Goal: Transaction & Acquisition: Purchase product/service

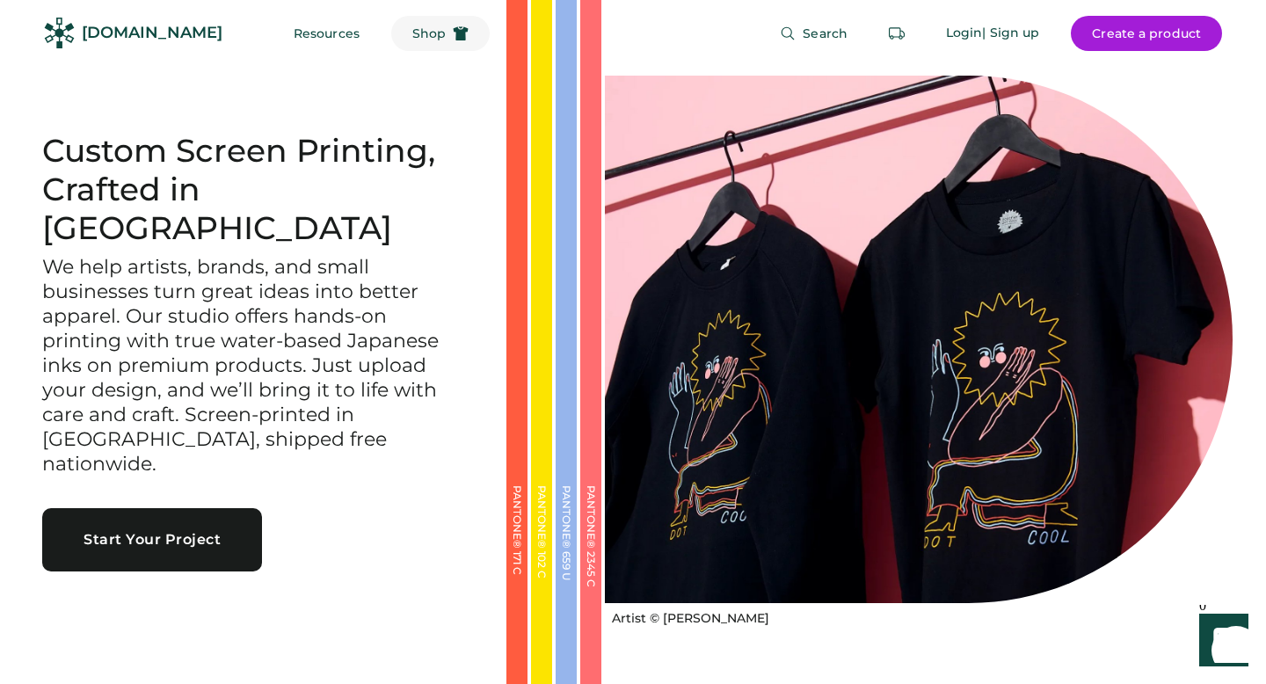
click at [412, 34] on span "Shop" at bounding box center [428, 33] width 33 height 12
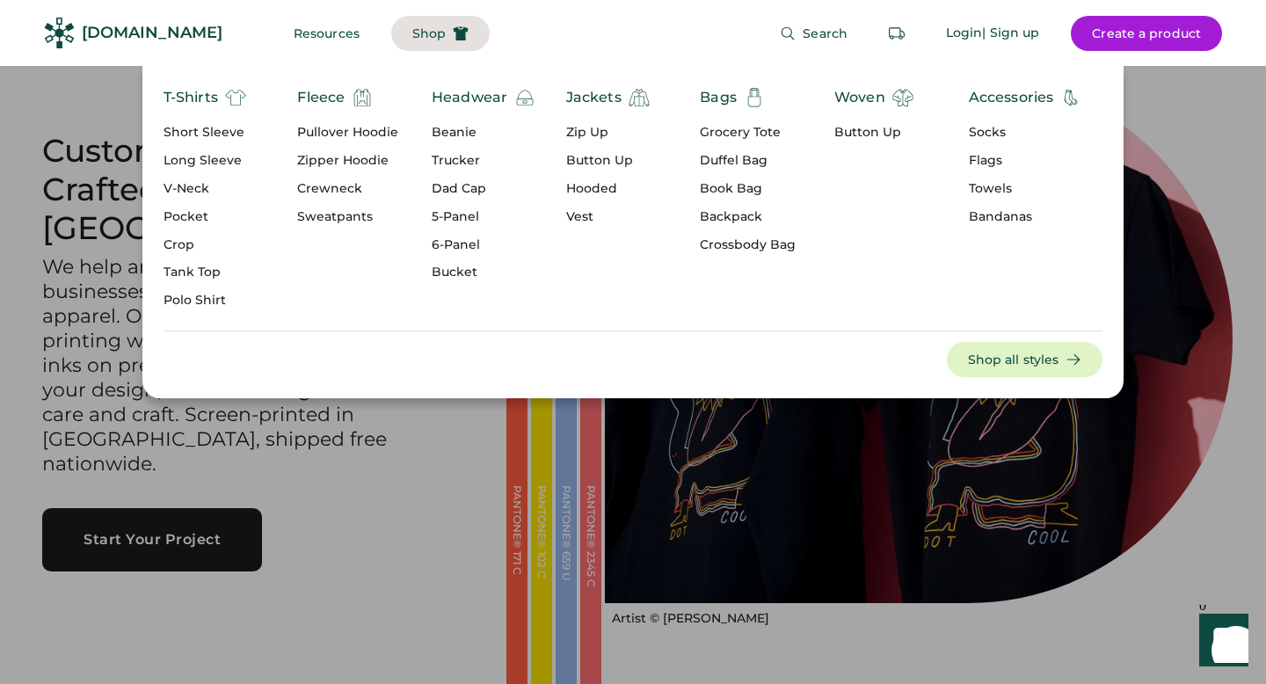
click at [195, 158] on div "Long Sleeve" at bounding box center [205, 161] width 83 height 18
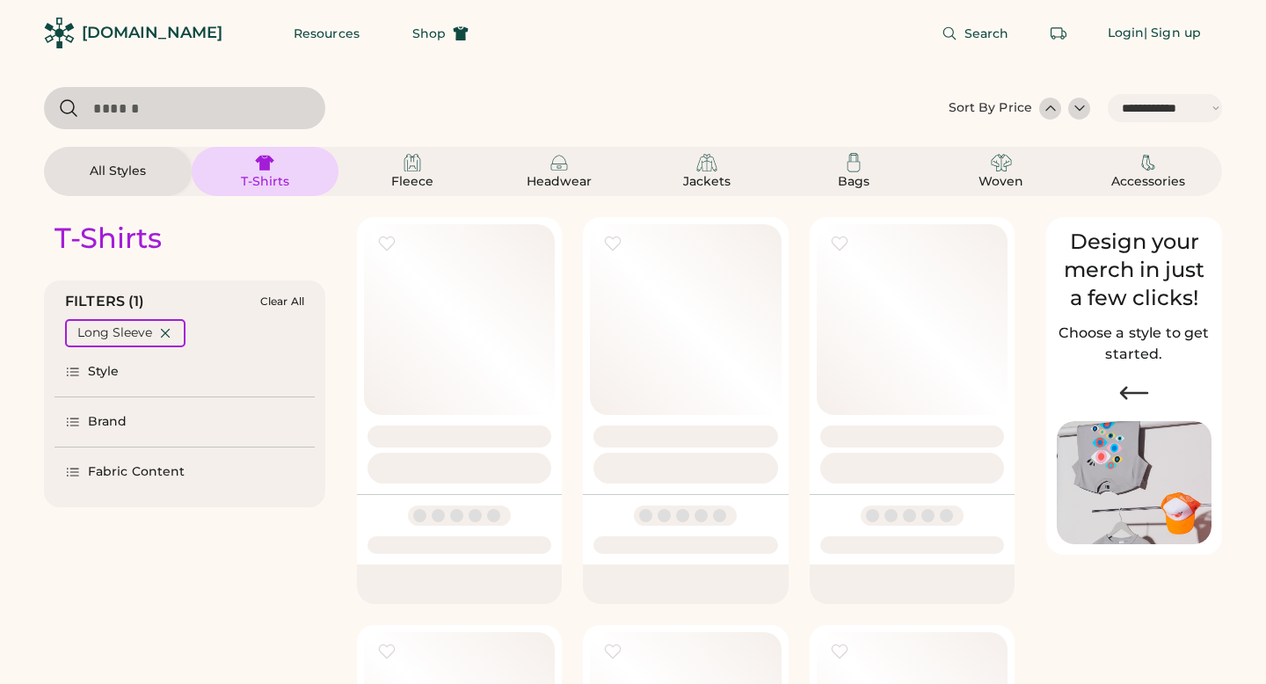
select select "*****"
select select "*"
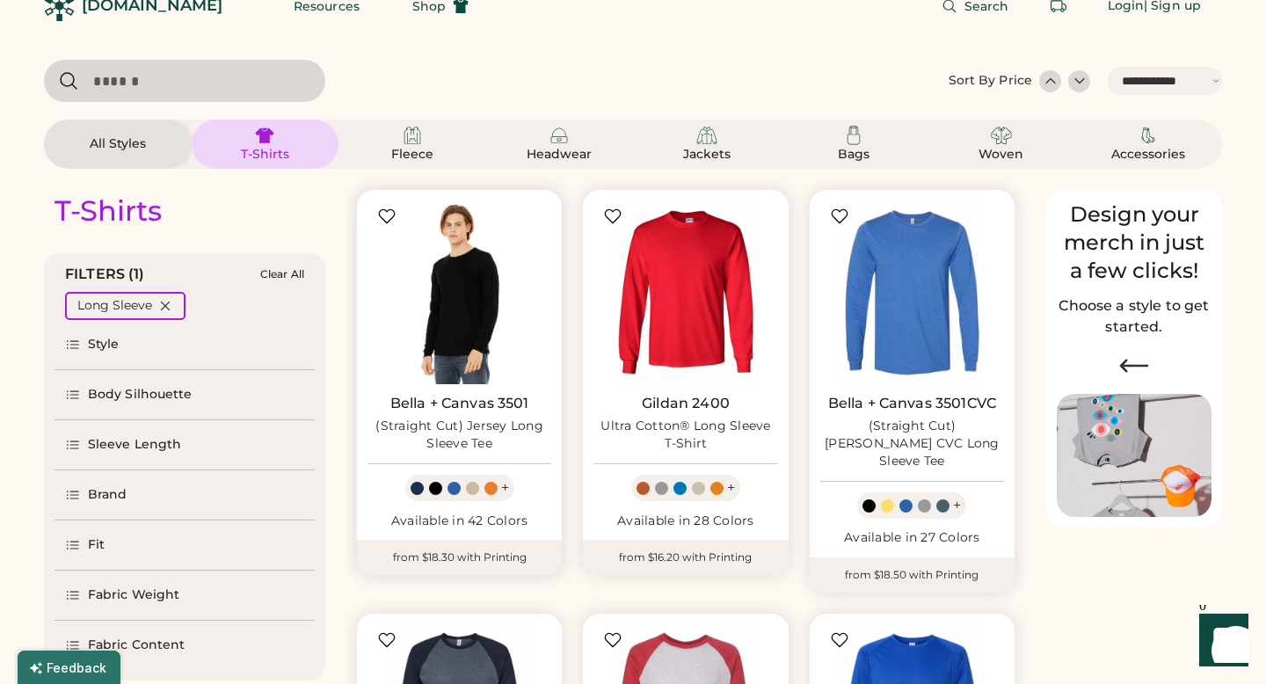
select select "*****"
select select "*"
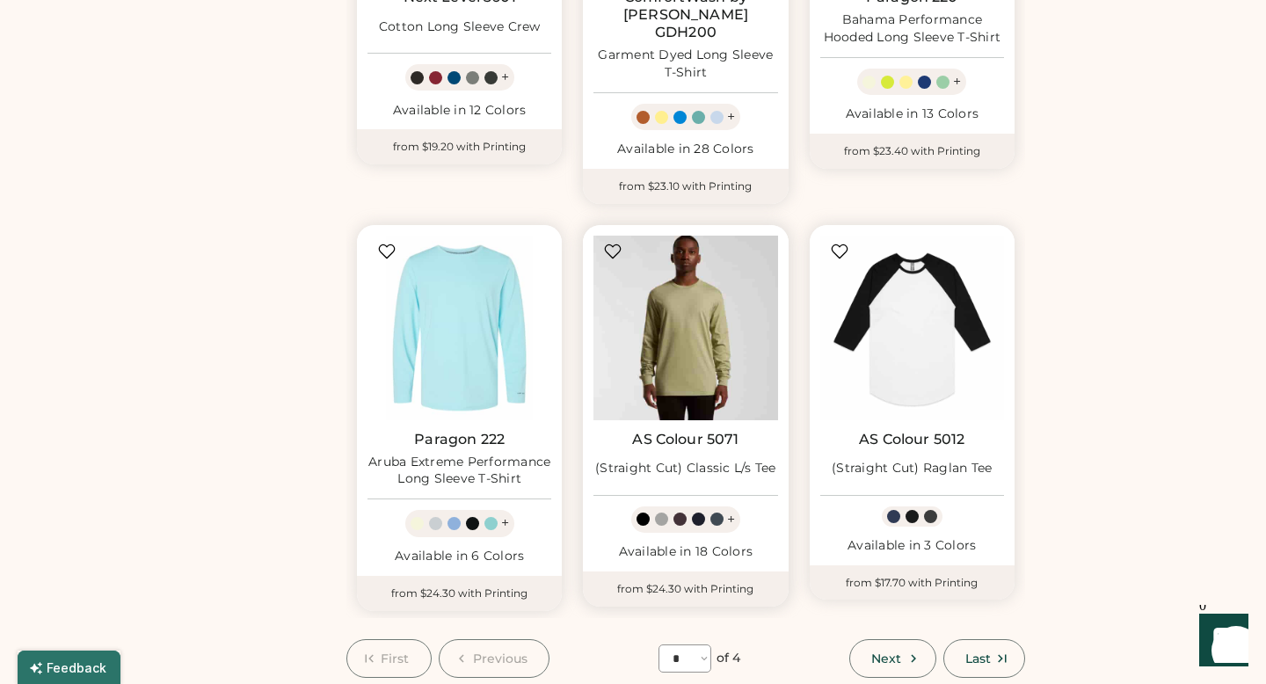
scroll to position [1336, 0]
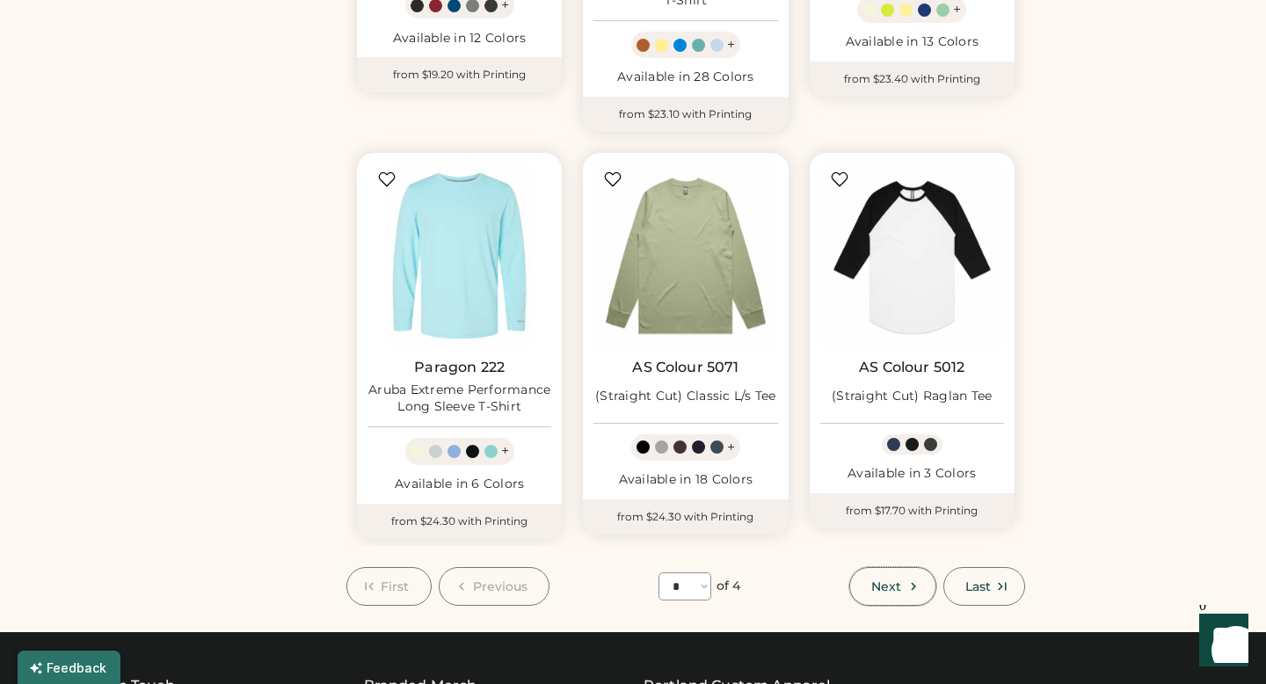
click at [909, 567] on button "Next" at bounding box center [892, 586] width 86 height 39
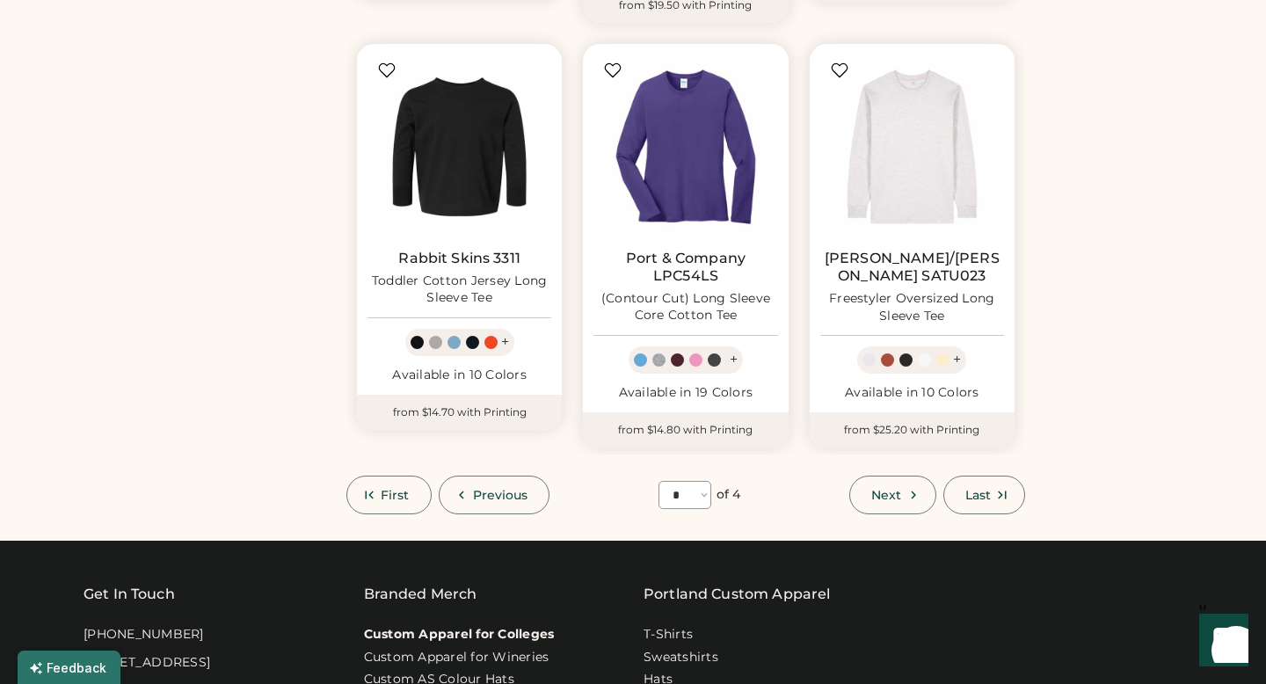
scroll to position [1535, 0]
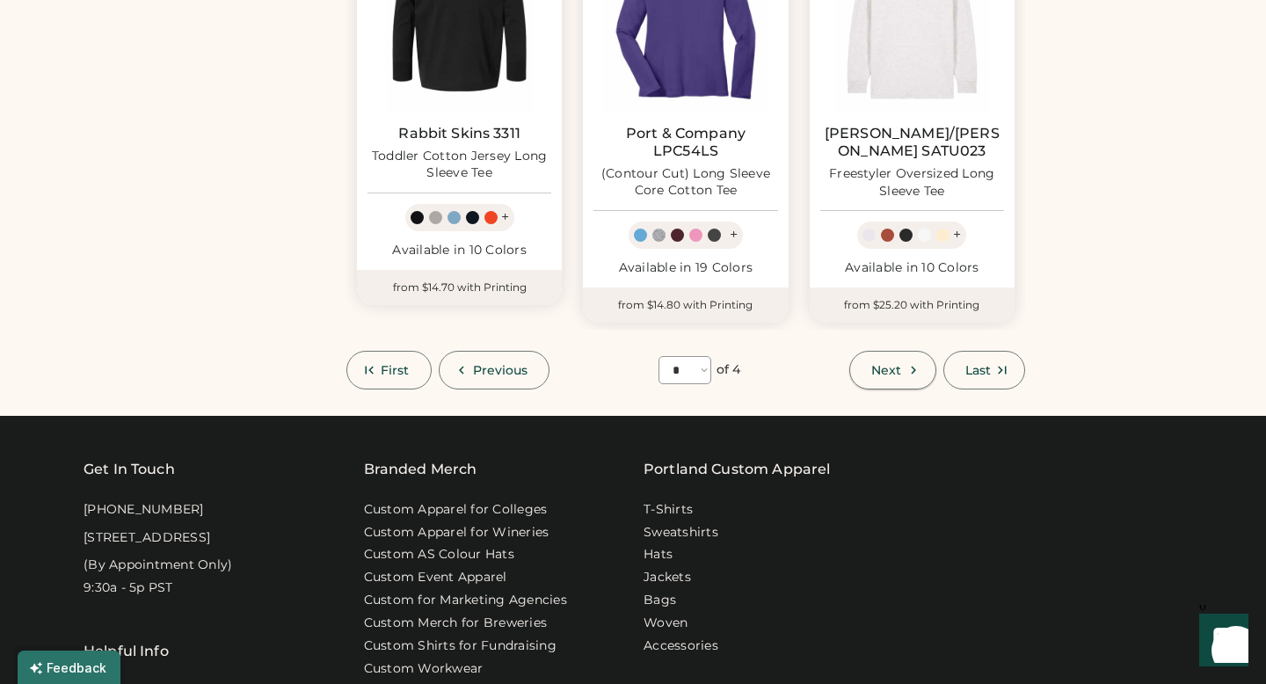
click at [890, 368] on span "Next" at bounding box center [886, 370] width 30 height 12
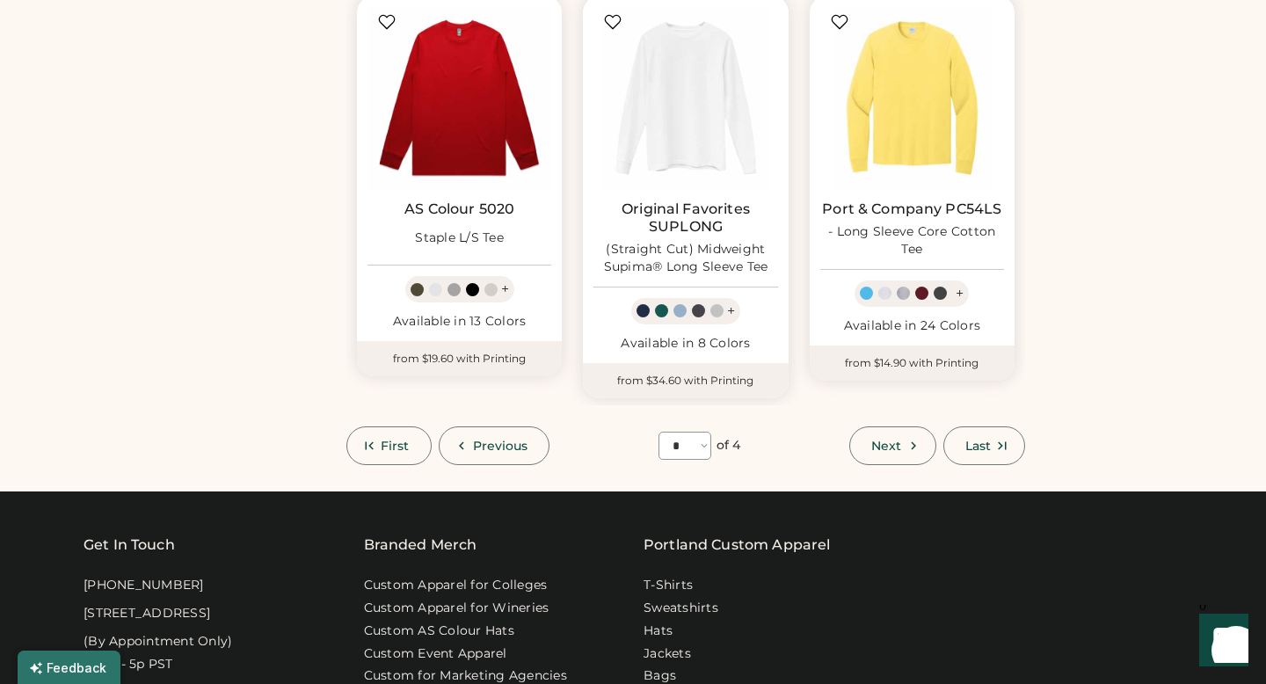
scroll to position [1461, 0]
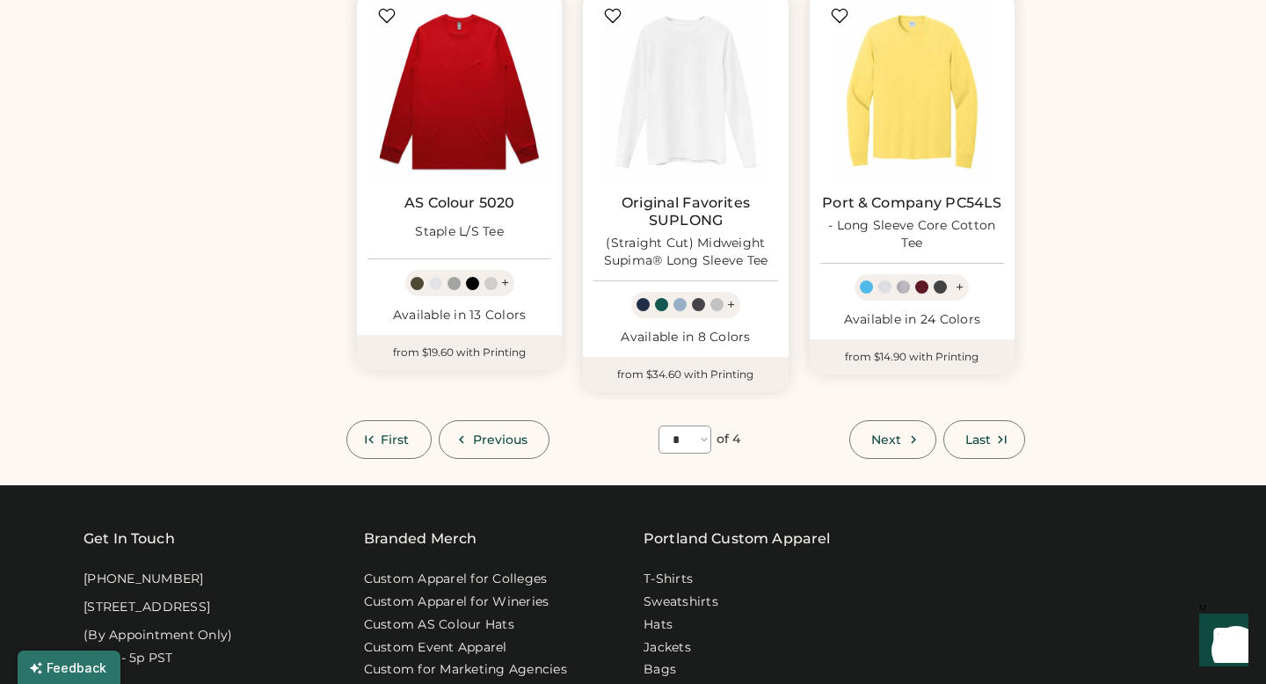
click at [898, 433] on span "Next" at bounding box center [886, 439] width 30 height 12
select select "*"
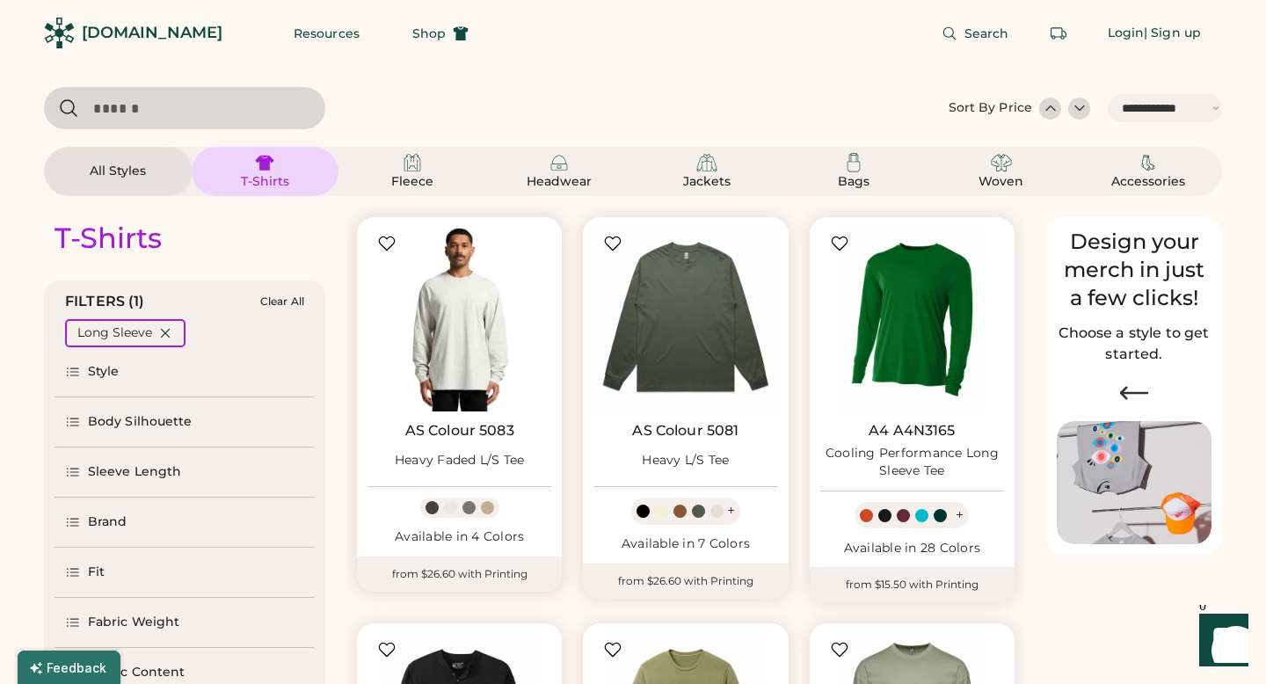
click at [478, 372] on img at bounding box center [459, 320] width 184 height 184
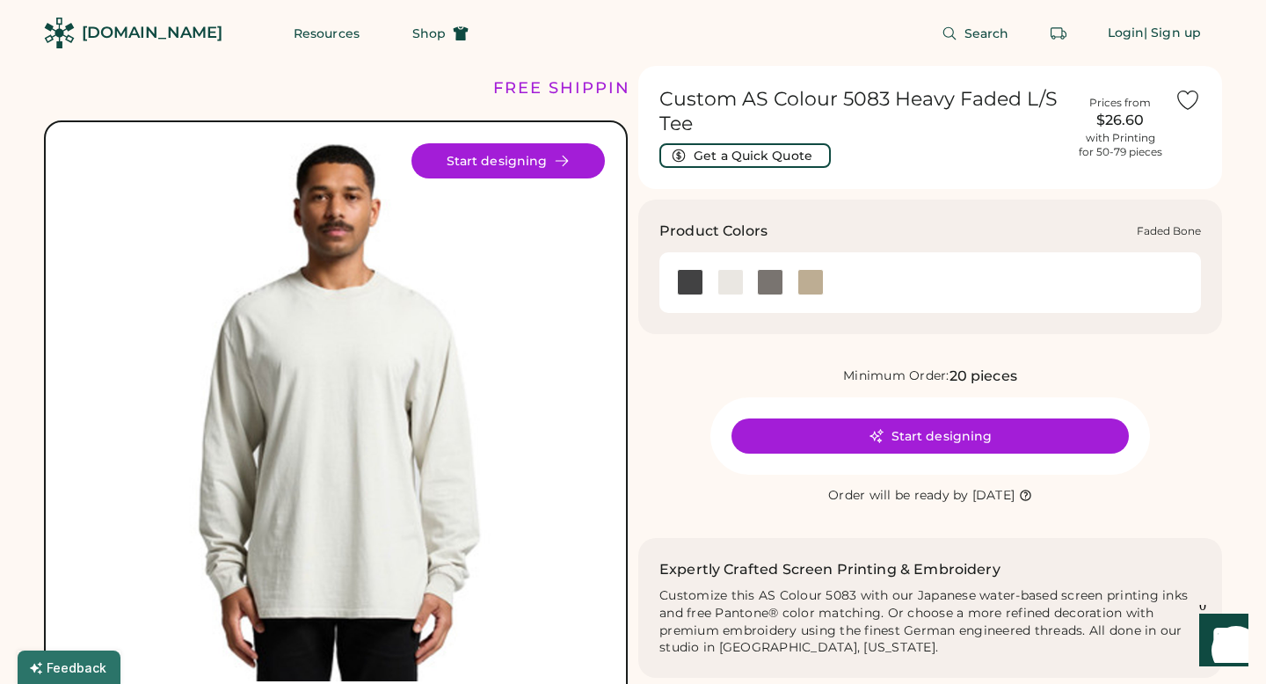
click at [735, 279] on div at bounding box center [730, 282] width 26 height 26
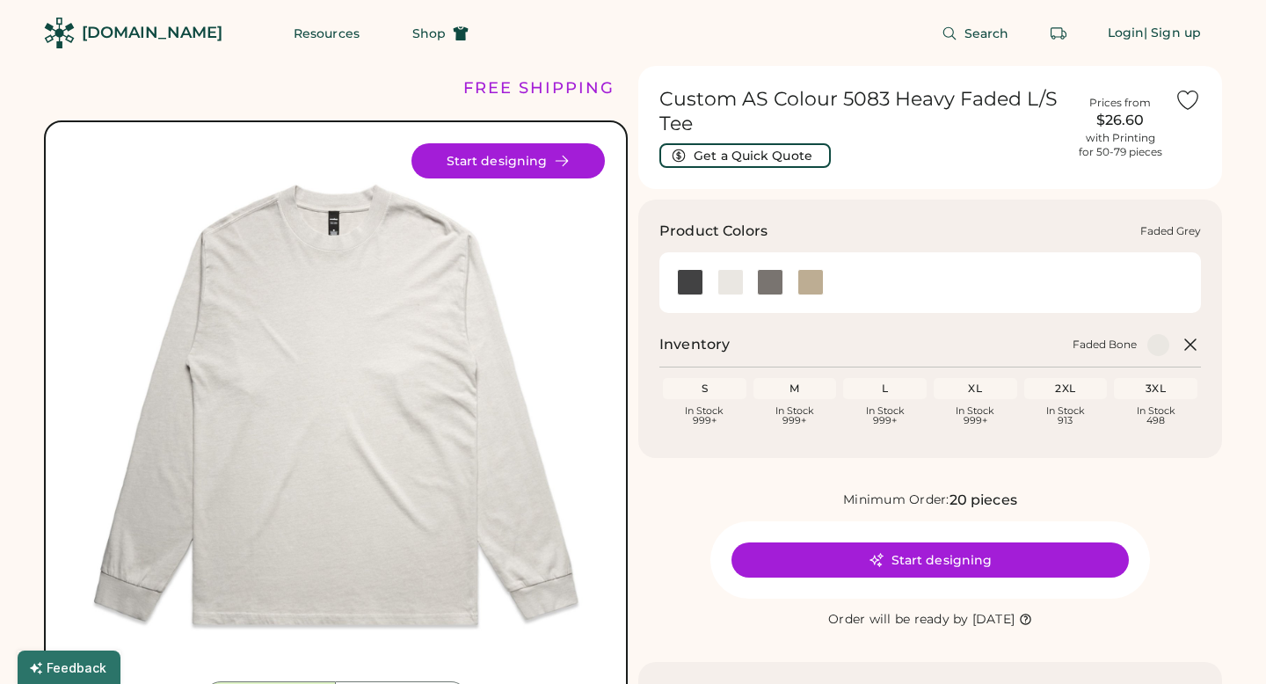
click at [779, 279] on div at bounding box center [770, 282] width 26 height 26
click at [775, 287] on div at bounding box center [770, 282] width 26 height 26
click at [821, 286] on div at bounding box center [810, 282] width 26 height 26
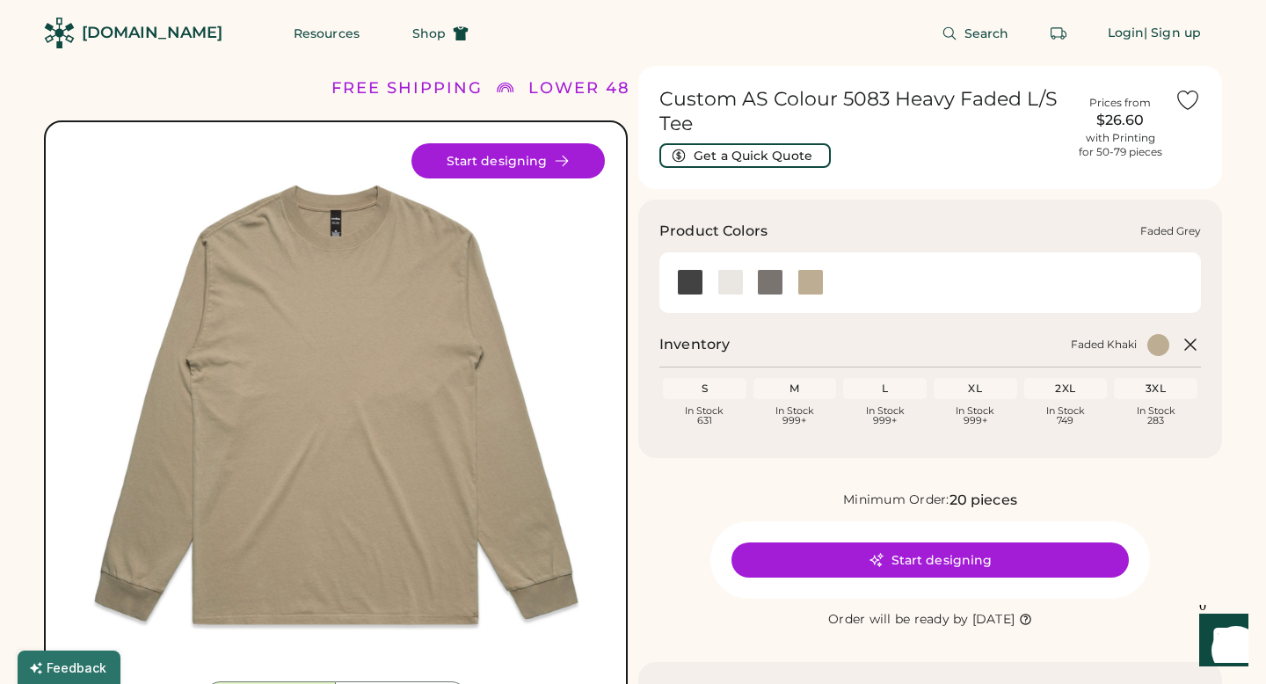
click at [779, 281] on div at bounding box center [770, 282] width 26 height 26
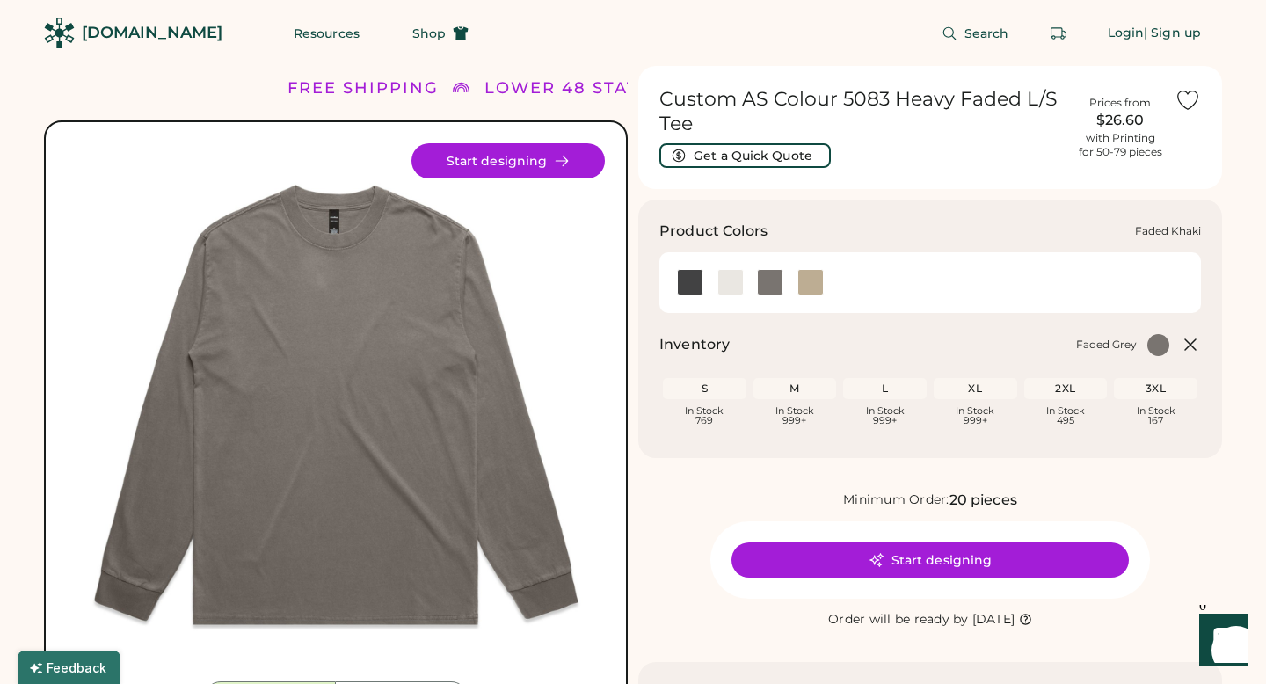
click at [824, 274] on div at bounding box center [810, 282] width 40 height 26
click at [767, 283] on div at bounding box center [770, 282] width 26 height 26
click at [804, 287] on div at bounding box center [810, 282] width 26 height 26
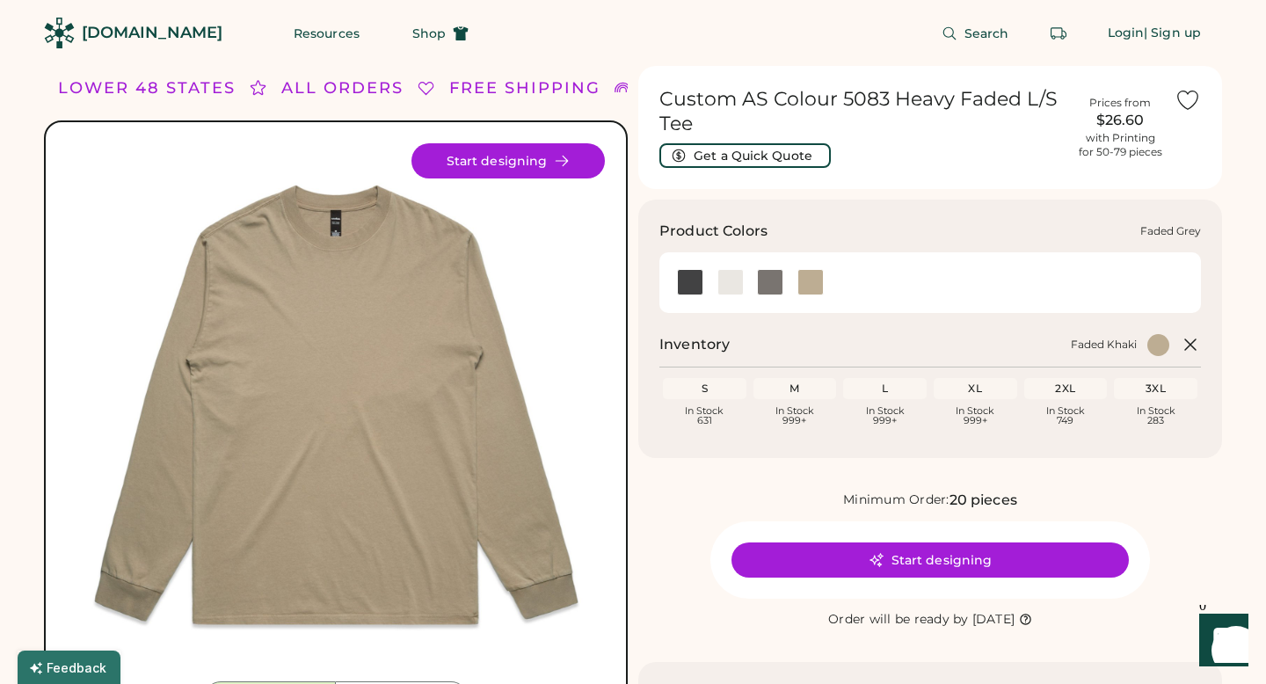
click at [774, 285] on div at bounding box center [770, 282] width 26 height 26
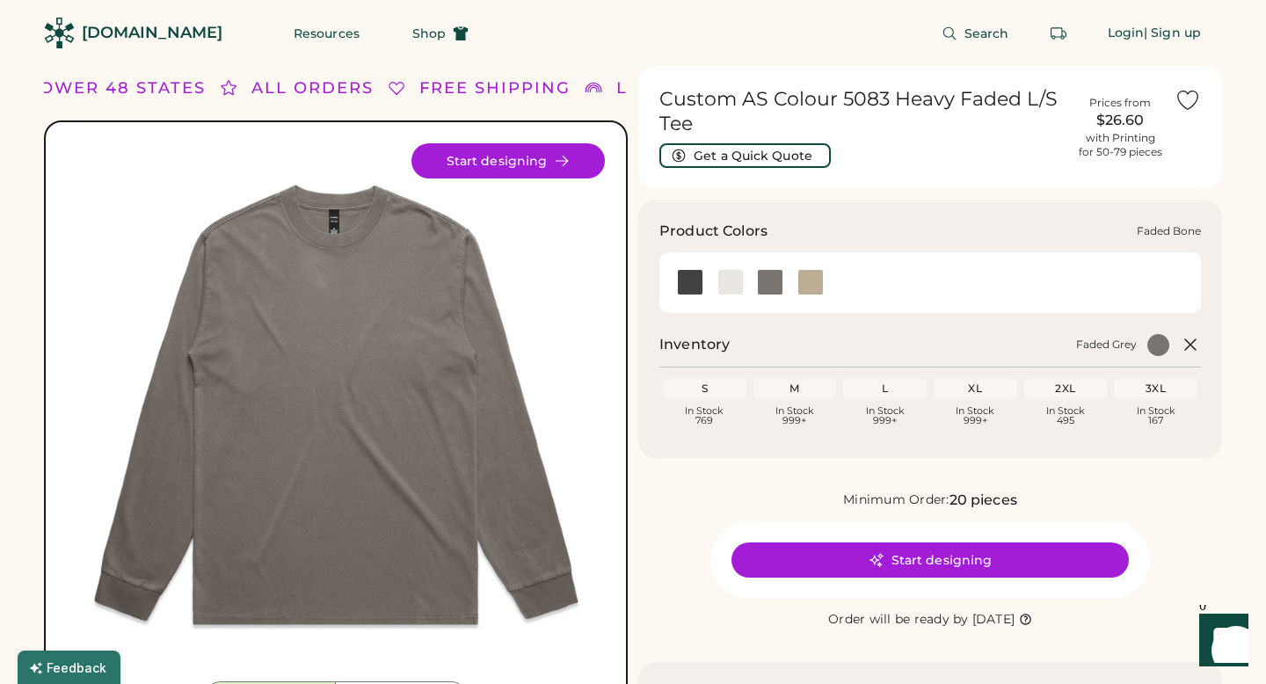
click at [731, 287] on div at bounding box center [730, 282] width 26 height 26
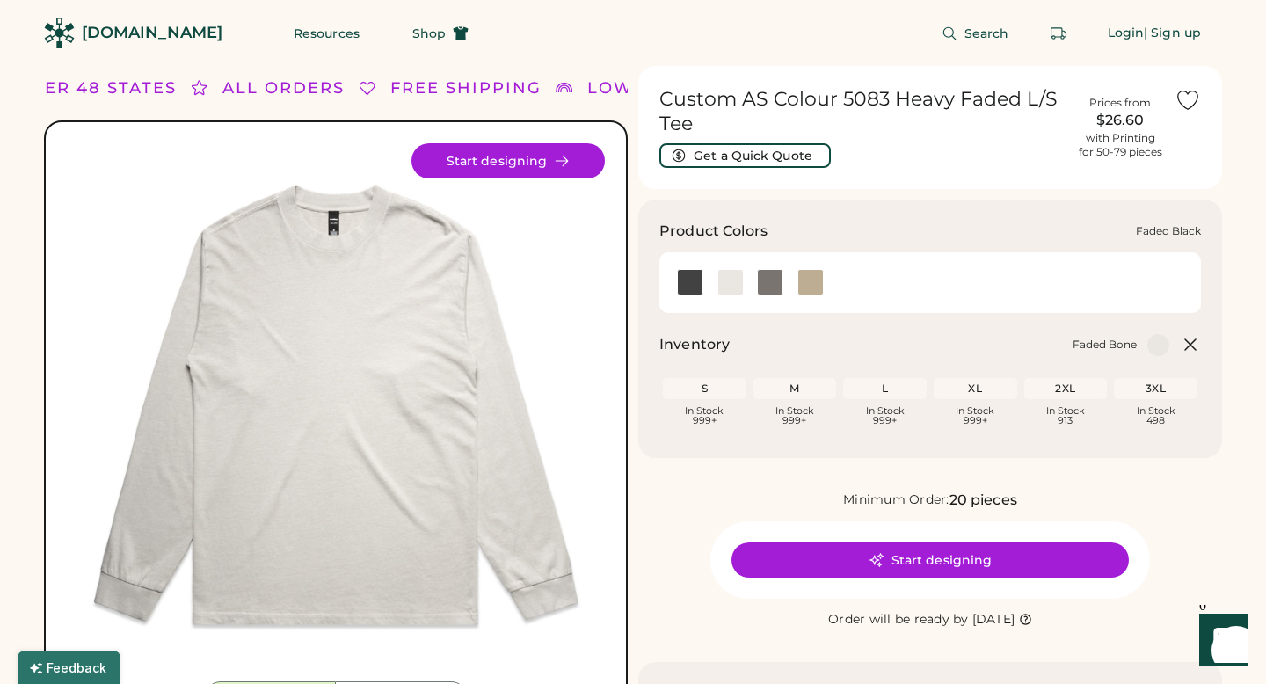
click at [684, 288] on div at bounding box center [690, 282] width 26 height 26
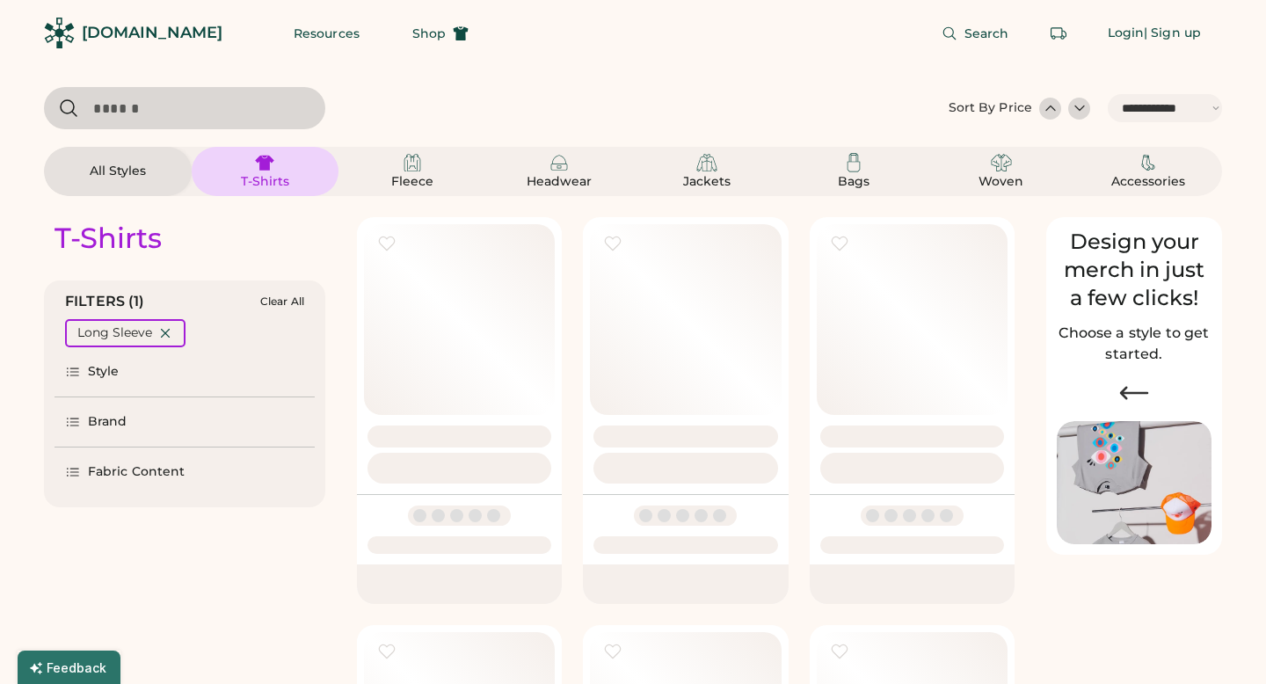
select select "*****"
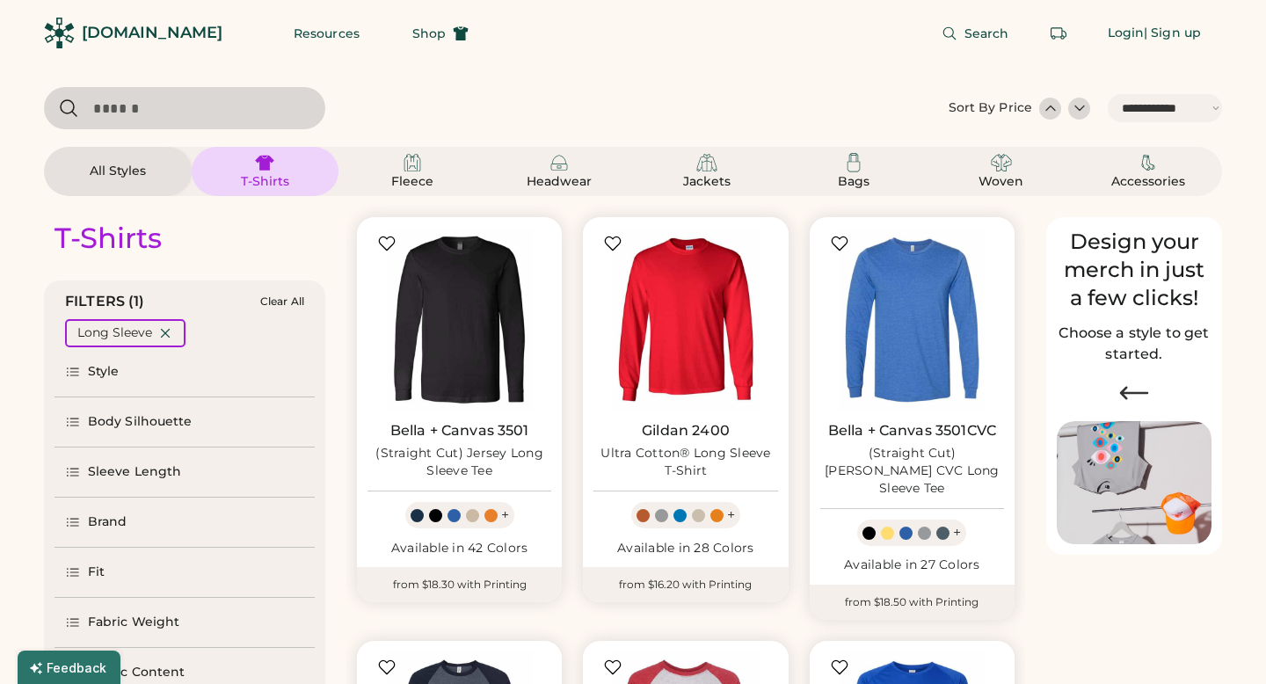
select select "*"
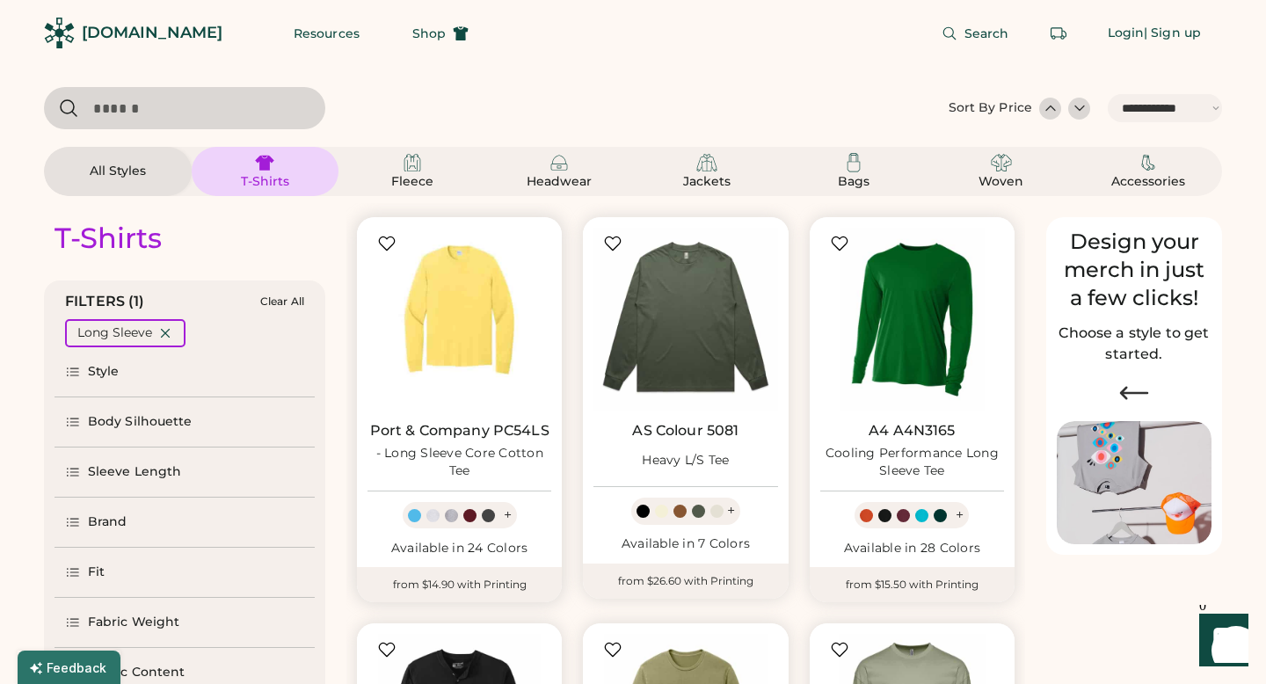
scroll to position [8, 0]
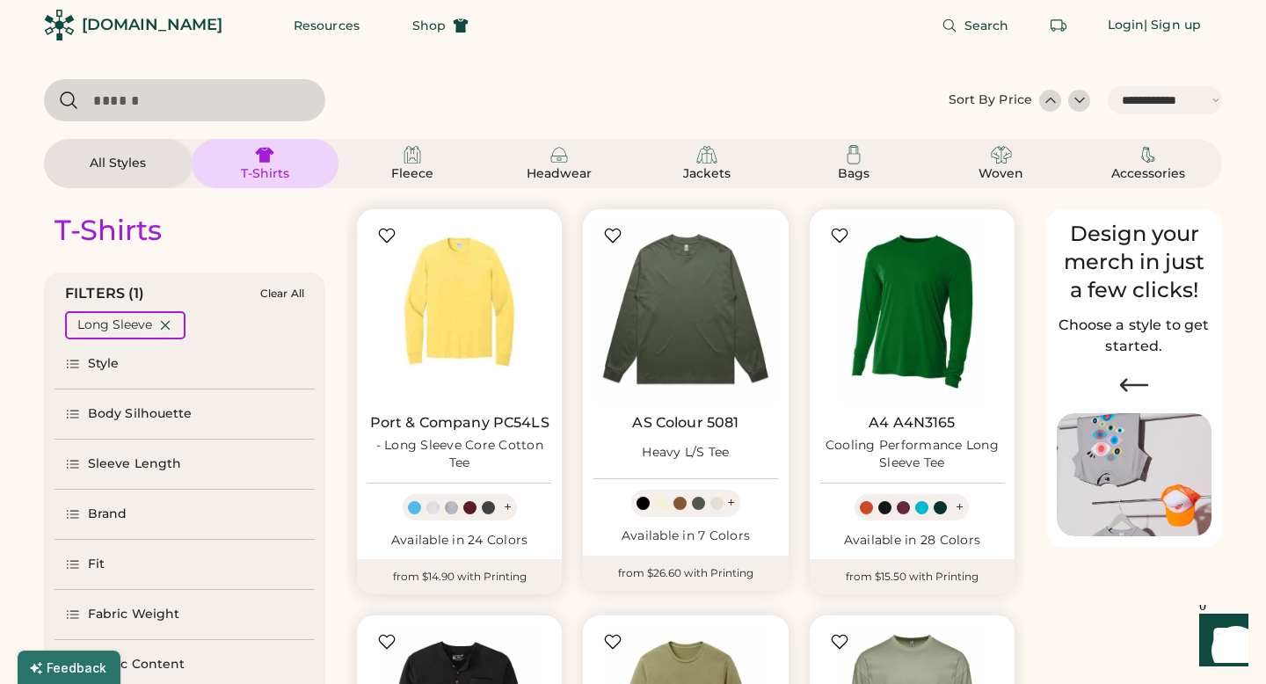
select select "*****"
select select "*"
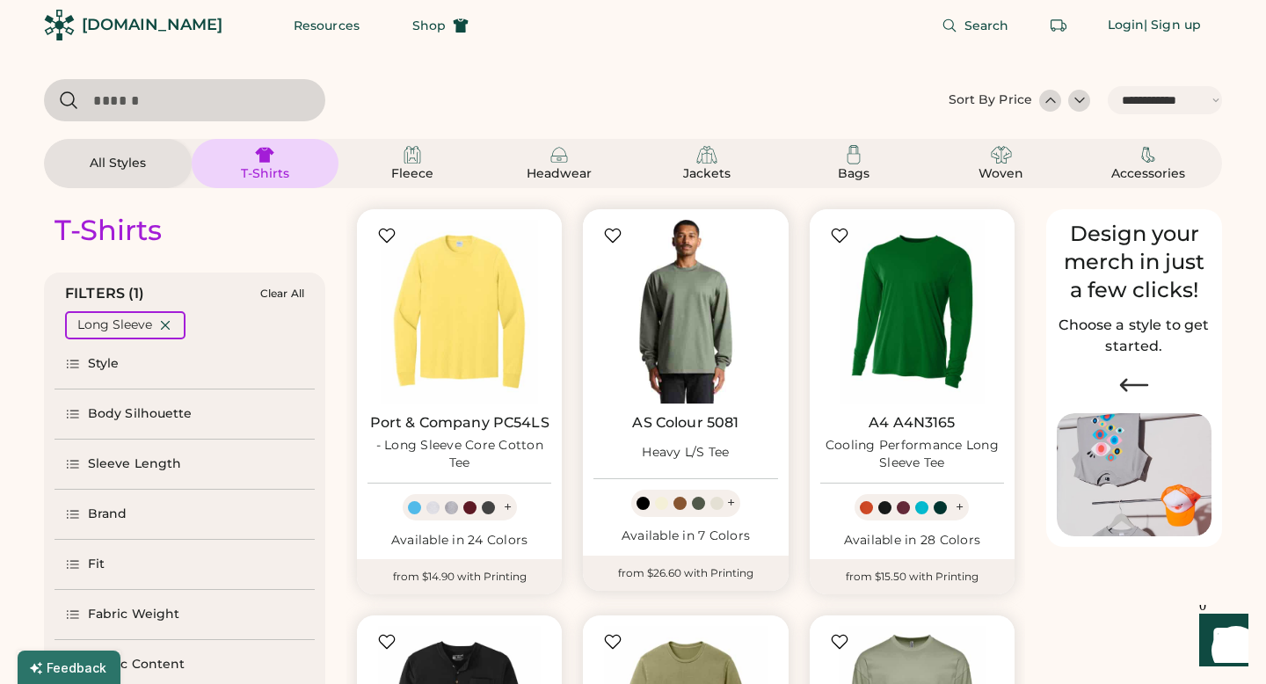
click at [626, 380] on img at bounding box center [685, 312] width 184 height 184
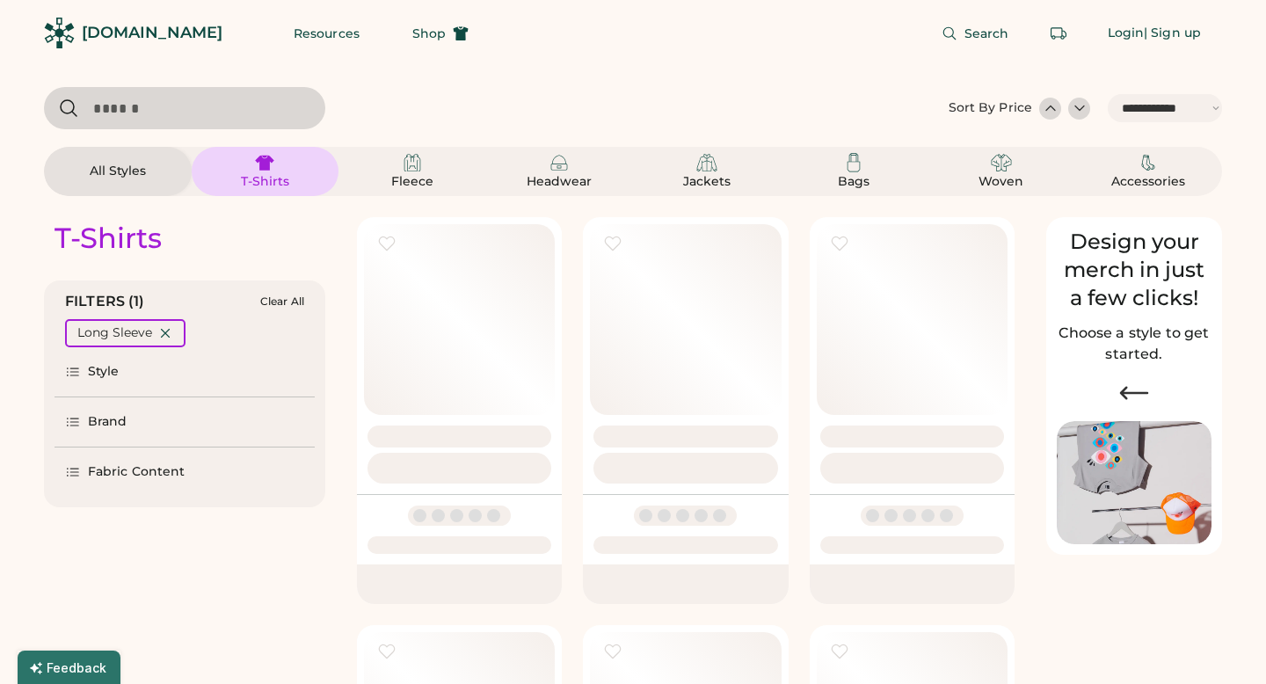
select select "*****"
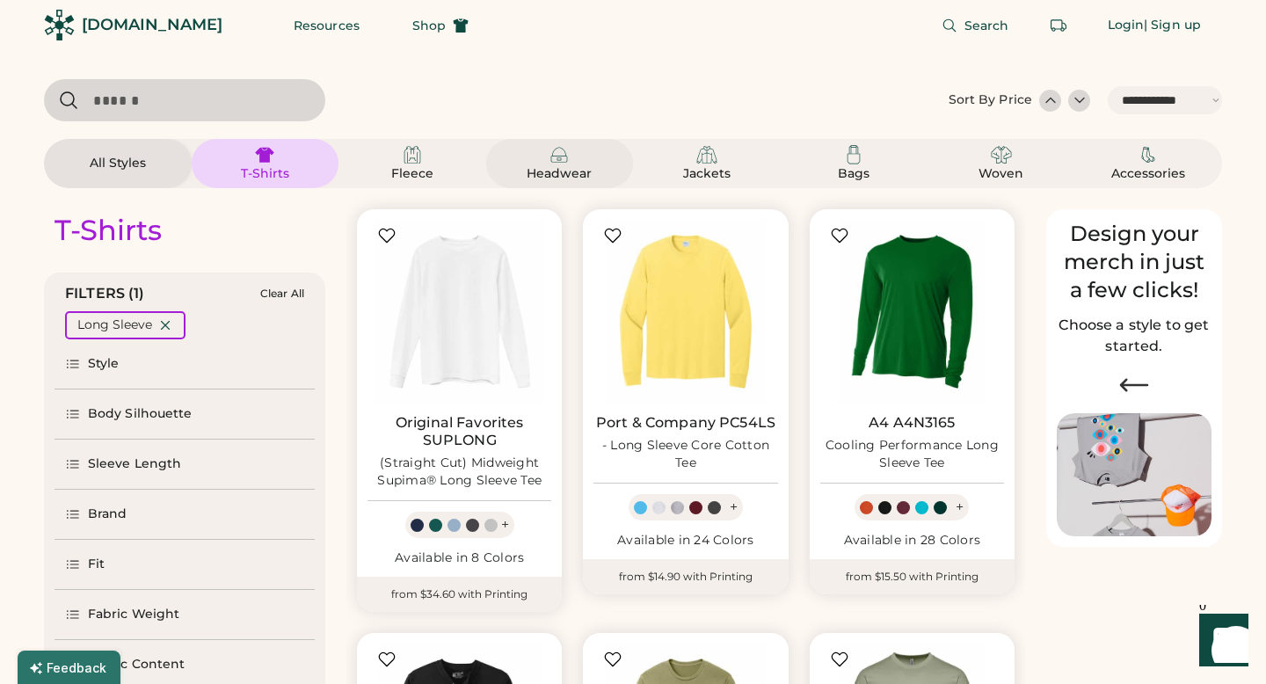
click at [562, 174] on div "Headwear" at bounding box center [559, 174] width 79 height 18
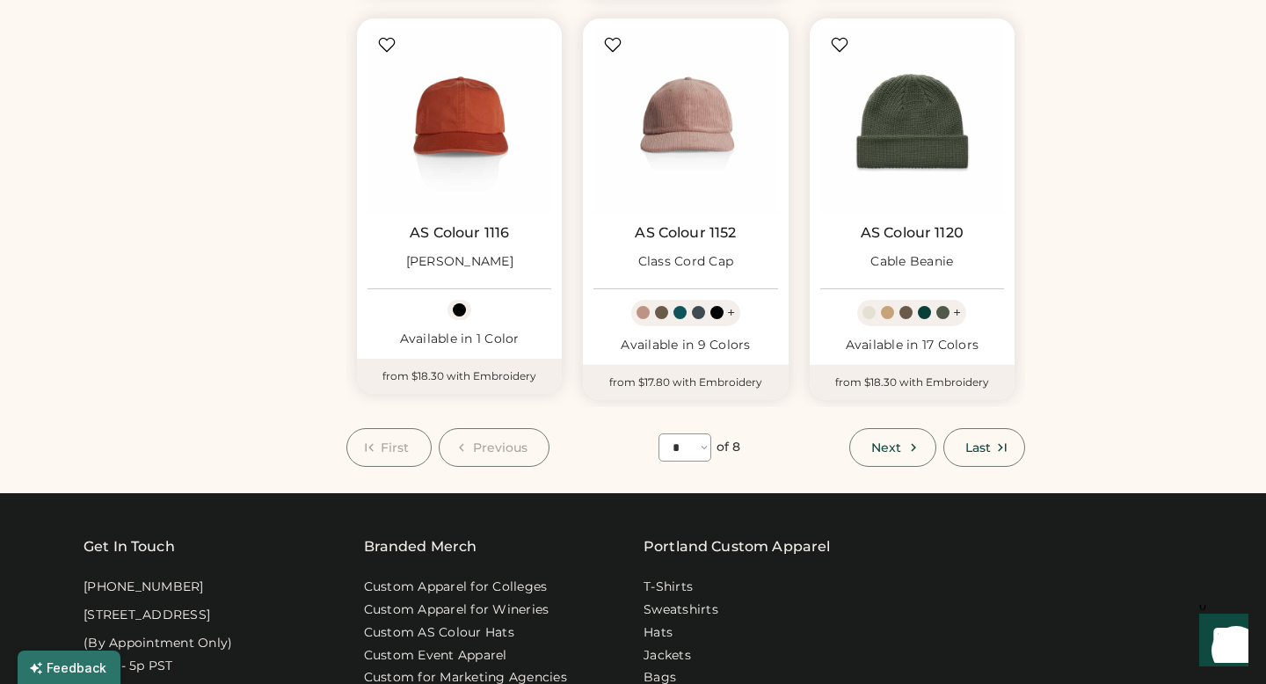
scroll to position [1421, 0]
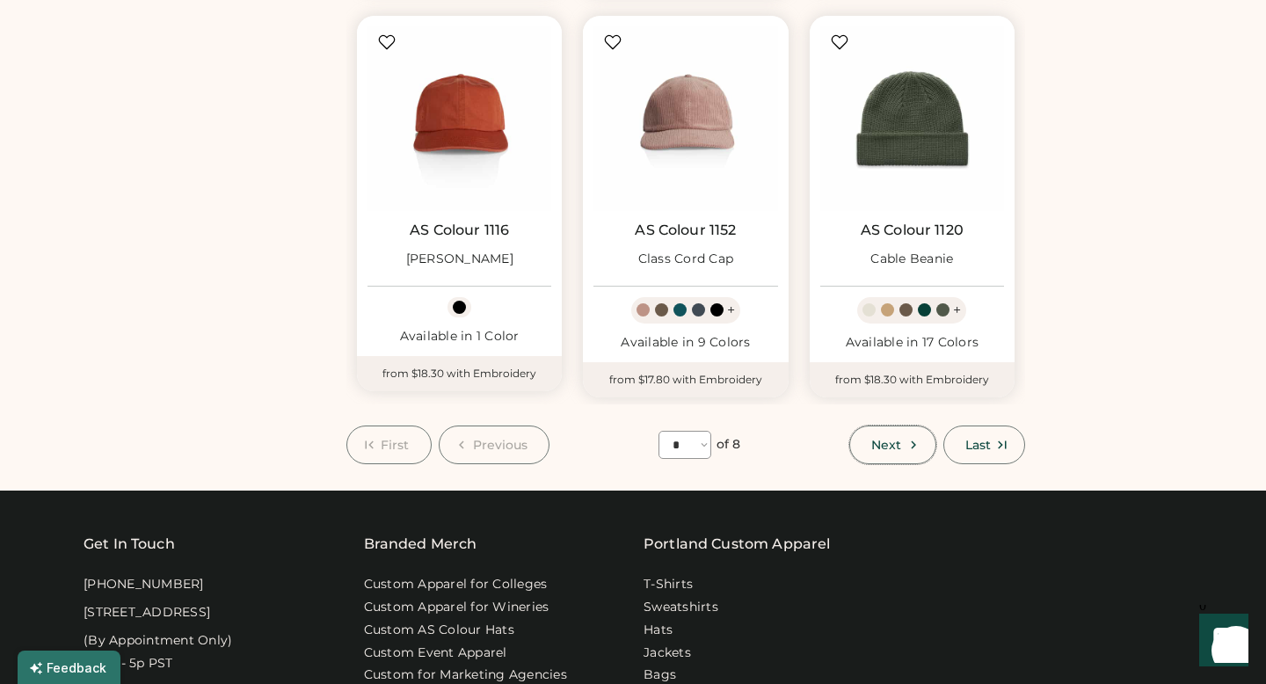
click at [891, 442] on span "Next" at bounding box center [886, 445] width 30 height 12
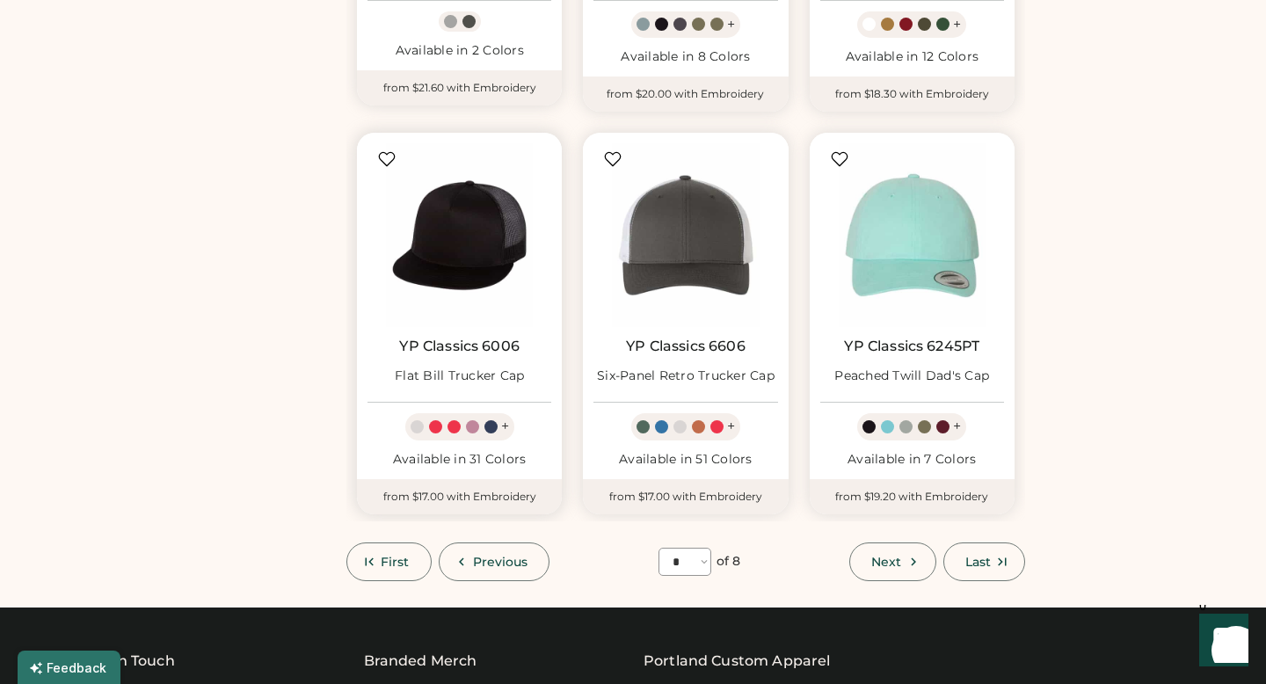
scroll to position [1295, 0]
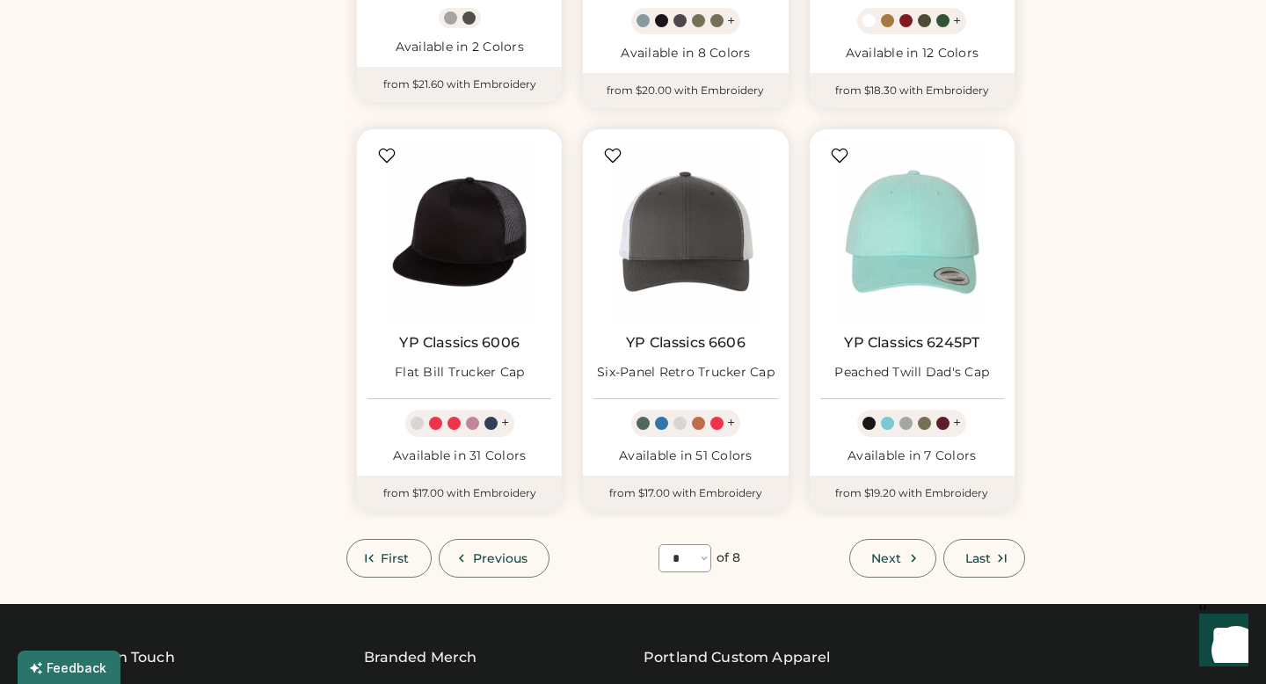
click at [889, 572] on button "Next" at bounding box center [892, 558] width 86 height 39
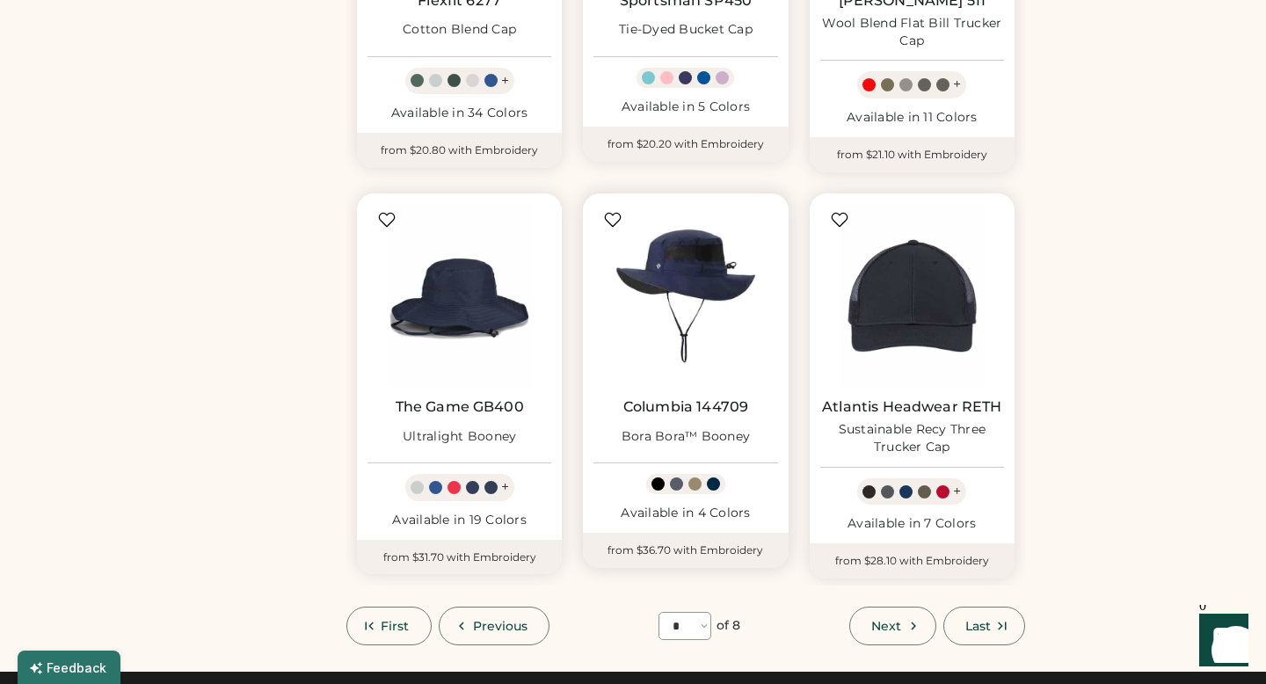
scroll to position [1252, 0]
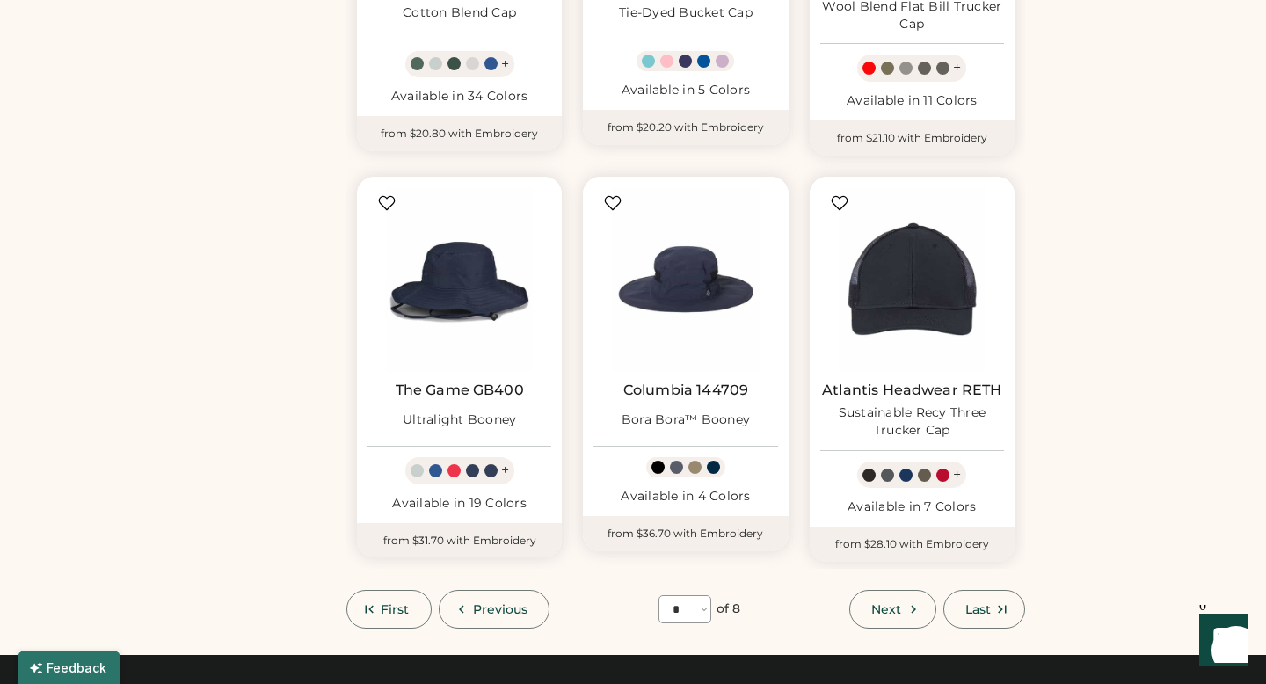
click at [915, 606] on icon at bounding box center [914, 609] width 16 height 16
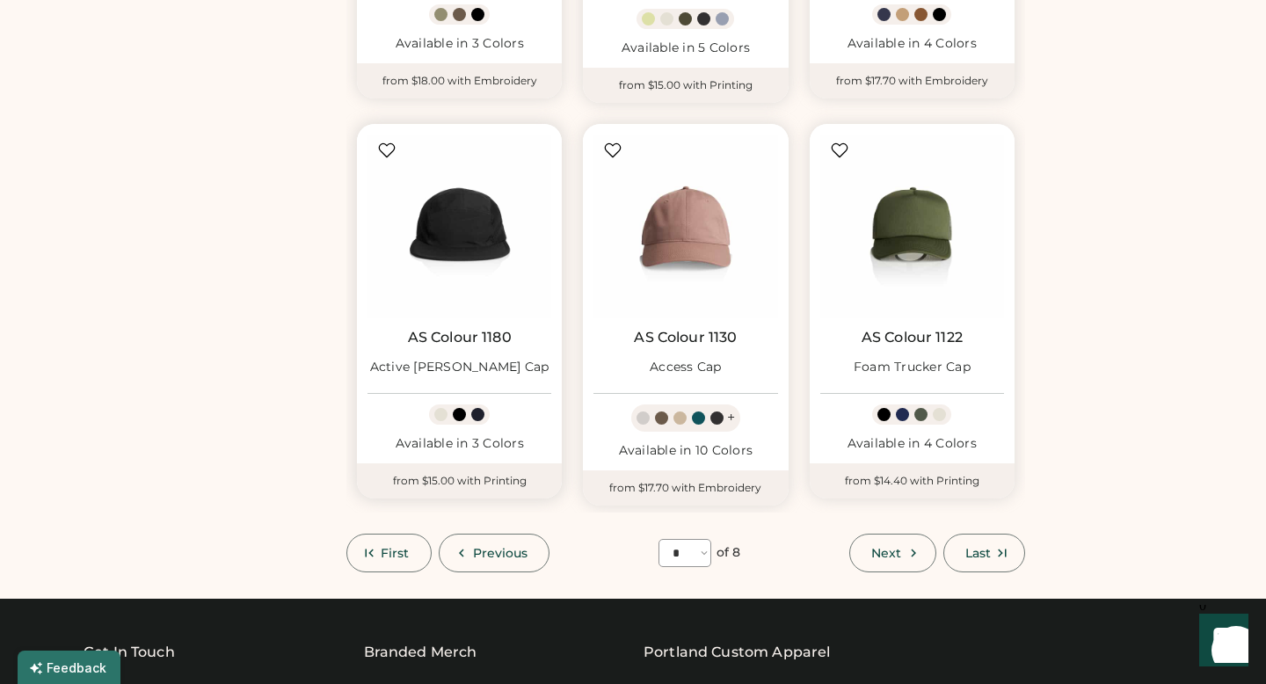
scroll to position [1289, 0]
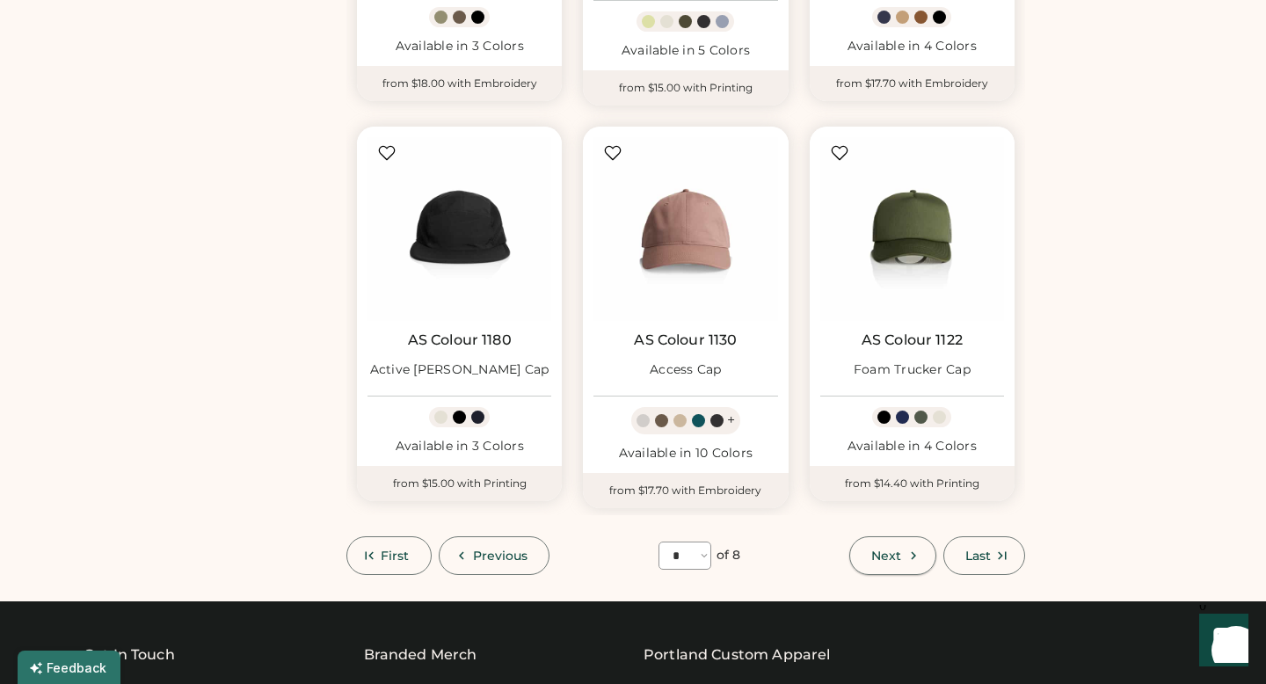
click at [881, 550] on span "Next" at bounding box center [886, 555] width 30 height 12
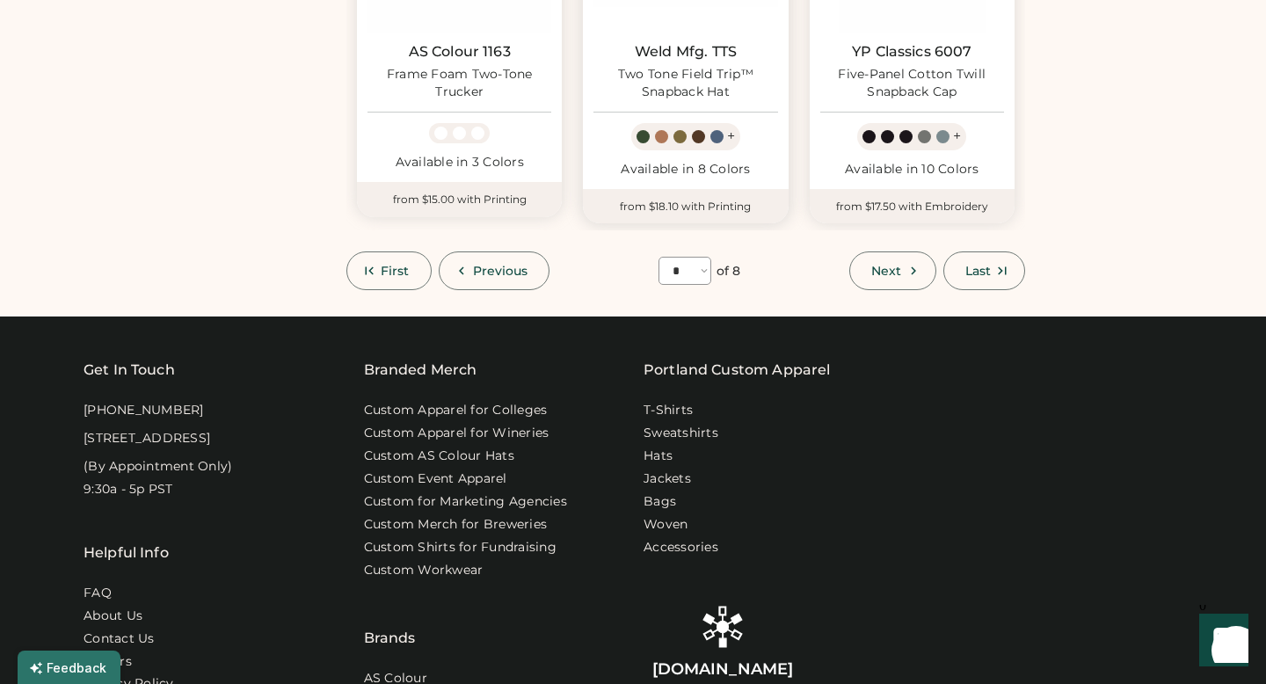
scroll to position [1601, 0]
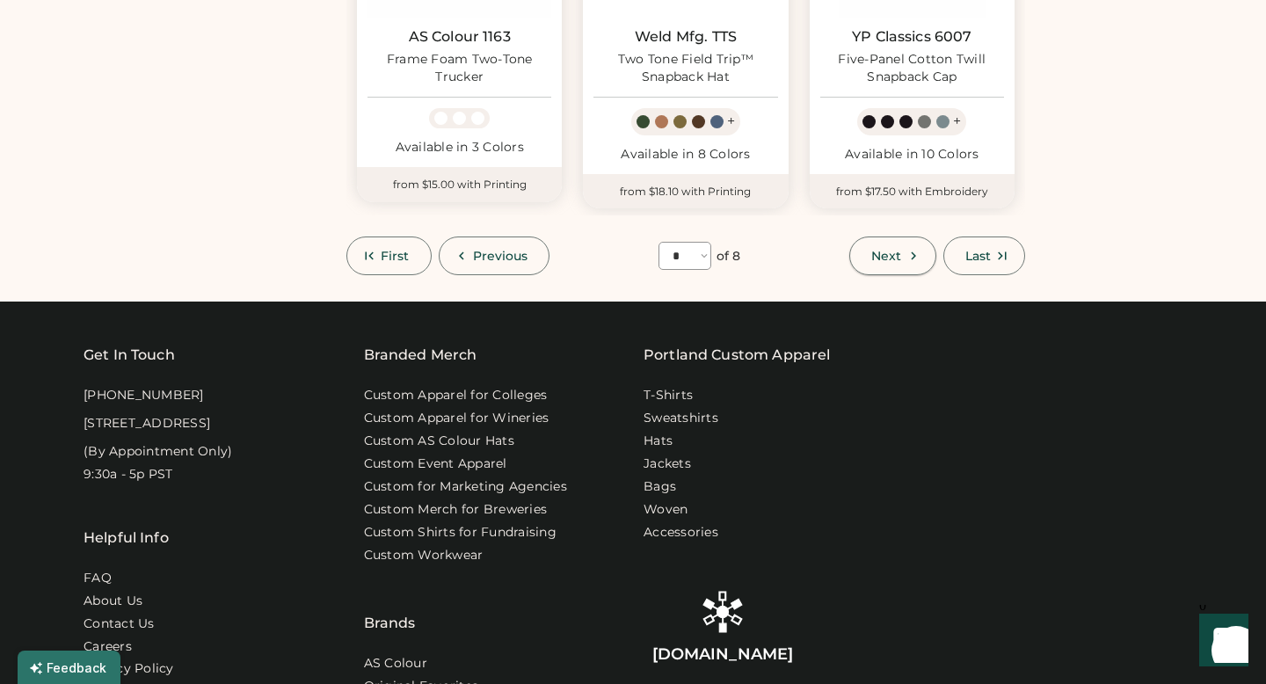
click at [895, 267] on button "Next" at bounding box center [892, 255] width 86 height 39
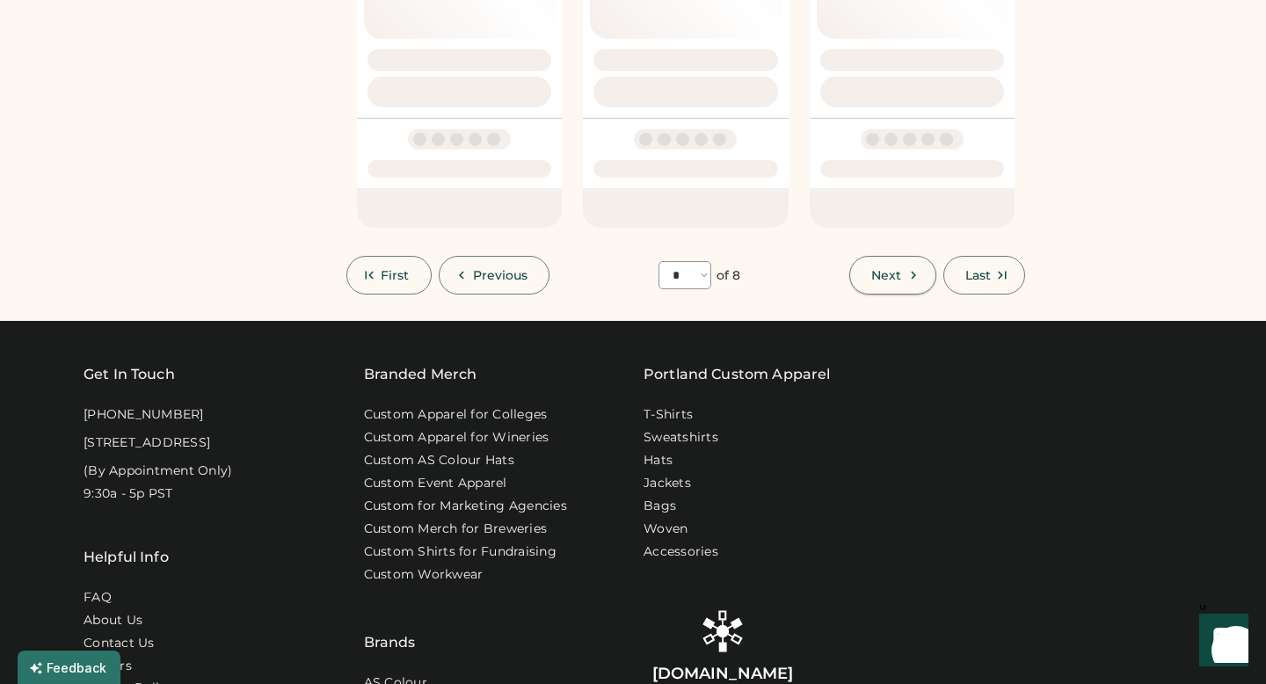
select select "*"
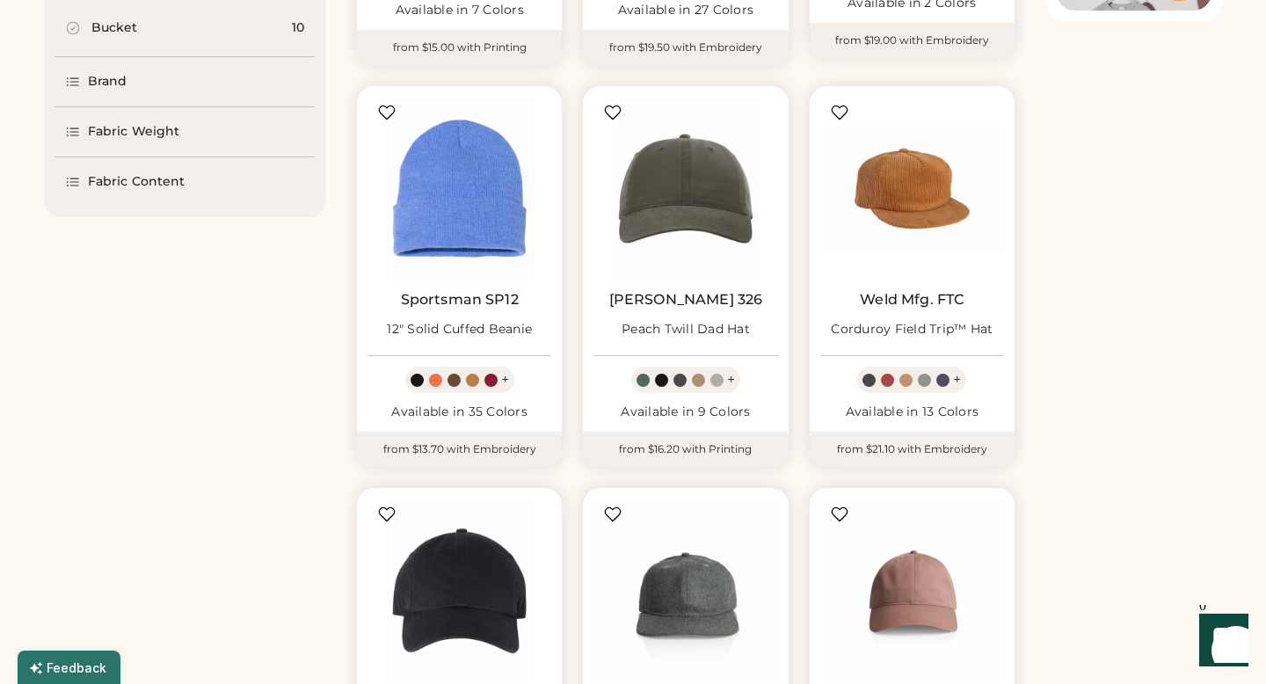
scroll to position [510, 0]
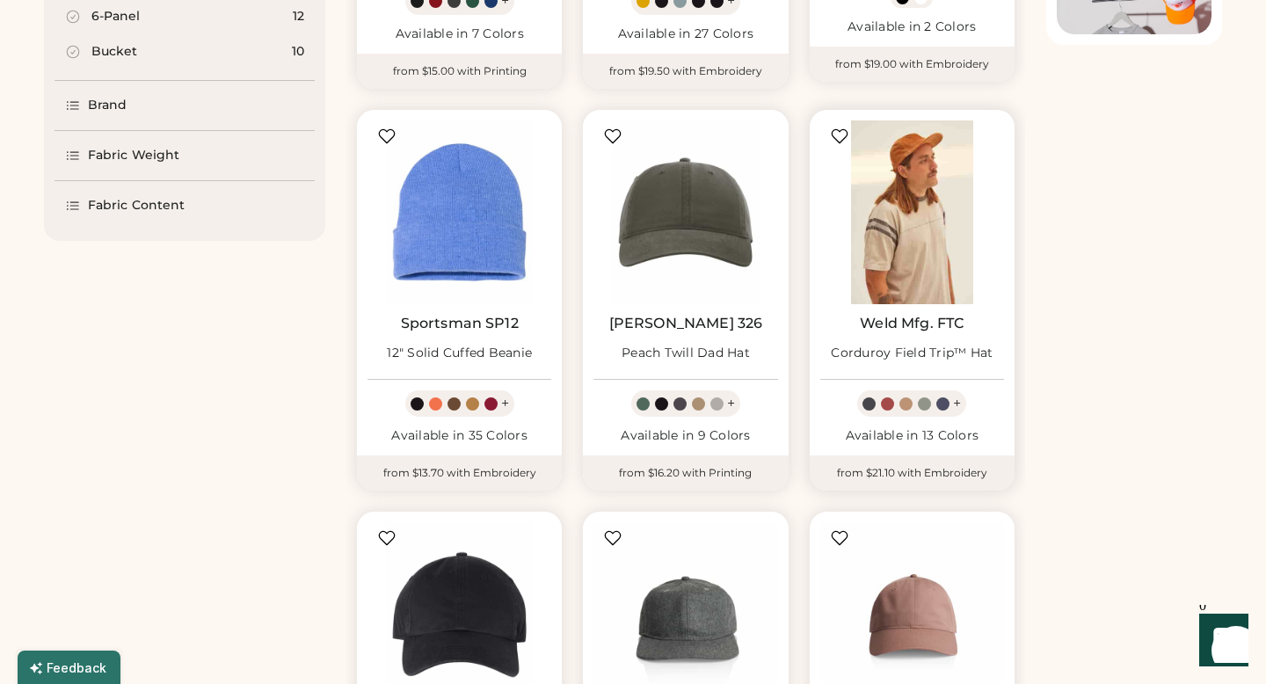
click at [885, 241] on img at bounding box center [912, 212] width 184 height 184
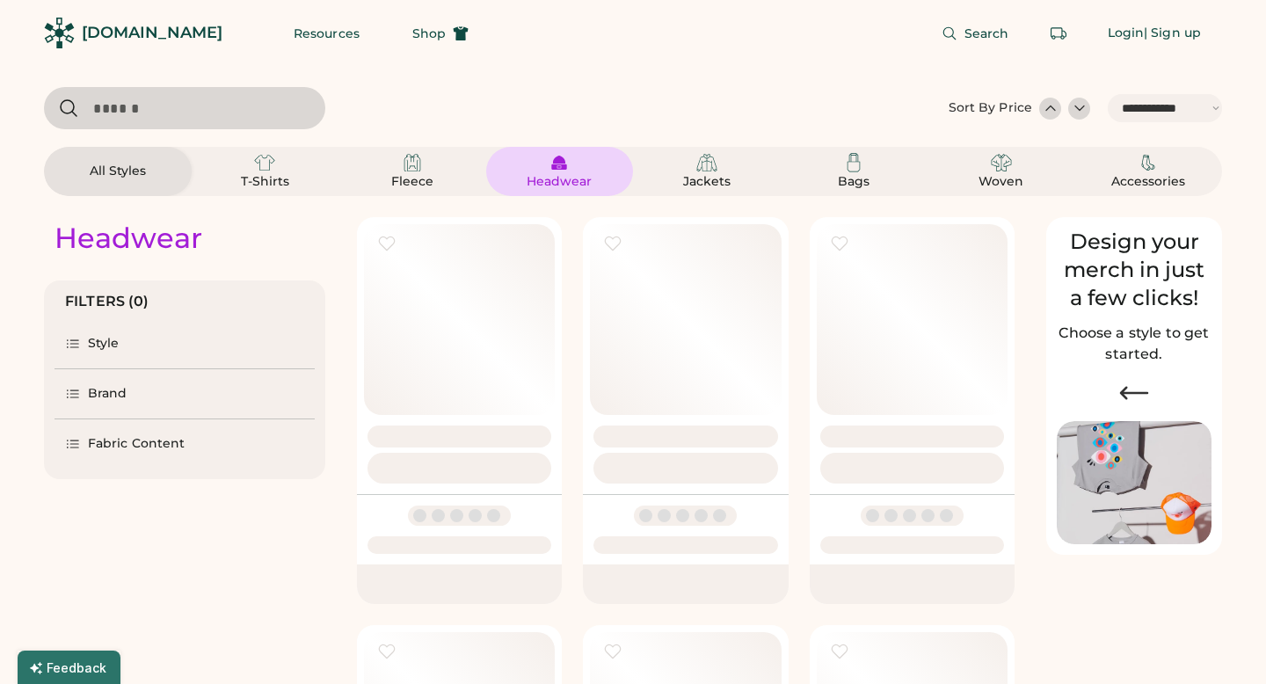
select select "*****"
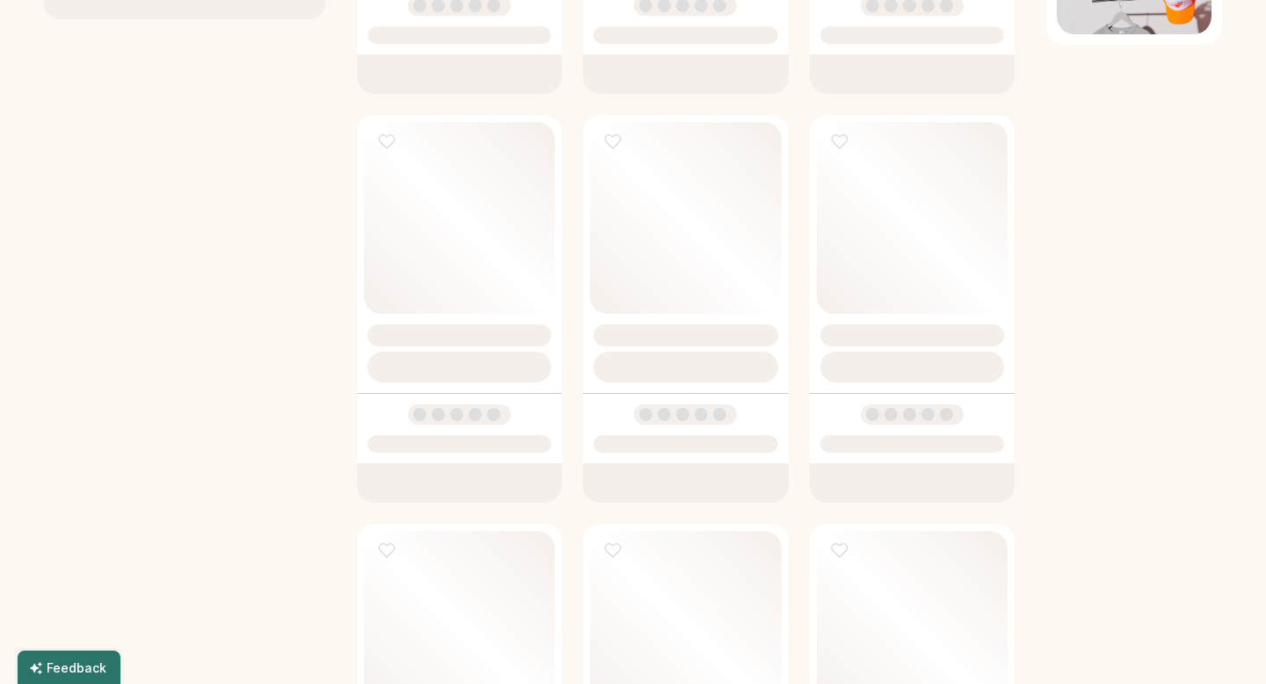
scroll to position [510, 0]
select select "*"
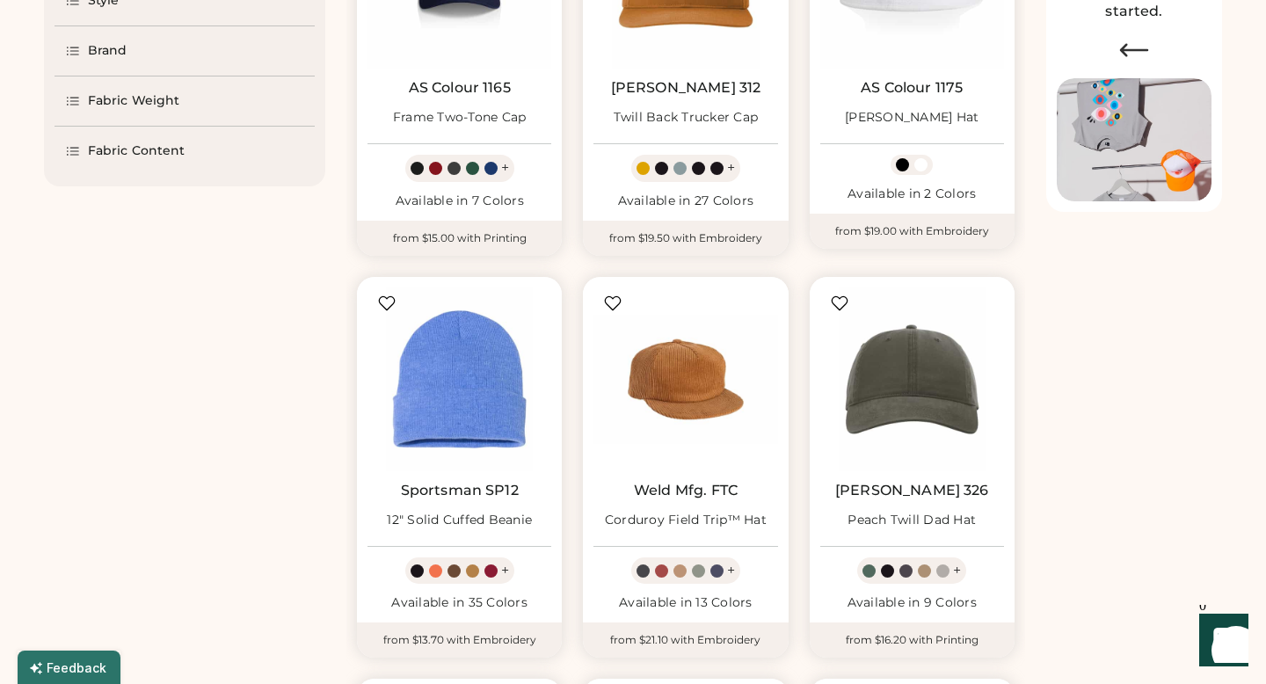
scroll to position [250, 0]
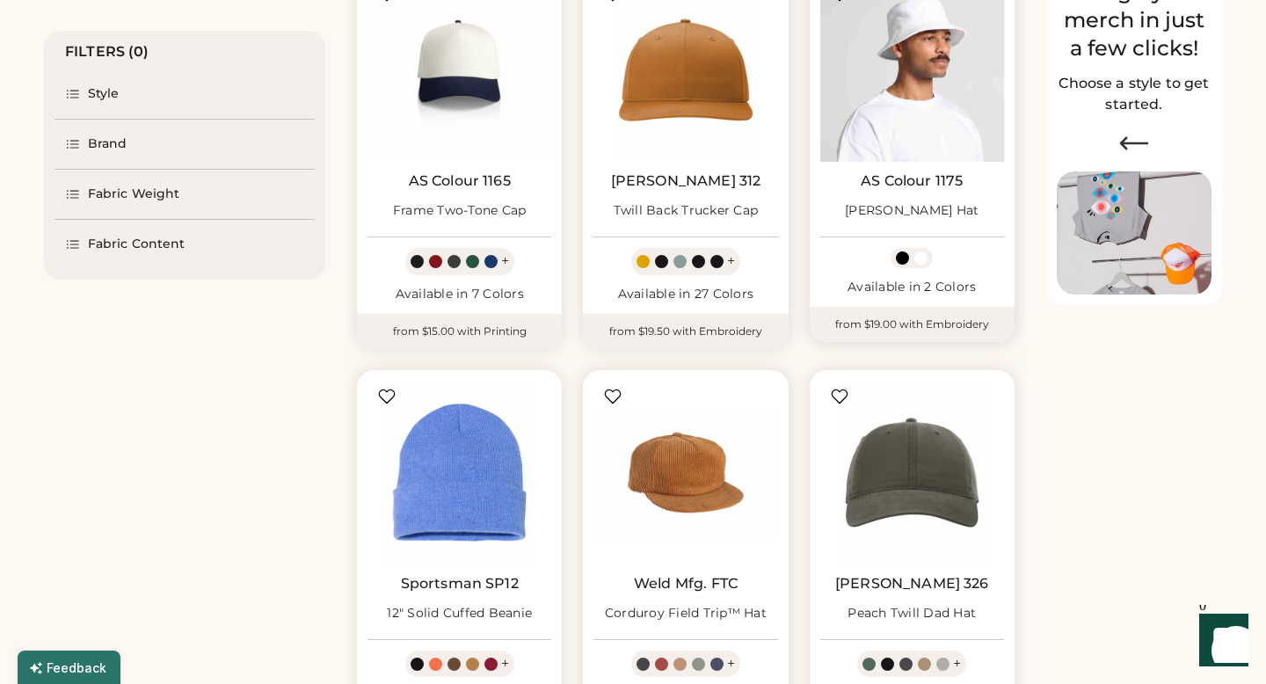
click at [918, 92] on img at bounding box center [912, 70] width 184 height 184
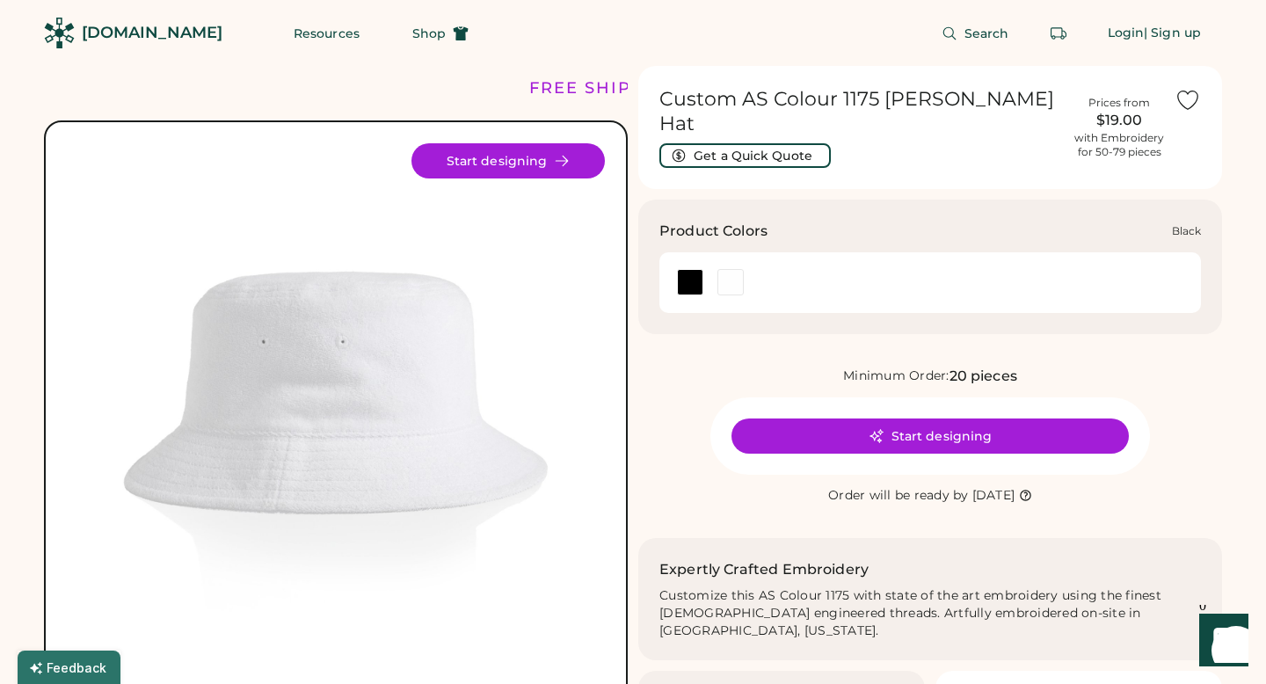
click at [689, 269] on div at bounding box center [690, 282] width 26 height 26
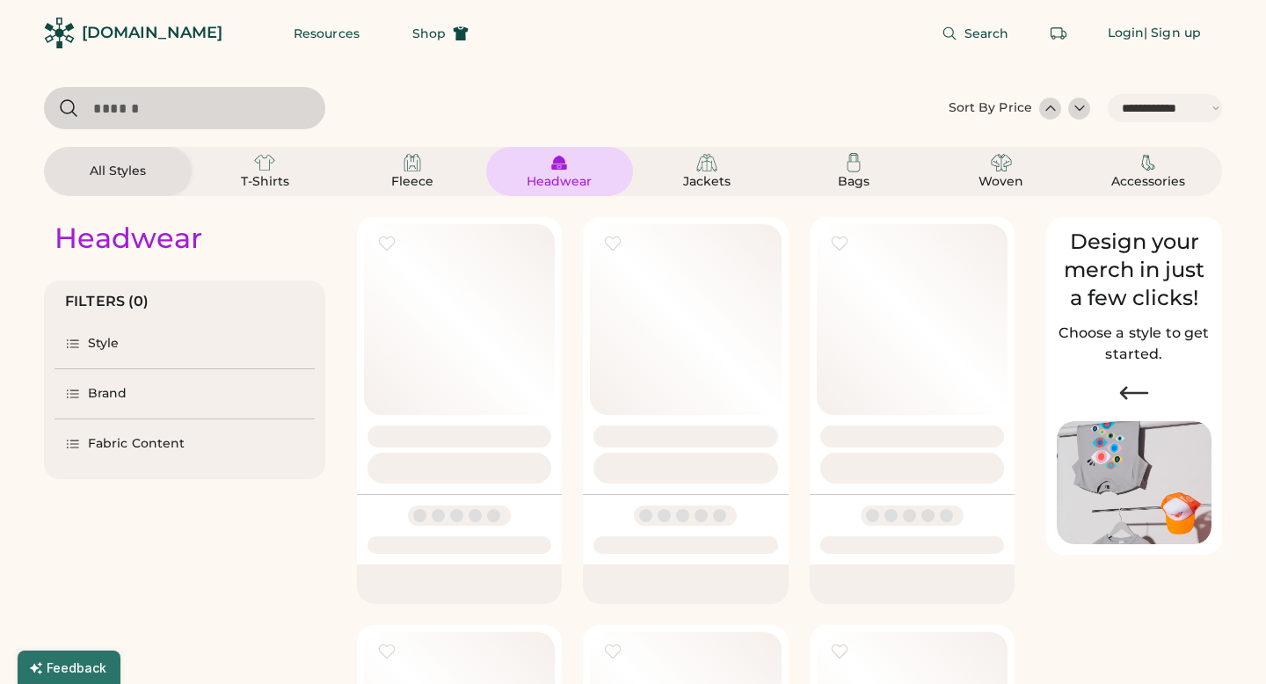
select select "*****"
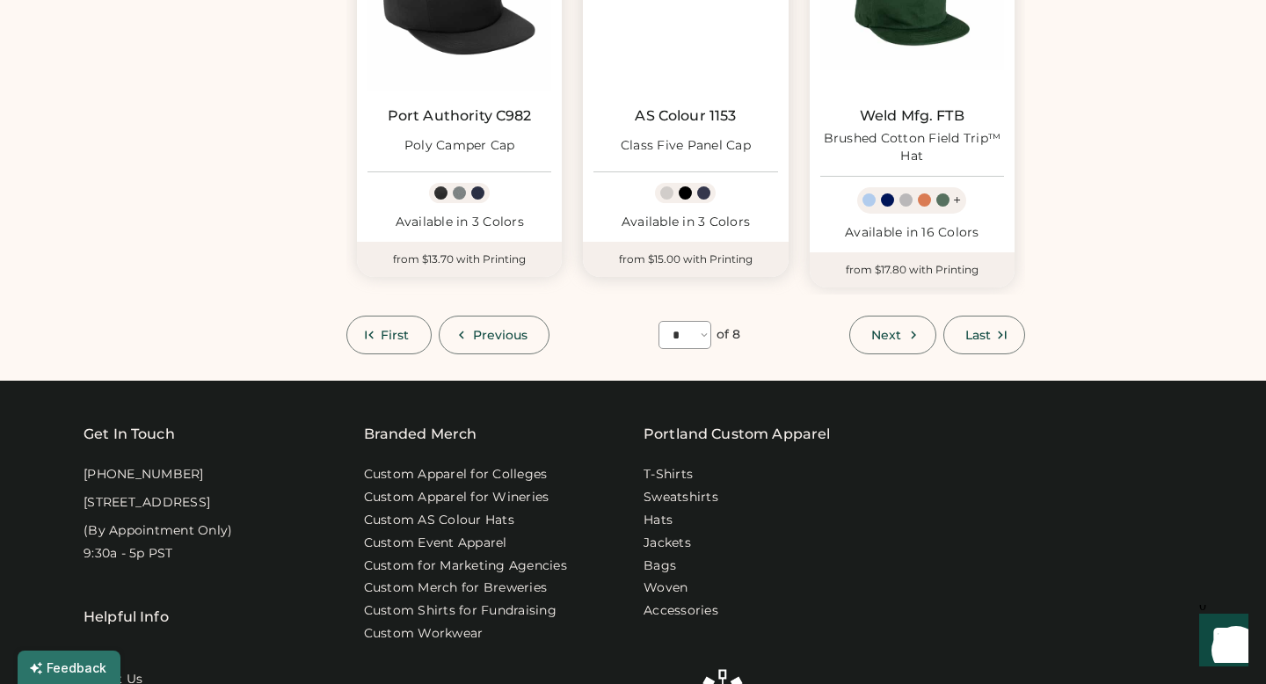
scroll to position [1529, 0]
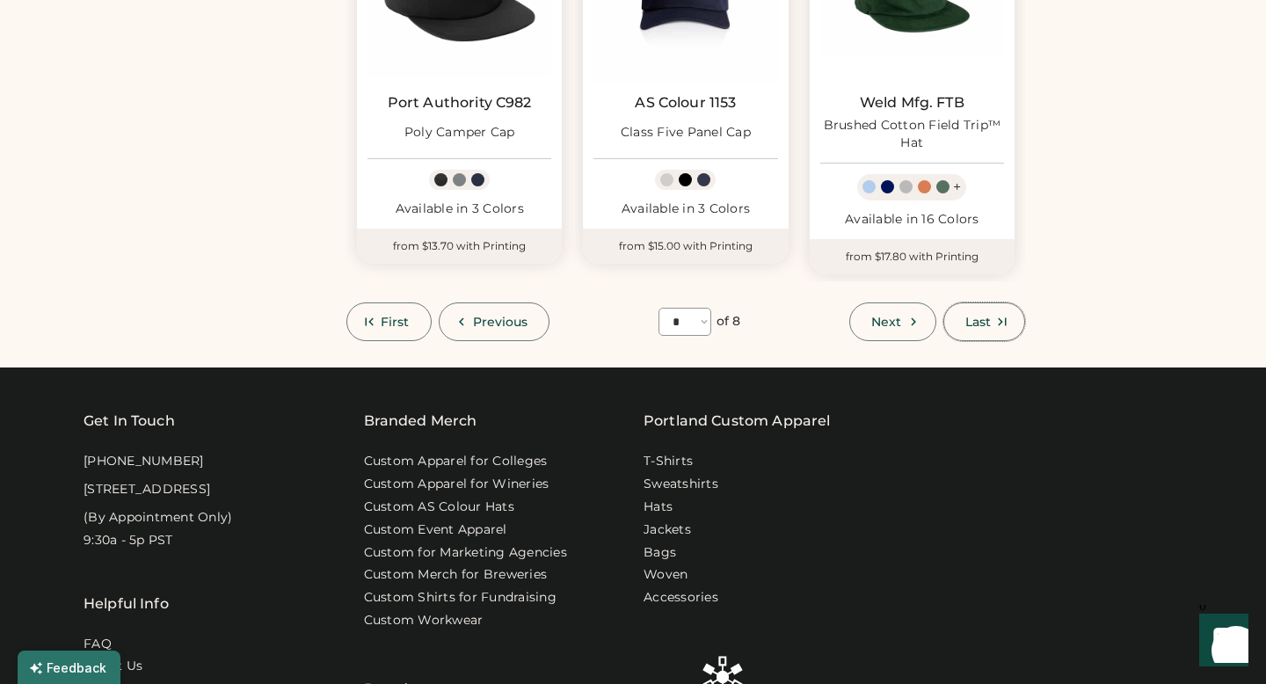
drag, startPoint x: 975, startPoint y: 319, endPoint x: 815, endPoint y: 318, distance: 160.0
click at [815, 318] on div "First Previous **** * * * * * * * * of 8 Next Last" at bounding box center [685, 321] width 679 height 39
click at [917, 330] on button "Next" at bounding box center [892, 321] width 86 height 39
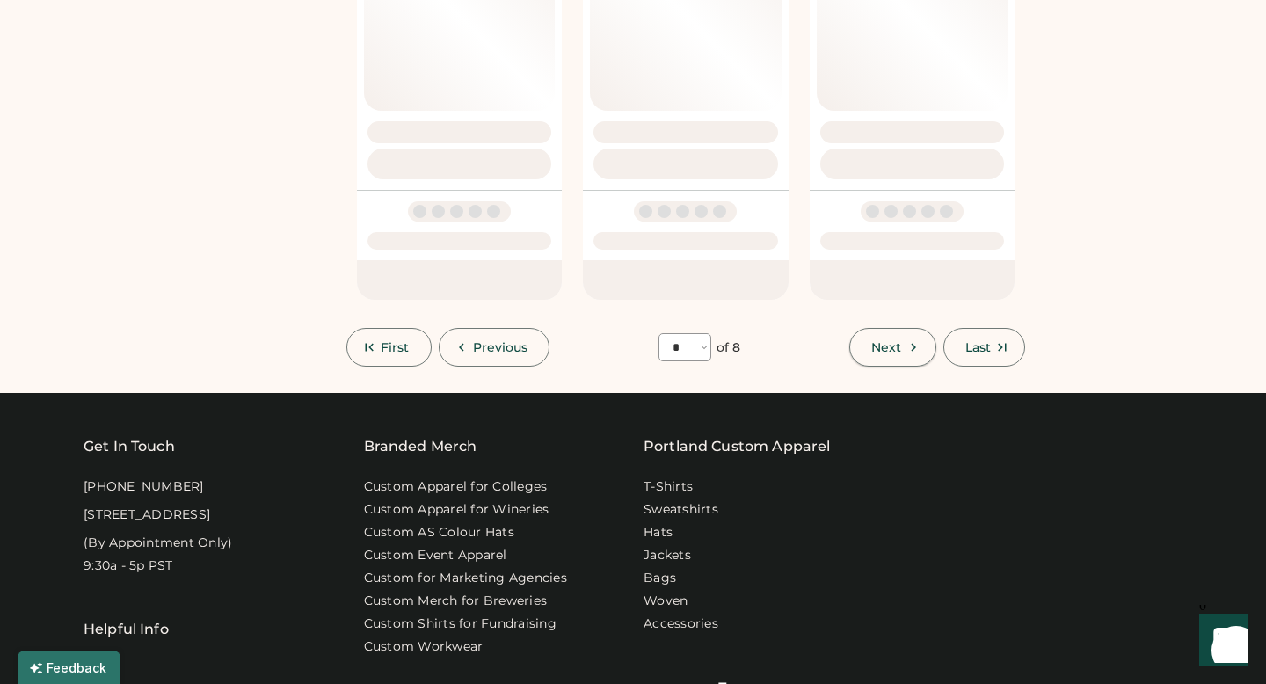
select select "*"
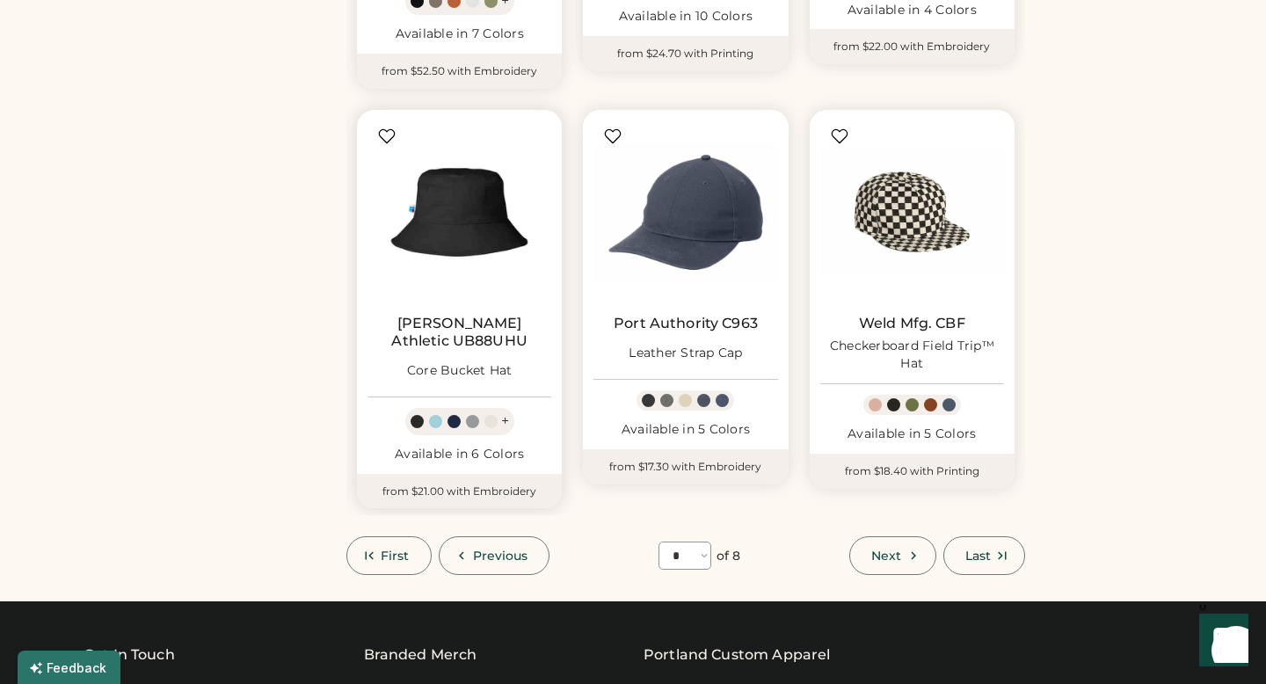
scroll to position [1342, 0]
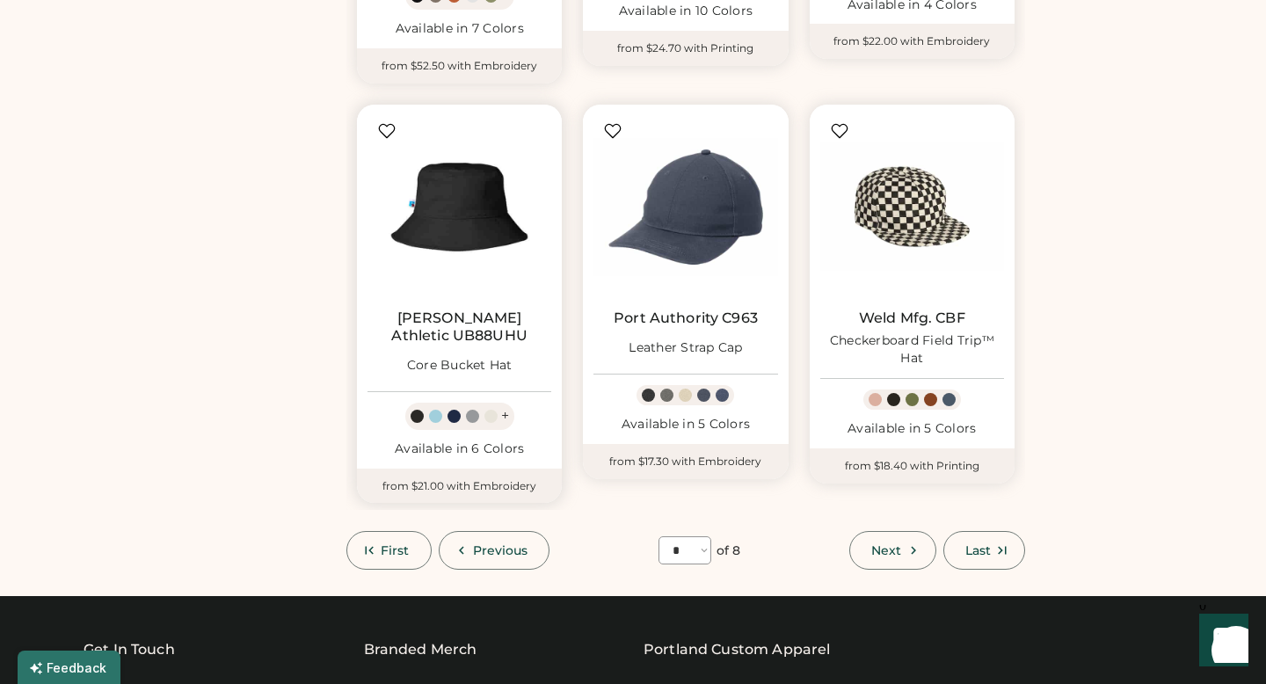
click at [460, 242] on img at bounding box center [459, 207] width 184 height 184
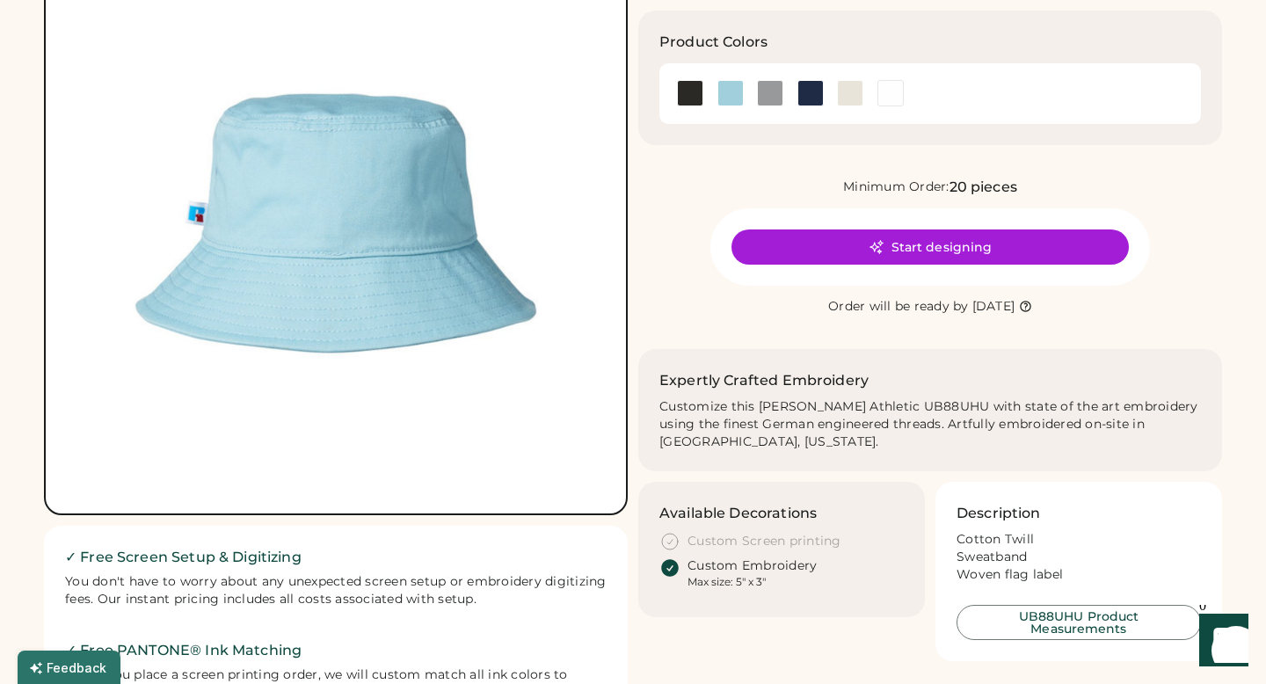
scroll to position [186, 0]
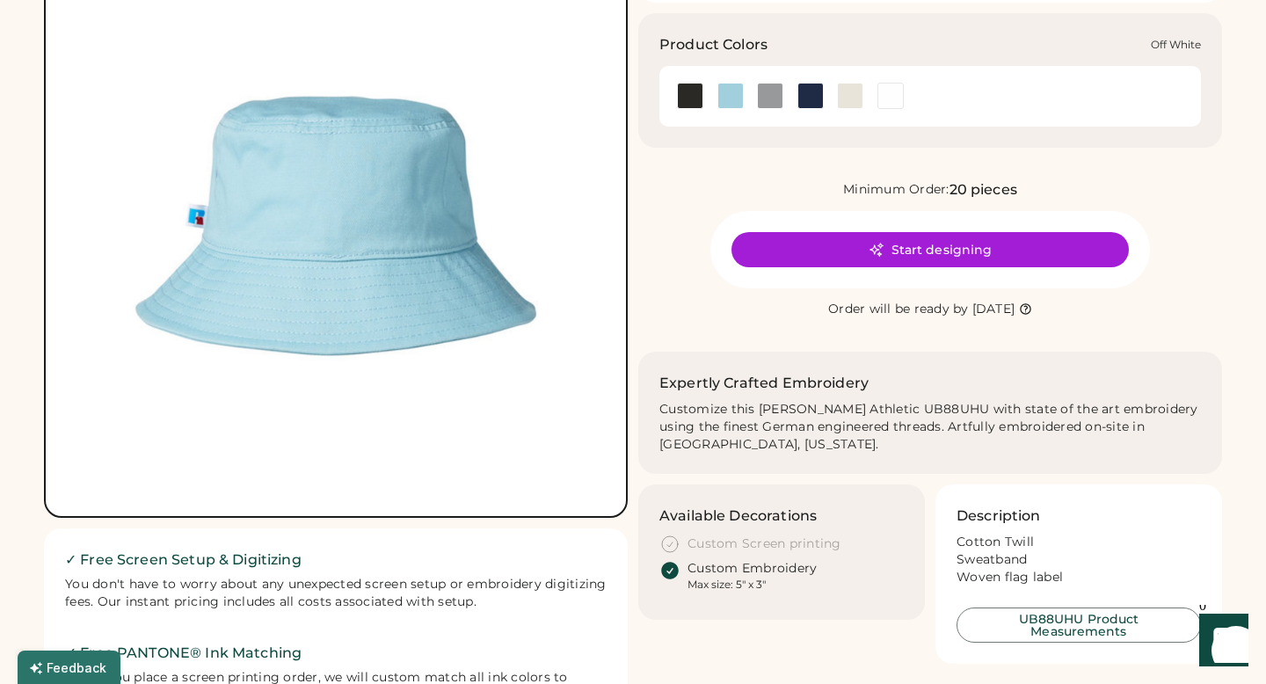
click at [851, 98] on div at bounding box center [850, 96] width 26 height 26
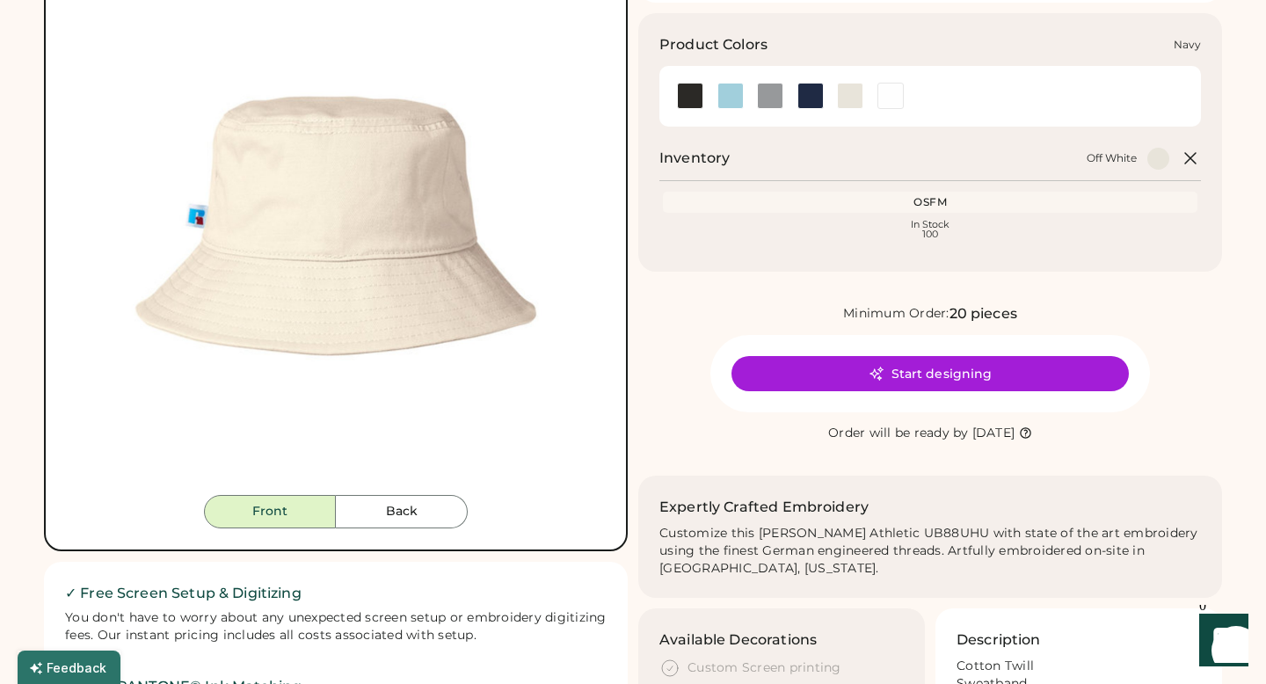
click at [812, 102] on div at bounding box center [810, 96] width 26 height 26
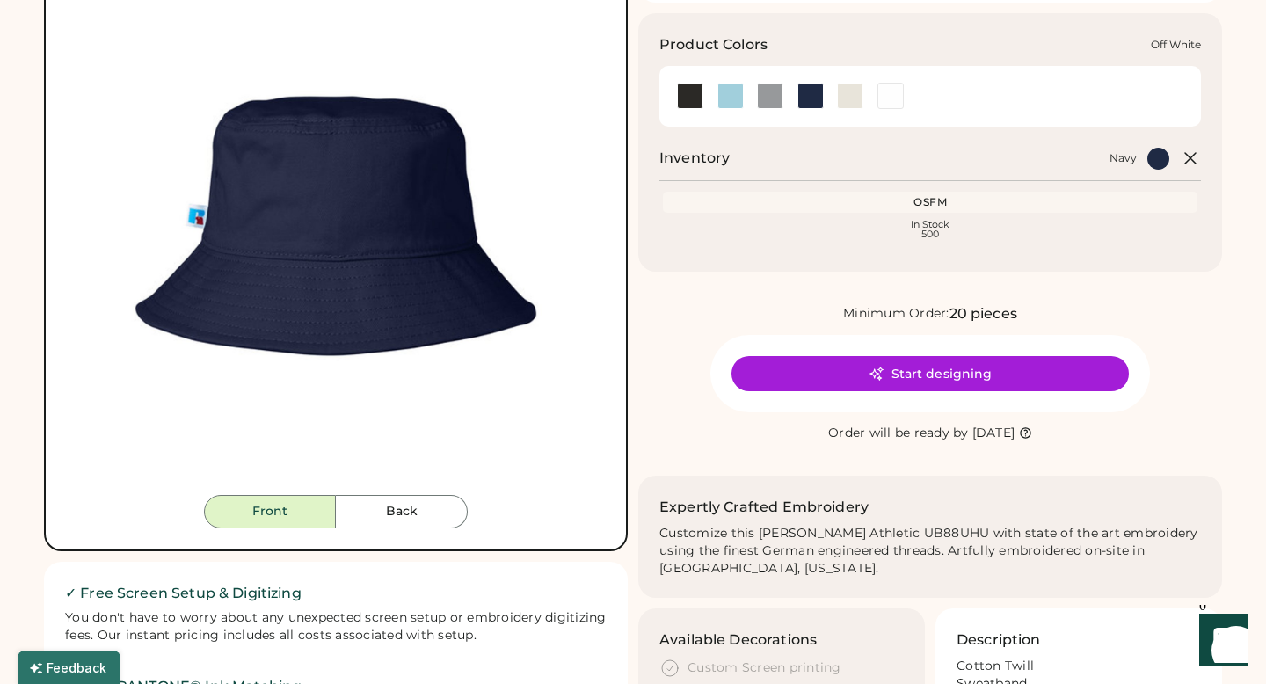
click at [851, 104] on div at bounding box center [850, 96] width 26 height 26
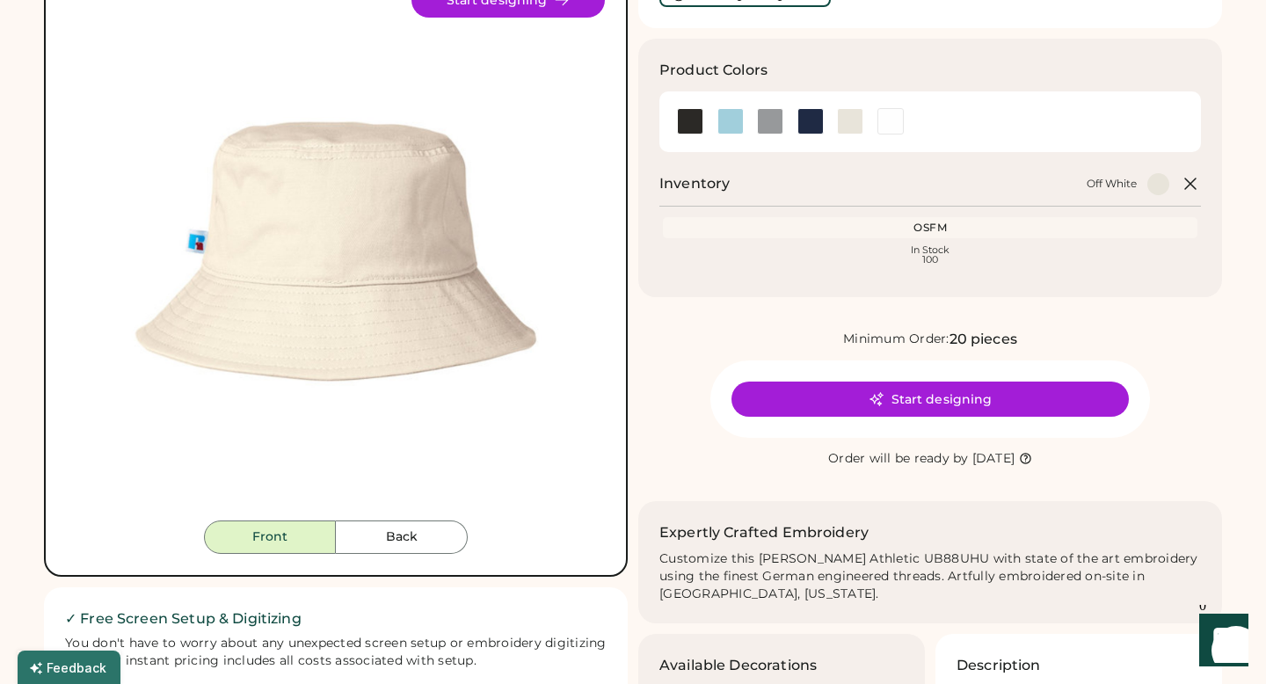
scroll to position [152, 0]
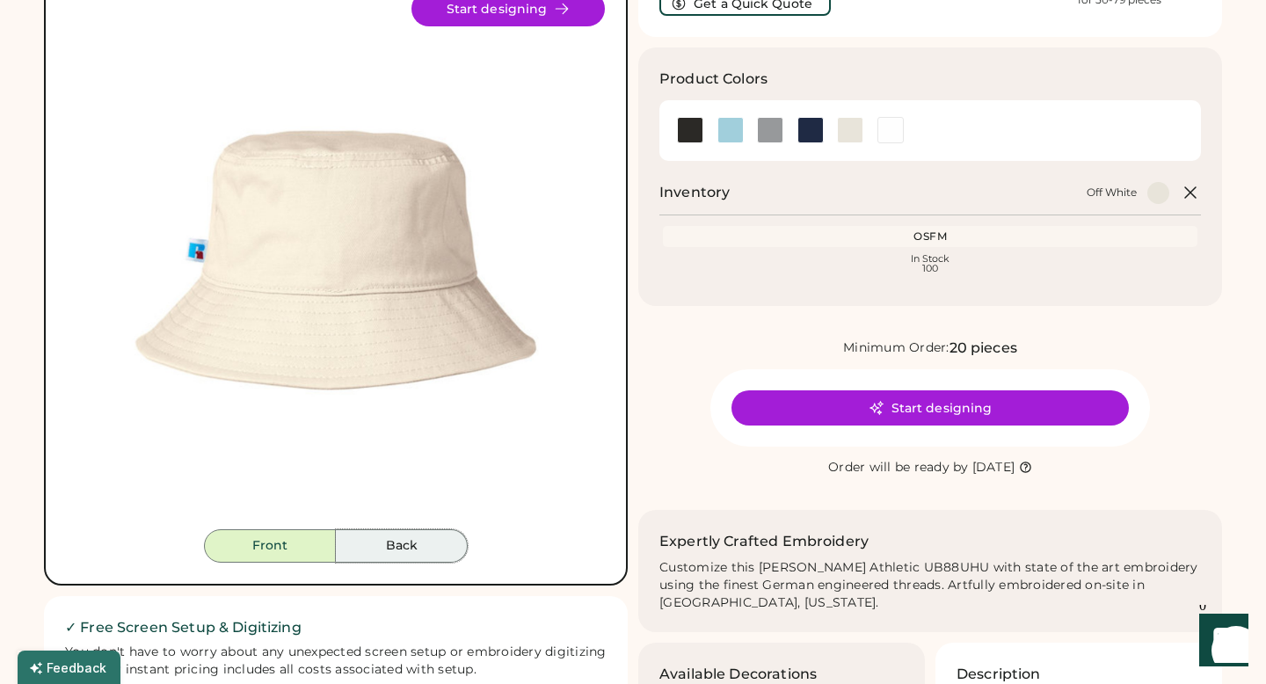
click at [379, 541] on button "Back" at bounding box center [402, 545] width 132 height 33
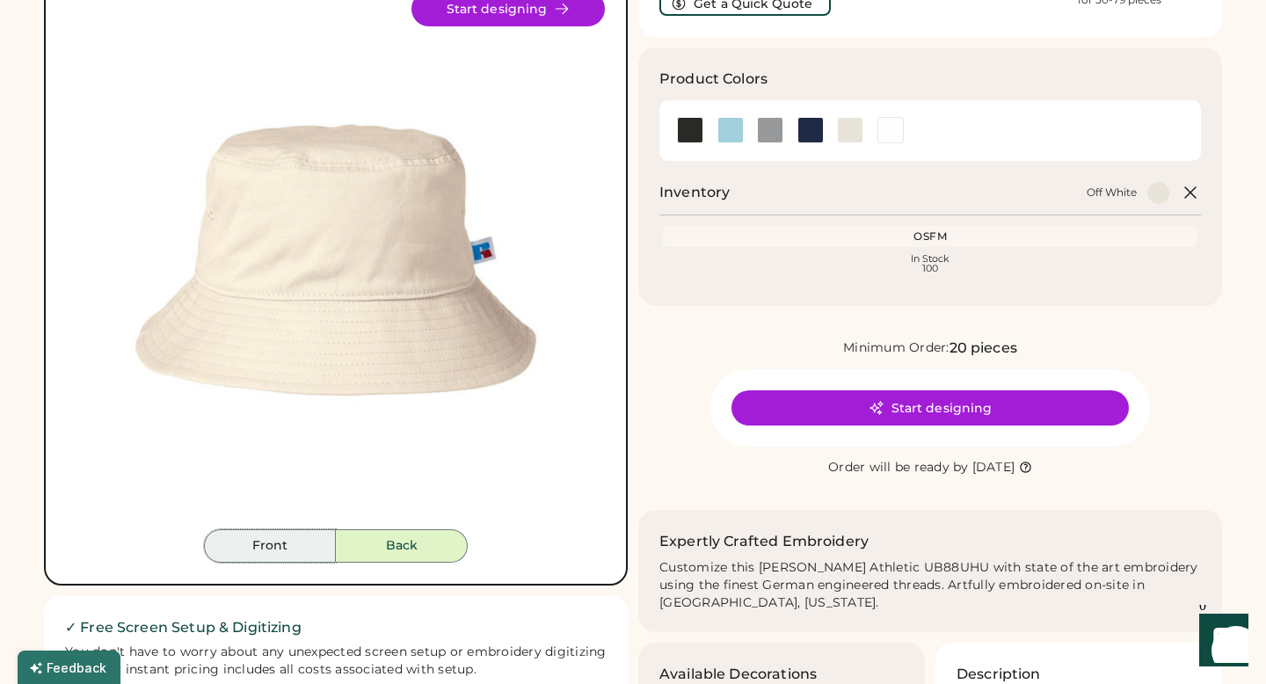
click at [309, 548] on button "Front" at bounding box center [270, 545] width 132 height 33
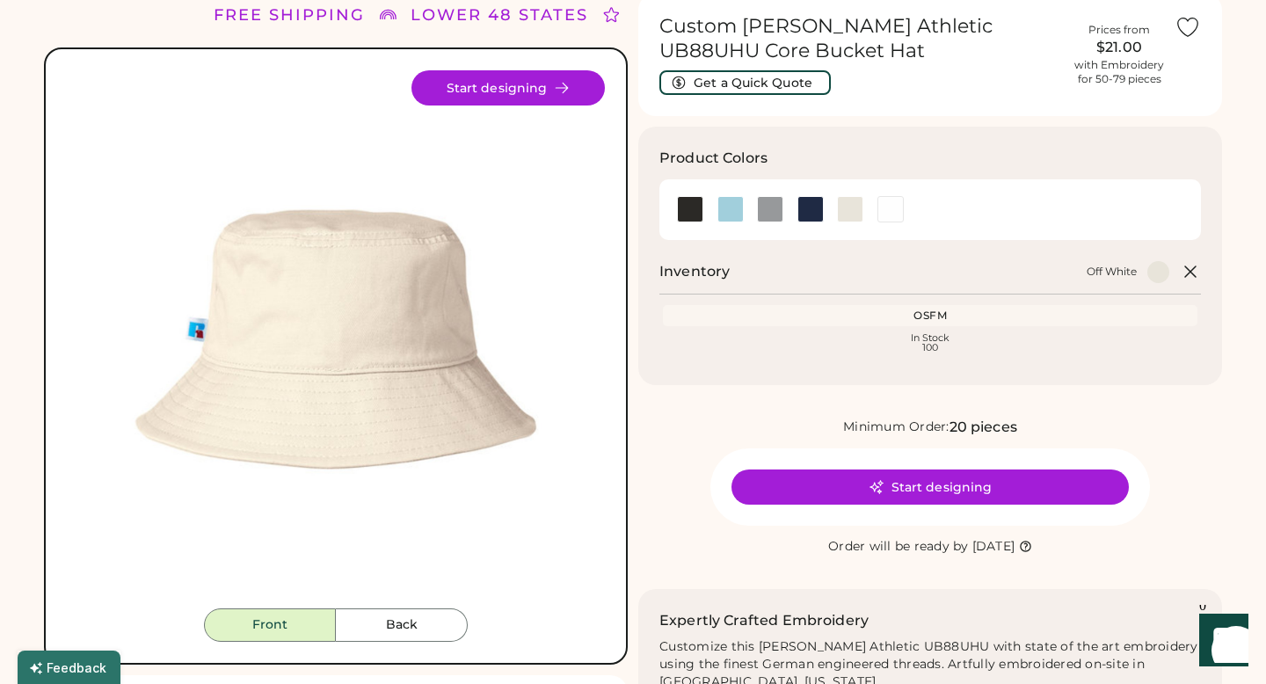
scroll to position [0, 0]
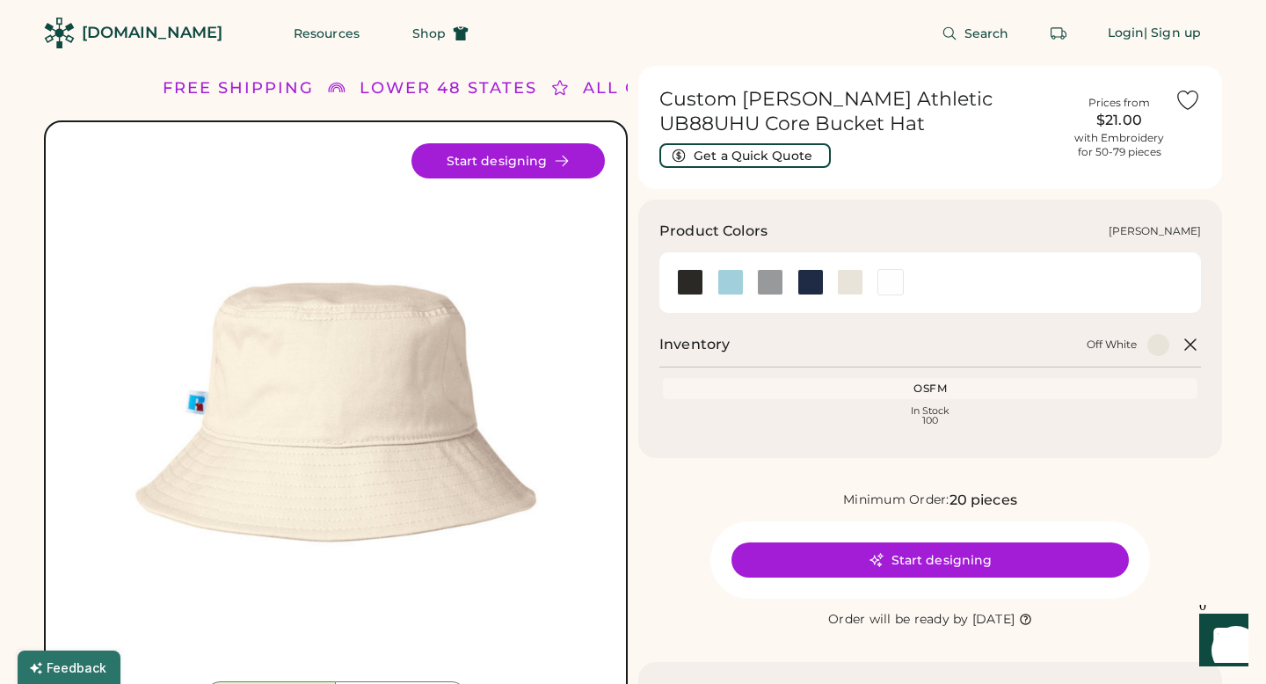
click at [771, 292] on div at bounding box center [770, 282] width 26 height 26
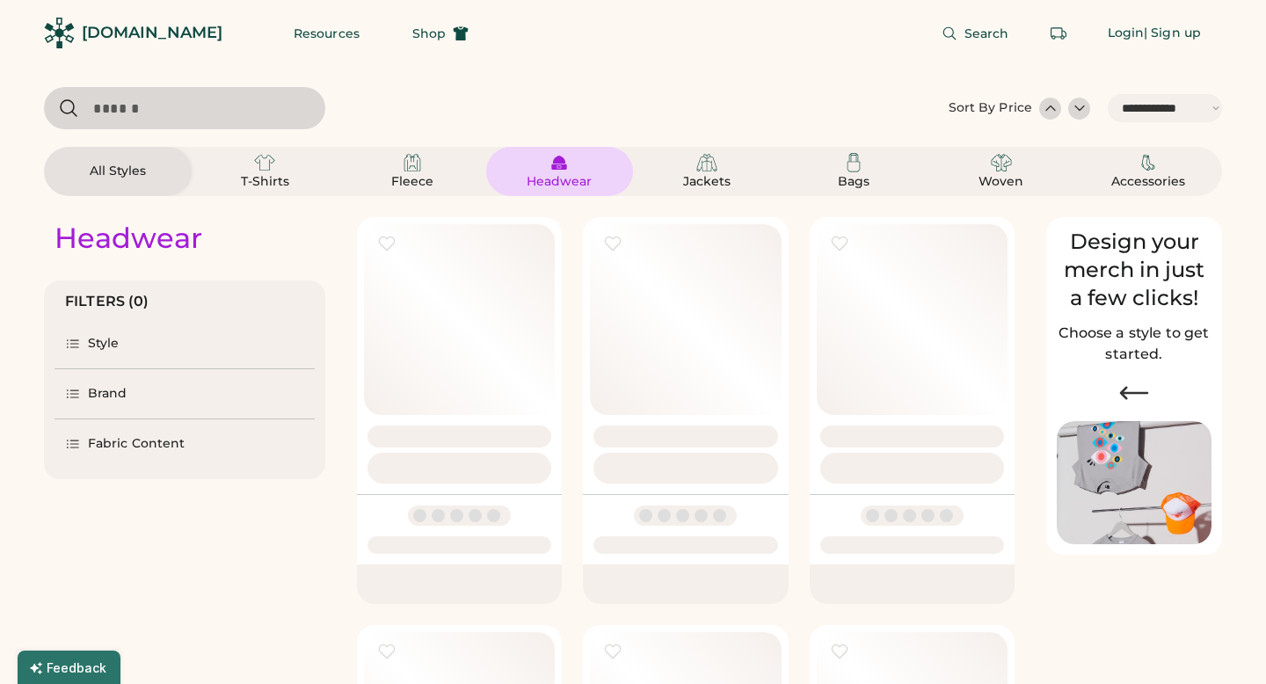
select select "*****"
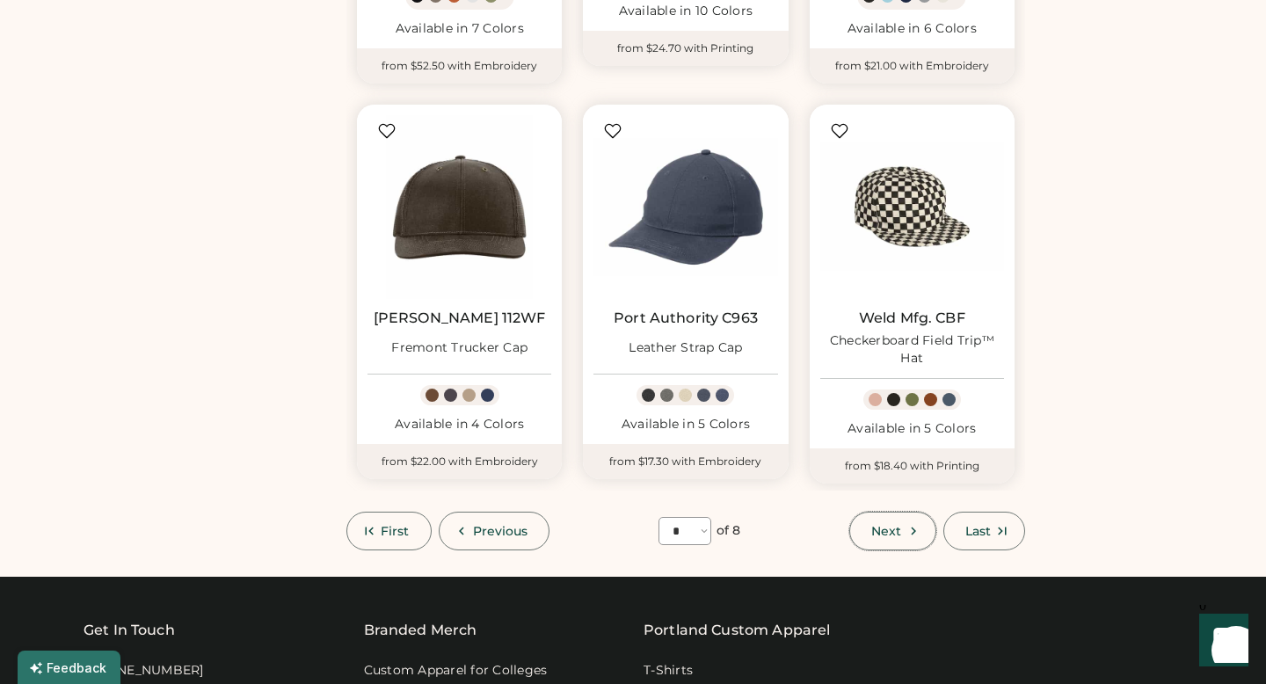
click at [876, 532] on span "Next" at bounding box center [886, 531] width 30 height 12
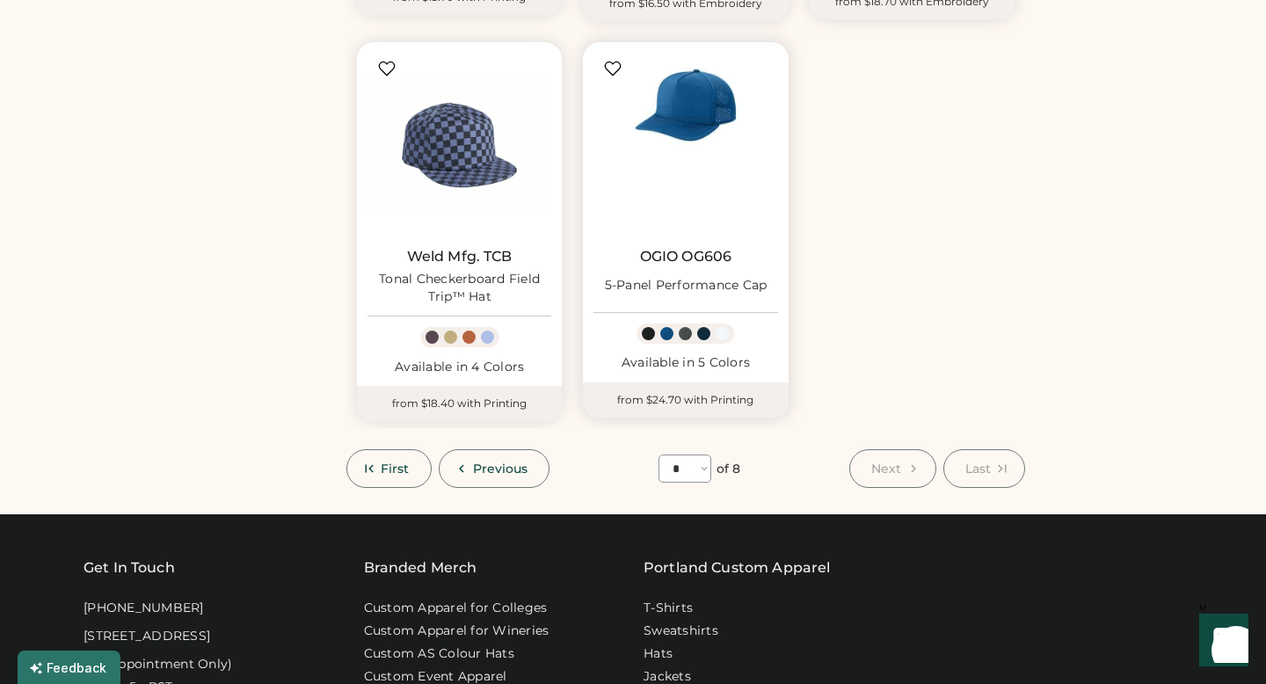
scroll to position [983, 0]
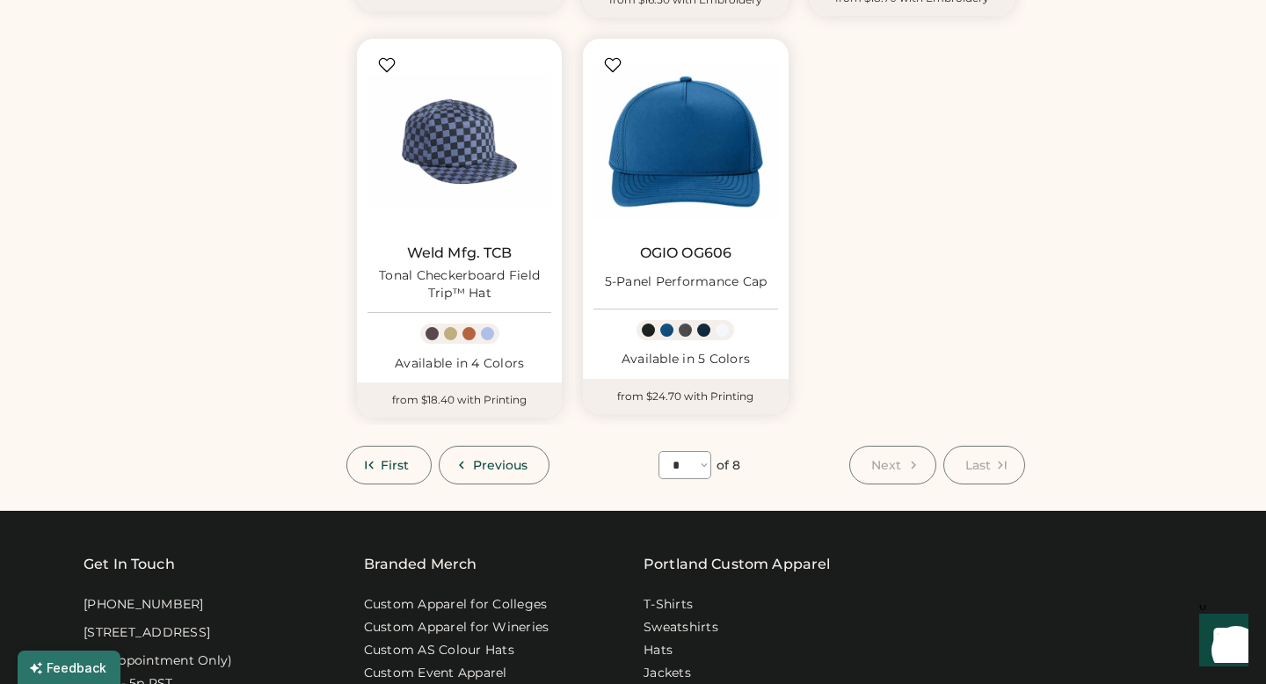
click at [697, 468] on select "**** * * * * * * * *" at bounding box center [684, 465] width 53 height 28
select select "*"
click at [658, 451] on select "**** * * * * * * * *" at bounding box center [684, 465] width 53 height 28
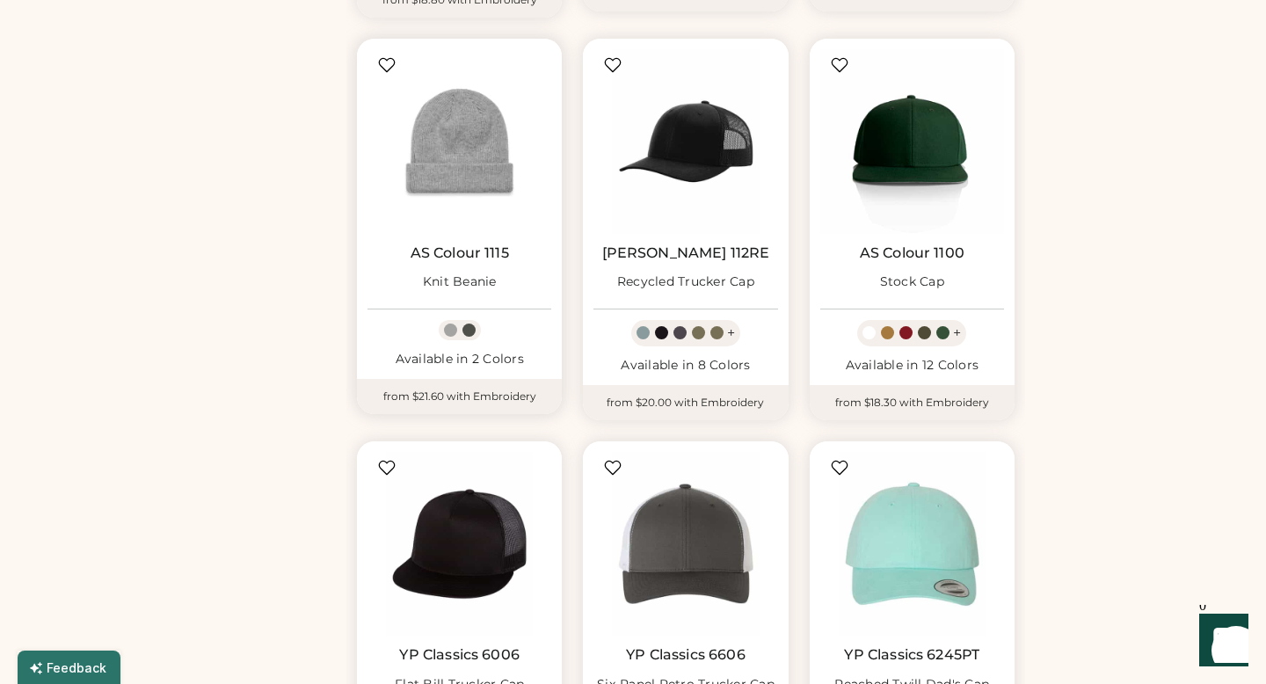
click at [473, 151] on img at bounding box center [459, 141] width 184 height 184
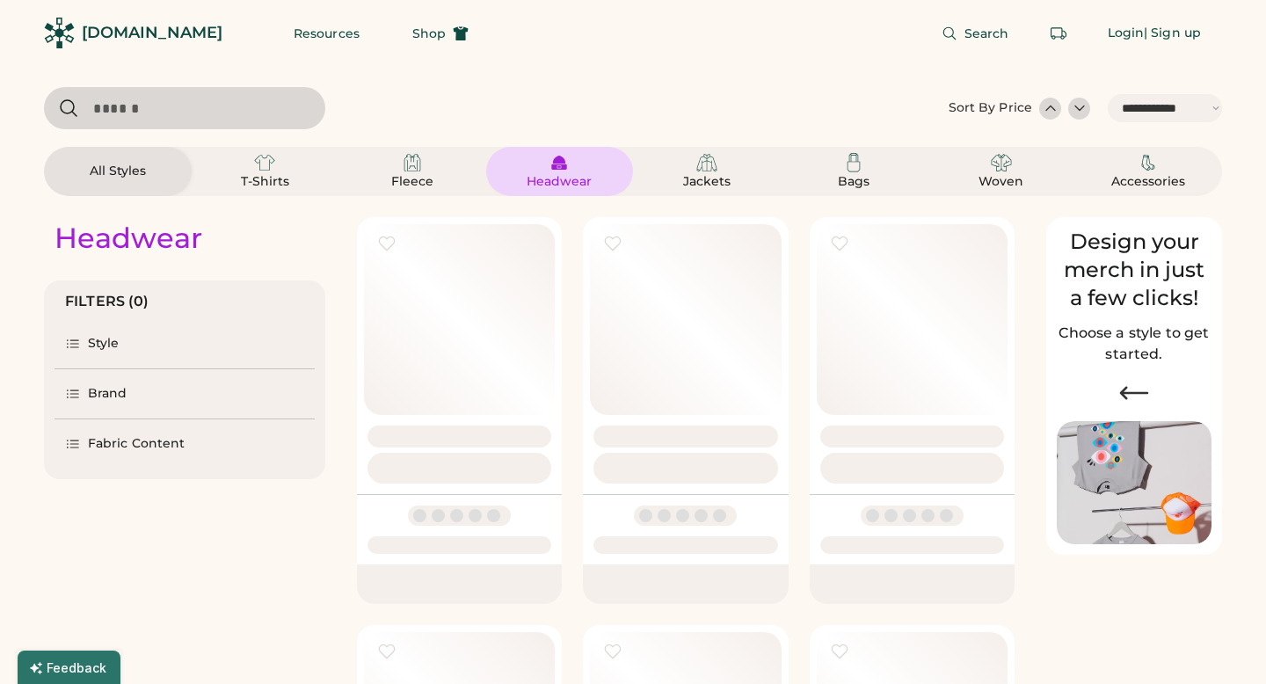
select select "*****"
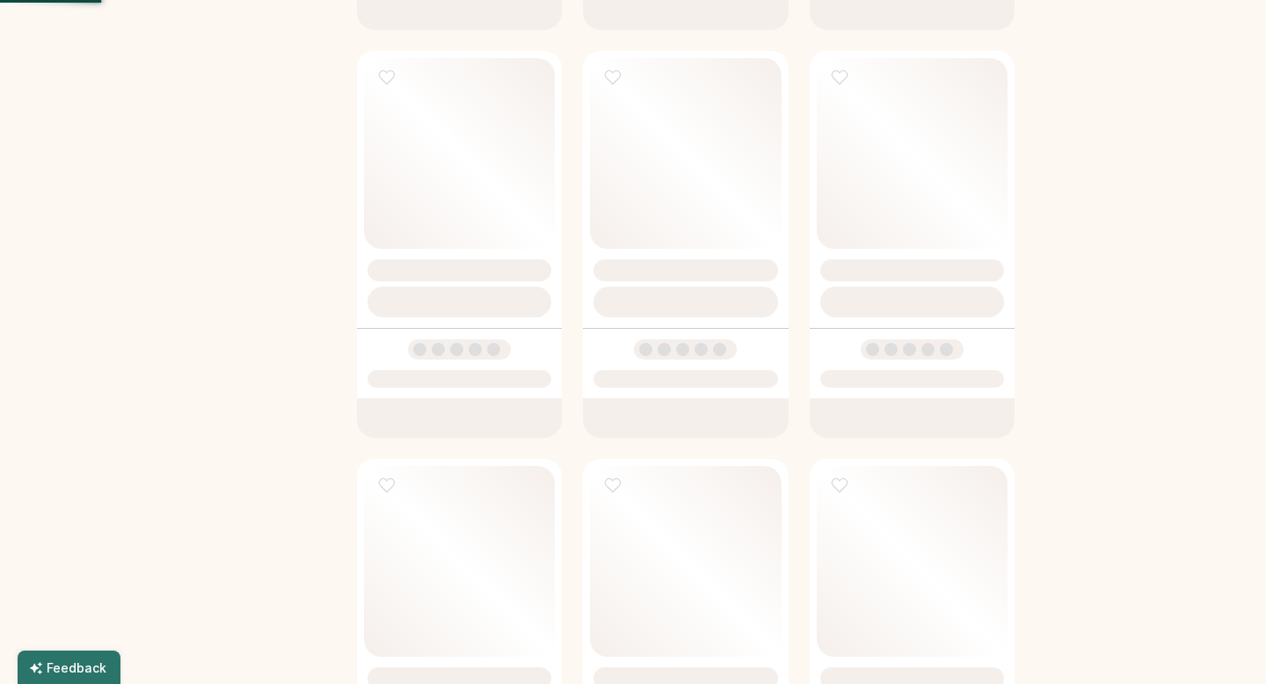
select select "*"
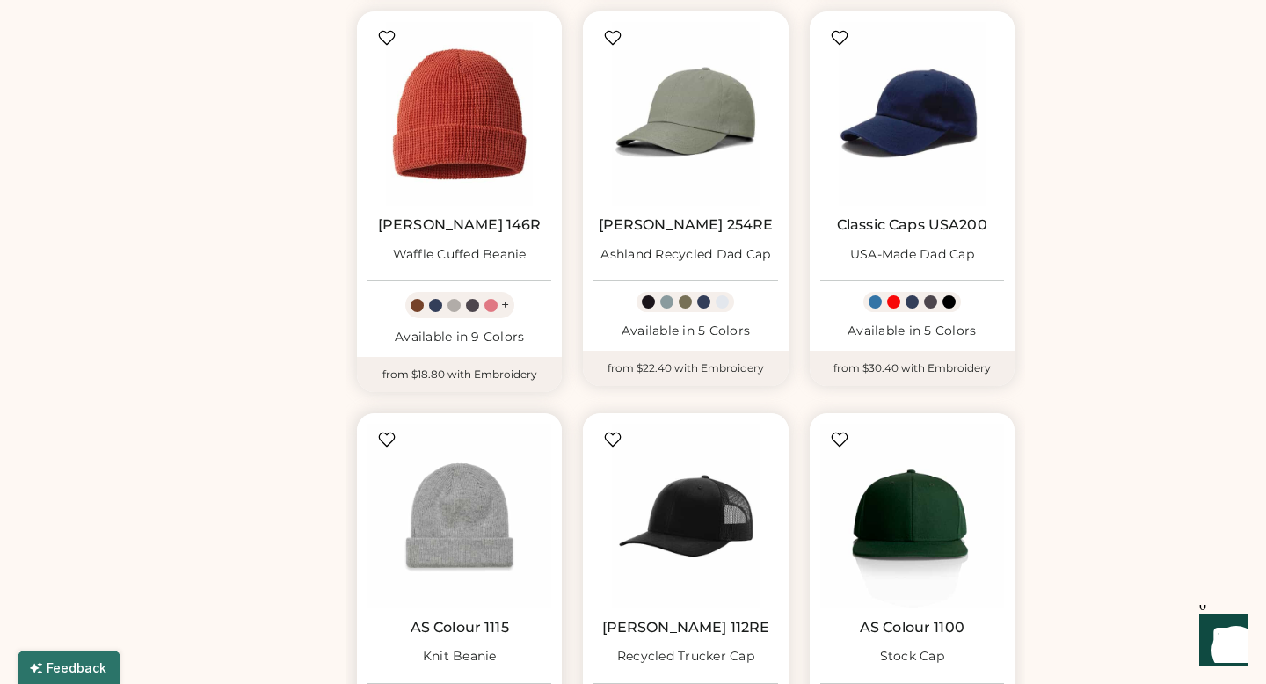
scroll to position [605, 0]
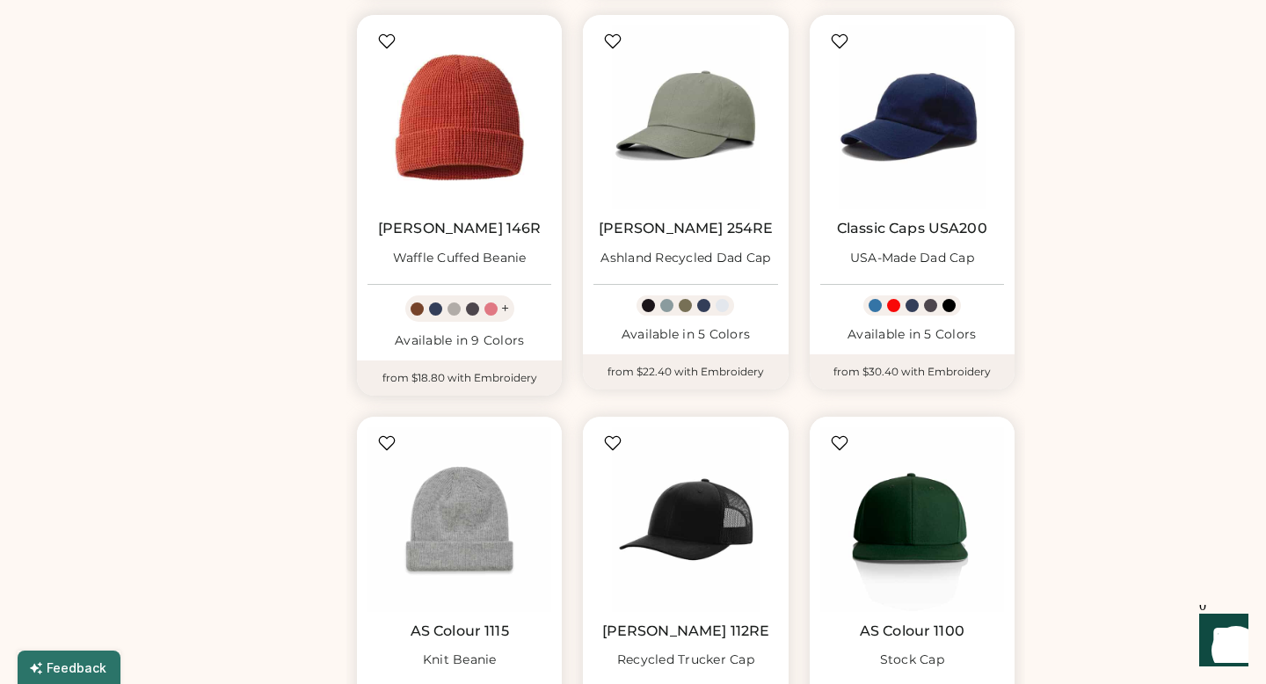
click at [467, 158] on img at bounding box center [459, 117] width 184 height 184
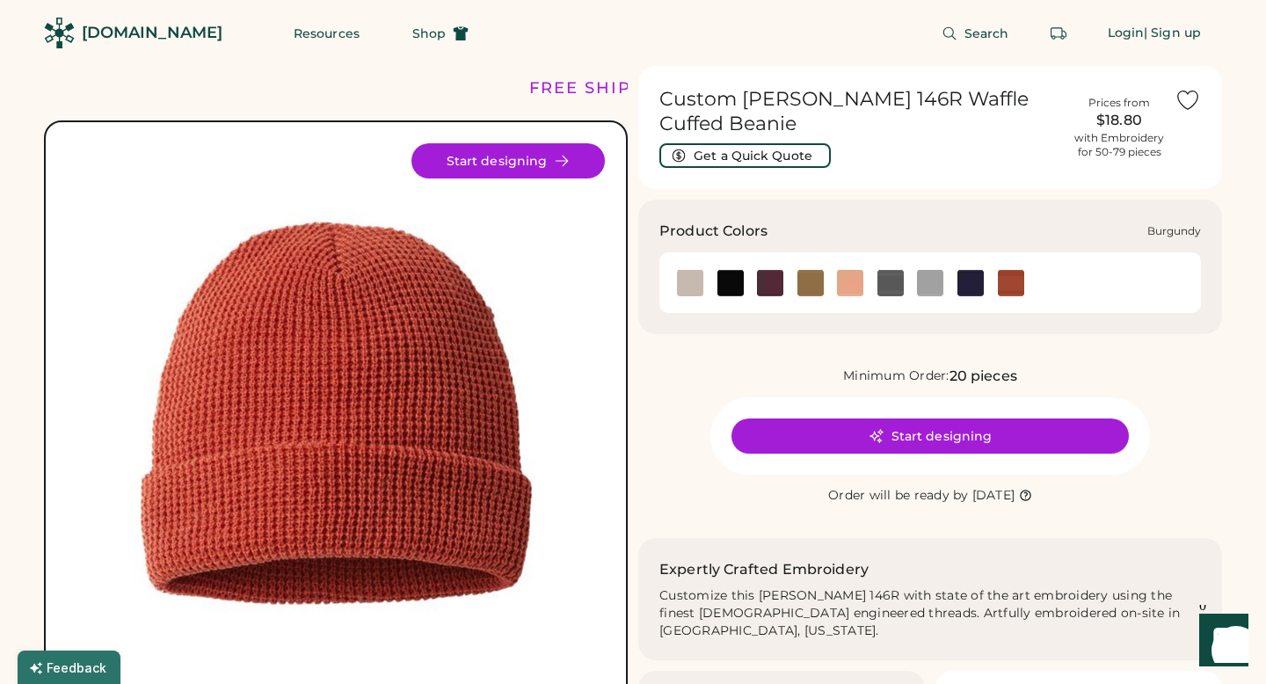
click at [779, 283] on img at bounding box center [770, 283] width 26 height 26
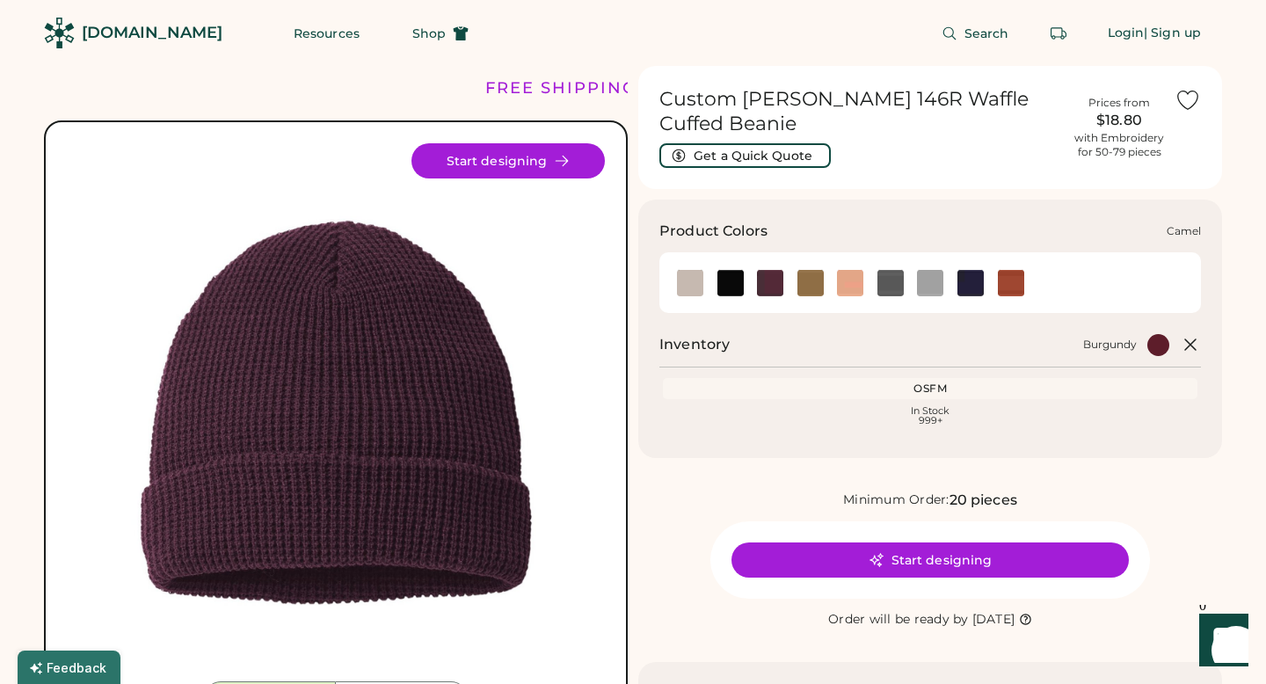
click at [814, 287] on img at bounding box center [810, 283] width 26 height 26
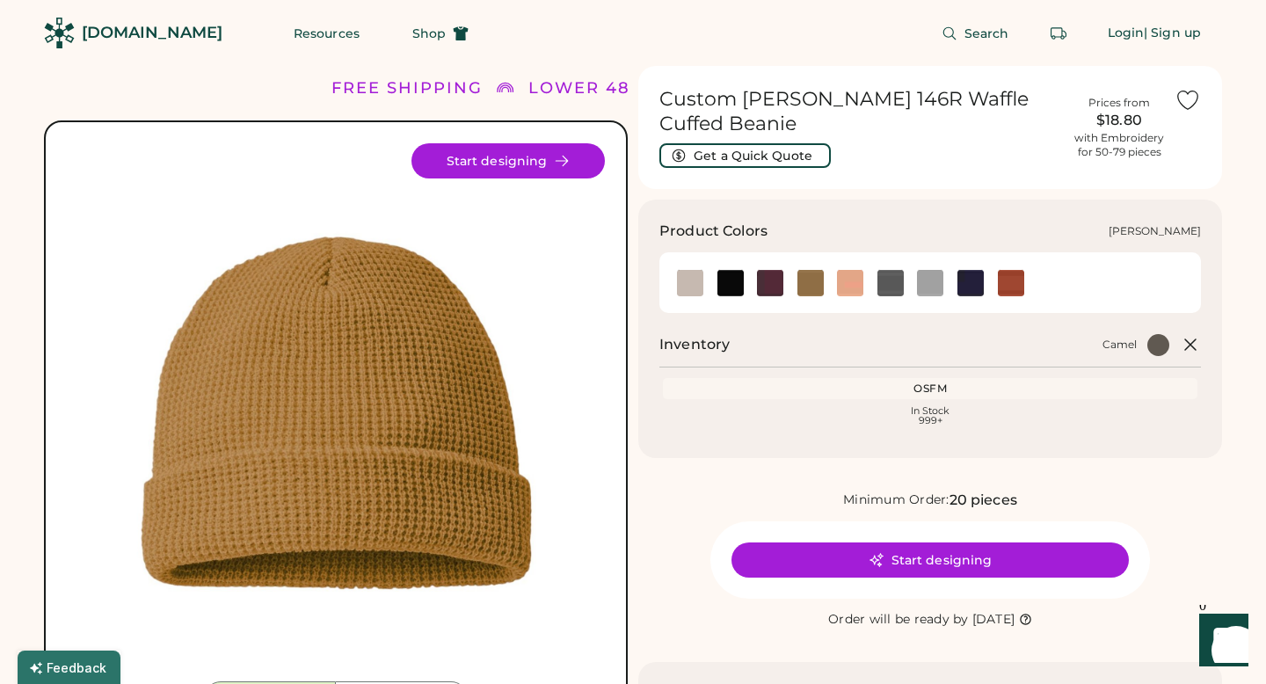
click at [889, 295] on img at bounding box center [890, 283] width 26 height 26
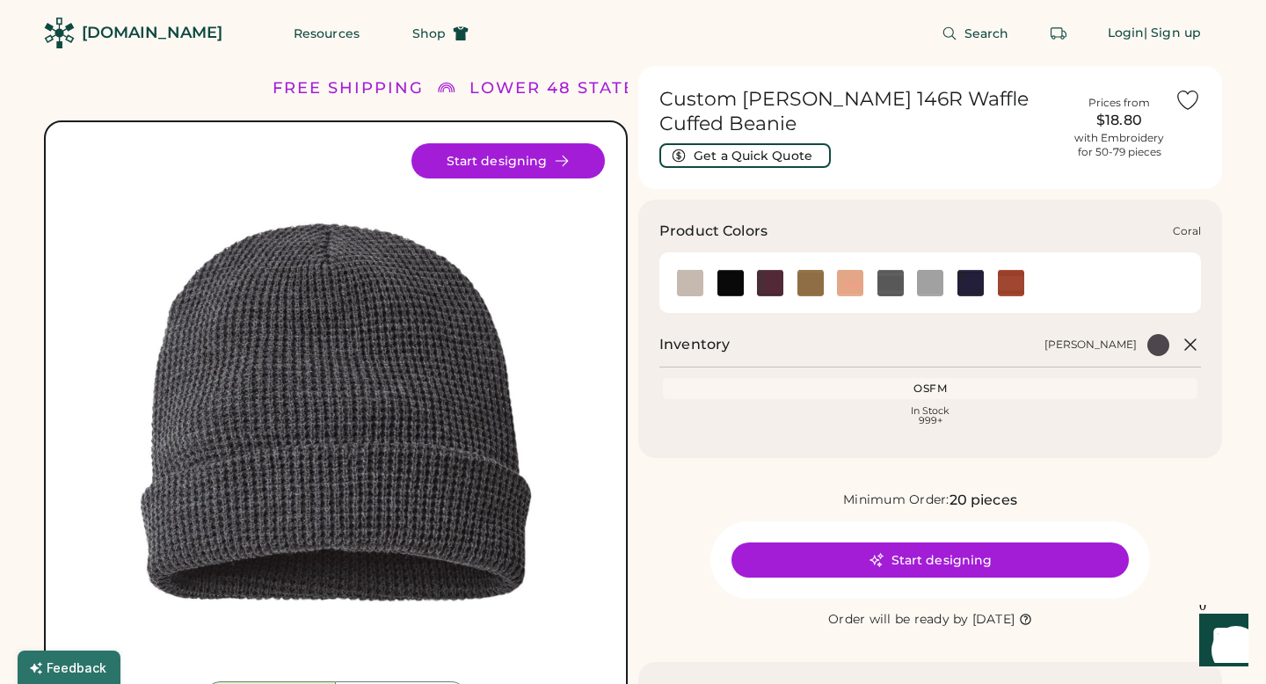
click at [850, 292] on img at bounding box center [850, 283] width 26 height 26
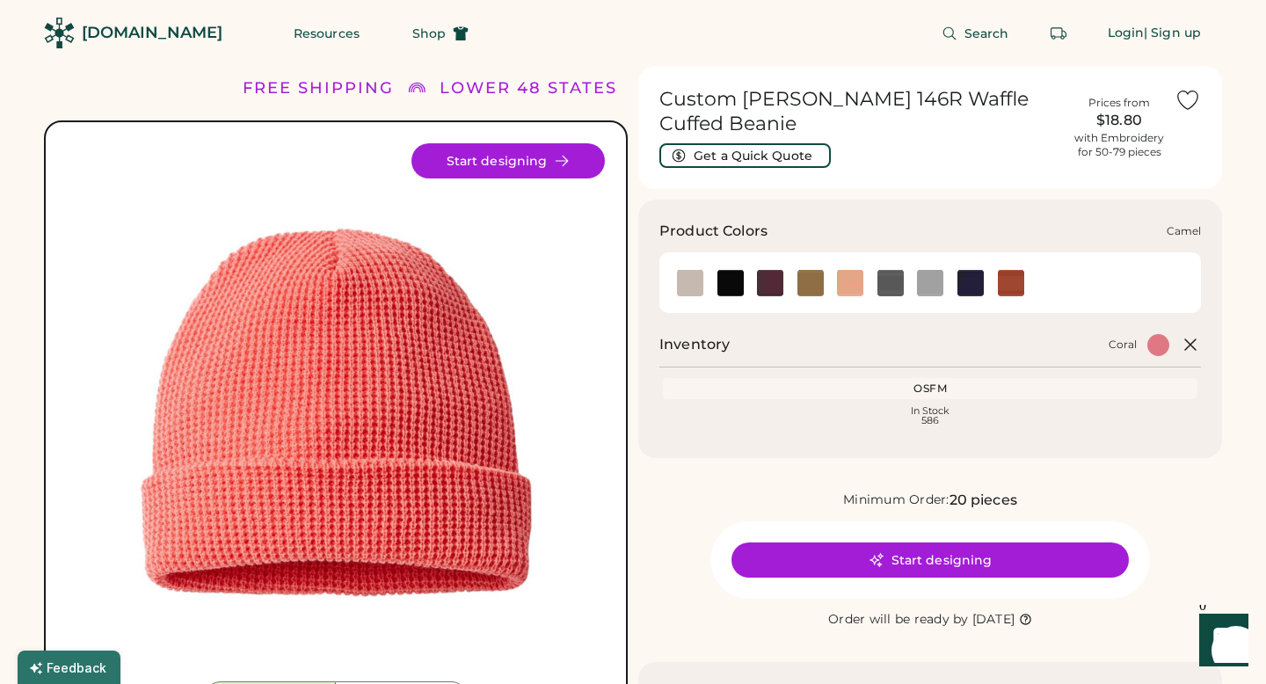
click at [818, 287] on img at bounding box center [810, 283] width 26 height 26
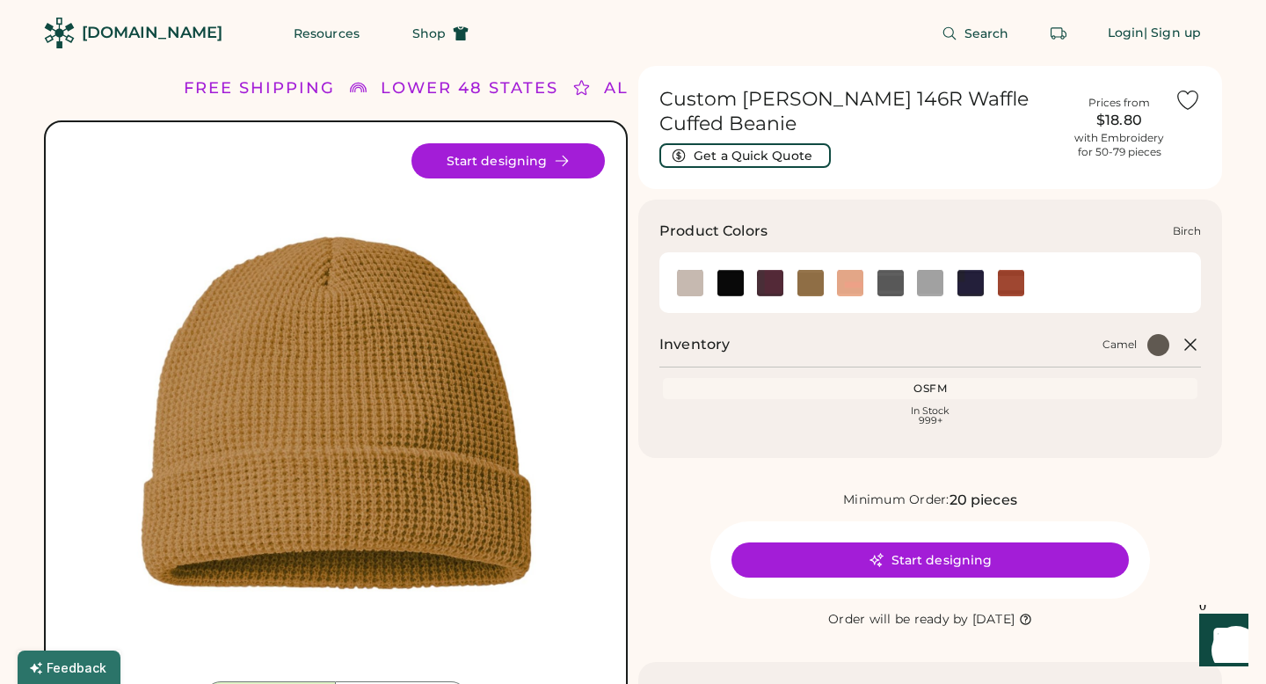
click at [693, 280] on img at bounding box center [690, 283] width 26 height 26
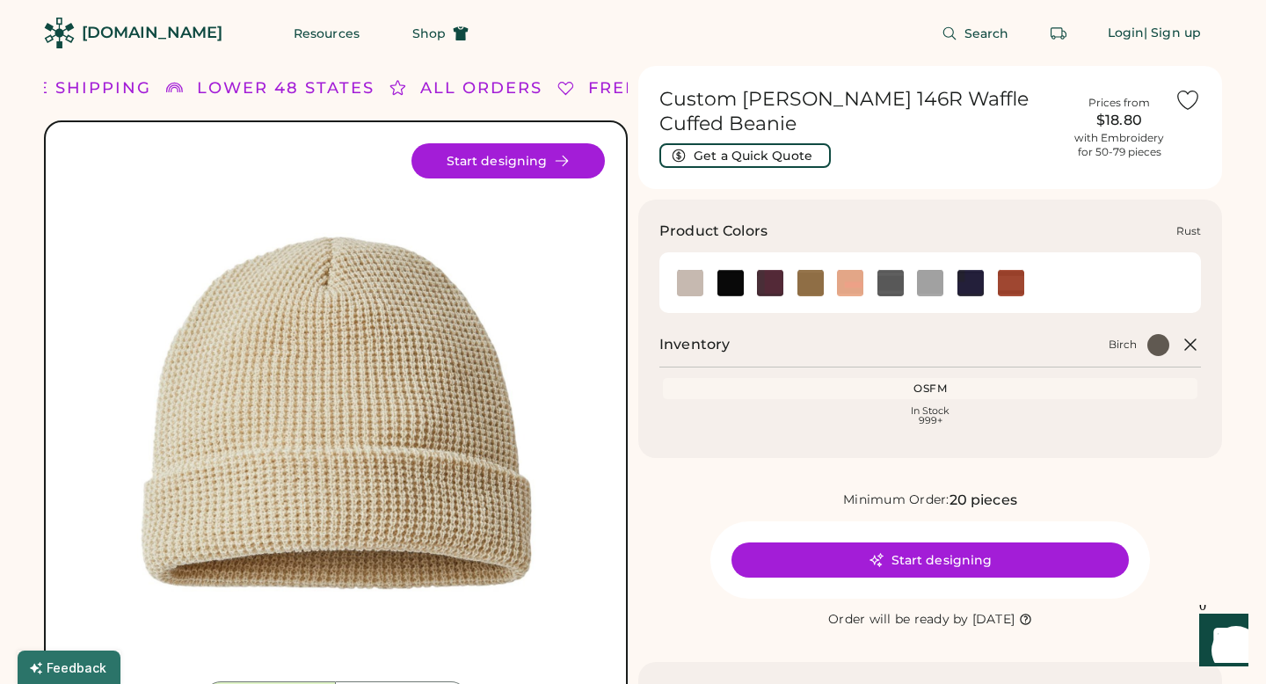
click at [1011, 286] on img at bounding box center [1011, 283] width 26 height 26
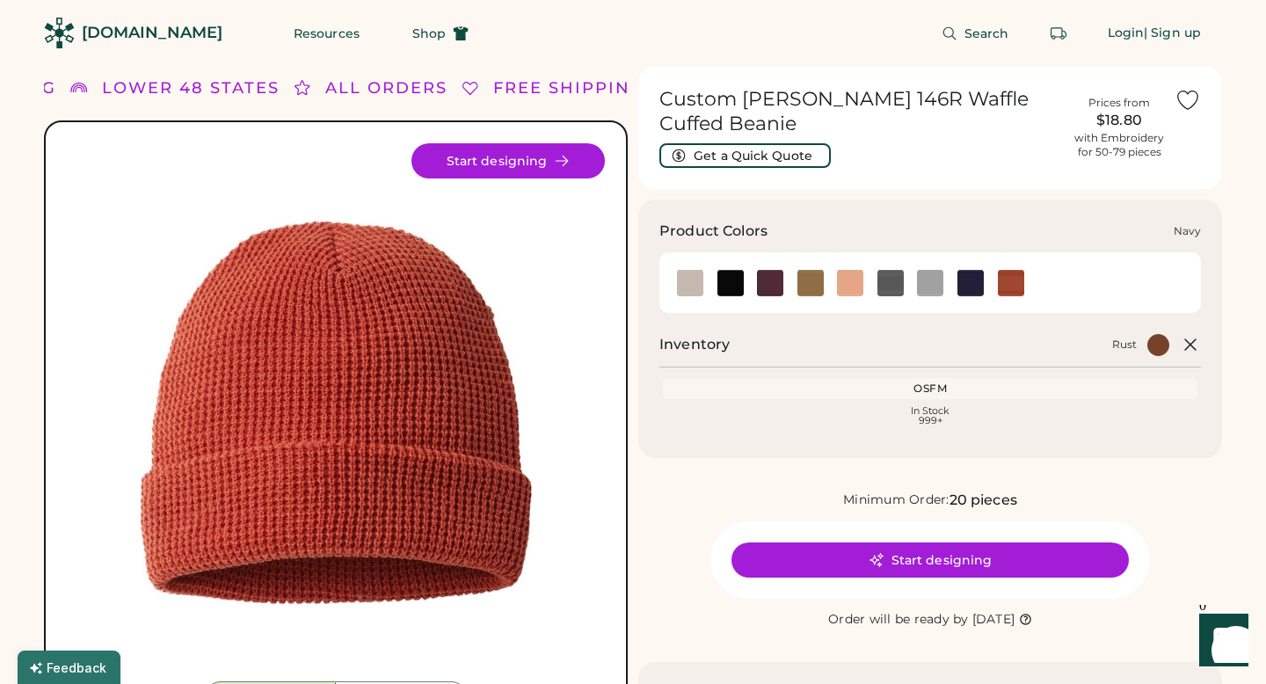
click at [969, 282] on img at bounding box center [970, 283] width 26 height 26
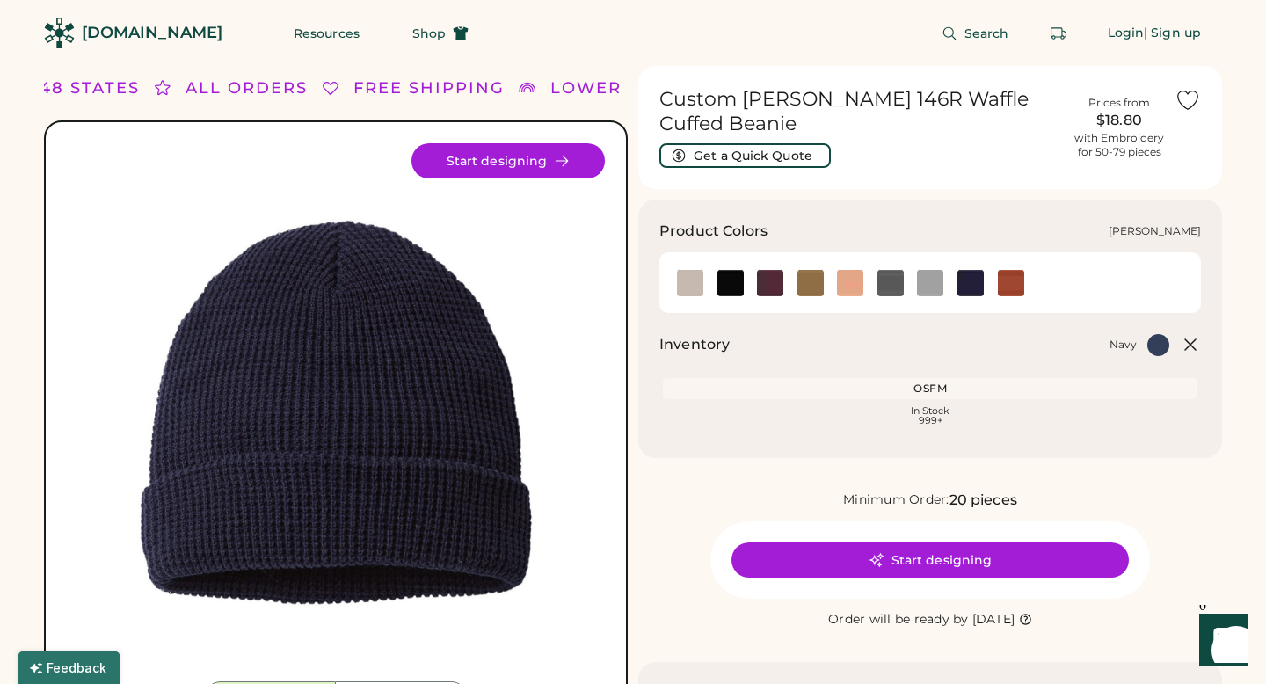
click at [935, 286] on img at bounding box center [930, 283] width 26 height 26
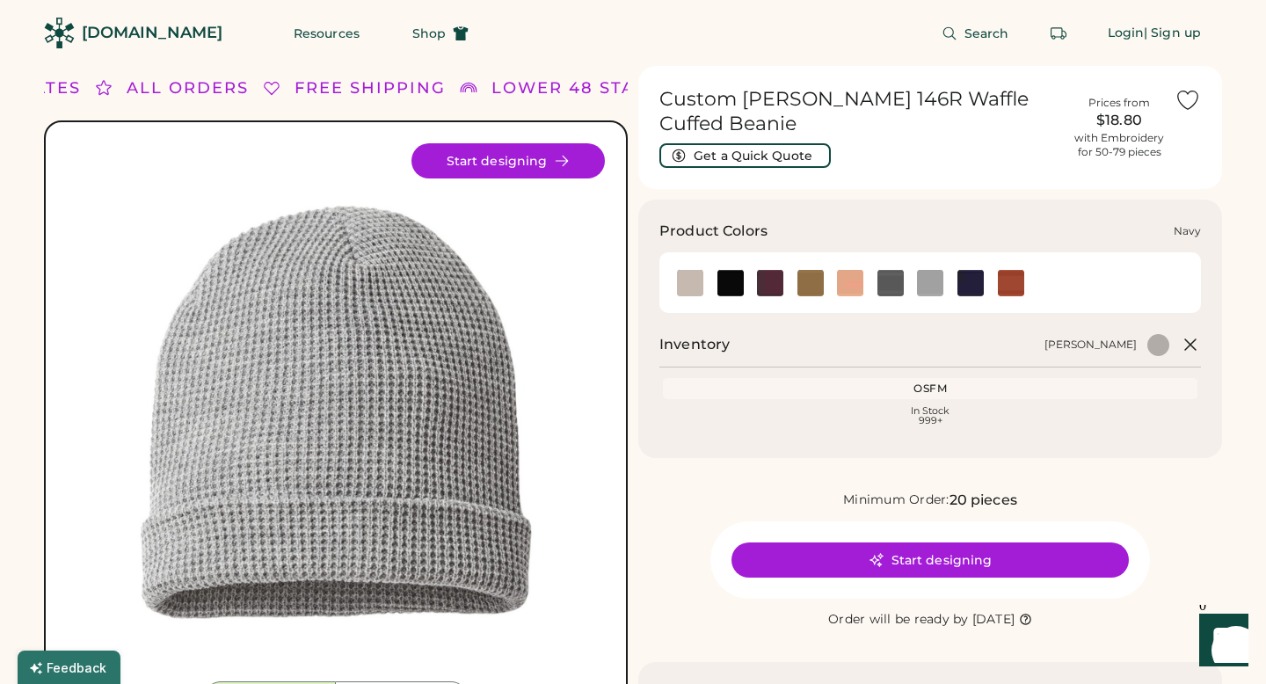
click at [967, 281] on img at bounding box center [970, 283] width 26 height 26
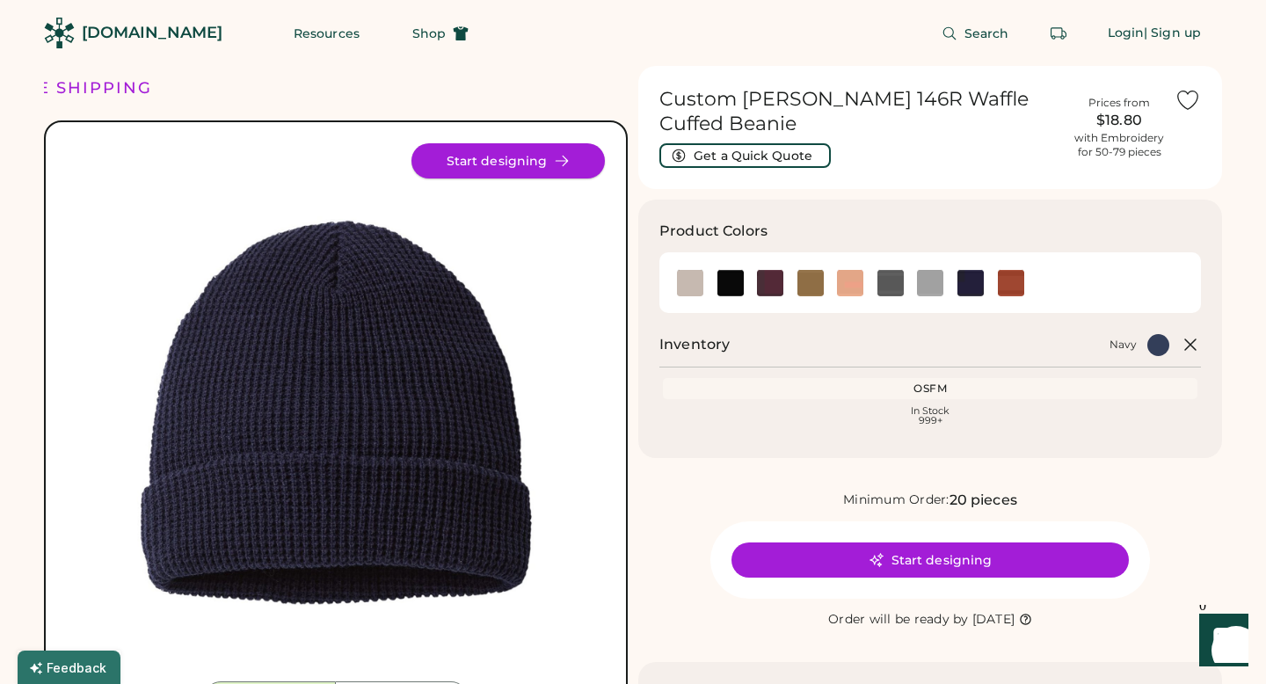
click at [518, 163] on button "Start designing" at bounding box center [507, 160] width 193 height 35
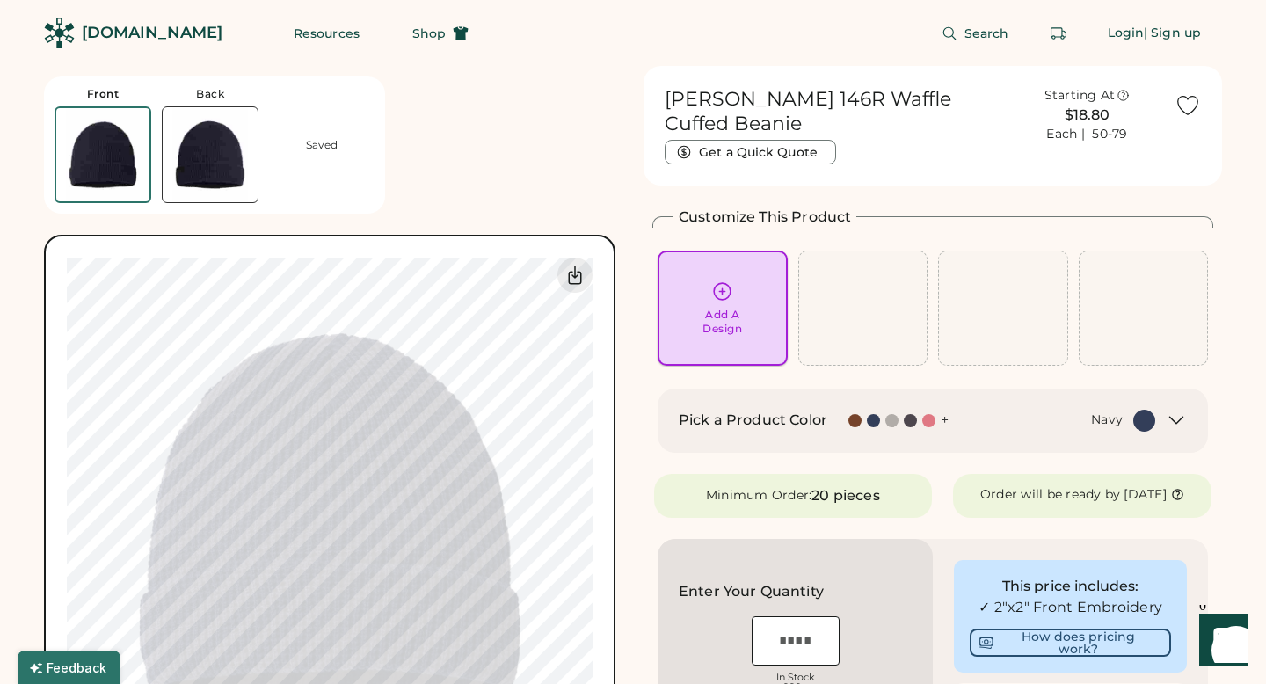
click at [705, 294] on div "Add A Design" at bounding box center [722, 307] width 105 height 55
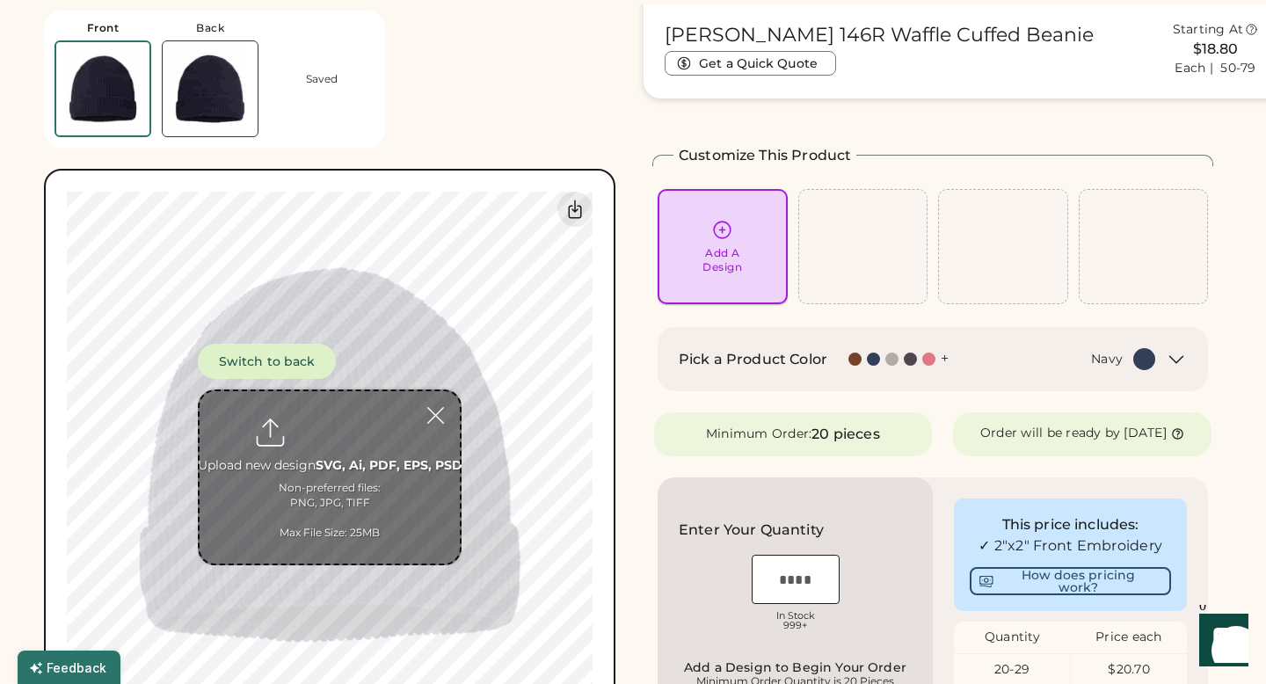
scroll to position [66, 0]
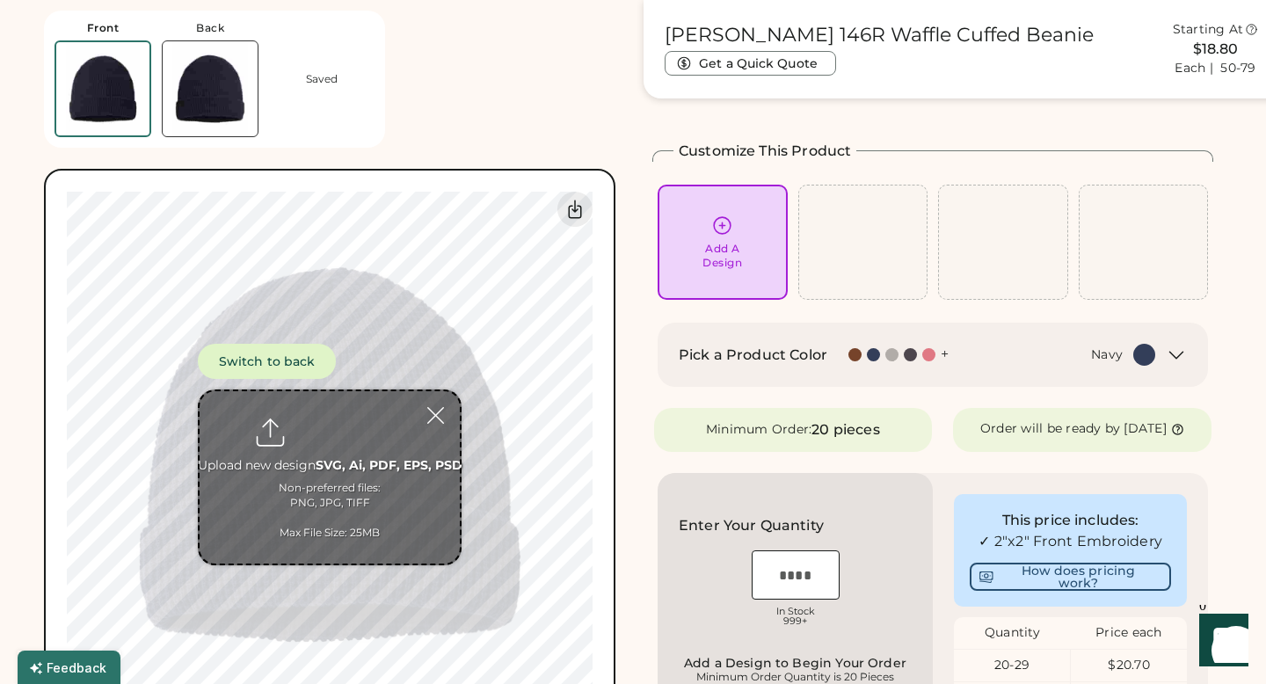
click at [729, 246] on div "Add A Design" at bounding box center [722, 256] width 40 height 28
click at [316, 429] on input "file" at bounding box center [330, 477] width 260 height 172
type input "**********"
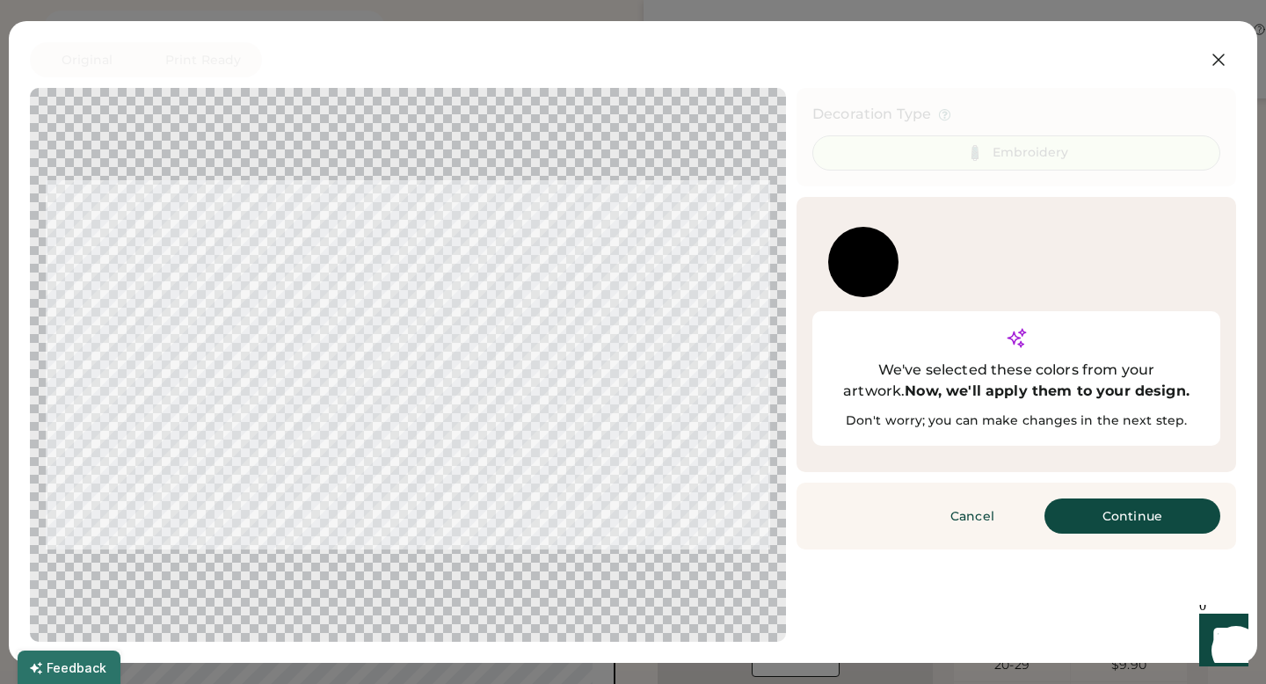
click at [877, 272] on div at bounding box center [863, 262] width 70 height 70
click at [1082, 498] on button "Continue" at bounding box center [1132, 515] width 176 height 35
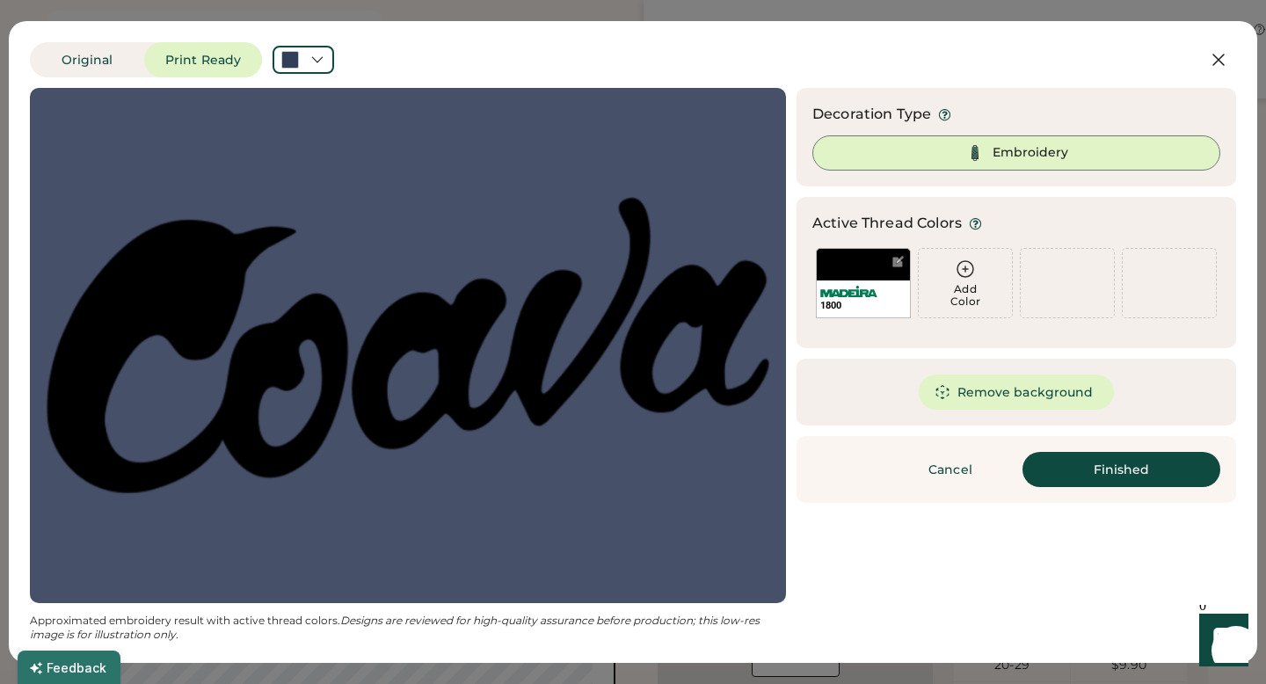
click at [511, 344] on div at bounding box center [408, 346] width 724 height 484
click at [891, 259] on div at bounding box center [897, 261] width 13 height 13
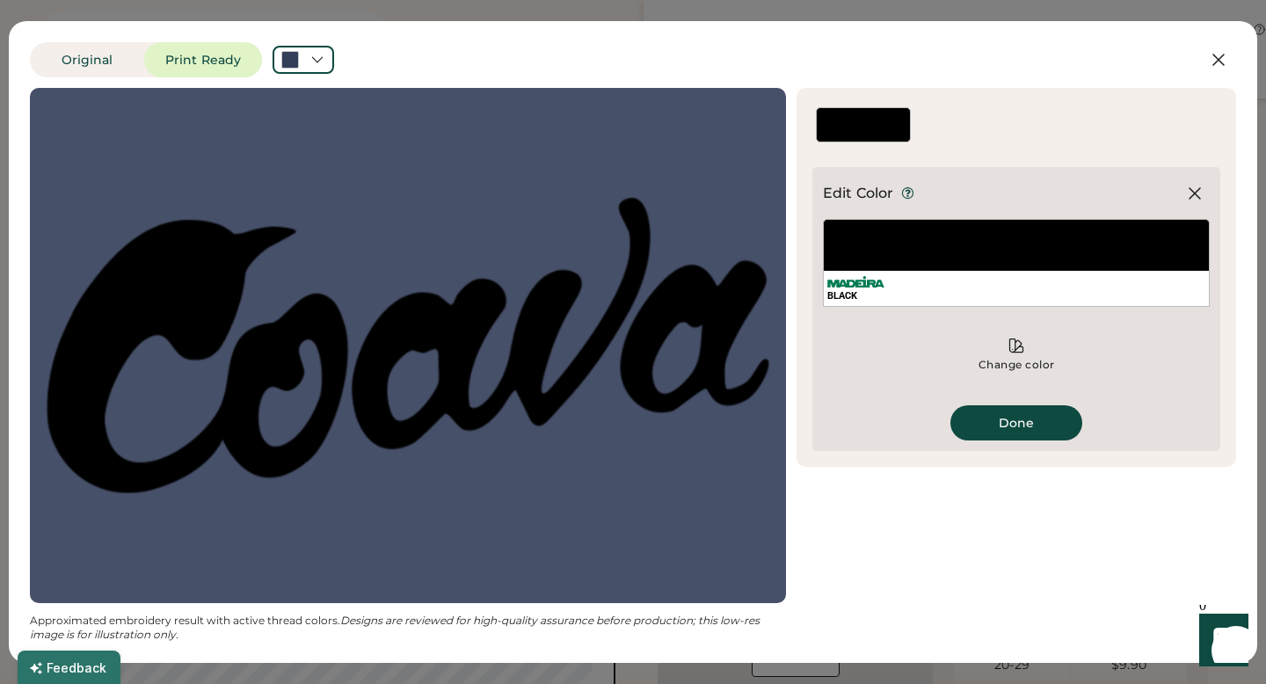
click at [894, 247] on div "BLACK" at bounding box center [1016, 263] width 387 height 88
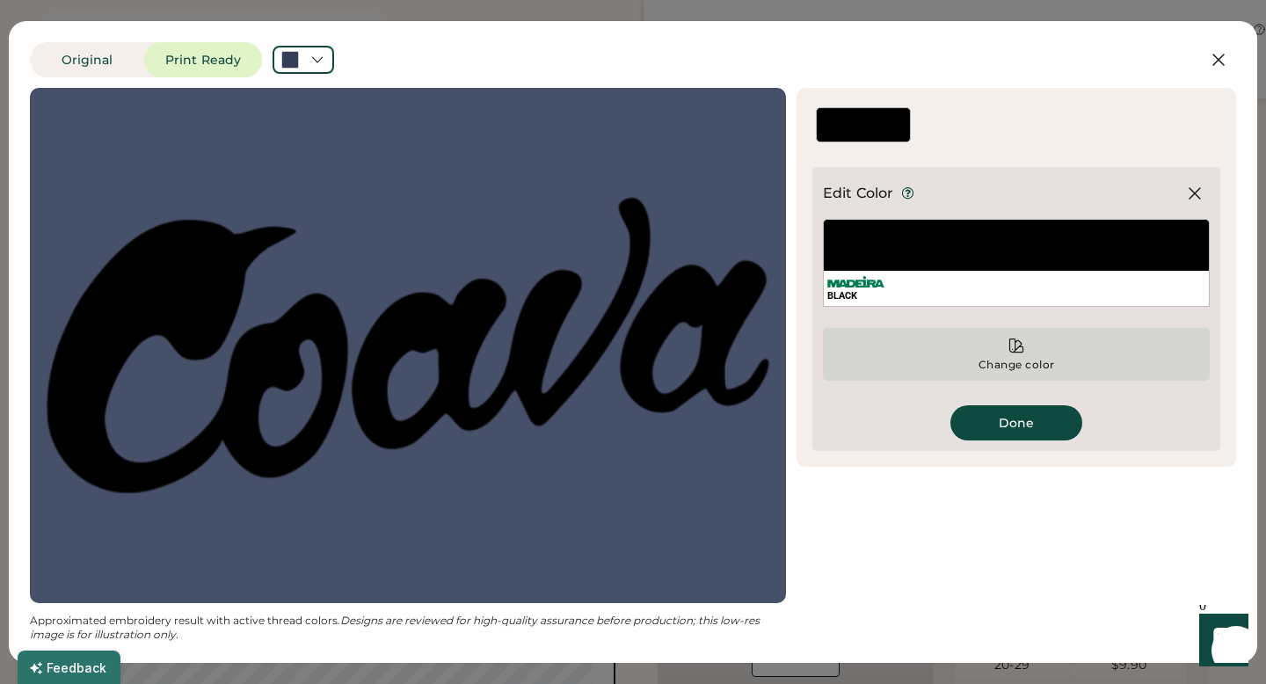
click at [1011, 355] on div "Change color" at bounding box center [1016, 354] width 387 height 53
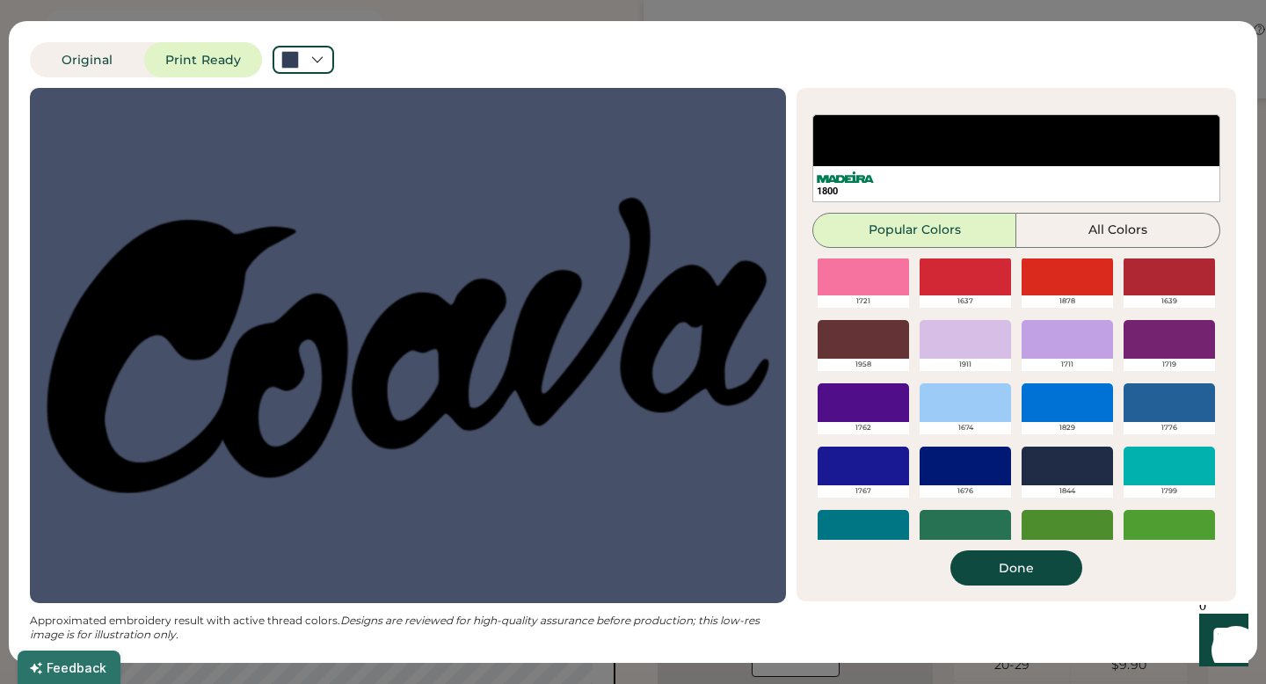
scroll to position [311, 0]
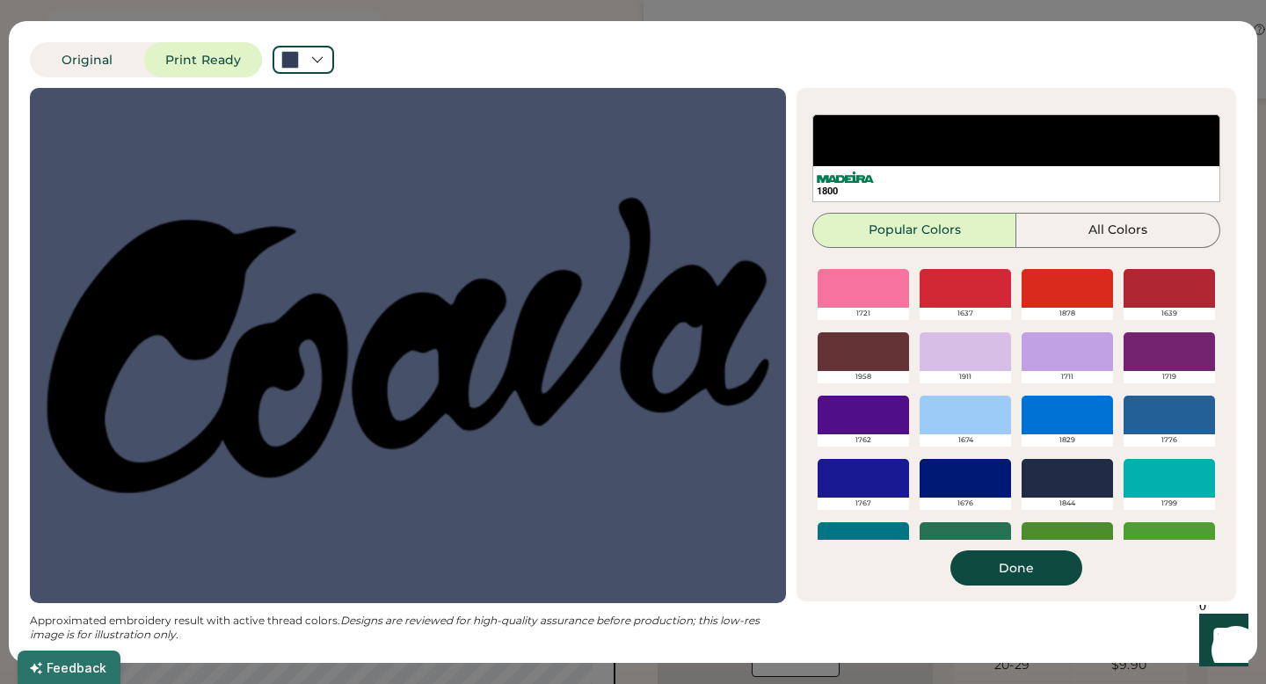
click at [1081, 291] on div at bounding box center [1067, 288] width 91 height 39
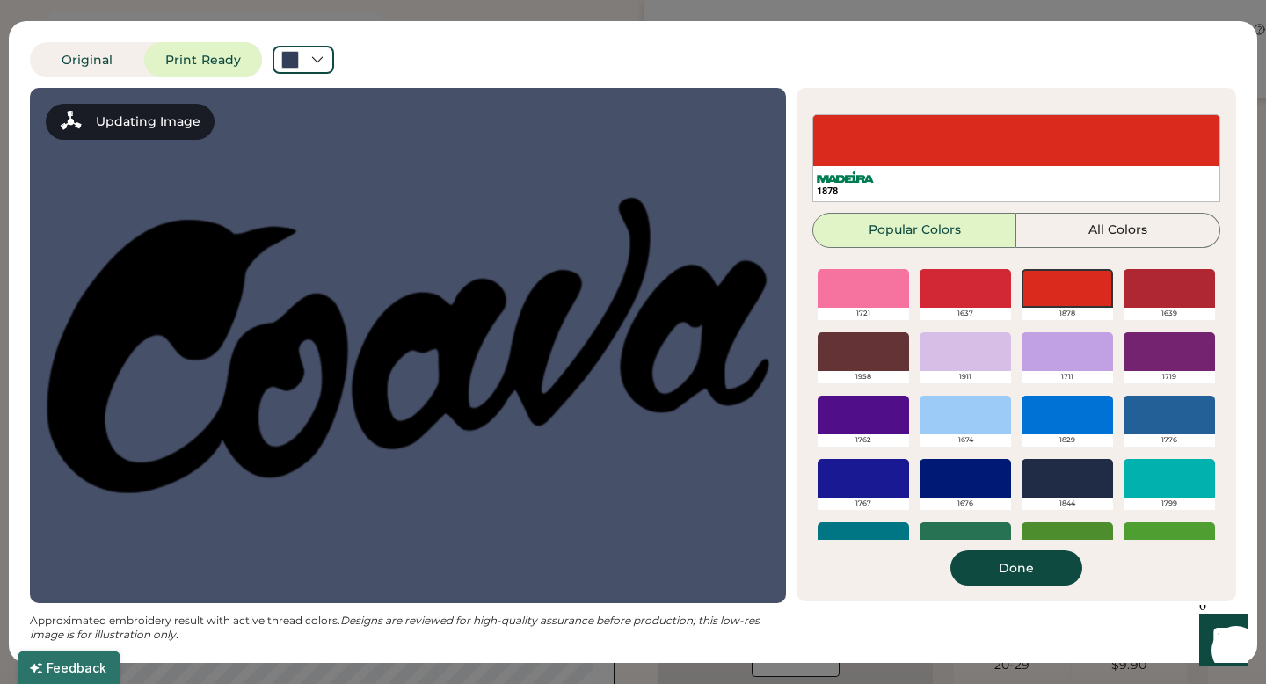
click at [956, 290] on div at bounding box center [965, 288] width 91 height 39
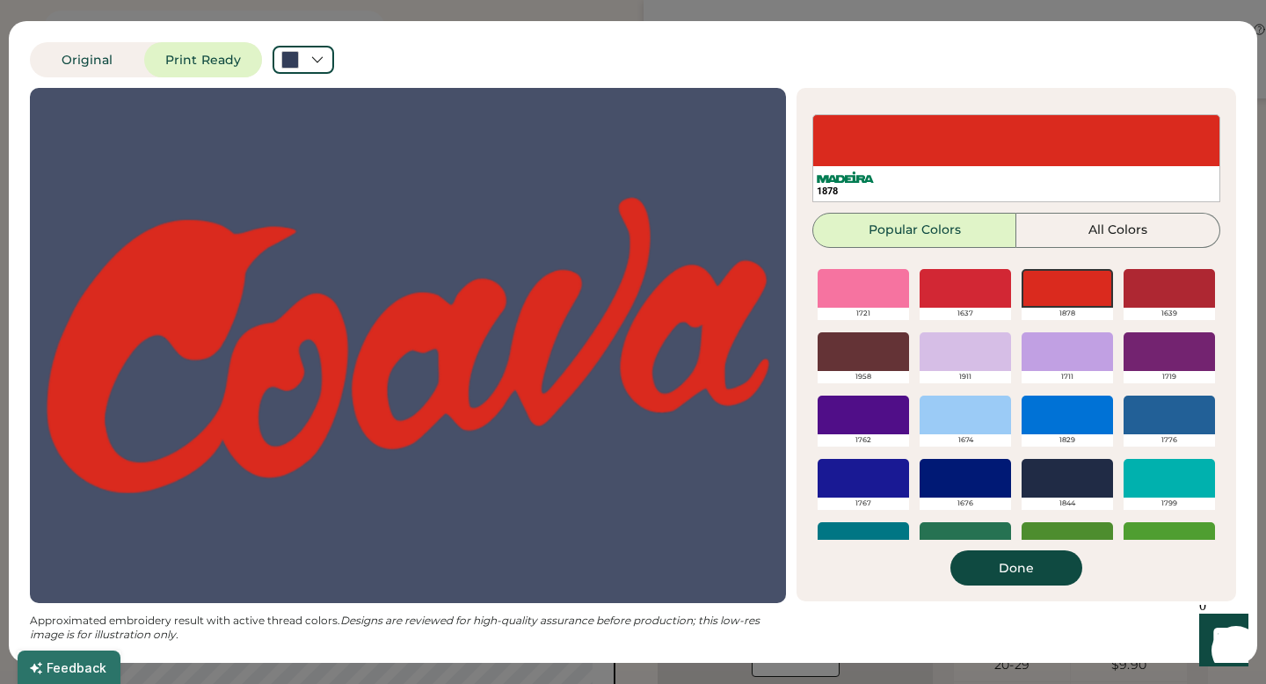
click at [1166, 278] on div at bounding box center [1169, 288] width 91 height 39
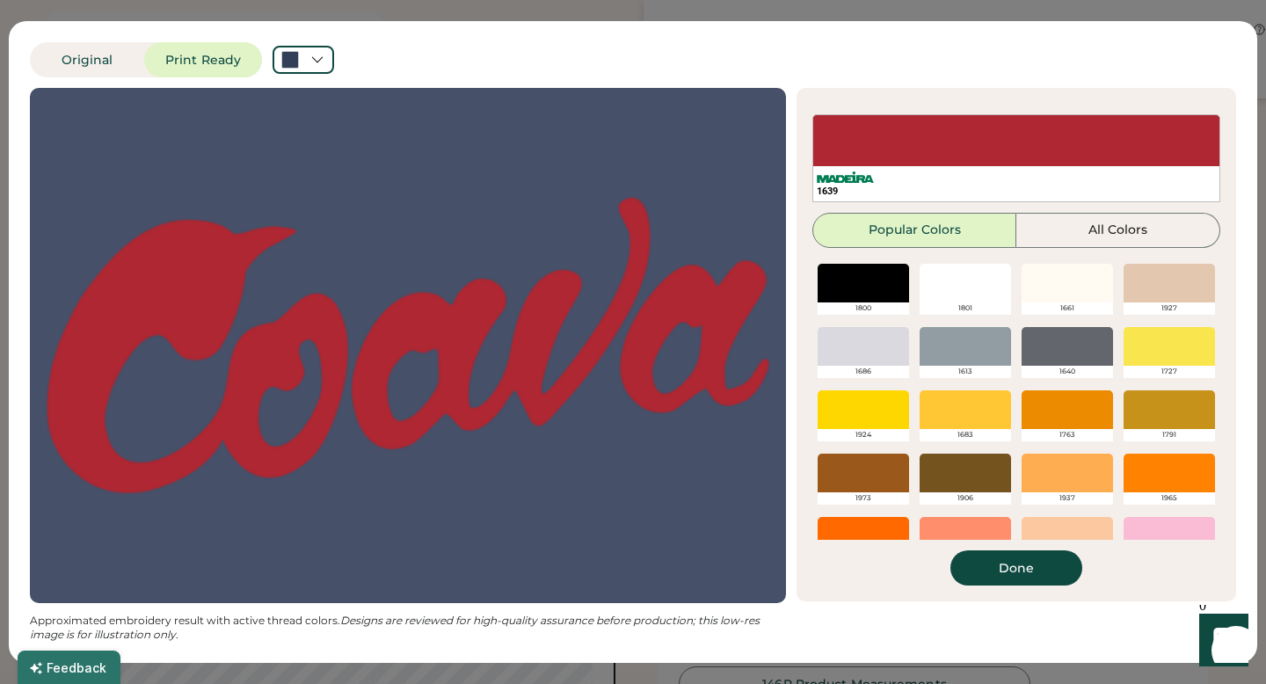
scroll to position [488, 0]
click at [964, 282] on div at bounding box center [965, 283] width 91 height 39
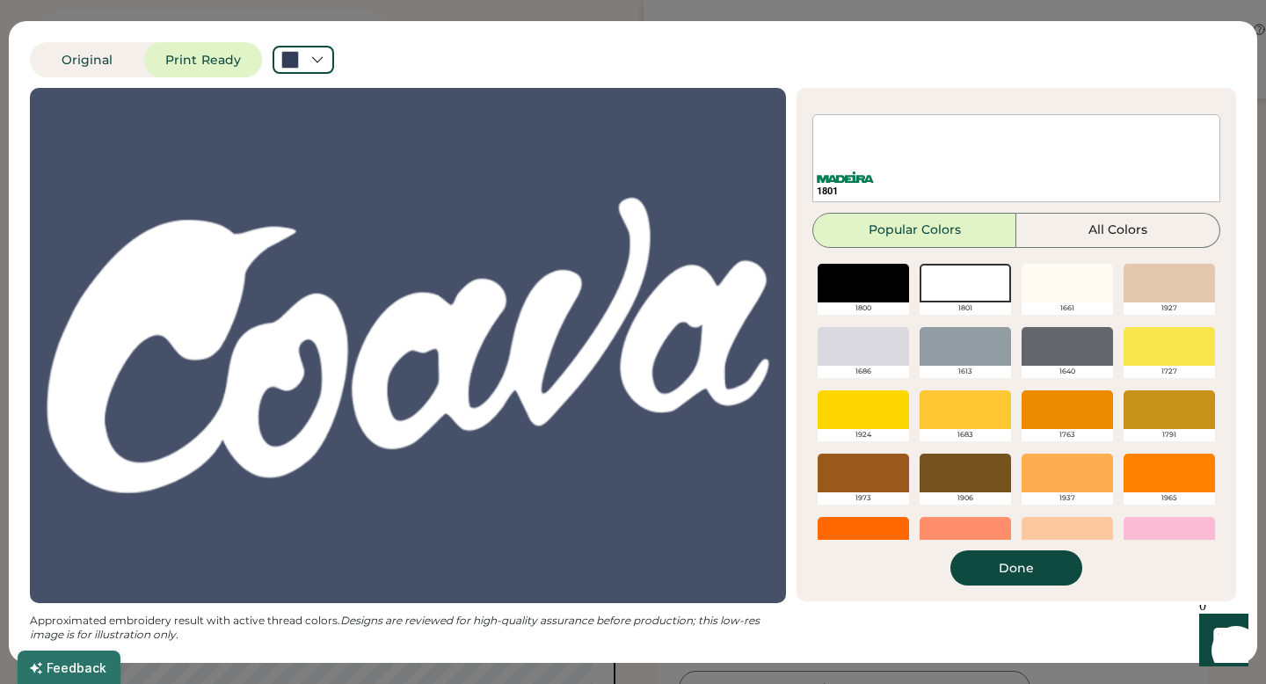
click at [869, 417] on div at bounding box center [863, 409] width 91 height 39
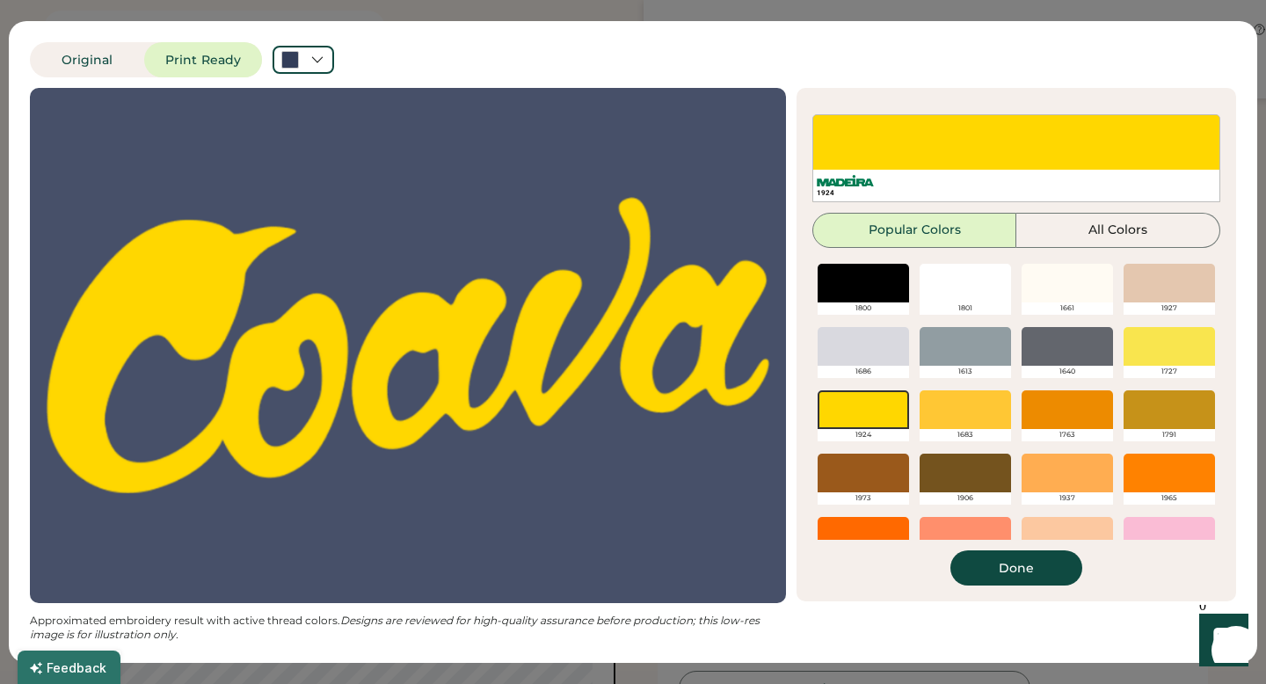
click at [877, 465] on div at bounding box center [863, 473] width 91 height 39
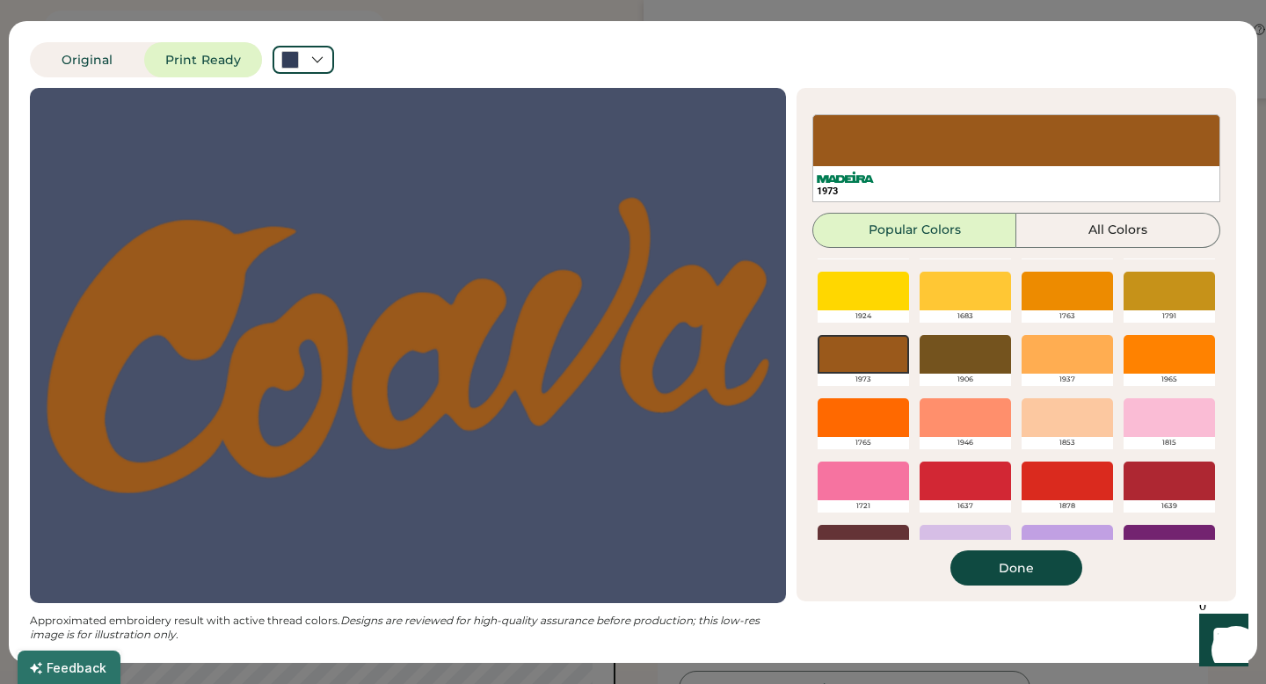
scroll to position [150, 0]
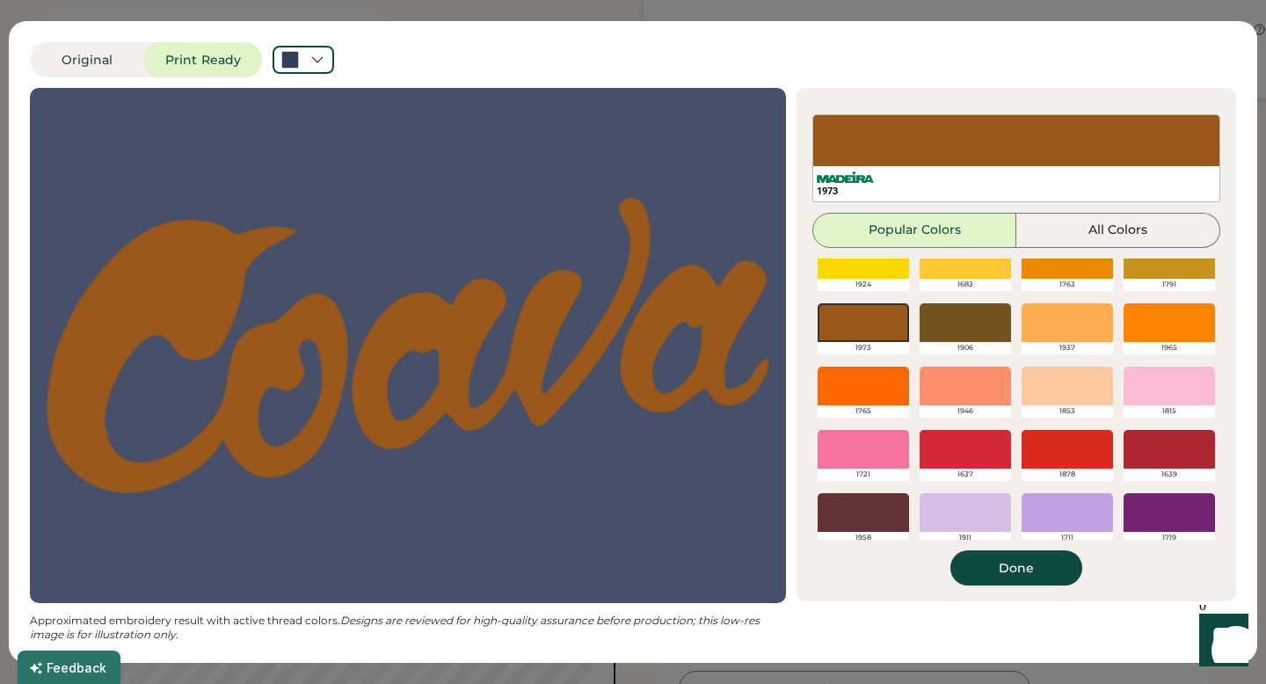
click at [961, 442] on div at bounding box center [965, 449] width 91 height 39
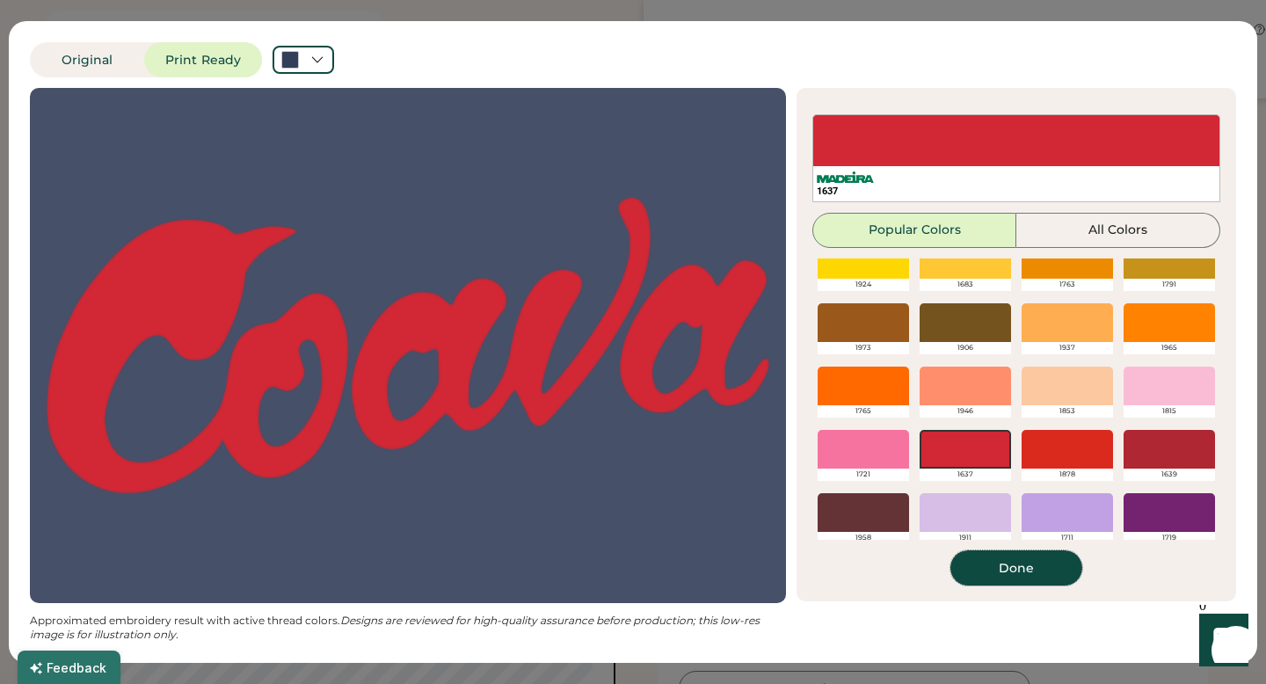
click at [995, 566] on button "Done" at bounding box center [1016, 567] width 132 height 35
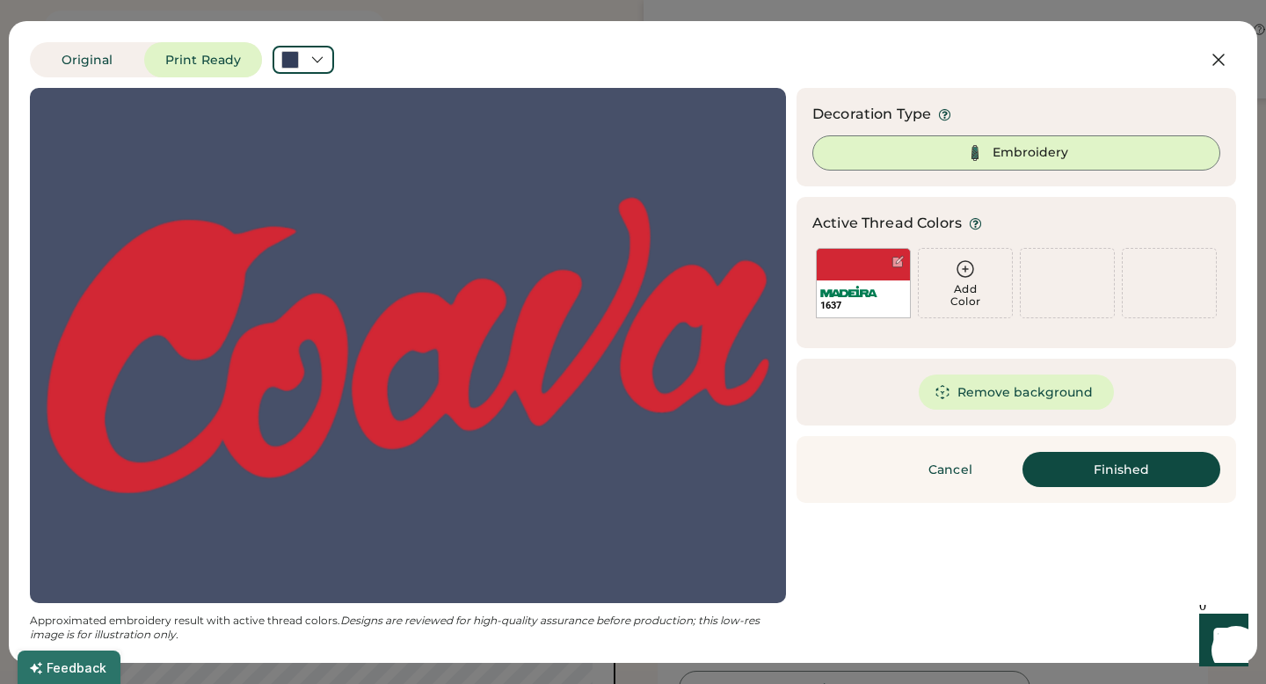
scroll to position [0, 0]
click at [1044, 469] on button "Finished" at bounding box center [1121, 469] width 198 height 35
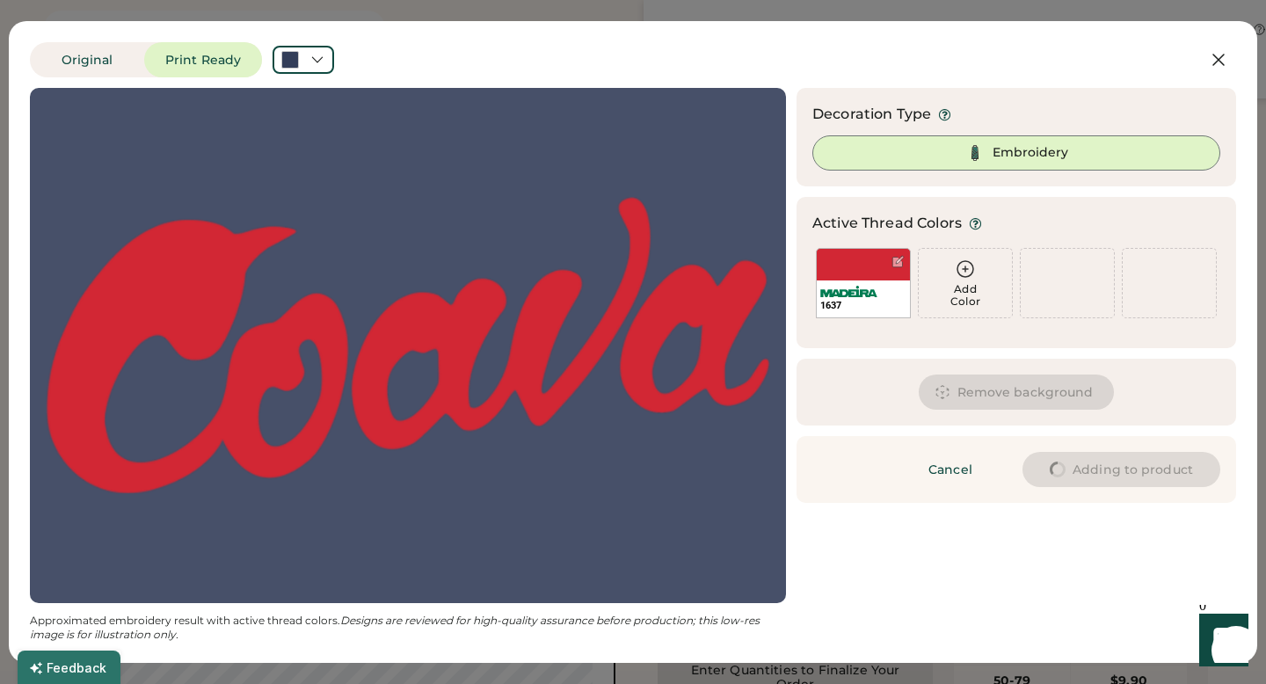
type input "****"
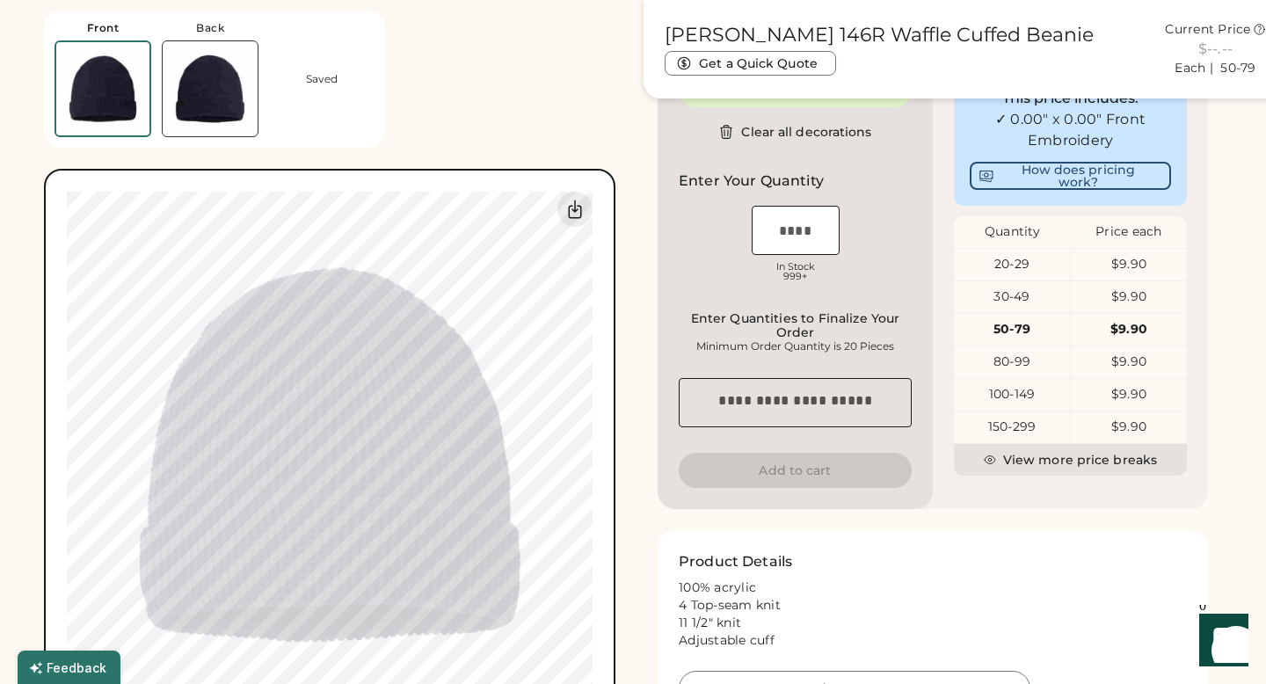
type input "****"
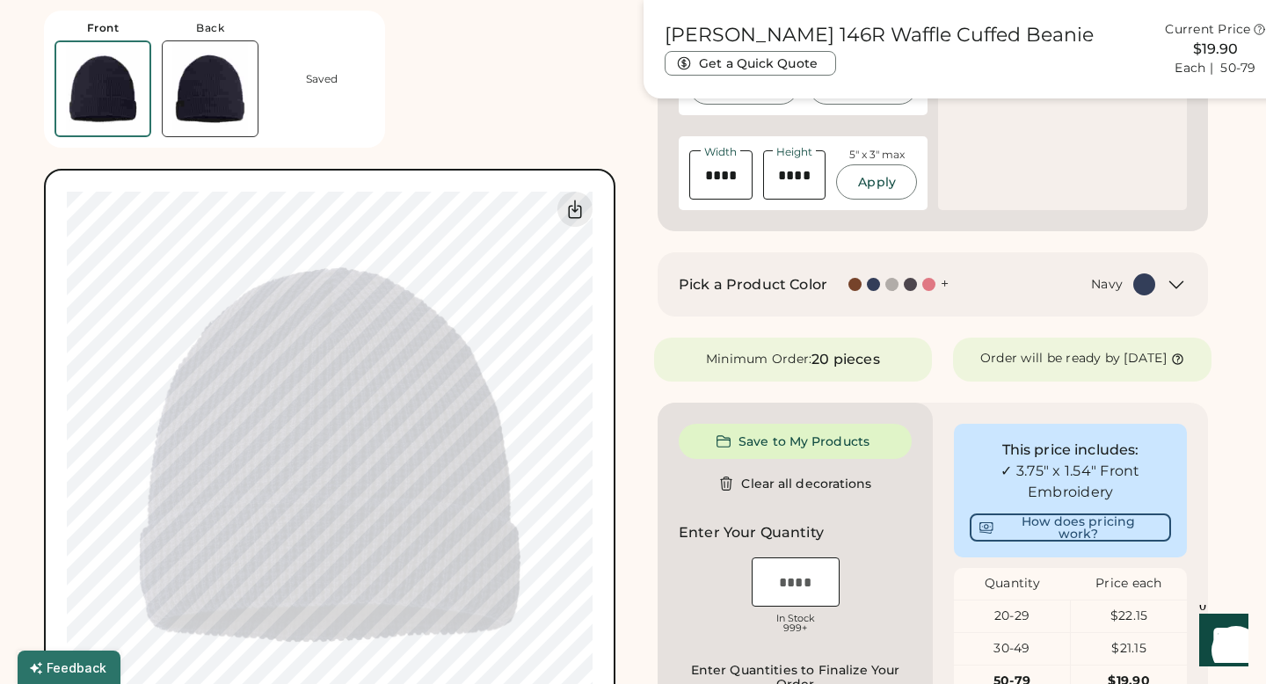
type input "****"
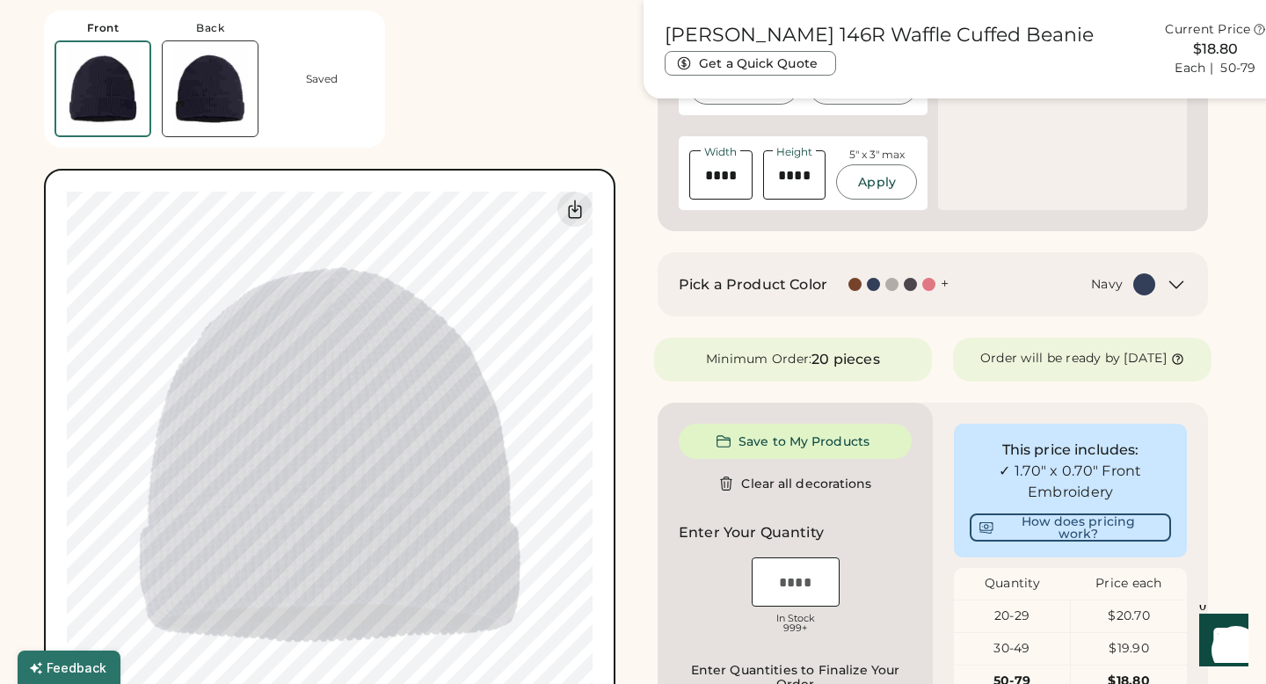
type input "****"
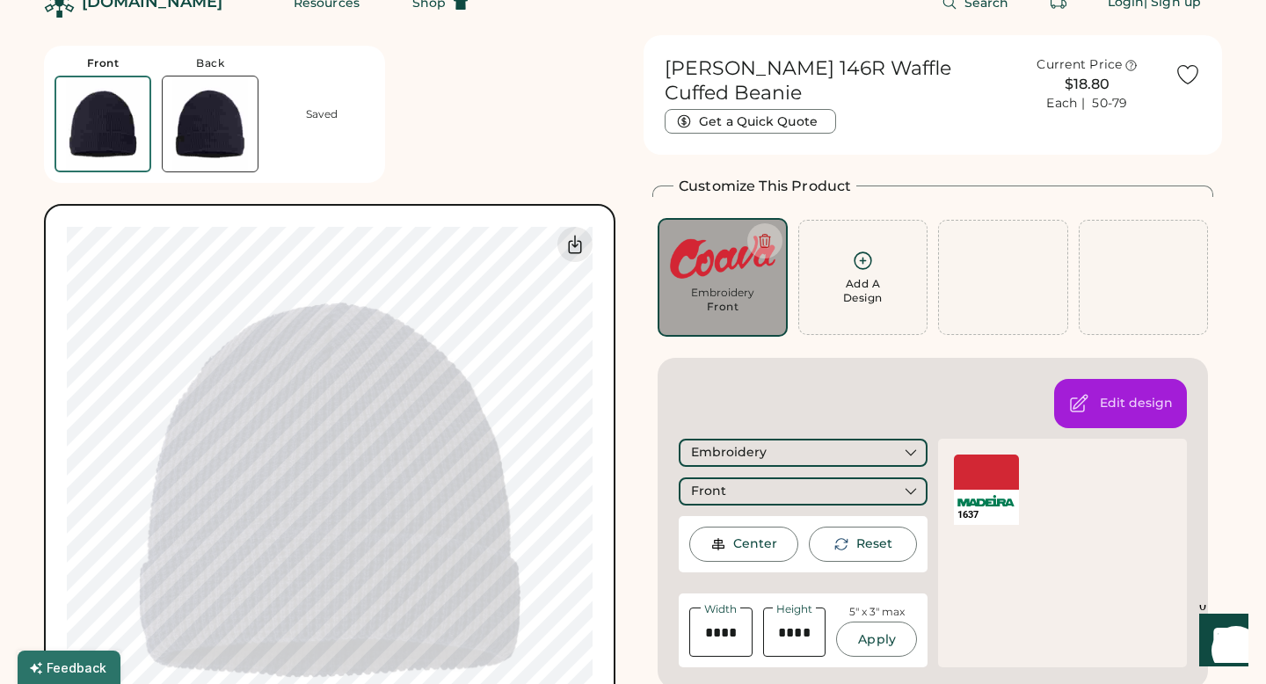
scroll to position [25, 0]
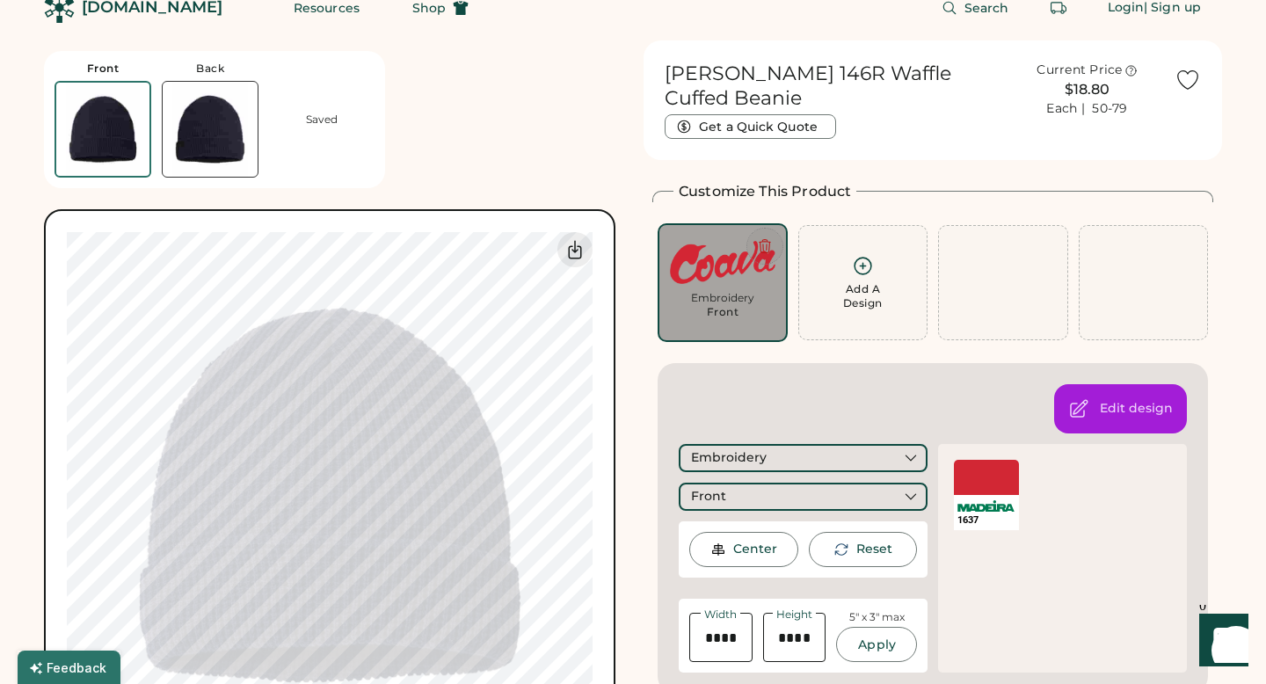
click at [767, 245] on icon at bounding box center [765, 246] width 16 height 16
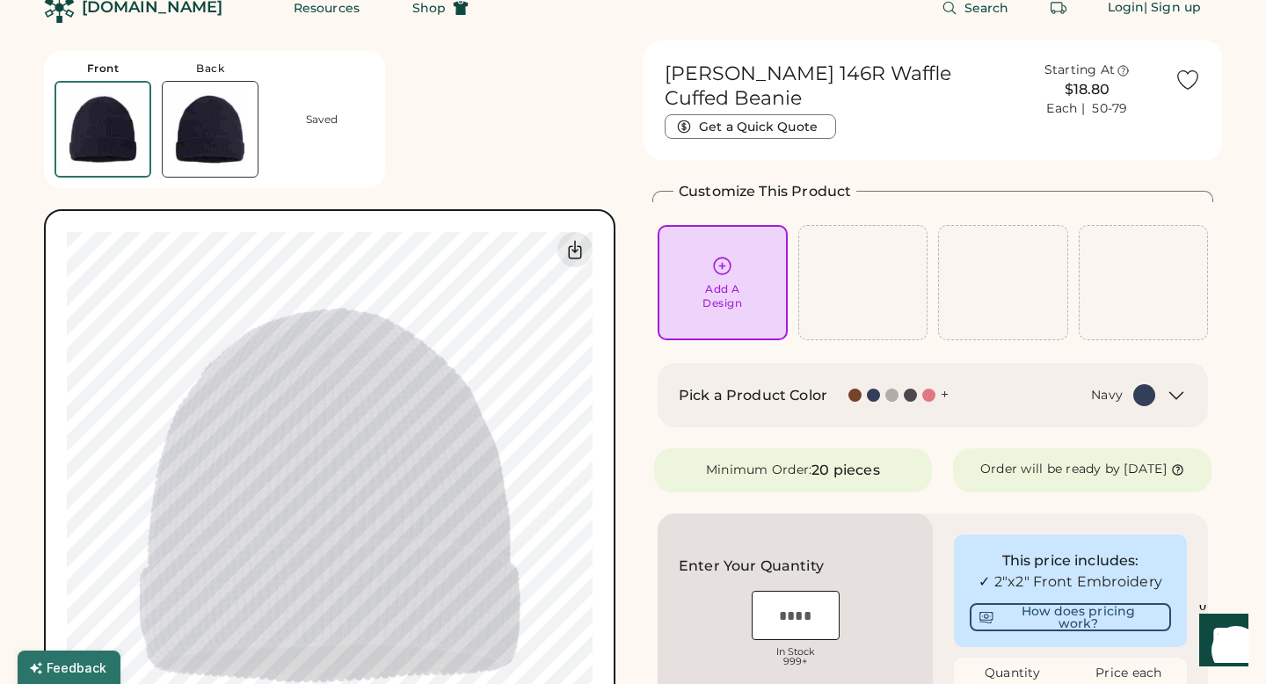
click at [854, 395] on div at bounding box center [854, 395] width 13 height 13
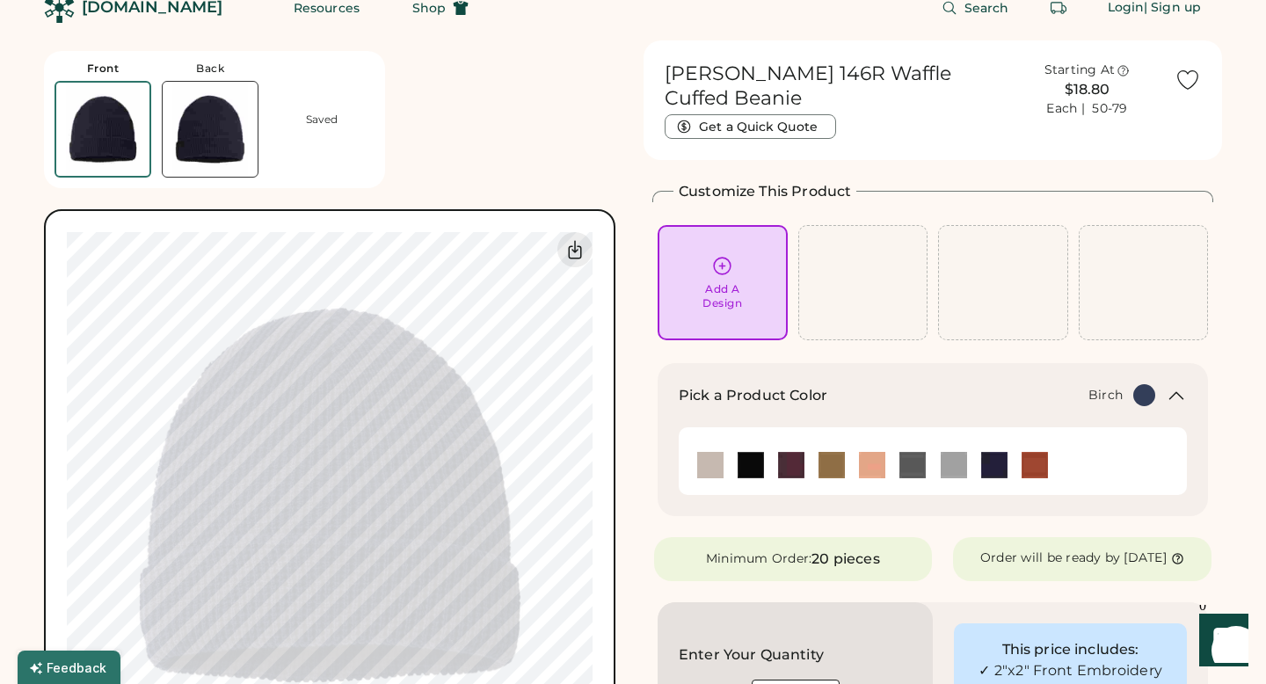
click at [713, 468] on img at bounding box center [710, 465] width 26 height 26
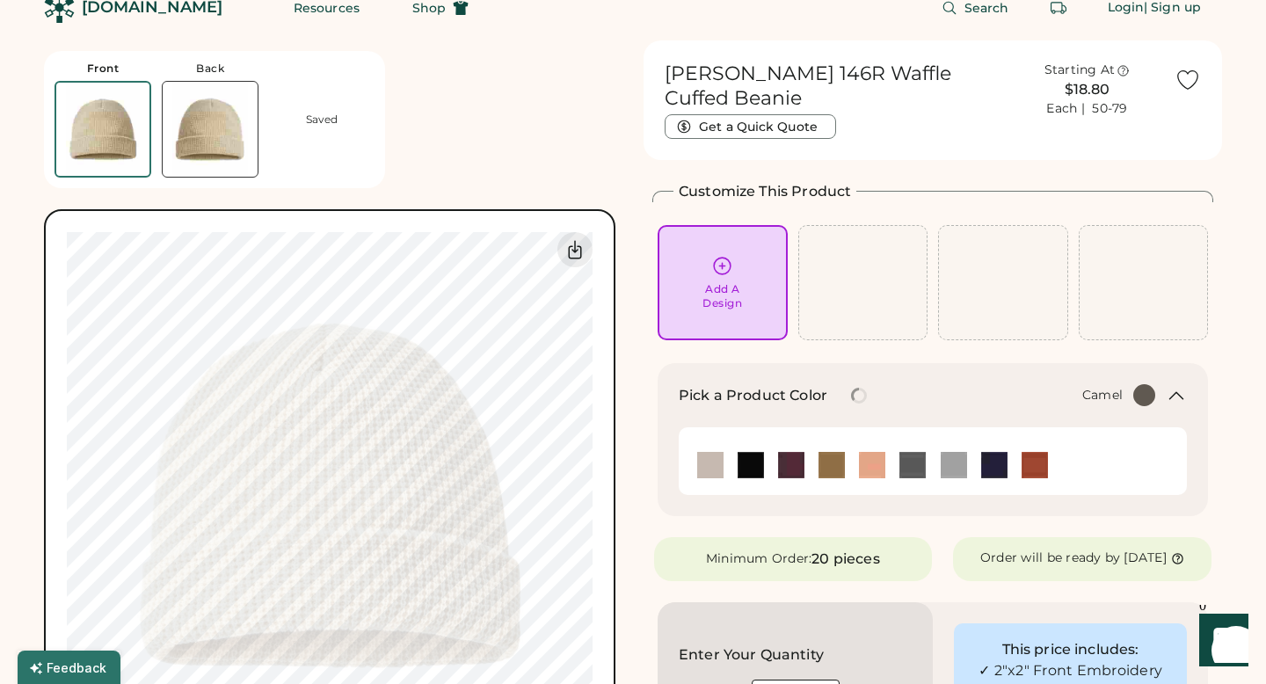
click at [827, 460] on img at bounding box center [831, 465] width 26 height 26
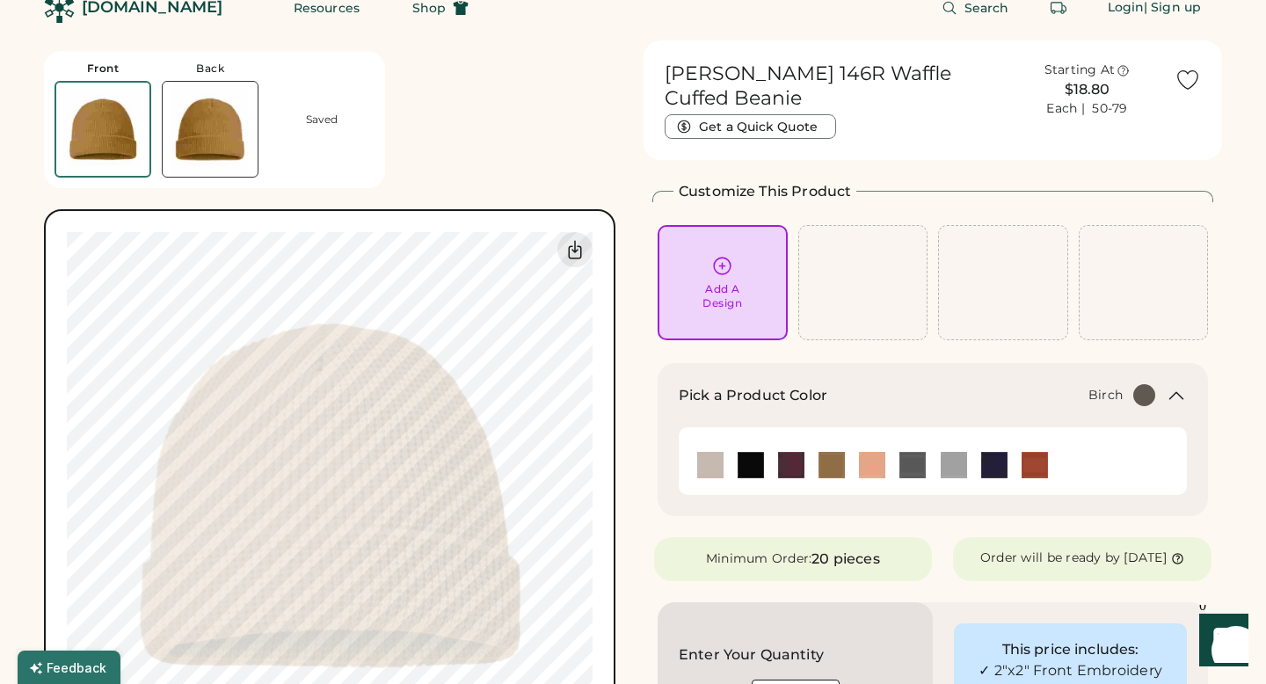
click at [709, 467] on img at bounding box center [710, 465] width 26 height 26
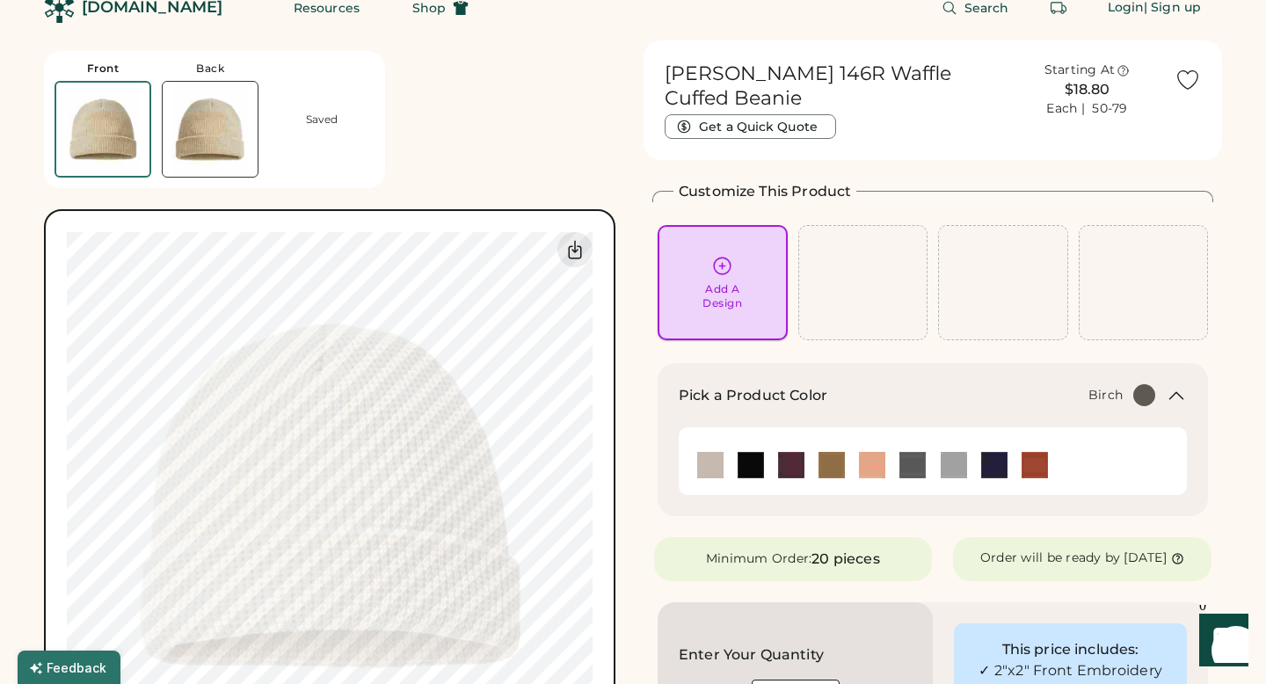
click at [725, 266] on icon at bounding box center [722, 266] width 22 height 22
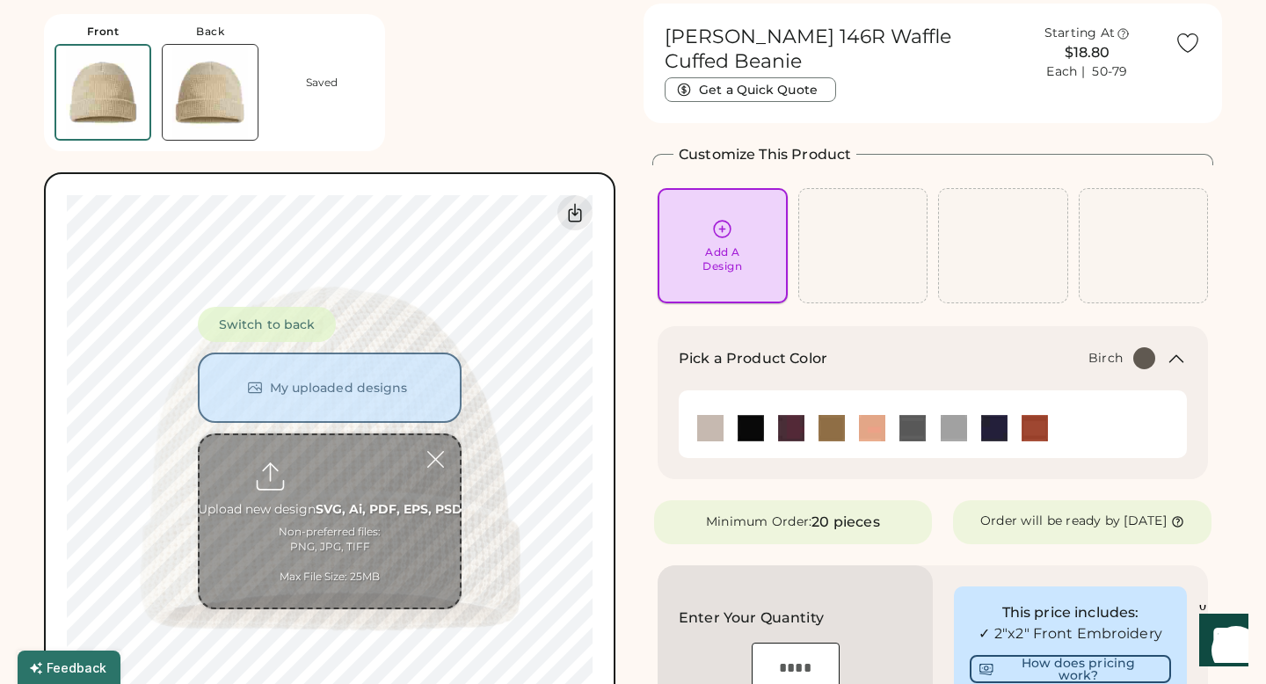
scroll to position [66, 0]
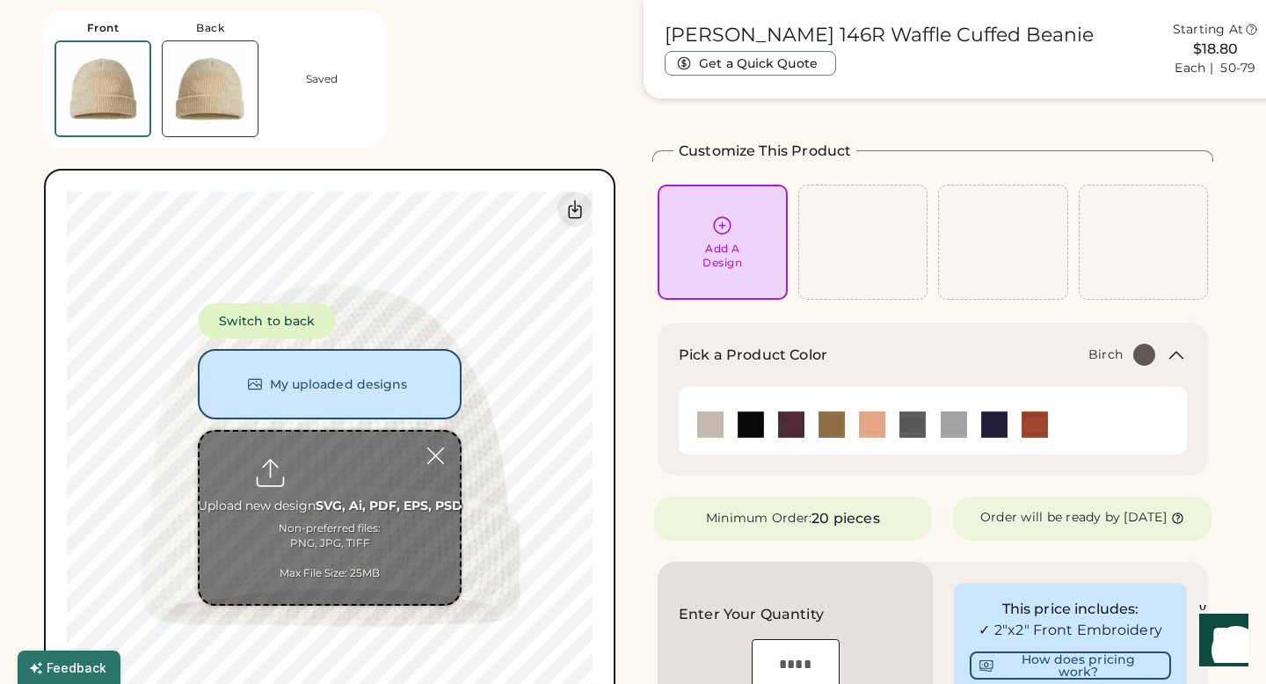
click at [327, 463] on input "file" at bounding box center [330, 518] width 260 height 172
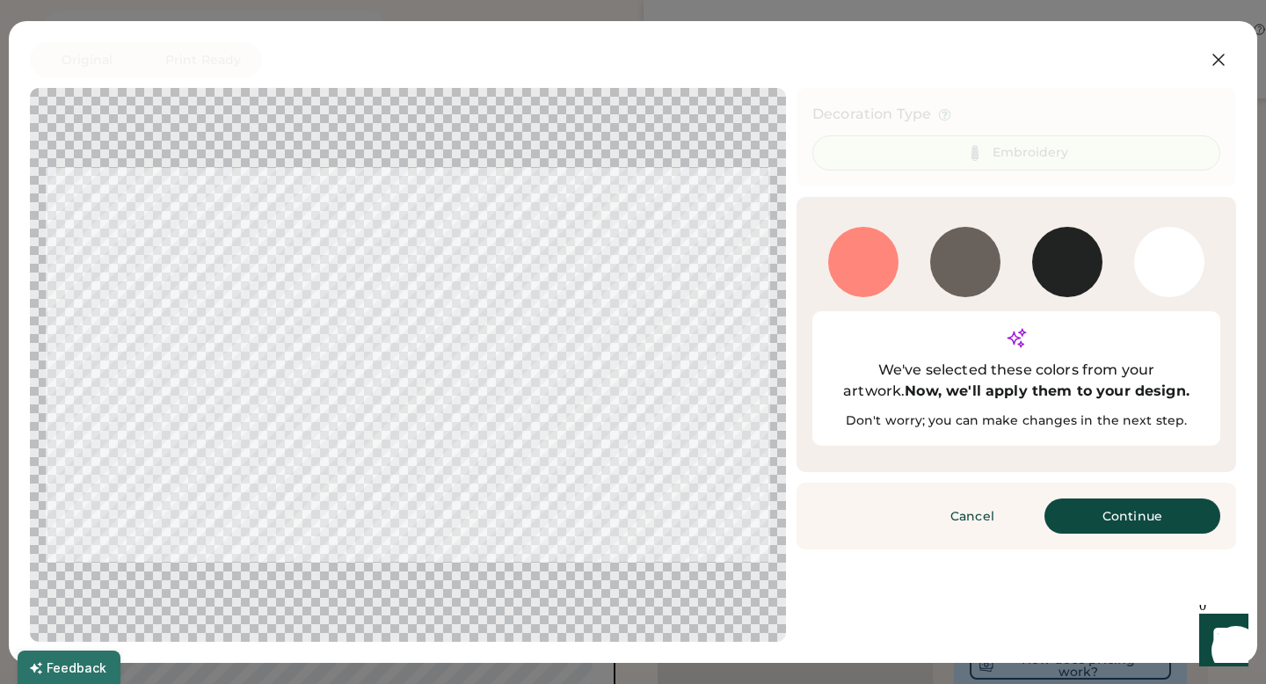
drag, startPoint x: 607, startPoint y: 361, endPoint x: 523, endPoint y: 399, distance: 91.7
click at [522, 399] on div at bounding box center [408, 365] width 724 height 522
click at [866, 273] on div "1777" at bounding box center [863, 262] width 70 height 70
click at [534, 310] on div at bounding box center [408, 365] width 724 height 522
drag, startPoint x: 46, startPoint y: 179, endPoint x: 345, endPoint y: 302, distance: 323.3
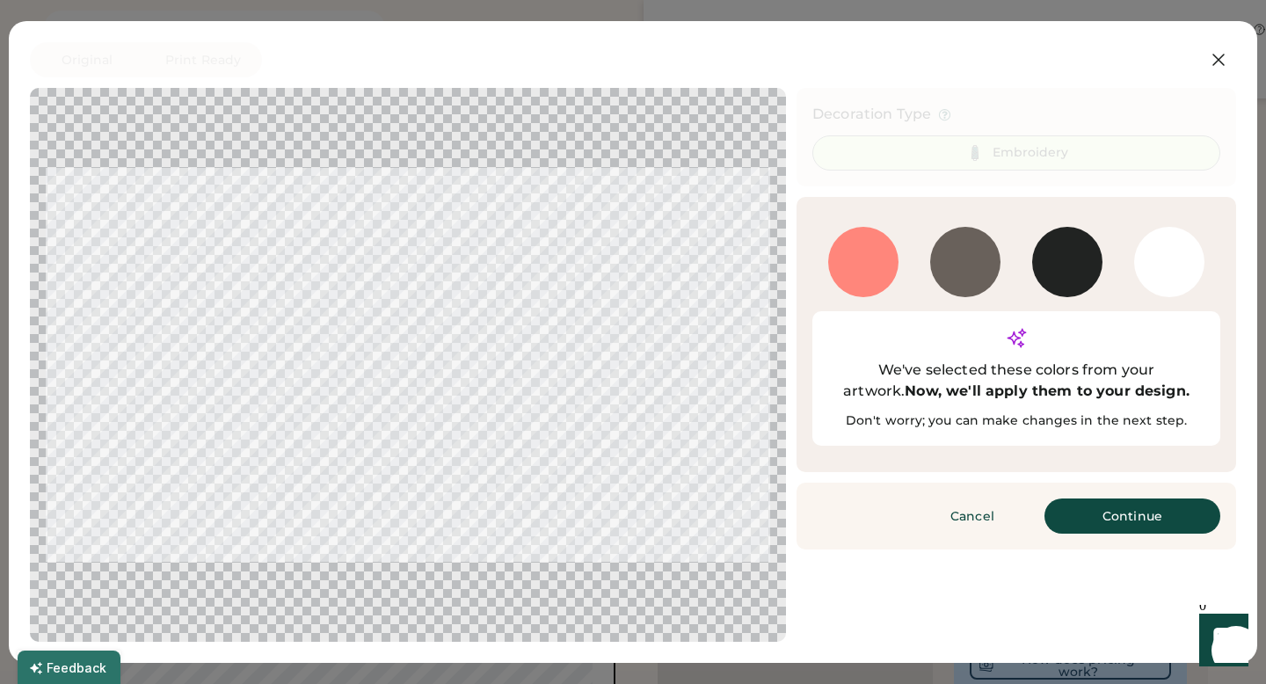
click at [345, 302] on div "Updating Image" at bounding box center [408, 365] width 756 height 554
click at [486, 356] on div at bounding box center [408, 365] width 724 height 522
click at [1130, 501] on div "Cancel Finished Continue" at bounding box center [1017, 516] width 440 height 67
click at [1127, 498] on button "Continue" at bounding box center [1132, 515] width 176 height 35
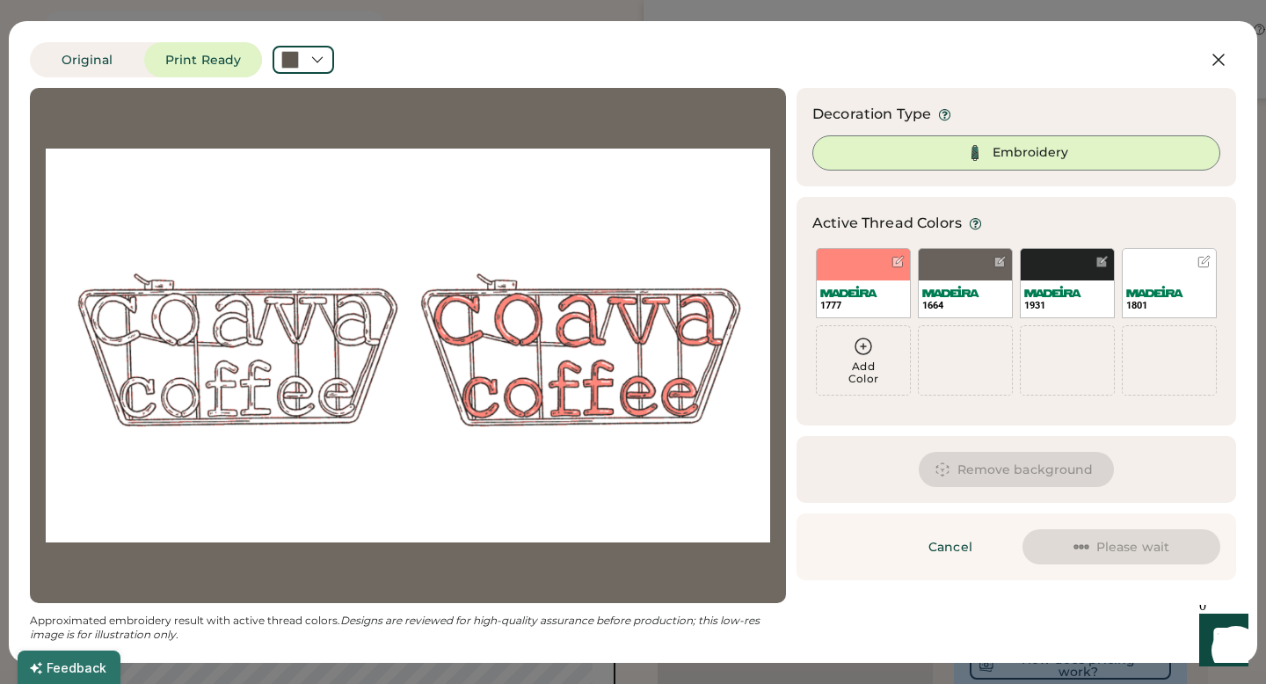
click at [506, 310] on div at bounding box center [408, 346] width 724 height 484
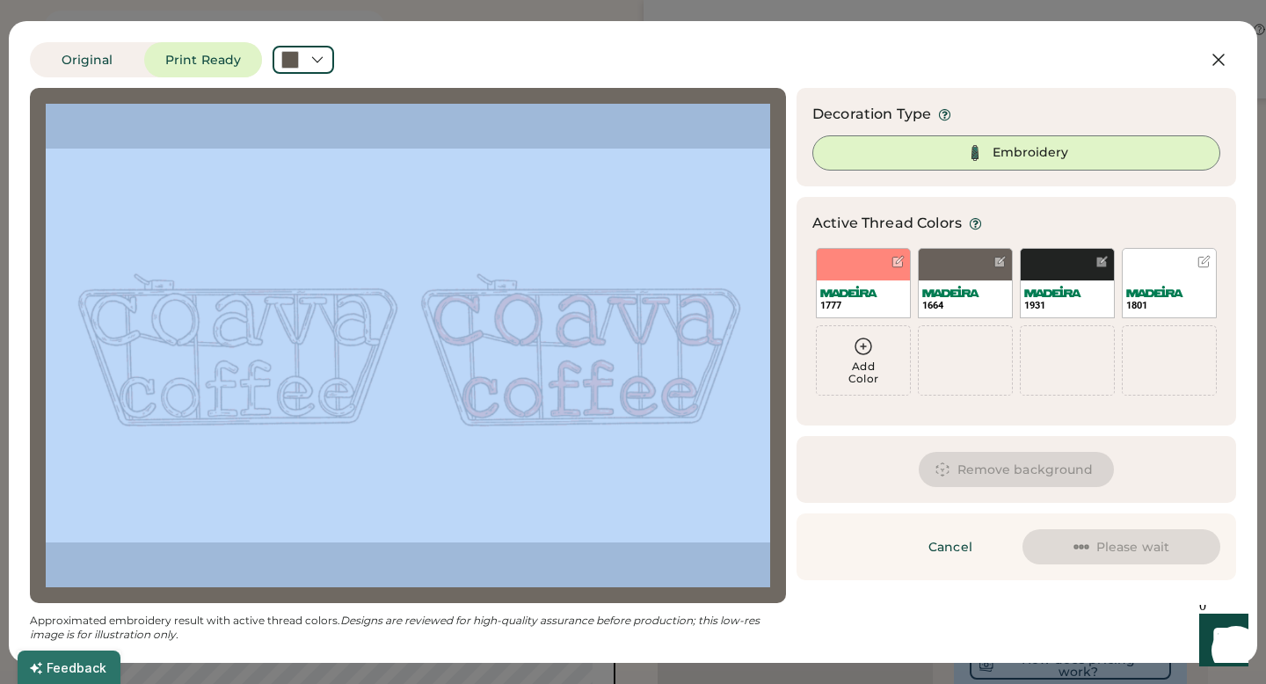
click at [506, 310] on div at bounding box center [408, 346] width 724 height 484
click at [487, 310] on div at bounding box center [408, 346] width 724 height 484
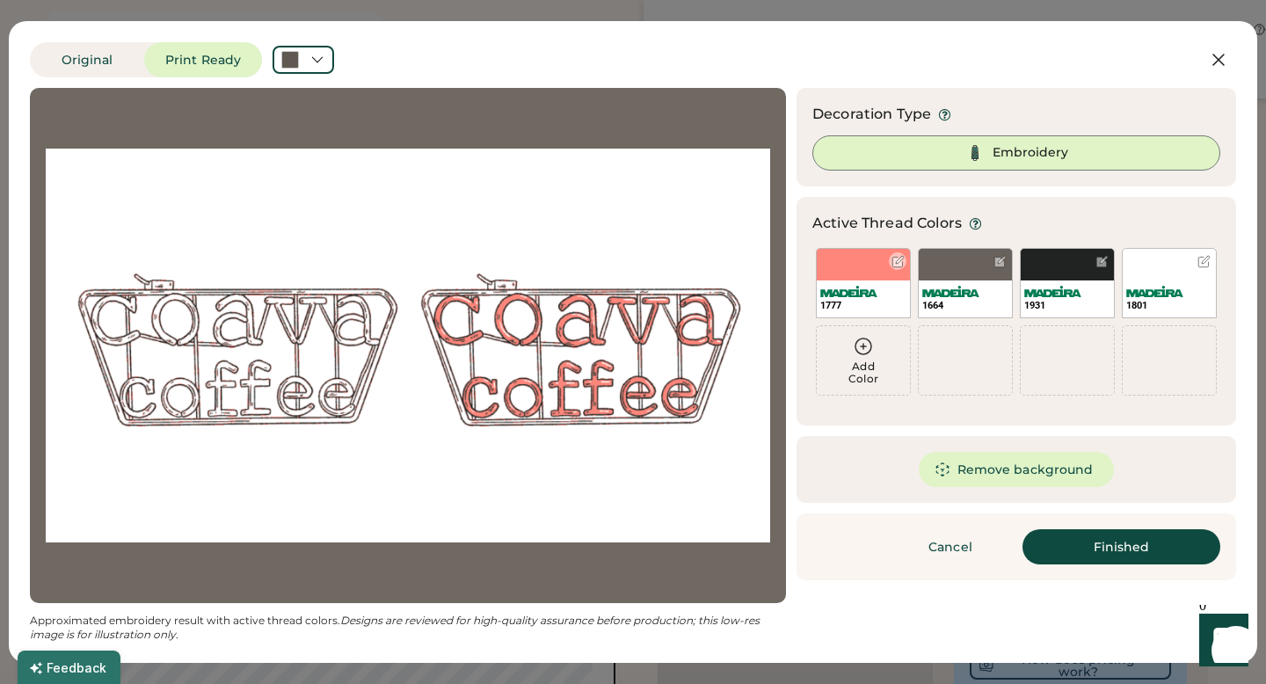
click at [891, 295] on div "1777" at bounding box center [863, 298] width 93 height 37
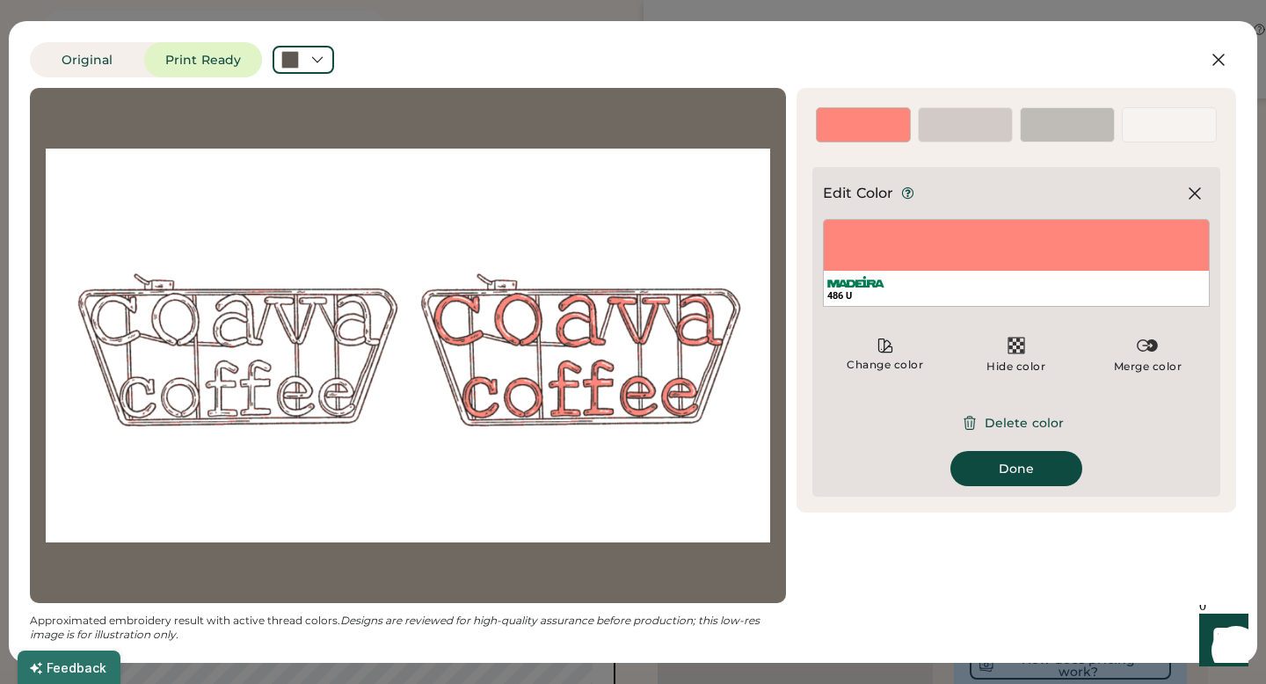
click at [708, 275] on div at bounding box center [408, 346] width 724 height 484
click at [435, 207] on div at bounding box center [408, 346] width 724 height 484
click at [1015, 336] on img at bounding box center [1016, 345] width 21 height 21
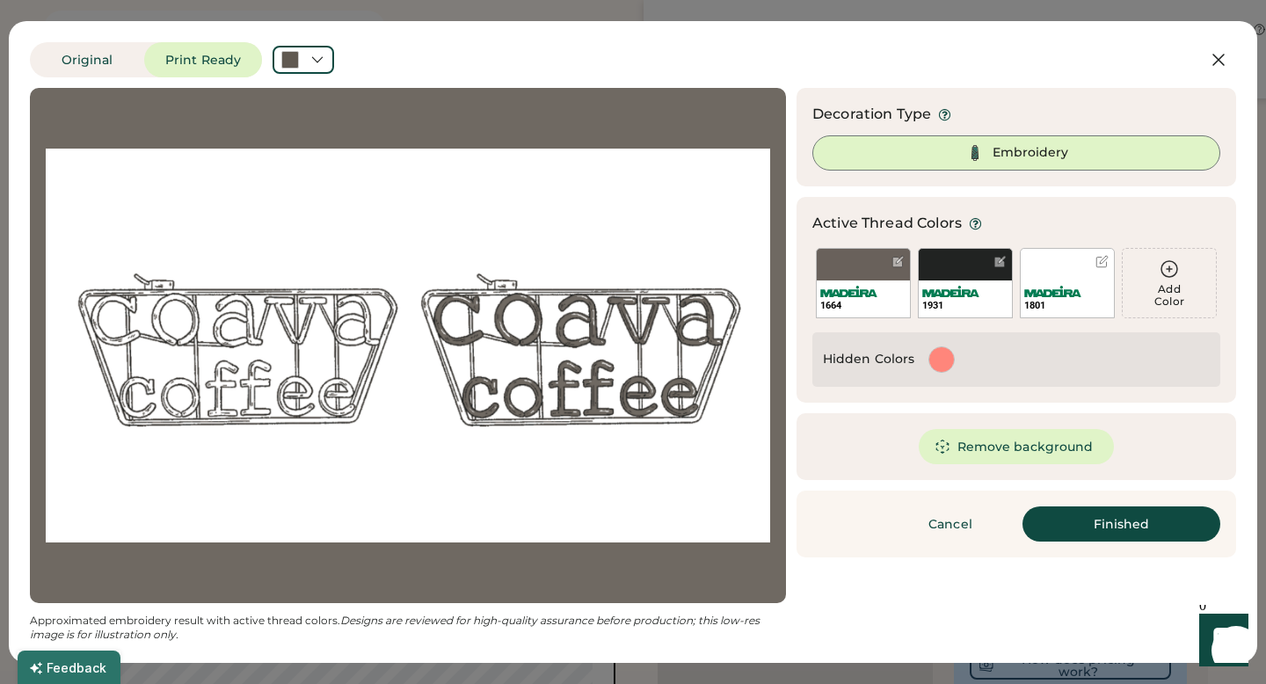
click at [932, 356] on div at bounding box center [941, 359] width 25 height 25
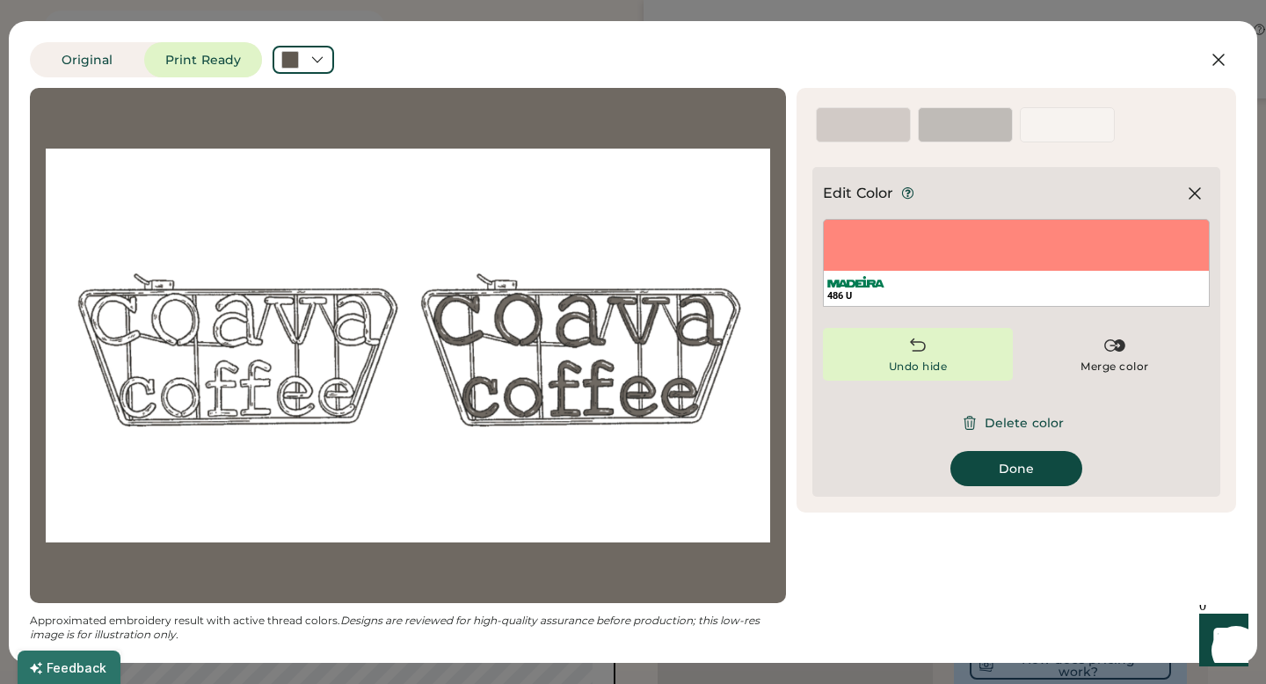
click at [957, 346] on div "Undo hide" at bounding box center [918, 354] width 190 height 53
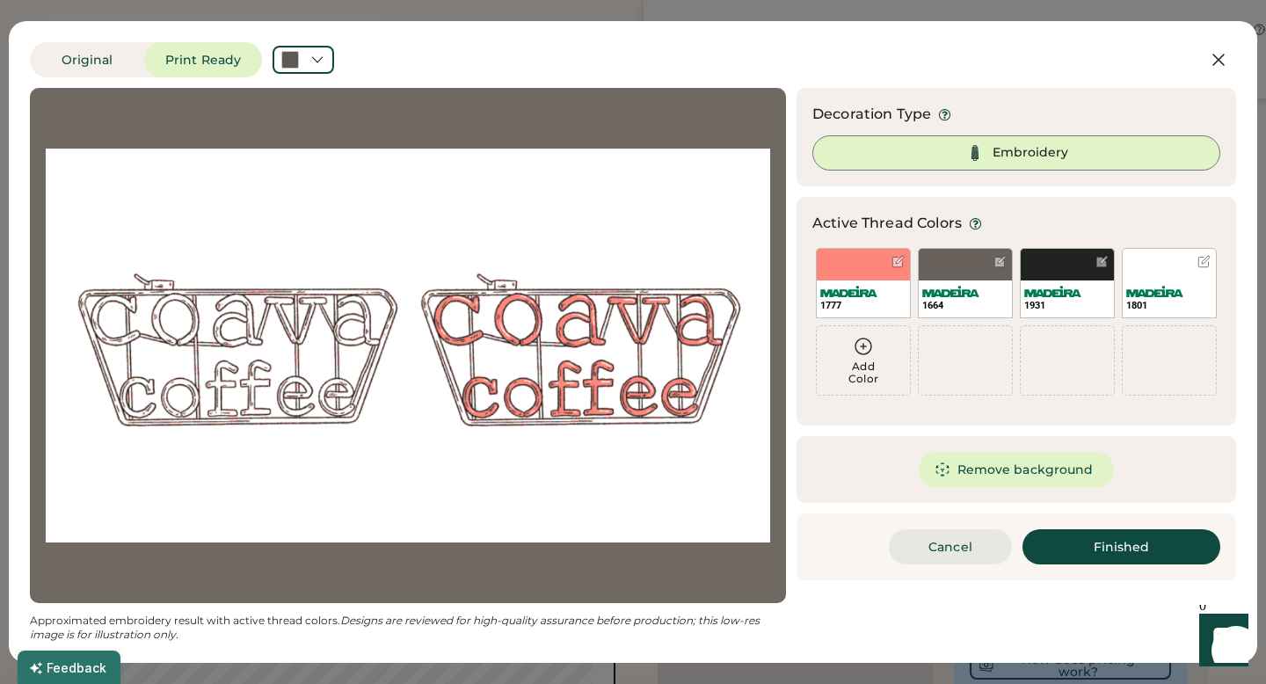
click at [905, 545] on button "Cancel" at bounding box center [950, 546] width 123 height 35
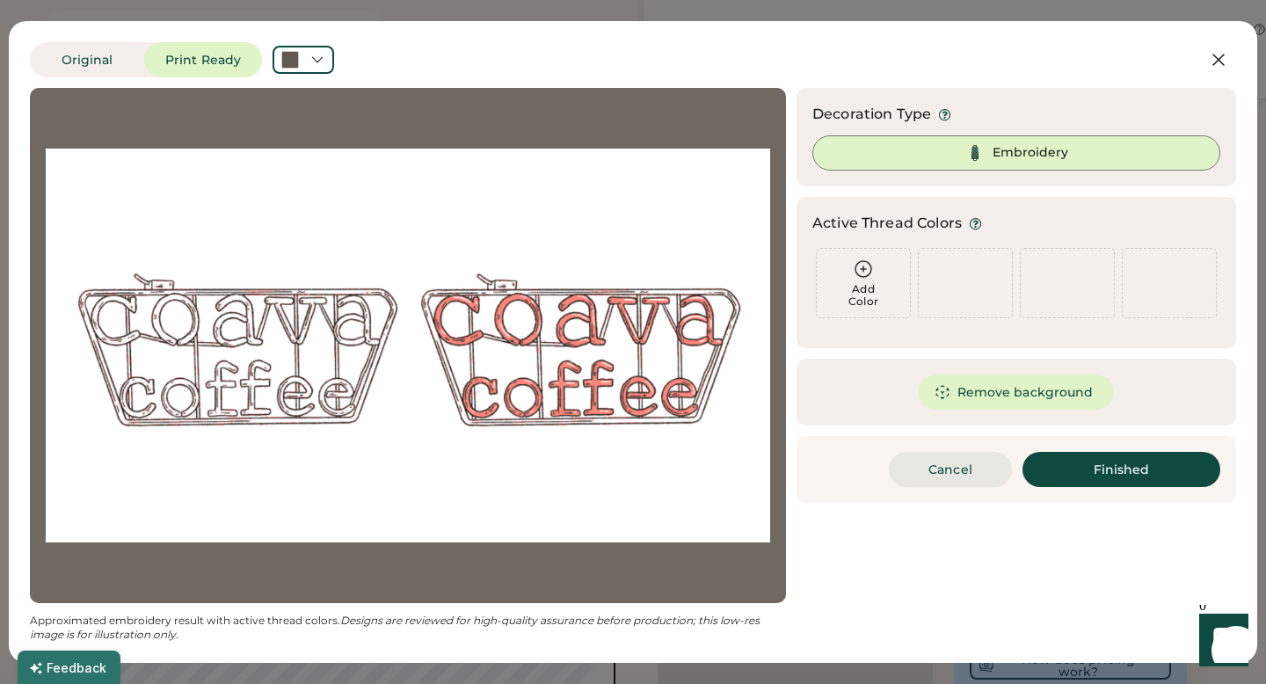
click at [935, 476] on div "Richardson 146R Waffle Cuffed Beanie Get a Quick Quote Current Price $--.-- Eac…" at bounding box center [933, 634] width 578 height 1269
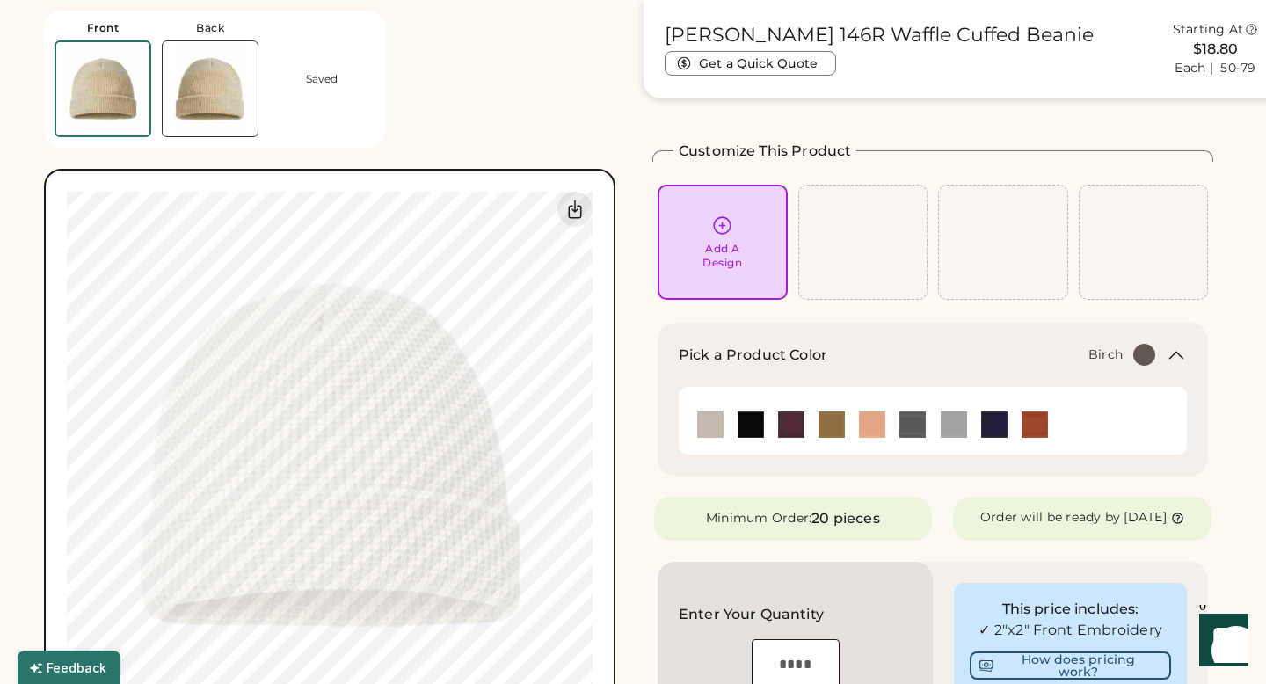
click at [705, 256] on div "Add A Design" at bounding box center [722, 256] width 40 height 28
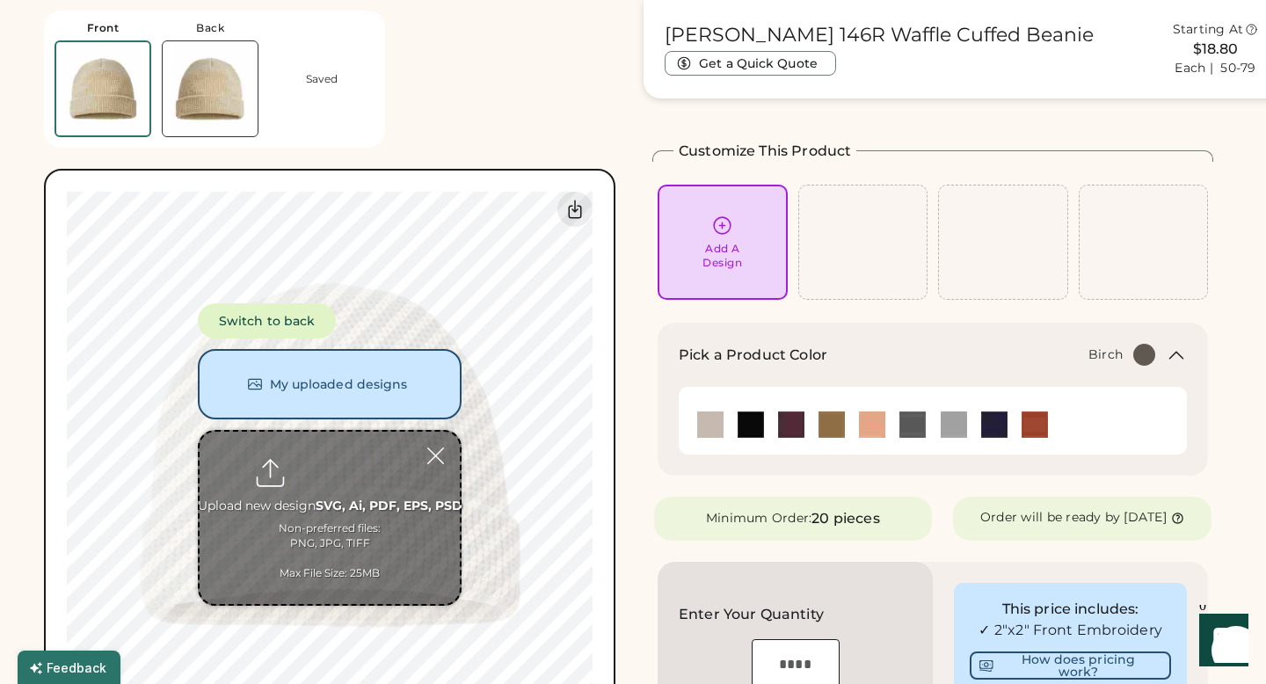
click at [340, 469] on input "file" at bounding box center [330, 518] width 260 height 172
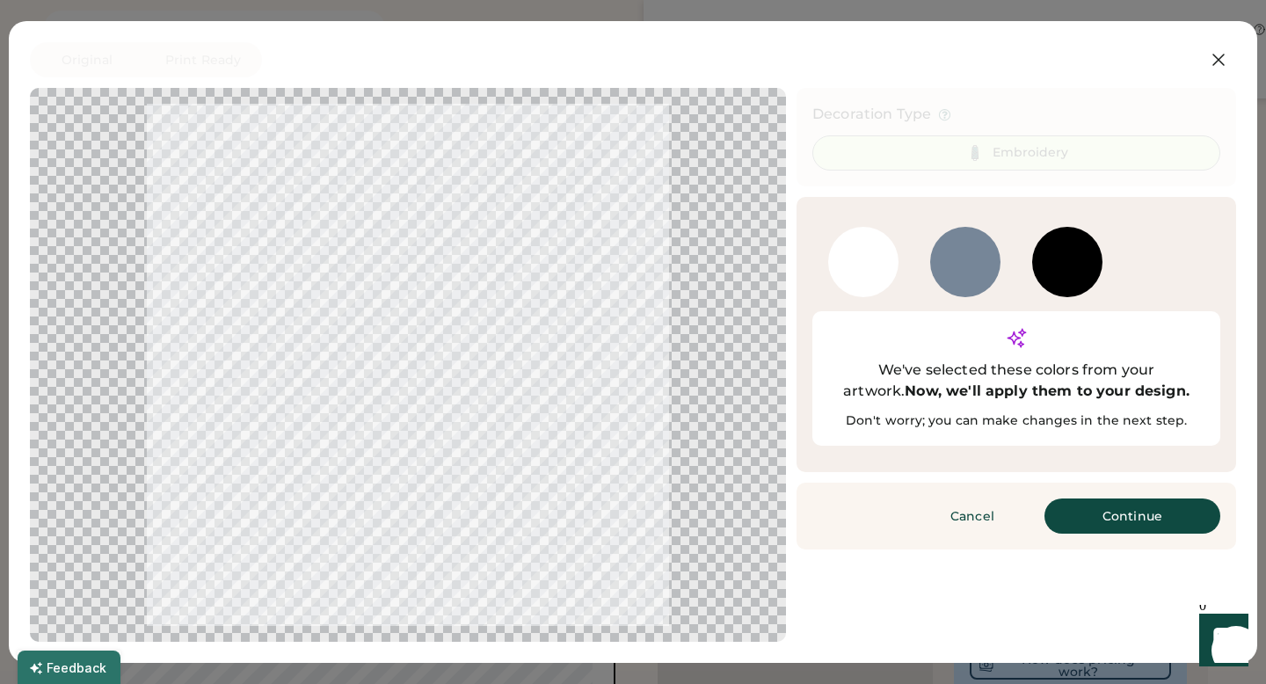
click at [585, 262] on div at bounding box center [408, 365] width 724 height 522
click at [859, 247] on div "1801" at bounding box center [863, 262] width 70 height 70
click at [523, 260] on div at bounding box center [408, 365] width 724 height 522
click at [951, 498] on button "Cancel" at bounding box center [972, 515] width 123 height 35
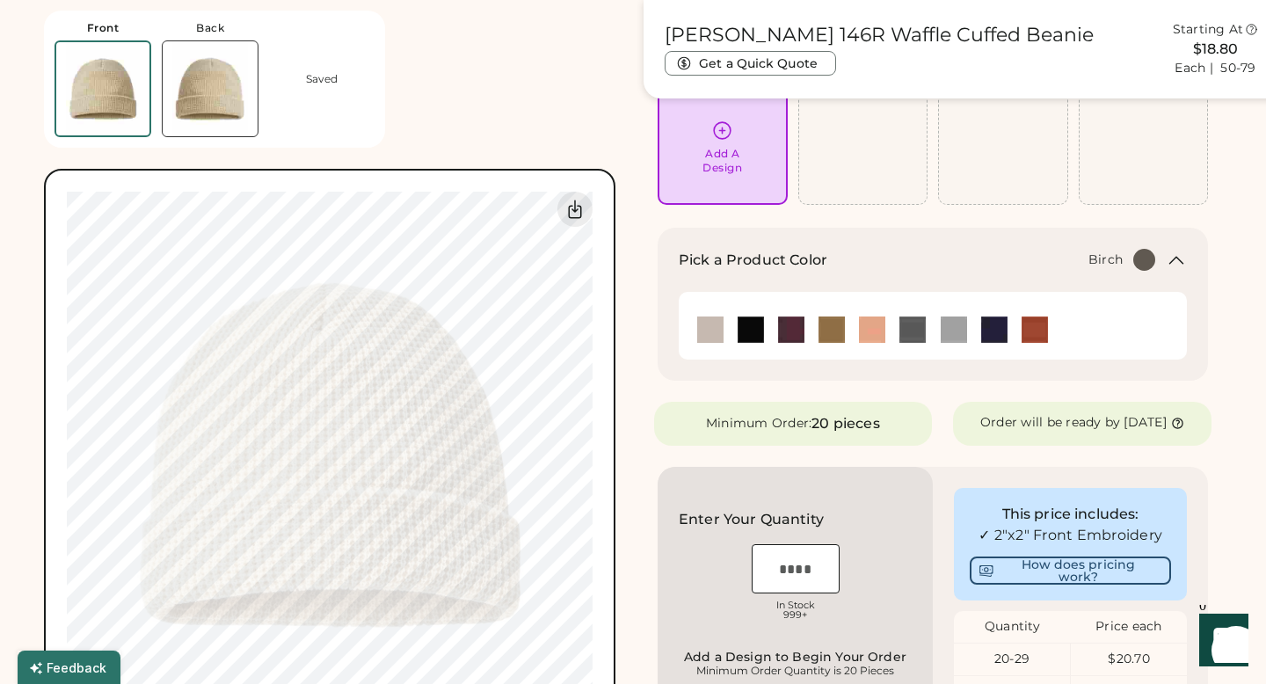
scroll to position [155, 0]
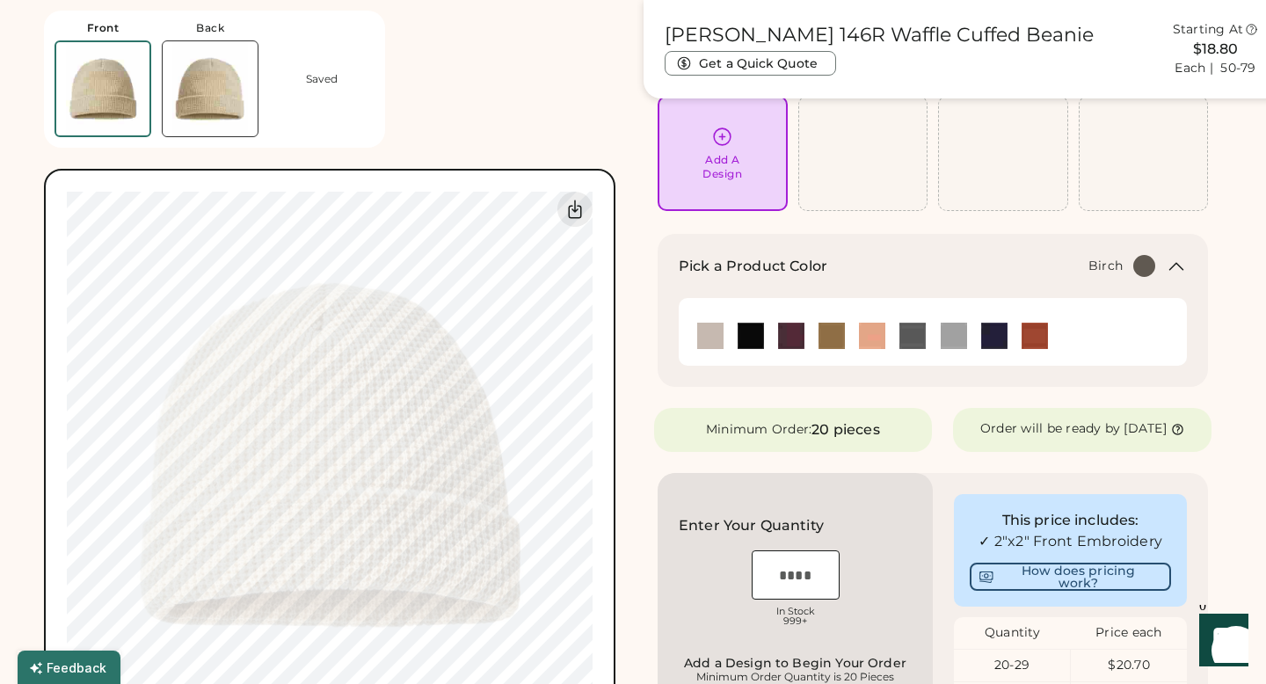
click at [738, 193] on div "Add A Design" at bounding box center [723, 153] width 130 height 115
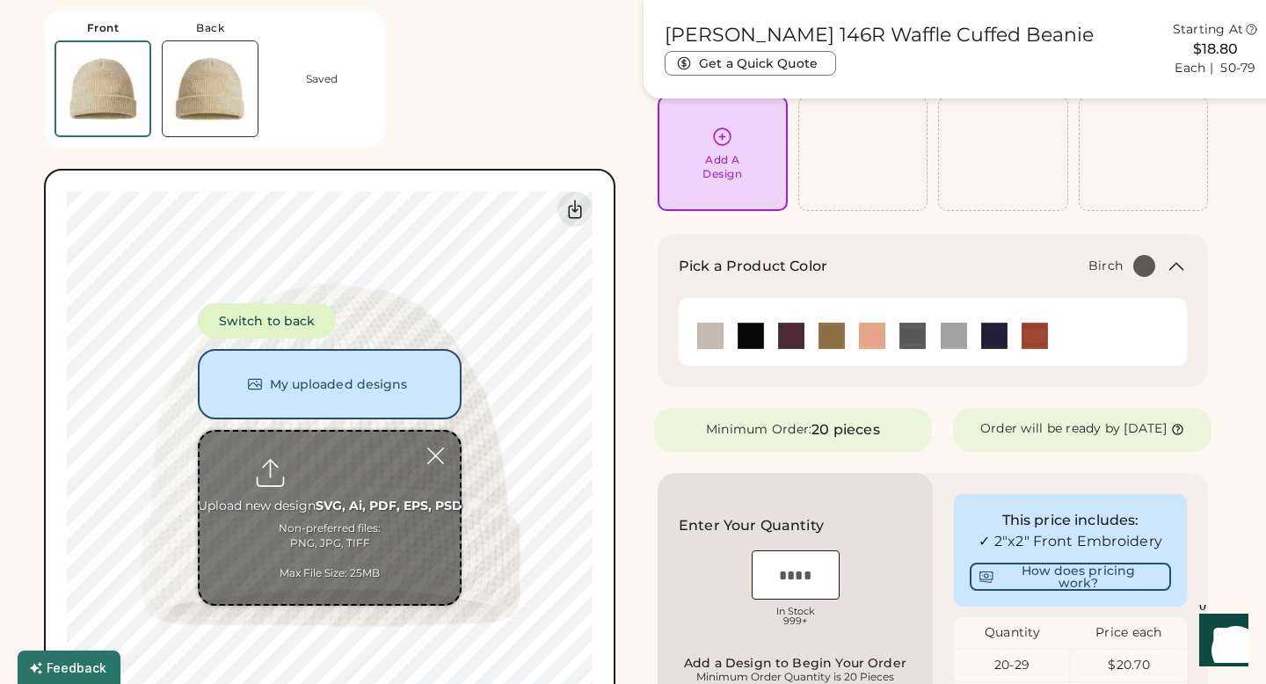
click at [343, 474] on input "file" at bounding box center [330, 518] width 260 height 172
type input "**********"
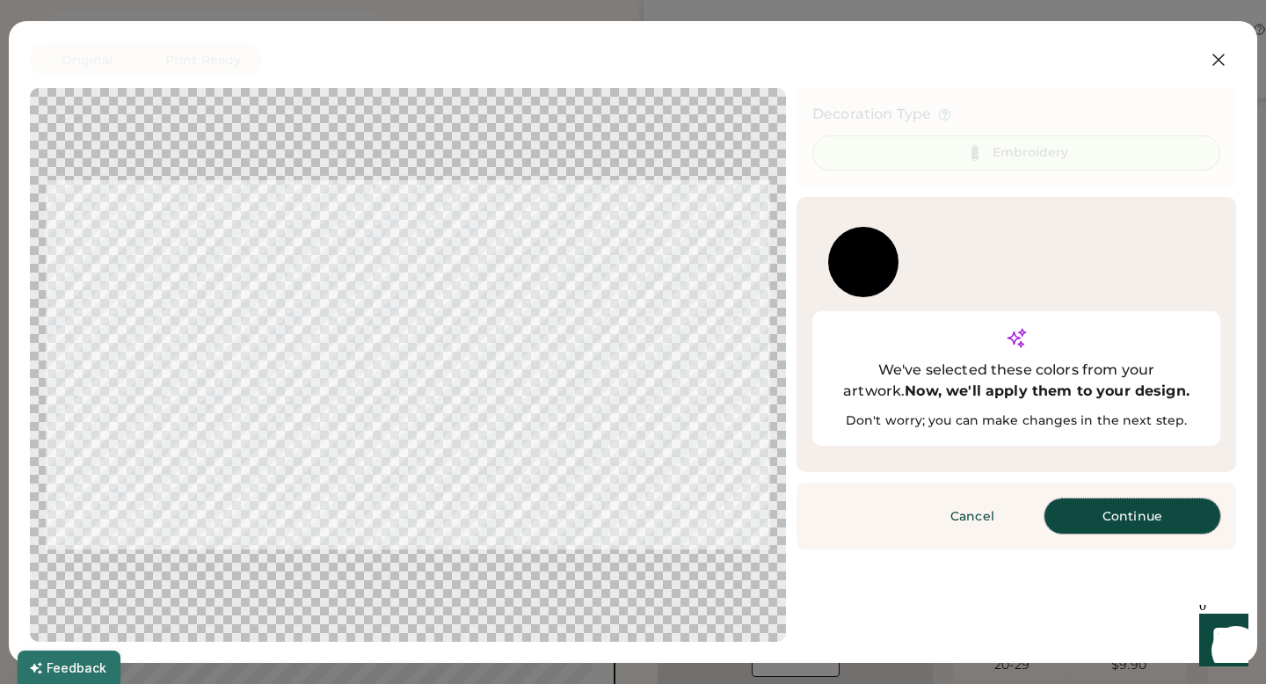
click at [1082, 498] on button "Continue" at bounding box center [1132, 515] width 176 height 35
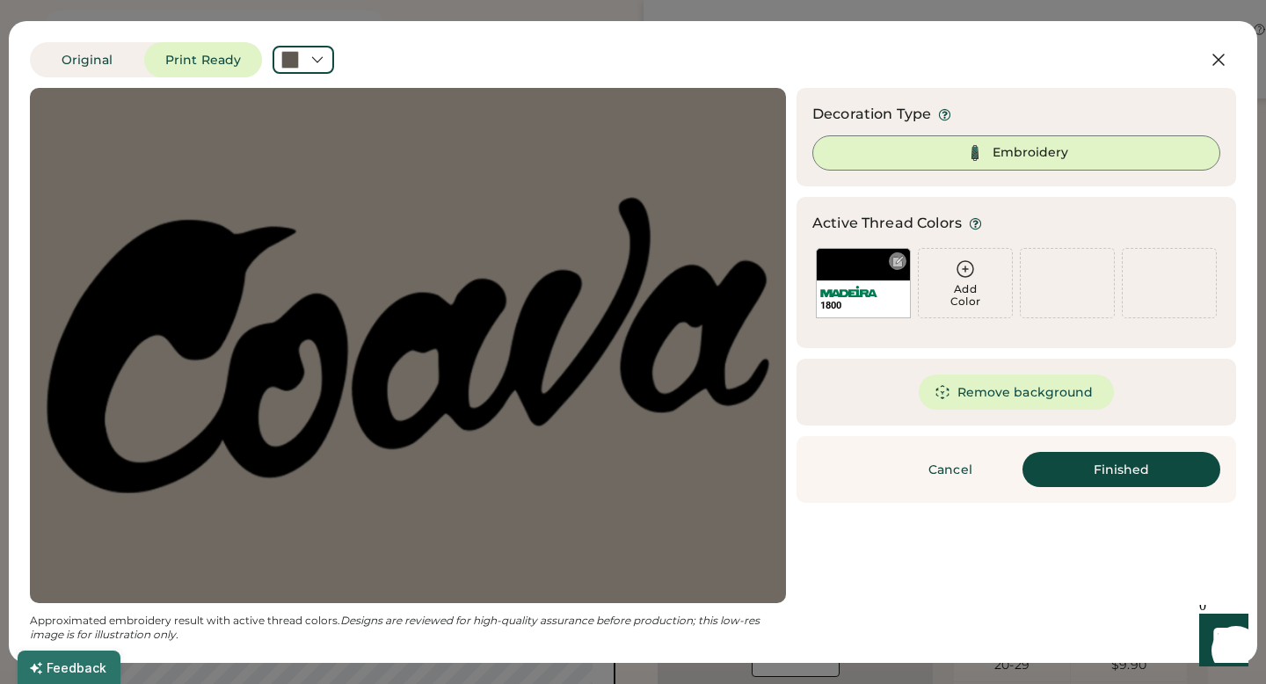
click at [875, 263] on div "1800" at bounding box center [863, 283] width 95 height 70
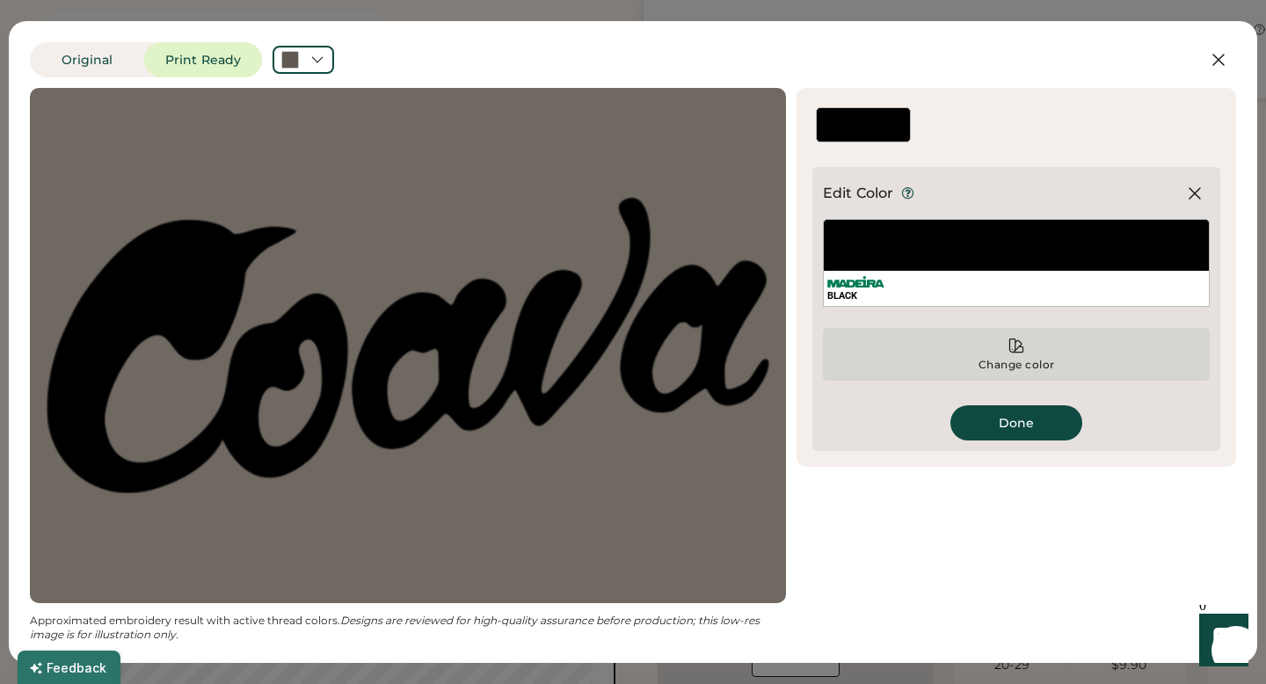
click at [1018, 347] on icon at bounding box center [1017, 346] width 18 height 18
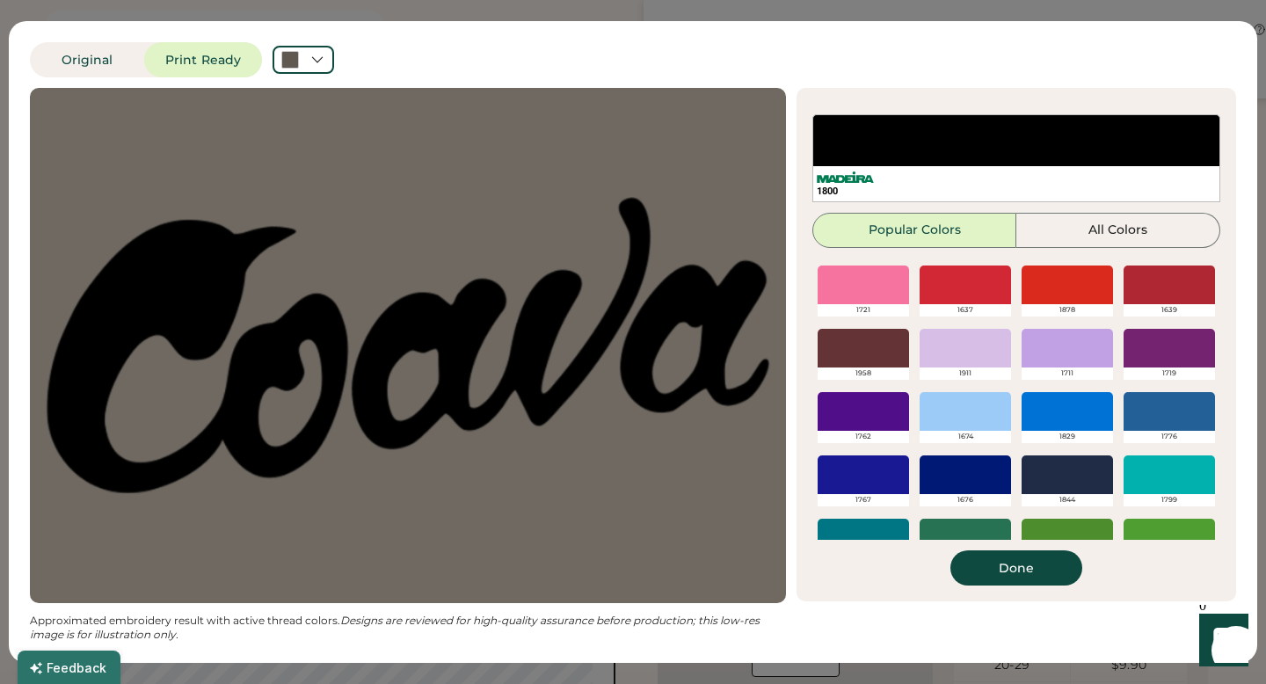
scroll to position [360, 0]
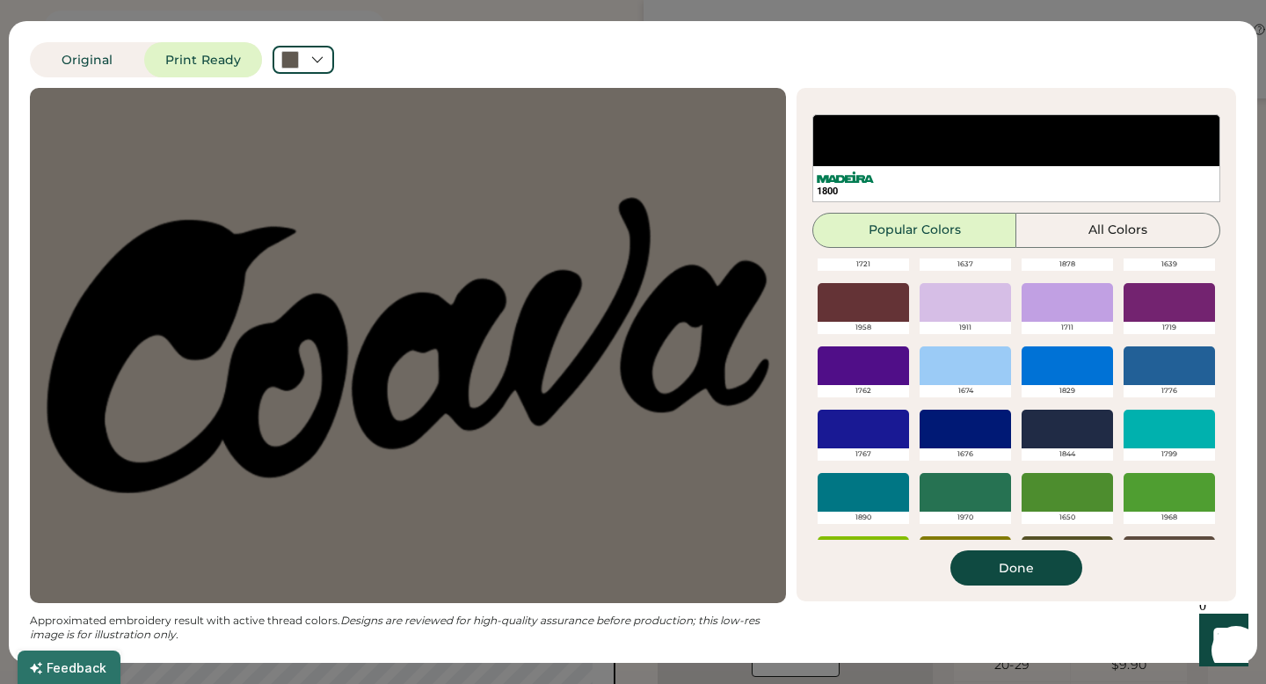
click at [1081, 418] on div at bounding box center [1067, 429] width 91 height 39
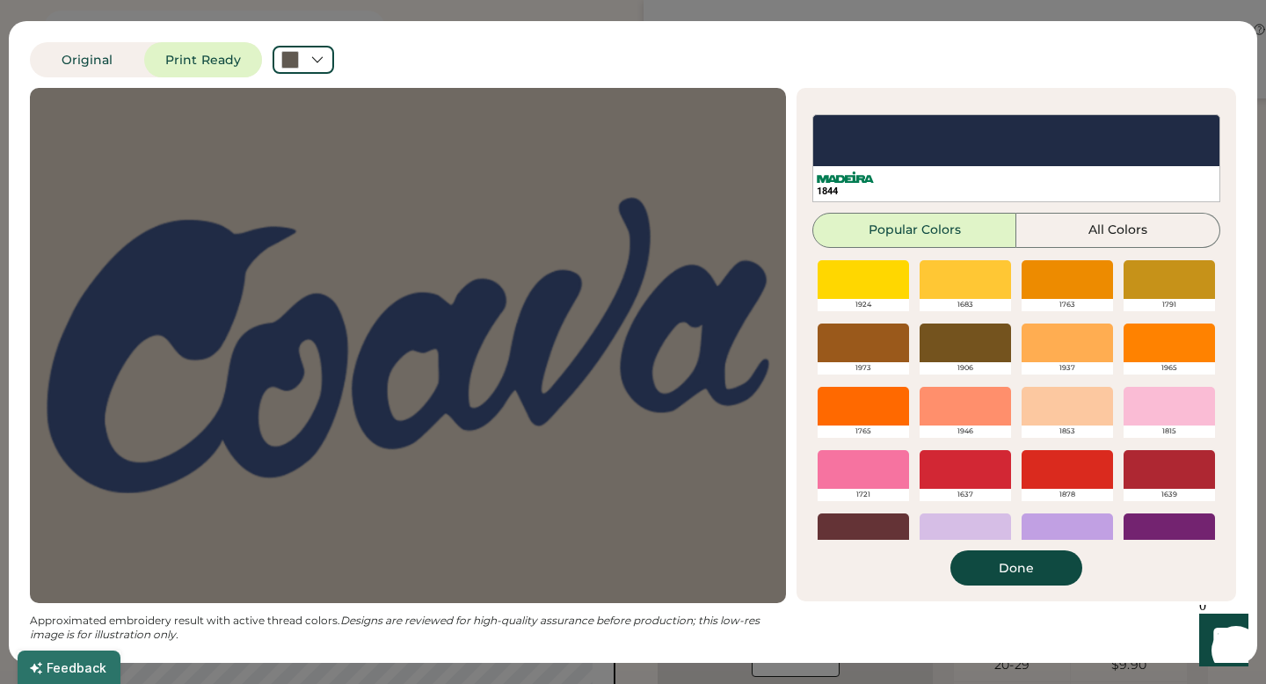
scroll to position [208, 0]
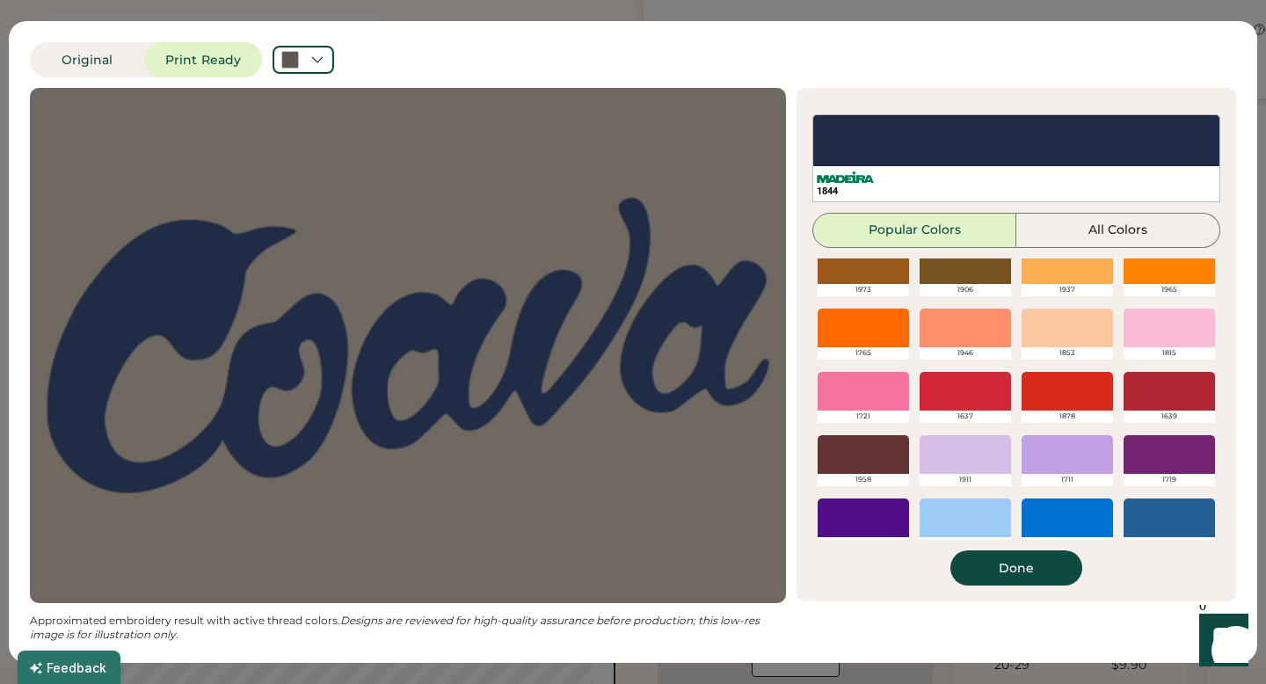
click at [1154, 402] on div at bounding box center [1169, 391] width 91 height 39
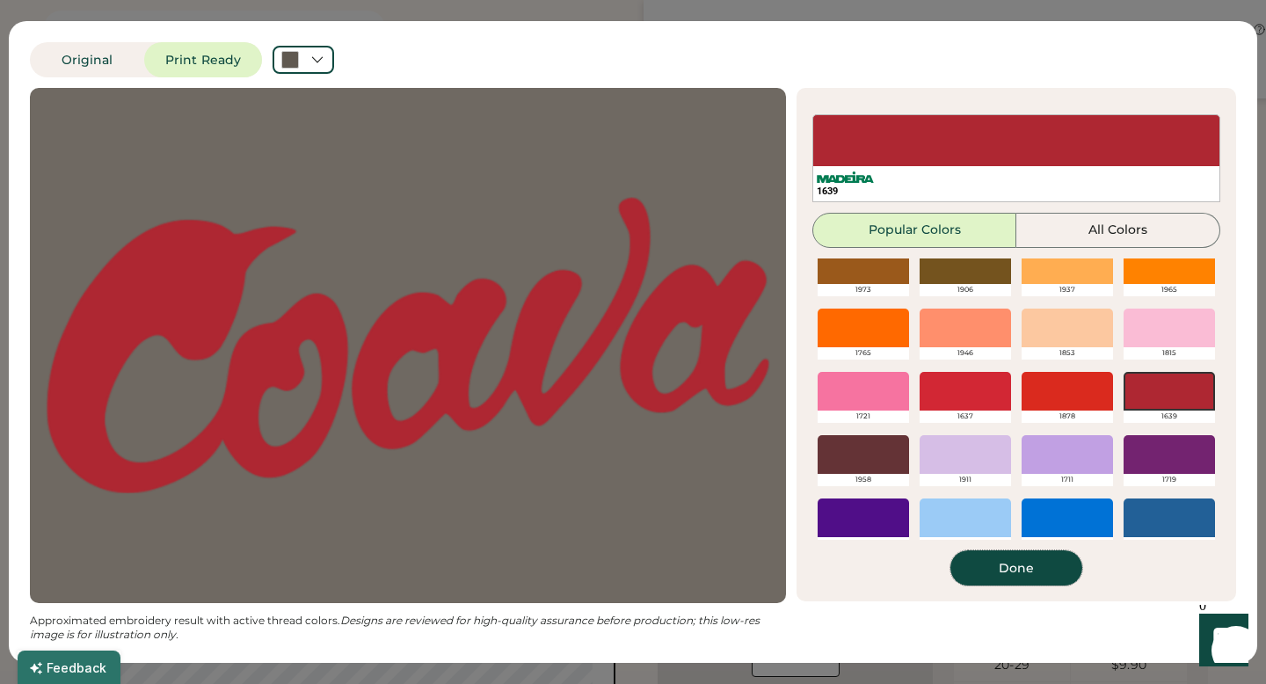
click at [1045, 570] on button "Done" at bounding box center [1016, 567] width 132 height 35
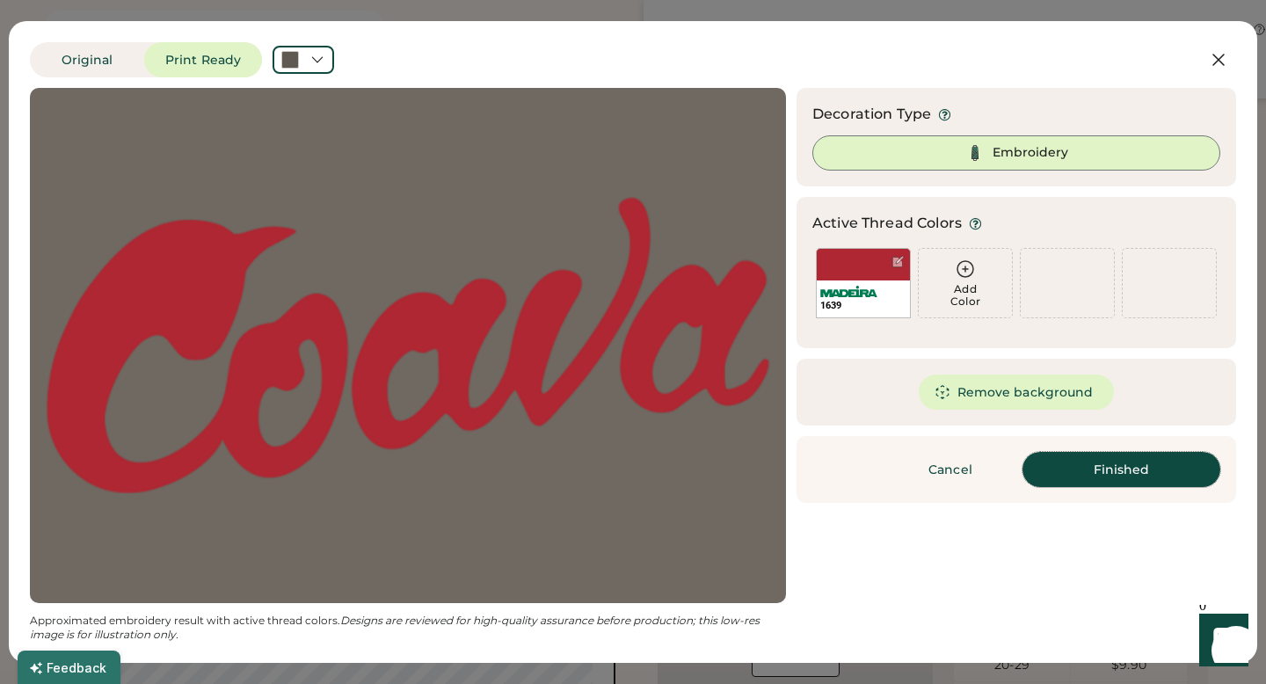
click at [1045, 464] on button "Finished" at bounding box center [1121, 469] width 198 height 35
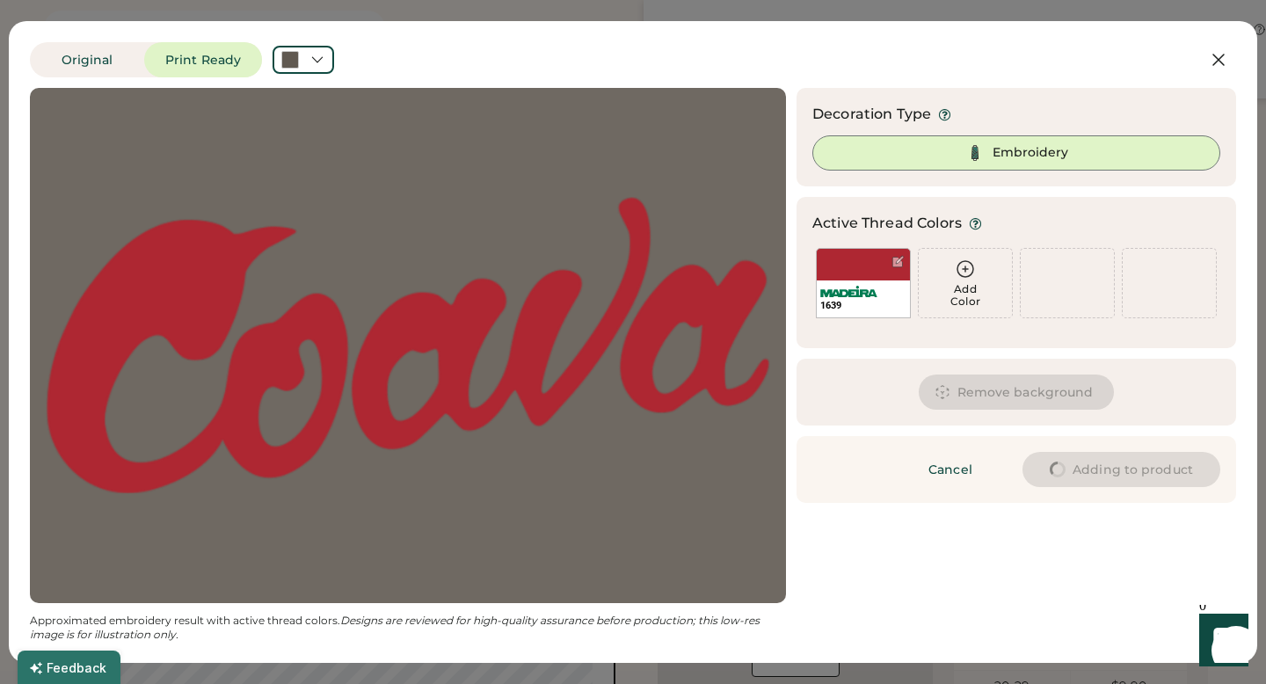
type input "****"
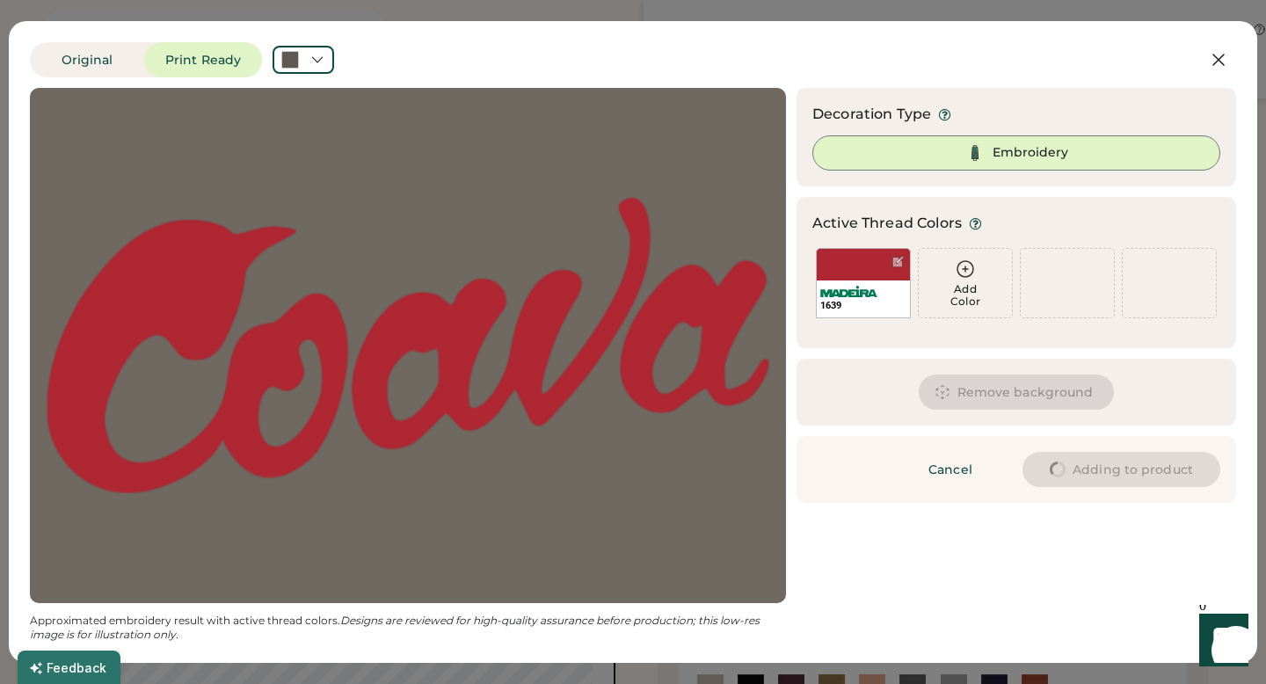
type input "****"
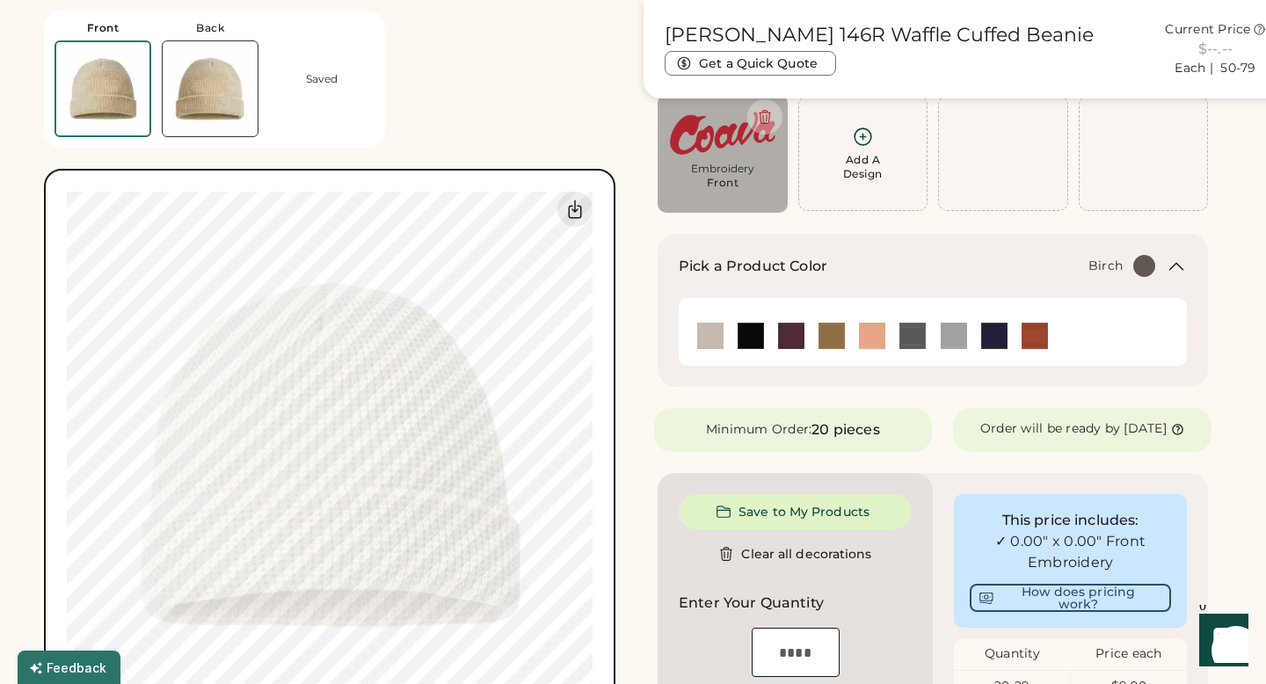
type input "****"
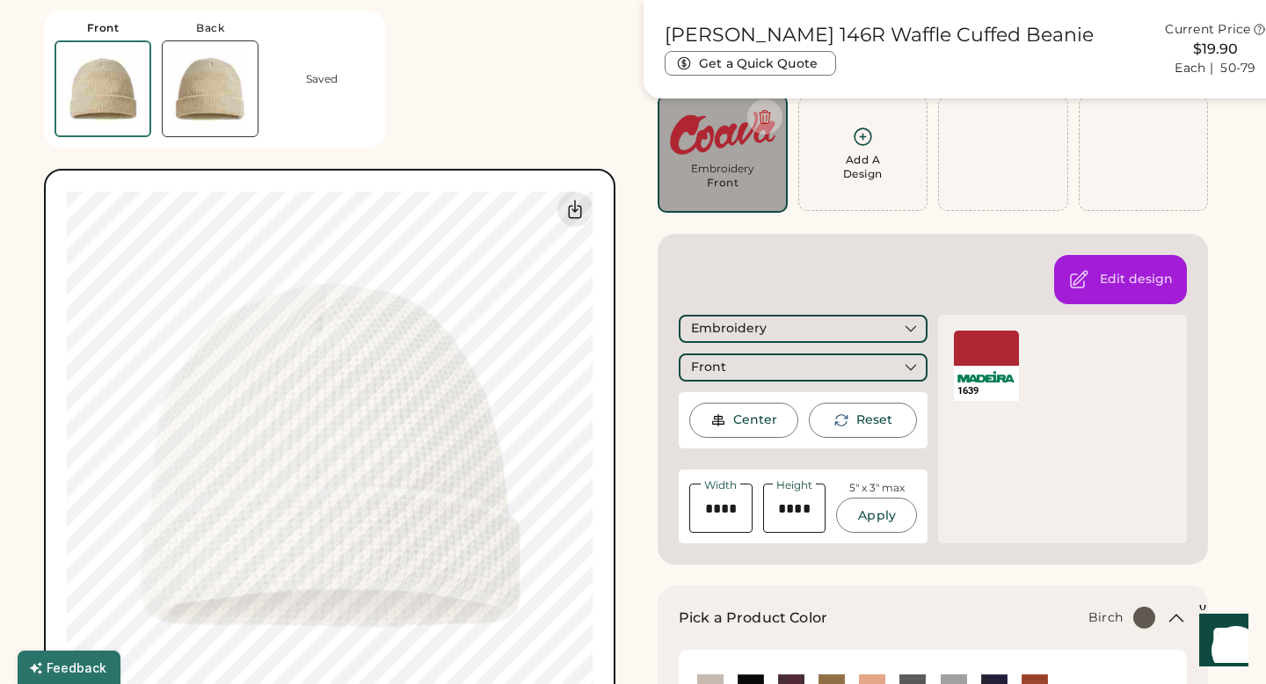
type input "****"
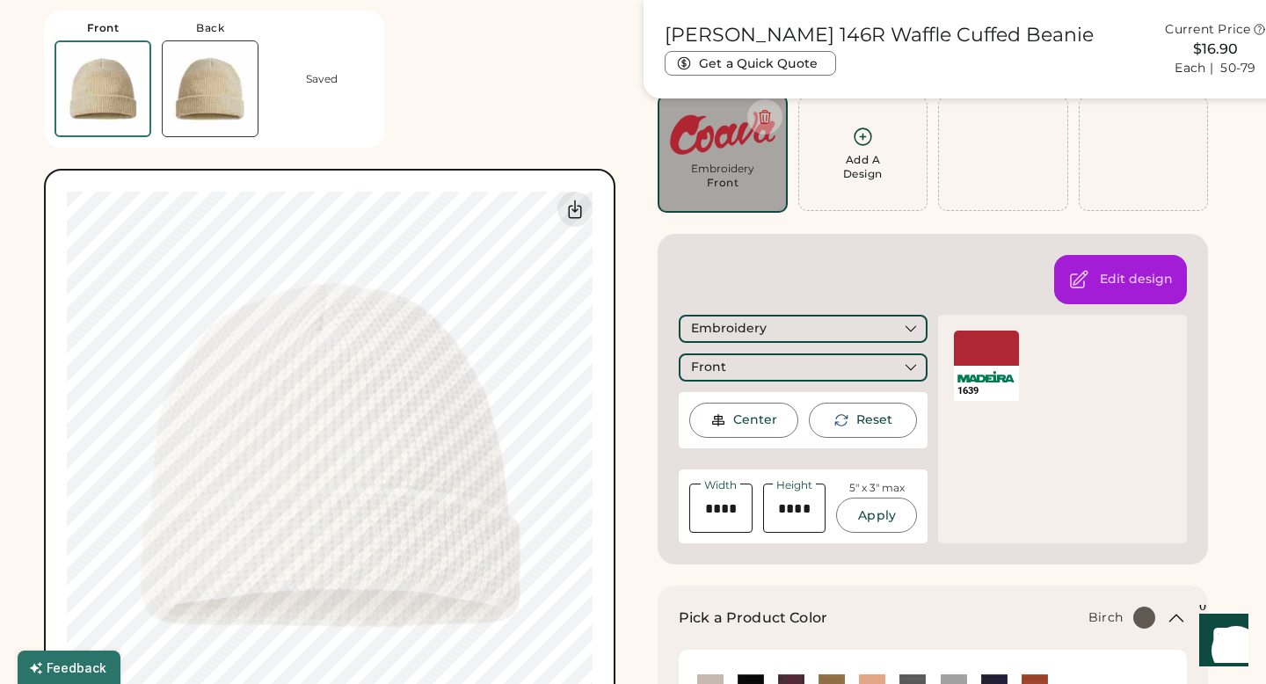
type input "****"
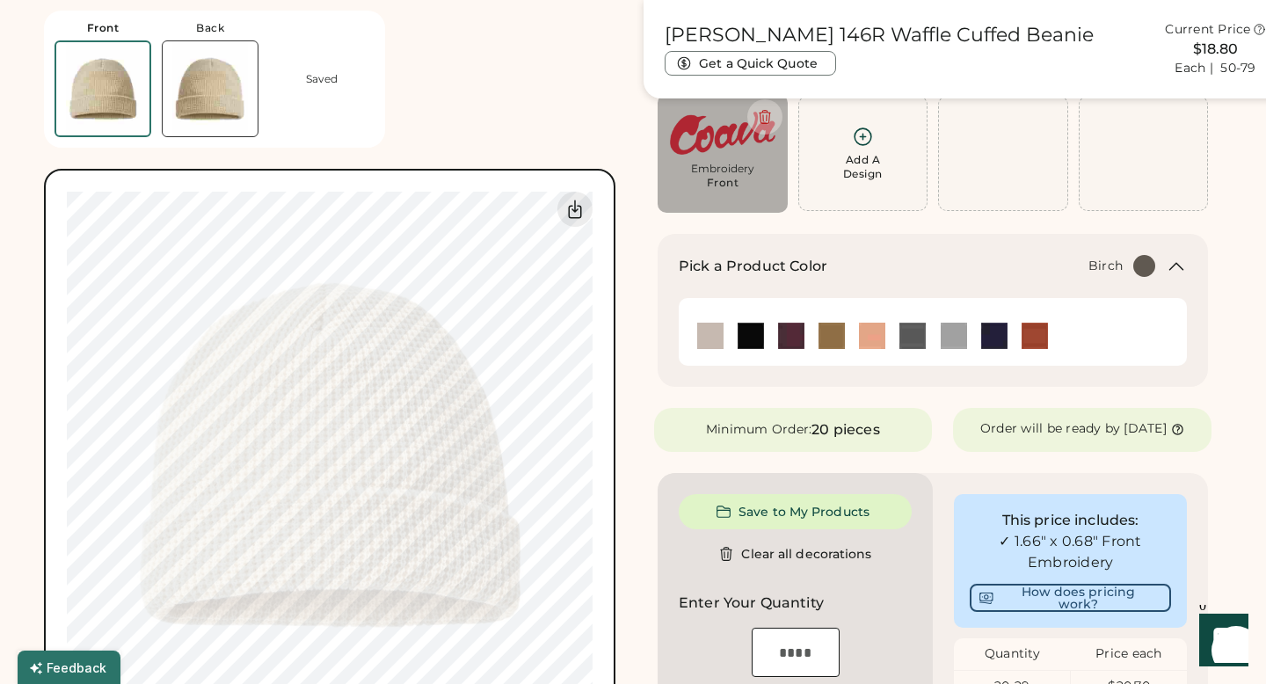
click at [1257, 29] on icon at bounding box center [1259, 29] width 13 height 13
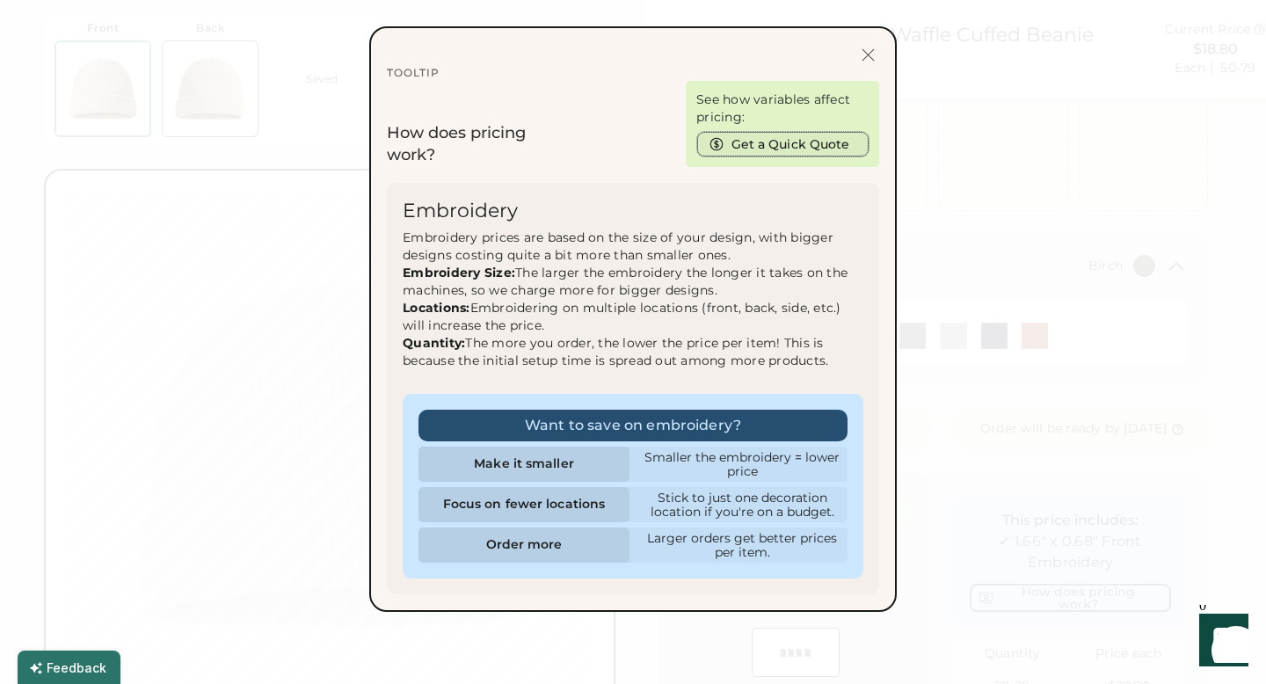
click at [815, 137] on button "Get a Quick Quote" at bounding box center [782, 144] width 171 height 25
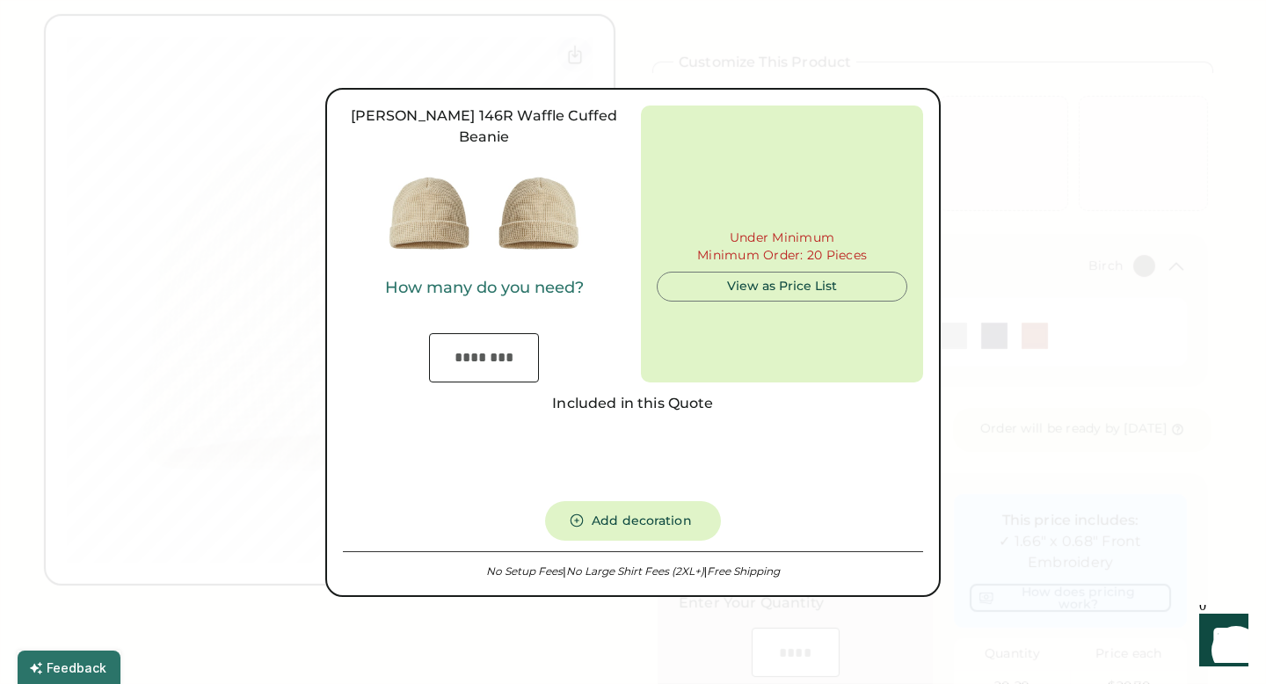
type input "***"
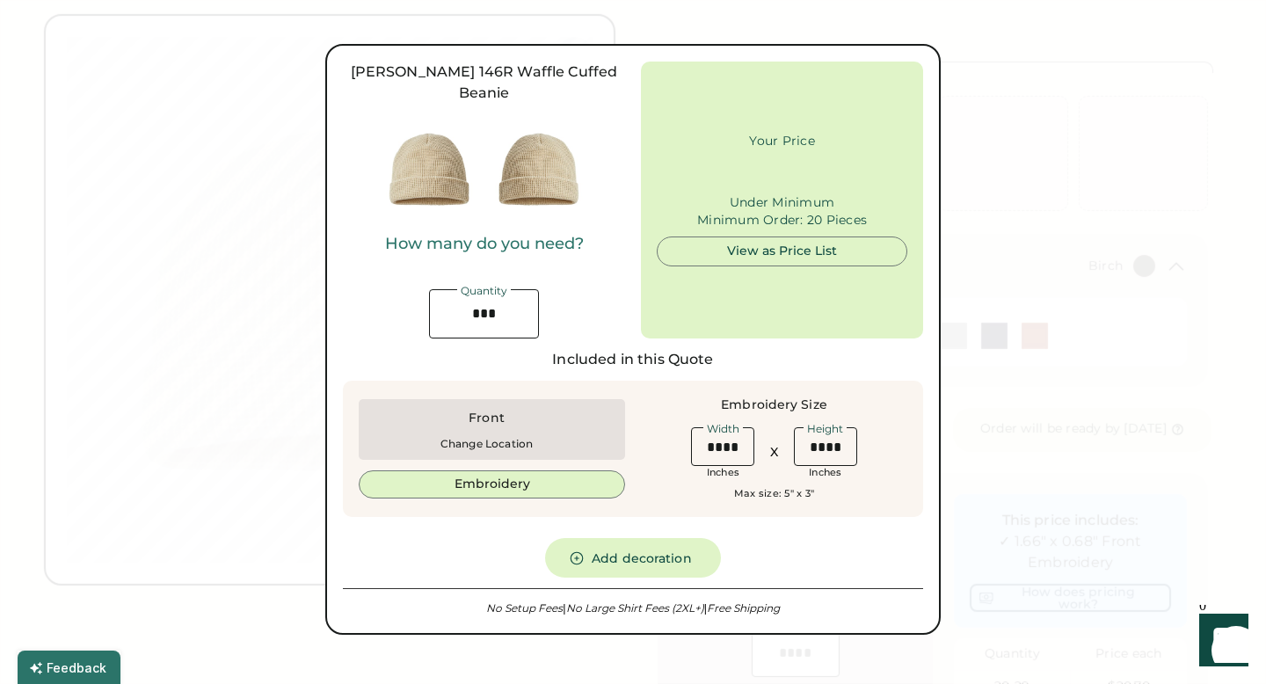
type input "******"
click at [794, 234] on div "View as Price List" at bounding box center [782, 243] width 221 height 18
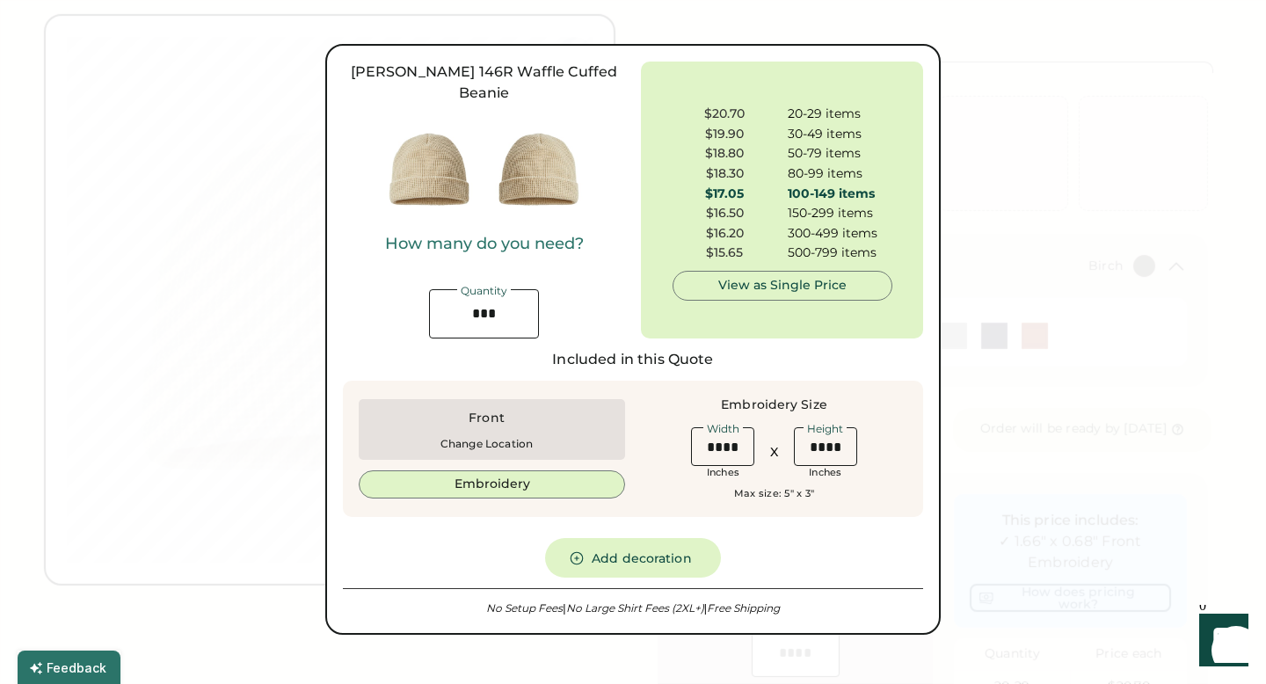
click at [1032, 169] on div at bounding box center [633, 342] width 1266 height 684
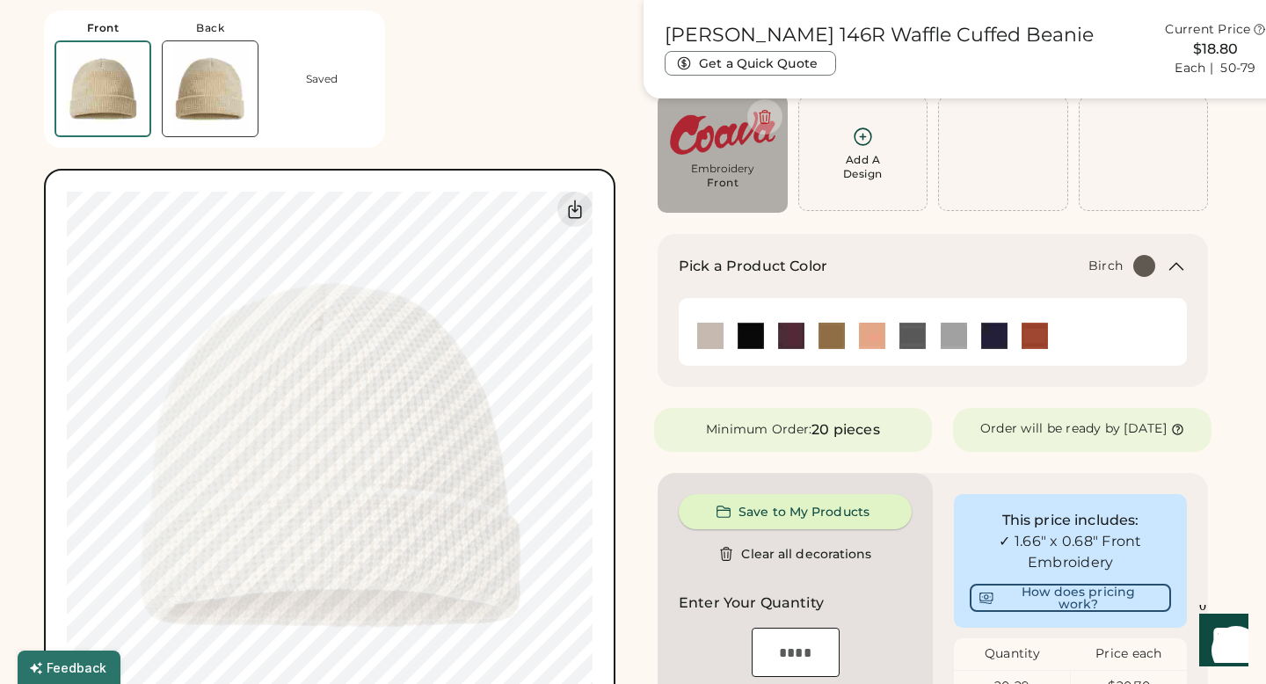
click at [799, 529] on button "Save to My Products" at bounding box center [795, 511] width 233 height 35
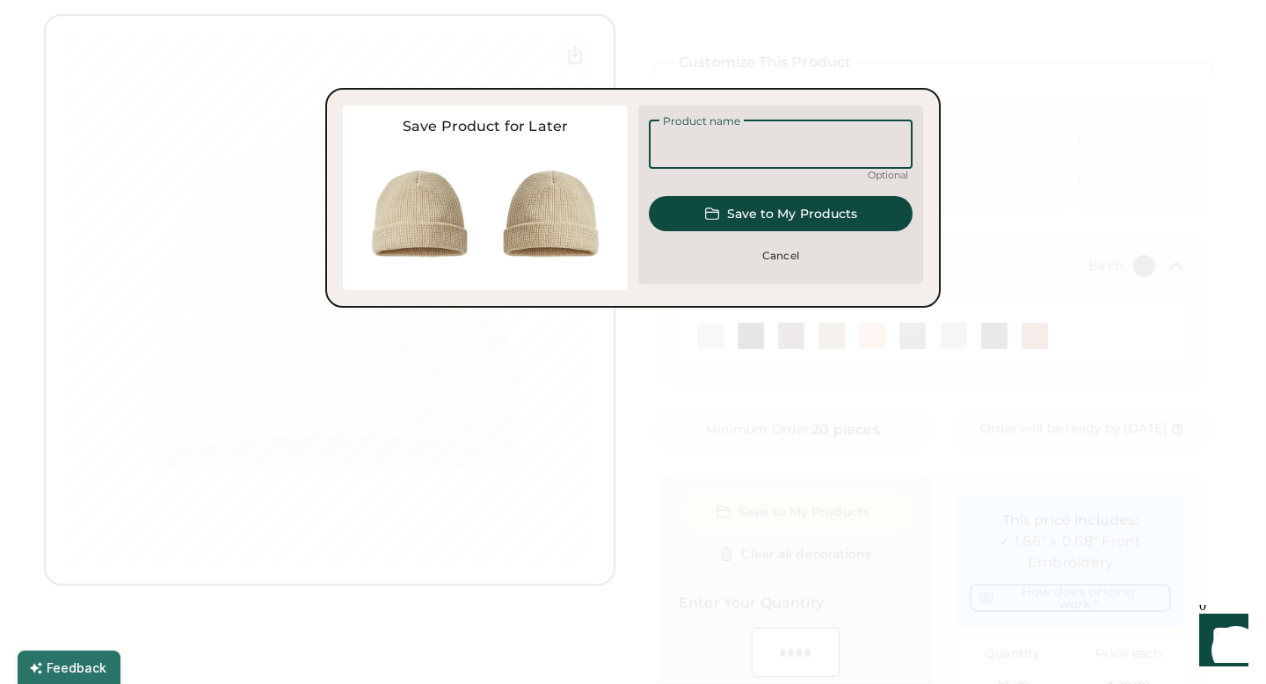
click at [709, 139] on input "input" at bounding box center [781, 144] width 264 height 49
type input "********"
click at [802, 208] on button "Save to My Products" at bounding box center [781, 213] width 264 height 35
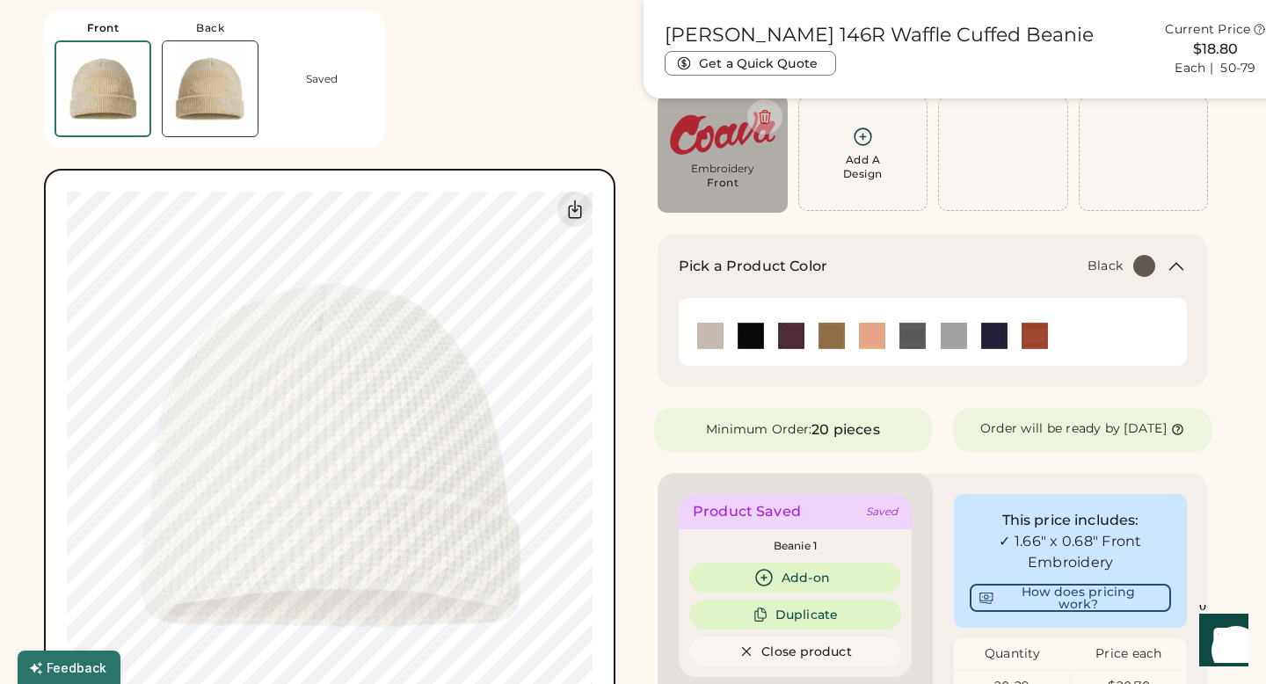
click at [759, 332] on img at bounding box center [751, 336] width 26 height 26
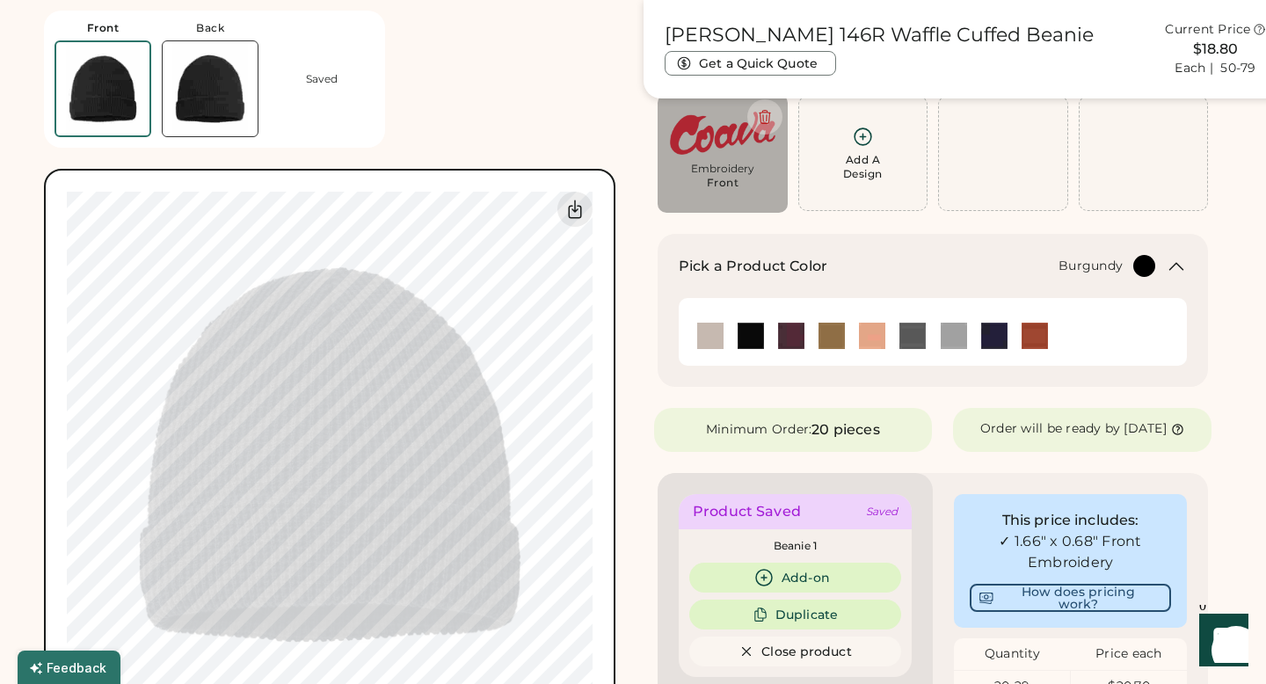
click at [788, 330] on img at bounding box center [791, 336] width 26 height 26
click at [830, 334] on img at bounding box center [831, 336] width 26 height 26
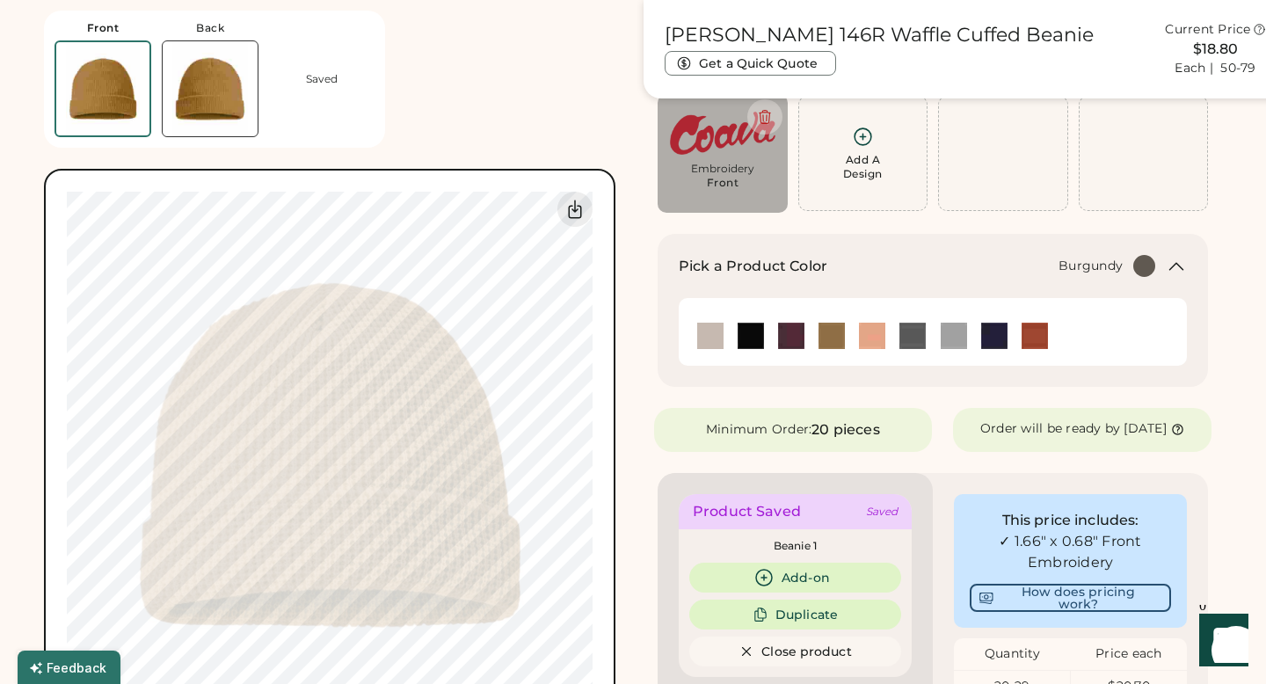
click at [794, 341] on img at bounding box center [791, 336] width 26 height 26
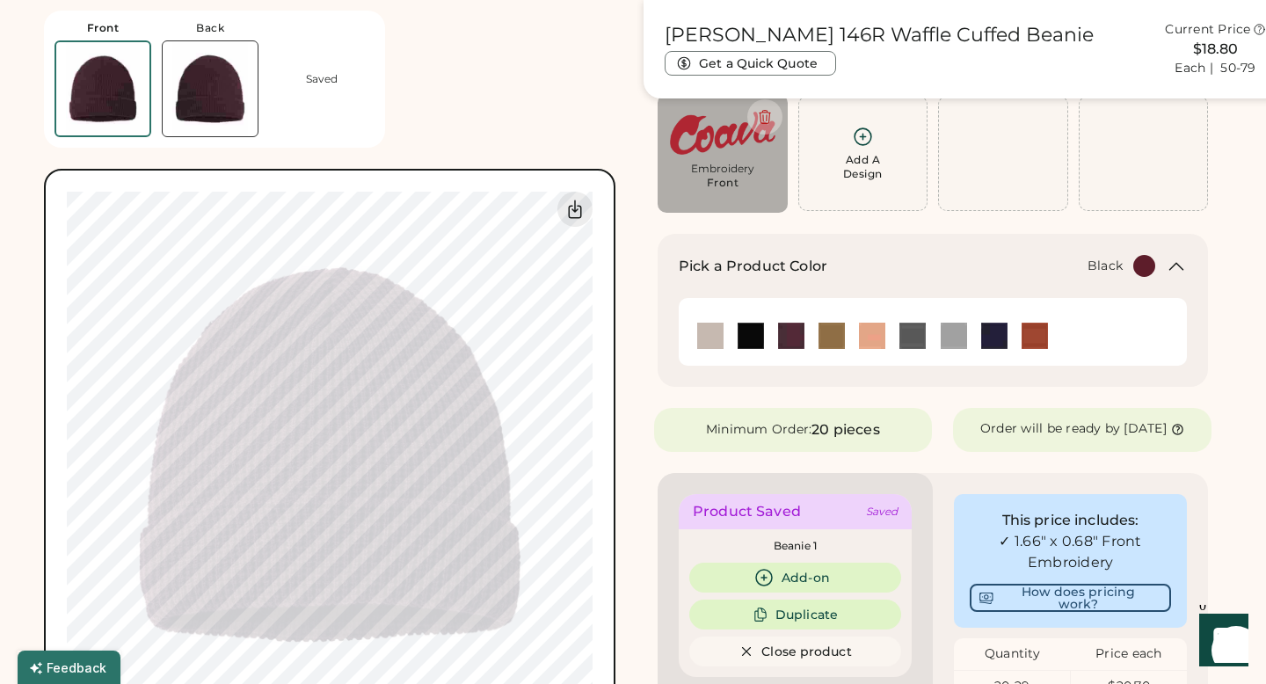
click at [758, 341] on img at bounding box center [751, 336] width 26 height 26
click at [782, 338] on img at bounding box center [791, 336] width 26 height 26
click at [705, 135] on img at bounding box center [722, 133] width 105 height 54
type input "****"
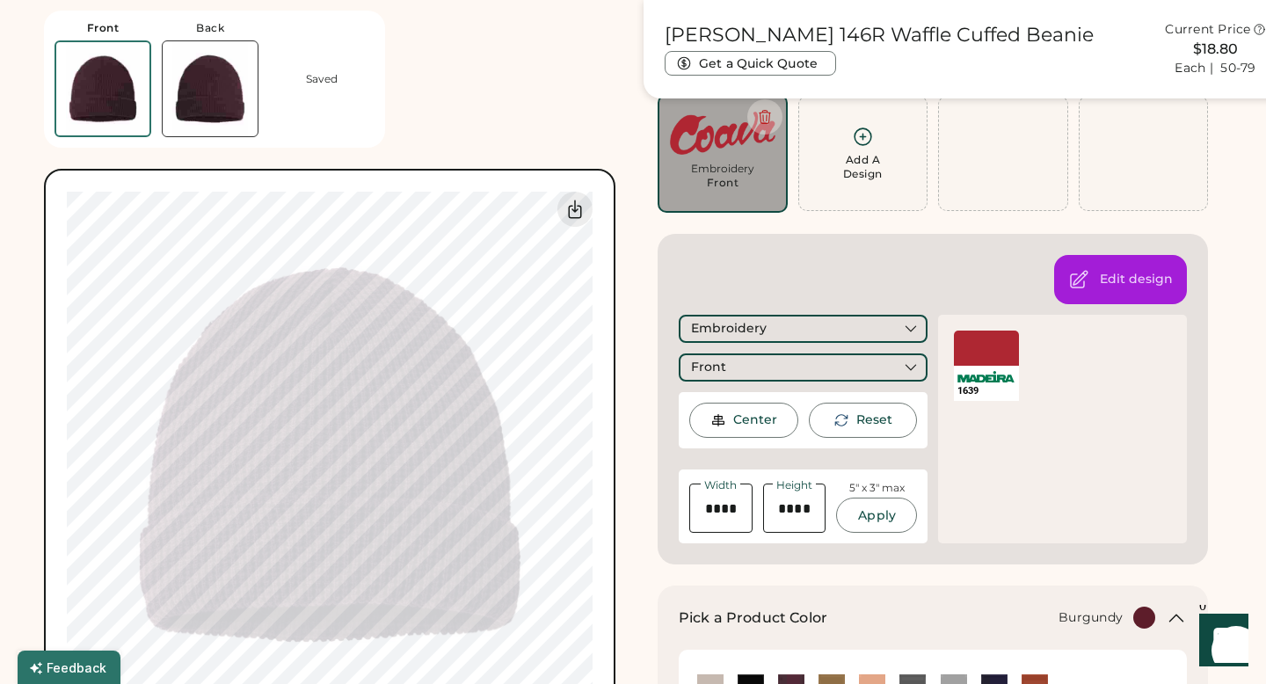
click at [702, 130] on img at bounding box center [722, 133] width 105 height 54
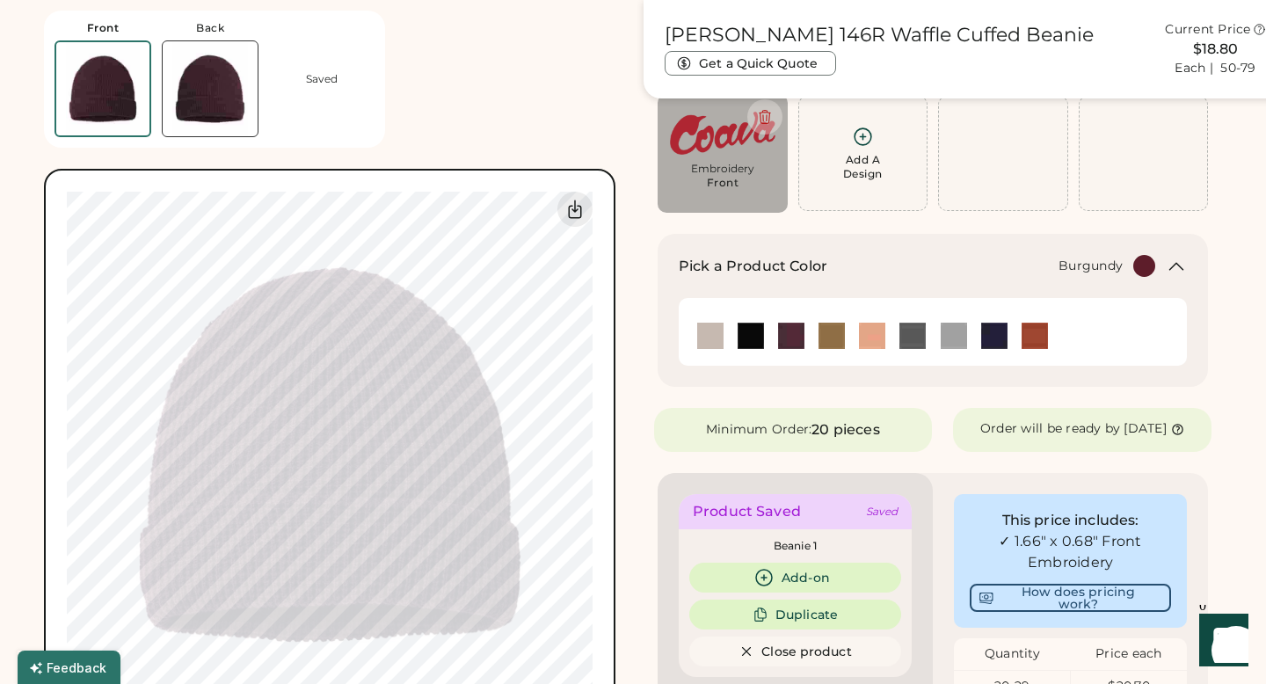
click at [738, 173] on div "Embroidery" at bounding box center [722, 169] width 105 height 14
type input "****"
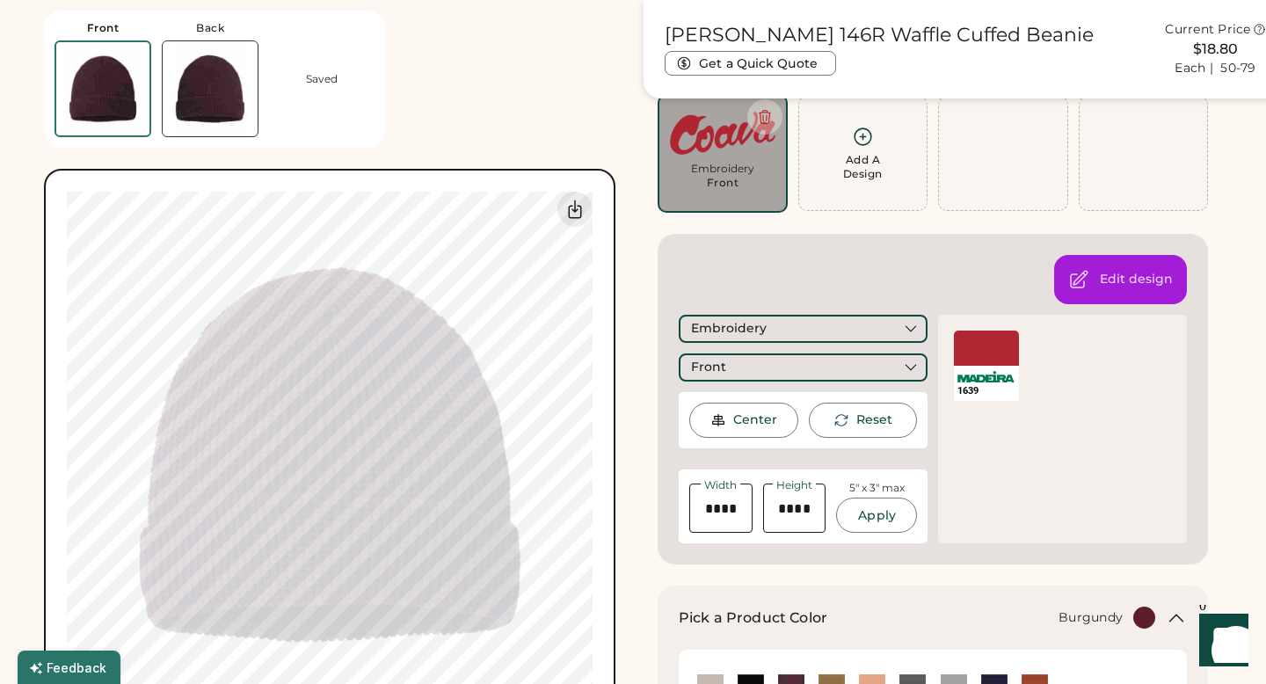
click at [970, 361] on div at bounding box center [986, 348] width 65 height 35
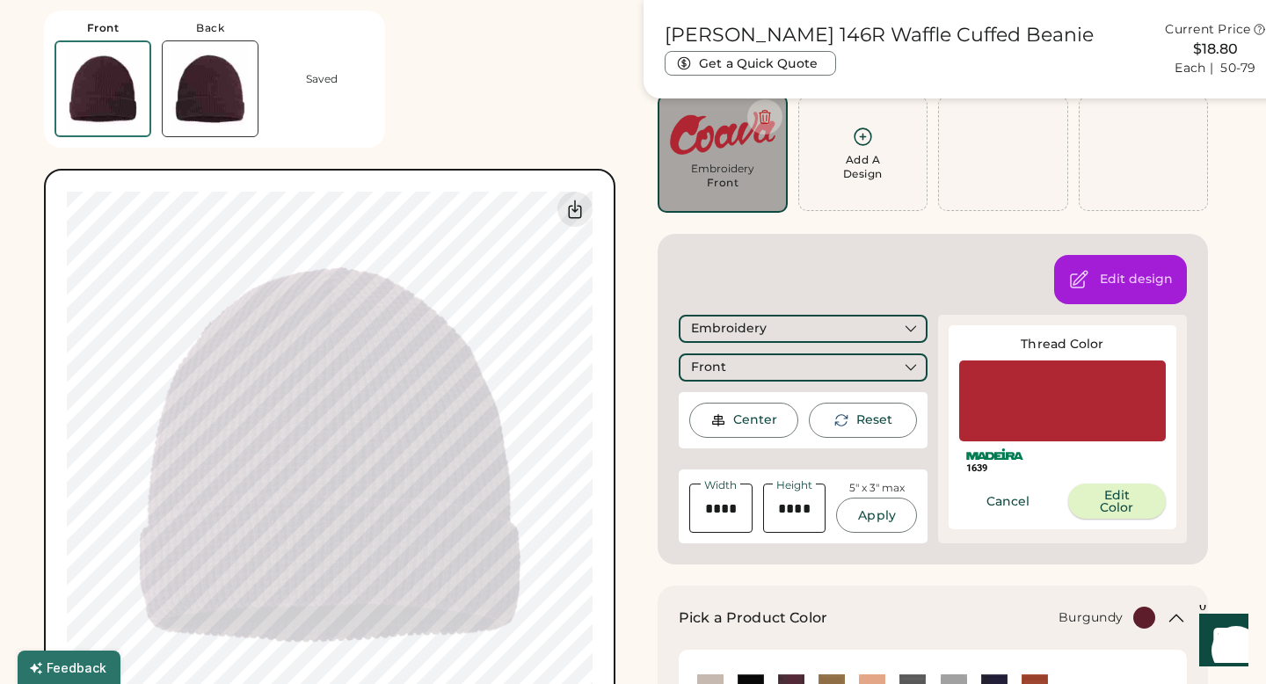
click at [1098, 498] on button "Edit Color" at bounding box center [1117, 501] width 98 height 35
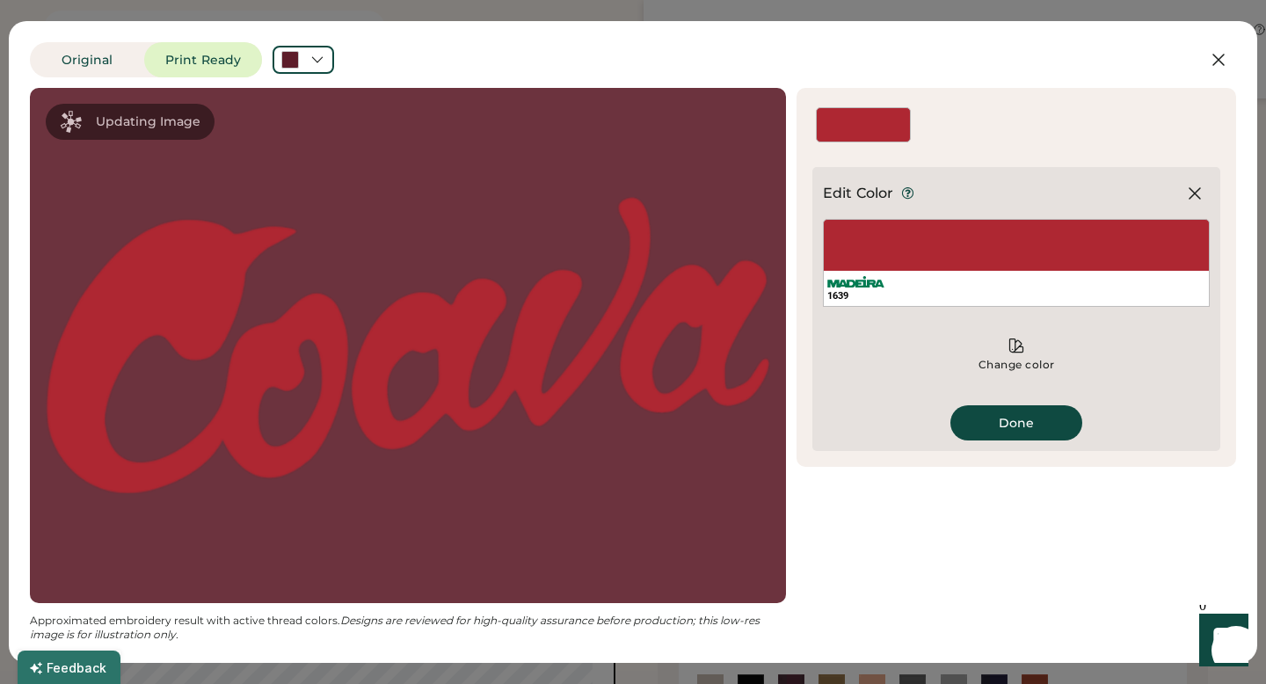
click at [876, 253] on div "1639" at bounding box center [1016, 263] width 387 height 88
click at [1025, 430] on button "Done" at bounding box center [1016, 422] width 132 height 35
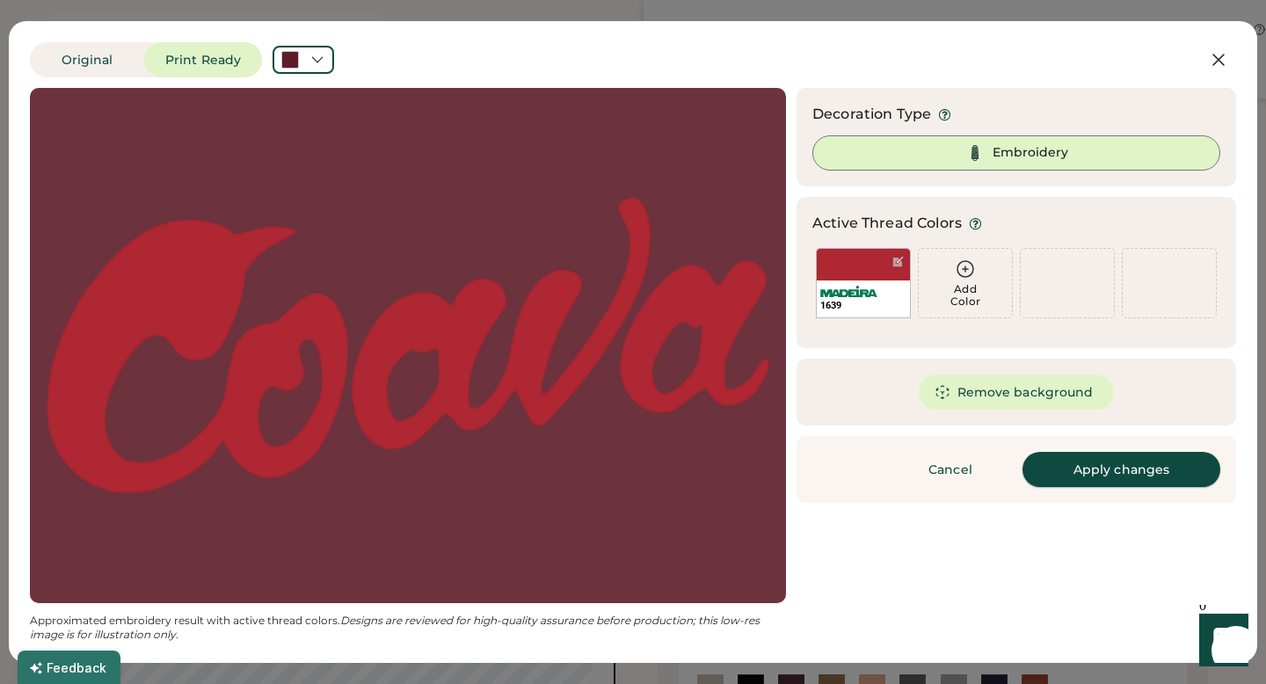
click at [1076, 472] on button "Apply changes" at bounding box center [1121, 469] width 198 height 35
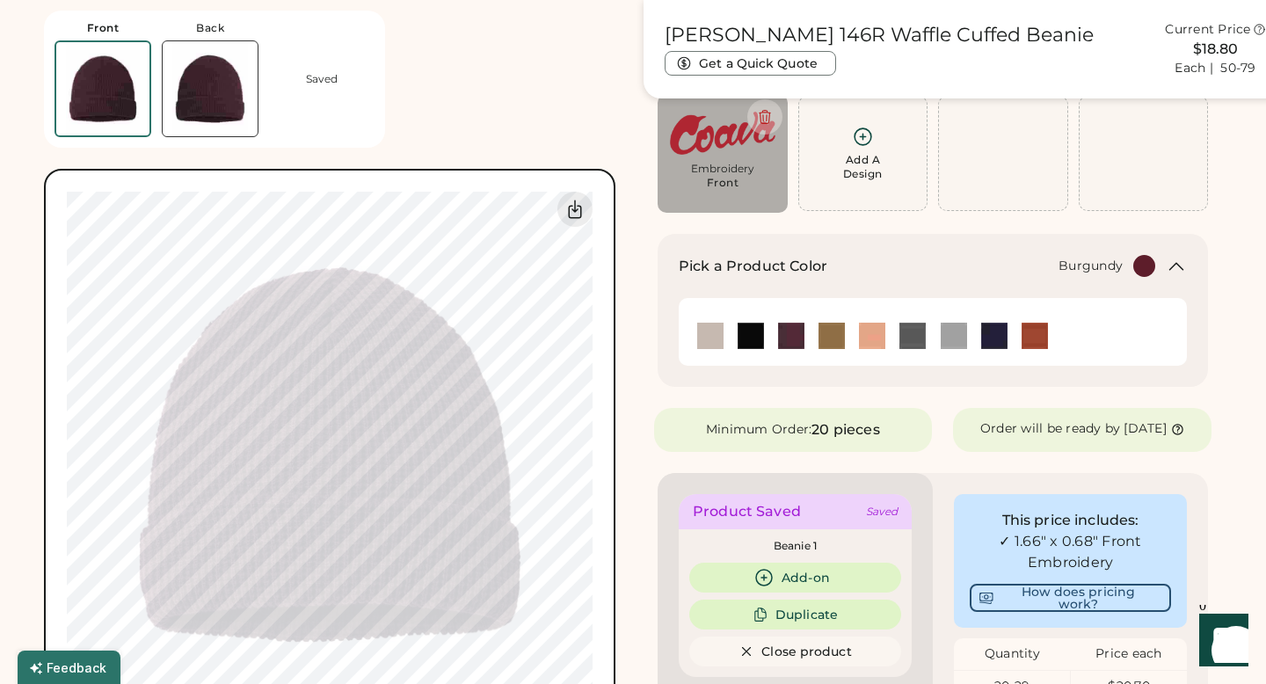
type input "****"
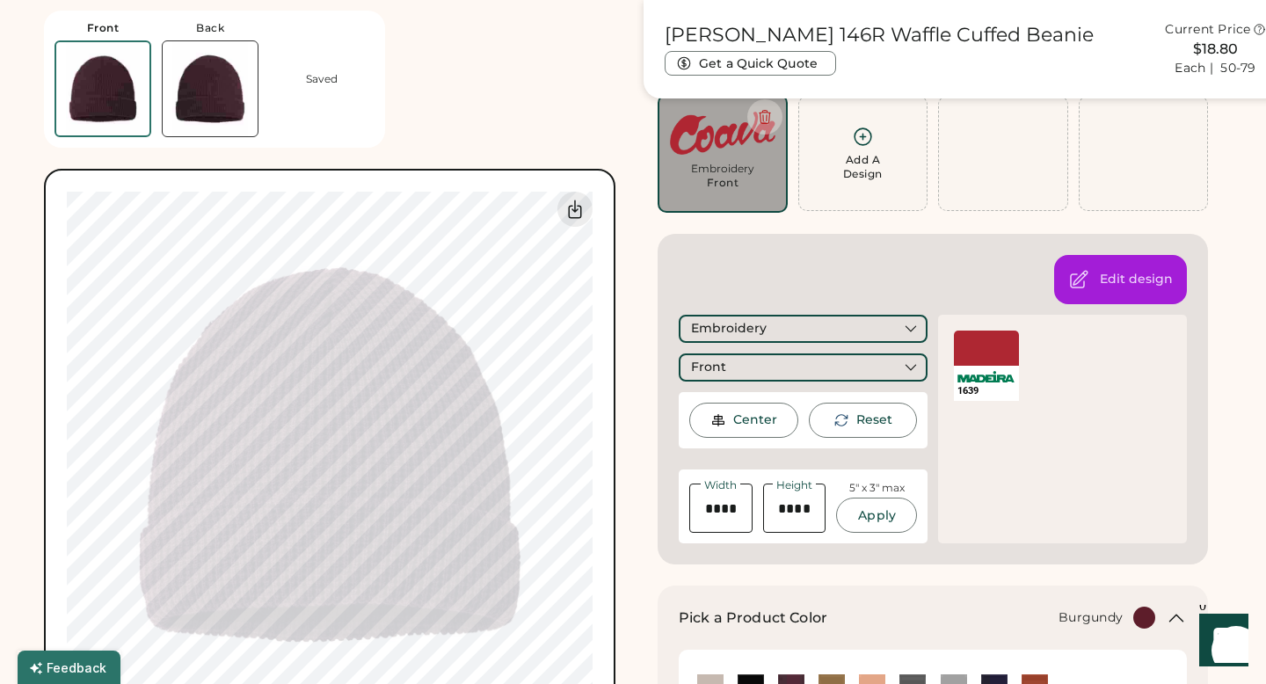
click at [979, 354] on div at bounding box center [986, 348] width 65 height 35
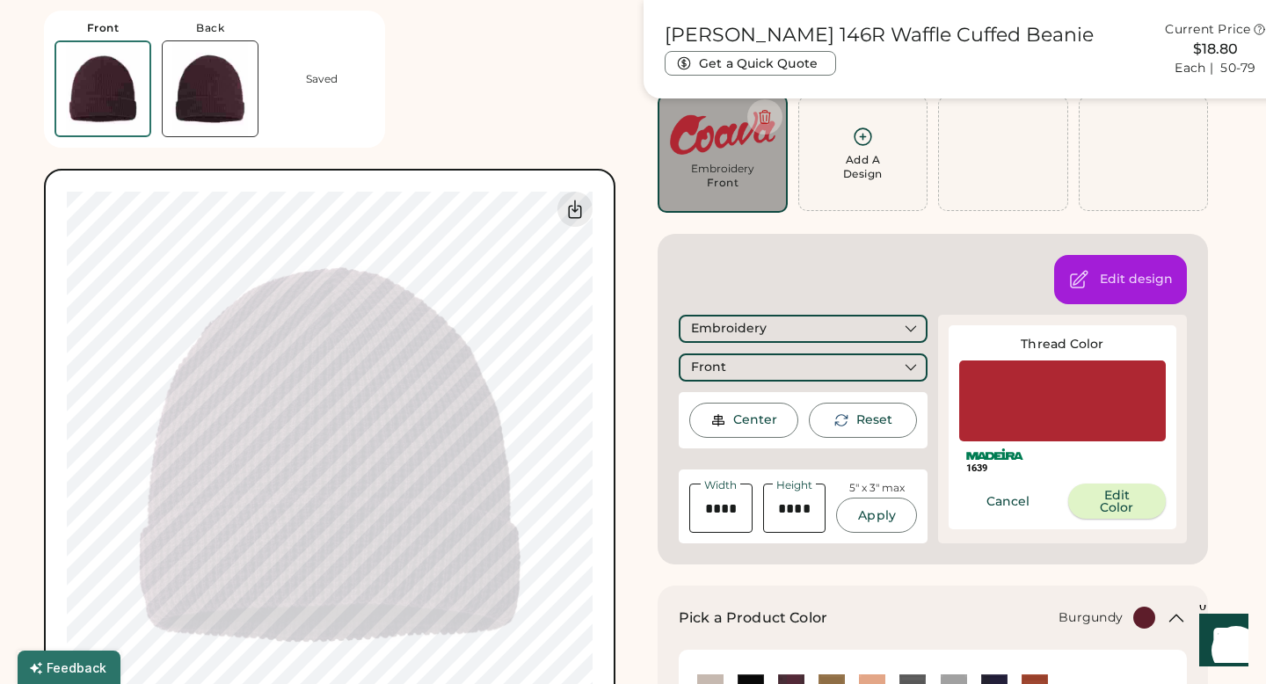
click at [1090, 507] on button "Edit Color" at bounding box center [1117, 501] width 98 height 35
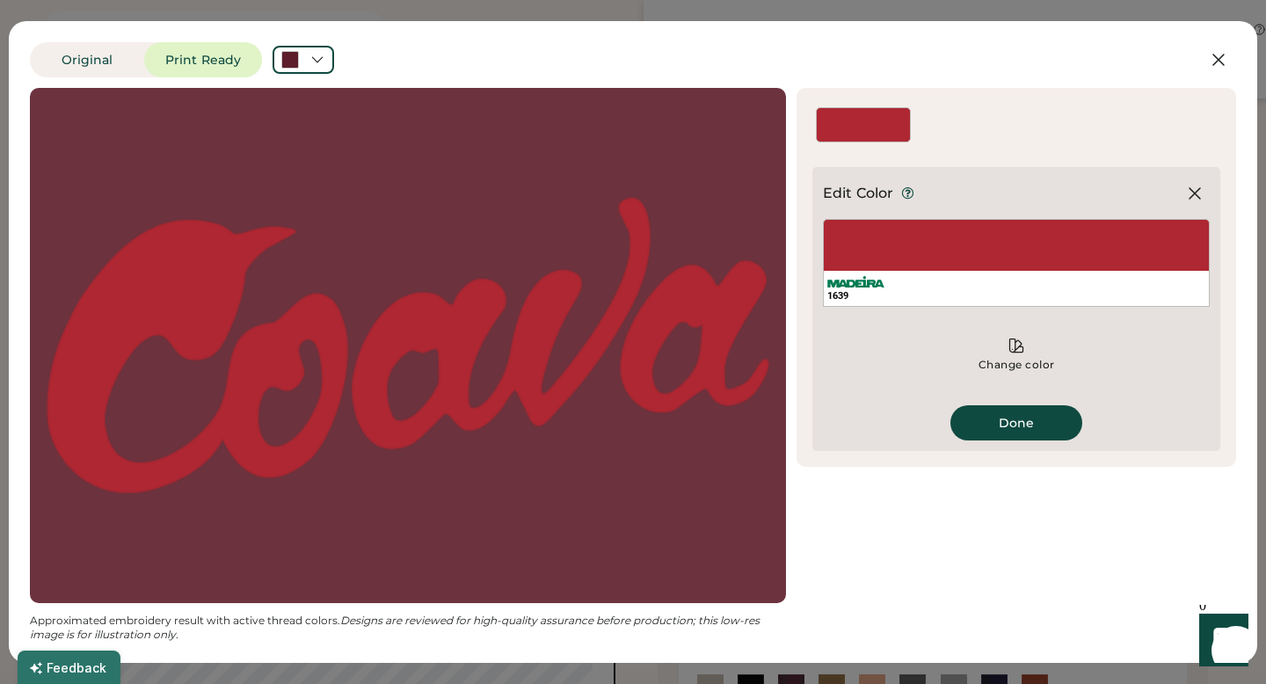
click at [942, 254] on div "1639" at bounding box center [1016, 263] width 387 height 88
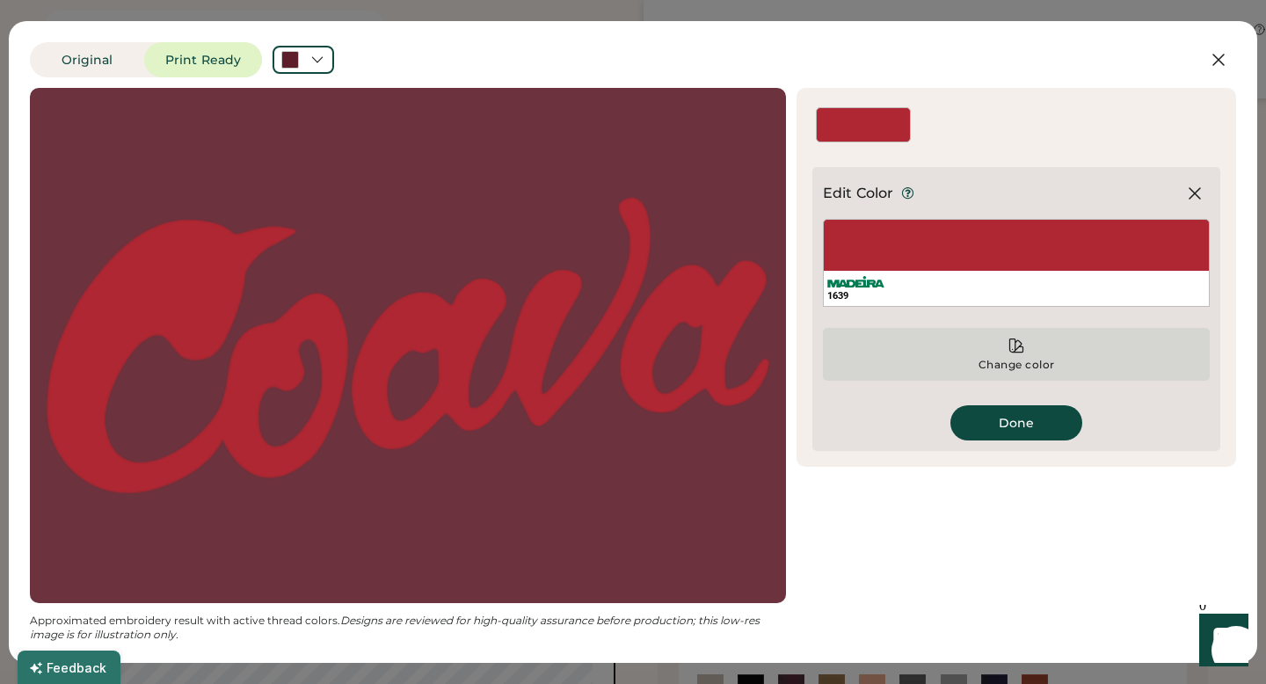
click at [1011, 347] on icon at bounding box center [1017, 346] width 18 height 18
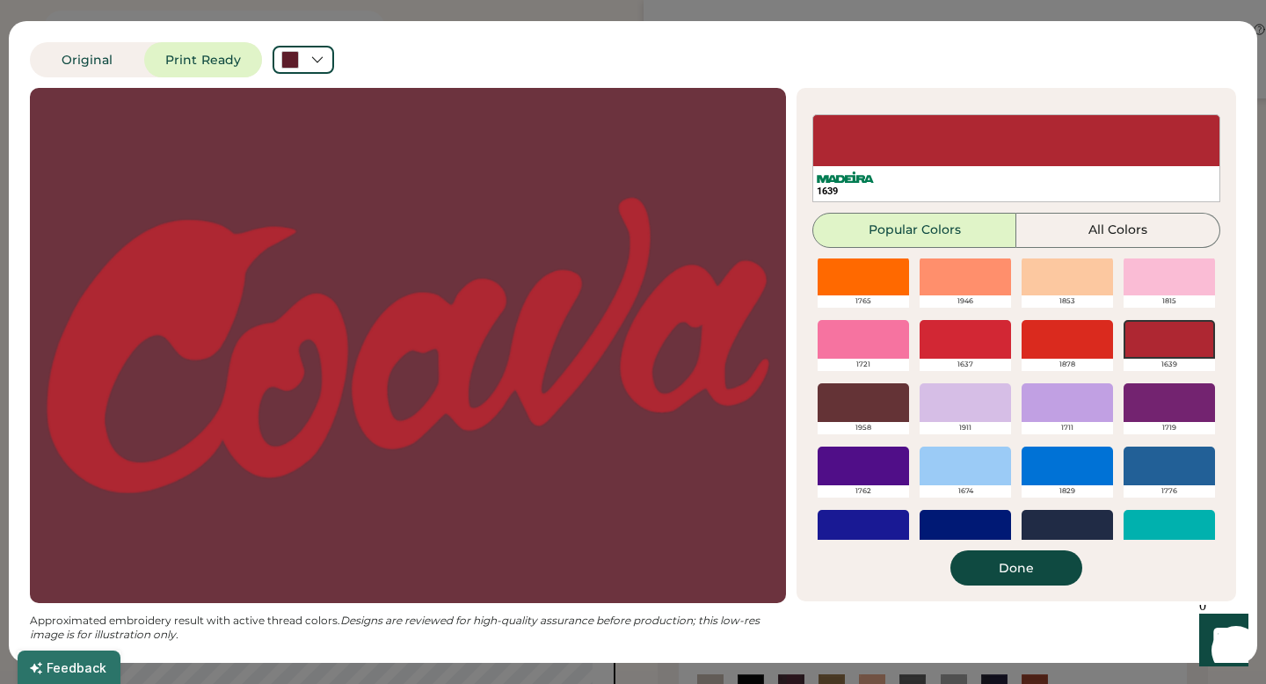
scroll to position [281, 0]
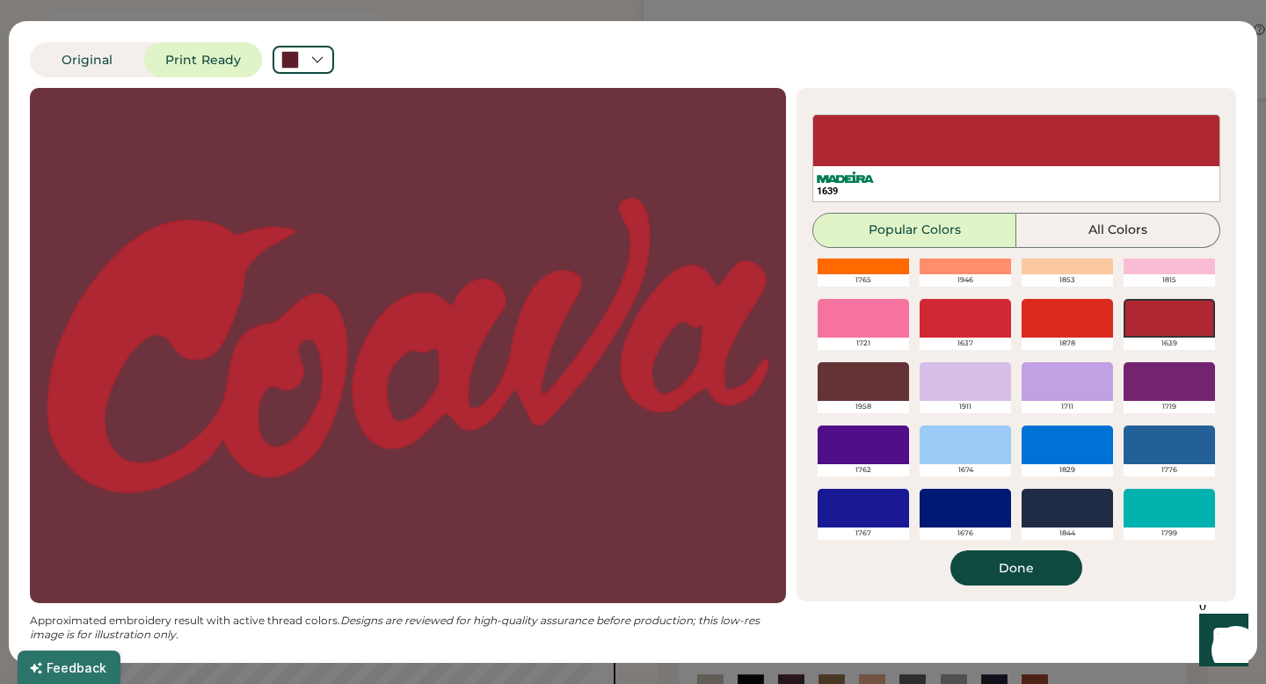
click at [862, 377] on div at bounding box center [863, 381] width 91 height 39
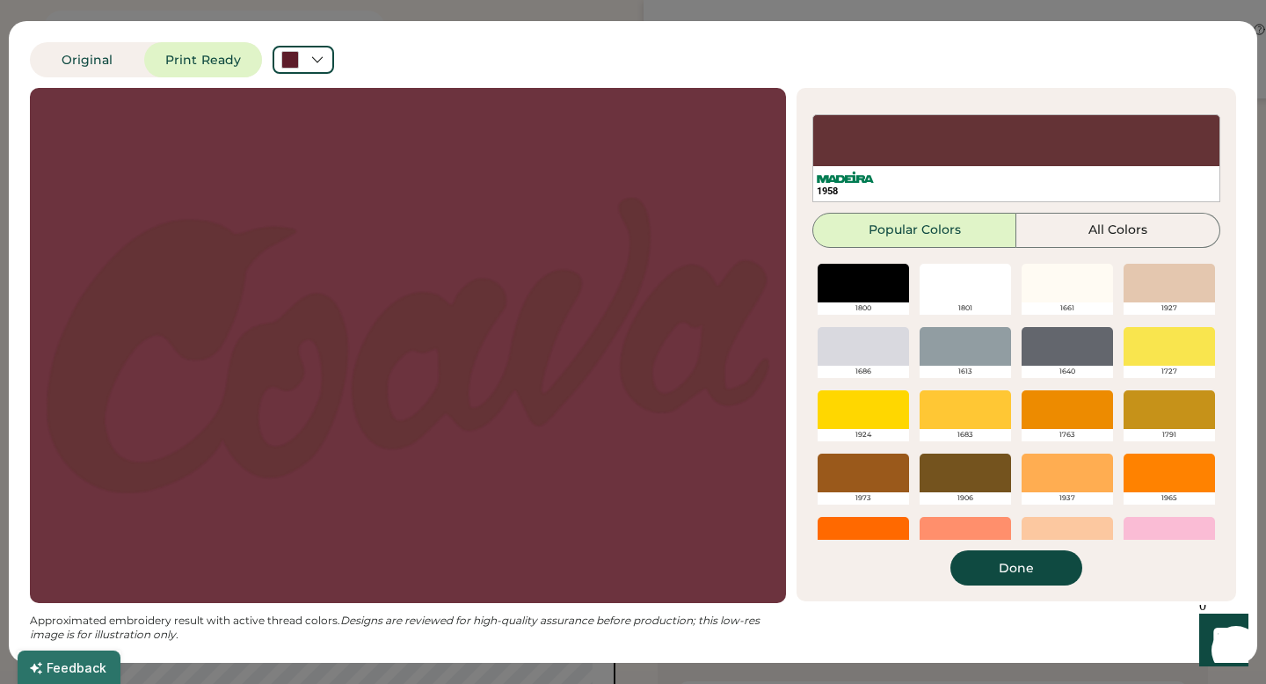
scroll to position [113, 0]
click at [877, 290] on div at bounding box center [863, 283] width 91 height 39
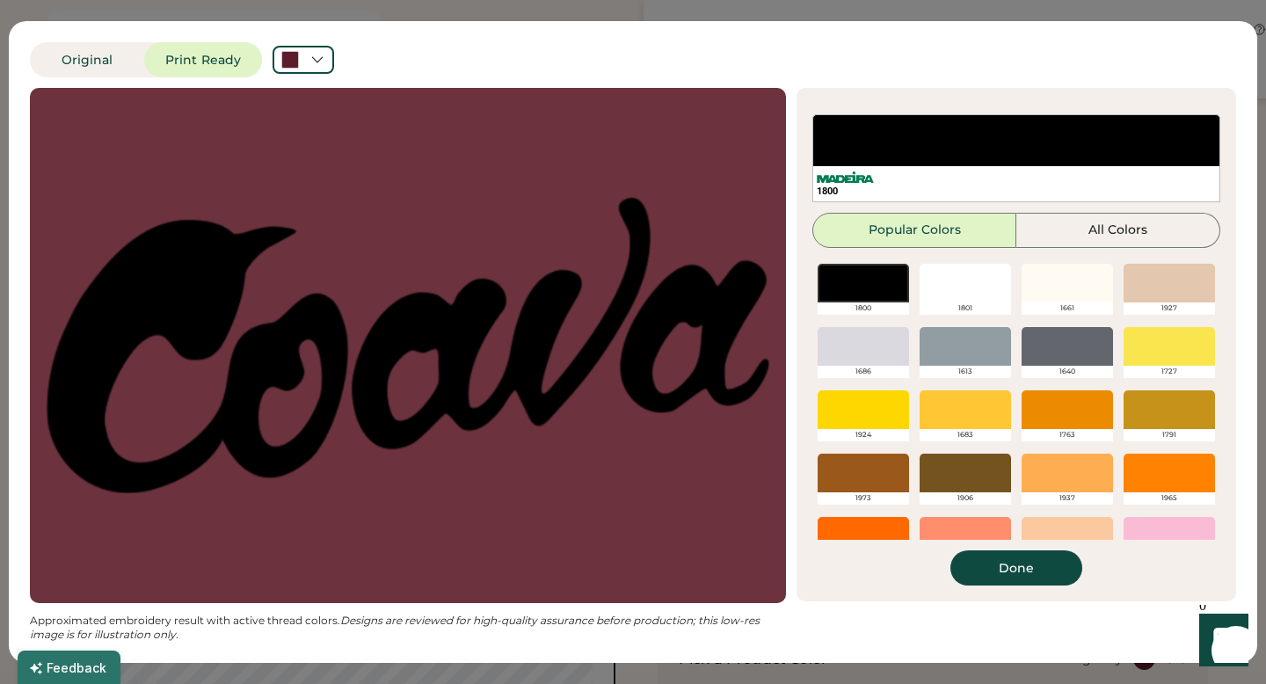
click at [1181, 284] on div at bounding box center [1169, 283] width 91 height 39
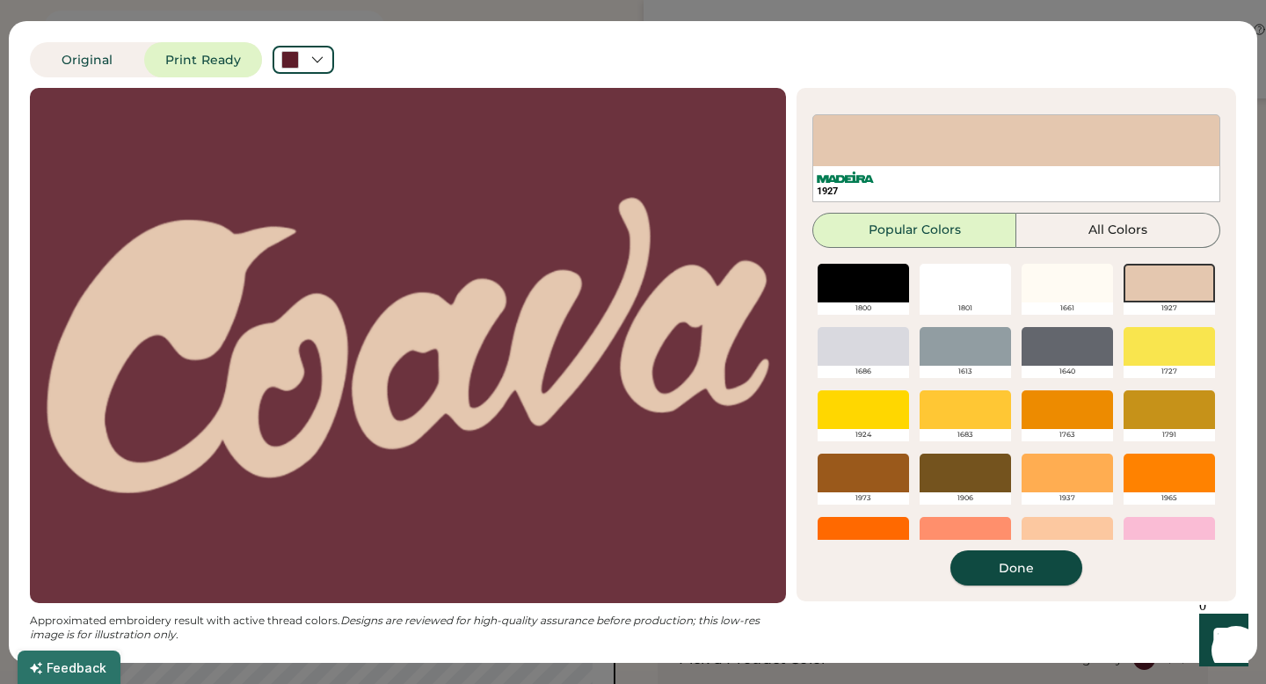
click at [1062, 561] on button "Done" at bounding box center [1016, 567] width 132 height 35
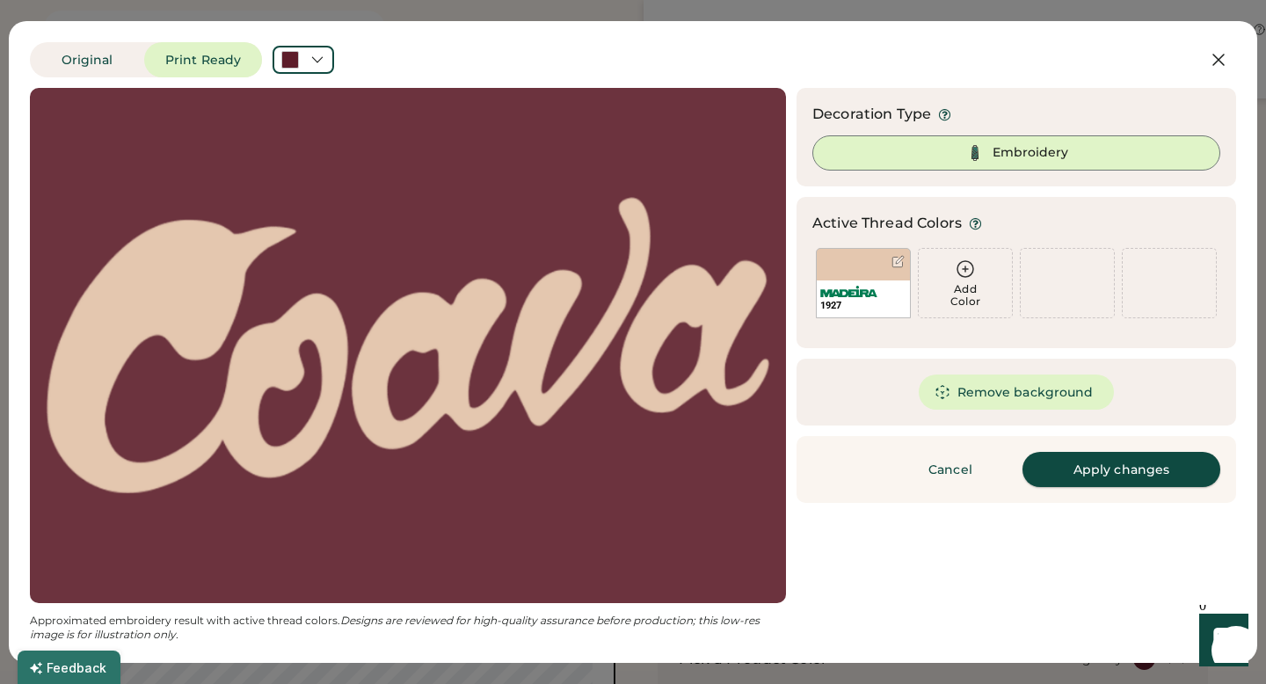
click at [1122, 468] on button "Apply changes" at bounding box center [1121, 469] width 198 height 35
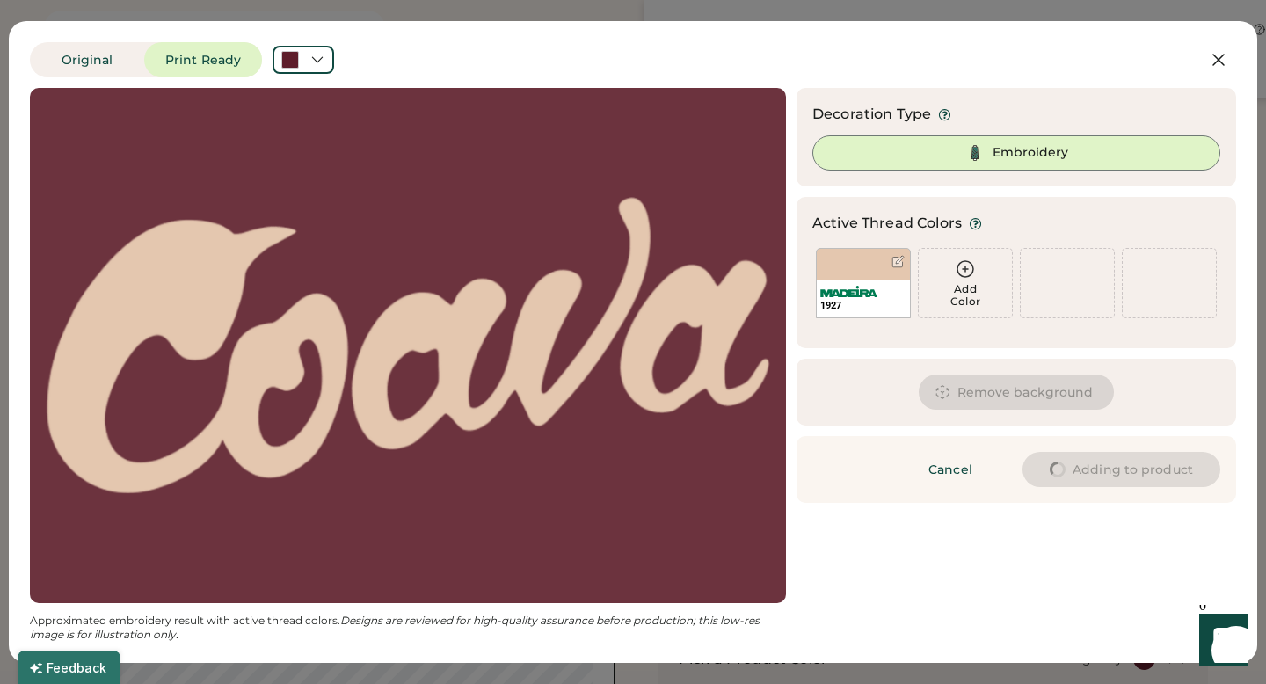
type input "****"
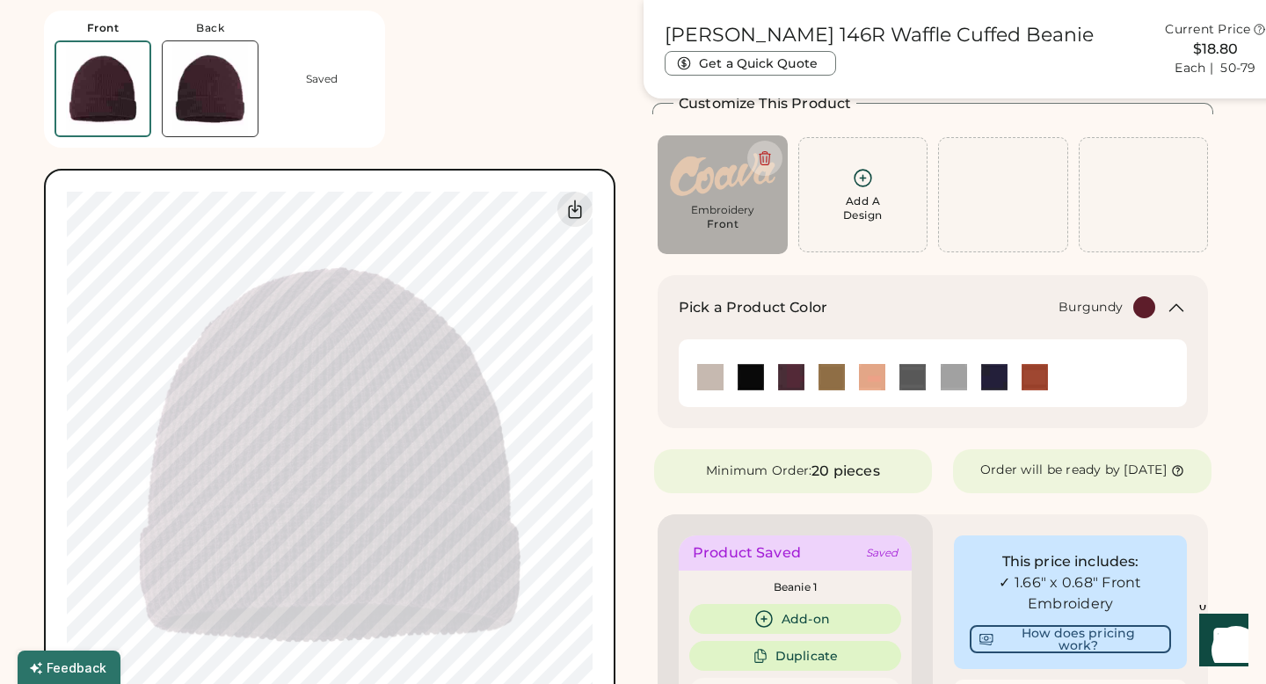
type input "****"
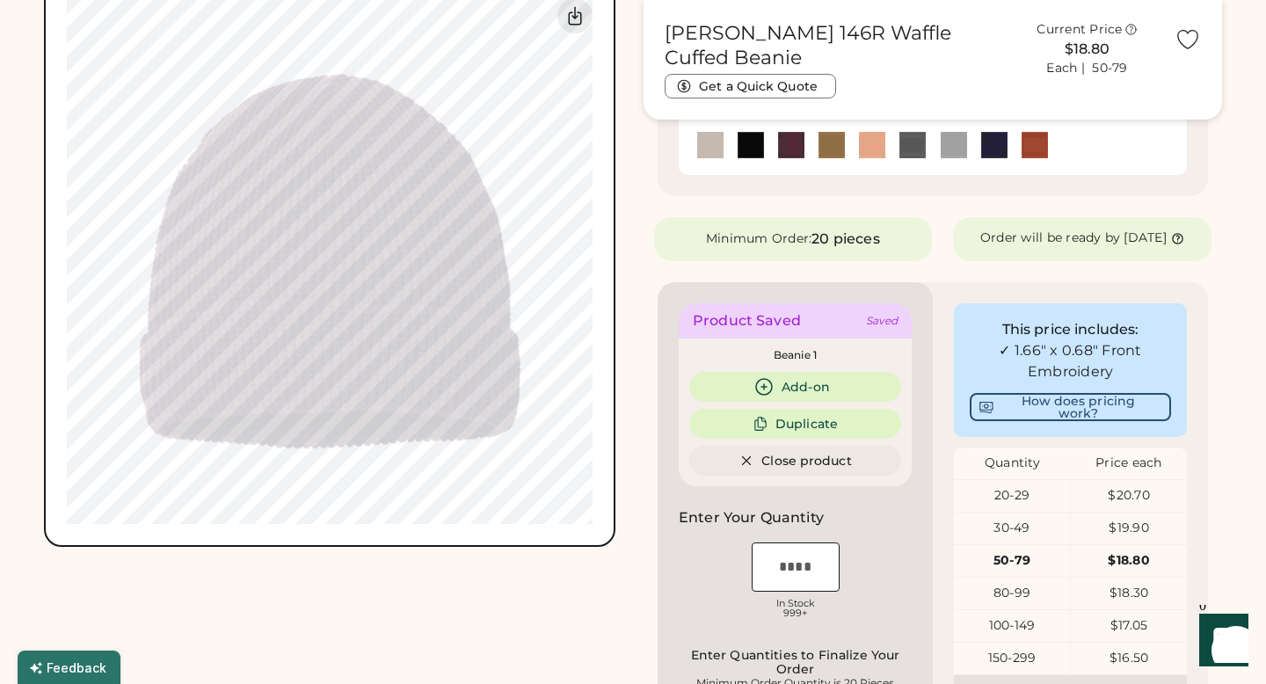
scroll to position [700, 0]
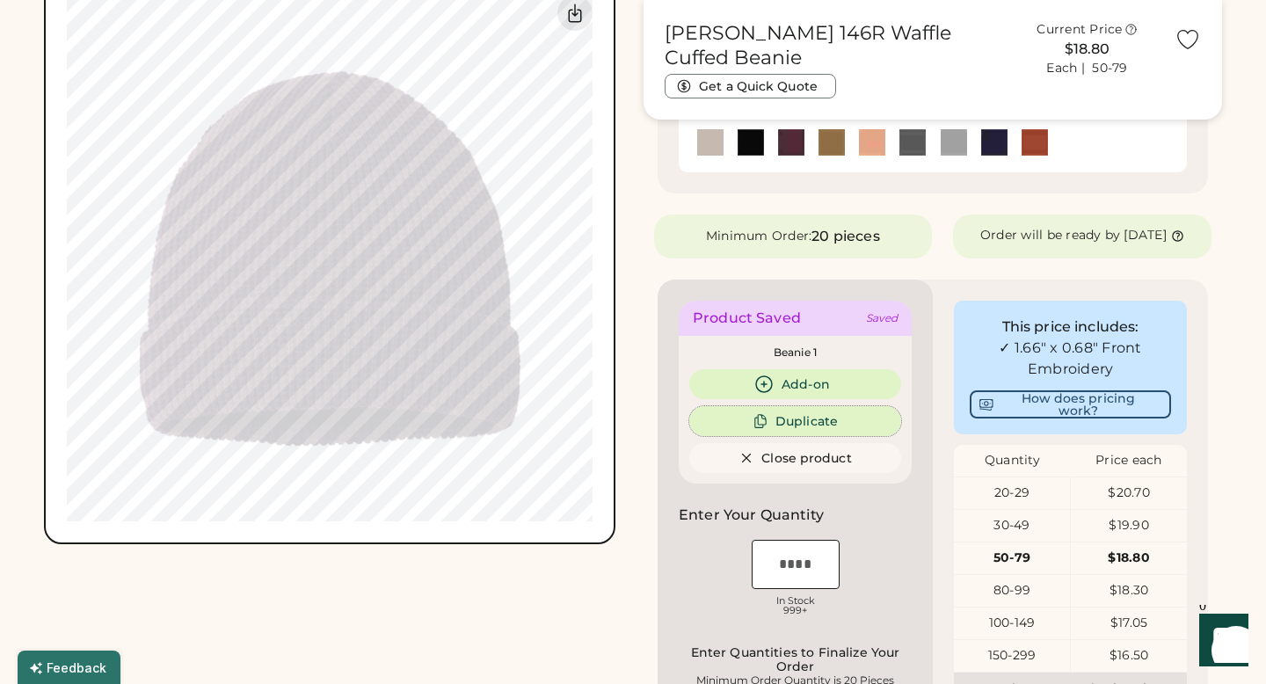
click at [804, 433] on button "Duplicate" at bounding box center [795, 421] width 212 height 30
type input "****"
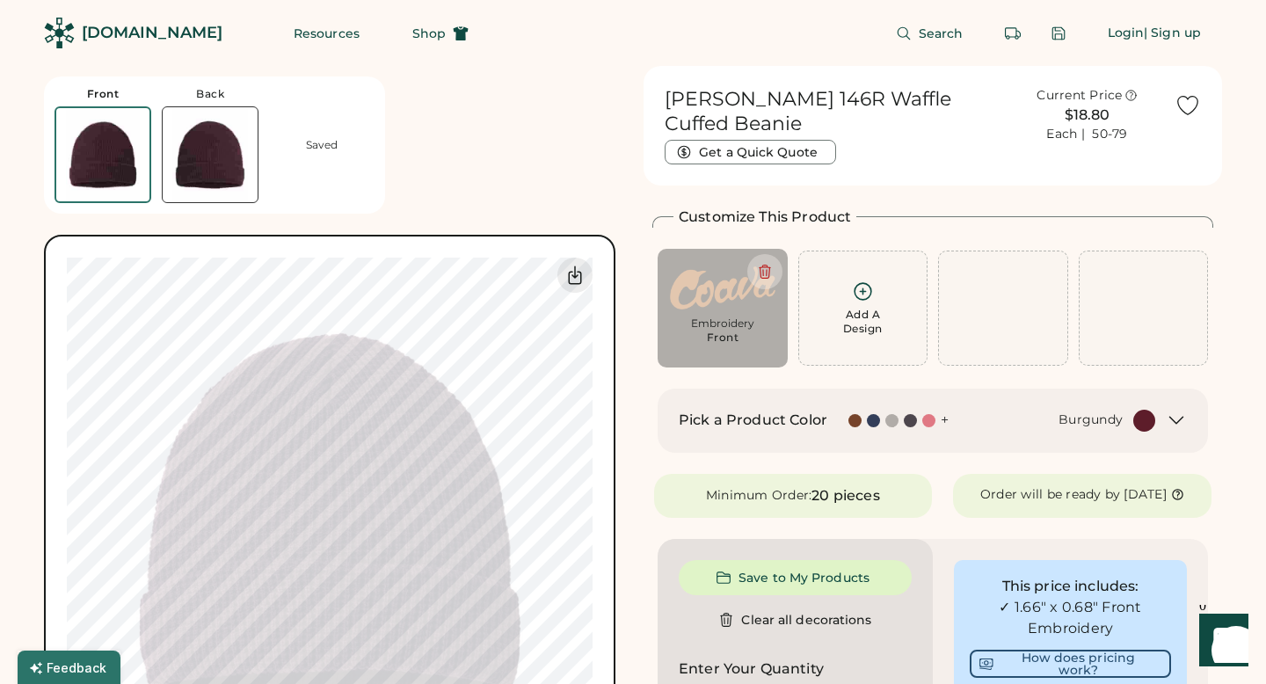
click at [840, 422] on div "Pick a Product Color + Burgundy" at bounding box center [917, 421] width 476 height 22
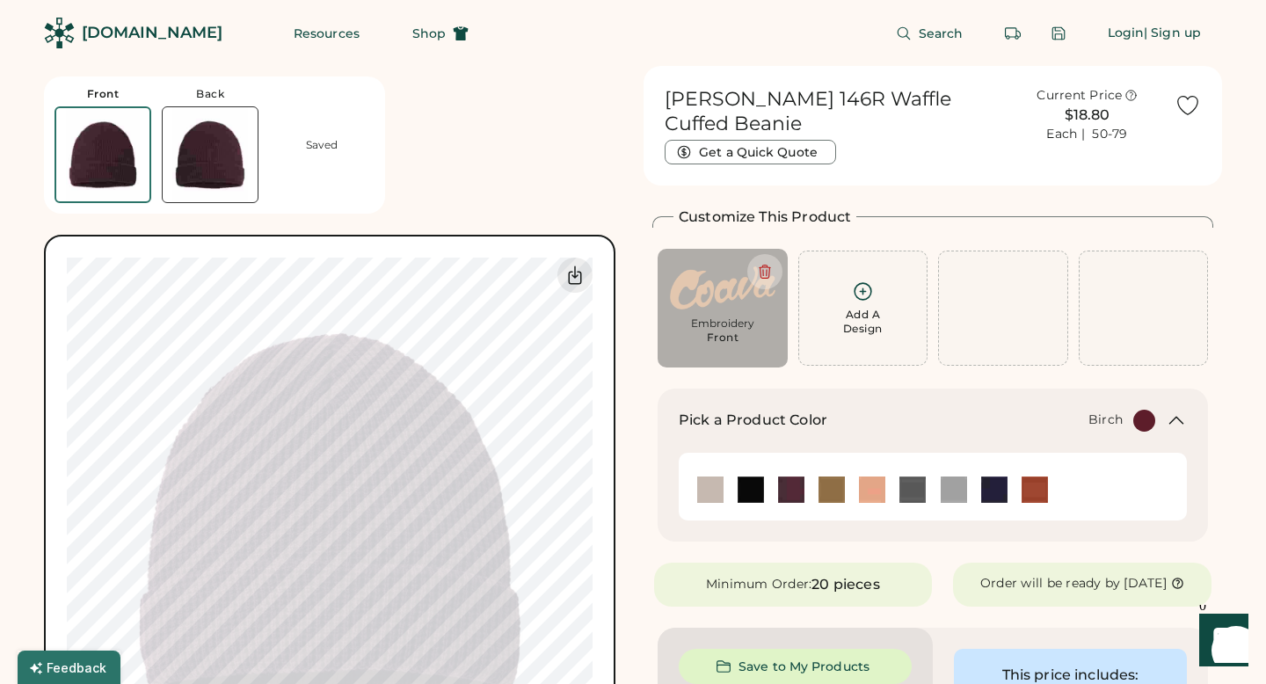
click at [713, 487] on img at bounding box center [710, 489] width 26 height 26
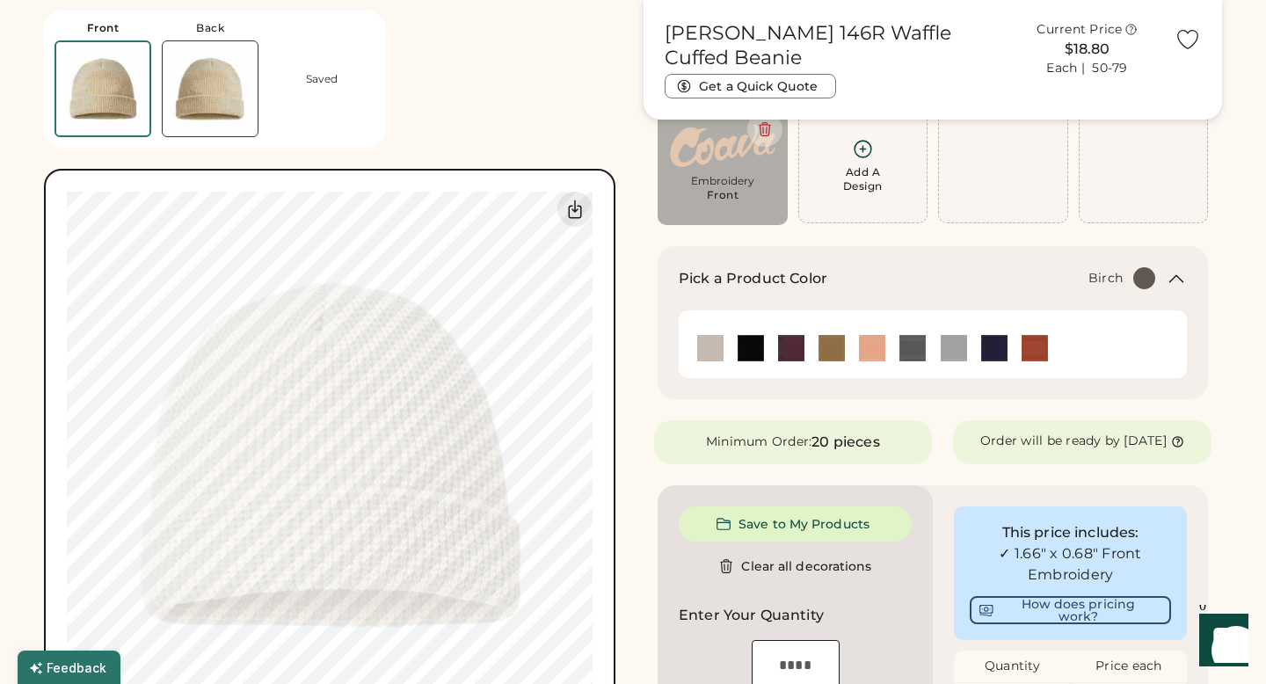
scroll to position [109, 0]
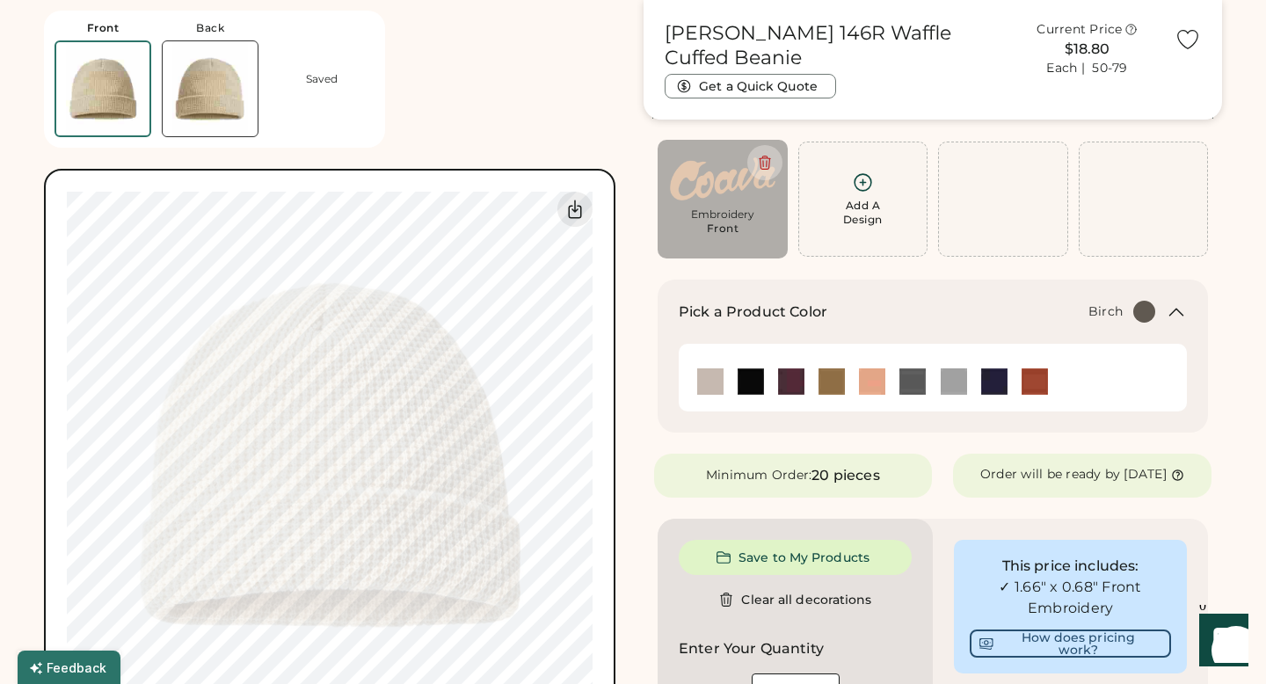
click at [735, 206] on div "Embroidery Front" at bounding box center [722, 199] width 105 height 94
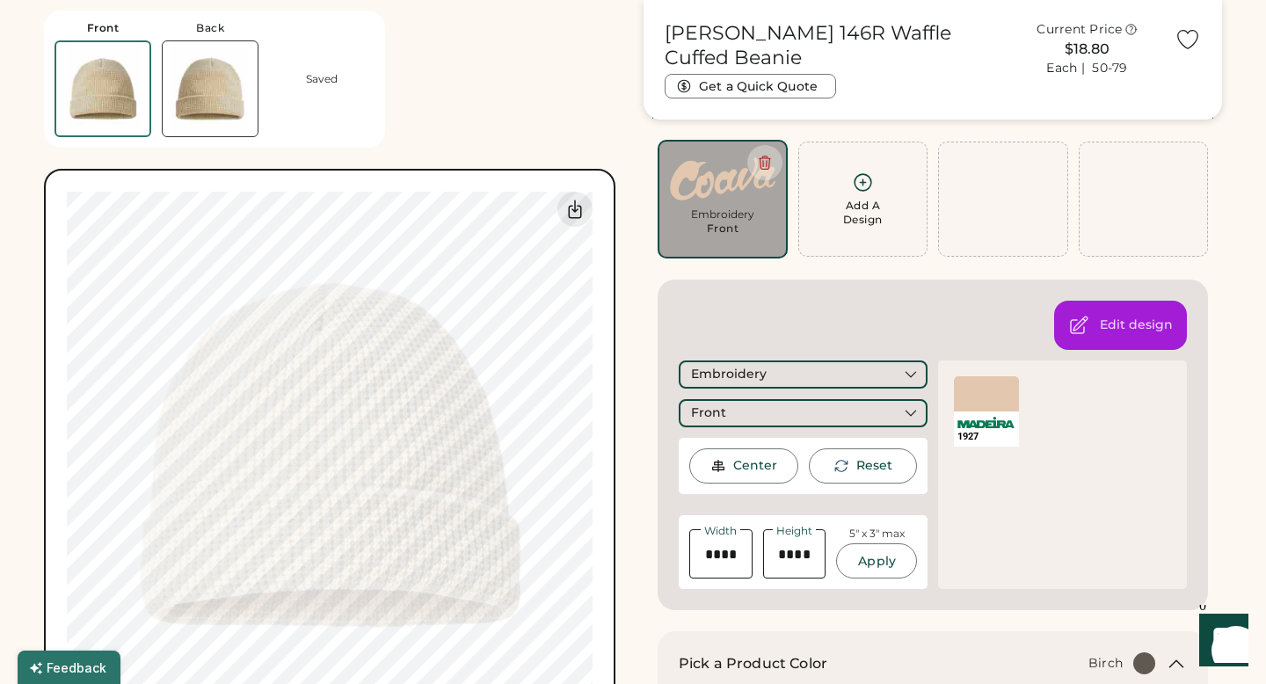
click at [971, 404] on div at bounding box center [986, 393] width 65 height 35
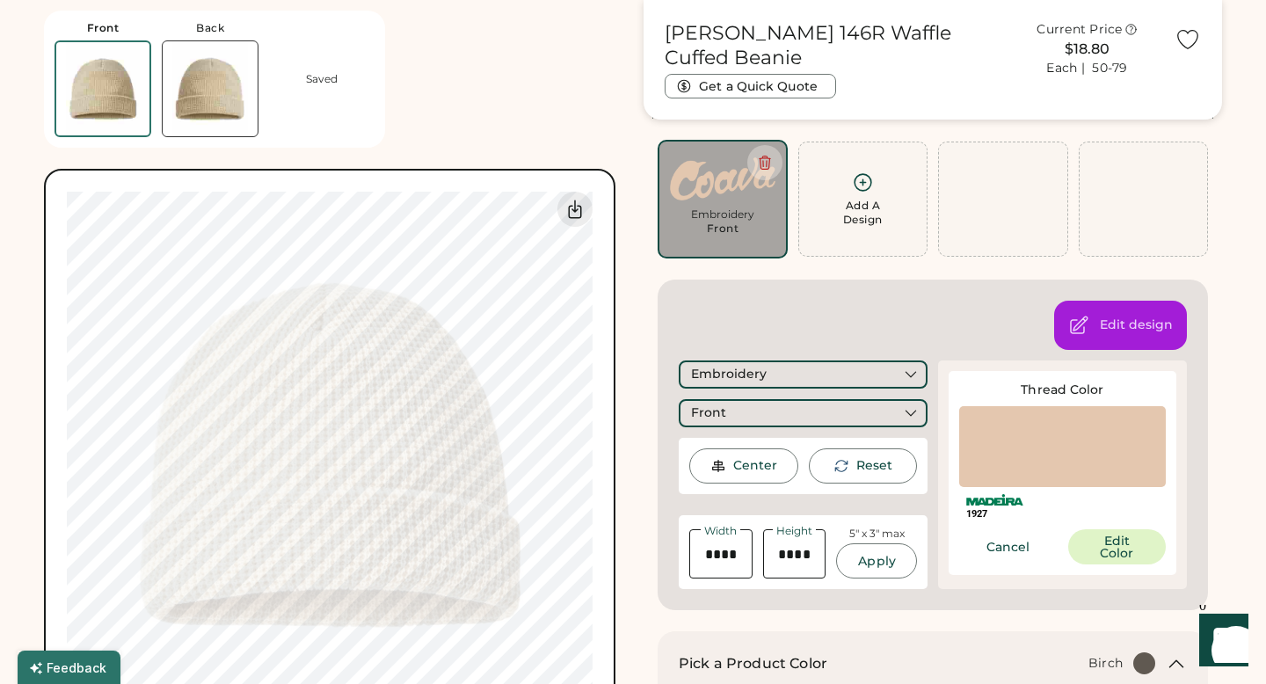
click at [1013, 463] on div at bounding box center [1062, 446] width 207 height 81
click at [1093, 538] on button "Edit Color" at bounding box center [1117, 546] width 98 height 35
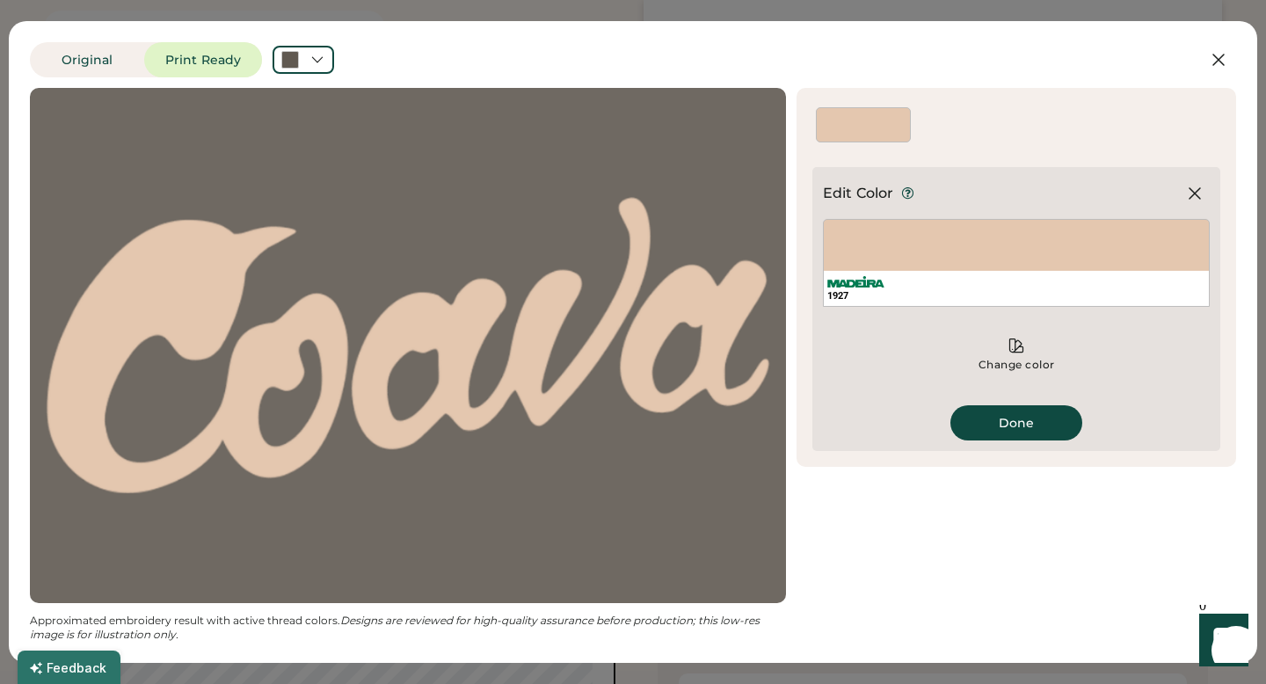
scroll to position [132, 0]
click at [891, 253] on div "1927" at bounding box center [1016, 263] width 387 height 88
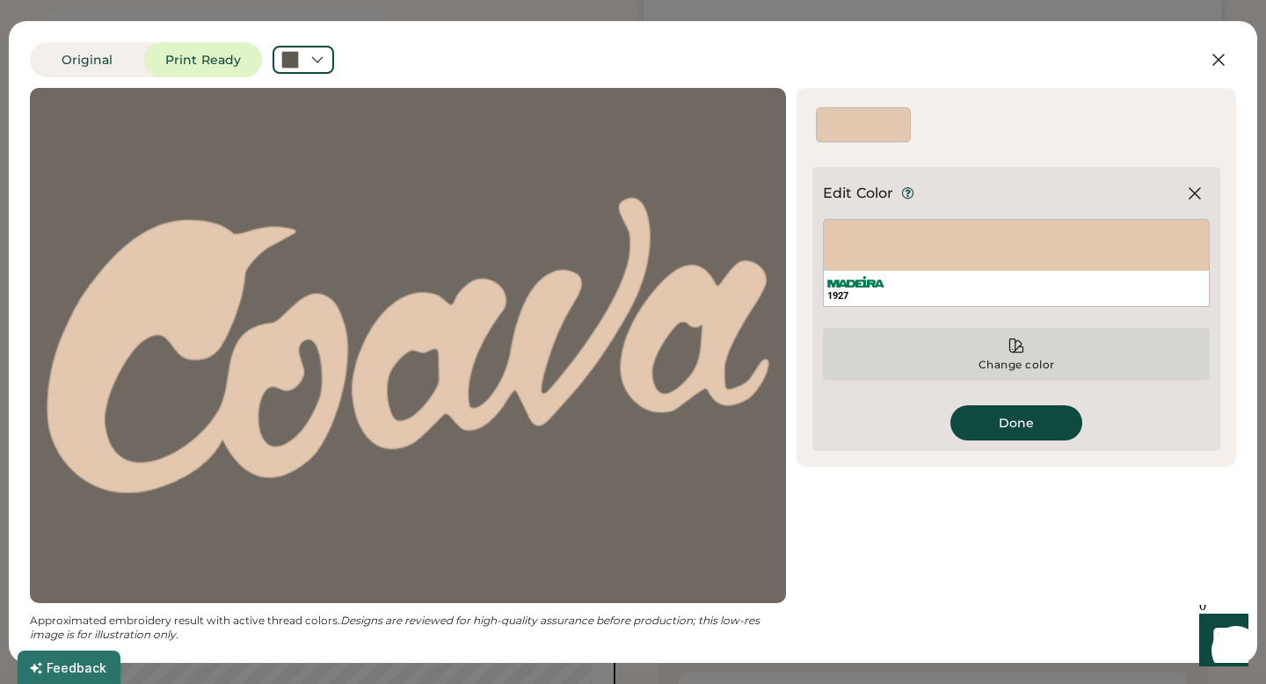
click at [1006, 352] on div "Change color" at bounding box center [1016, 354] width 387 height 53
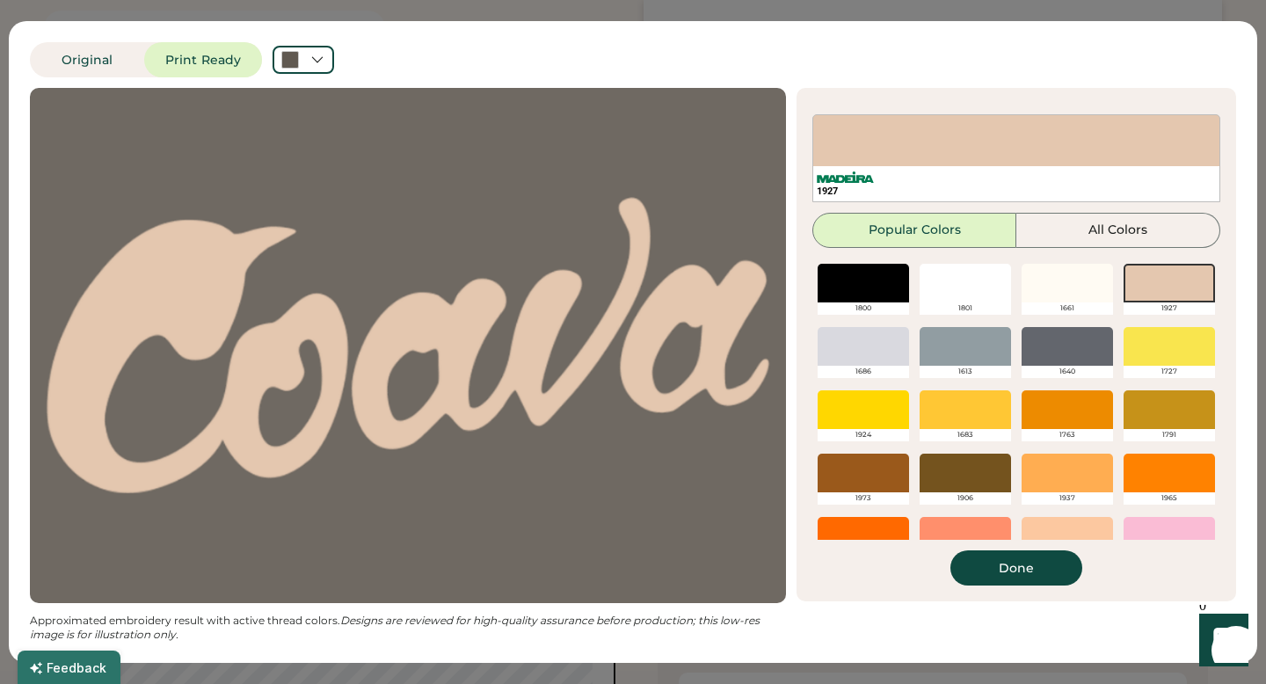
click at [971, 460] on div at bounding box center [965, 473] width 91 height 39
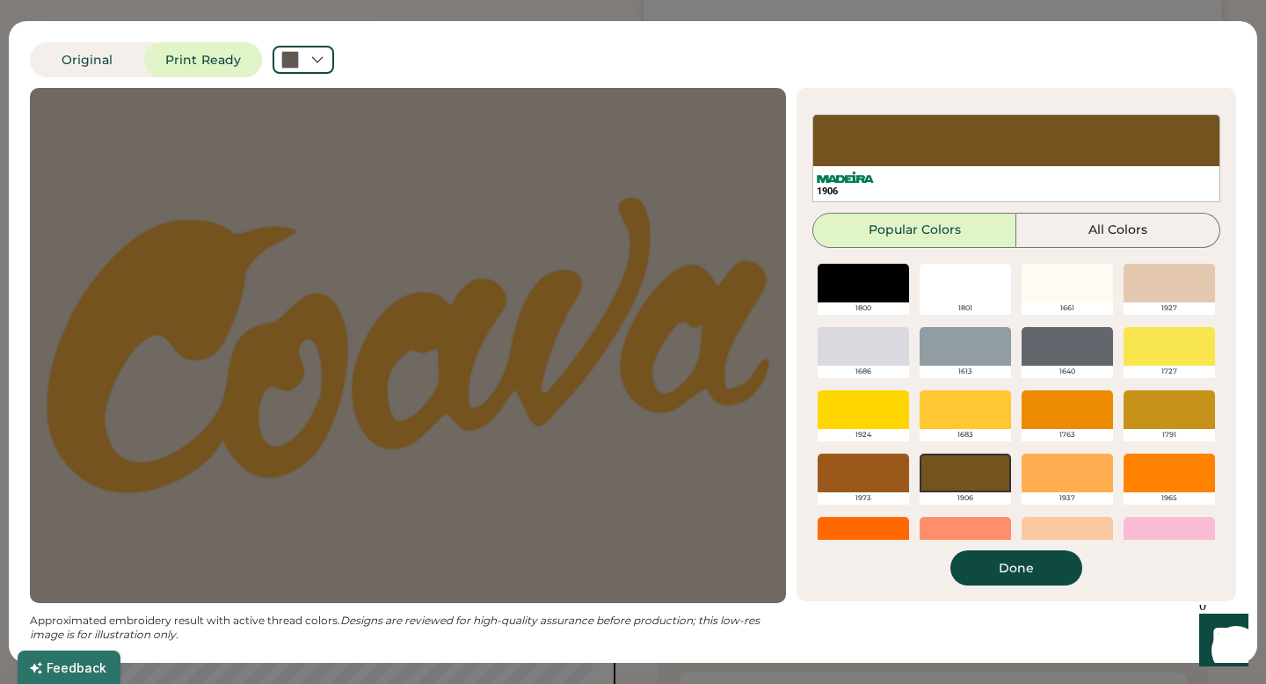
click at [887, 477] on div at bounding box center [863, 473] width 91 height 39
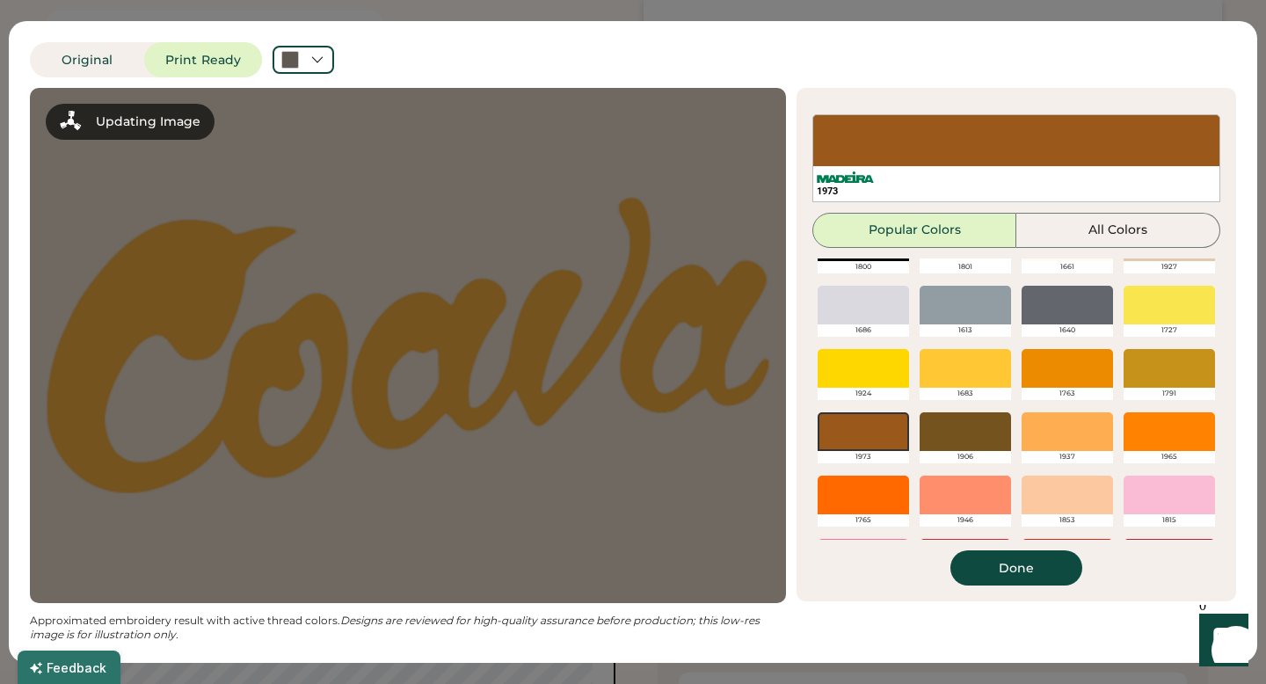
scroll to position [59, 0]
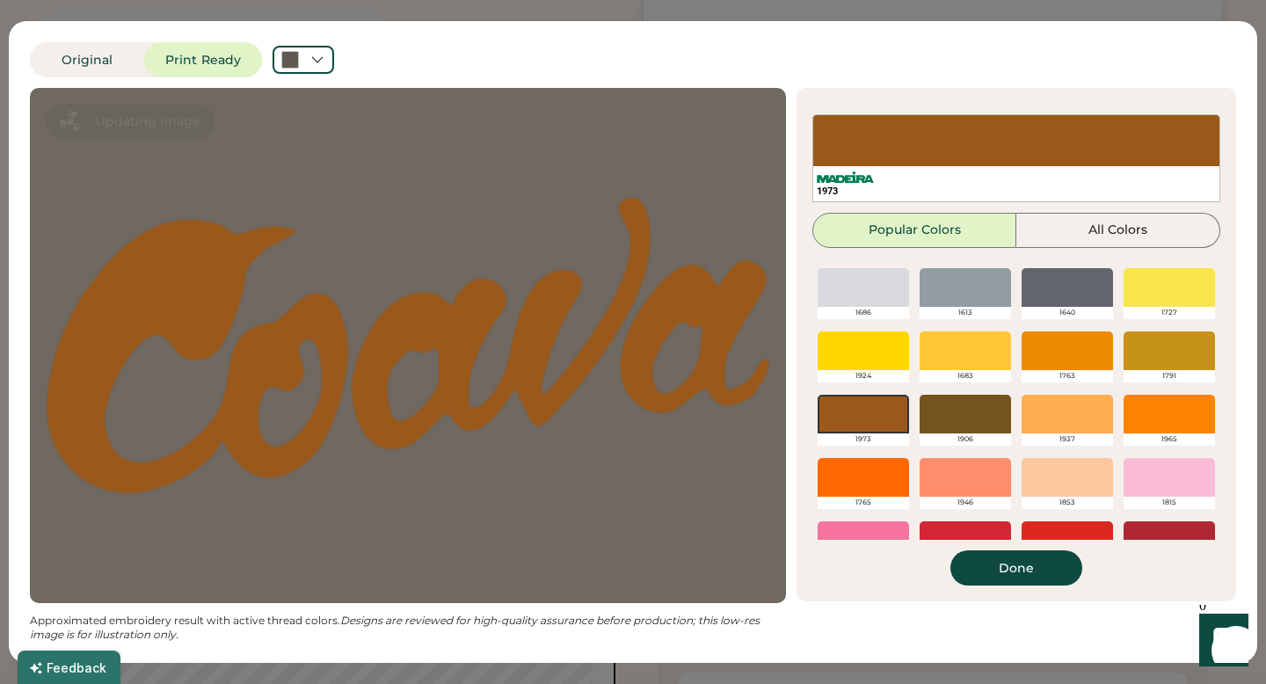
click at [942, 406] on div at bounding box center [965, 414] width 91 height 39
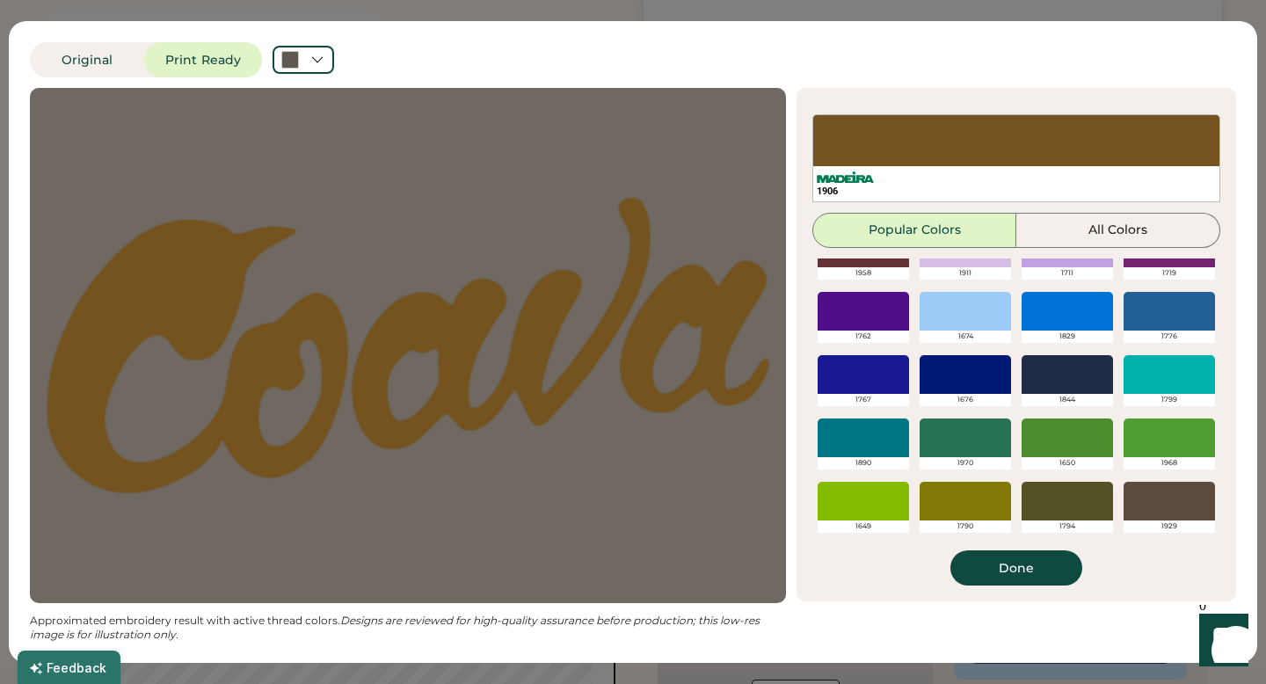
scroll to position [460, 0]
click at [1066, 370] on div at bounding box center [1067, 374] width 91 height 39
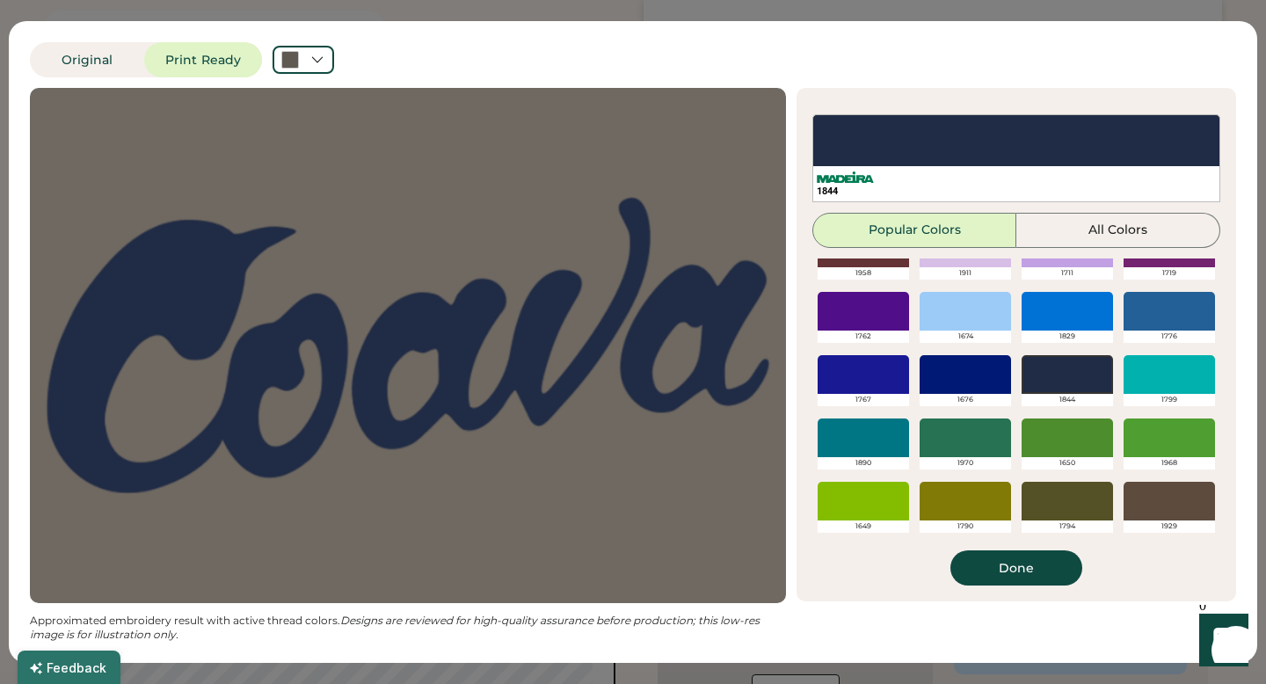
click at [1159, 498] on div at bounding box center [1169, 501] width 91 height 39
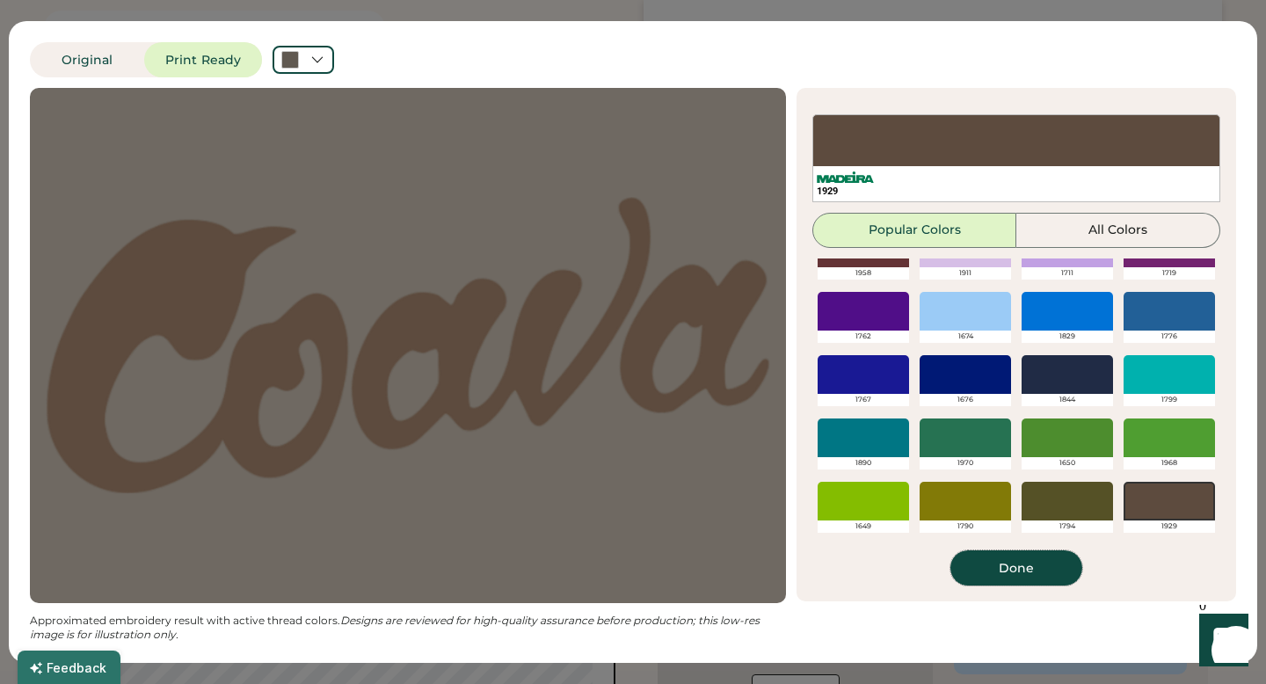
click at [1033, 571] on button "Done" at bounding box center [1016, 567] width 132 height 35
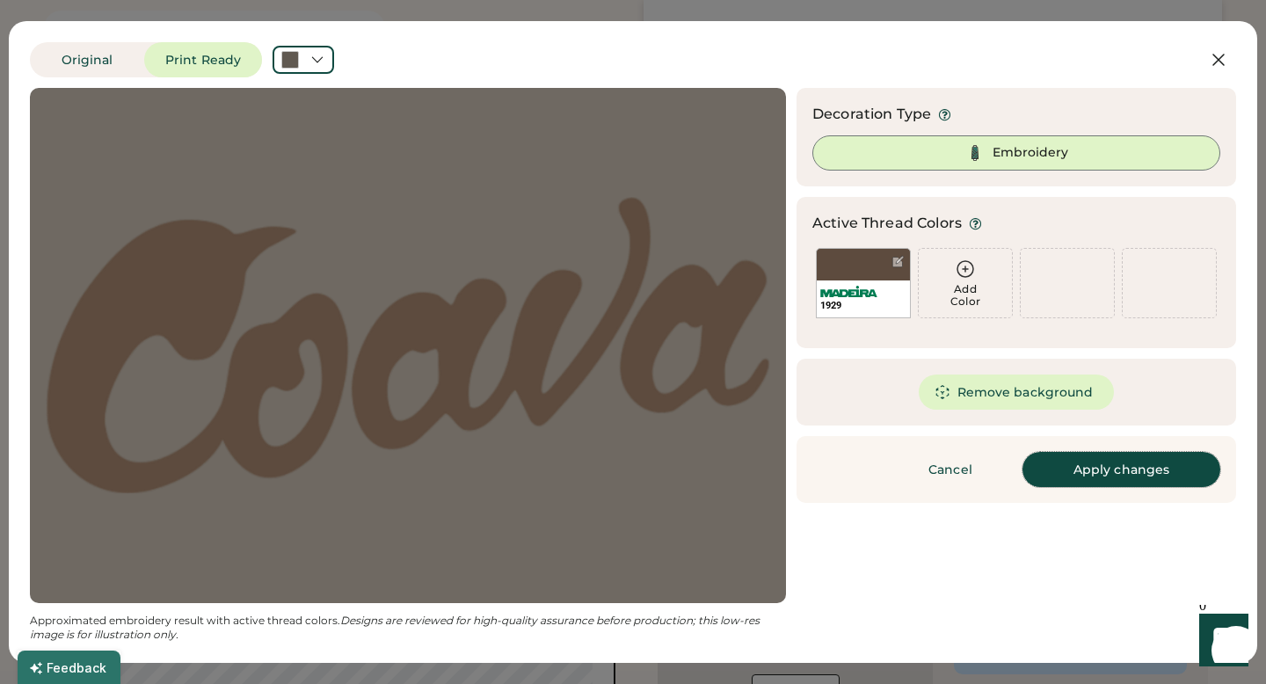
click at [1072, 461] on button "Apply changes" at bounding box center [1121, 469] width 198 height 35
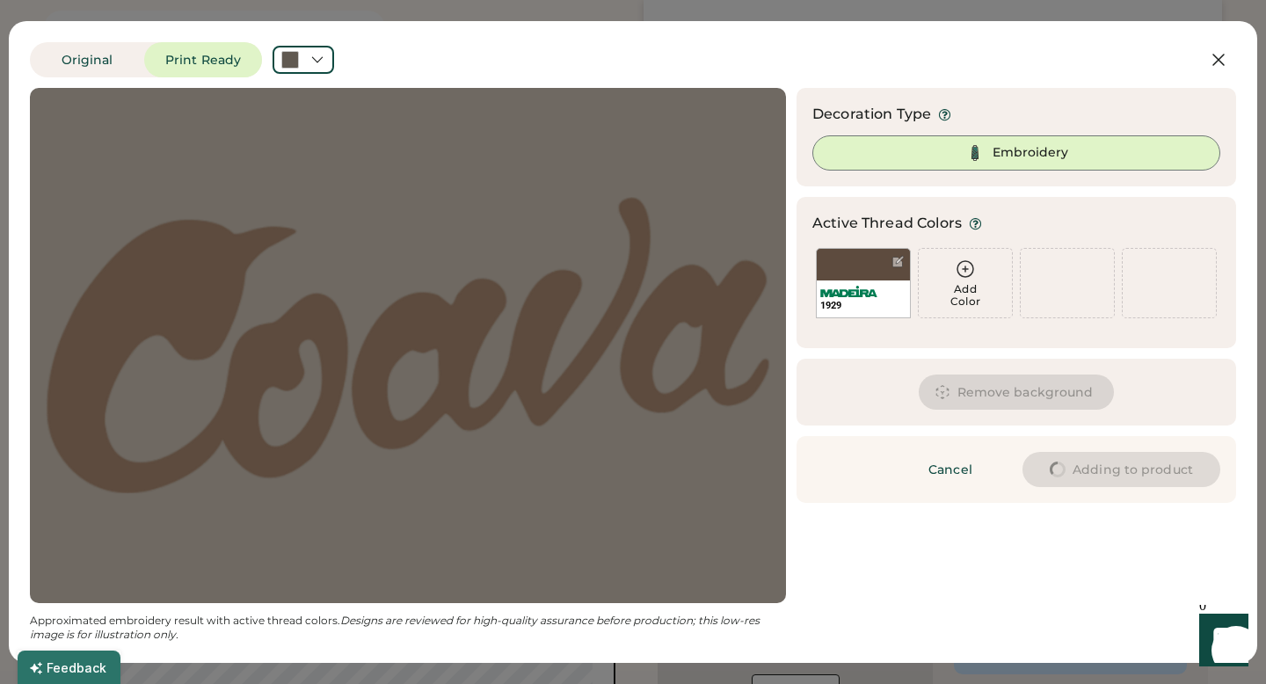
type input "****"
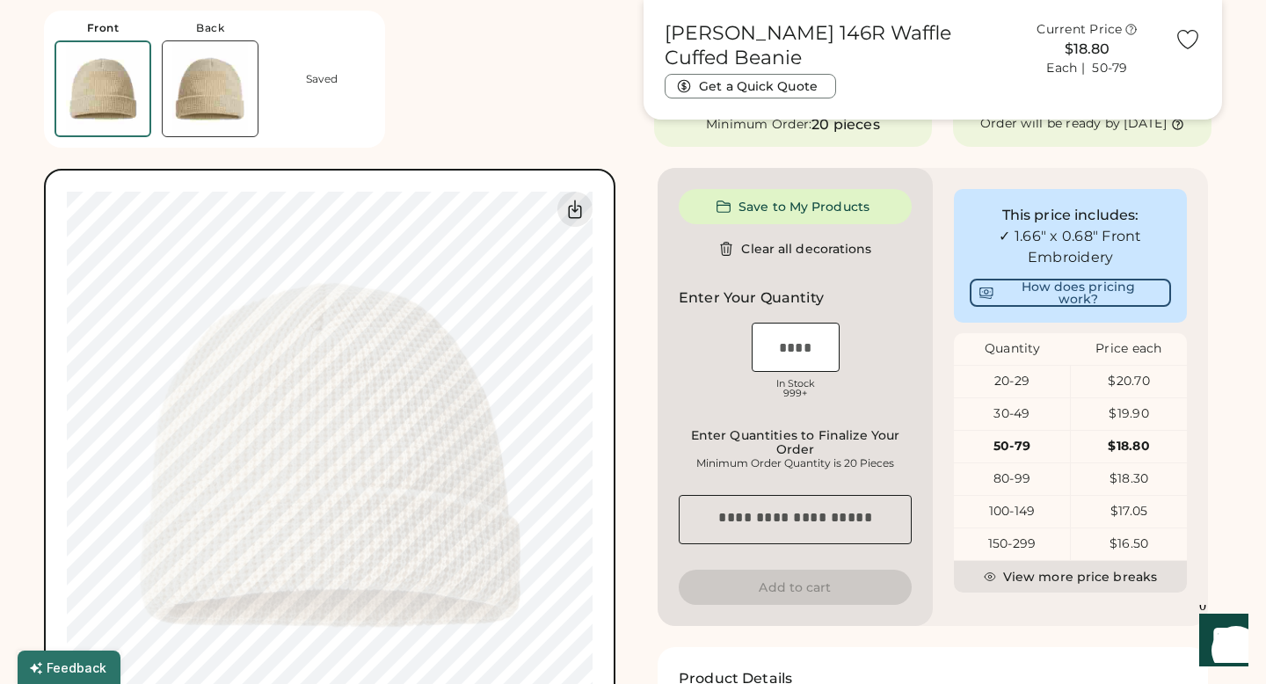
type input "****"
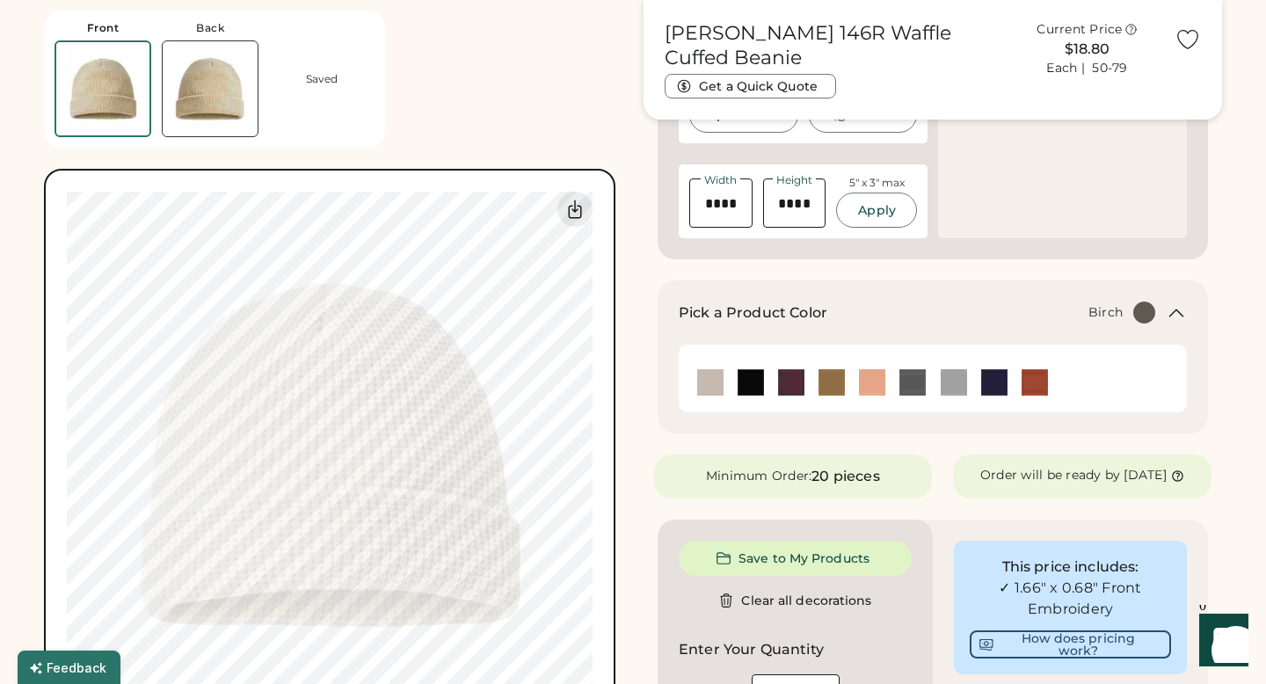
type input "****"
click at [751, 572] on button "Save to My Products" at bounding box center [795, 558] width 233 height 35
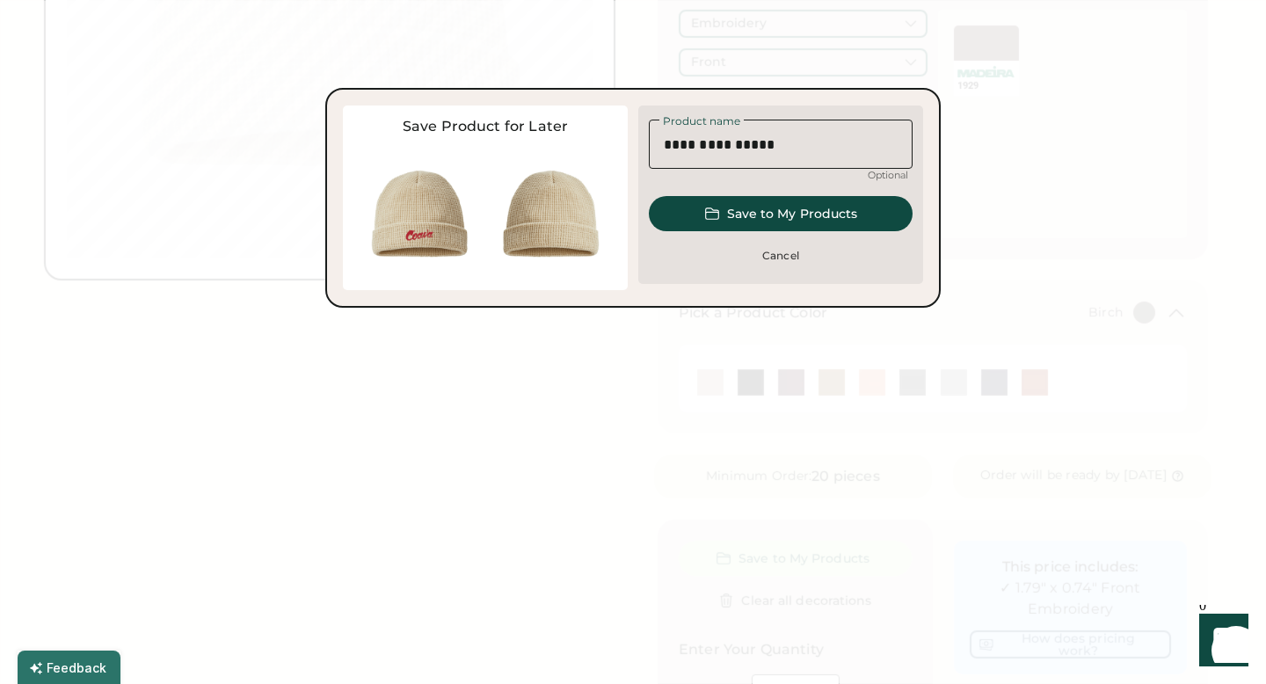
click at [787, 142] on input "input" at bounding box center [781, 144] width 264 height 49
type input "********"
click at [837, 215] on button "Save to My Products" at bounding box center [781, 213] width 264 height 35
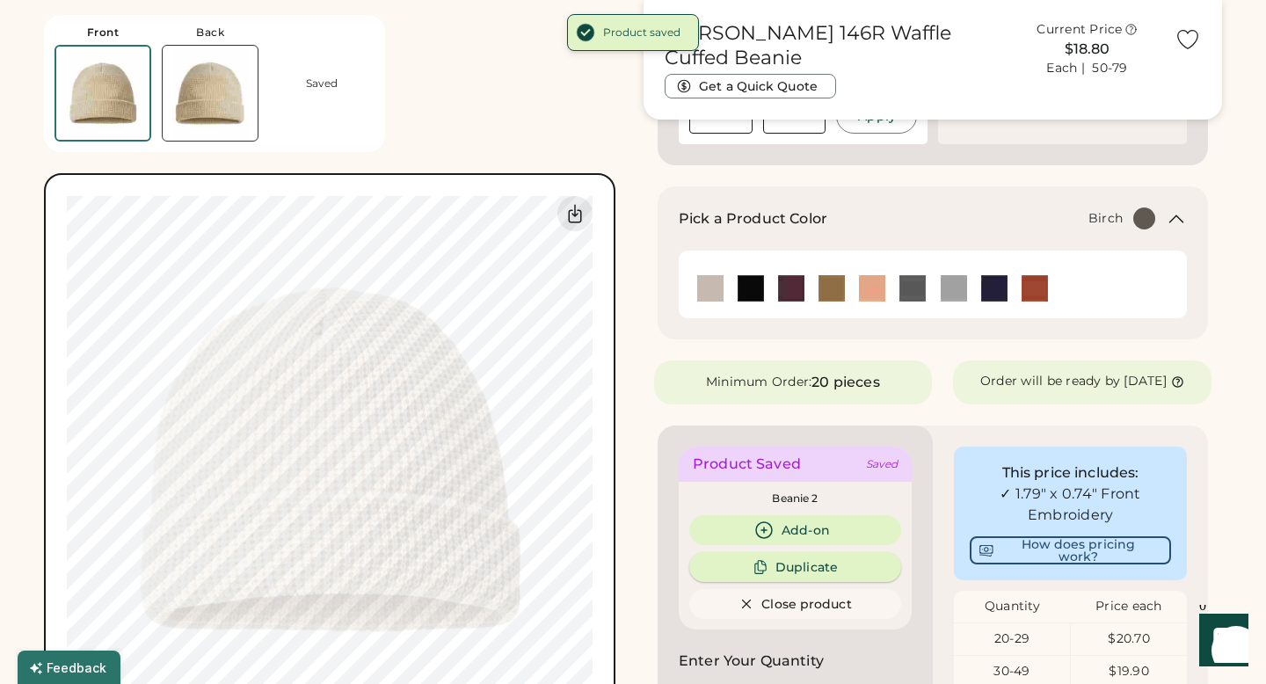
scroll to position [588, 0]
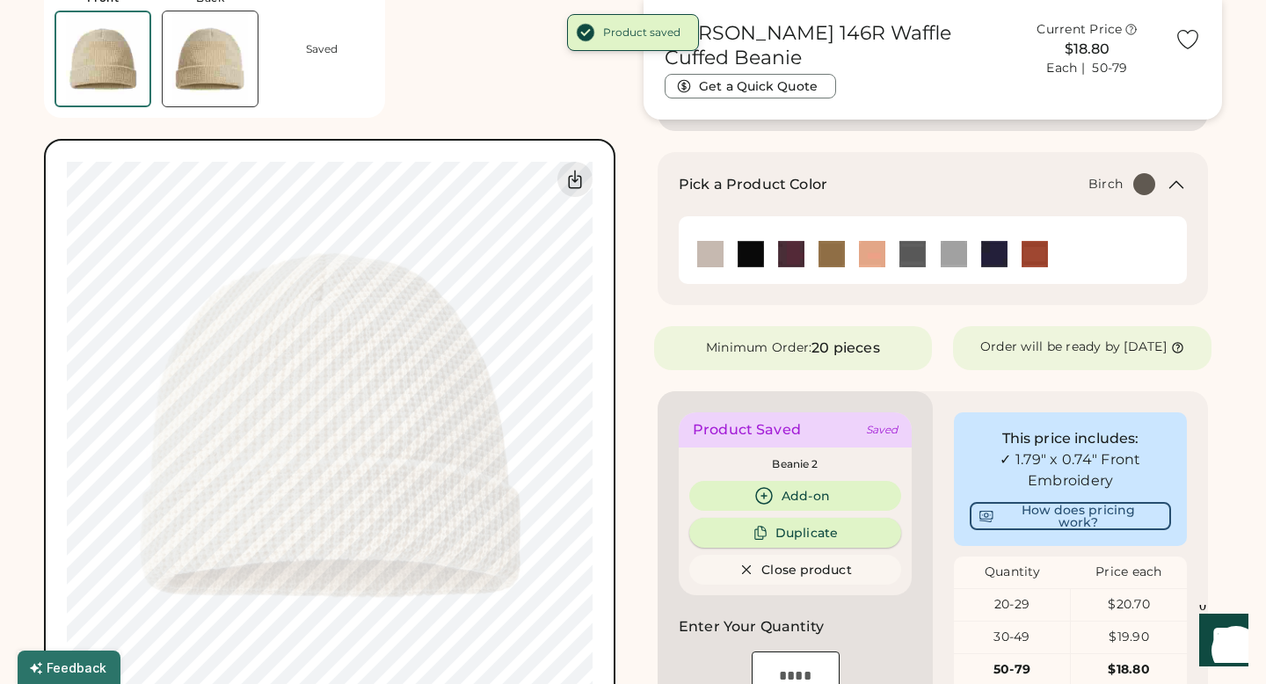
click at [772, 548] on button "Duplicate" at bounding box center [795, 533] width 212 height 30
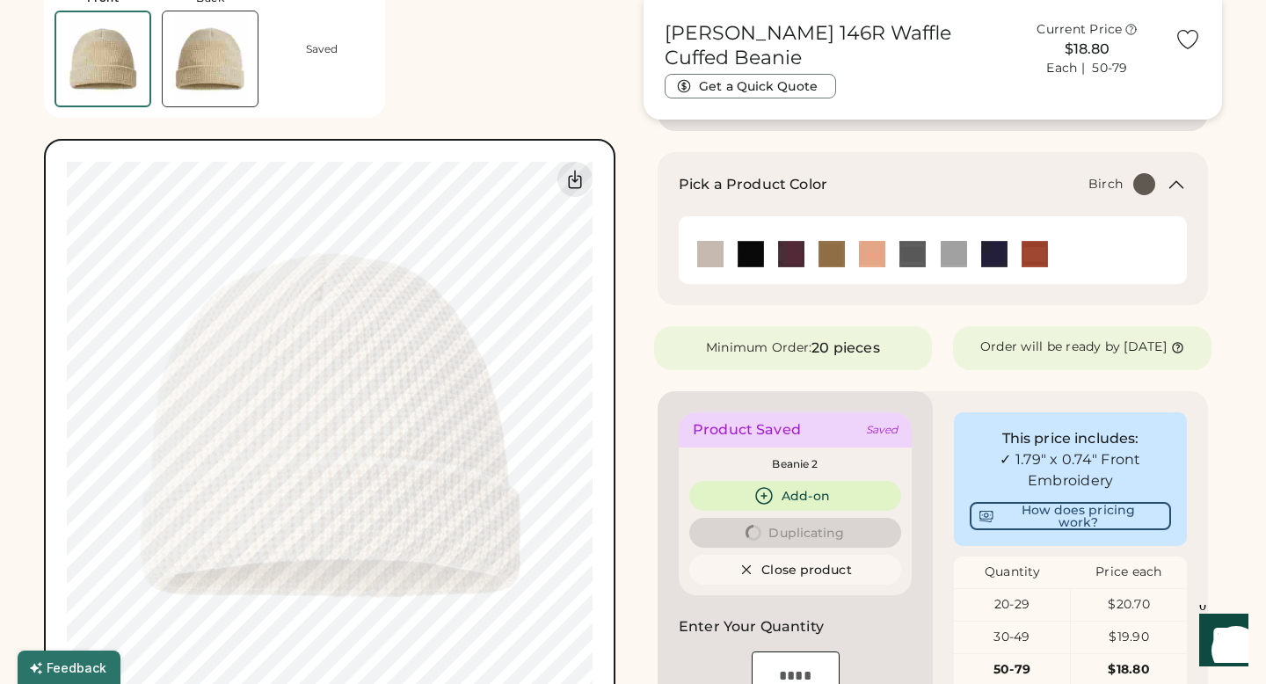
type input "****"
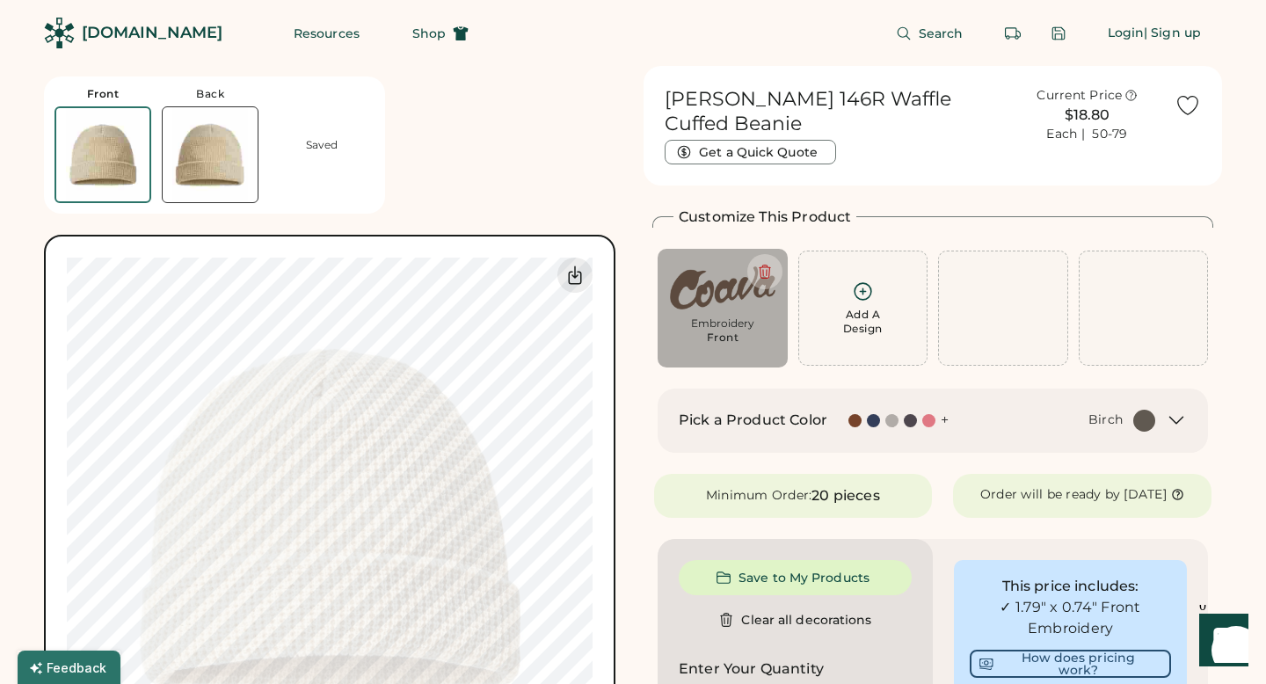
click at [815, 420] on h2 "Pick a Product Color" at bounding box center [753, 420] width 149 height 21
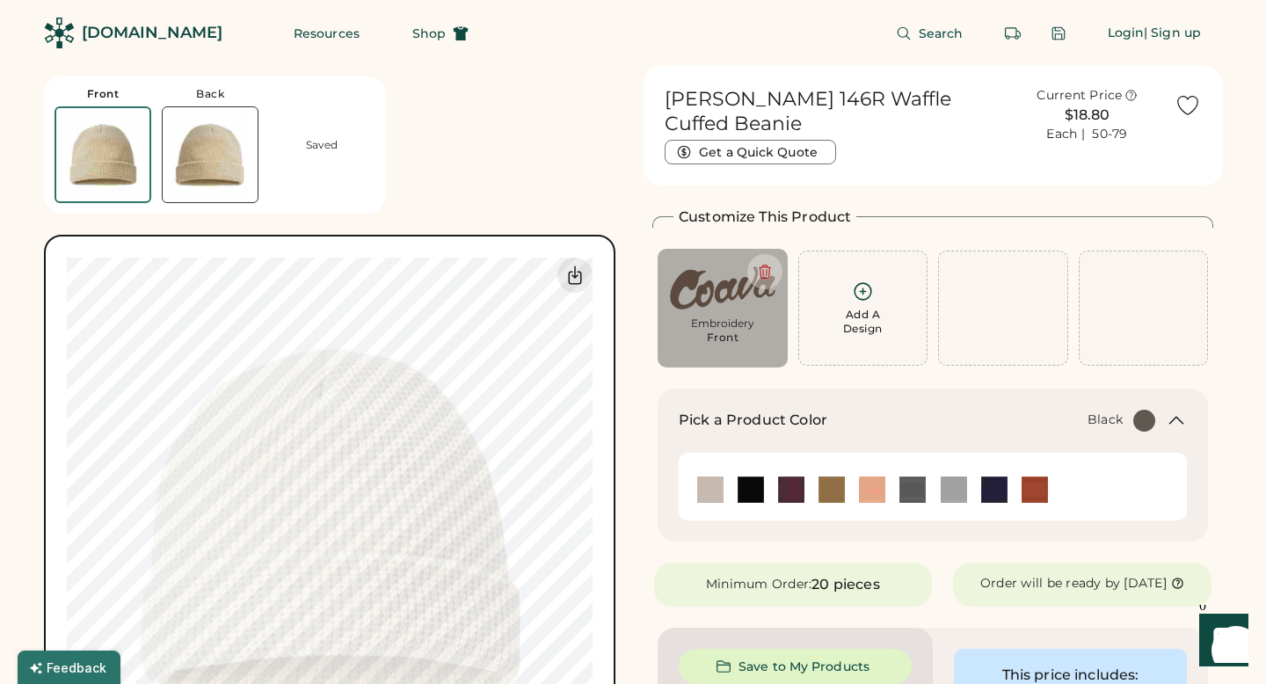
click at [755, 488] on img at bounding box center [751, 489] width 26 height 26
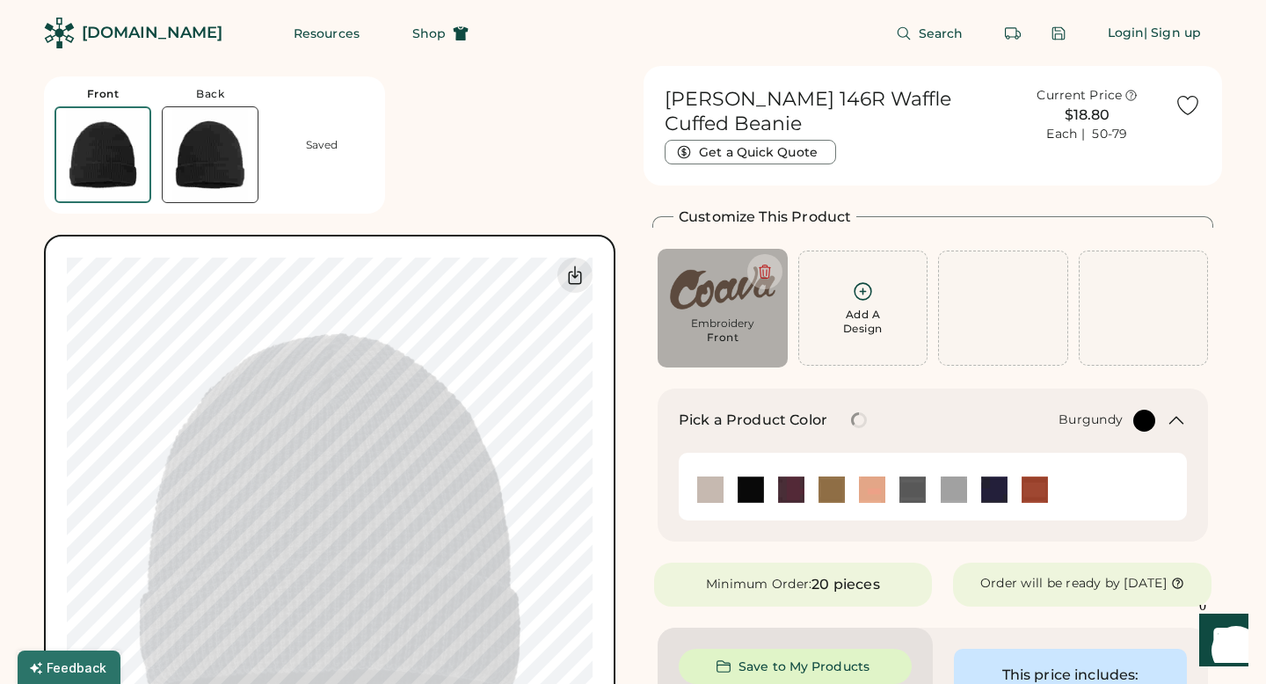
click at [793, 489] on img at bounding box center [791, 489] width 26 height 26
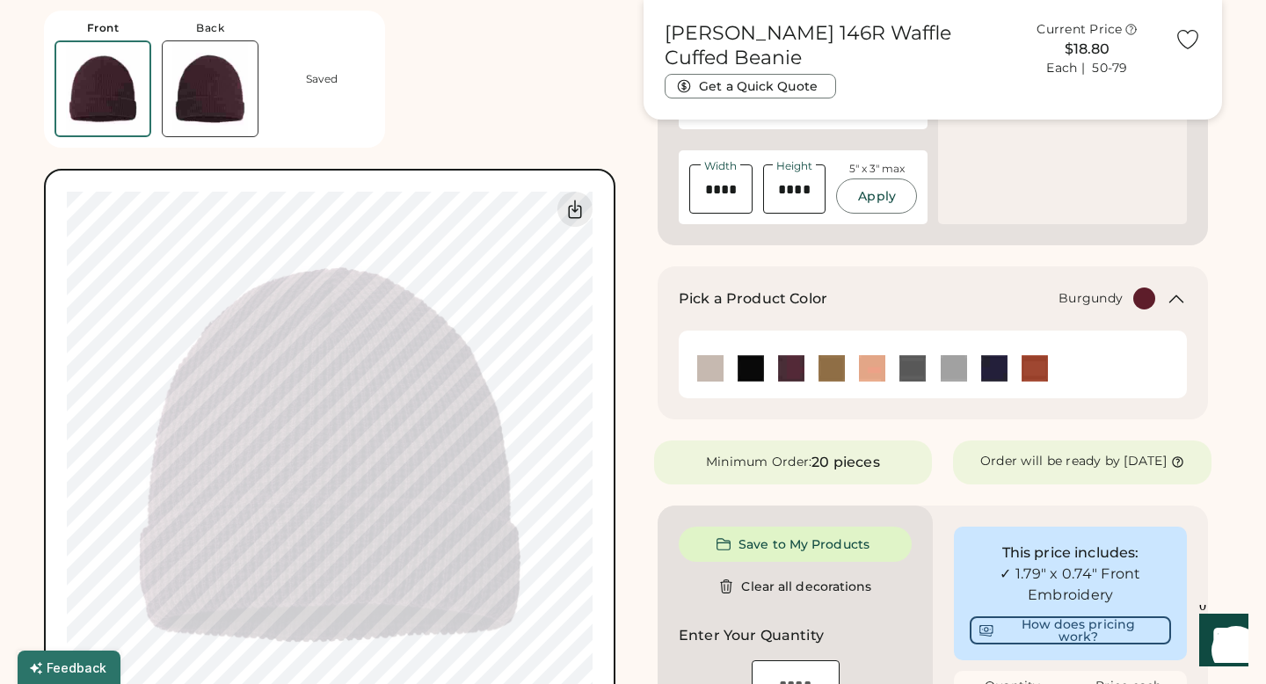
scroll to position [485, 0]
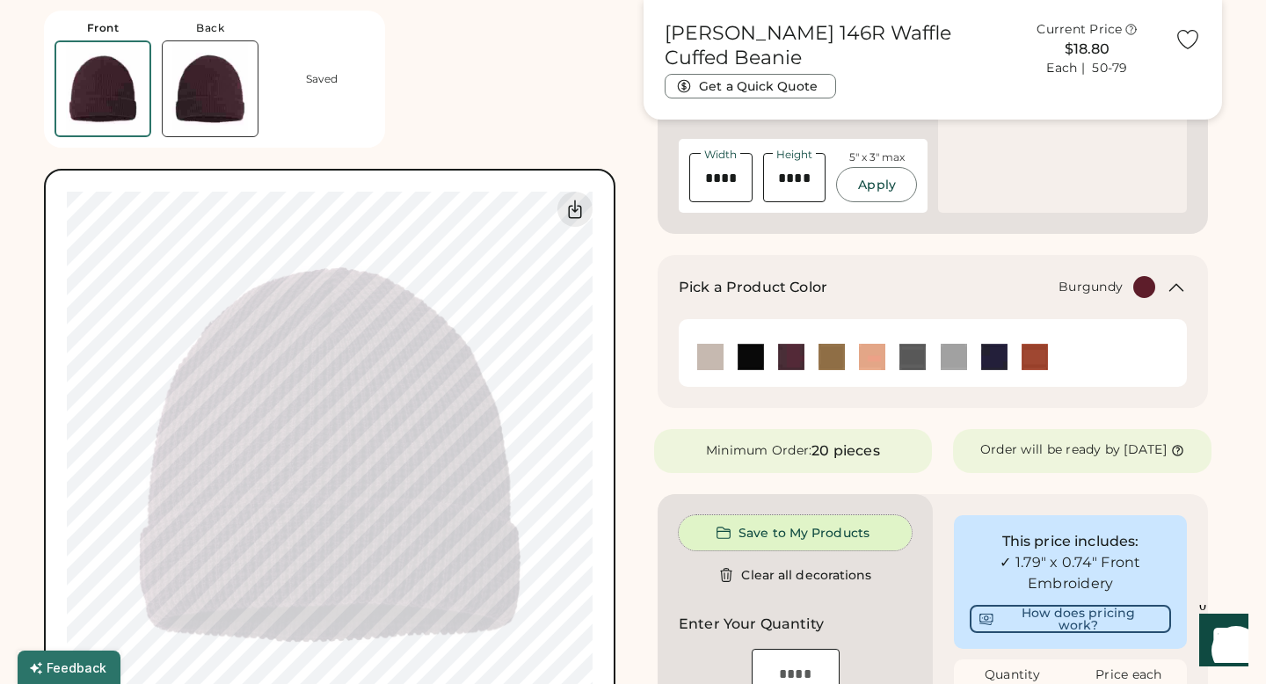
click at [775, 549] on button "Save to My Products" at bounding box center [795, 532] width 233 height 35
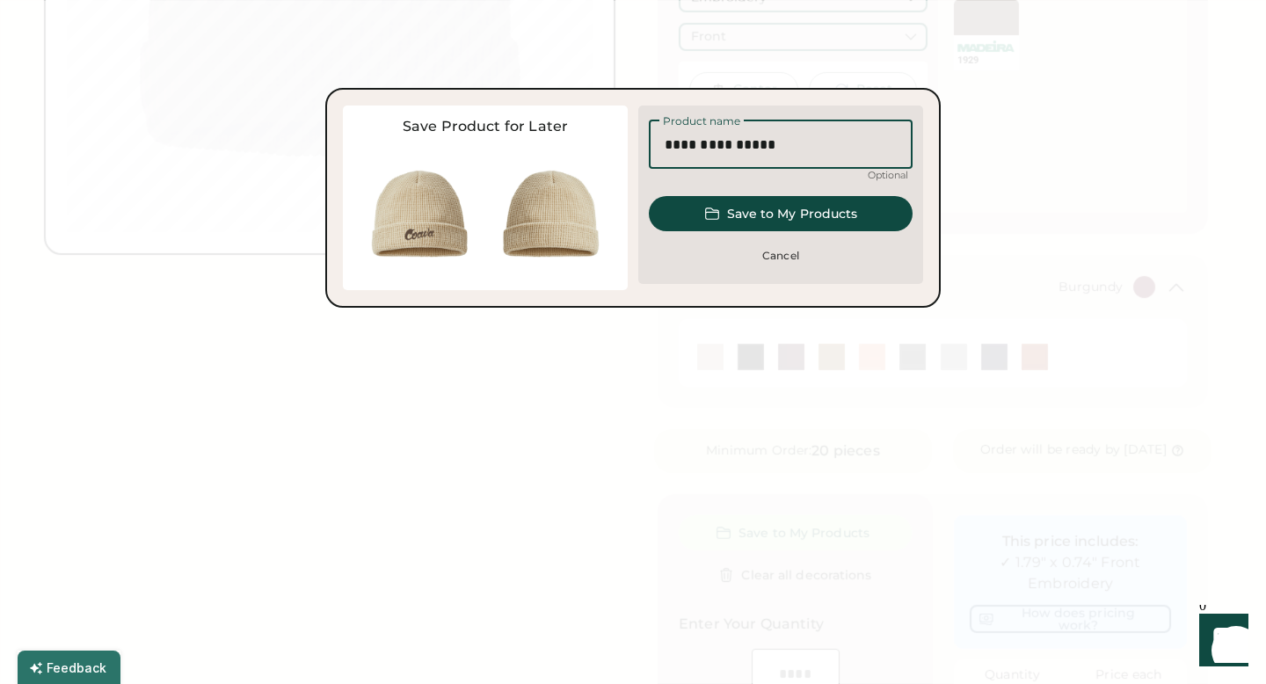
click at [776, 153] on input "input" at bounding box center [781, 144] width 264 height 49
type input "********"
click at [788, 198] on button "Save to My Products" at bounding box center [781, 213] width 264 height 35
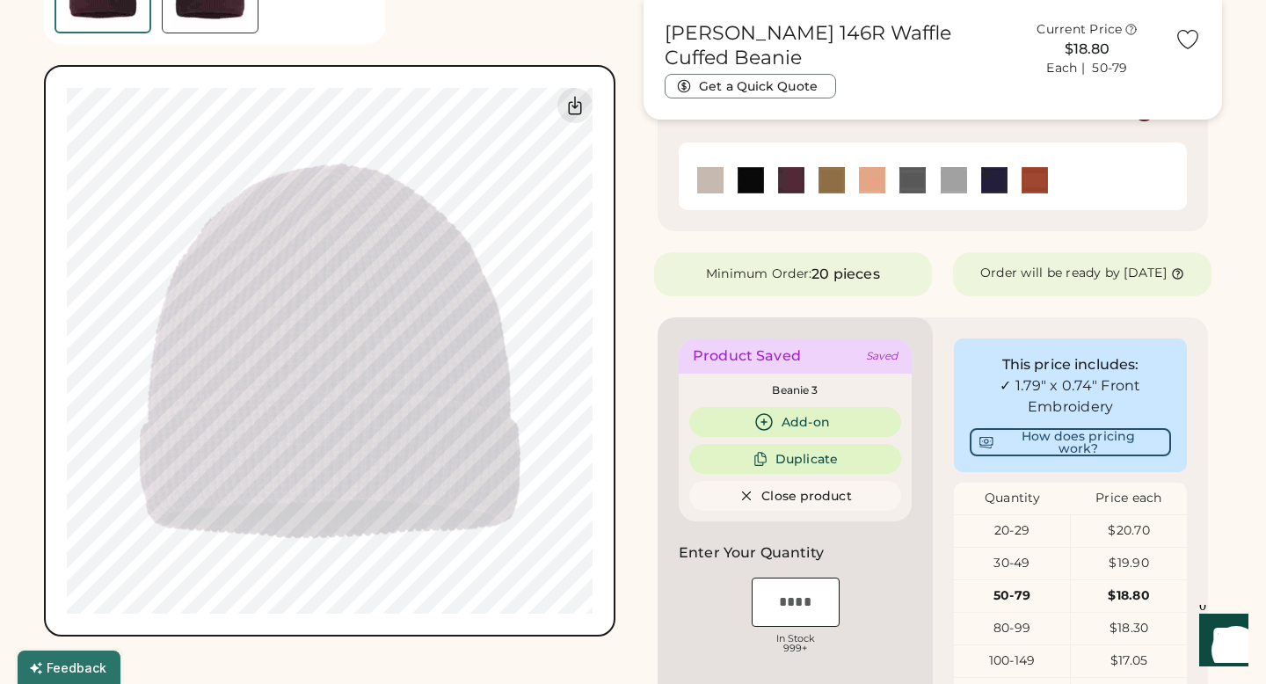
scroll to position [891, 0]
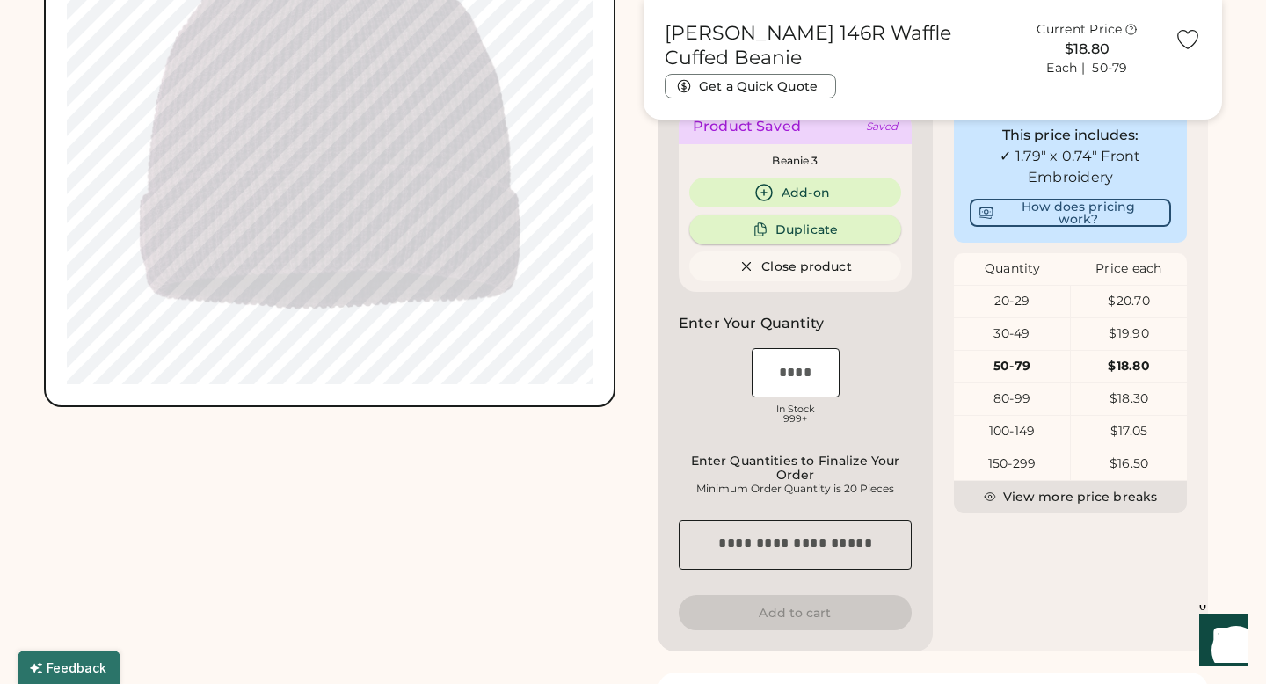
click at [776, 244] on button "Duplicate" at bounding box center [795, 230] width 212 height 30
type input "****"
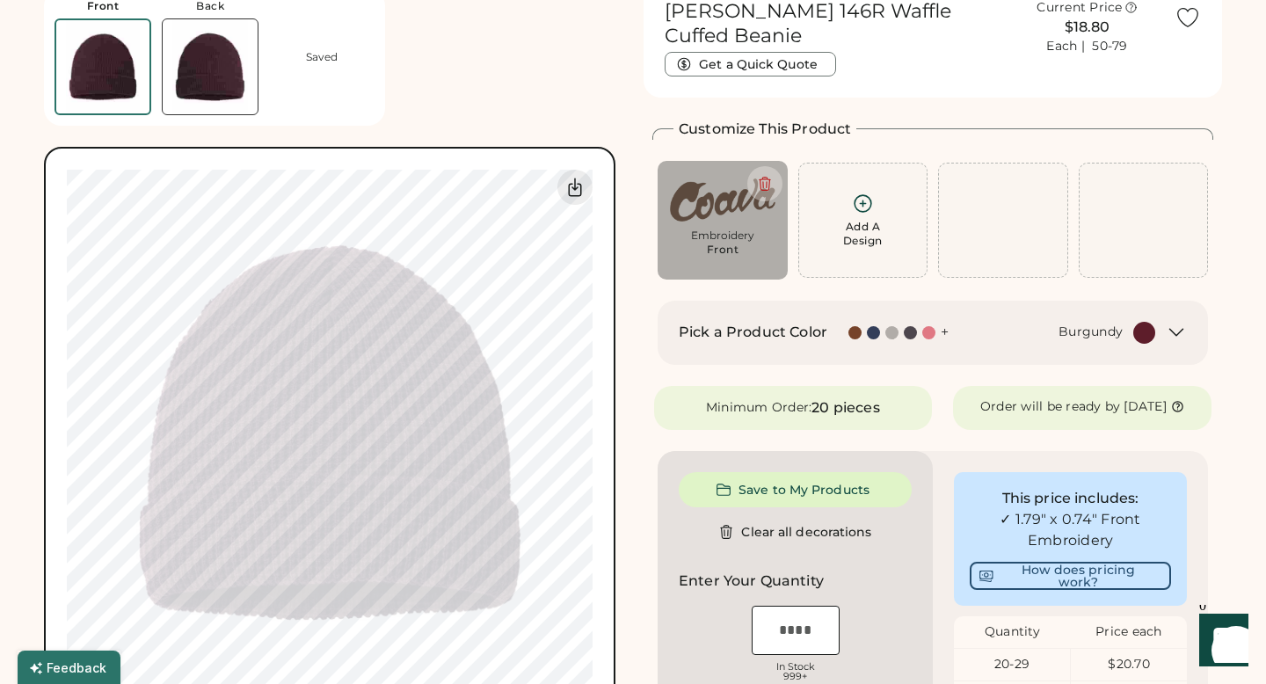
scroll to position [93, 0]
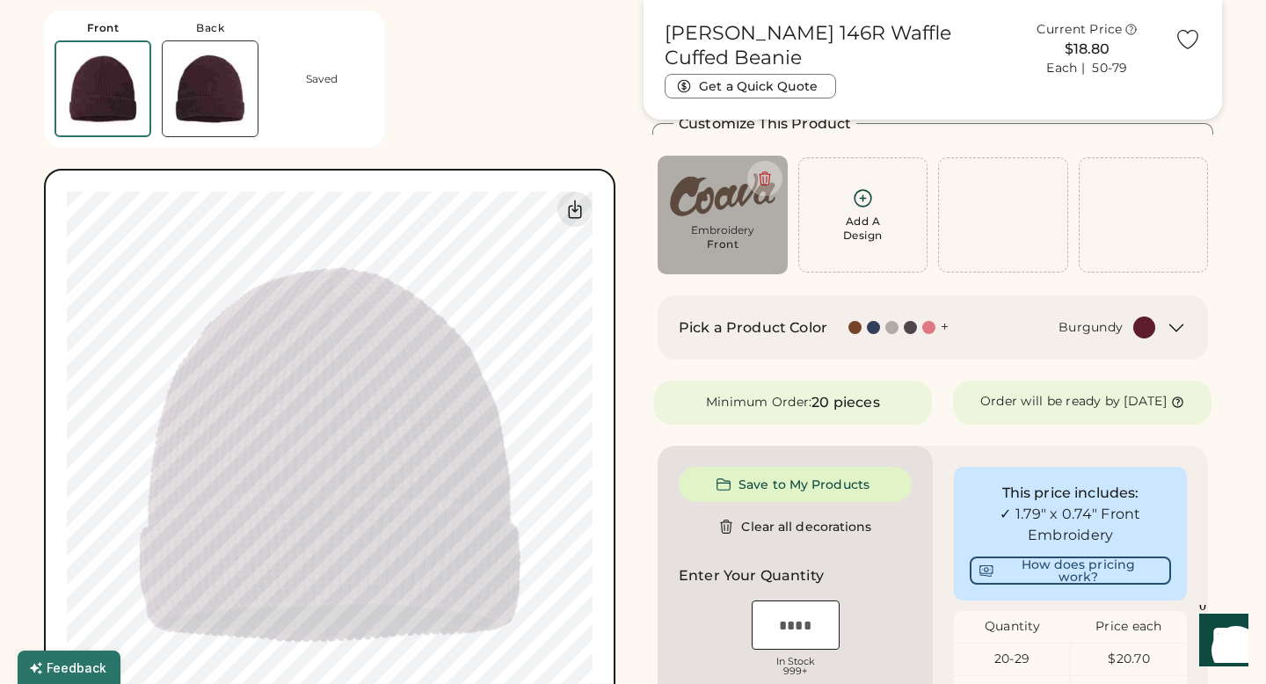
click at [712, 188] on img at bounding box center [722, 195] width 105 height 54
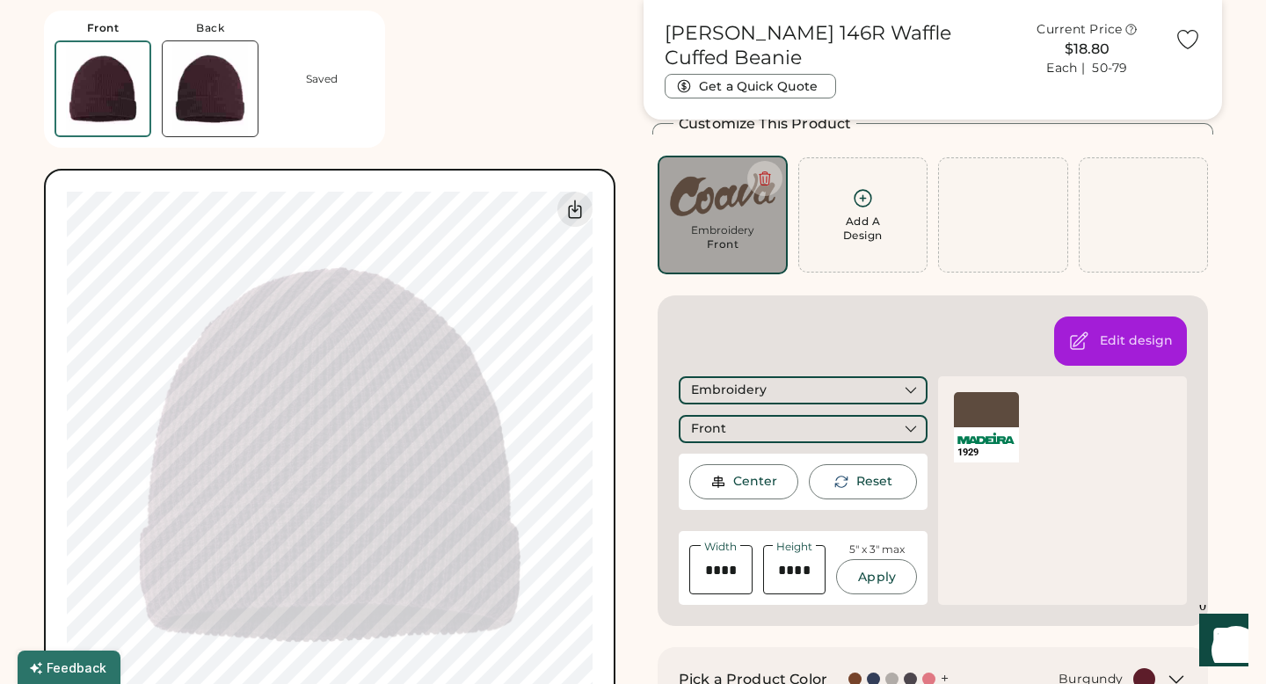
click at [971, 416] on div at bounding box center [986, 409] width 65 height 35
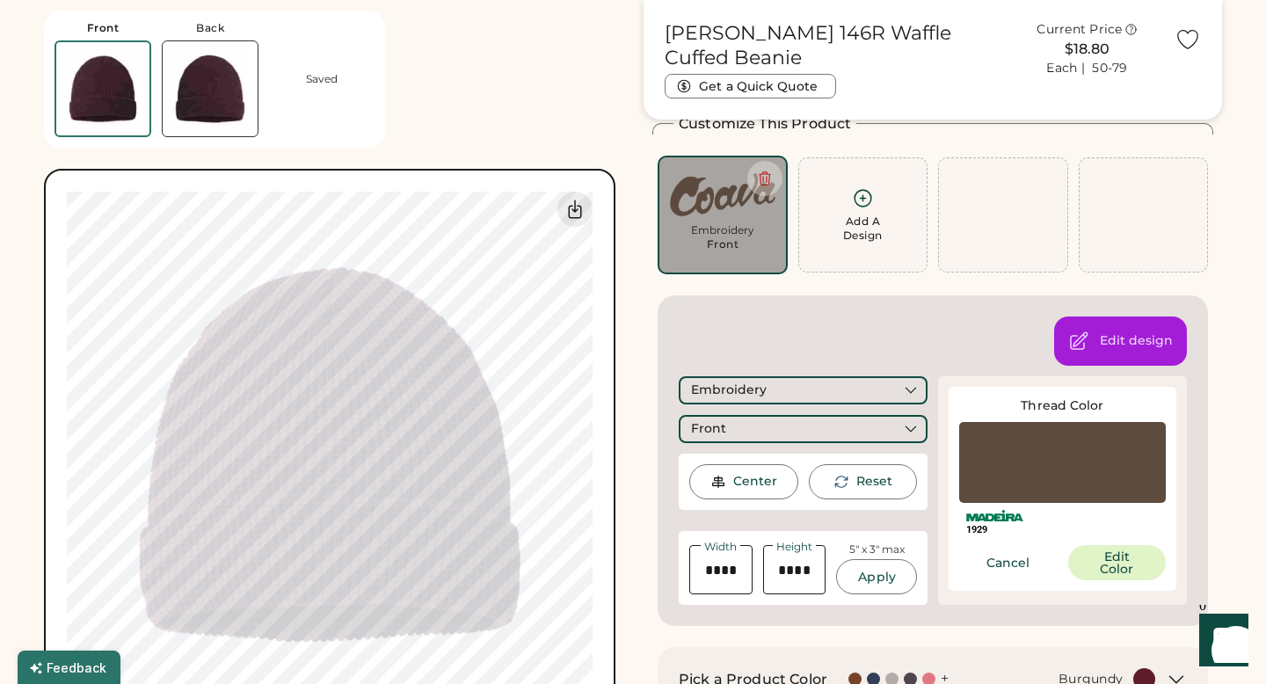
click at [1043, 484] on div at bounding box center [1062, 462] width 207 height 81
click at [1046, 471] on div at bounding box center [1062, 462] width 207 height 81
click at [1019, 455] on div at bounding box center [1062, 462] width 207 height 81
click at [1103, 561] on button "Edit Color" at bounding box center [1117, 562] width 98 height 35
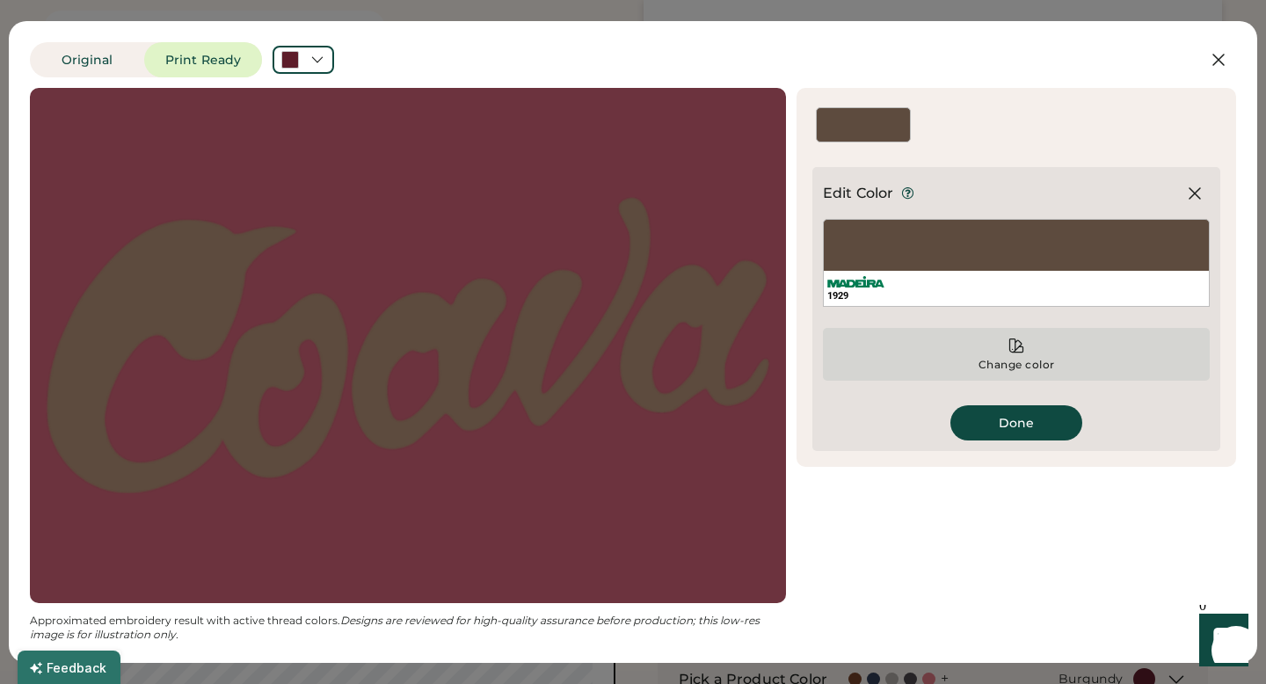
click at [1019, 342] on icon at bounding box center [1017, 346] width 18 height 18
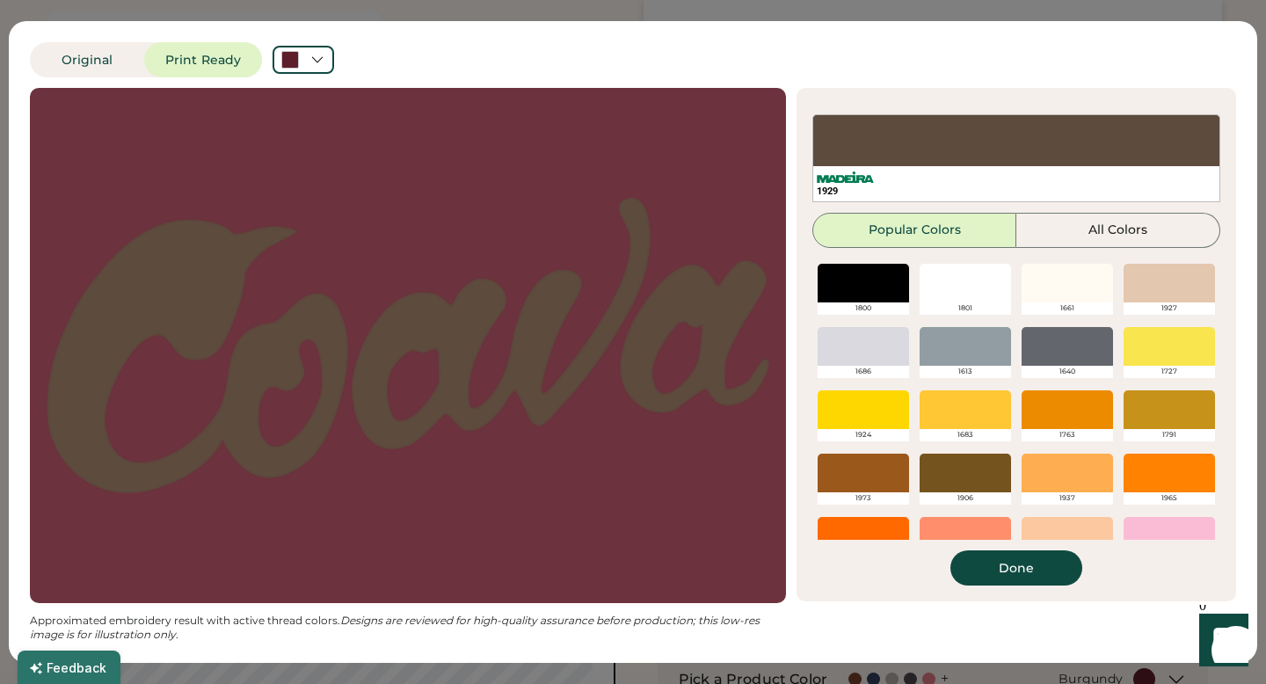
click at [1153, 287] on div at bounding box center [1169, 283] width 91 height 39
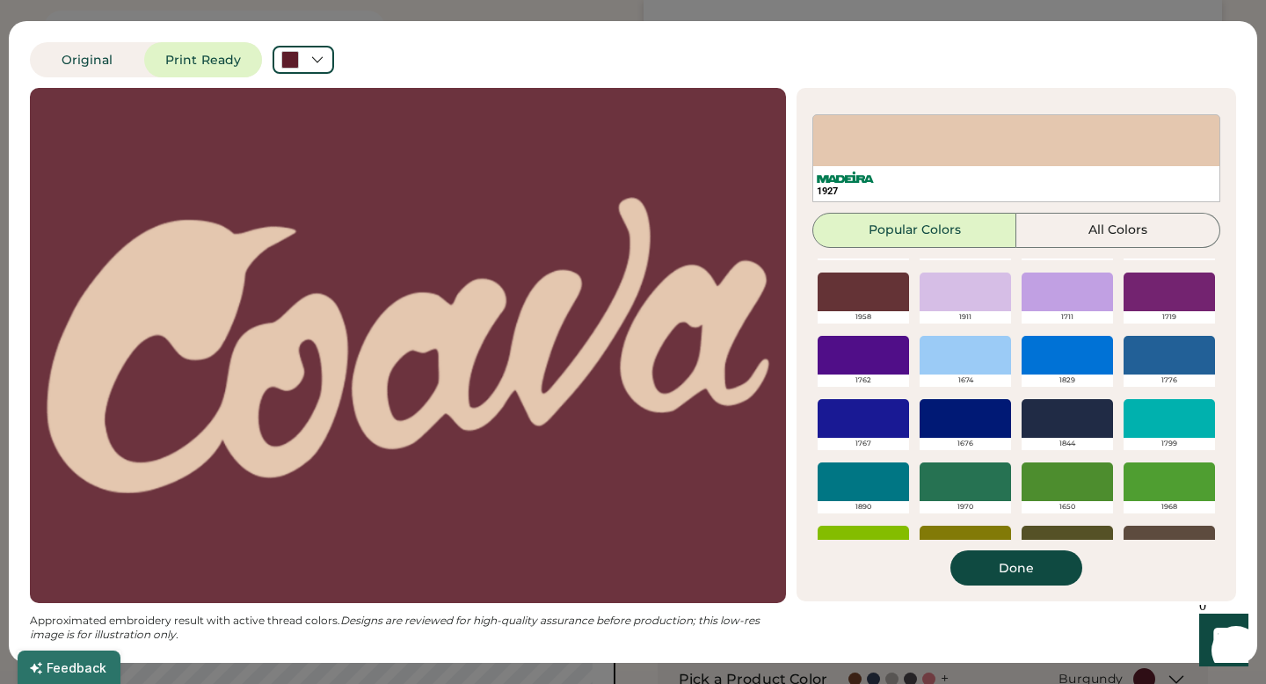
scroll to position [415, 0]
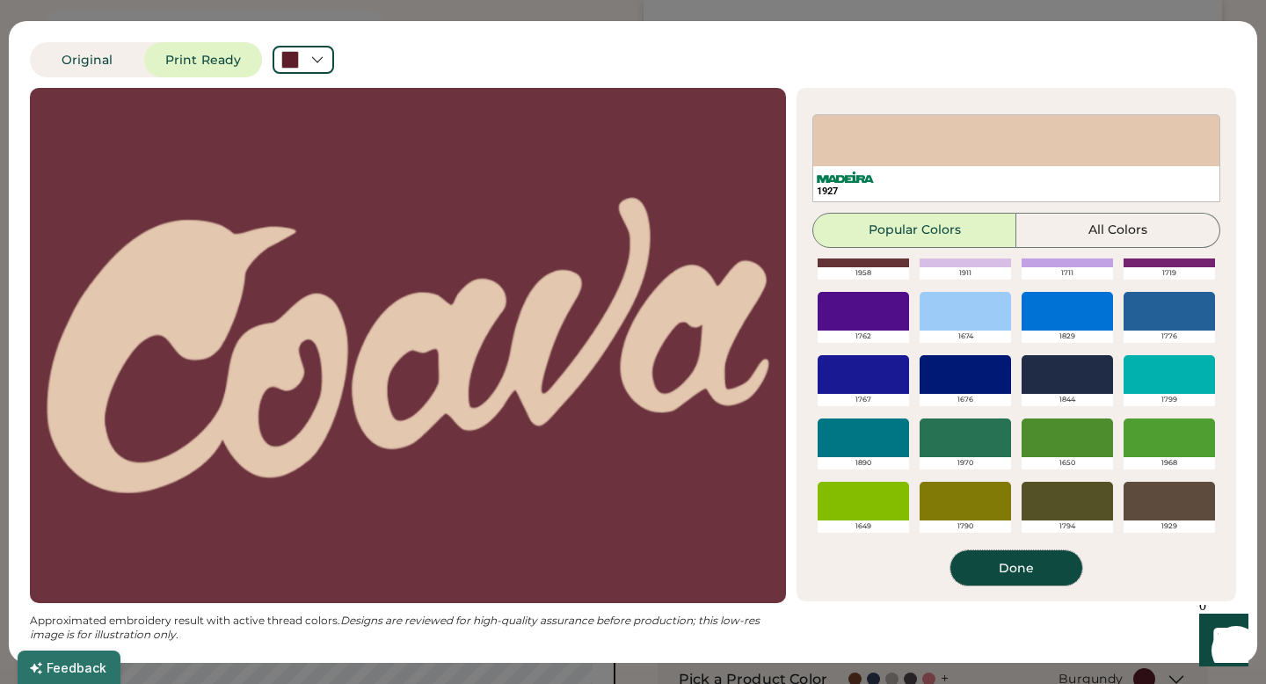
click at [1024, 562] on button "Done" at bounding box center [1016, 567] width 132 height 35
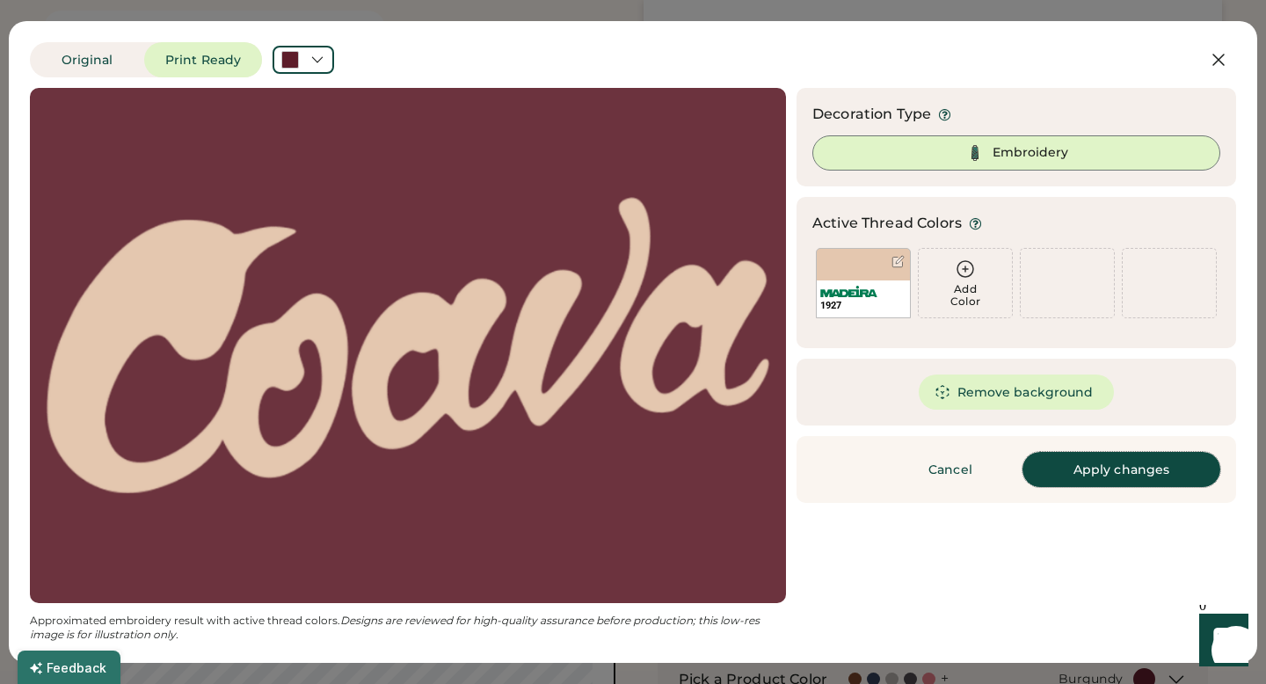
click at [1143, 462] on button "Apply changes" at bounding box center [1121, 469] width 198 height 35
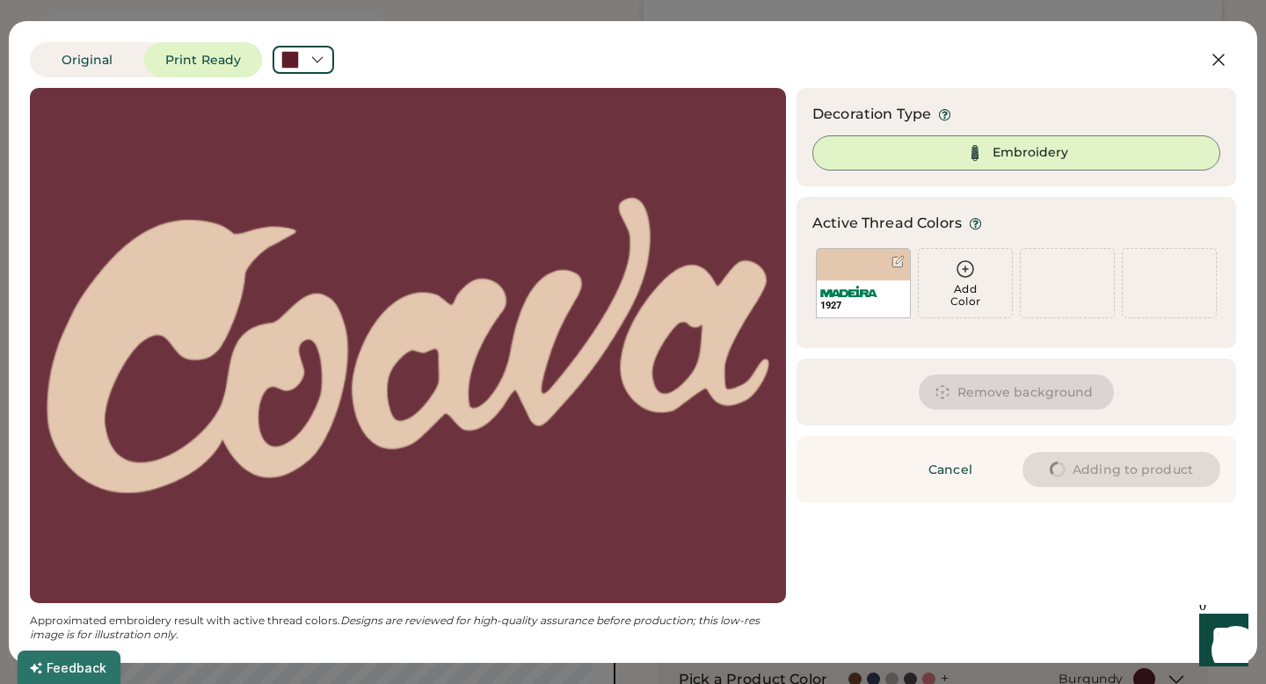
type input "****"
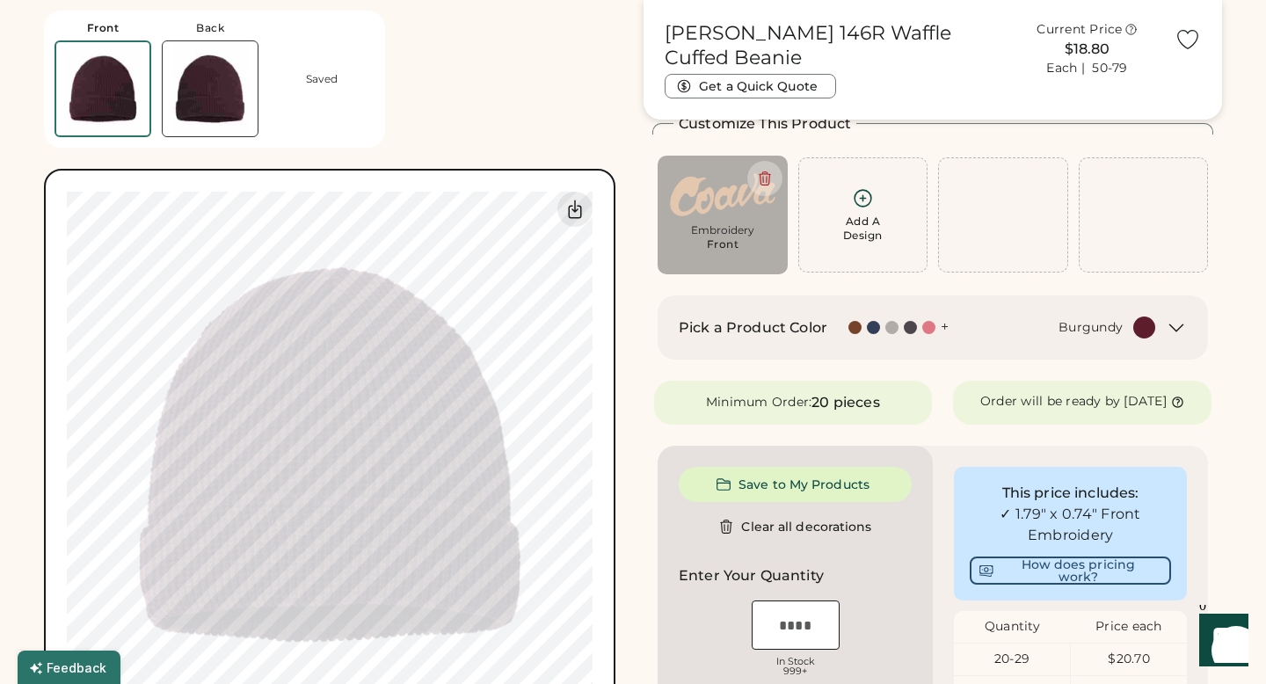
type input "****"
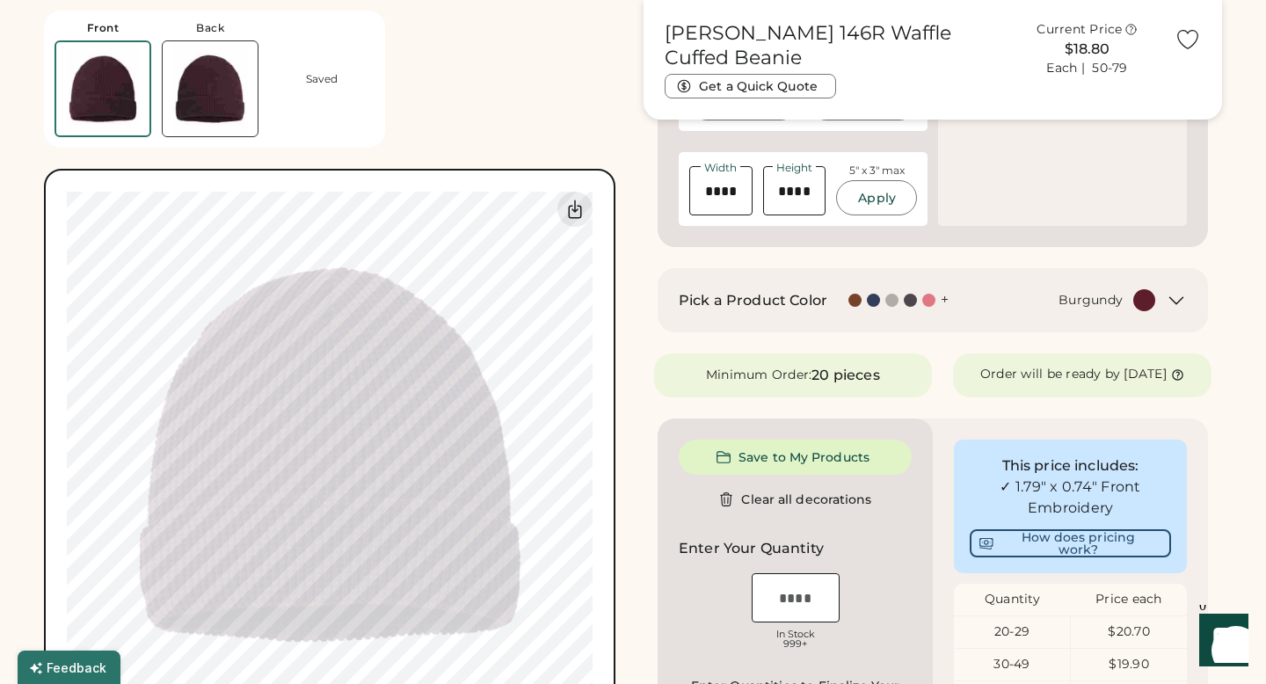
scroll to position [498, 0]
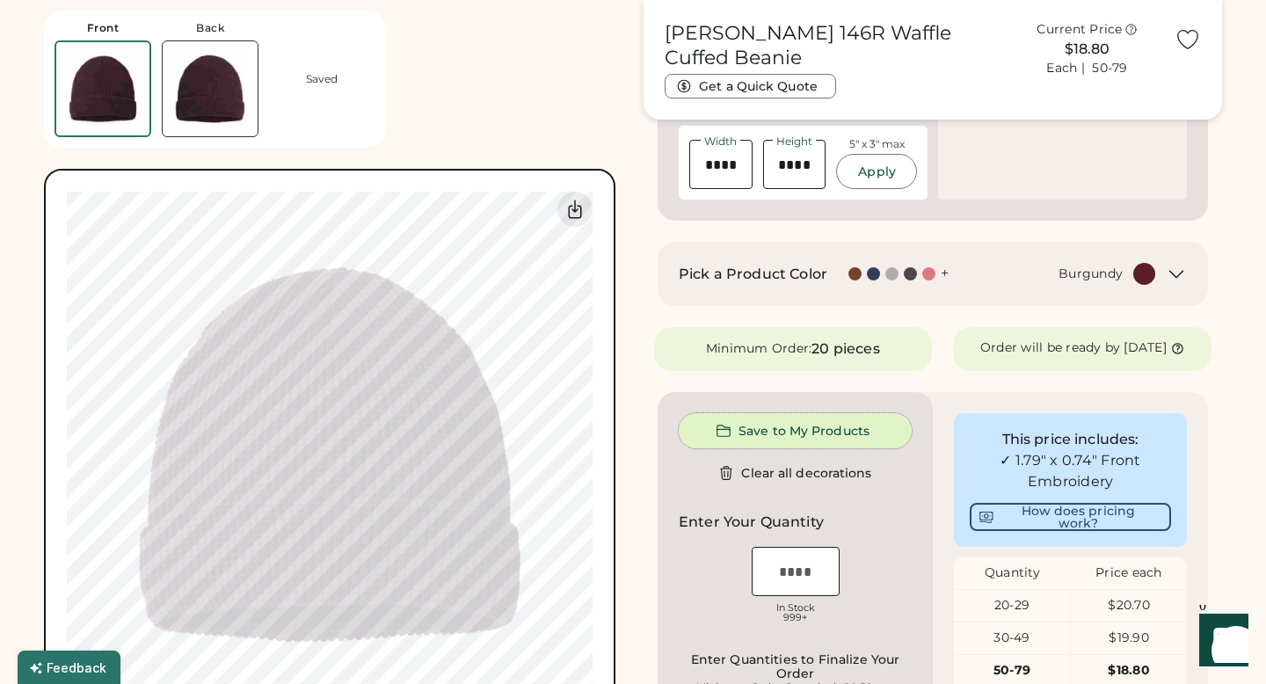
click at [799, 447] on button "Save to My Products" at bounding box center [795, 430] width 233 height 35
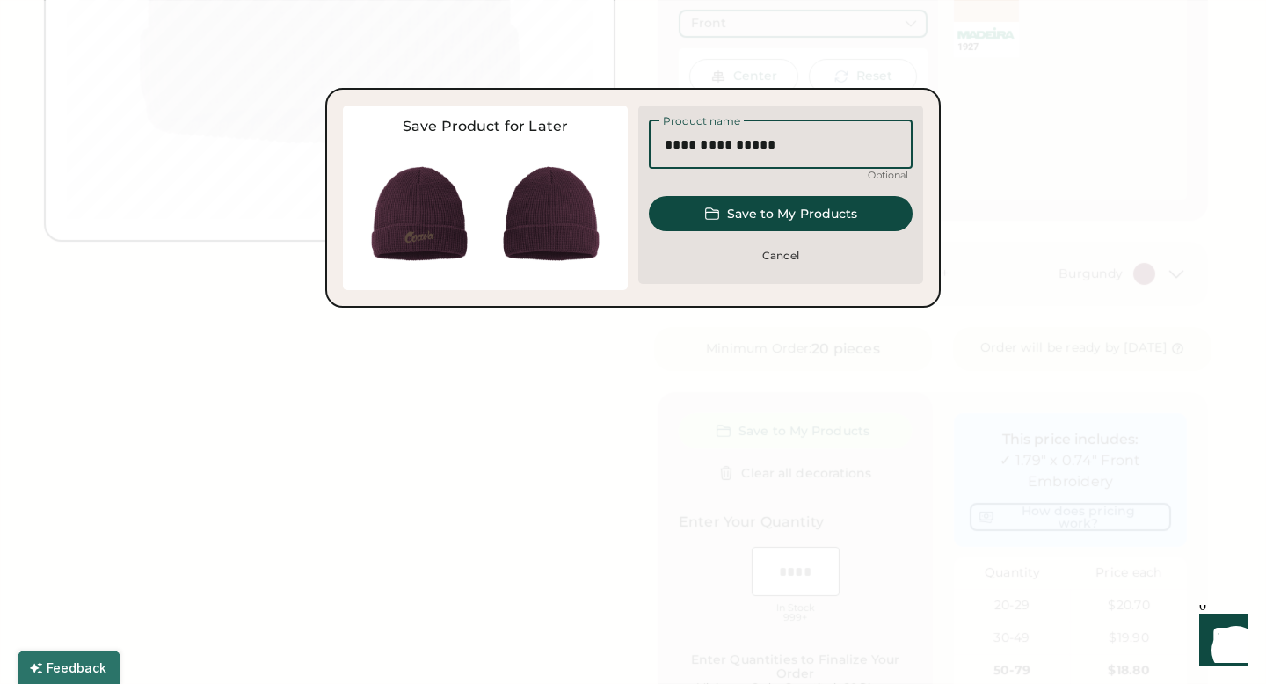
click at [793, 133] on input "input" at bounding box center [781, 144] width 264 height 49
drag, startPoint x: 786, startPoint y: 146, endPoint x: 717, endPoint y: 149, distance: 69.5
click at [717, 149] on input "input" at bounding box center [781, 144] width 264 height 49
type input "********"
click at [766, 211] on button "Save to My Products" at bounding box center [781, 213] width 264 height 35
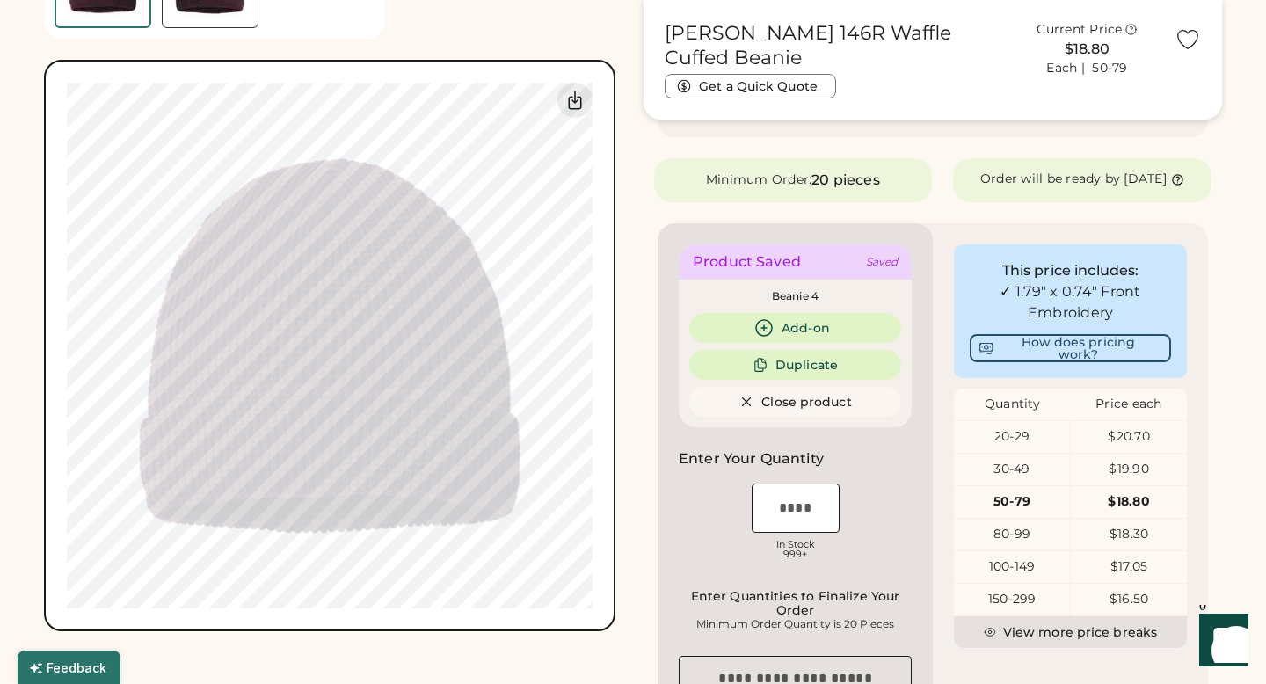
scroll to position [627, 0]
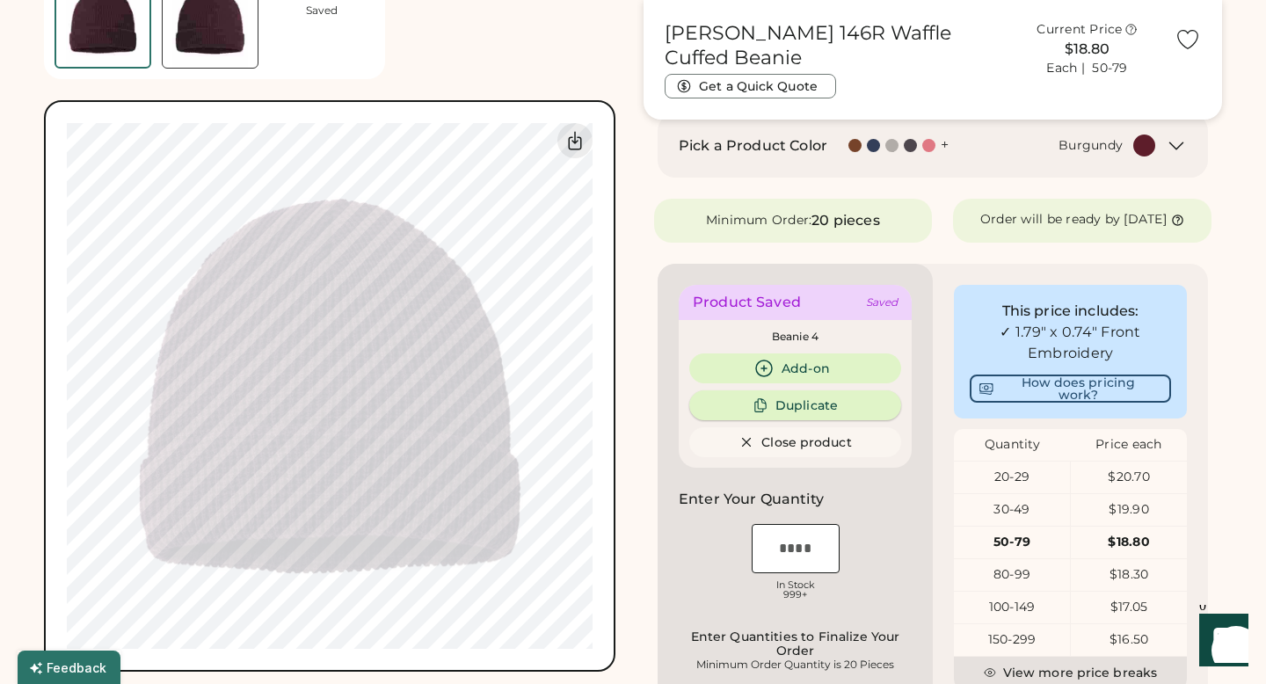
click at [788, 413] on button "Duplicate" at bounding box center [795, 405] width 212 height 30
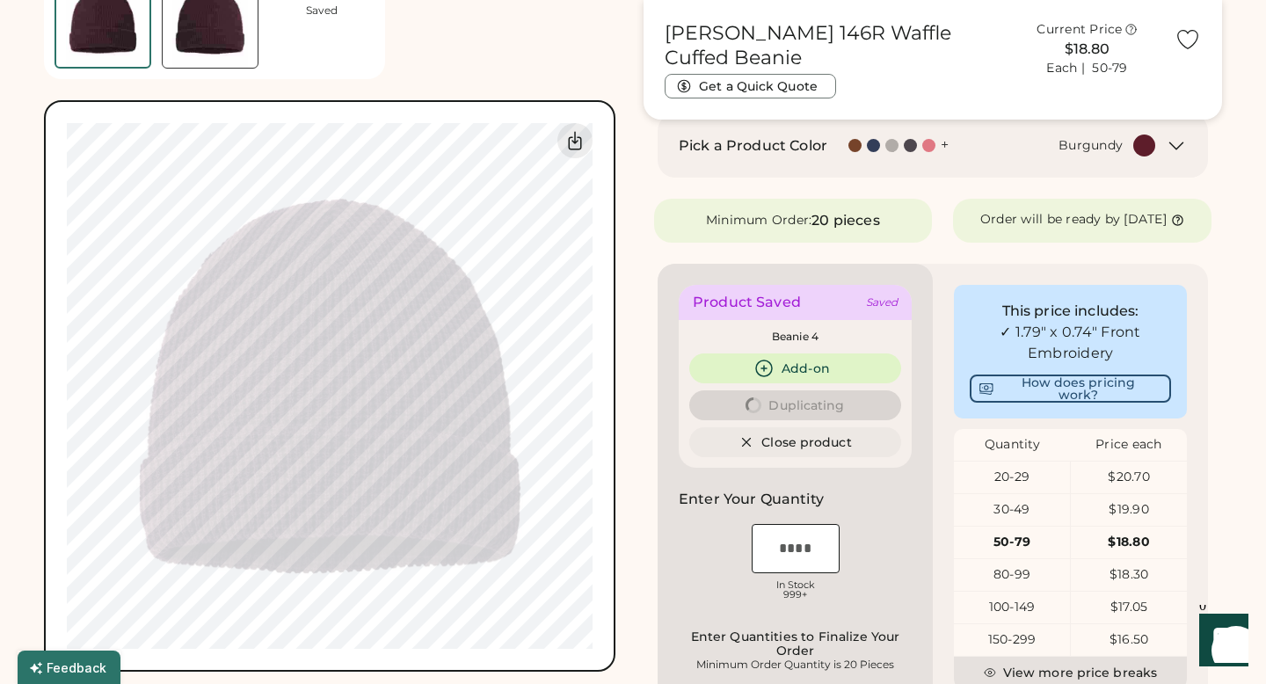
type input "****"
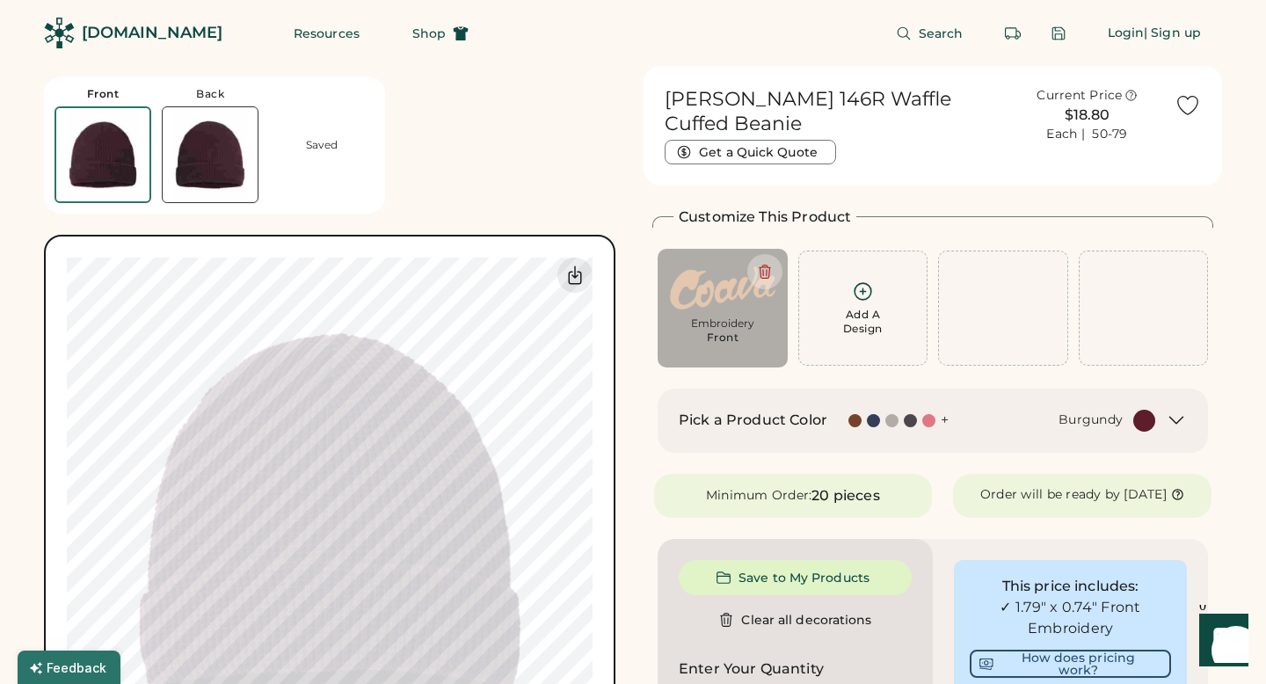
click at [811, 407] on div "Pick a Product Color + Burgundy" at bounding box center [933, 421] width 550 height 64
click at [900, 440] on div "Pick a Product Color + Burgundy" at bounding box center [933, 421] width 550 height 64
click at [899, 421] on div at bounding box center [894, 420] width 18 height 13
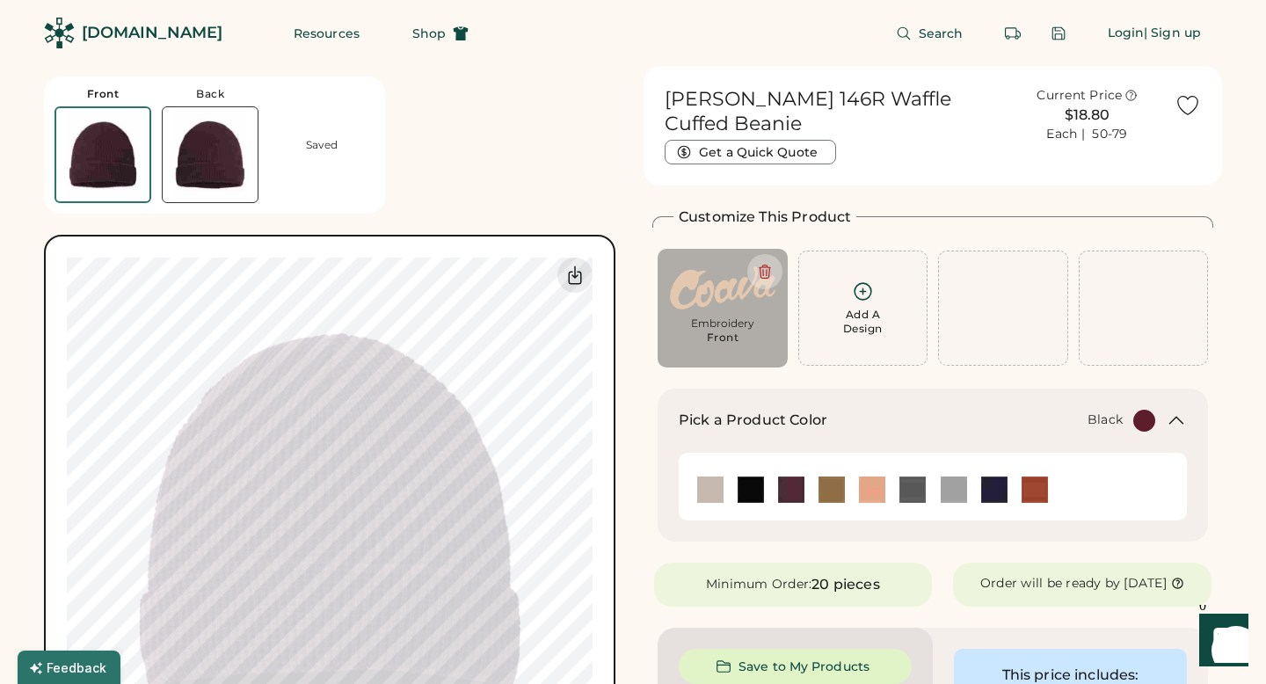
click at [761, 488] on img at bounding box center [751, 489] width 26 height 26
click at [803, 493] on img at bounding box center [791, 489] width 26 height 26
click at [914, 485] on img at bounding box center [912, 489] width 26 height 26
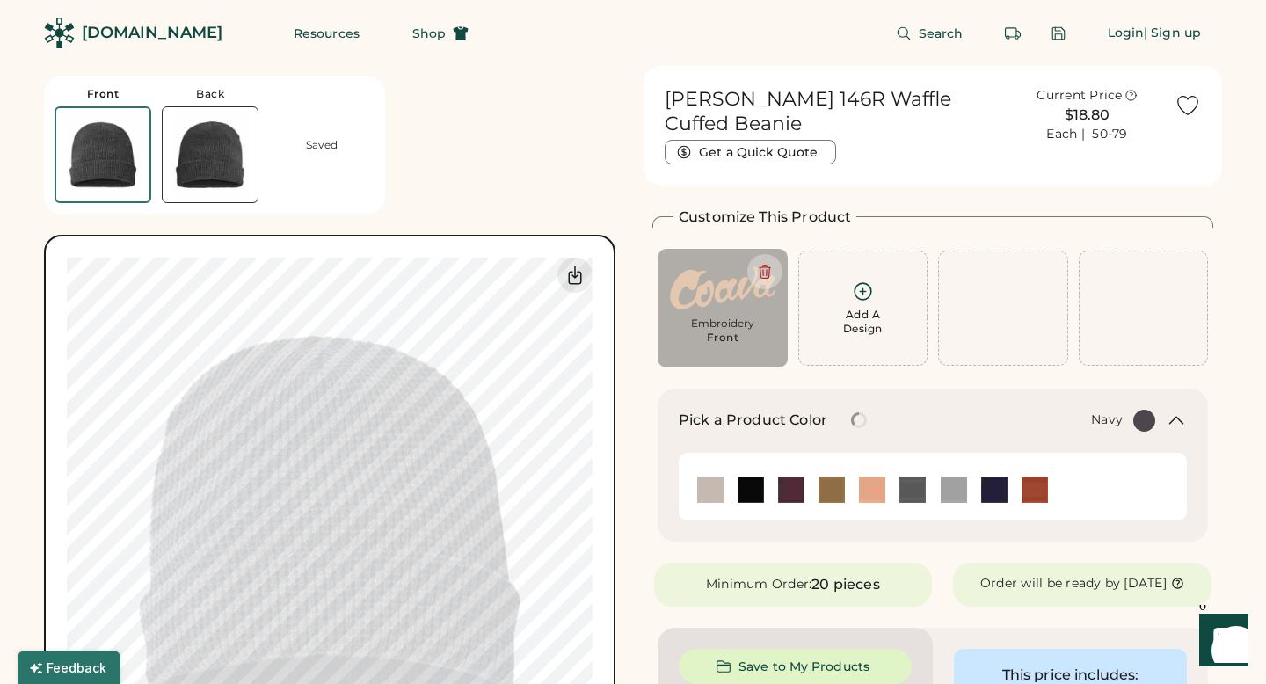
click at [1008, 490] on div at bounding box center [993, 490] width 40 height 28
click at [1002, 493] on img at bounding box center [994, 489] width 26 height 26
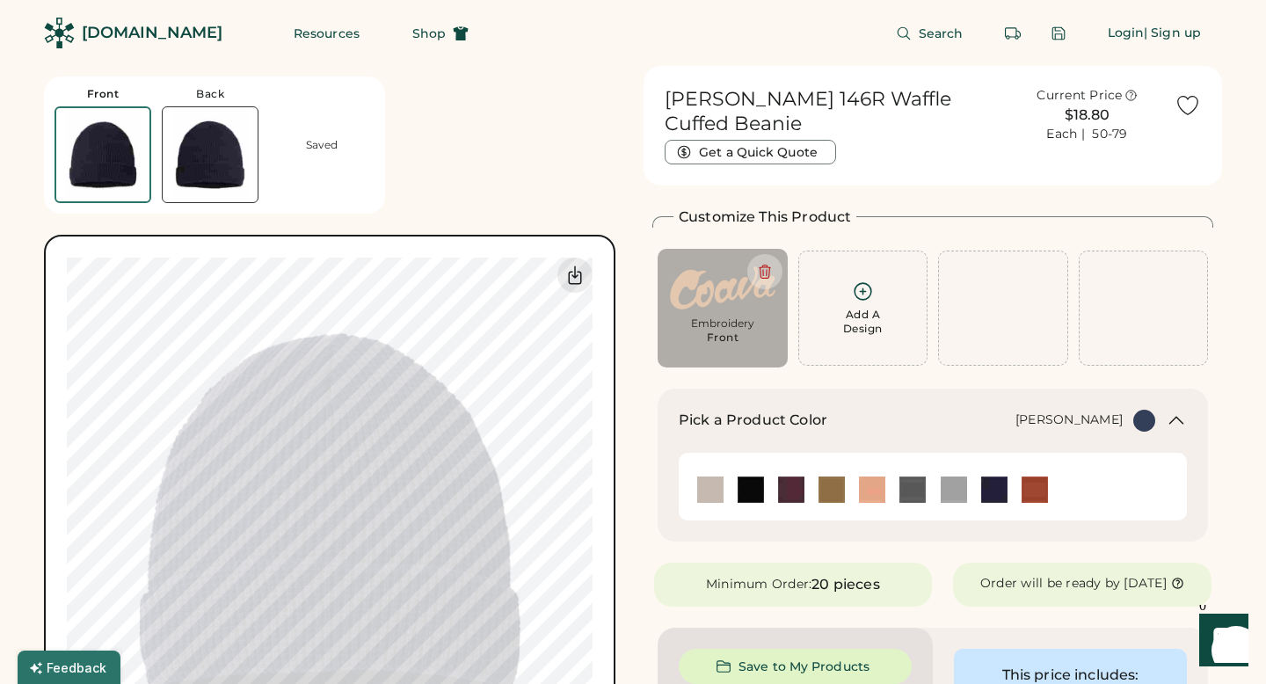
click at [956, 494] on img at bounding box center [954, 489] width 26 height 26
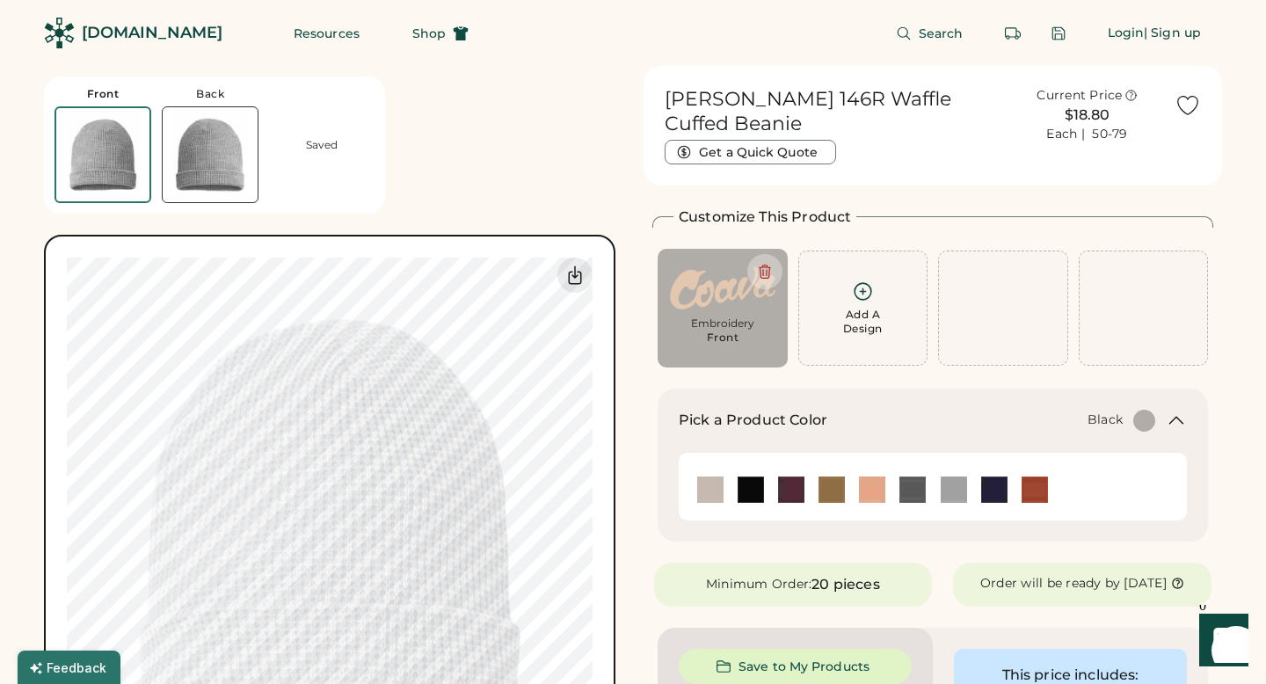
click at [739, 497] on img at bounding box center [751, 489] width 26 height 26
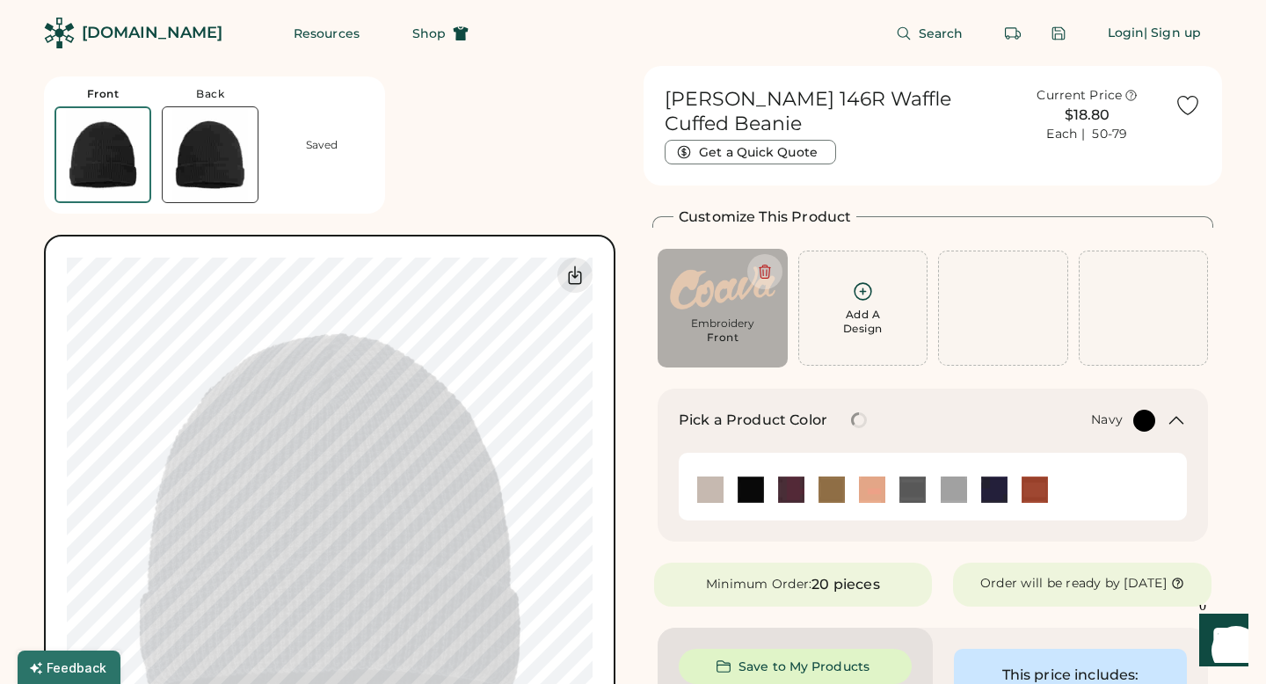
click at [982, 490] on img at bounding box center [994, 489] width 26 height 26
click at [1061, 493] on div at bounding box center [932, 490] width 487 height 40
click at [1044, 493] on img at bounding box center [1035, 489] width 26 height 26
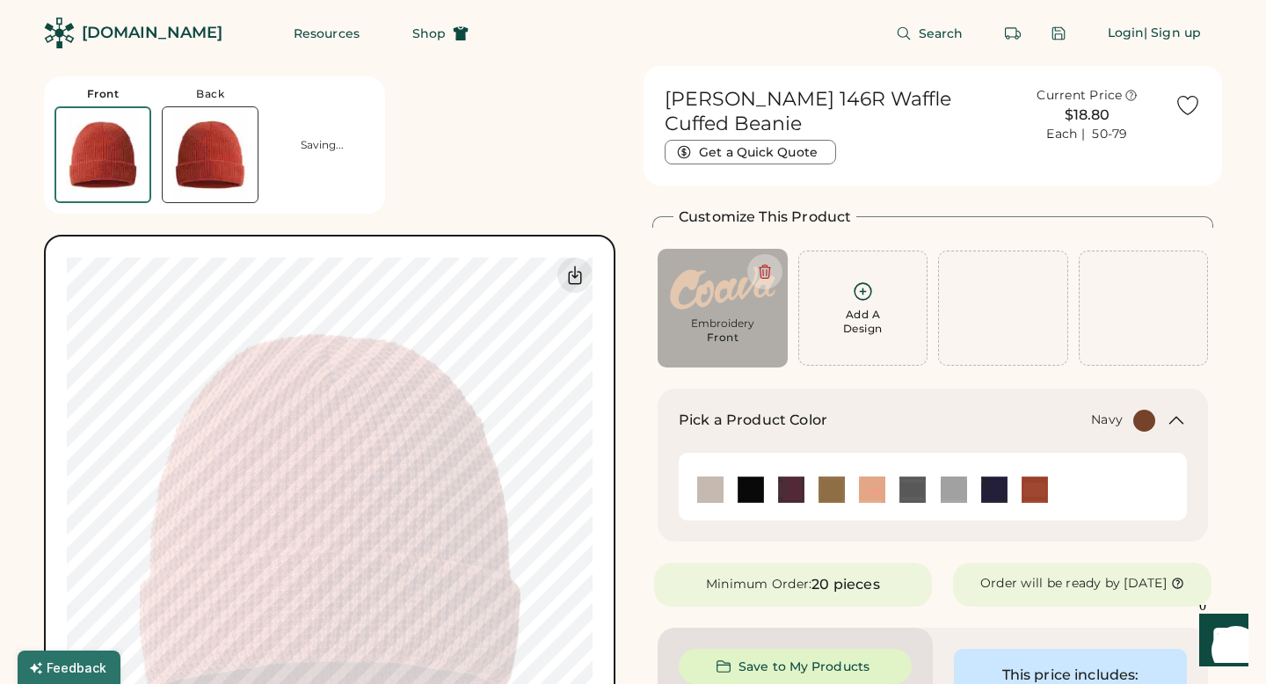
click at [998, 506] on div at bounding box center [993, 490] width 40 height 40
click at [994, 495] on img at bounding box center [994, 489] width 26 height 26
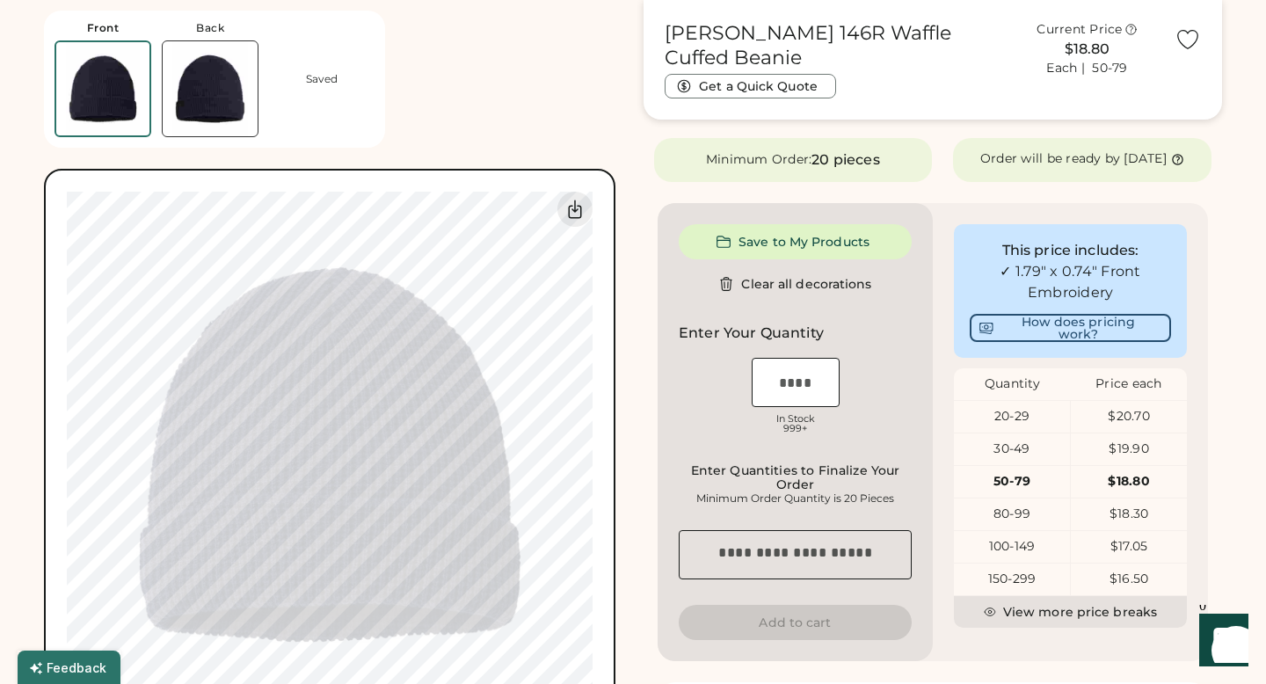
scroll to position [439, 0]
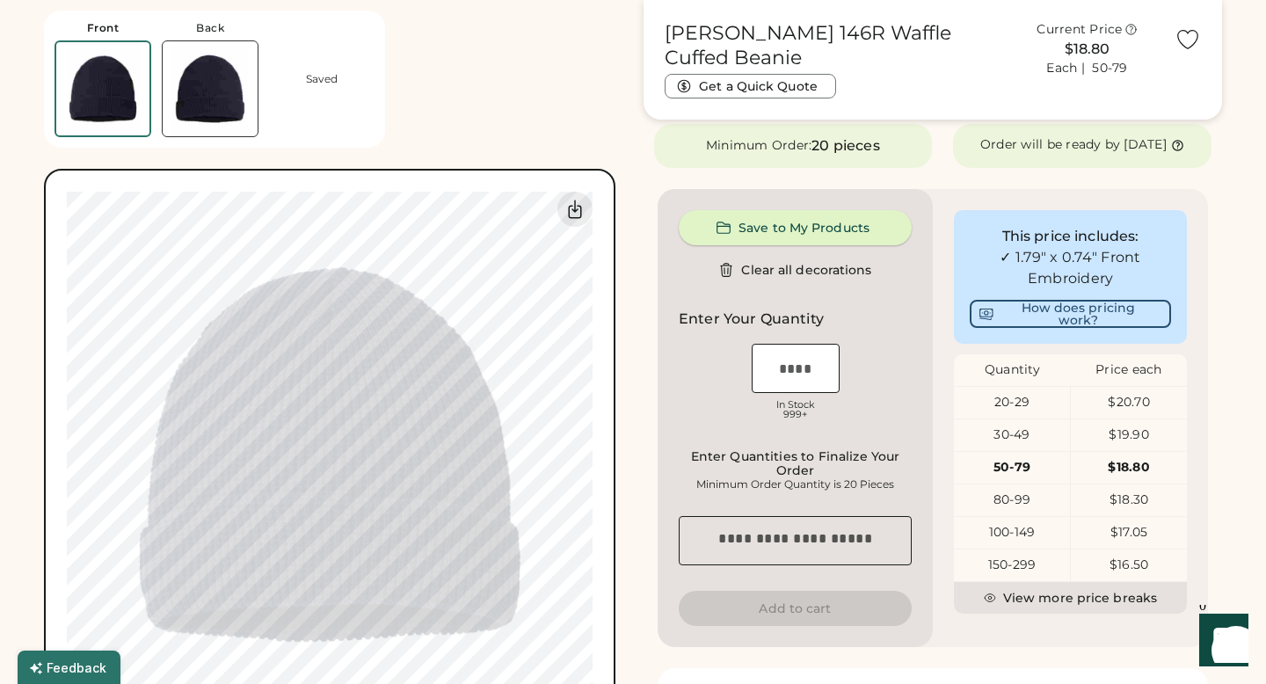
click at [801, 240] on button "Save to My Products" at bounding box center [795, 227] width 233 height 35
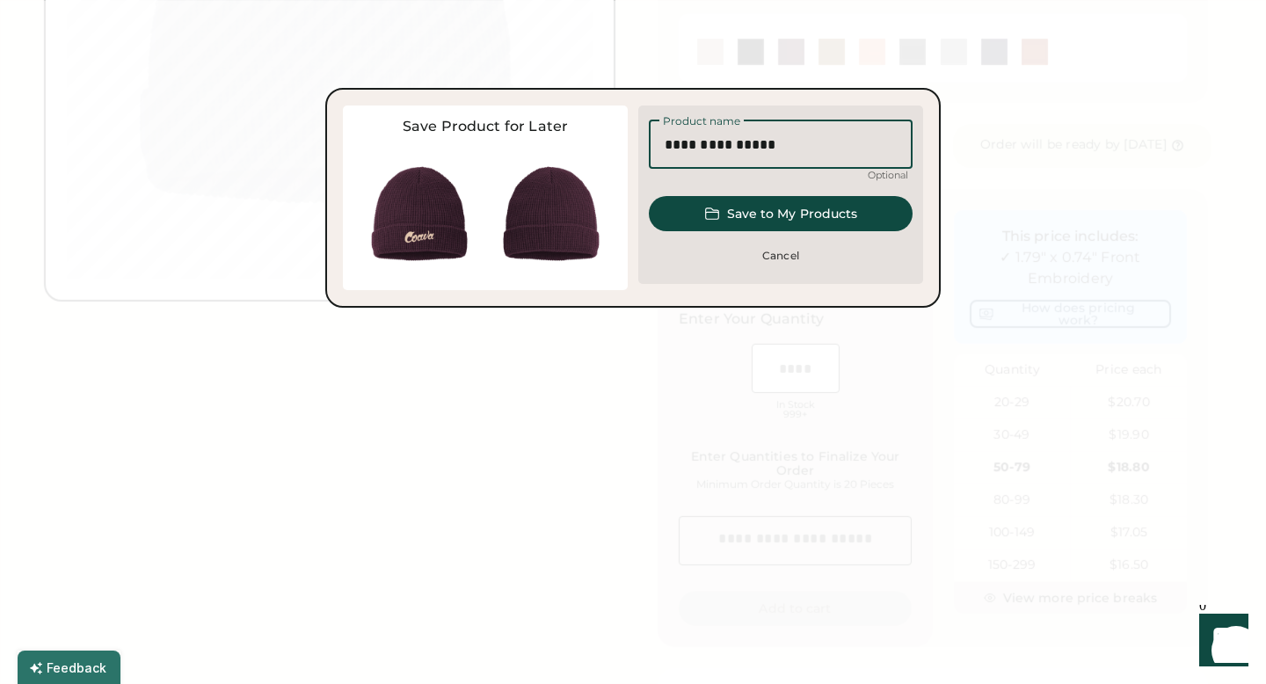
drag, startPoint x: 768, startPoint y: 153, endPoint x: 718, endPoint y: 151, distance: 50.1
click at [718, 151] on input "input" at bounding box center [781, 144] width 264 height 49
type input "********"
click at [723, 203] on button "Save to My Products" at bounding box center [781, 213] width 264 height 35
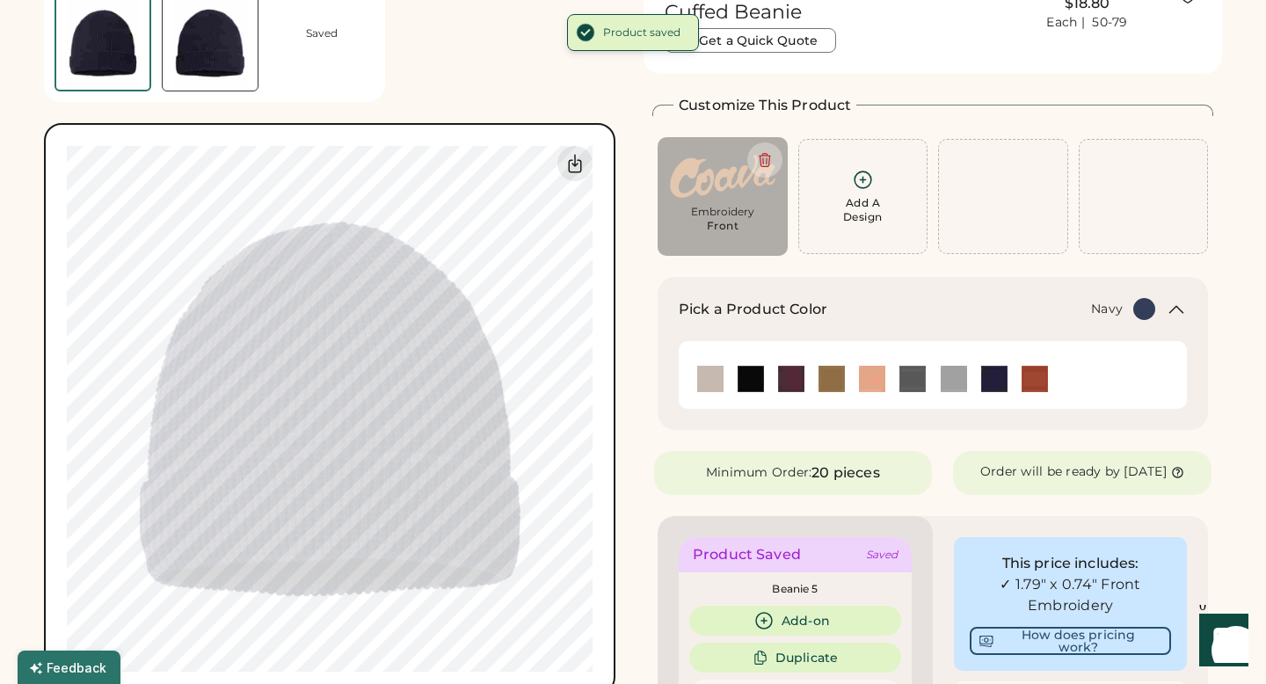
scroll to position [0, 0]
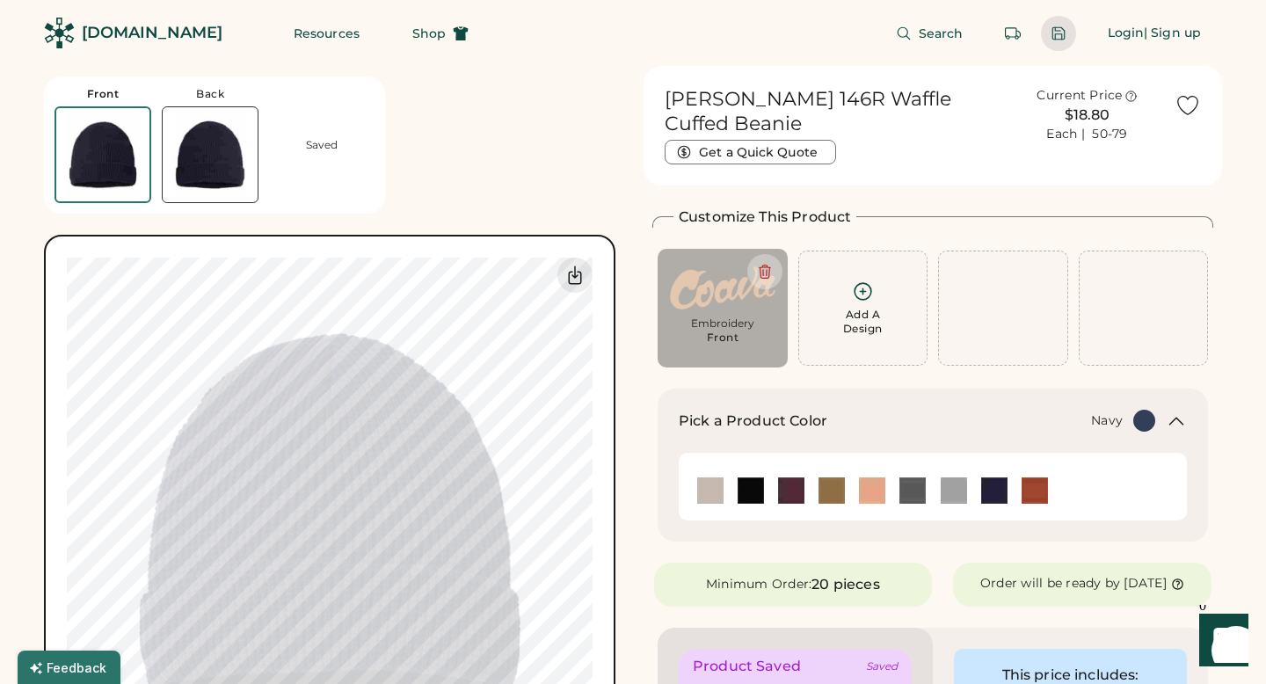
click at [1063, 35] on div at bounding box center [1059, 33] width 16 height 16
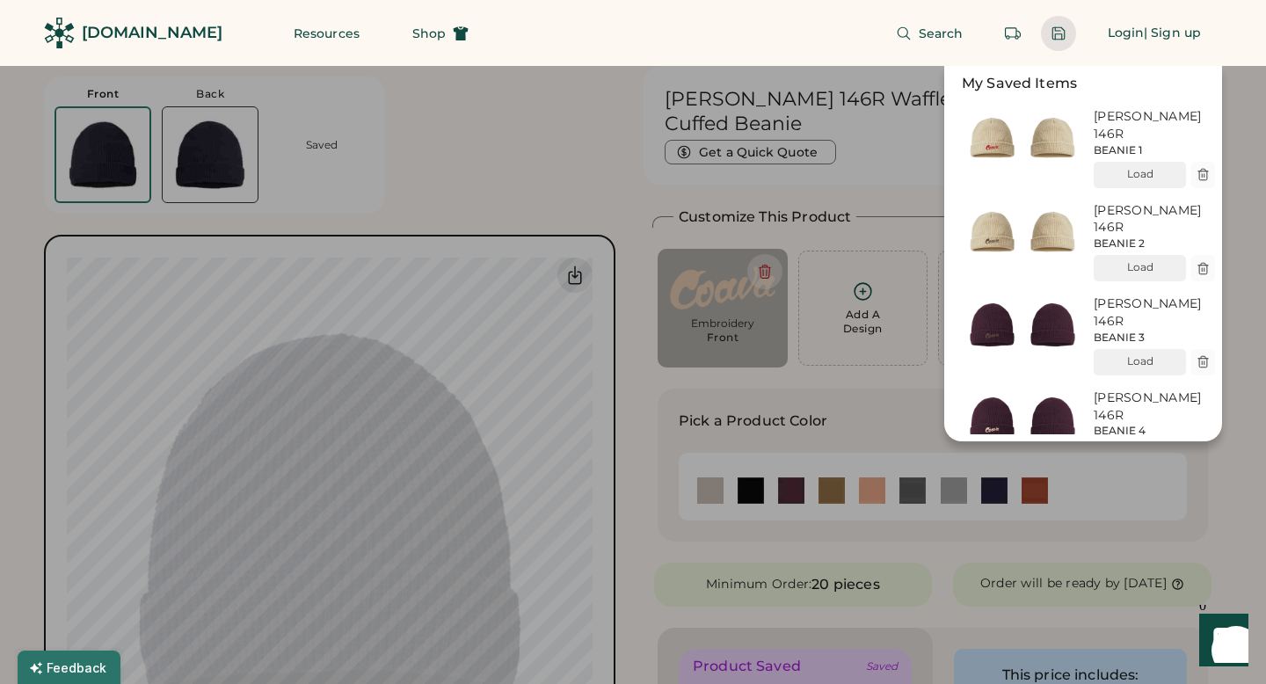
click at [469, 193] on div "My Saved Items Richardson 146R BEANIE 1 Load Richardson 146R BEANIE 2 Load Rich…" at bounding box center [611, 253] width 1222 height 375
click at [350, 31] on div "Resources Shop" at bounding box center [381, 33] width 217 height 66
click at [412, 38] on span "Shop" at bounding box center [428, 33] width 33 height 12
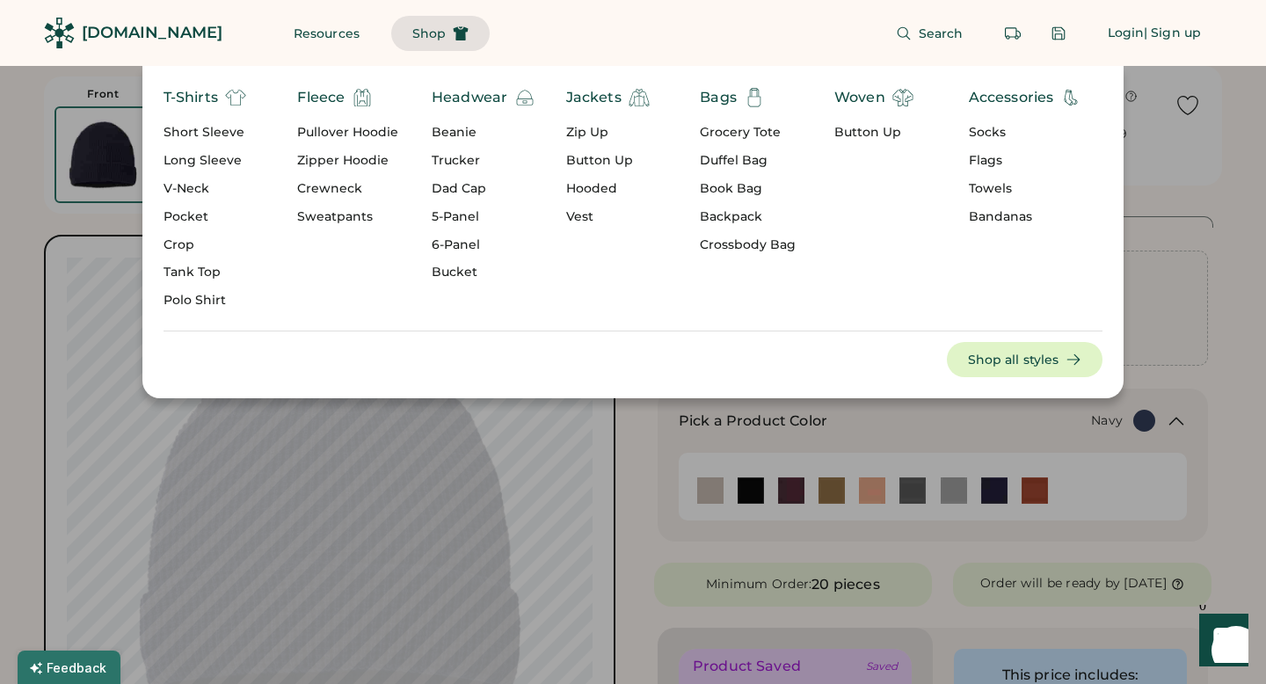
click at [602, 135] on div "Zip Up" at bounding box center [608, 133] width 84 height 18
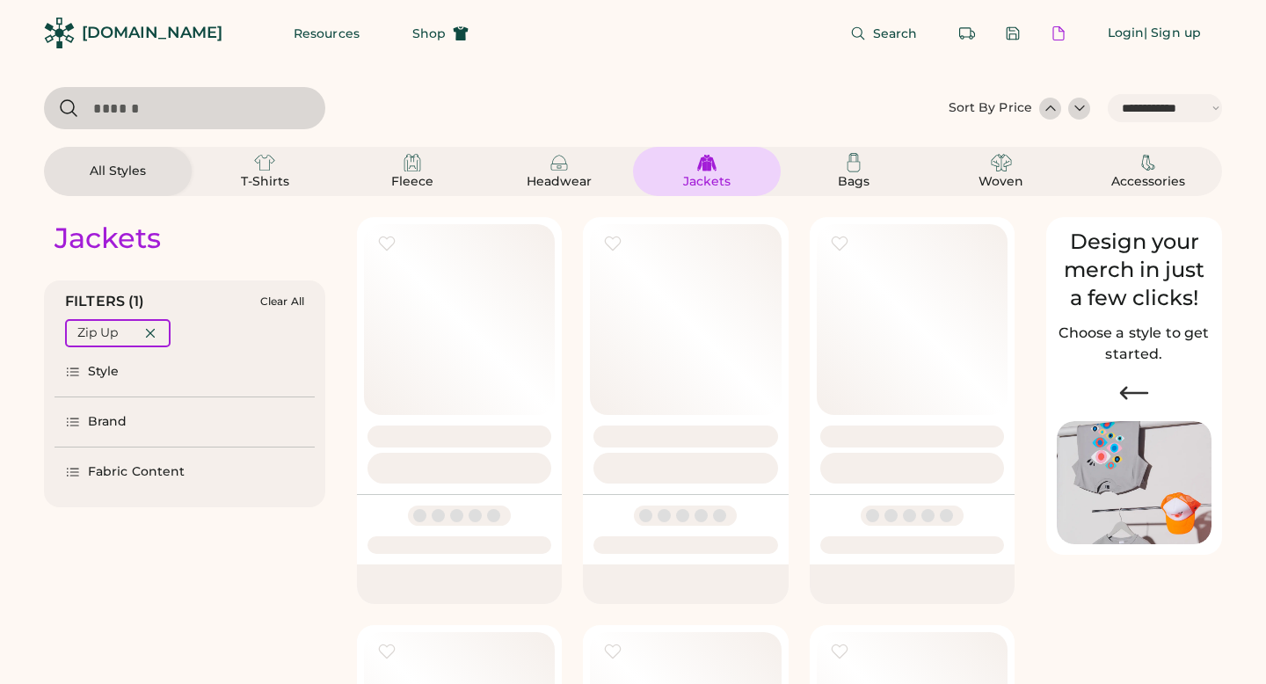
select select "*****"
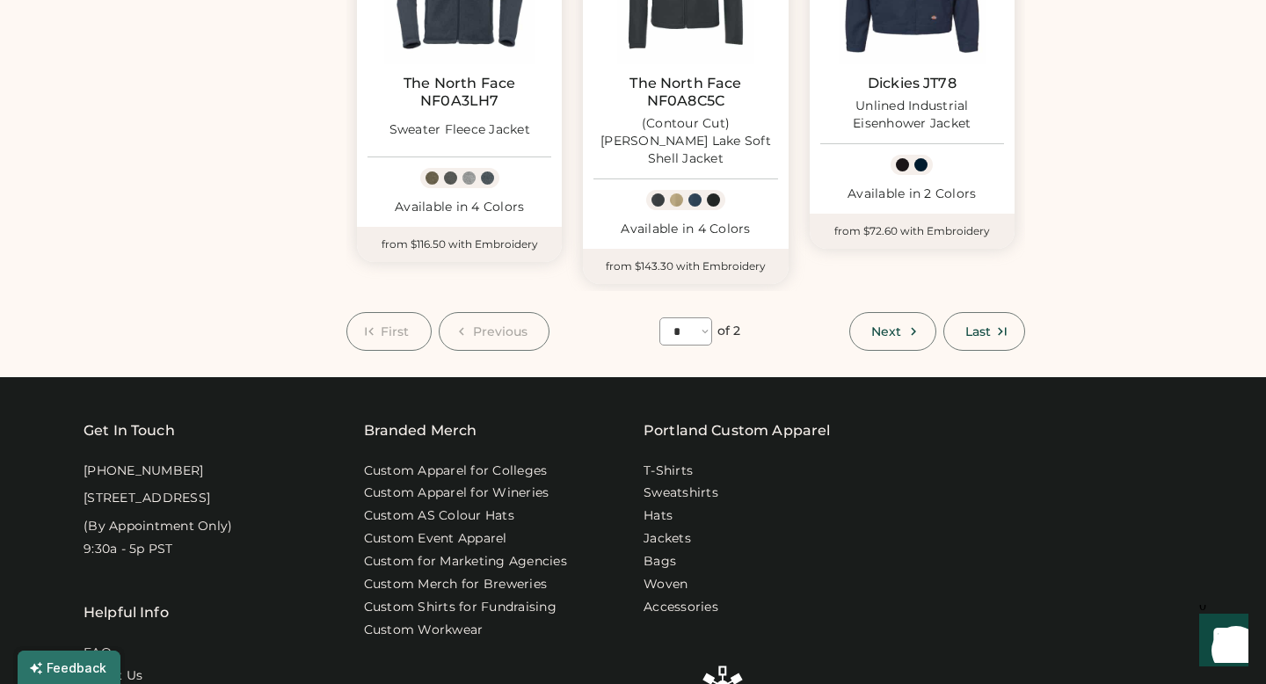
scroll to position [1615, 0]
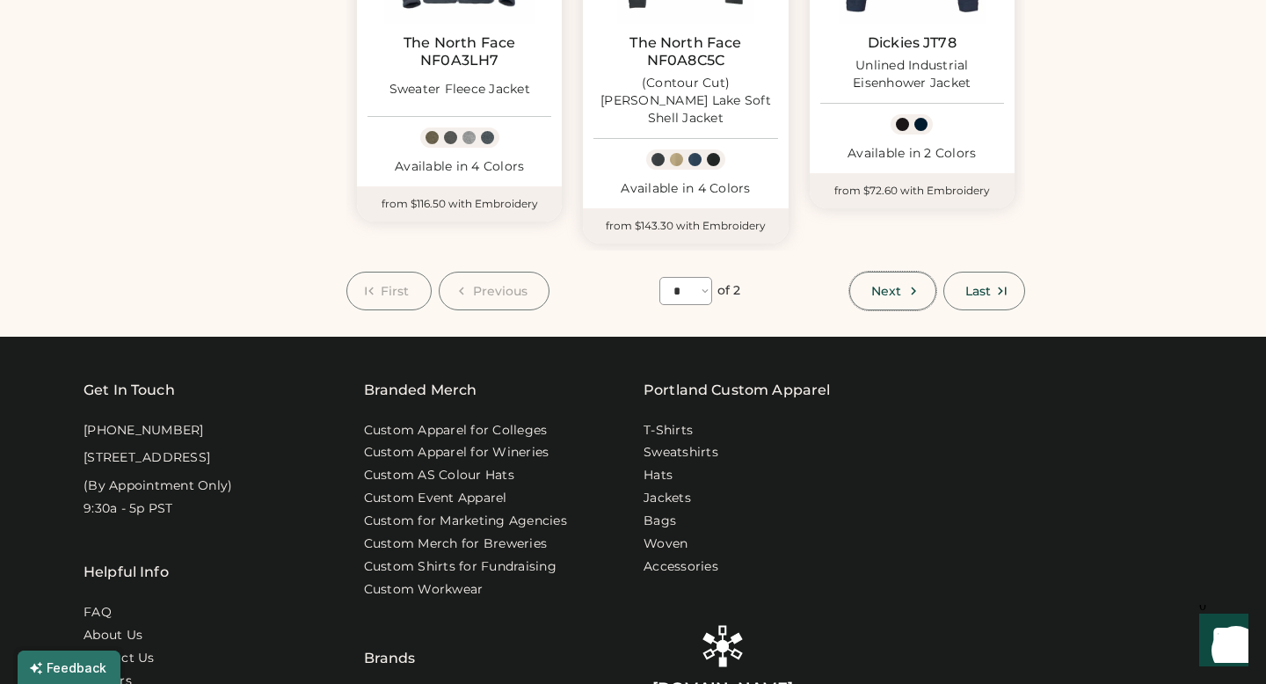
click at [890, 285] on span "Next" at bounding box center [886, 291] width 30 height 12
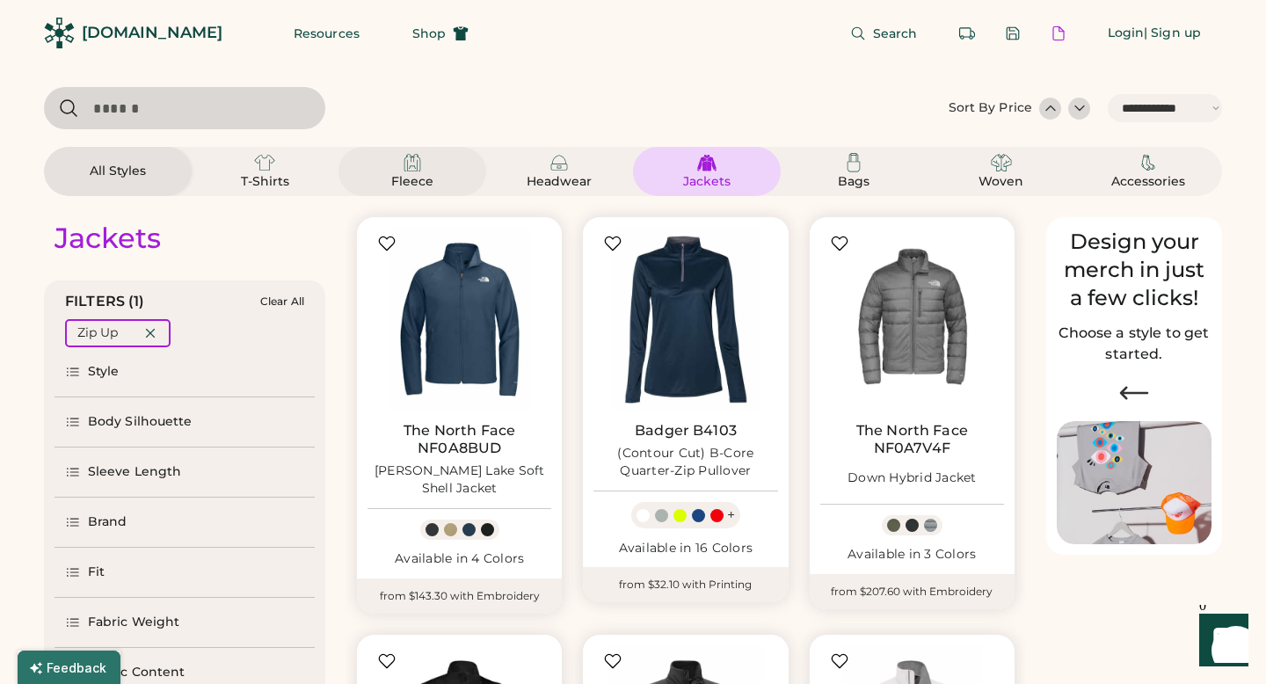
click at [419, 168] on img at bounding box center [412, 162] width 21 height 21
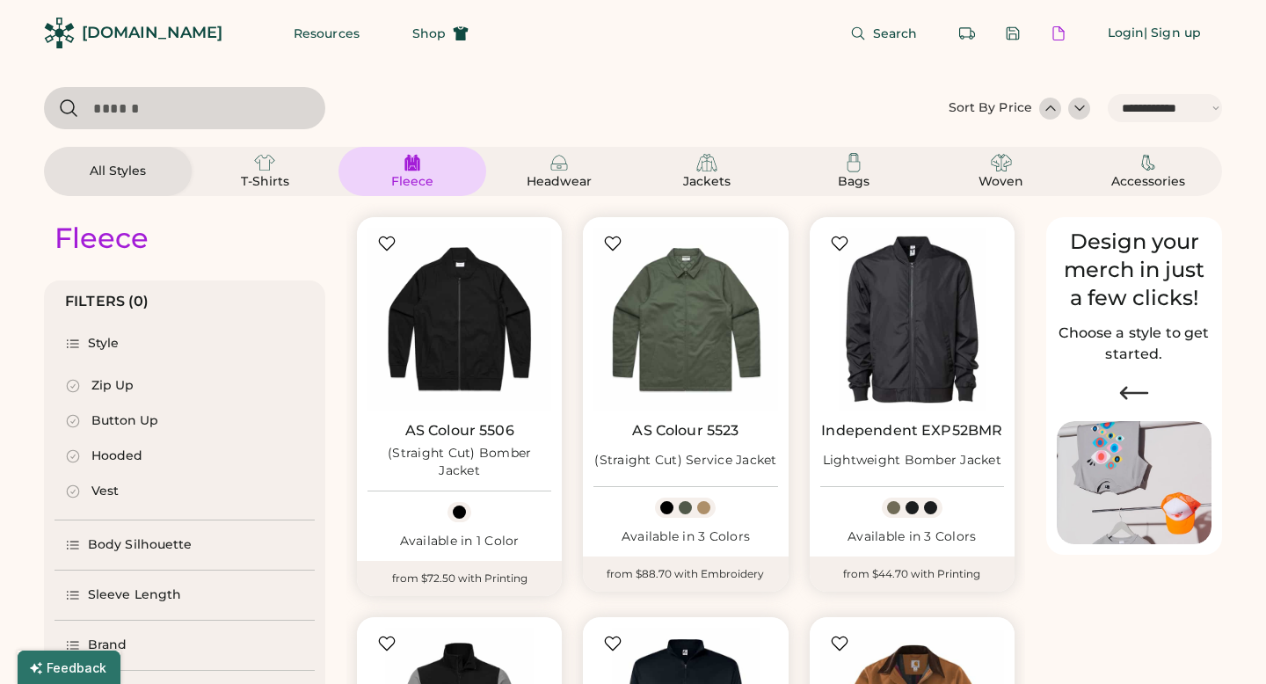
select select "*"
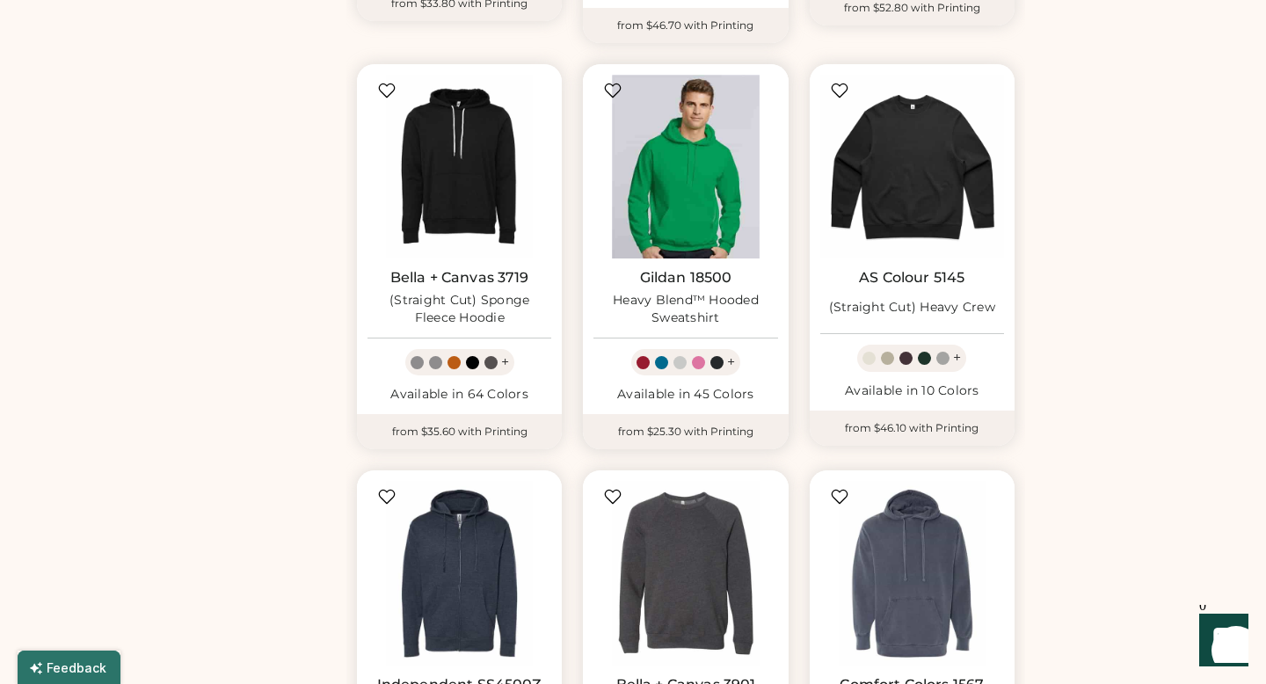
scroll to position [993, 0]
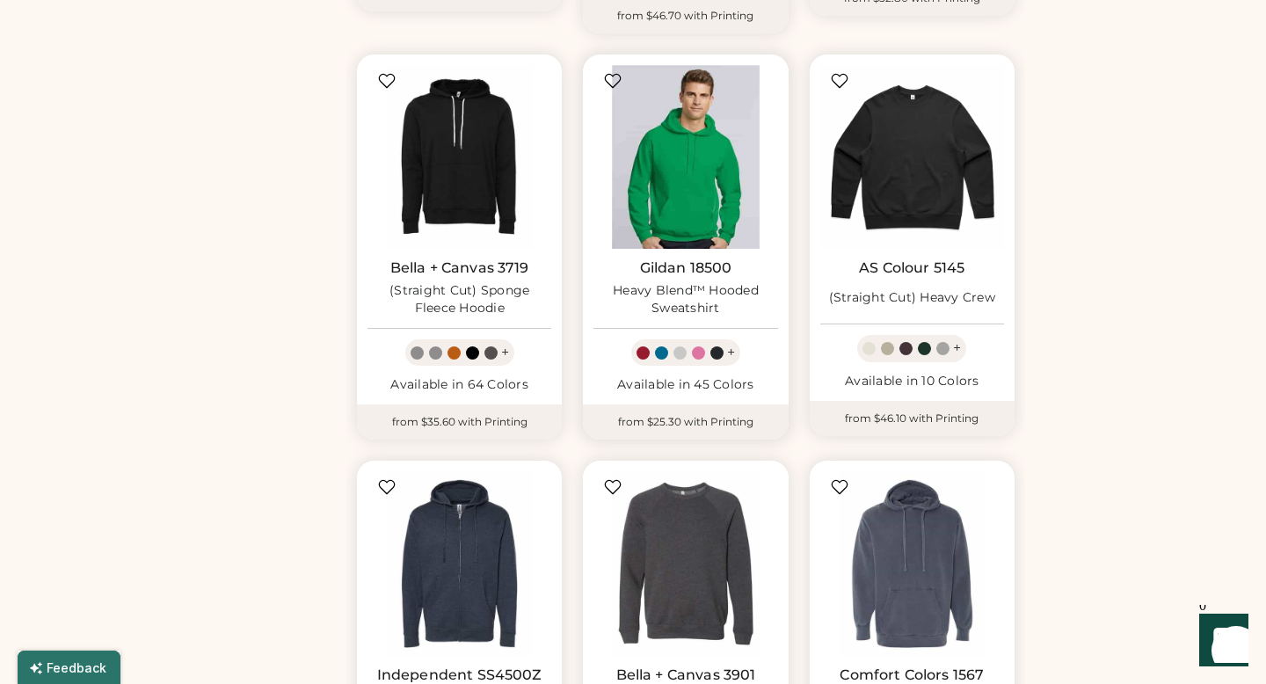
click at [663, 216] on img at bounding box center [685, 157] width 184 height 184
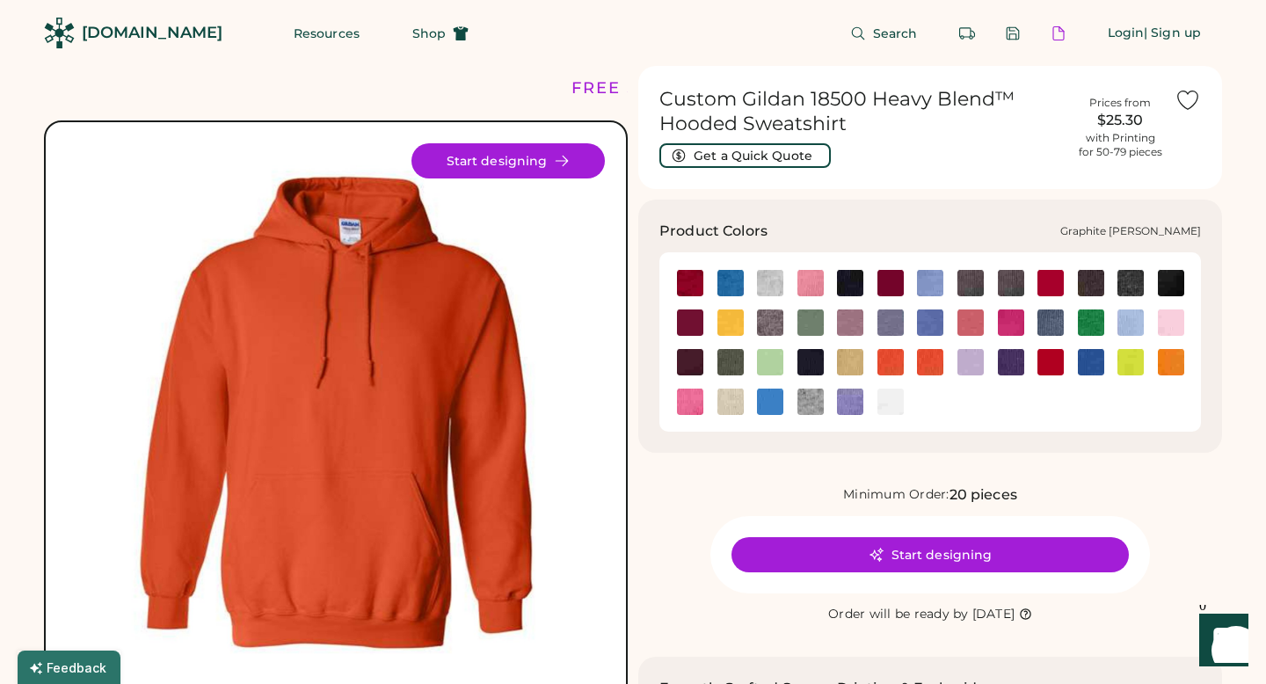
click at [775, 329] on img at bounding box center [770, 322] width 26 height 26
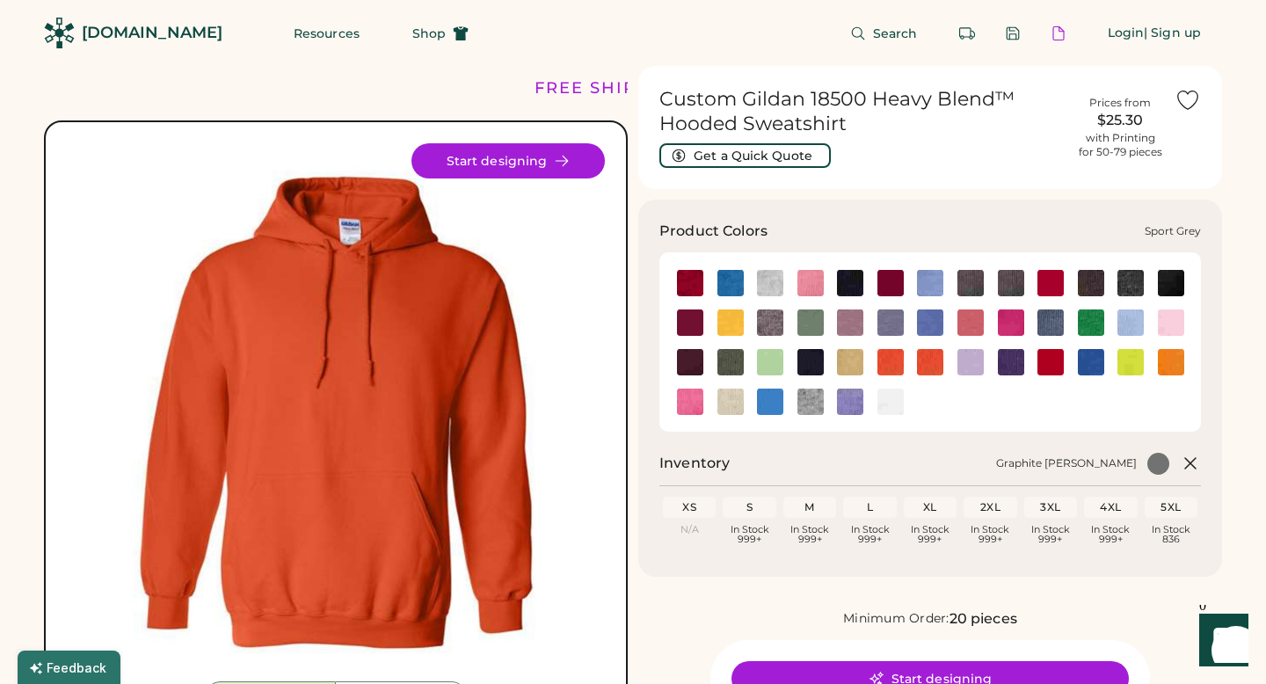
click at [818, 403] on img at bounding box center [810, 402] width 26 height 26
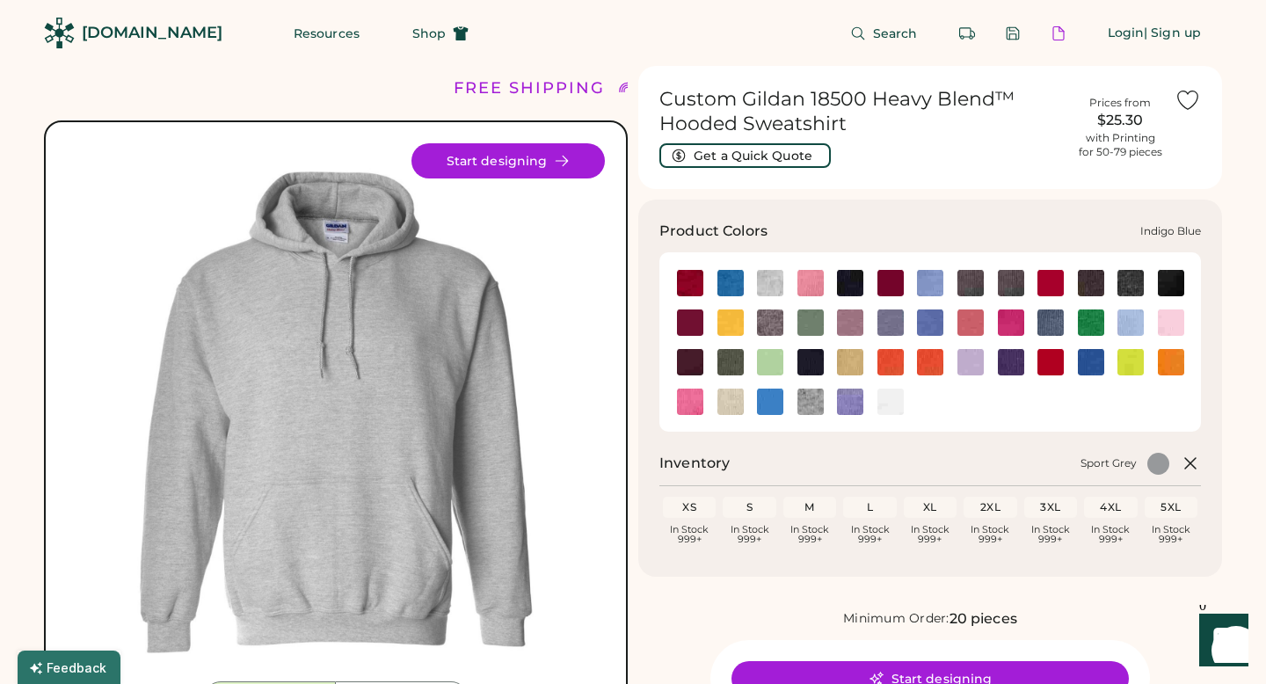
click at [1063, 344] on div at bounding box center [1050, 362] width 40 height 40
click at [1182, 289] on img at bounding box center [1171, 283] width 26 height 26
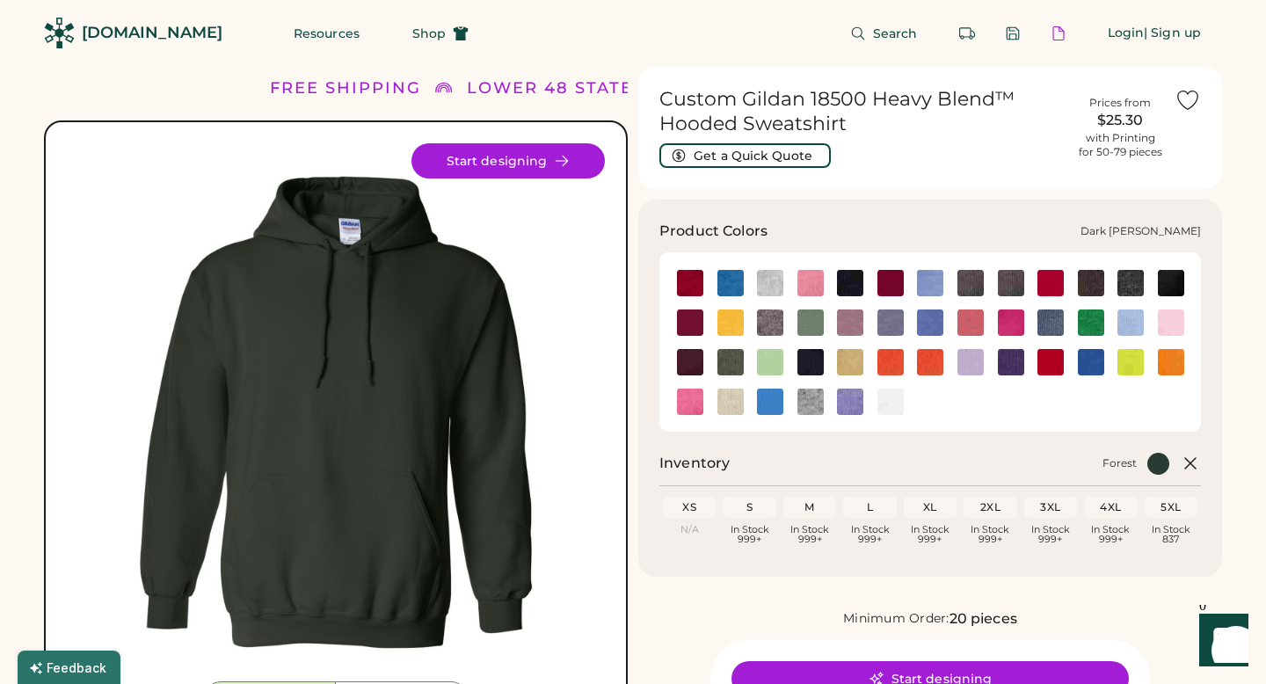
click at [1126, 287] on img at bounding box center [1130, 283] width 26 height 26
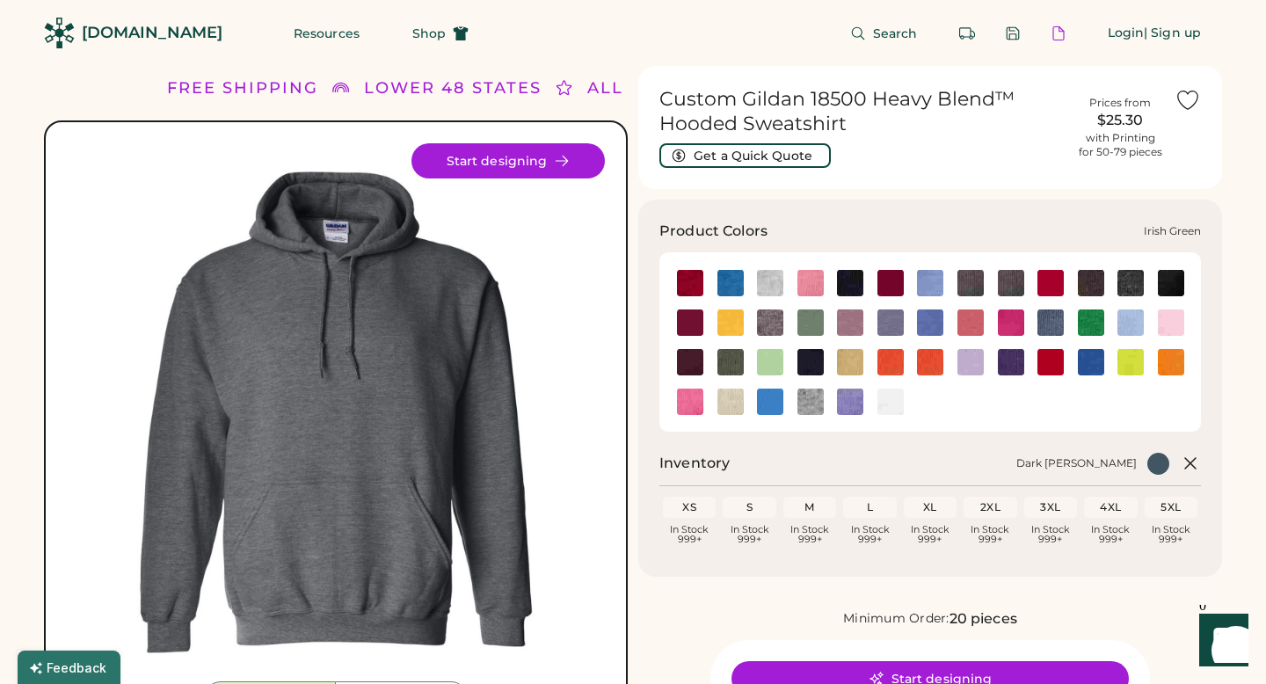
click at [1096, 325] on img at bounding box center [1091, 322] width 26 height 26
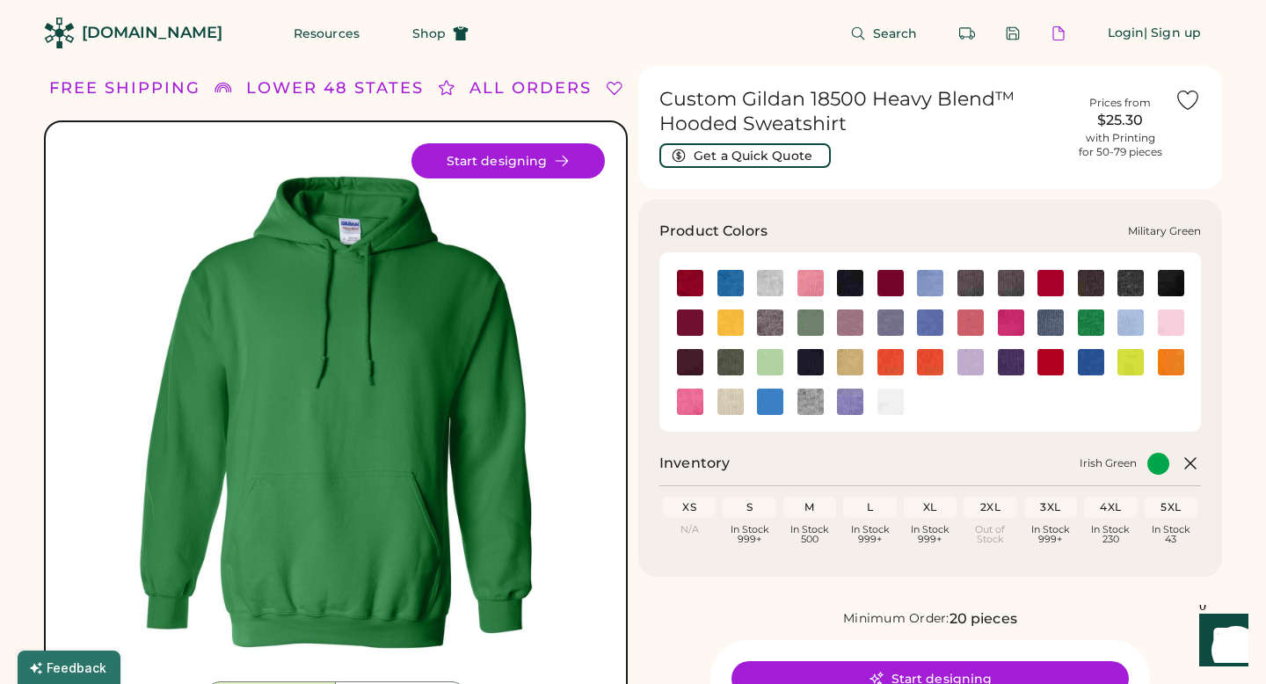
click at [734, 352] on img at bounding box center [730, 362] width 26 height 26
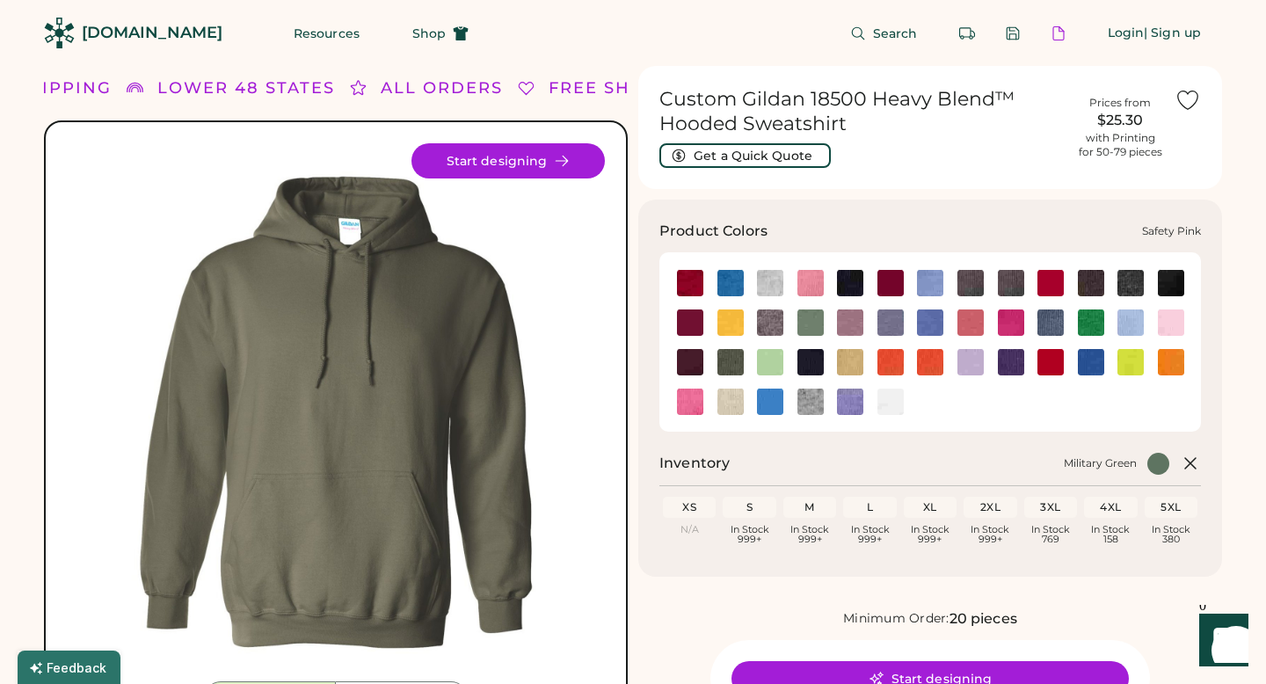
click at [694, 405] on img at bounding box center [690, 402] width 26 height 26
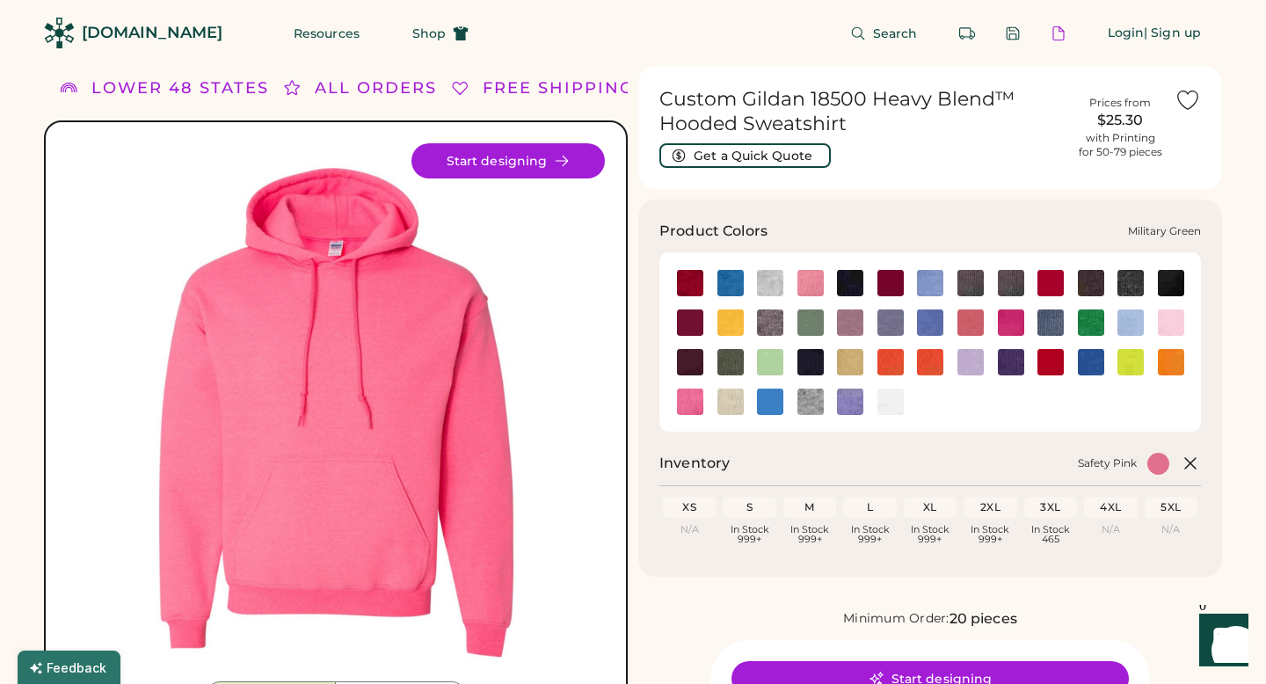
click at [726, 363] on img at bounding box center [730, 362] width 26 height 26
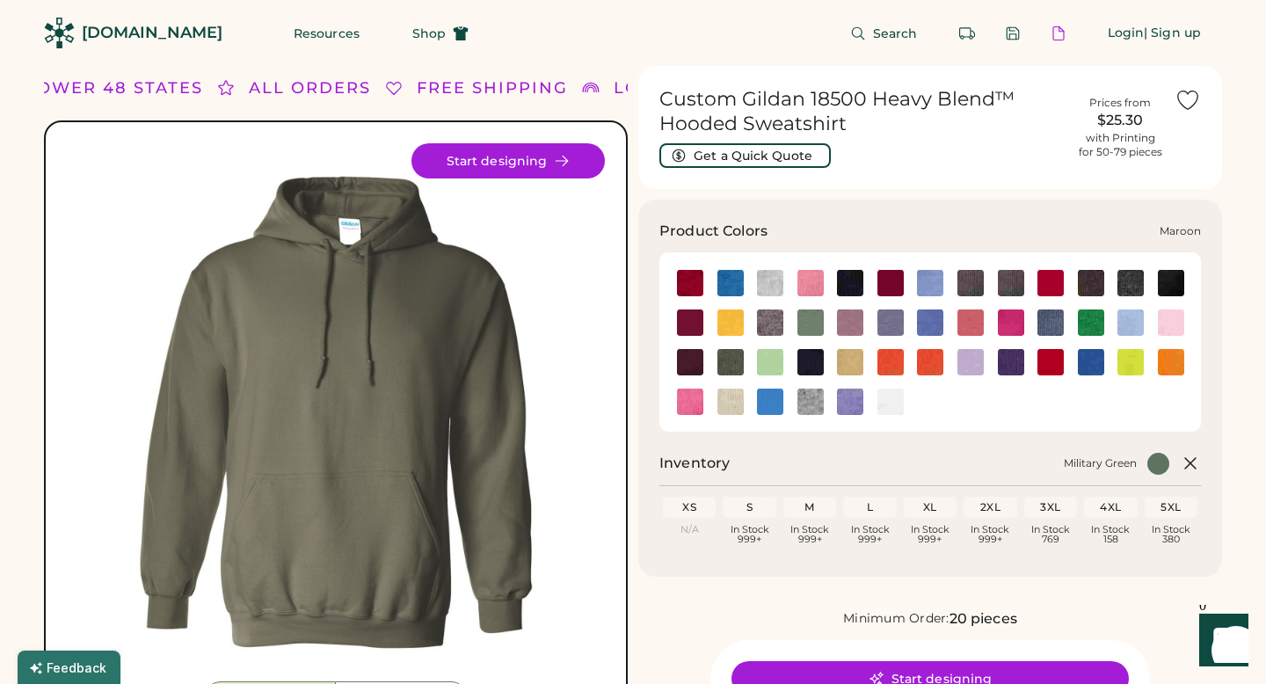
click at [695, 367] on img at bounding box center [690, 362] width 26 height 26
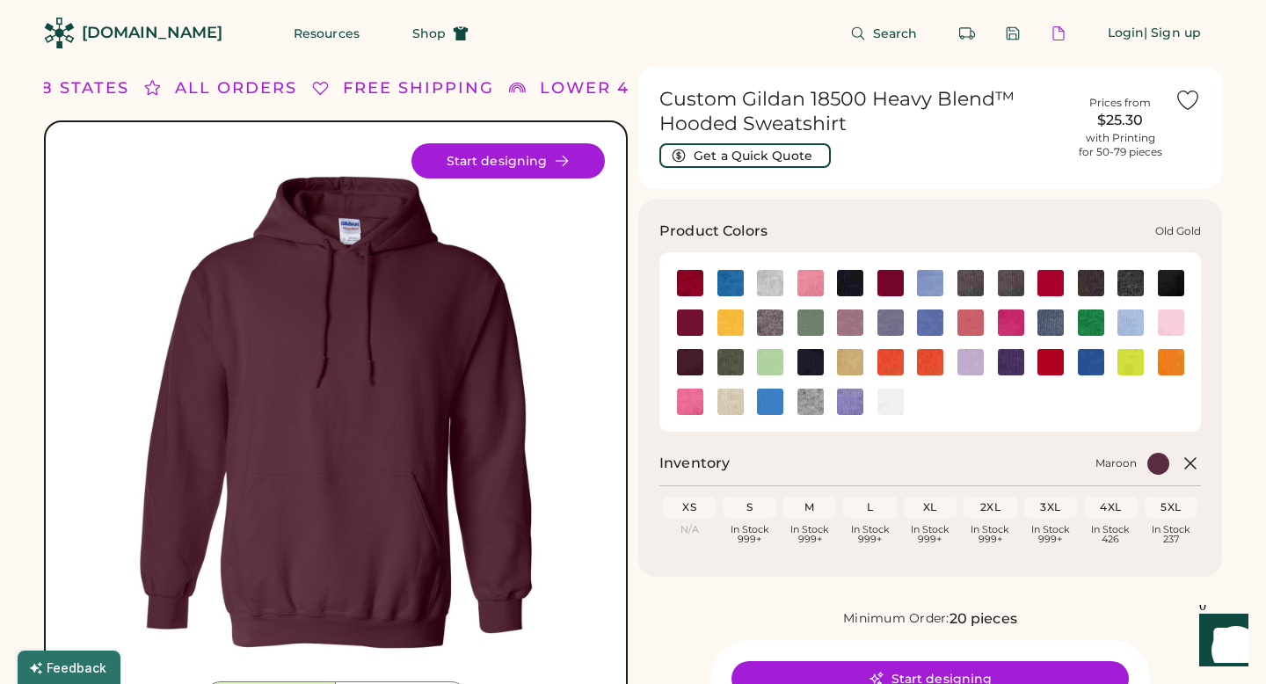
click at [860, 358] on img at bounding box center [850, 362] width 26 height 26
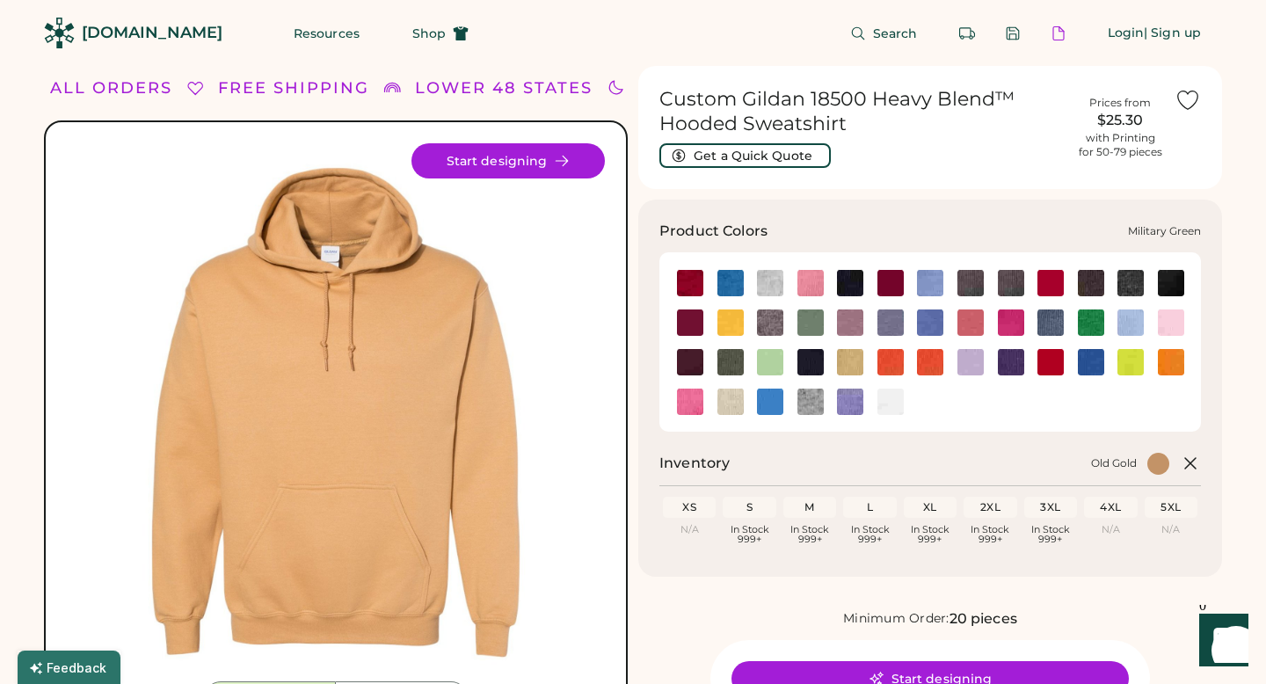
click at [727, 360] on img at bounding box center [730, 362] width 26 height 26
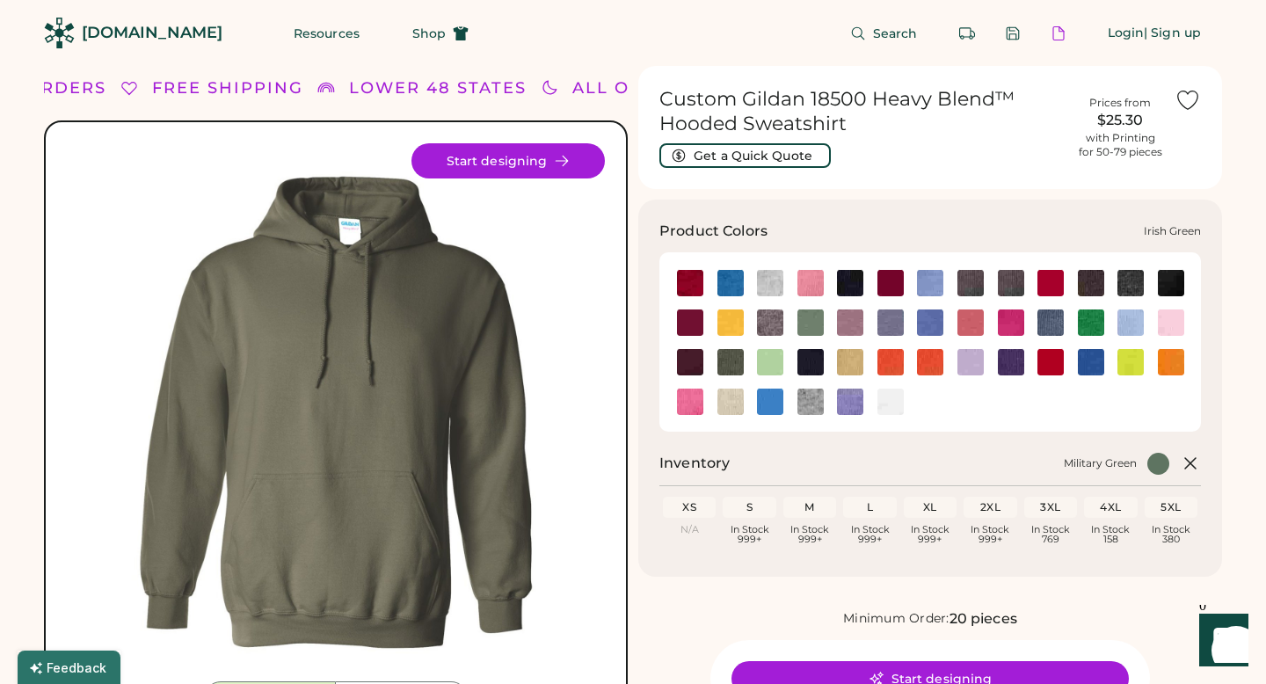
click at [1082, 325] on img at bounding box center [1091, 322] width 26 height 26
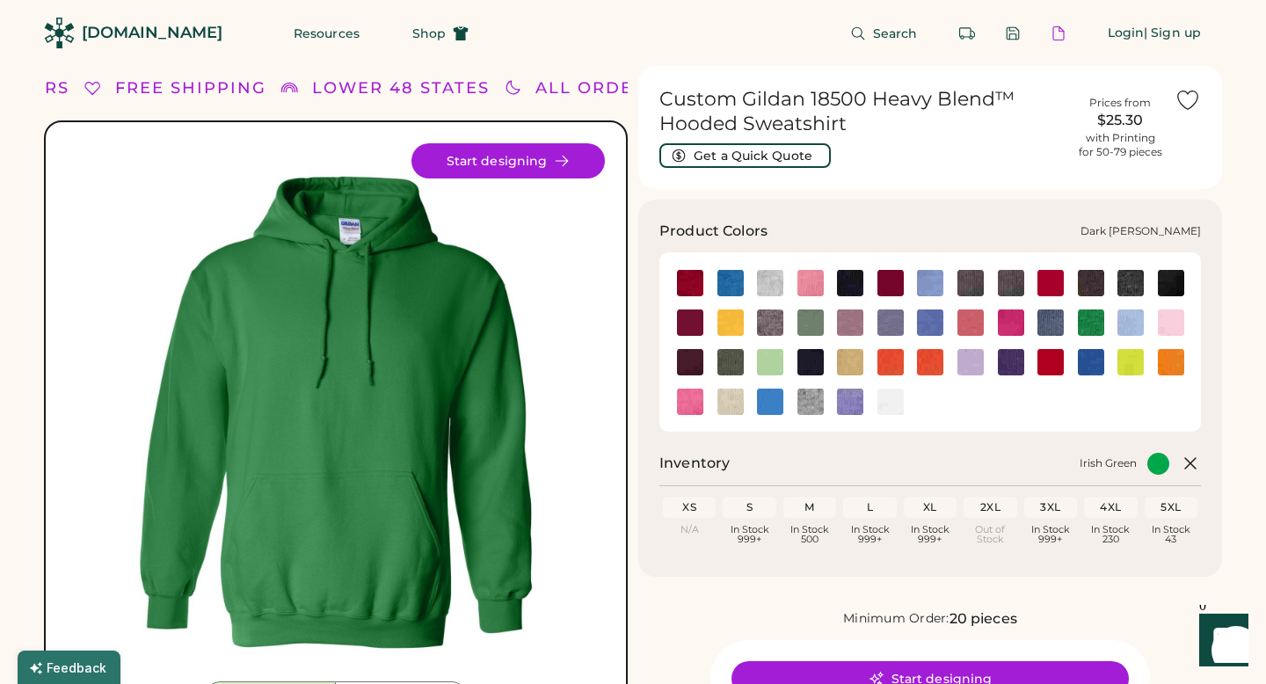
click at [1139, 275] on img at bounding box center [1130, 283] width 26 height 26
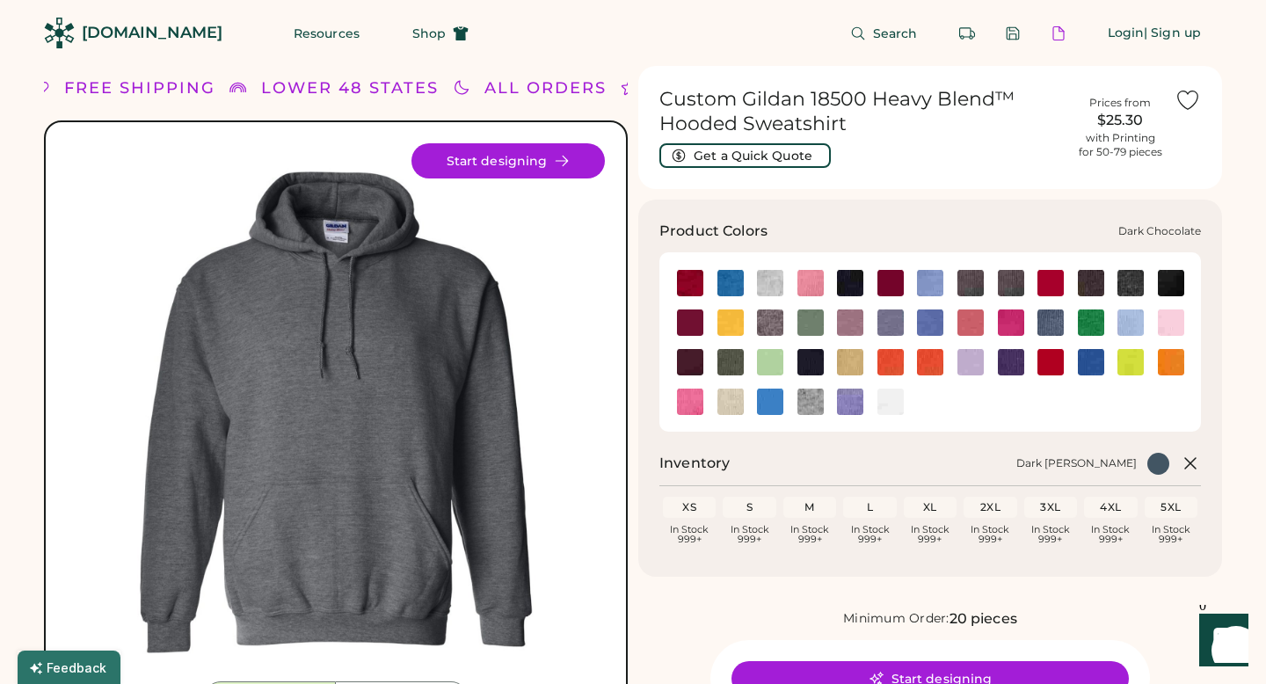
click at [1093, 281] on img at bounding box center [1091, 283] width 26 height 26
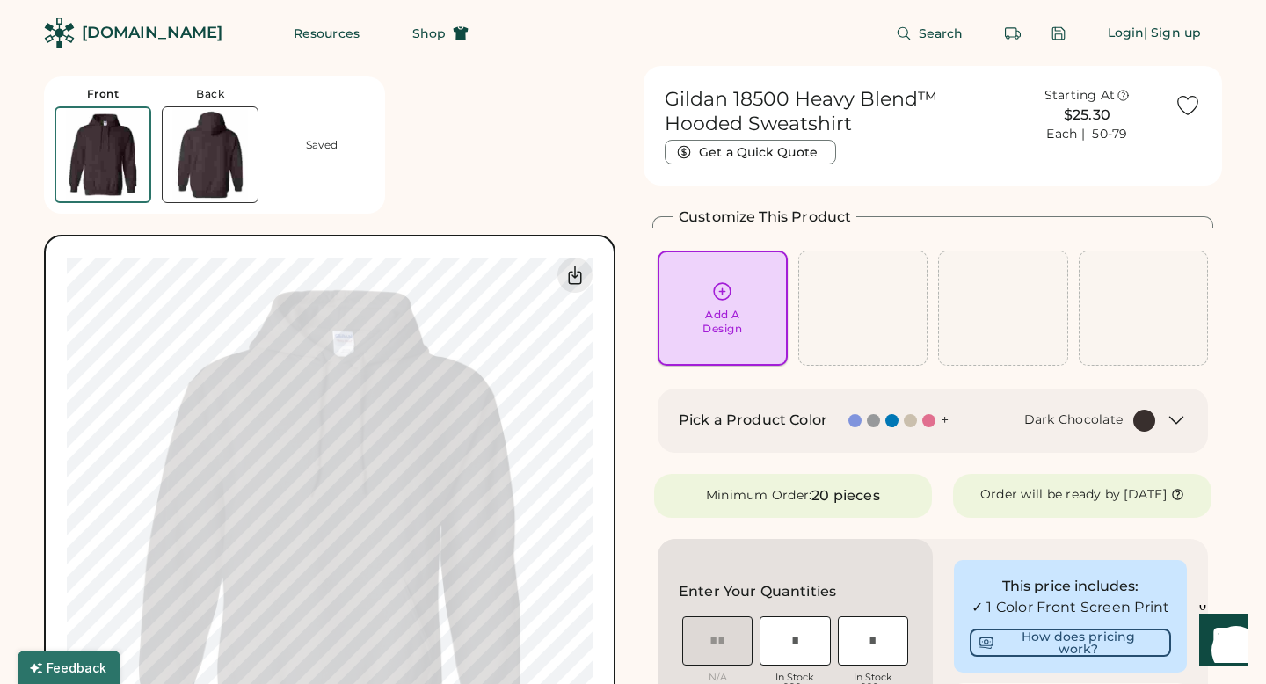
click at [738, 301] on div "Add A Design" at bounding box center [722, 307] width 105 height 55
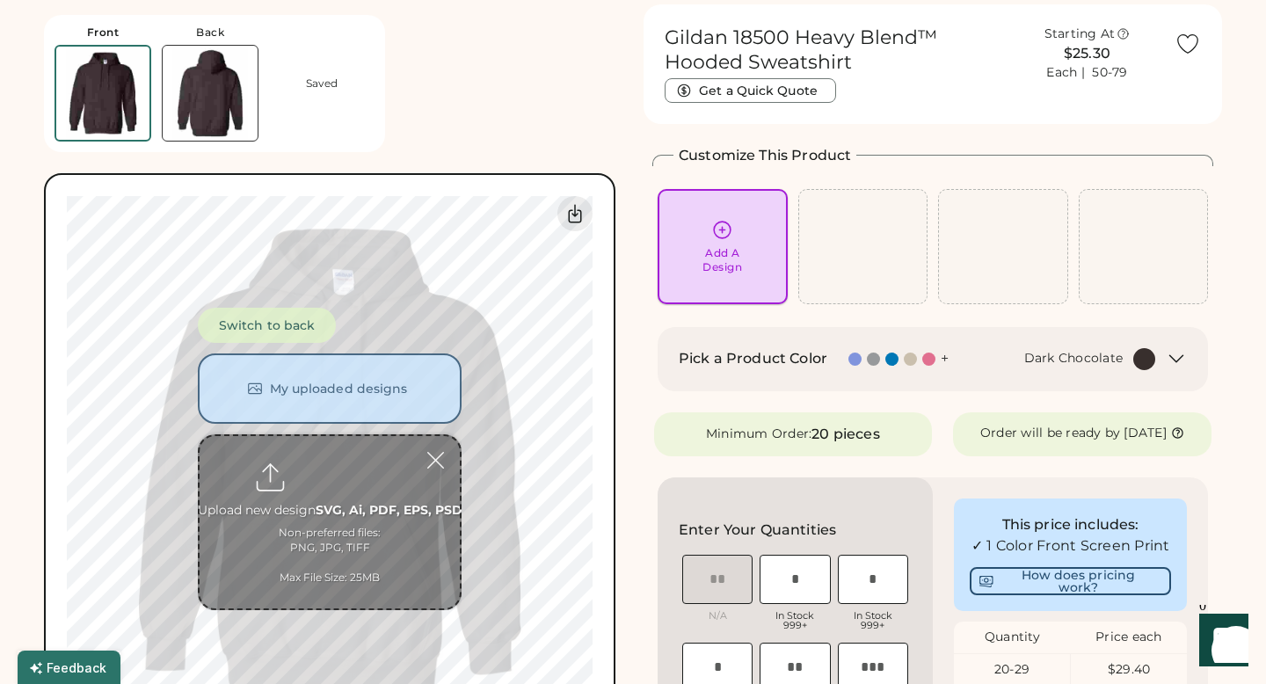
scroll to position [66, 0]
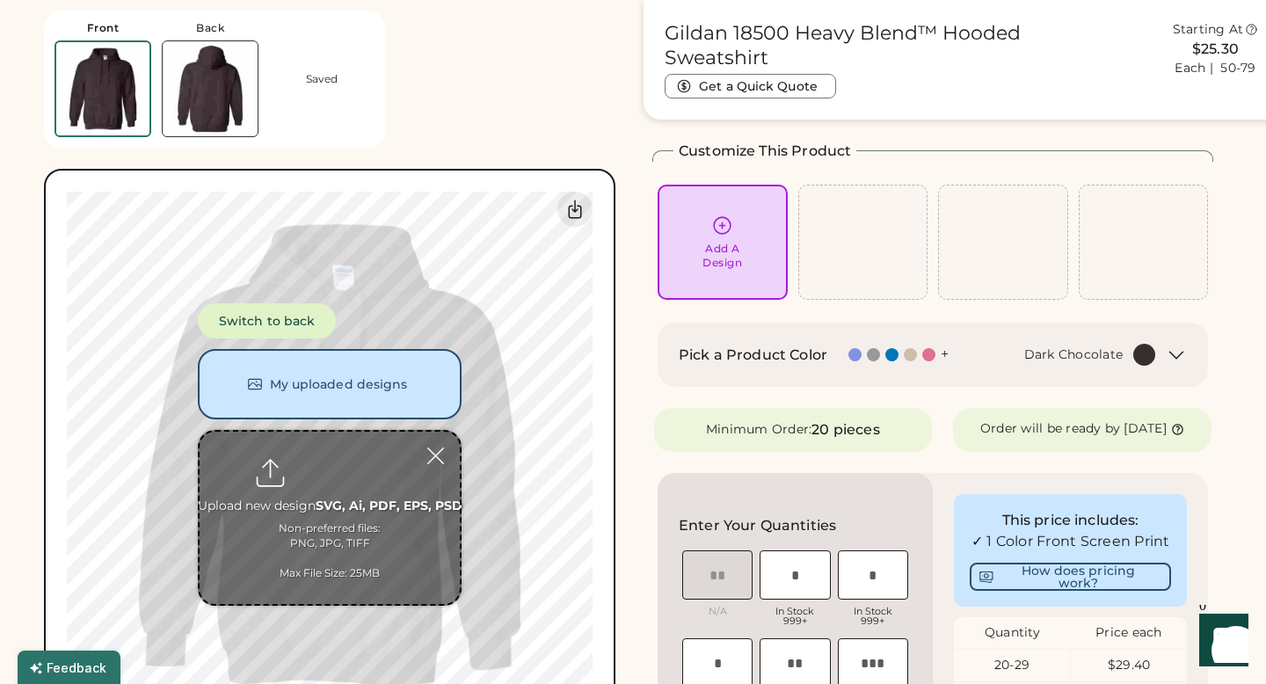
click at [342, 469] on input "file" at bounding box center [330, 518] width 260 height 172
type input "**********"
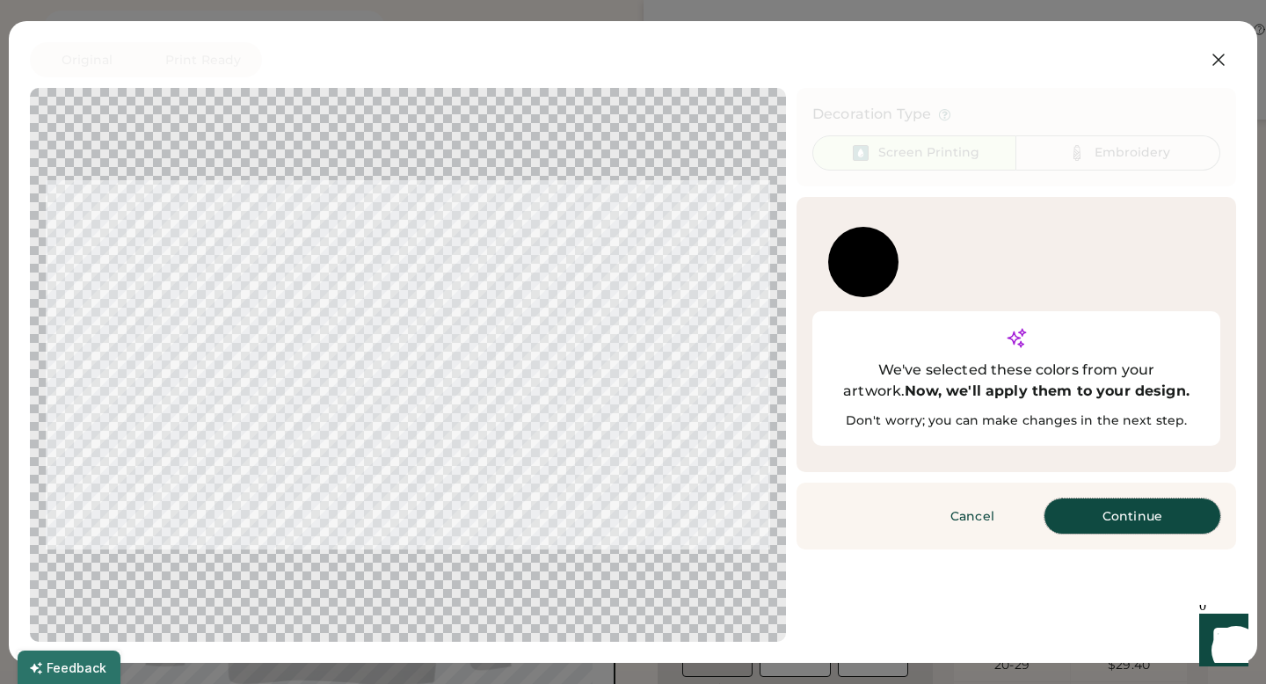
click at [1106, 498] on button "Continue" at bounding box center [1132, 515] width 176 height 35
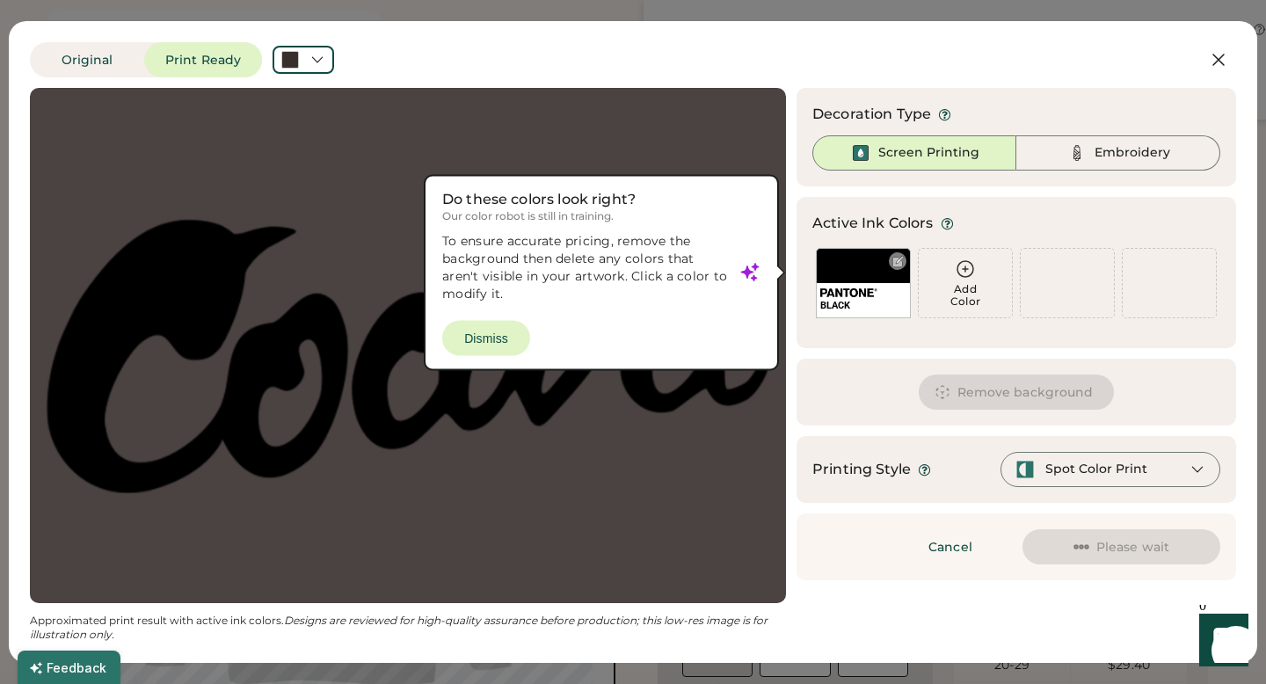
click at [855, 272] on div "BLACK" at bounding box center [863, 283] width 95 height 70
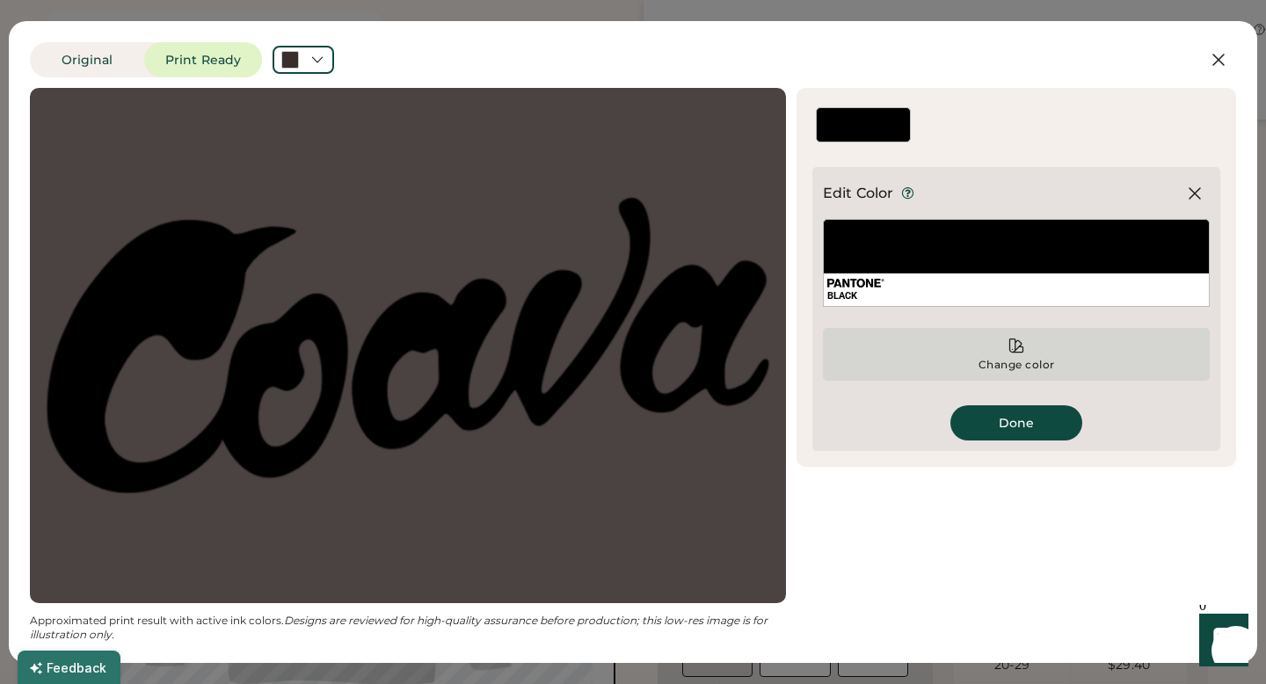
click at [1002, 361] on div "Change color" at bounding box center [1017, 365] width 78 height 14
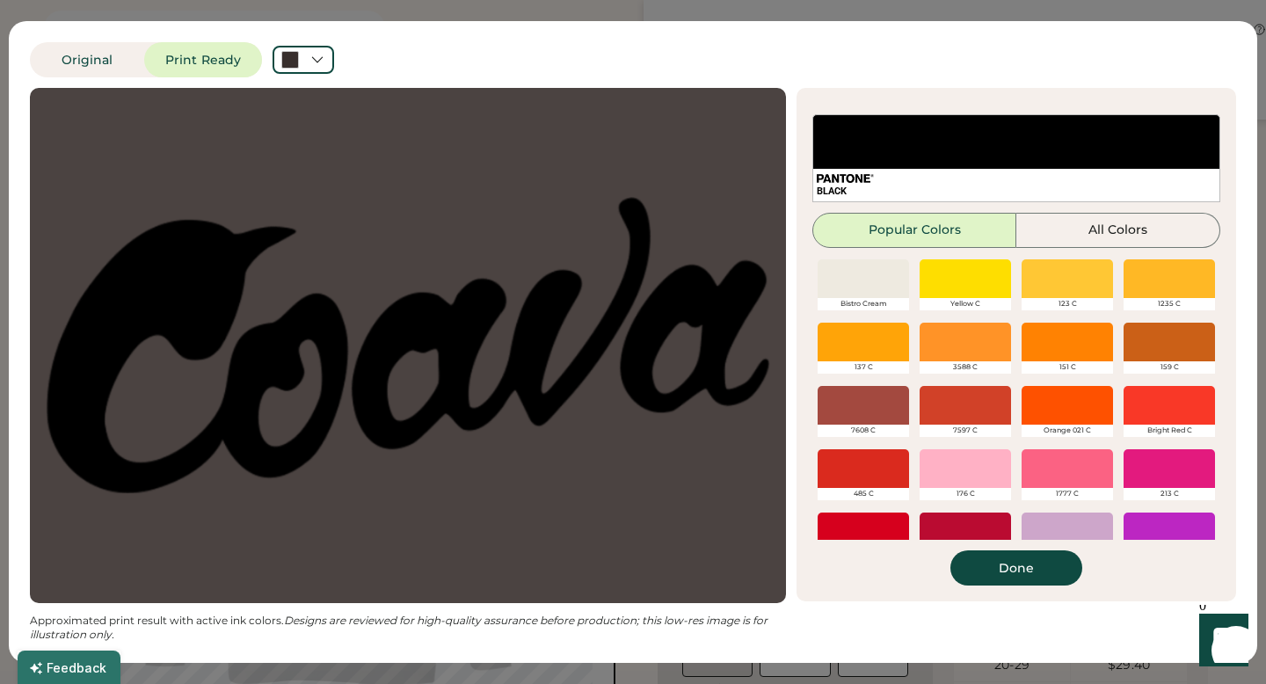
scroll to position [132, 0]
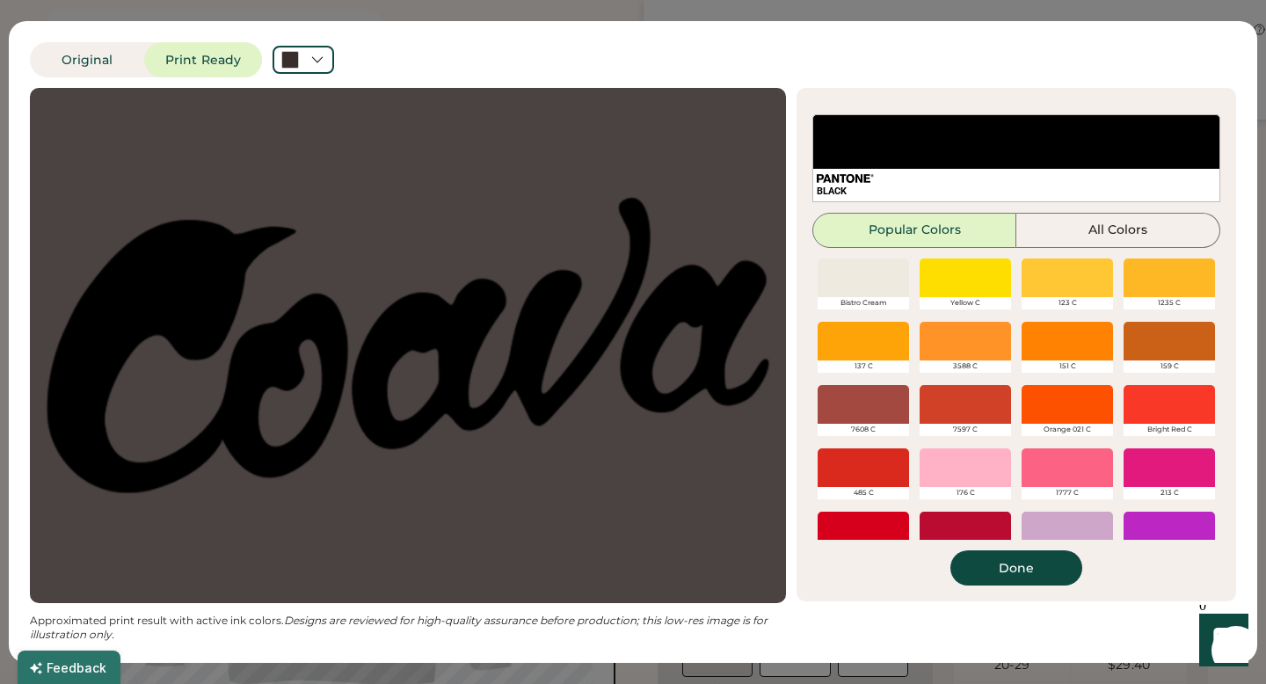
click at [1062, 385] on div at bounding box center [1067, 404] width 91 height 39
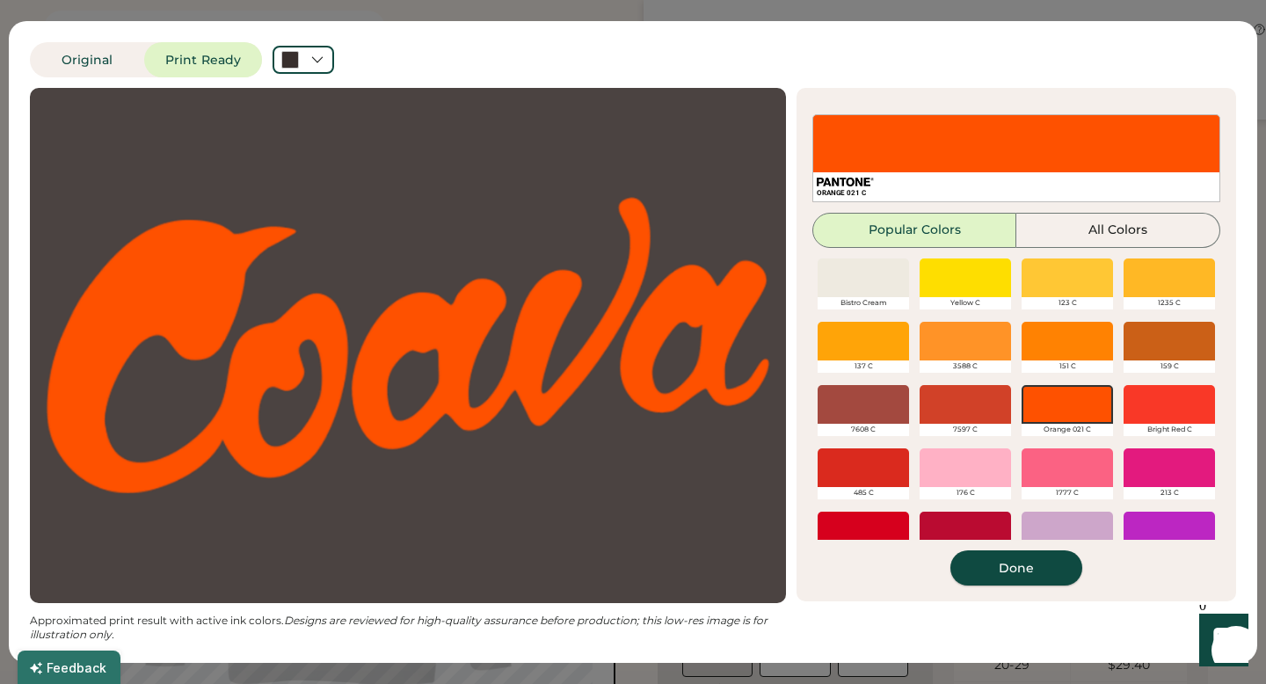
click at [1037, 582] on button "Done" at bounding box center [1016, 567] width 132 height 35
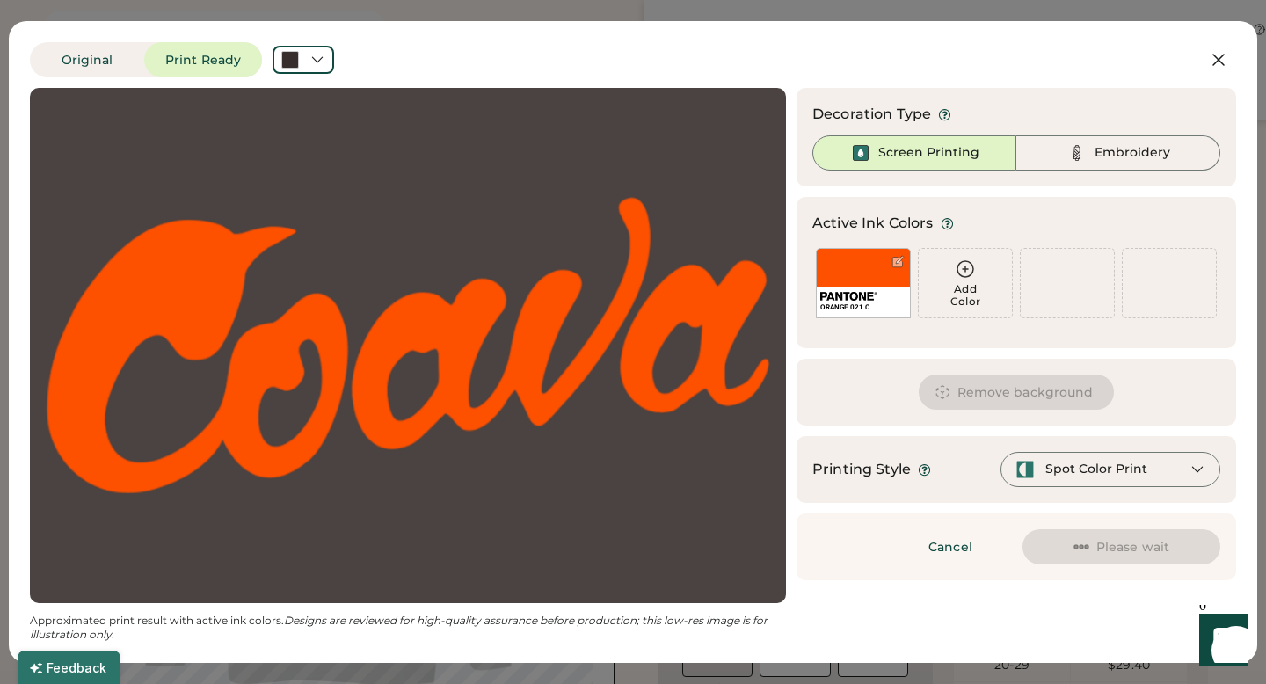
scroll to position [0, 0]
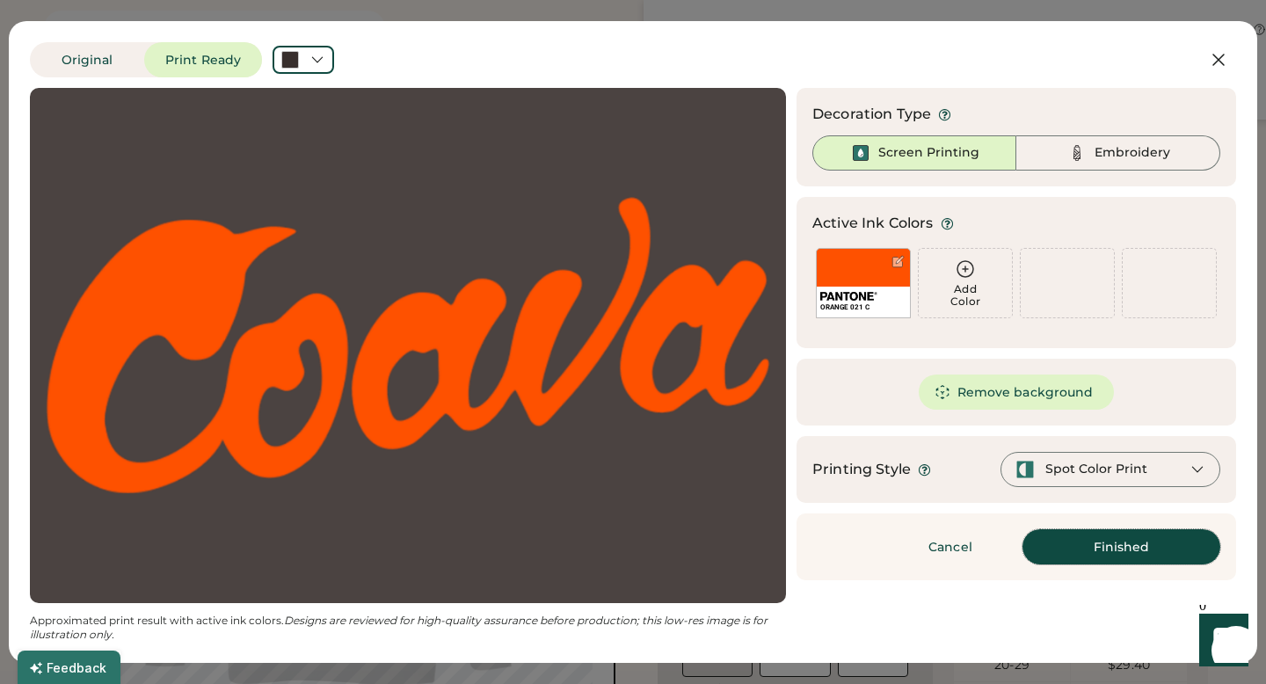
click at [1089, 558] on button "Finished" at bounding box center [1121, 546] width 198 height 35
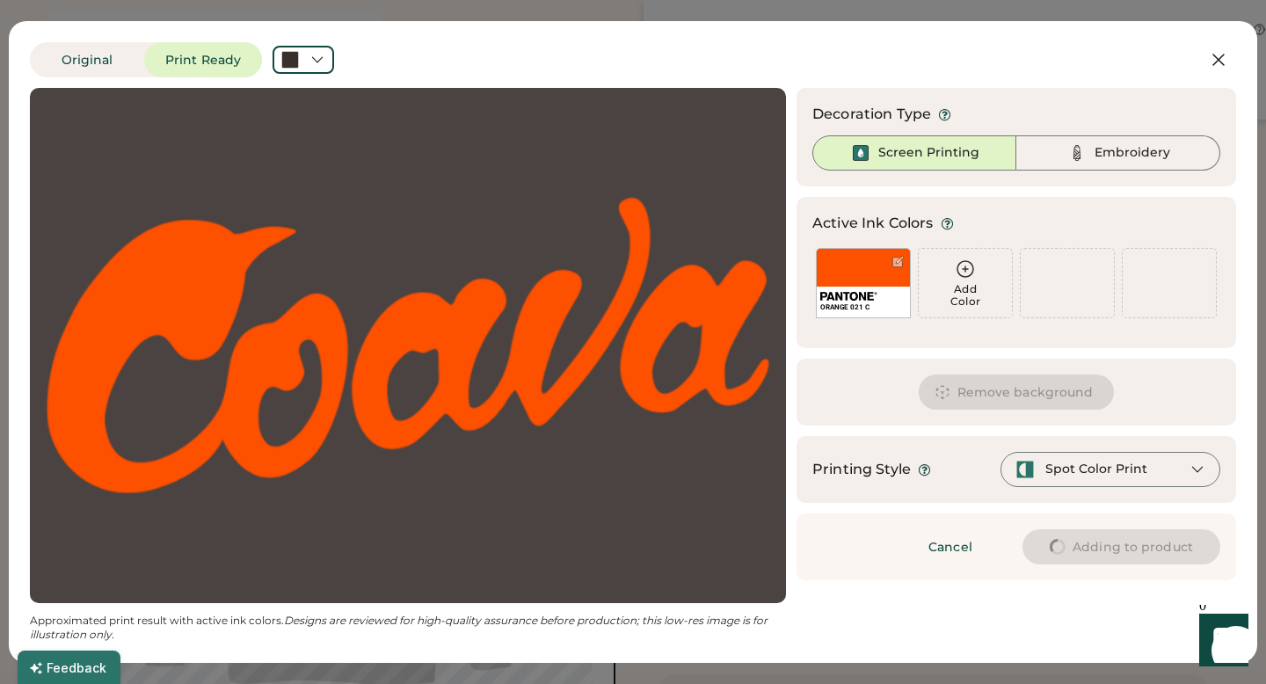
type input "****"
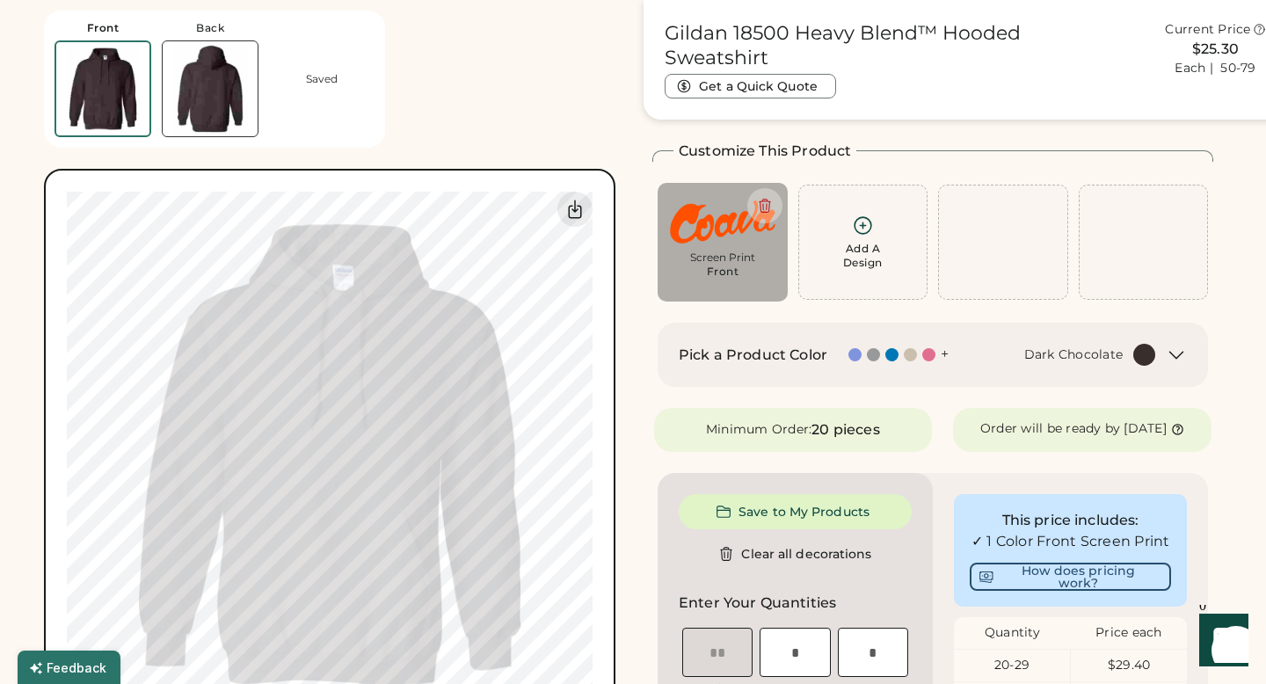
type input "****"
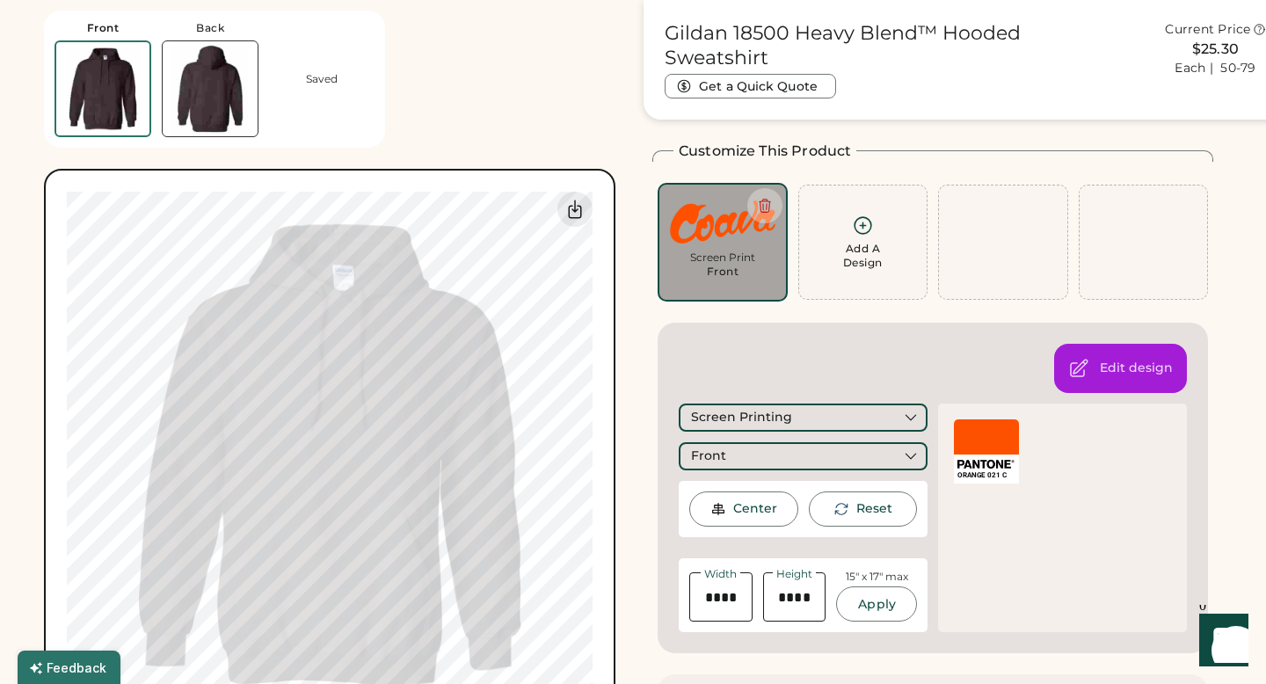
type input "*****"
type input "****"
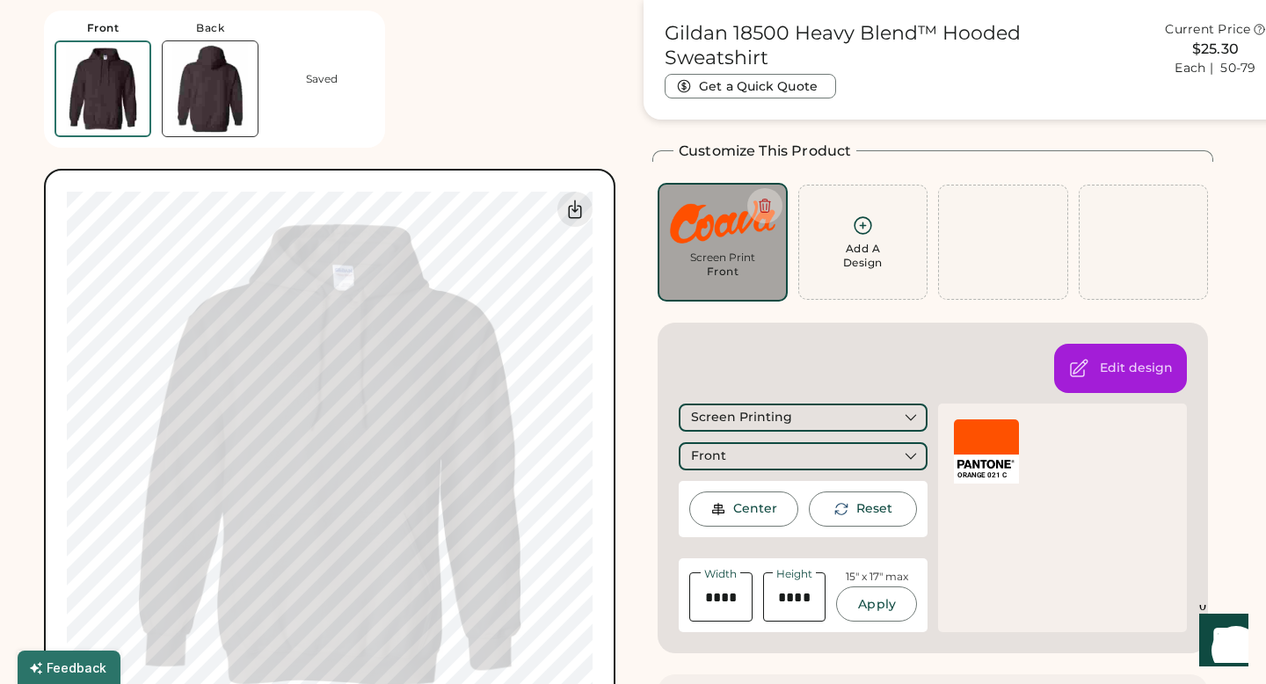
type input "****"
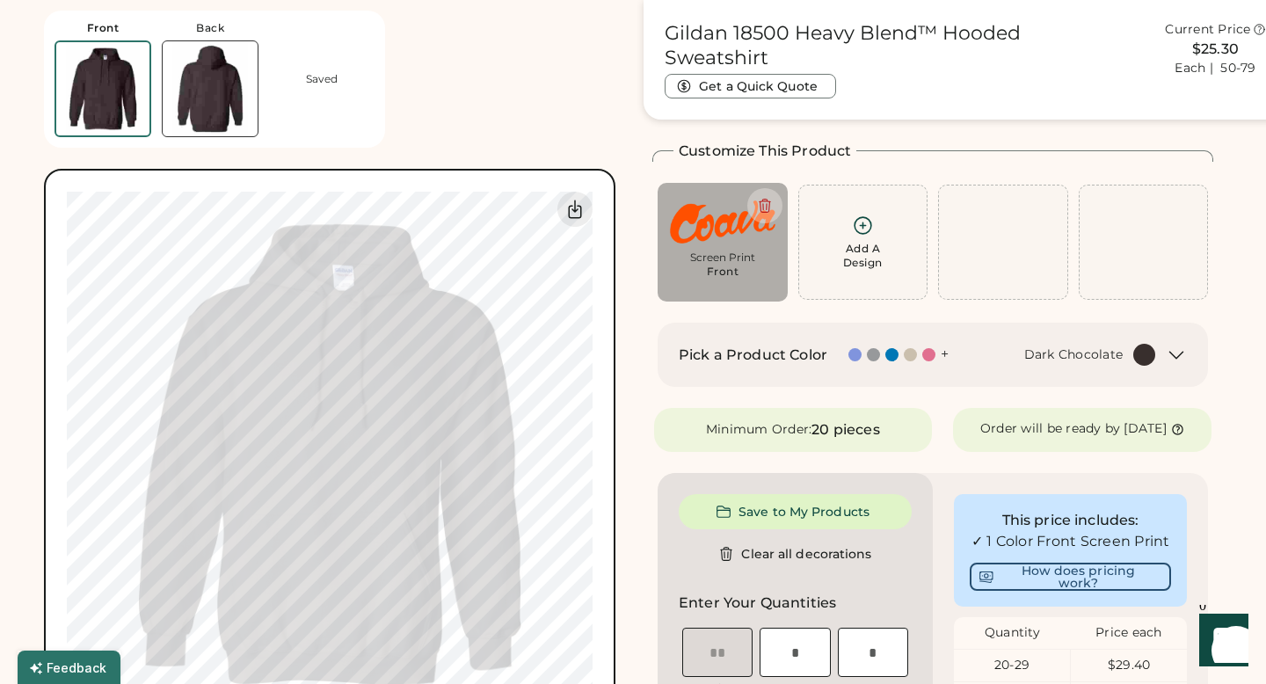
type input "****"
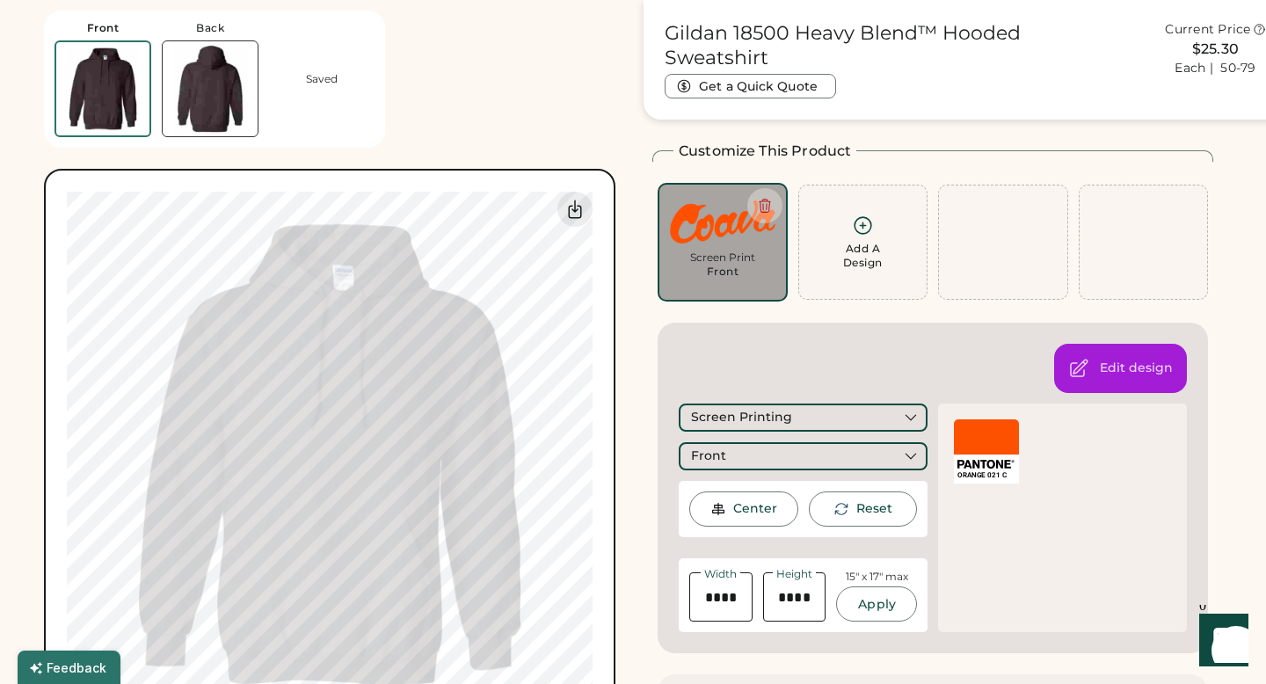
type input "*****"
type input "****"
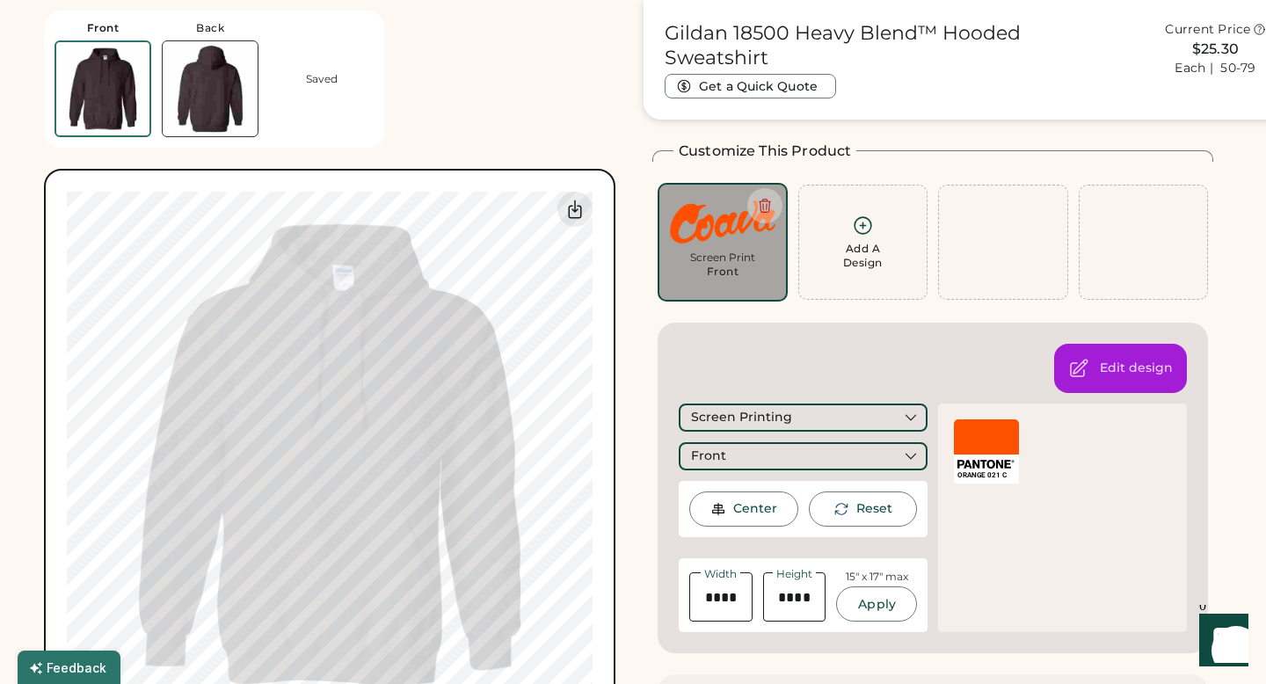
type input "****"
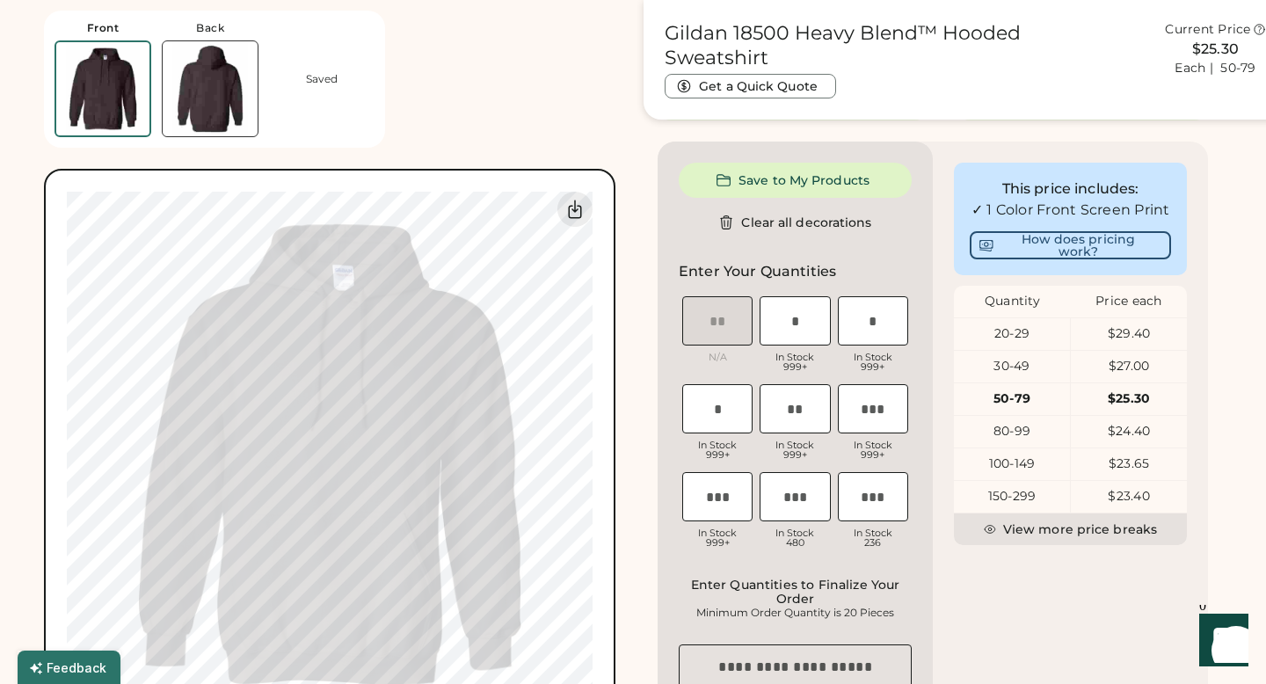
scroll to position [680, 0]
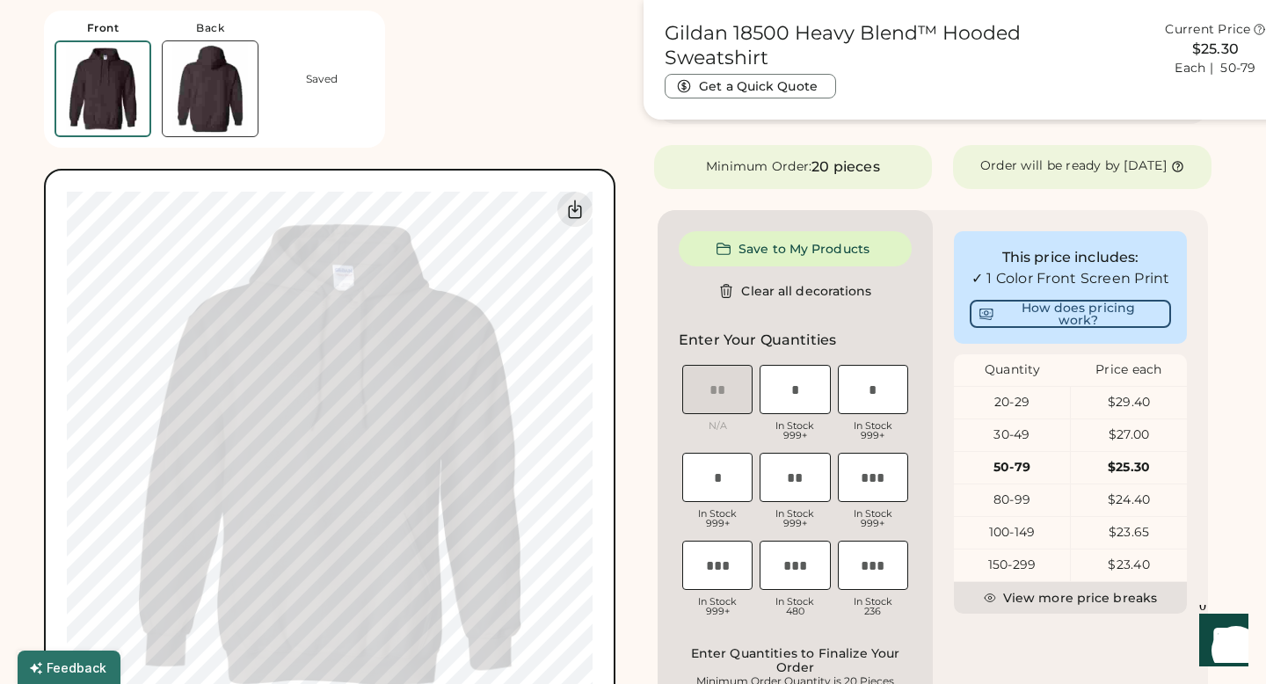
type input "****"
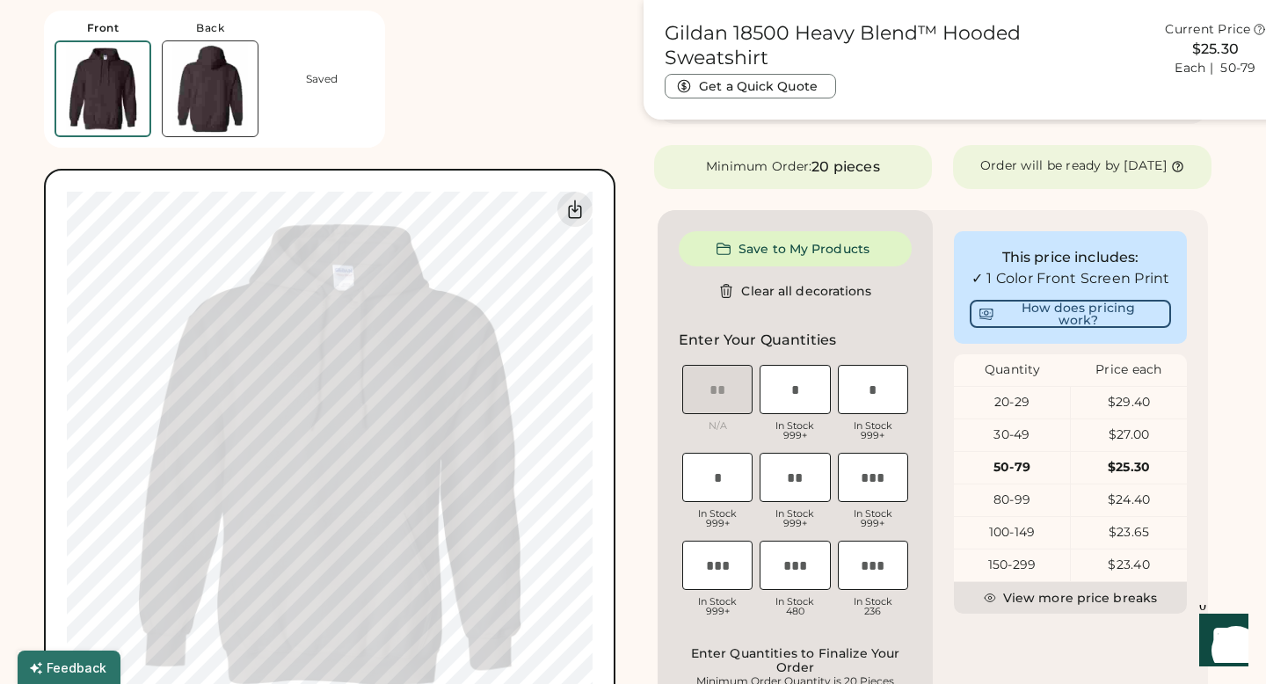
type input "****"
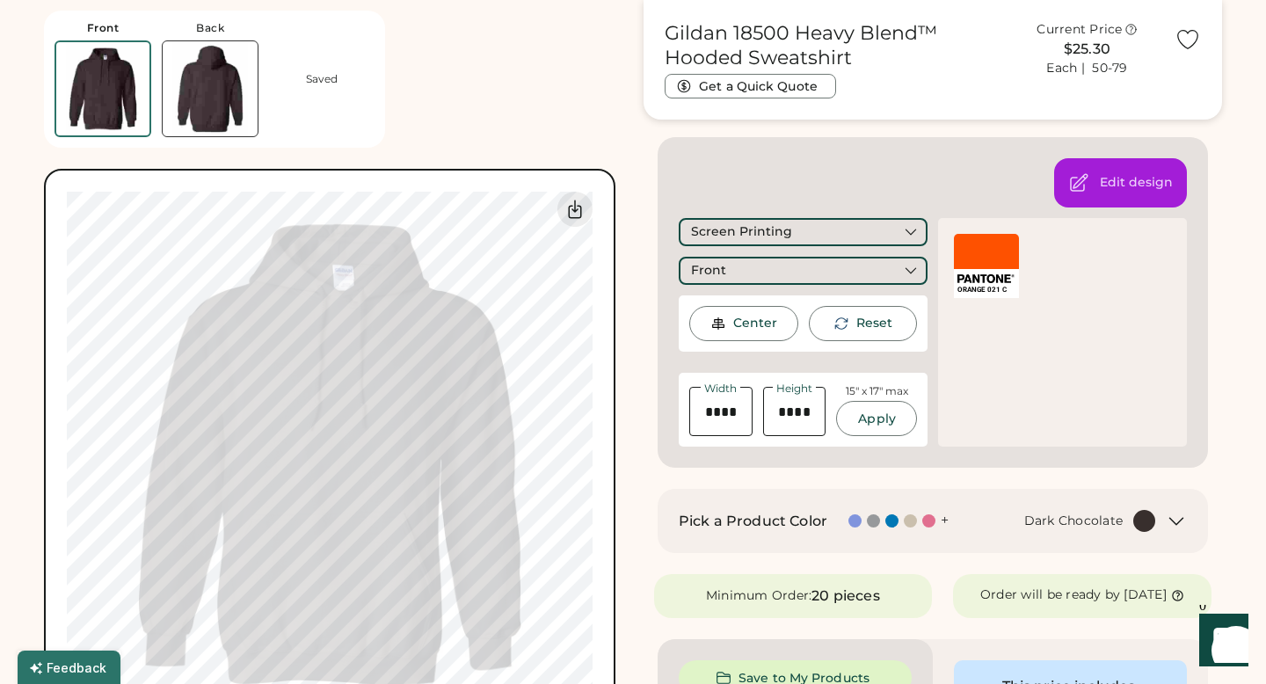
scroll to position [324, 0]
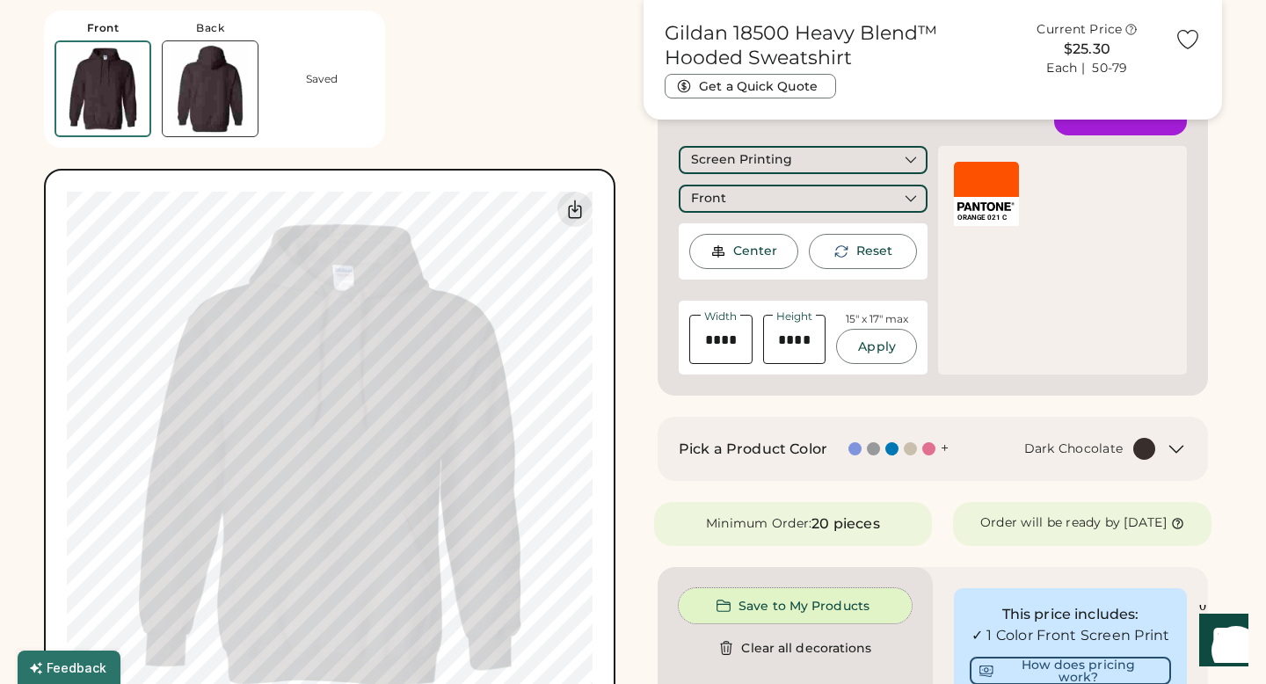
click at [804, 623] on button "Save to My Products" at bounding box center [795, 605] width 233 height 35
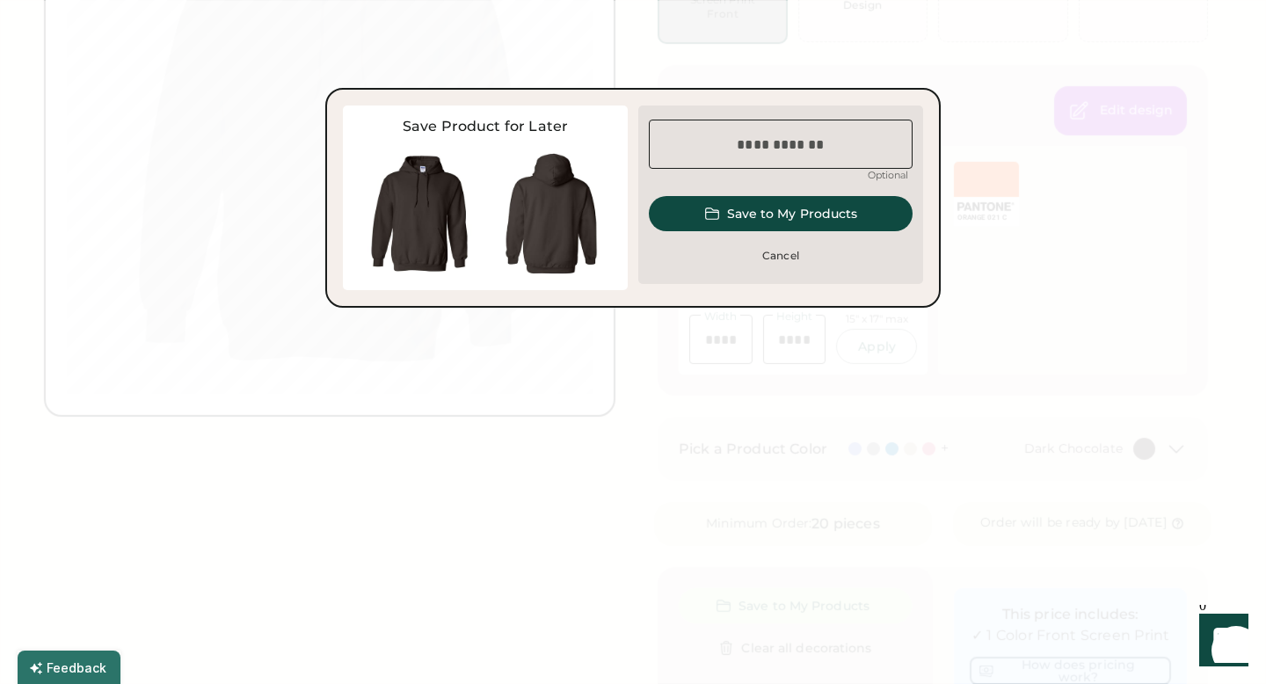
click at [769, 147] on input "input" at bounding box center [781, 144] width 264 height 49
type input "********"
click at [782, 222] on button "Save to My Products" at bounding box center [781, 213] width 264 height 35
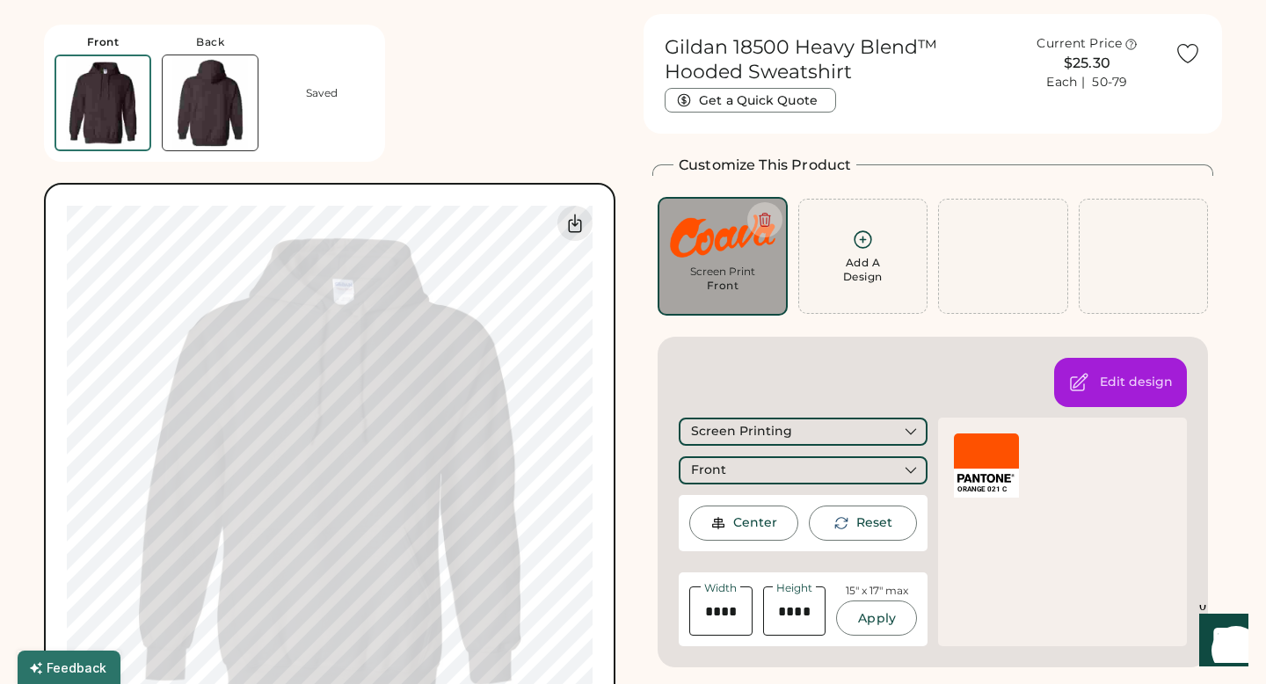
scroll to position [53, 0]
click at [1123, 376] on div "Edit design" at bounding box center [1136, 382] width 73 height 18
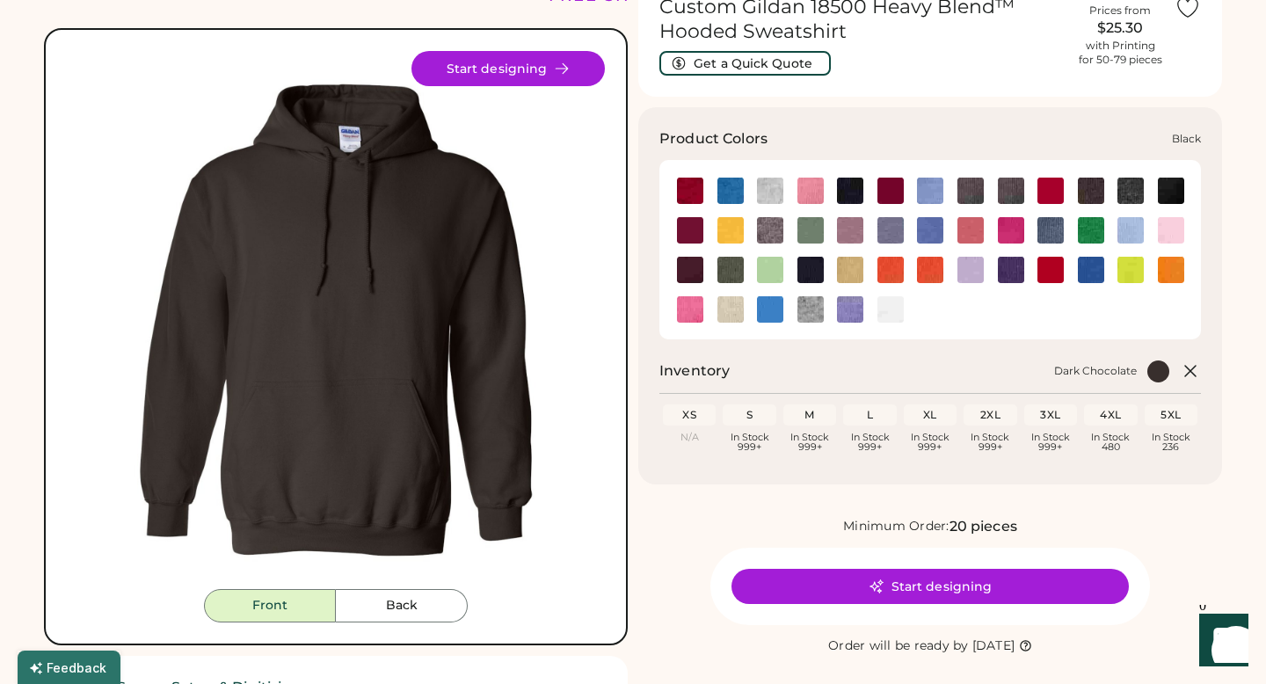
click at [850, 193] on img at bounding box center [850, 191] width 26 height 26
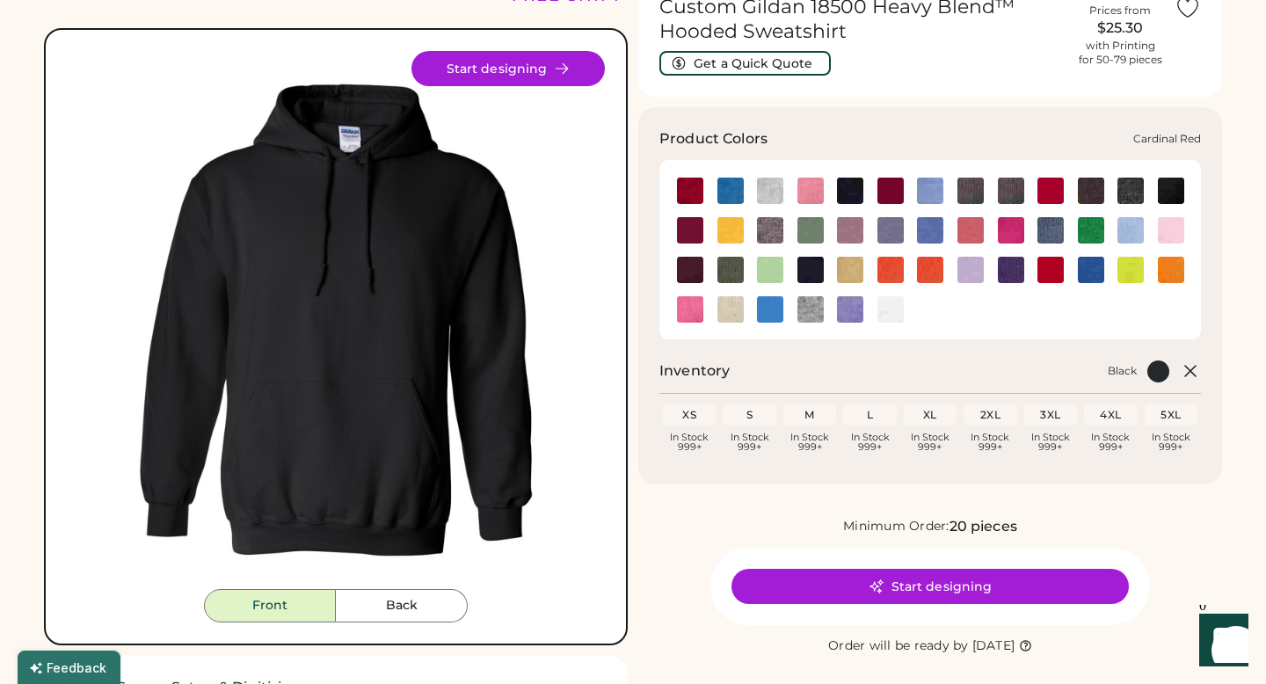
click at [901, 199] on img at bounding box center [890, 191] width 26 height 26
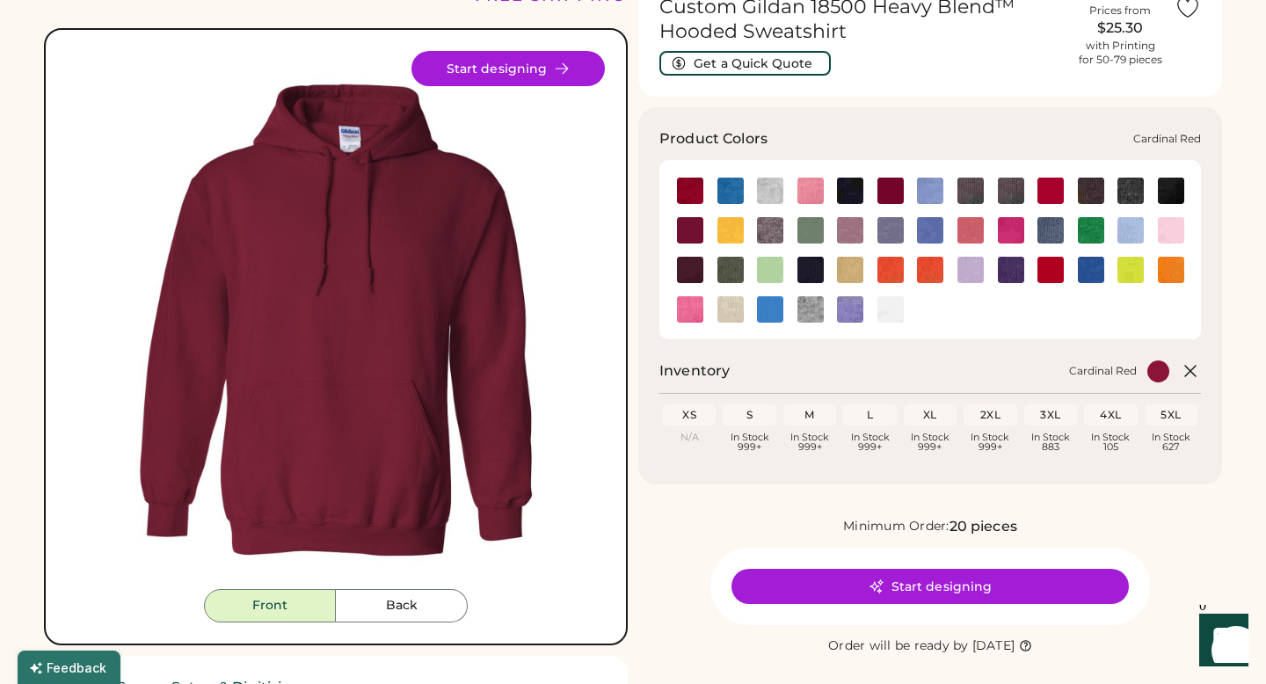
click at [894, 193] on img at bounding box center [890, 191] width 26 height 26
click at [1048, 189] on img at bounding box center [1050, 191] width 26 height 26
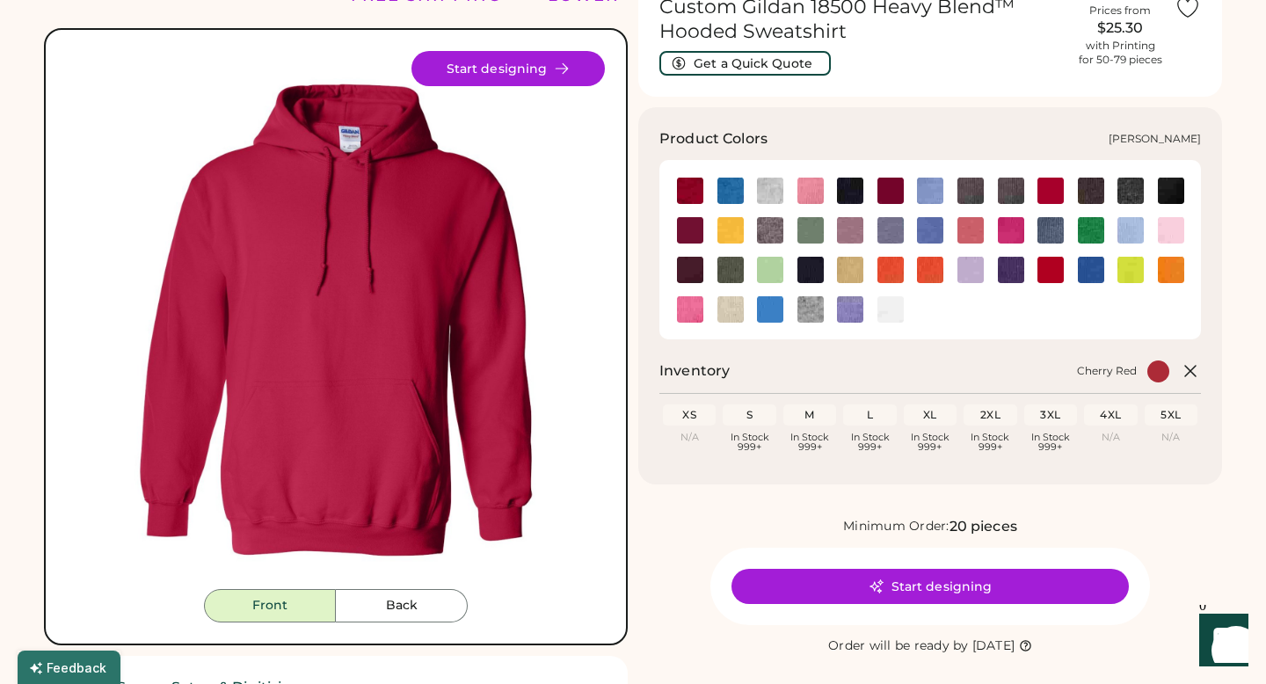
click at [809, 232] on img at bounding box center [810, 230] width 26 height 26
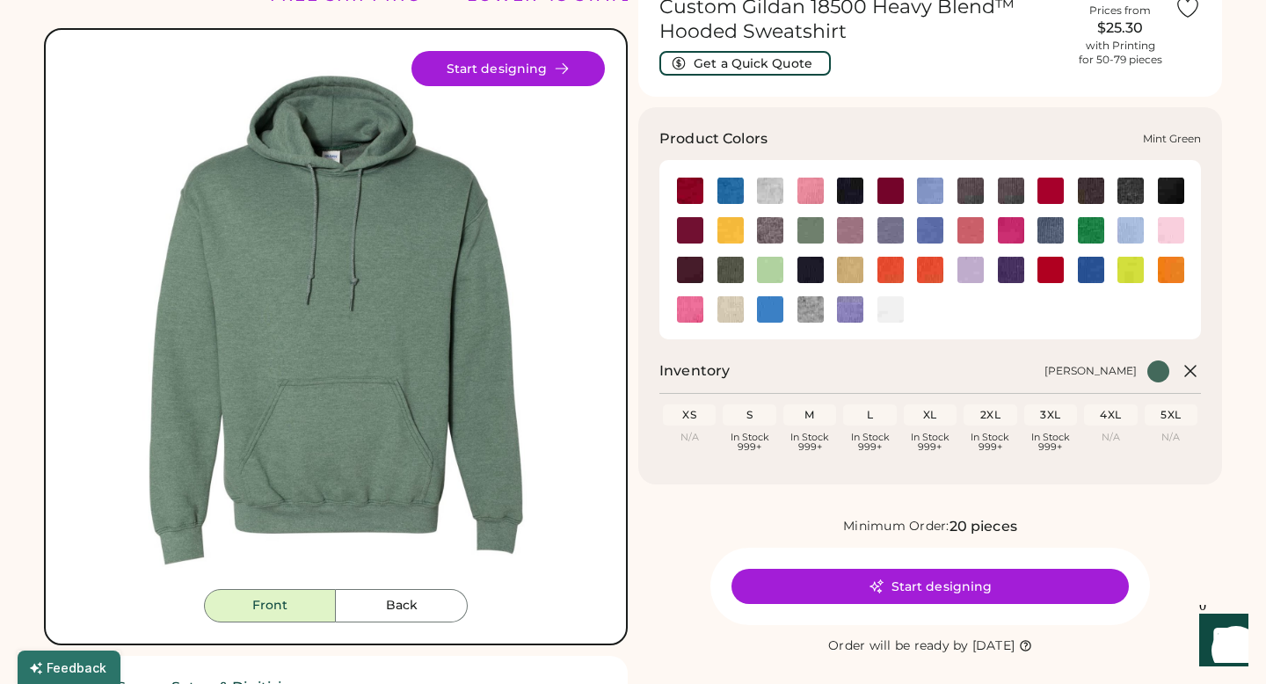
click at [774, 271] on img at bounding box center [770, 270] width 26 height 26
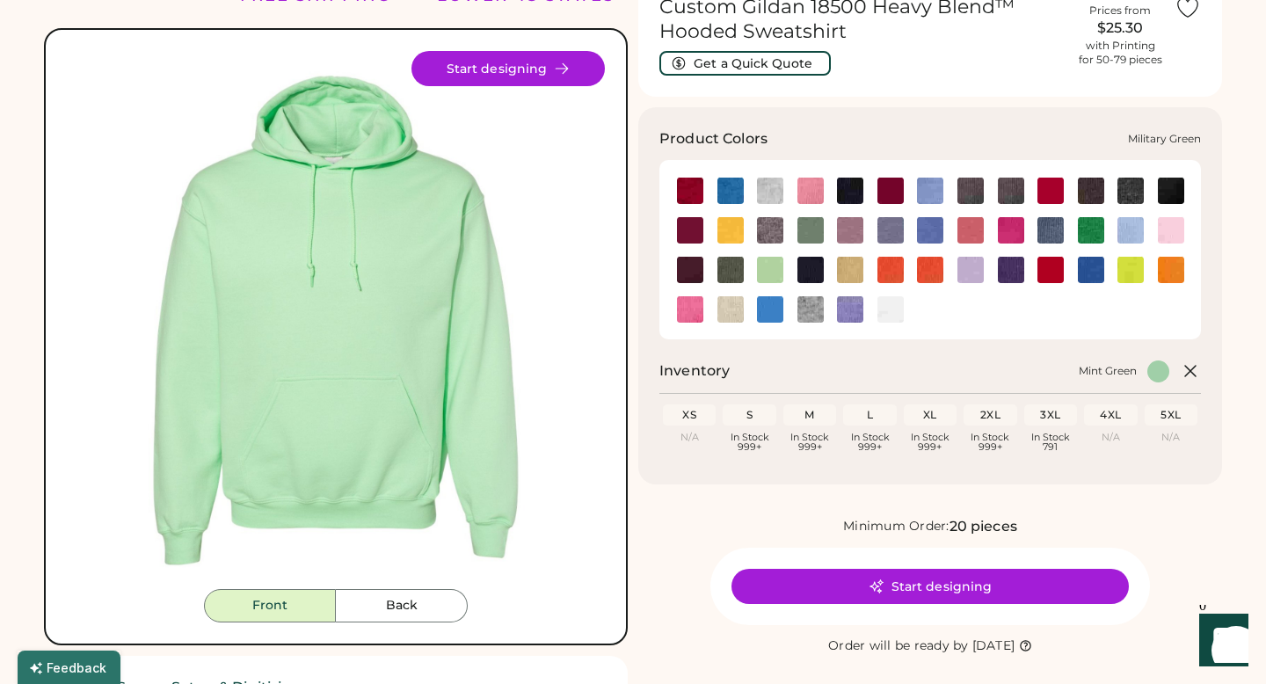
click at [732, 273] on img at bounding box center [730, 270] width 26 height 26
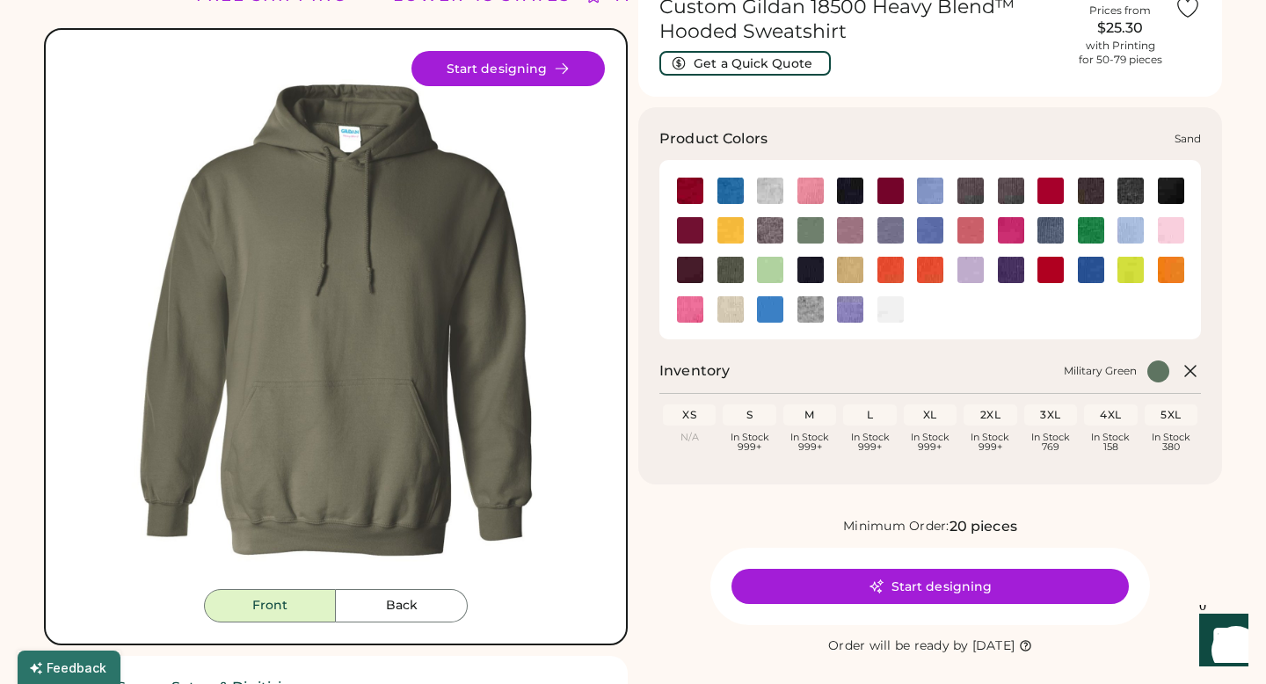
click at [733, 309] on img at bounding box center [730, 309] width 26 height 26
click at [731, 279] on img at bounding box center [730, 270] width 26 height 26
click at [1050, 273] on img at bounding box center [1050, 270] width 26 height 26
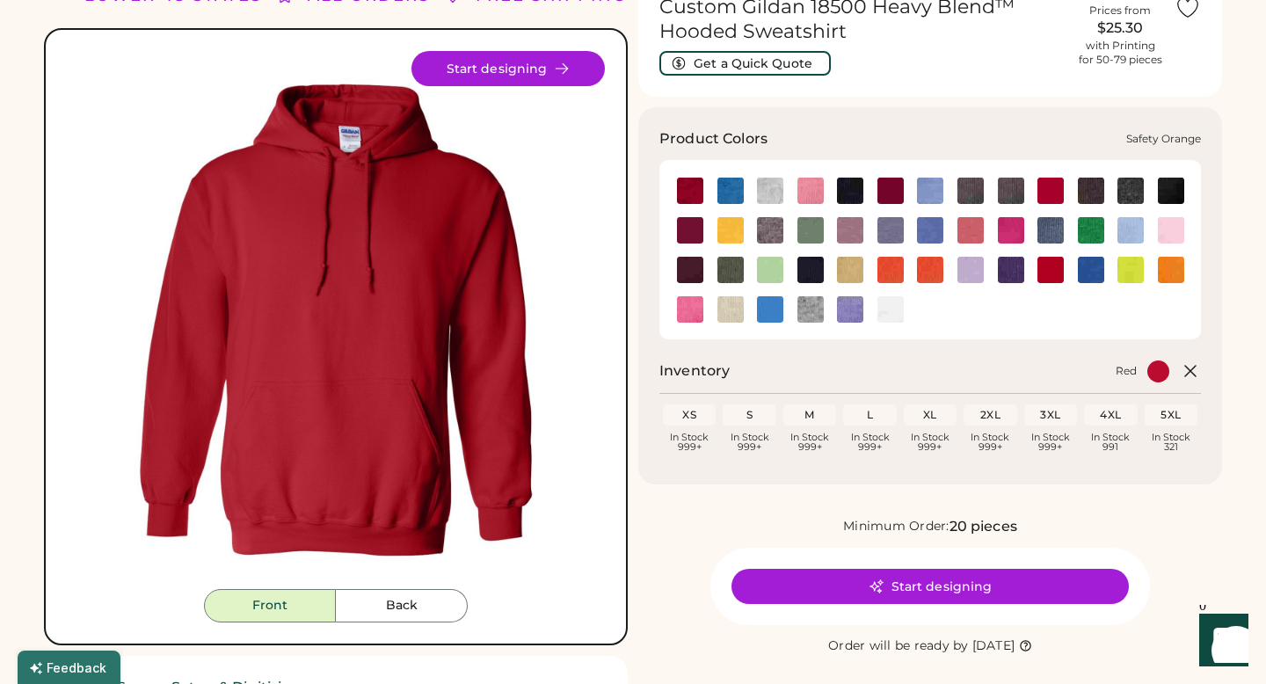
click at [1168, 269] on img at bounding box center [1171, 270] width 26 height 26
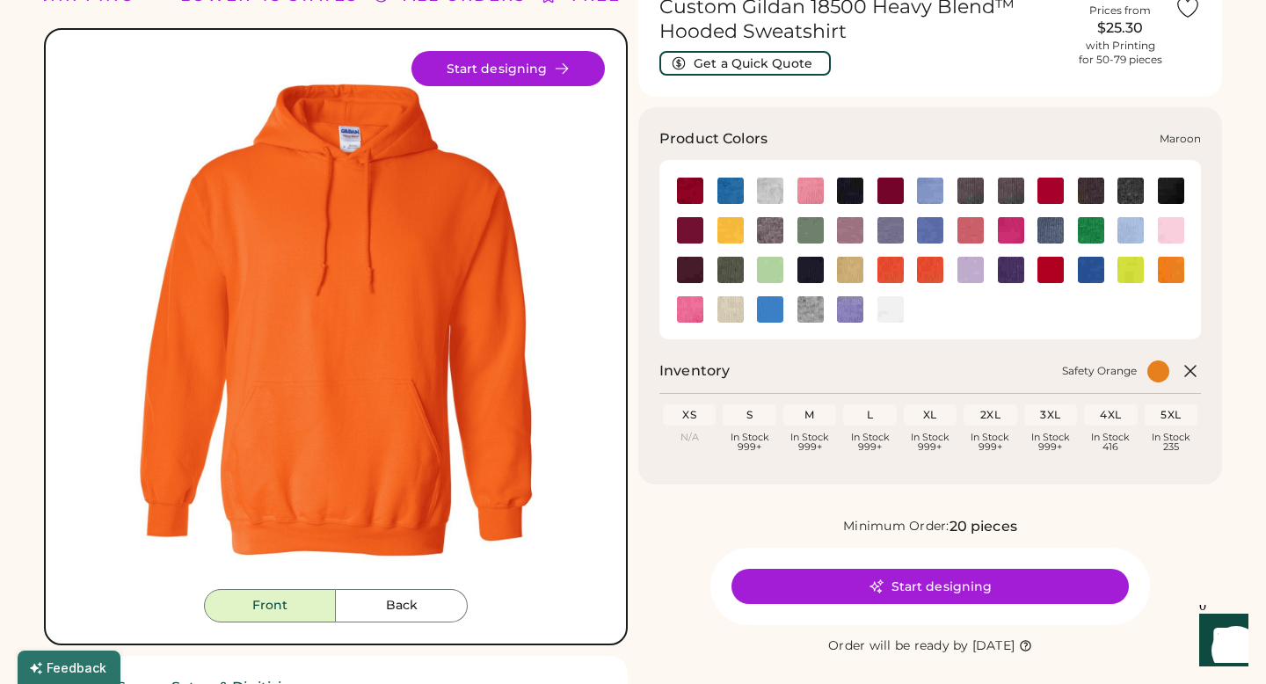
click at [687, 277] on img at bounding box center [690, 270] width 26 height 26
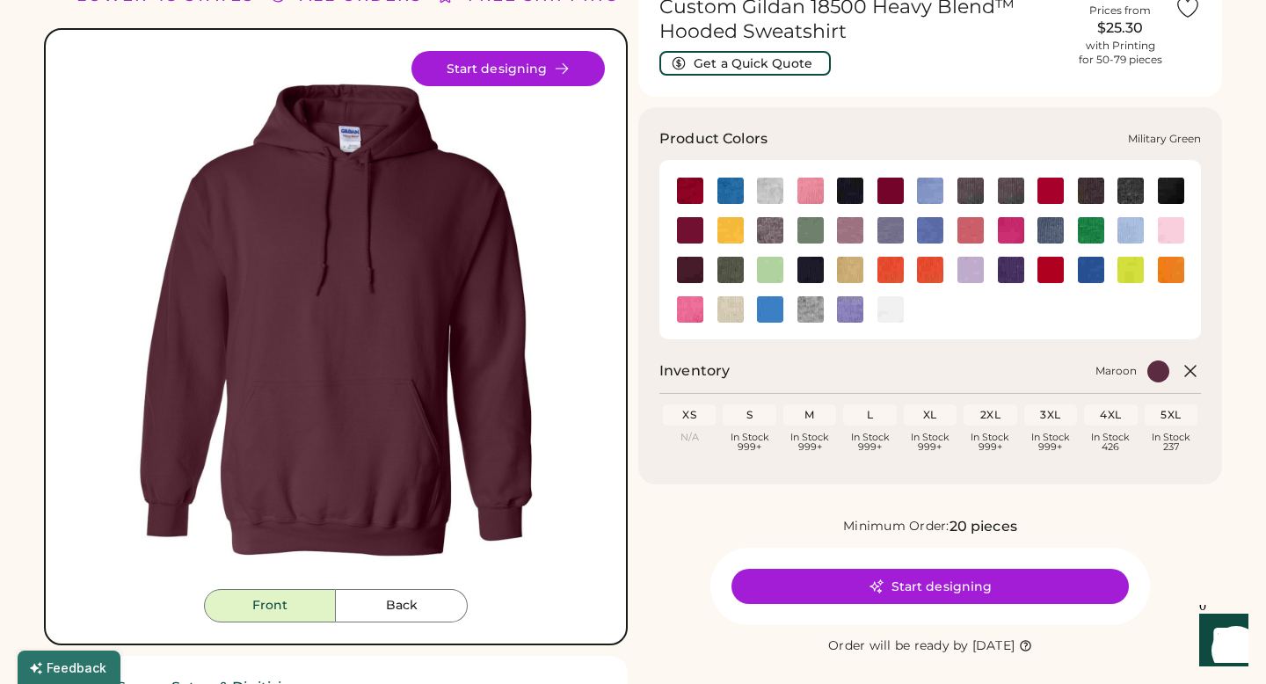
click at [741, 266] on img at bounding box center [730, 270] width 26 height 26
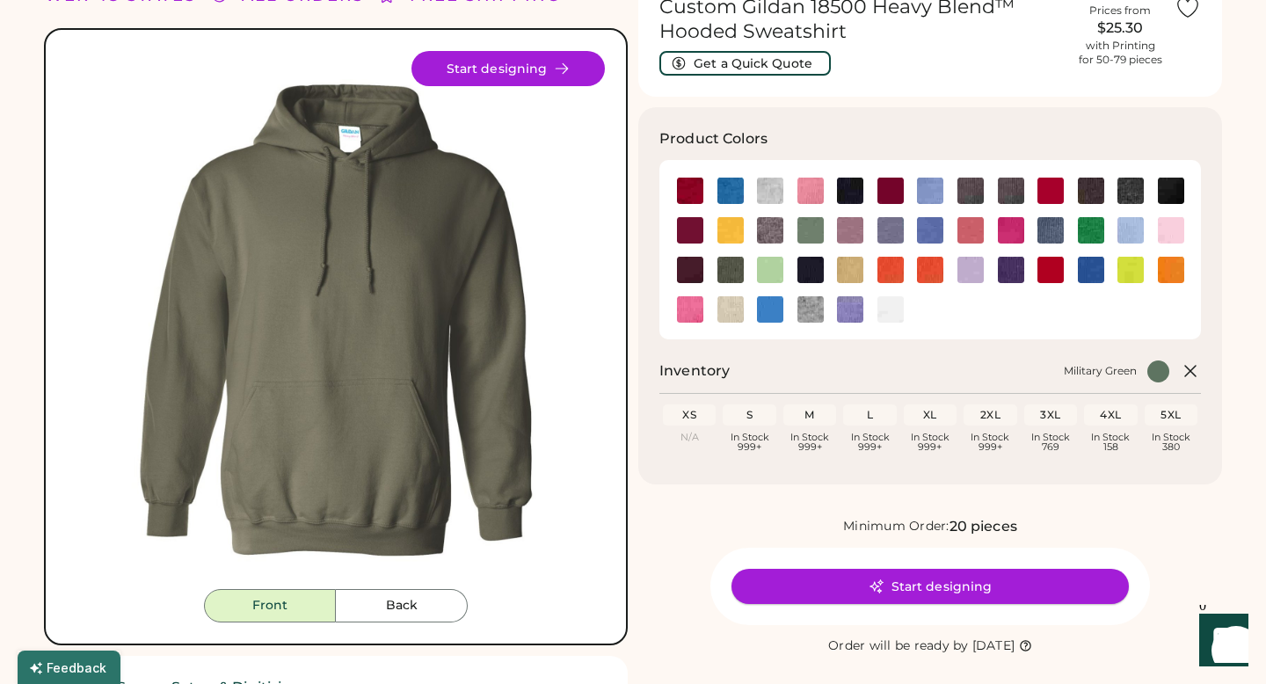
click at [861, 593] on button "Start designing" at bounding box center [929, 586] width 397 height 35
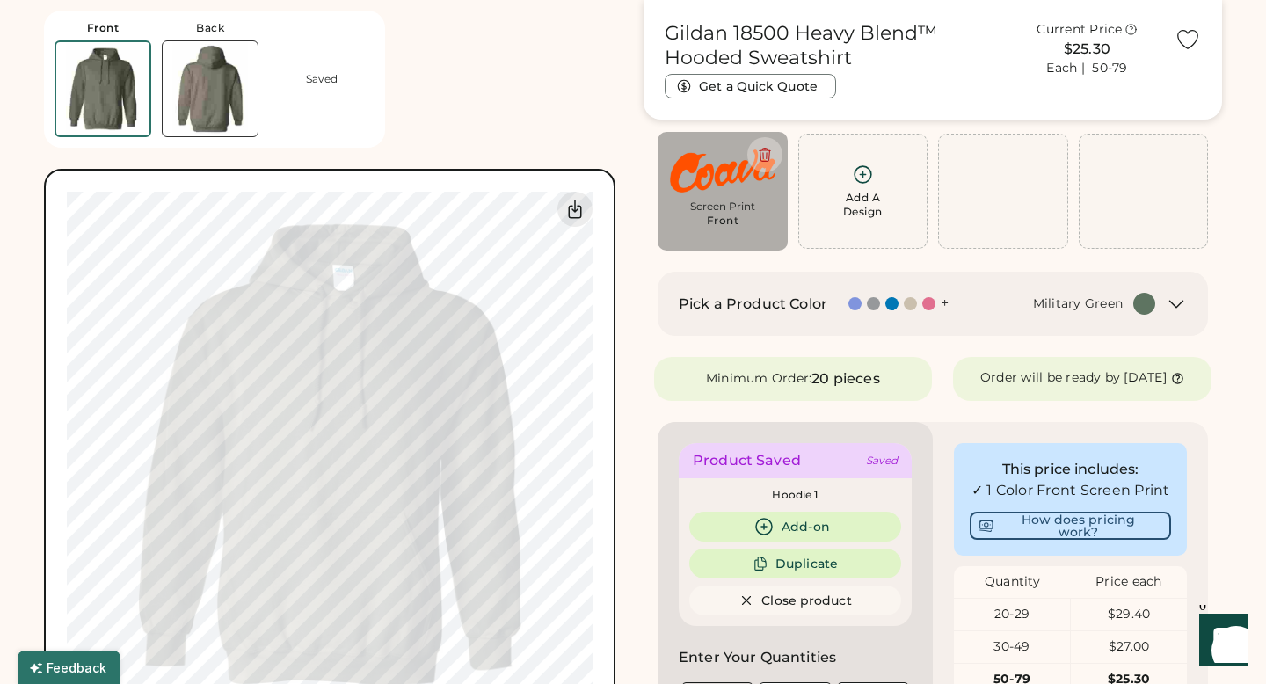
scroll to position [119, 0]
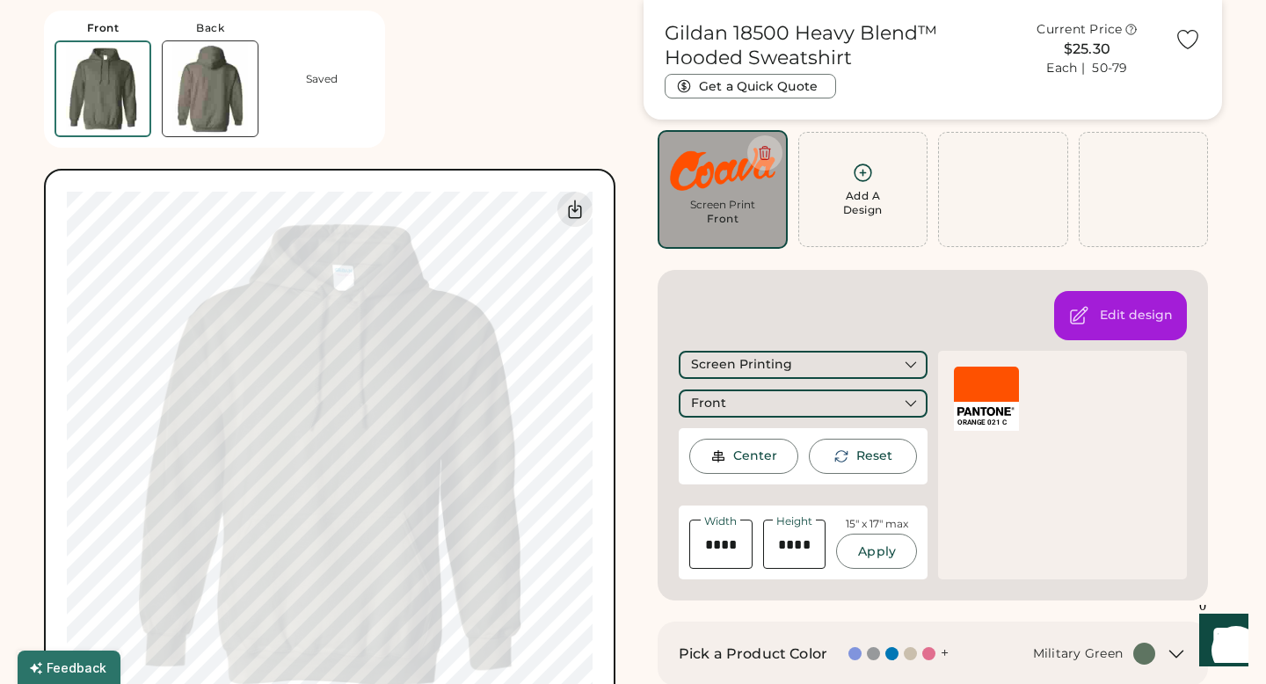
click at [990, 388] on div at bounding box center [986, 384] width 65 height 35
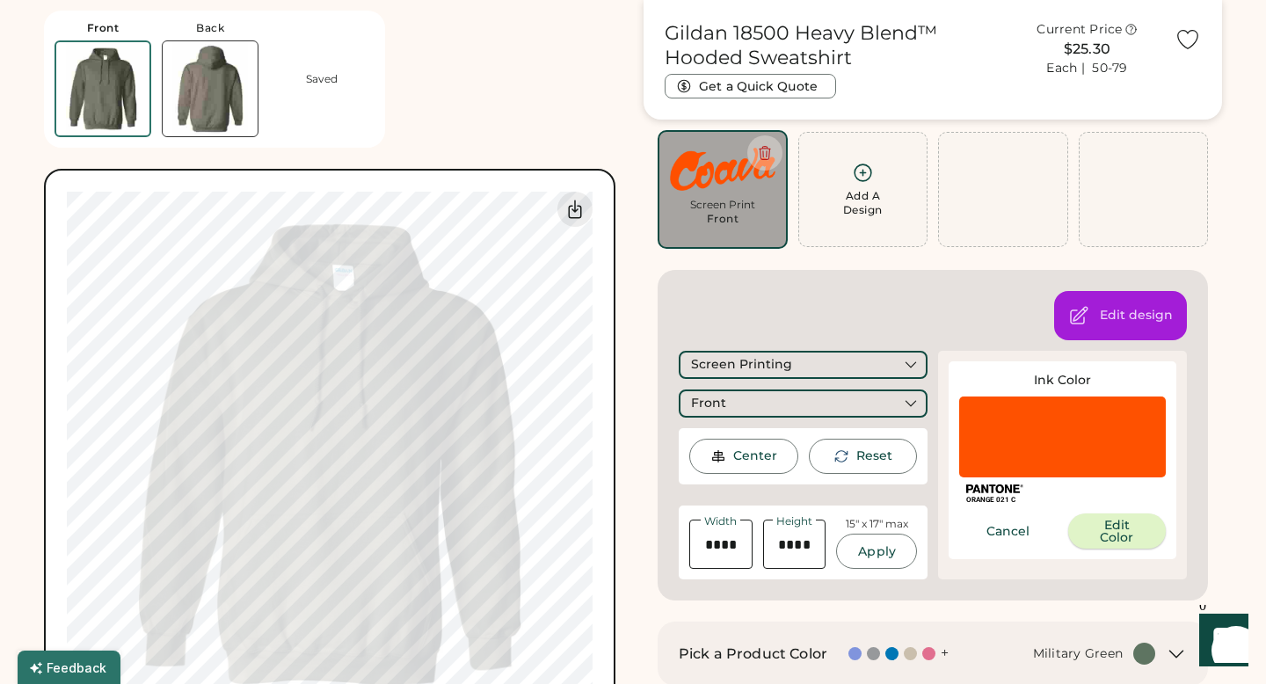
click at [1093, 530] on button "Edit Color" at bounding box center [1117, 530] width 98 height 35
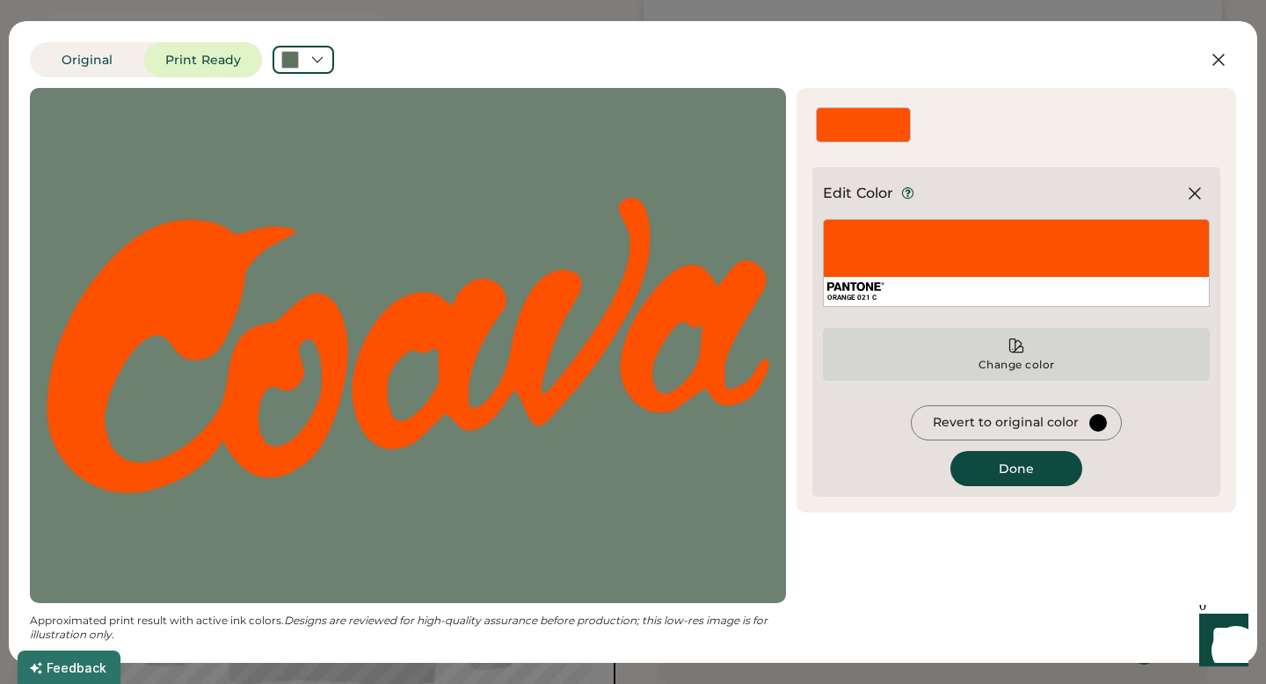
click at [1001, 344] on div "Change color" at bounding box center [1016, 354] width 387 height 53
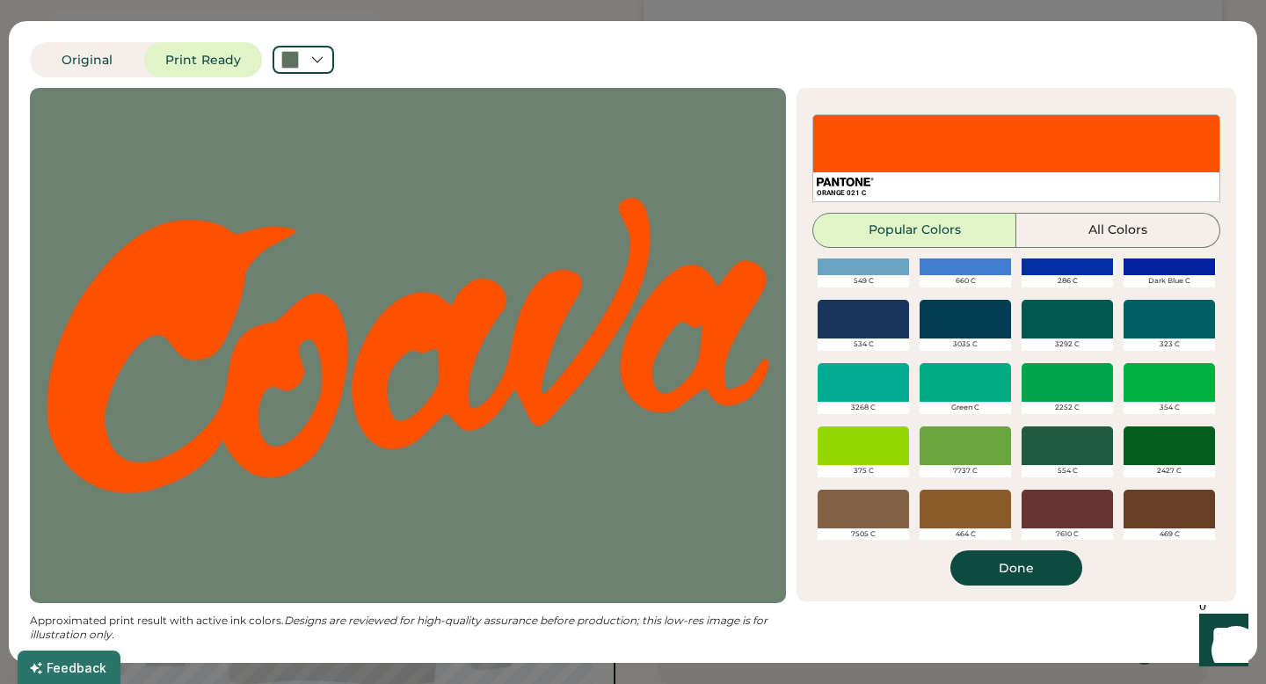
scroll to position [668, 0]
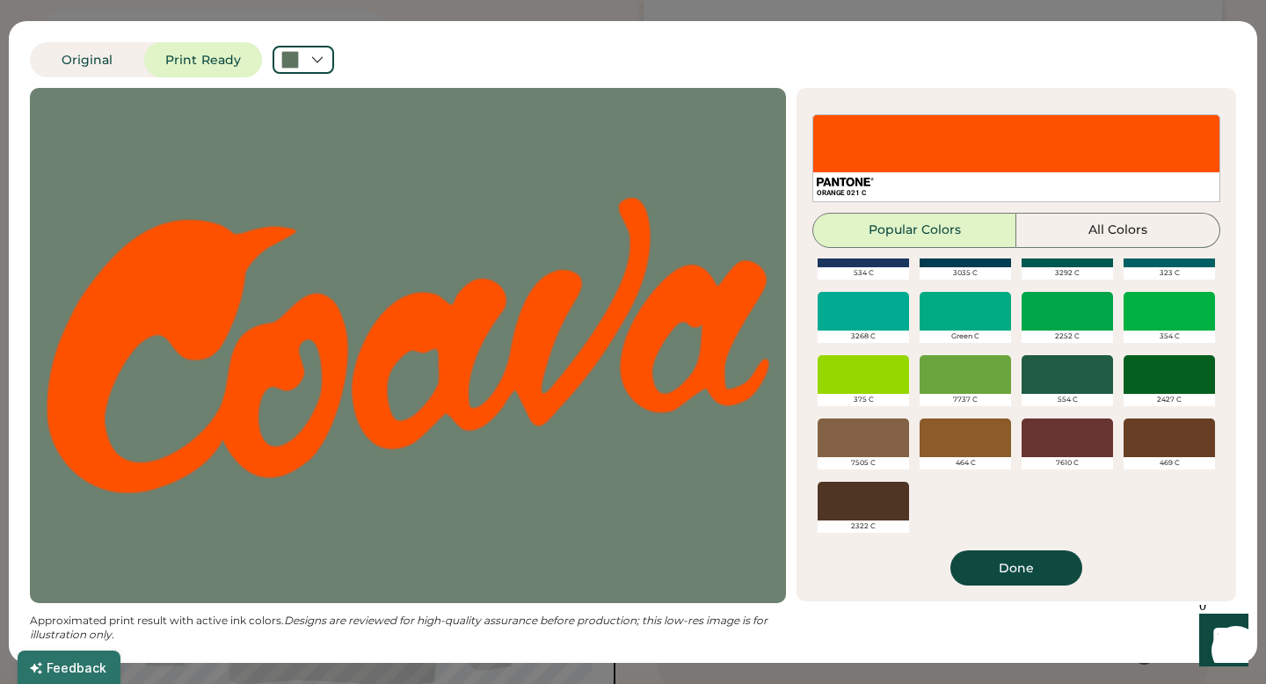
click at [1068, 387] on div at bounding box center [1067, 374] width 91 height 39
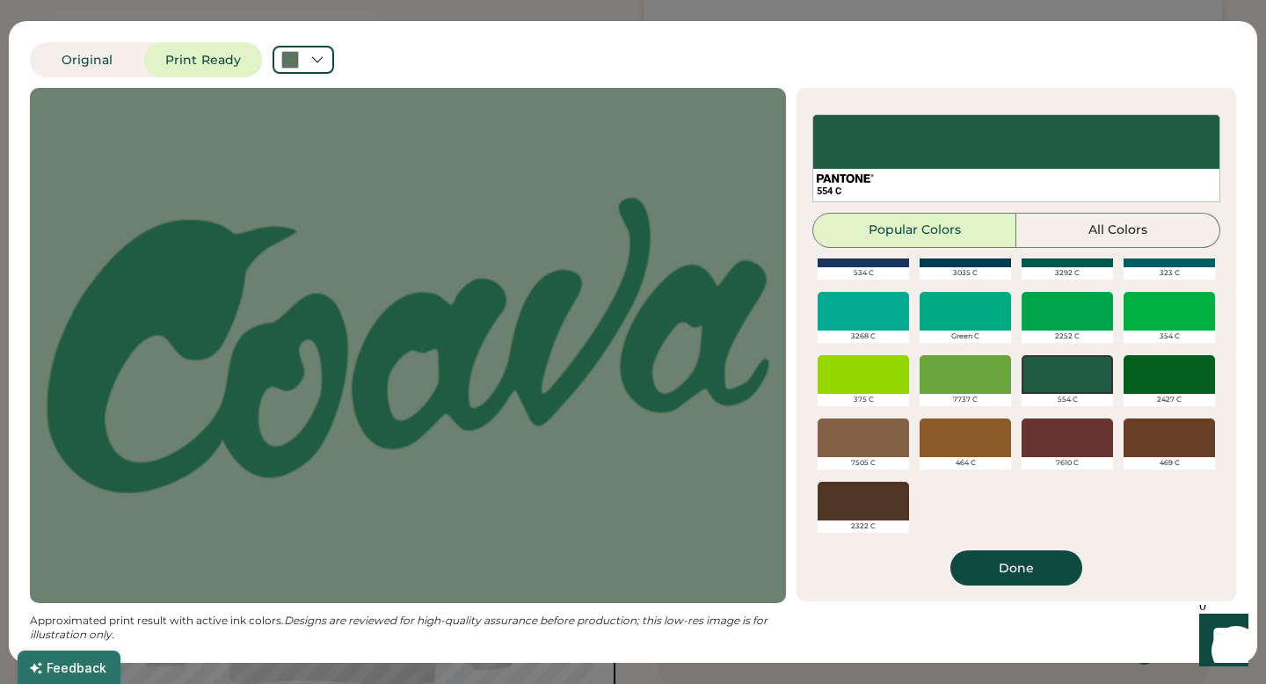
click at [1179, 367] on div at bounding box center [1169, 374] width 91 height 39
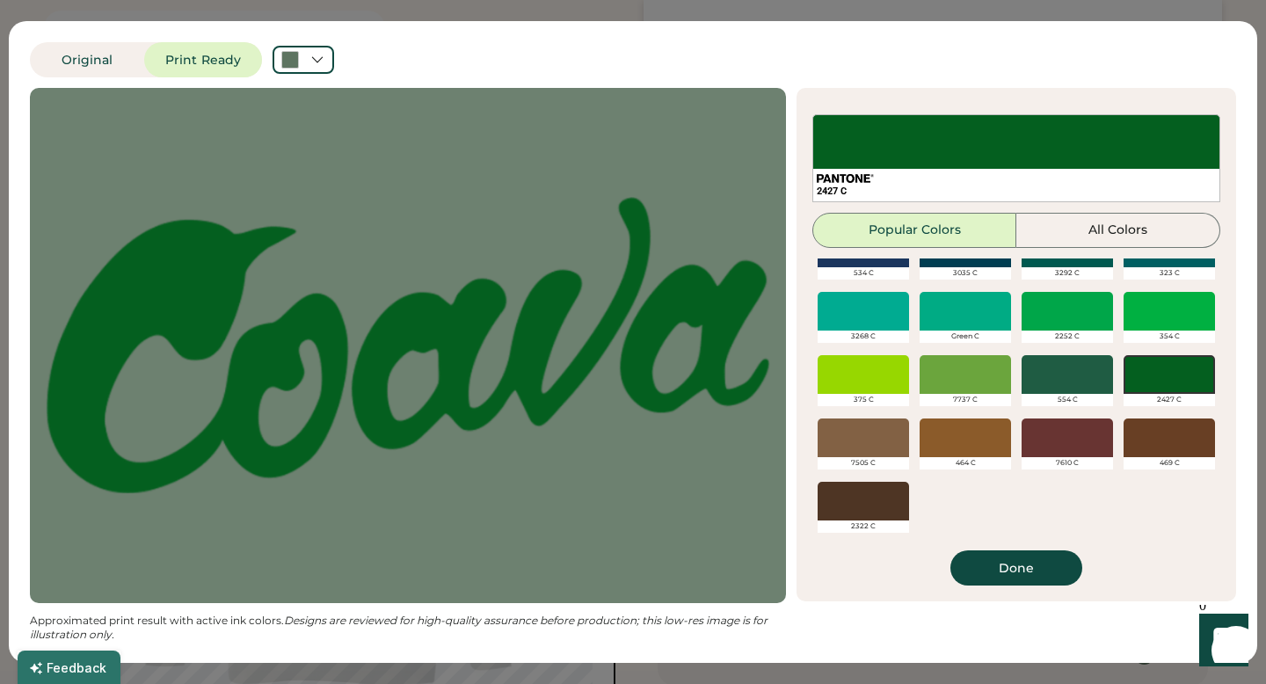
click at [1081, 377] on div at bounding box center [1067, 374] width 91 height 39
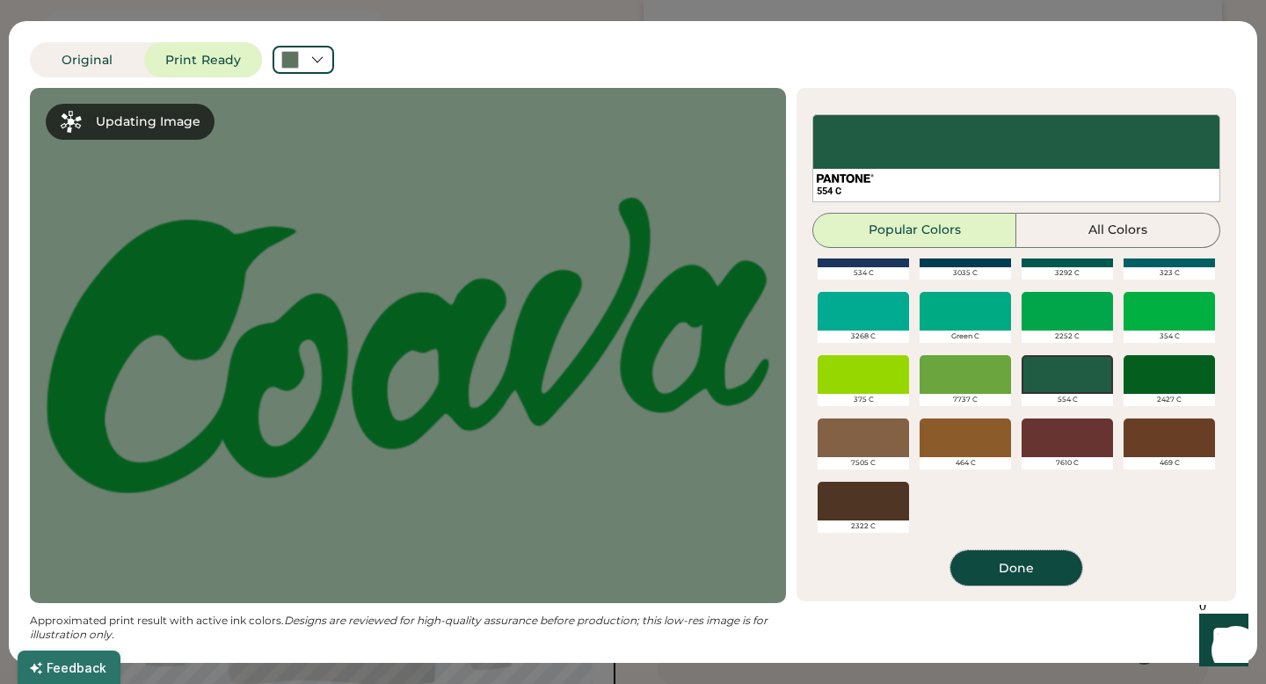
click at [1017, 582] on button "Done" at bounding box center [1016, 567] width 132 height 35
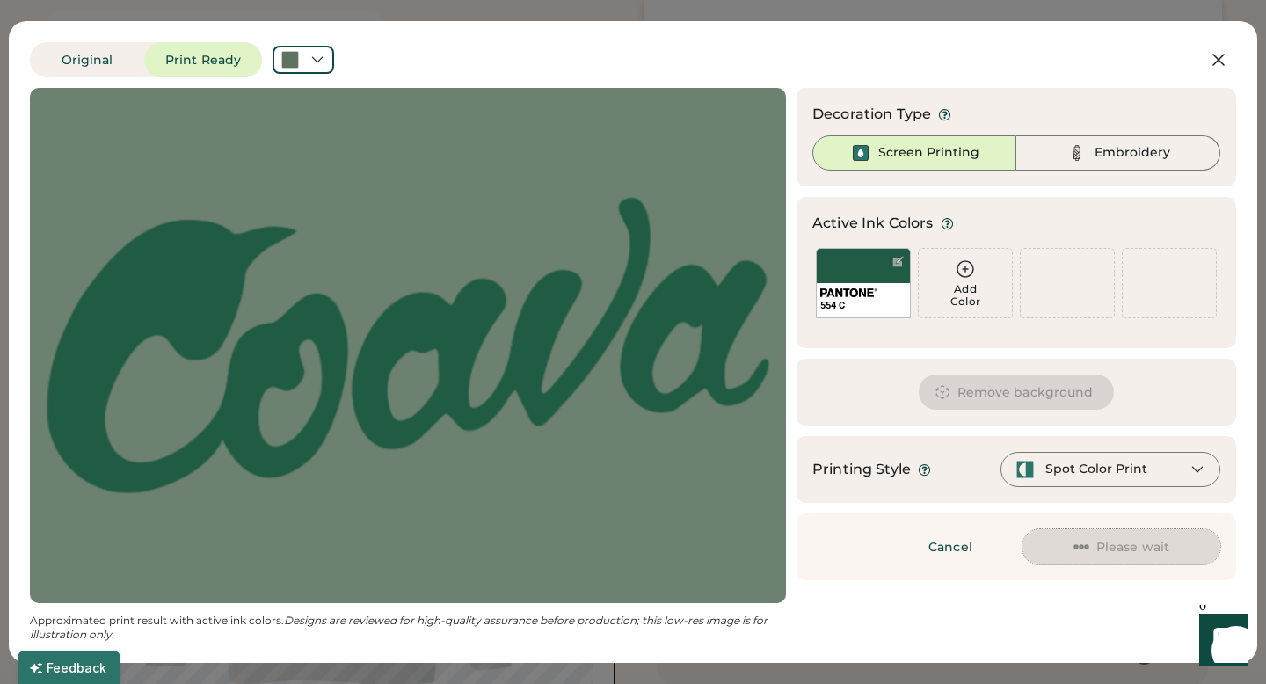
click at [1065, 542] on button "Please wait" at bounding box center [1121, 546] width 198 height 35
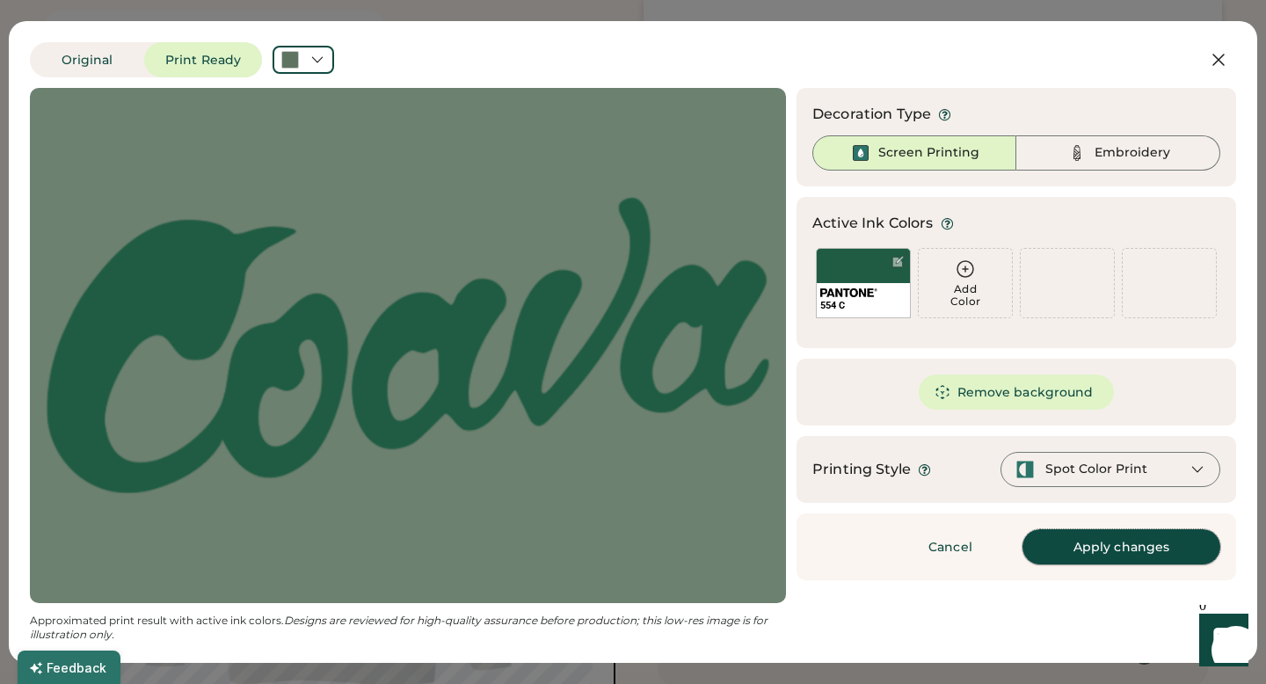
click at [1038, 545] on button "Apply changes" at bounding box center [1121, 546] width 198 height 35
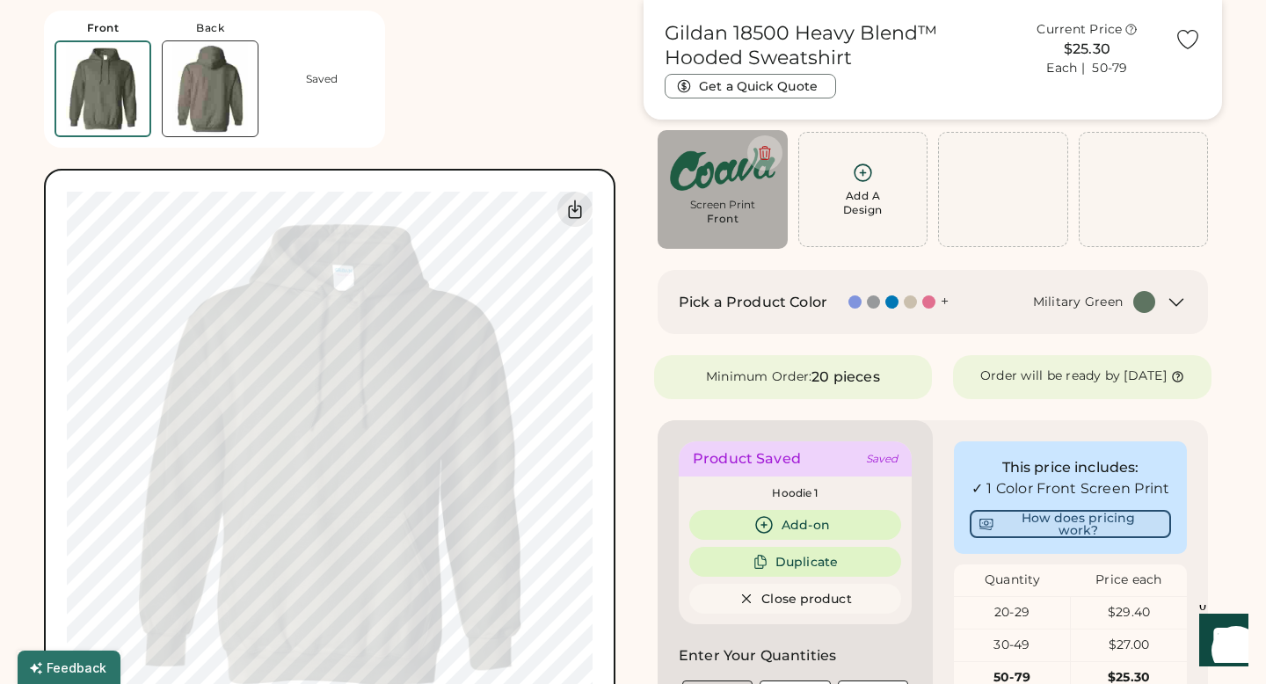
type input "****"
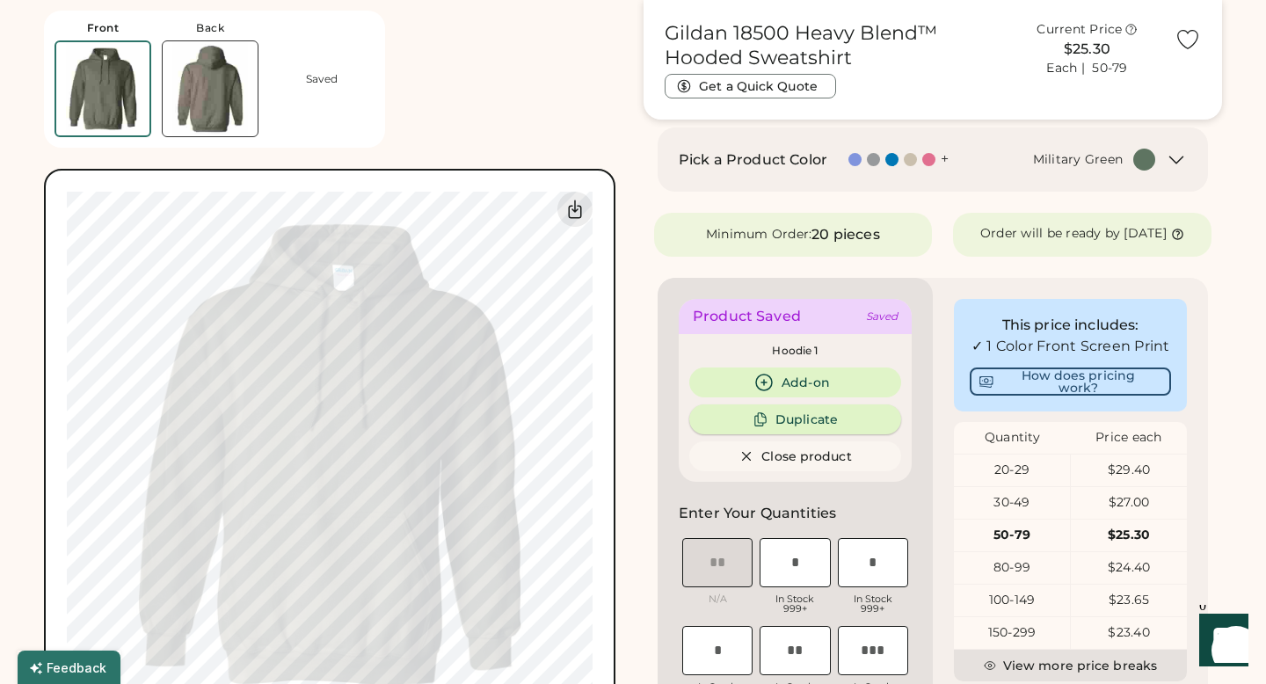
scroll to position [630, 0]
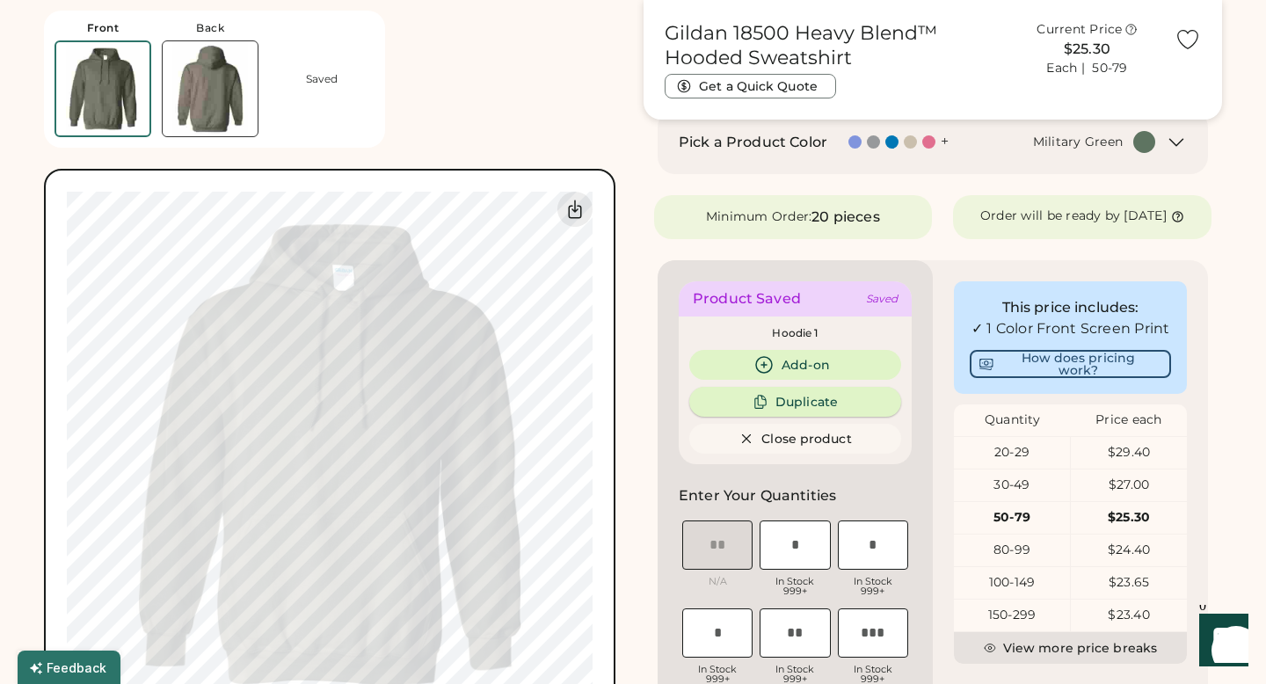
click at [767, 410] on icon at bounding box center [761, 402] width 16 height 16
type input "****"
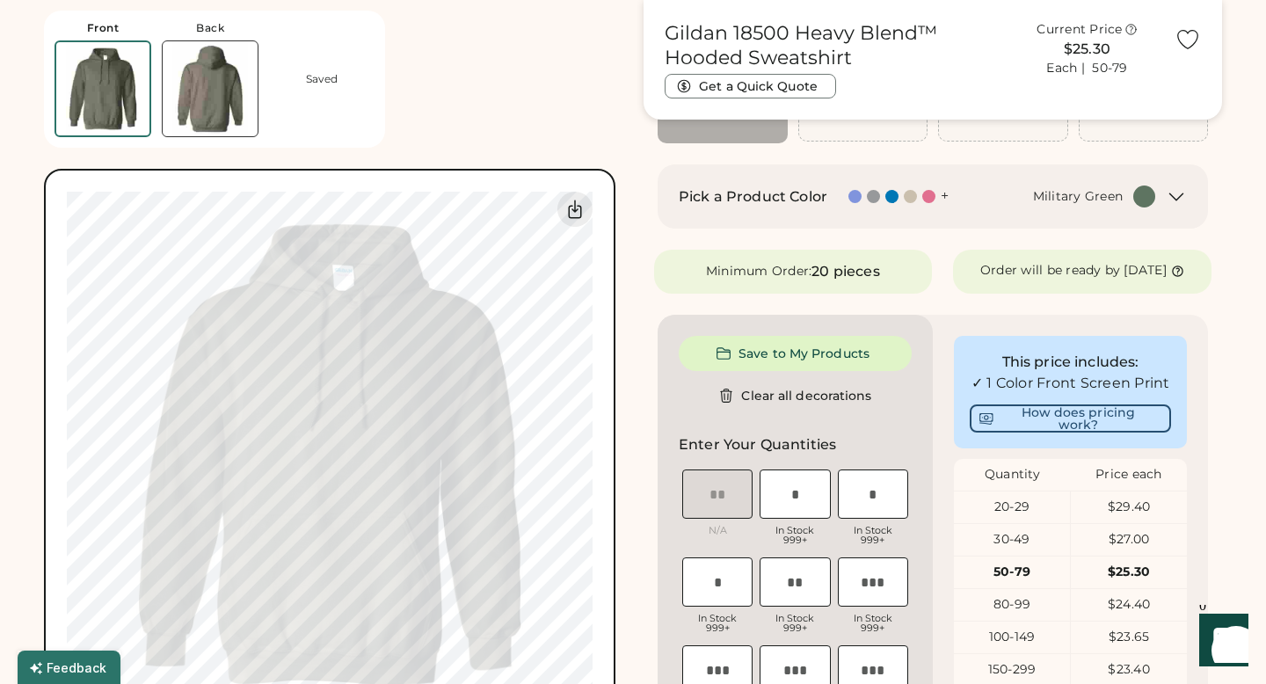
scroll to position [222, 0]
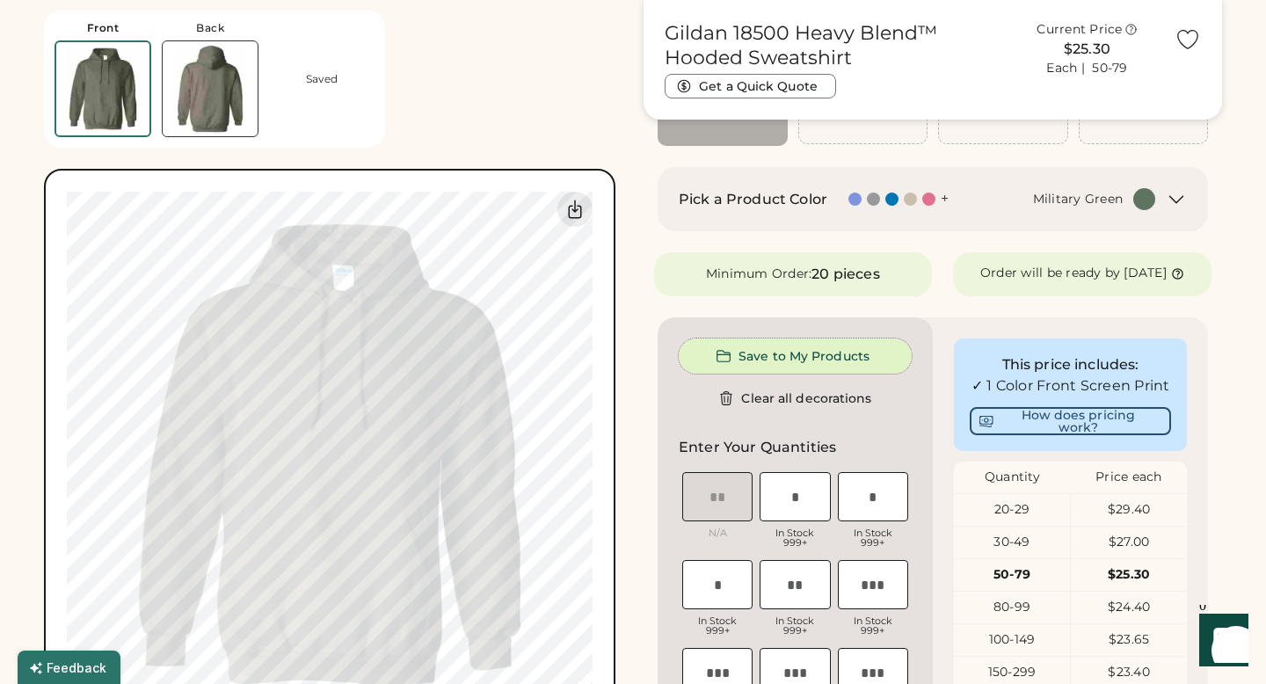
click at [765, 374] on button "Save to My Products" at bounding box center [795, 355] width 233 height 35
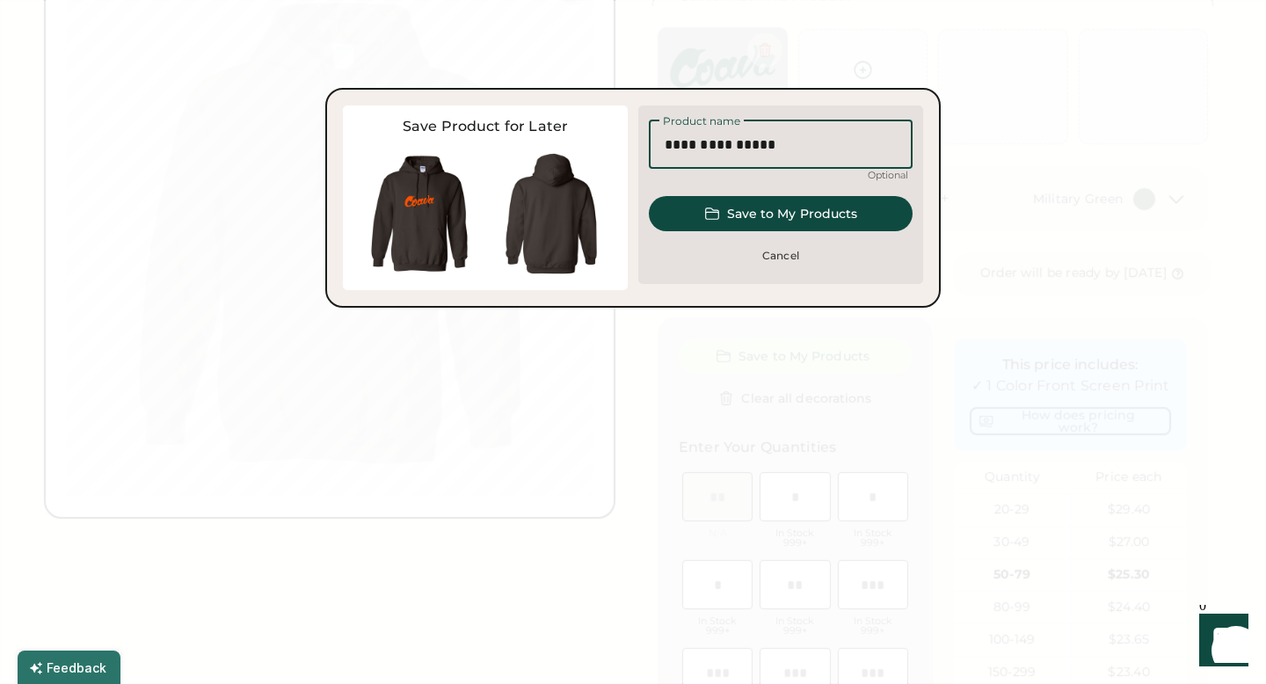
drag, startPoint x: 773, startPoint y: 148, endPoint x: 719, endPoint y: 150, distance: 53.7
click at [719, 150] on input "input" at bounding box center [781, 144] width 264 height 49
type input "********"
click at [801, 214] on button "Save to My Products" at bounding box center [781, 213] width 264 height 35
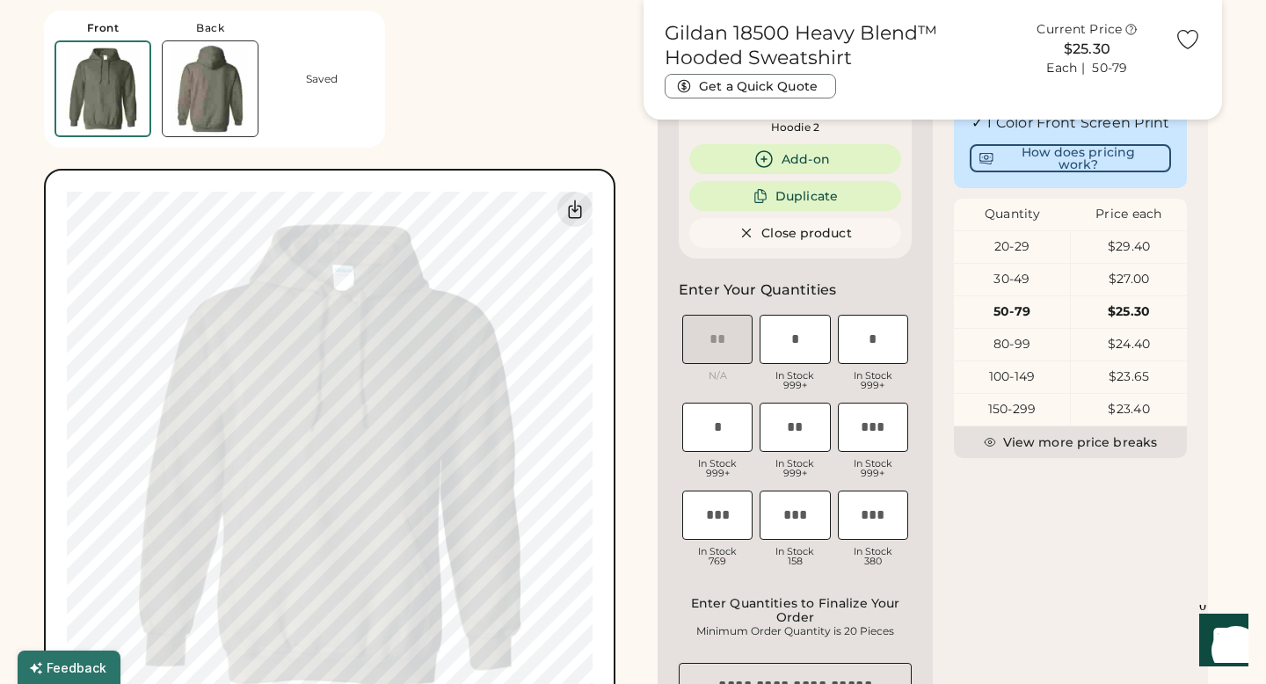
scroll to position [489, 0]
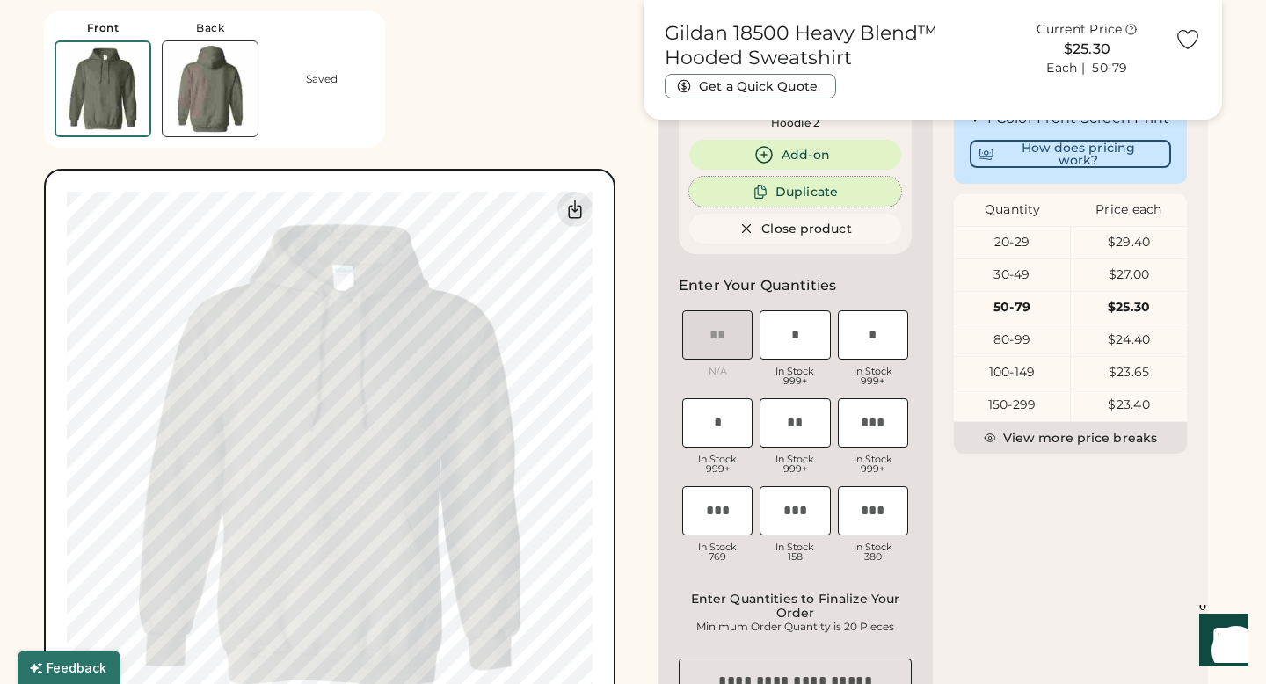
click at [803, 203] on button "Duplicate" at bounding box center [795, 192] width 212 height 30
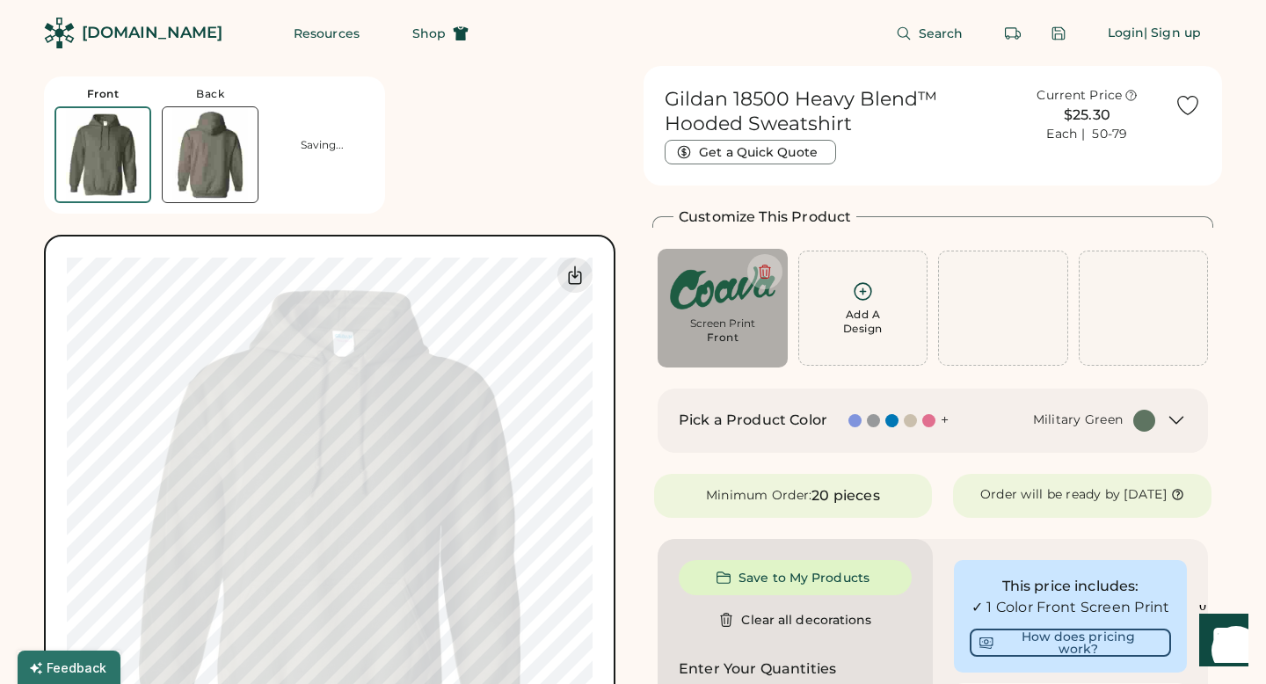
scroll to position [12, 0]
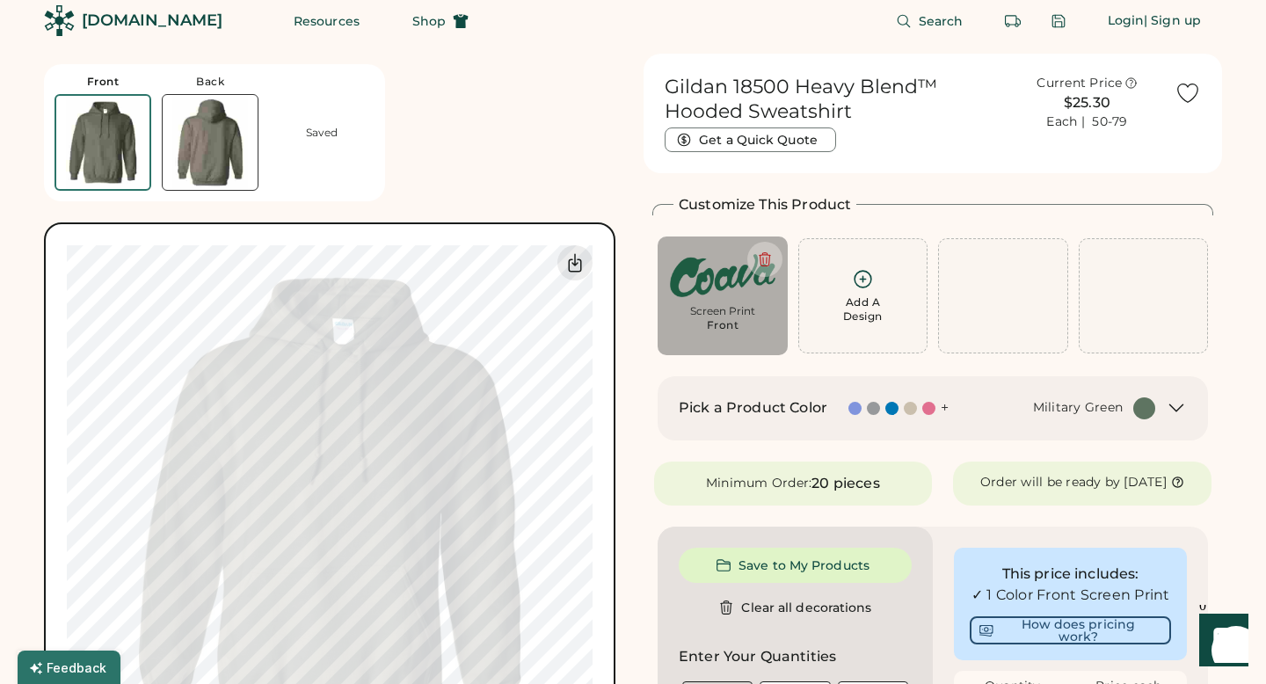
click at [755, 404] on h2 "Pick a Product Color" at bounding box center [753, 407] width 149 height 21
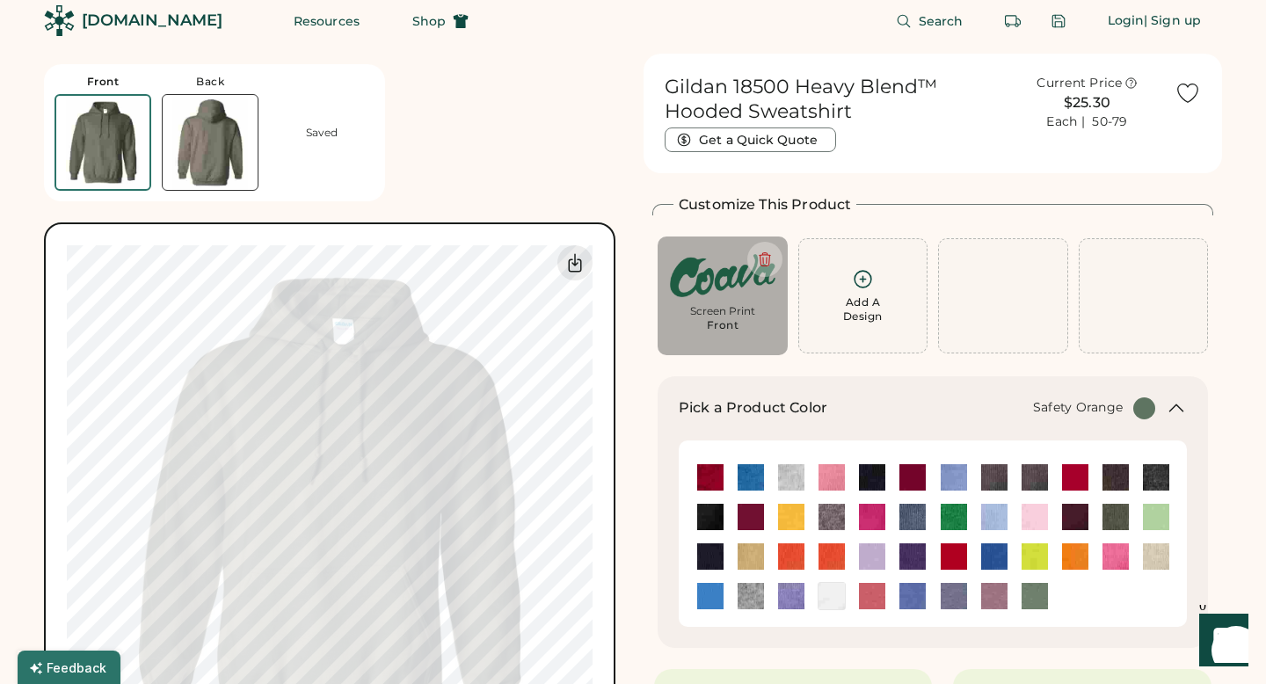
click at [1080, 563] on img at bounding box center [1075, 556] width 26 height 26
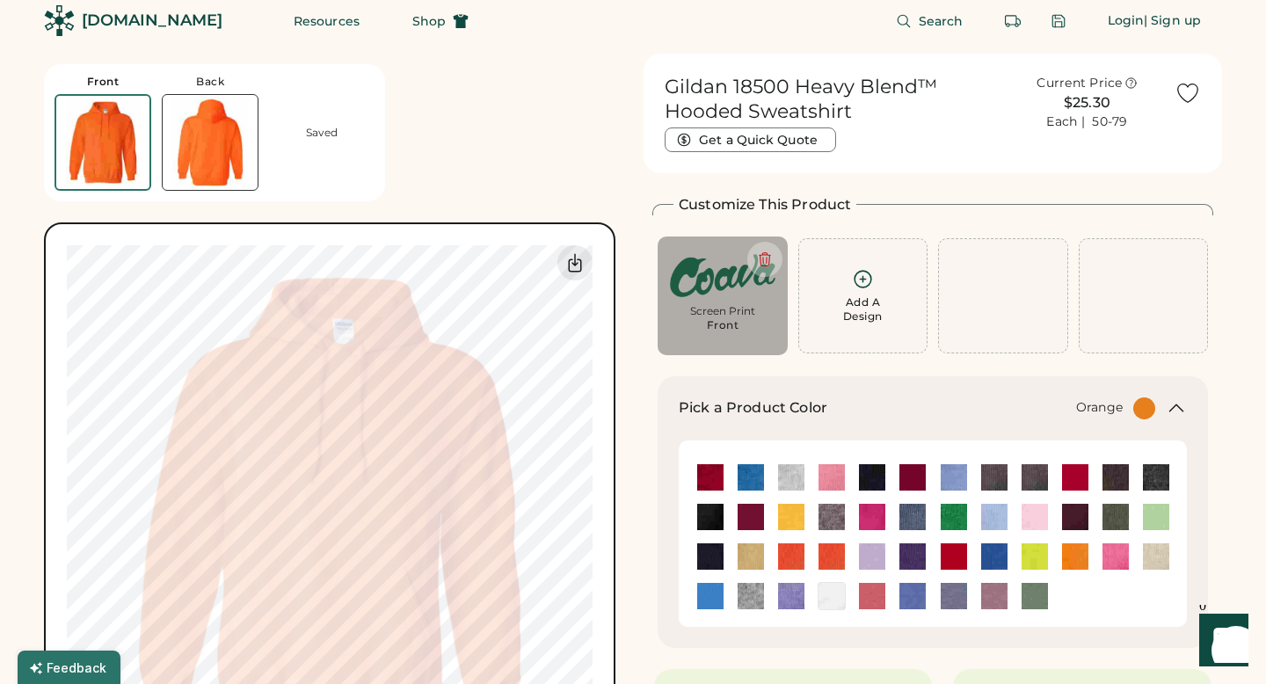
click at [837, 554] on img at bounding box center [831, 556] width 26 height 26
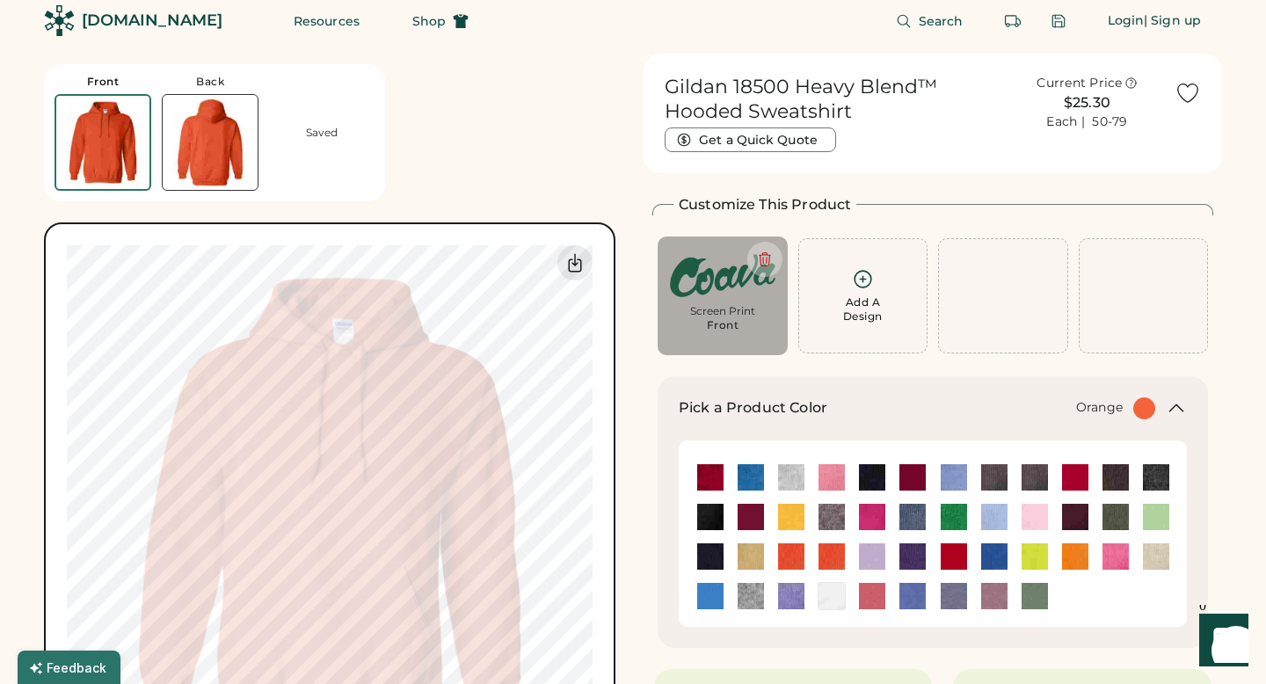
click at [794, 560] on img at bounding box center [791, 556] width 26 height 26
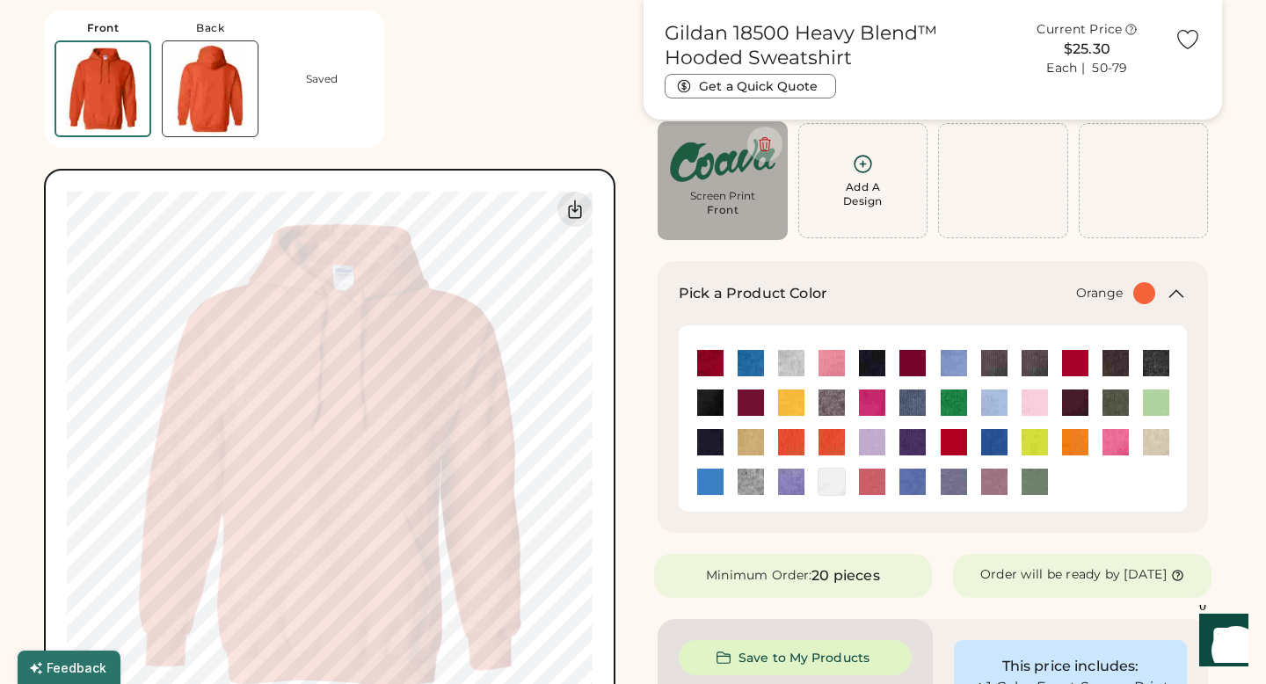
scroll to position [168, 0]
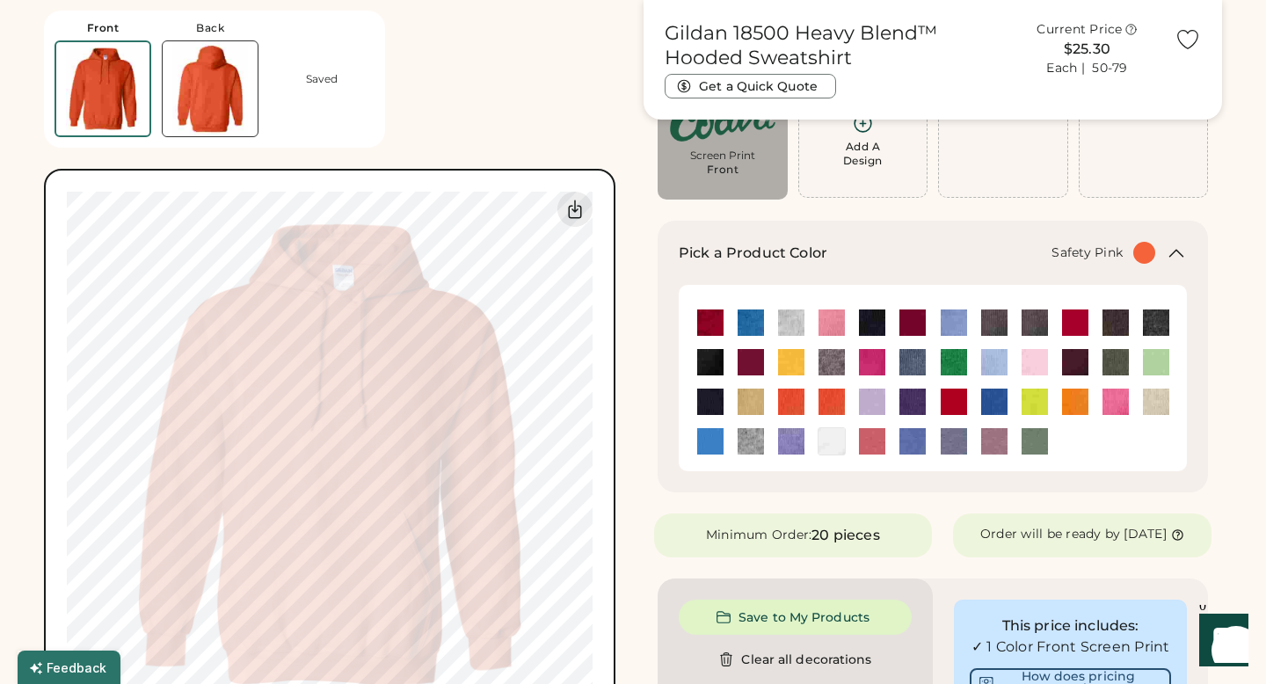
click at [1116, 402] on img at bounding box center [1115, 402] width 26 height 26
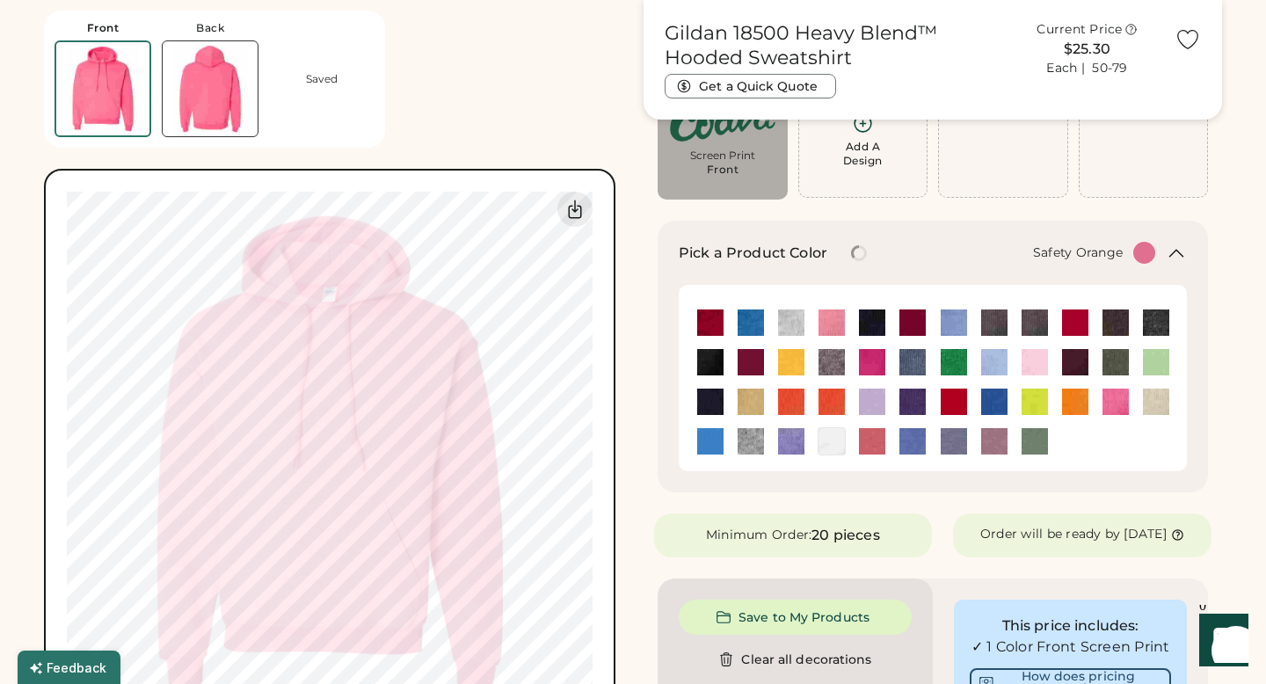
click at [1084, 401] on img at bounding box center [1075, 402] width 26 height 26
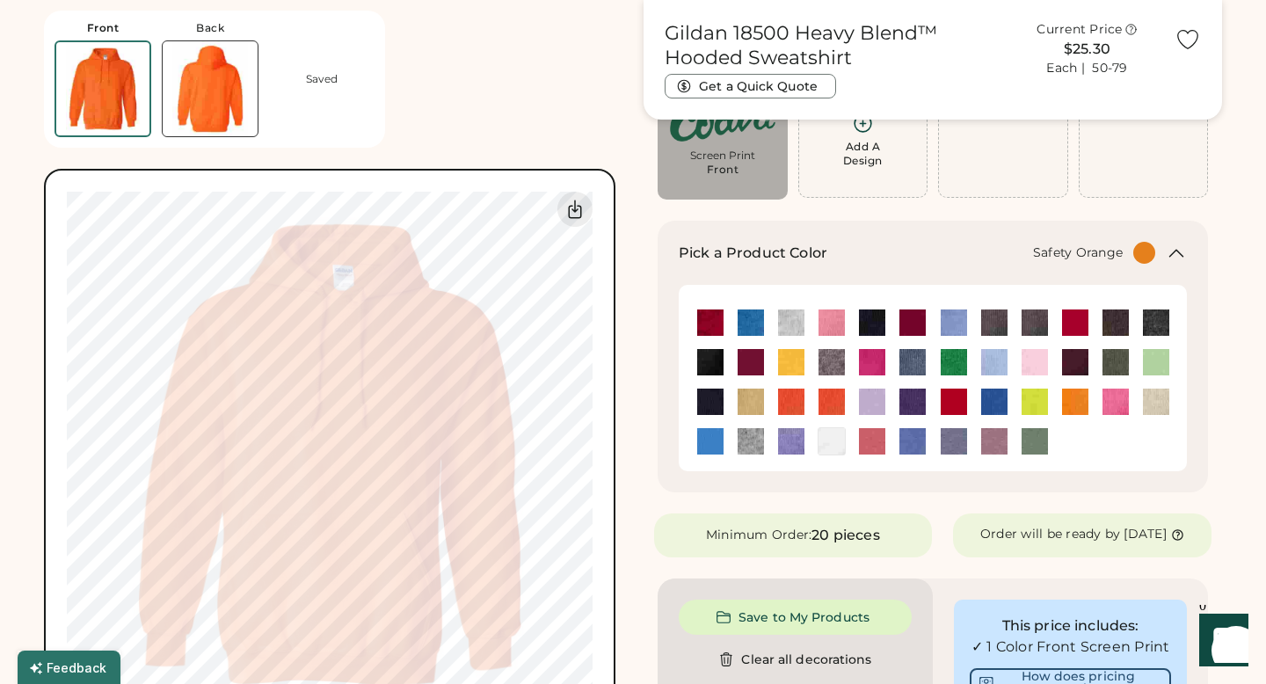
click at [768, 167] on div "Screen Print Front" at bounding box center [722, 168] width 105 height 39
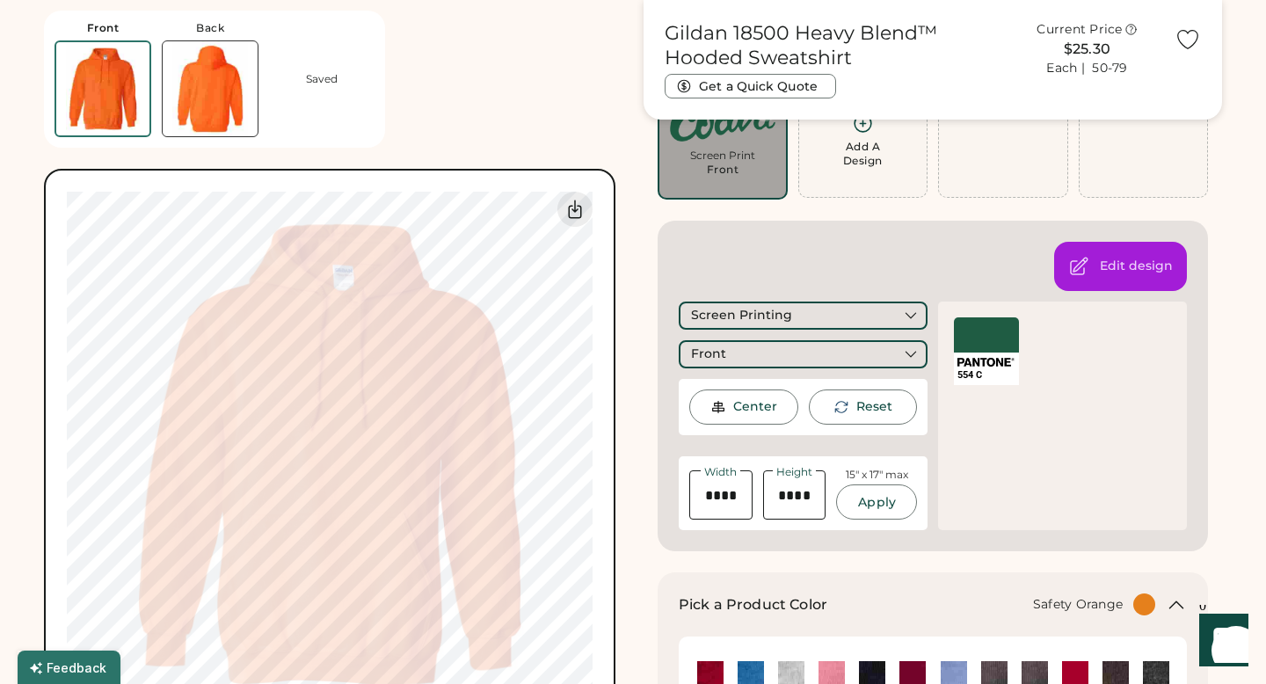
click at [983, 324] on div at bounding box center [986, 334] width 65 height 35
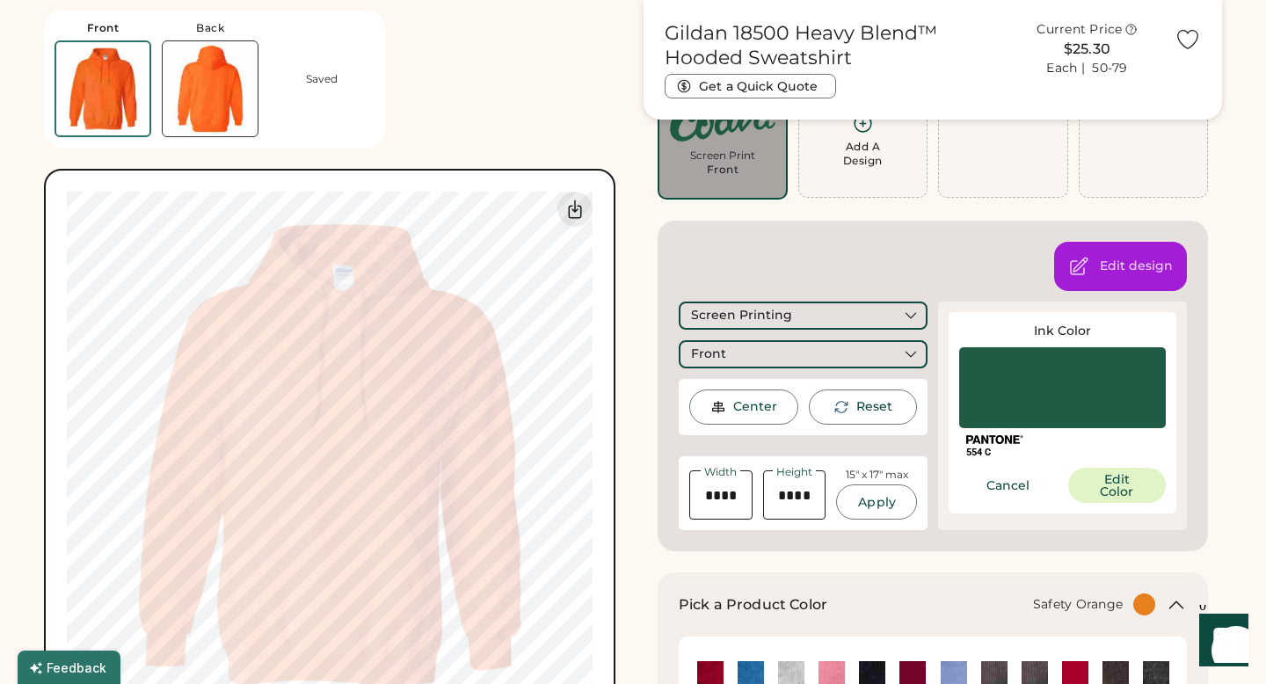
click at [1029, 399] on div at bounding box center [1062, 387] width 207 height 81
click at [1044, 404] on div at bounding box center [1062, 387] width 207 height 81
click at [1142, 491] on button "Edit Color" at bounding box center [1117, 485] width 98 height 35
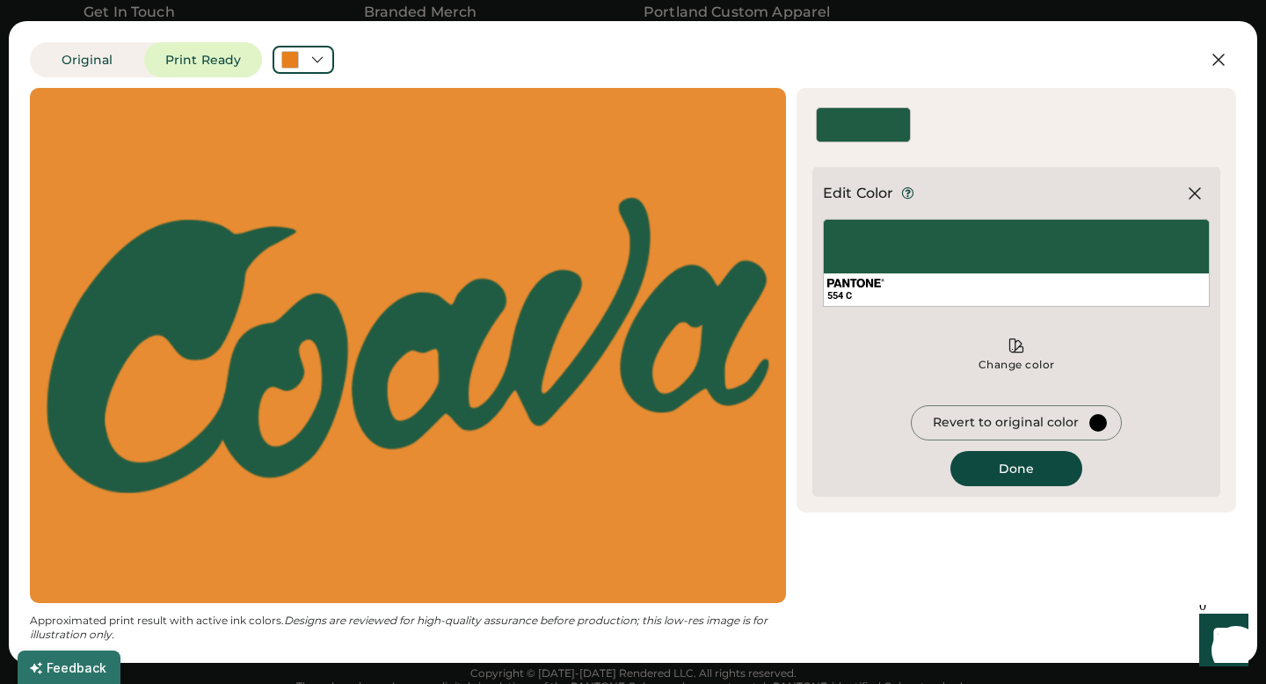
scroll to position [2390, 0]
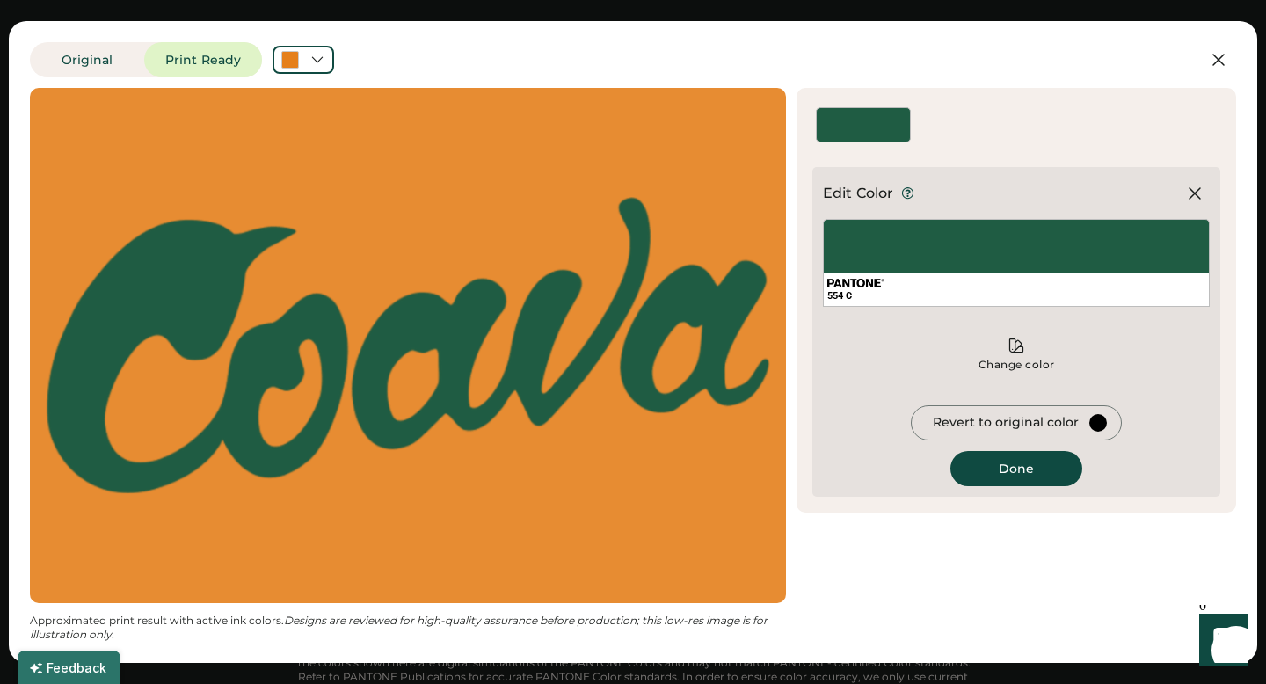
click at [976, 260] on div "554 C" at bounding box center [1016, 263] width 387 height 88
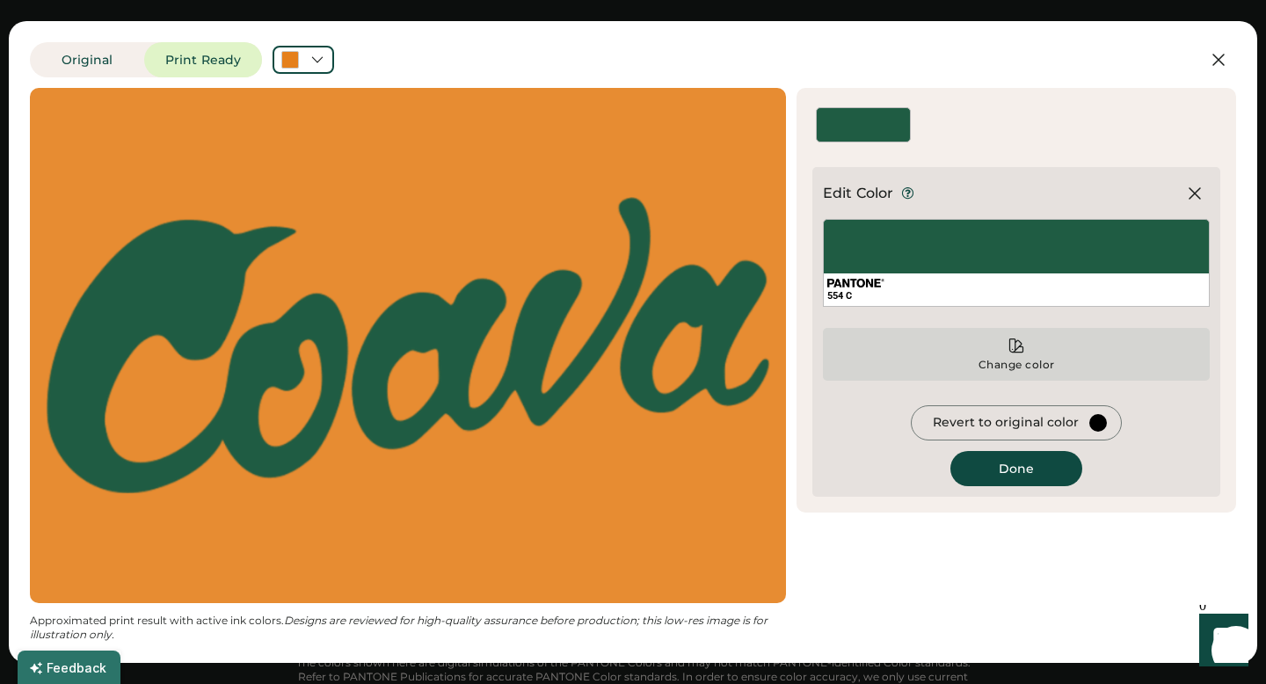
click at [1022, 344] on icon at bounding box center [1017, 346] width 18 height 18
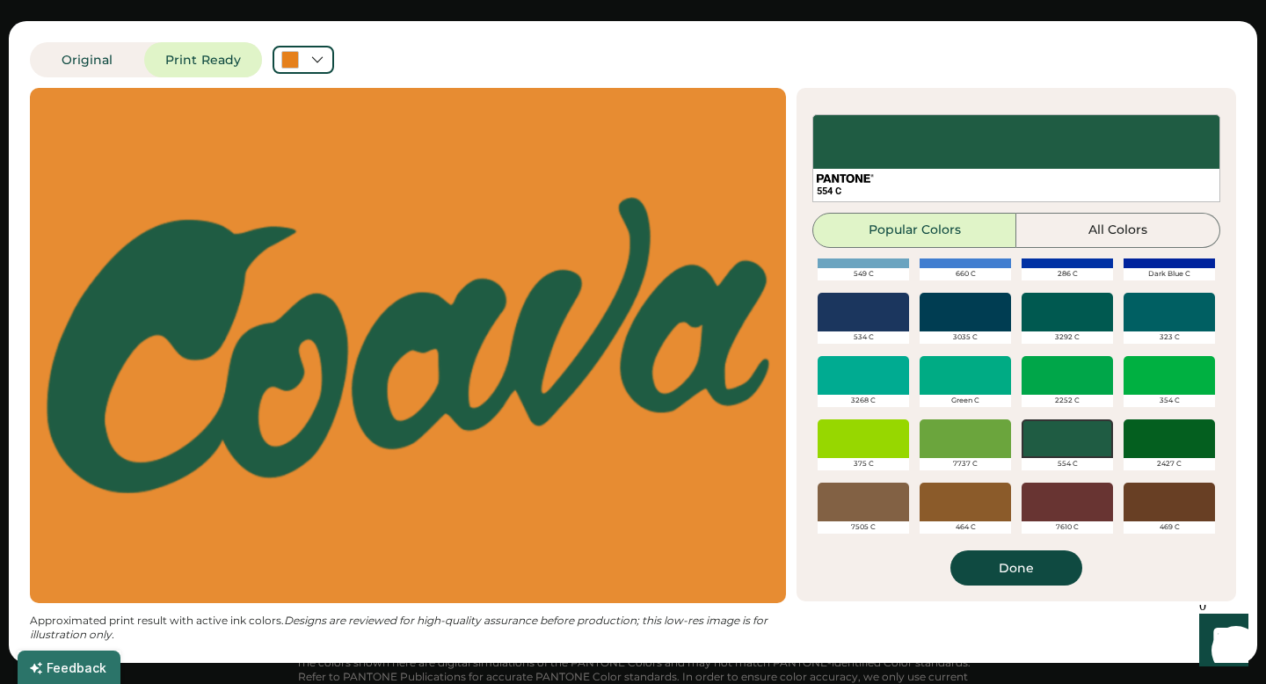
scroll to position [668, 0]
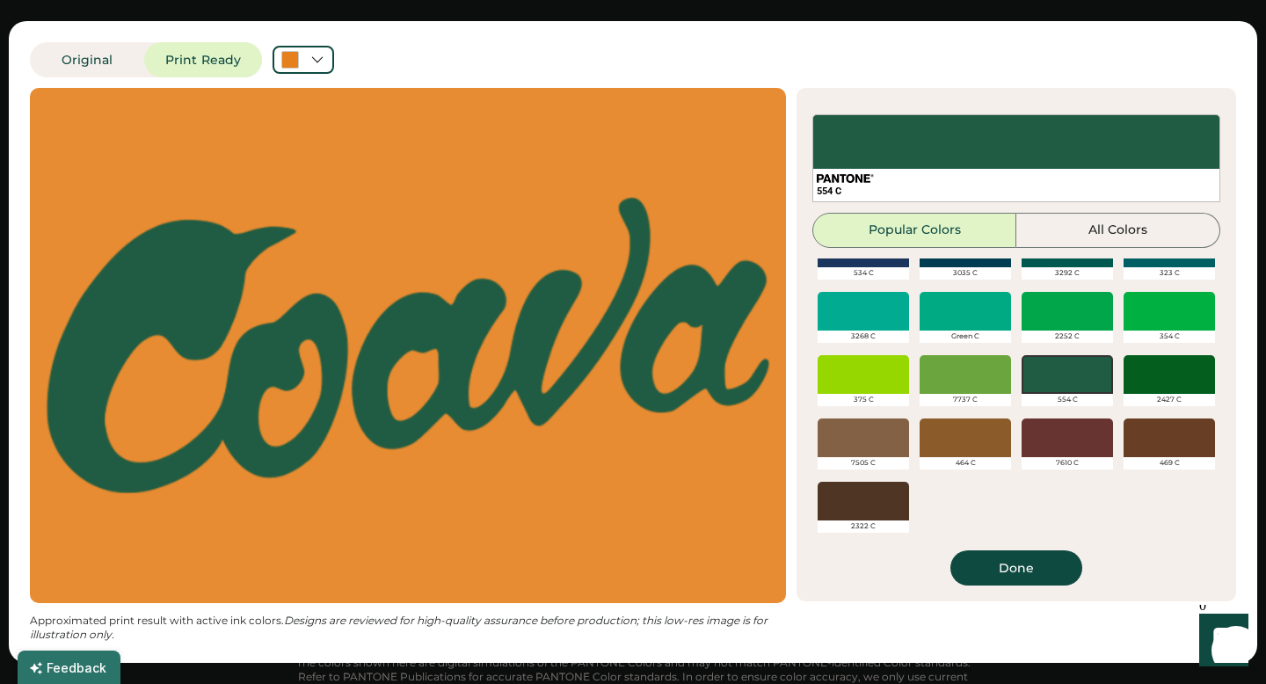
click at [860, 524] on div "2322 C" at bounding box center [863, 526] width 91 height 12
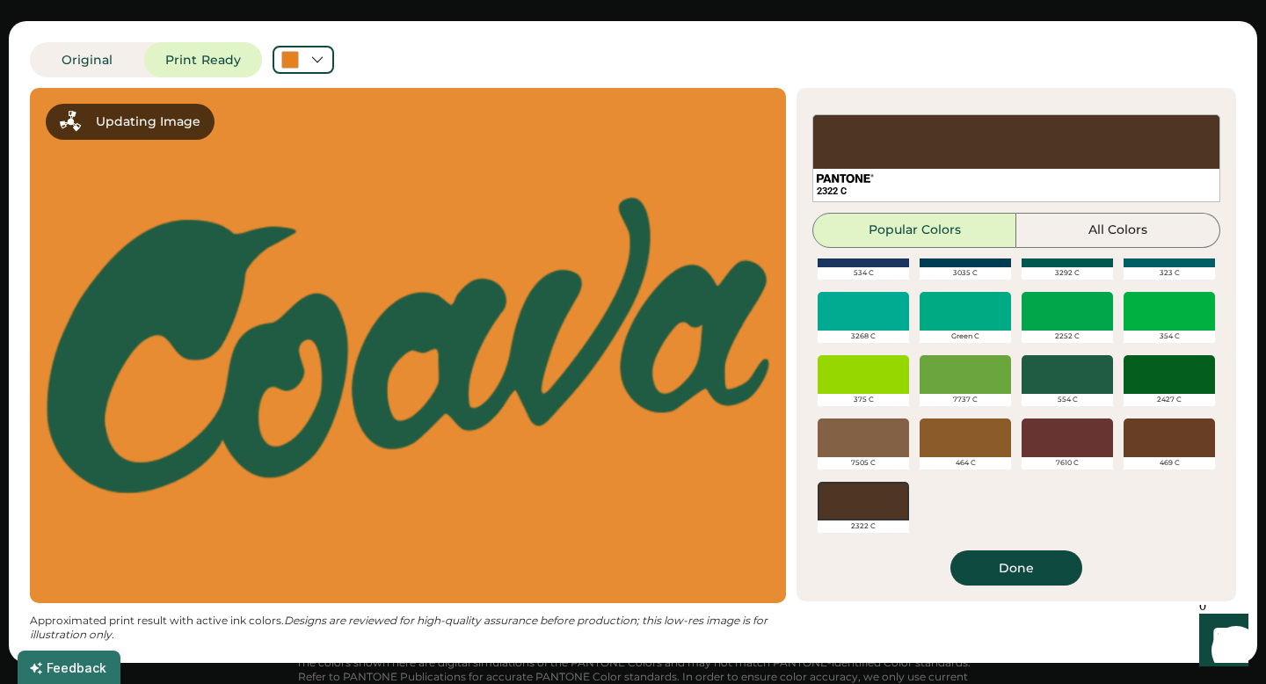
click at [869, 503] on div at bounding box center [863, 501] width 91 height 39
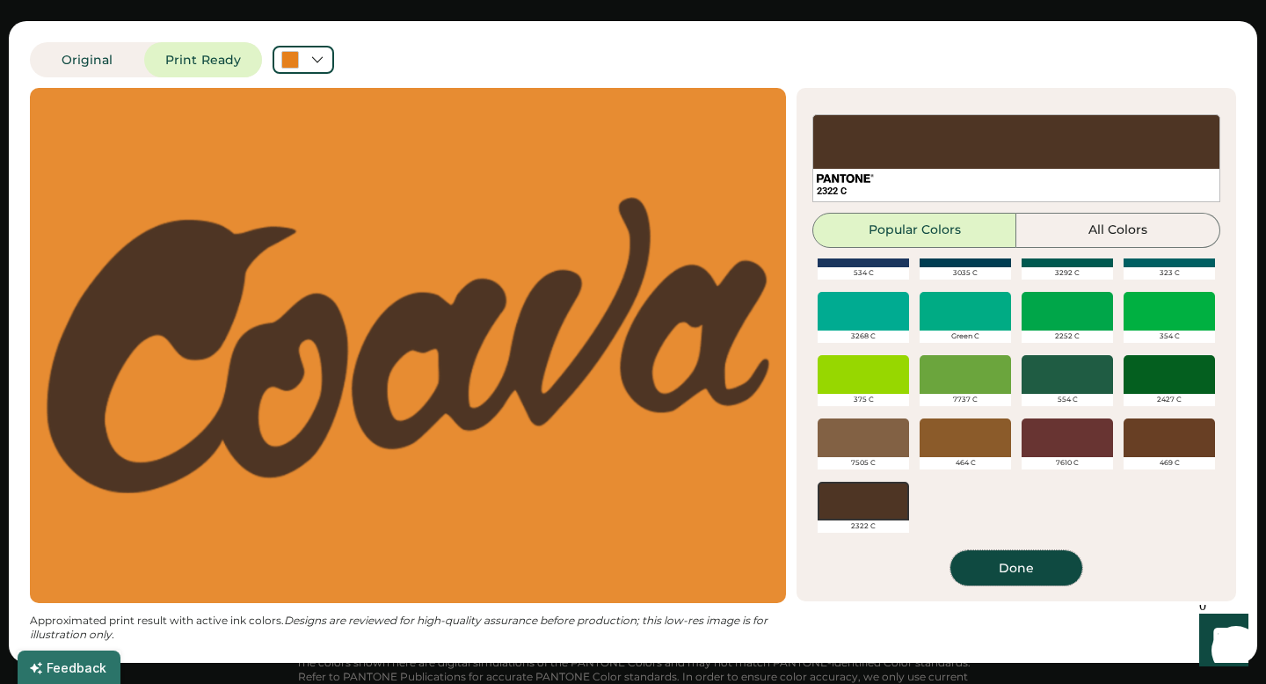
click at [1047, 565] on button "Done" at bounding box center [1016, 567] width 132 height 35
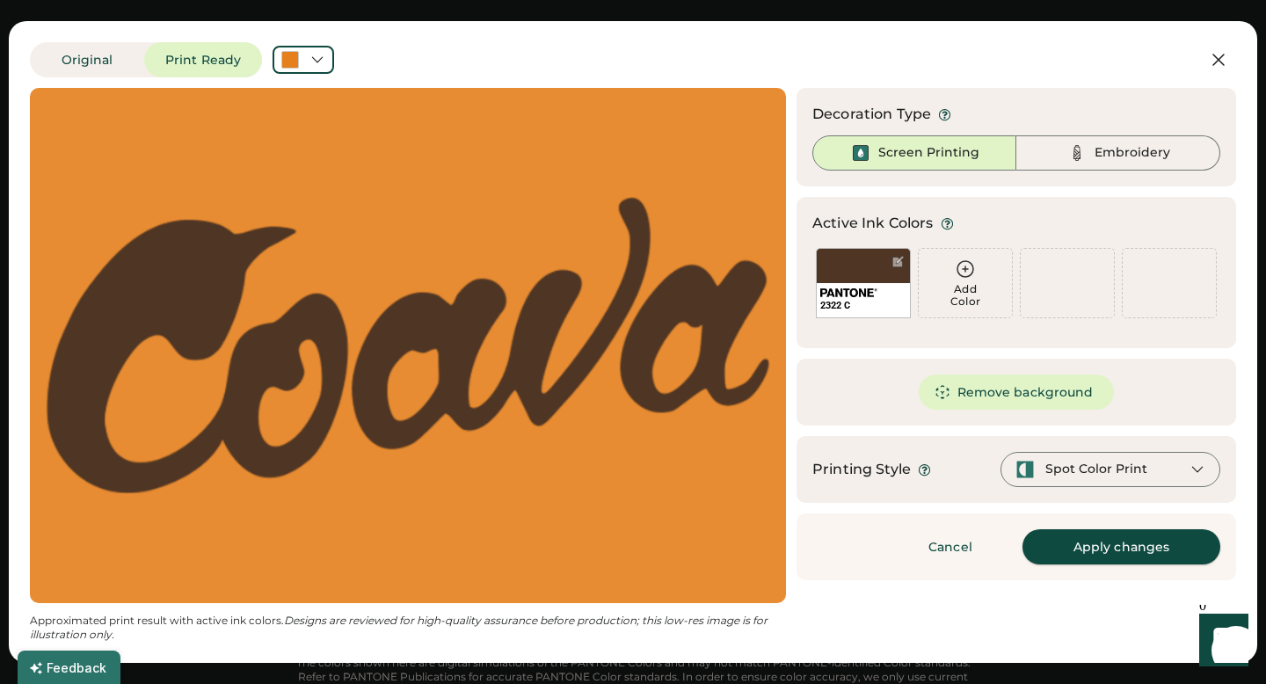
click at [1130, 550] on button "Apply changes" at bounding box center [1121, 546] width 198 height 35
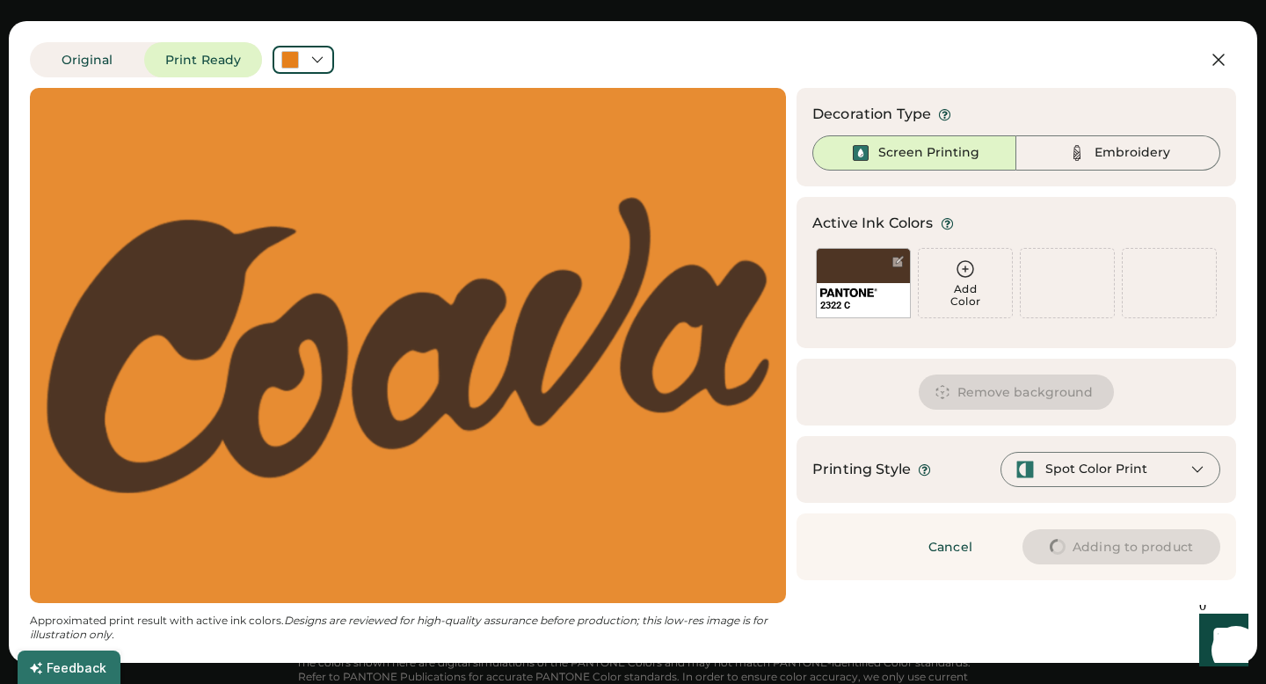
type input "****"
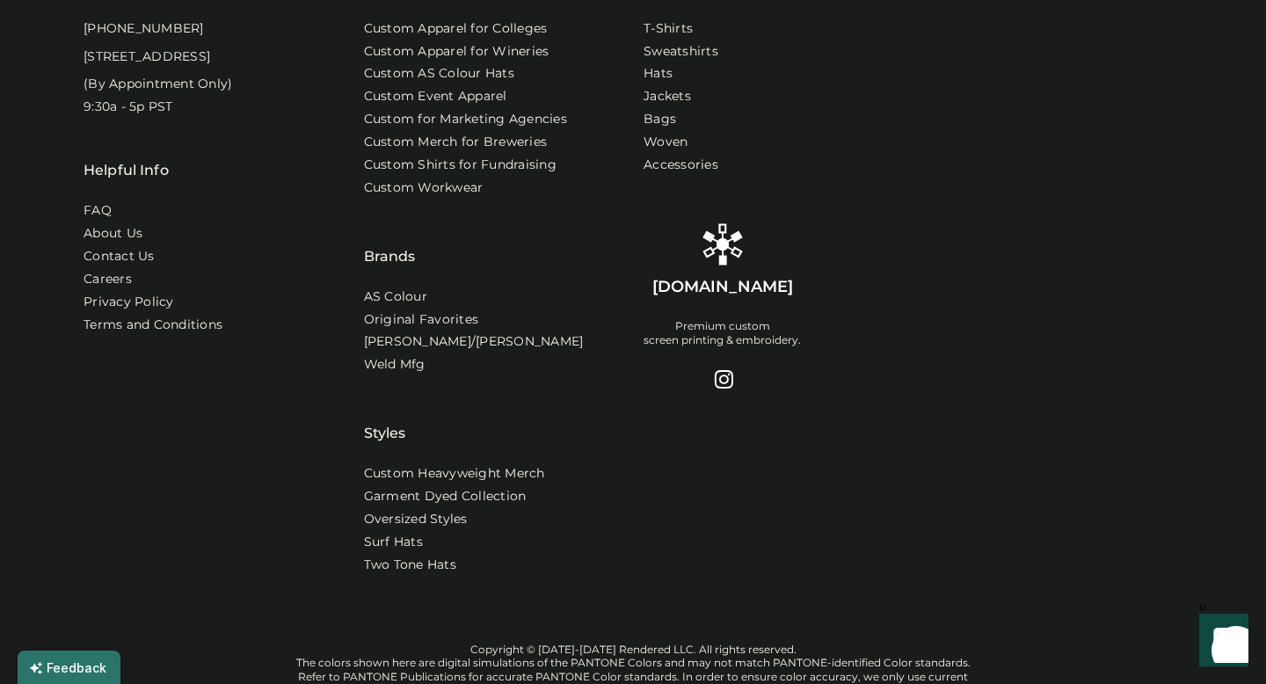
type input "****"
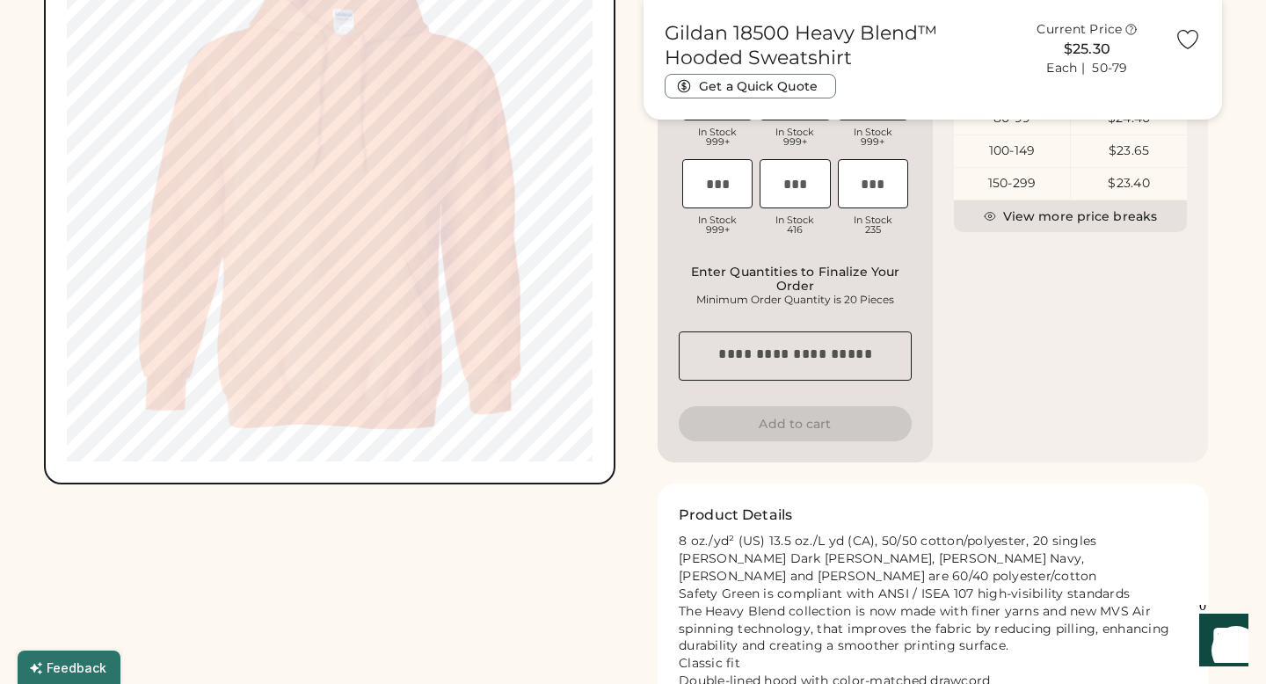
scroll to position [1258, 0]
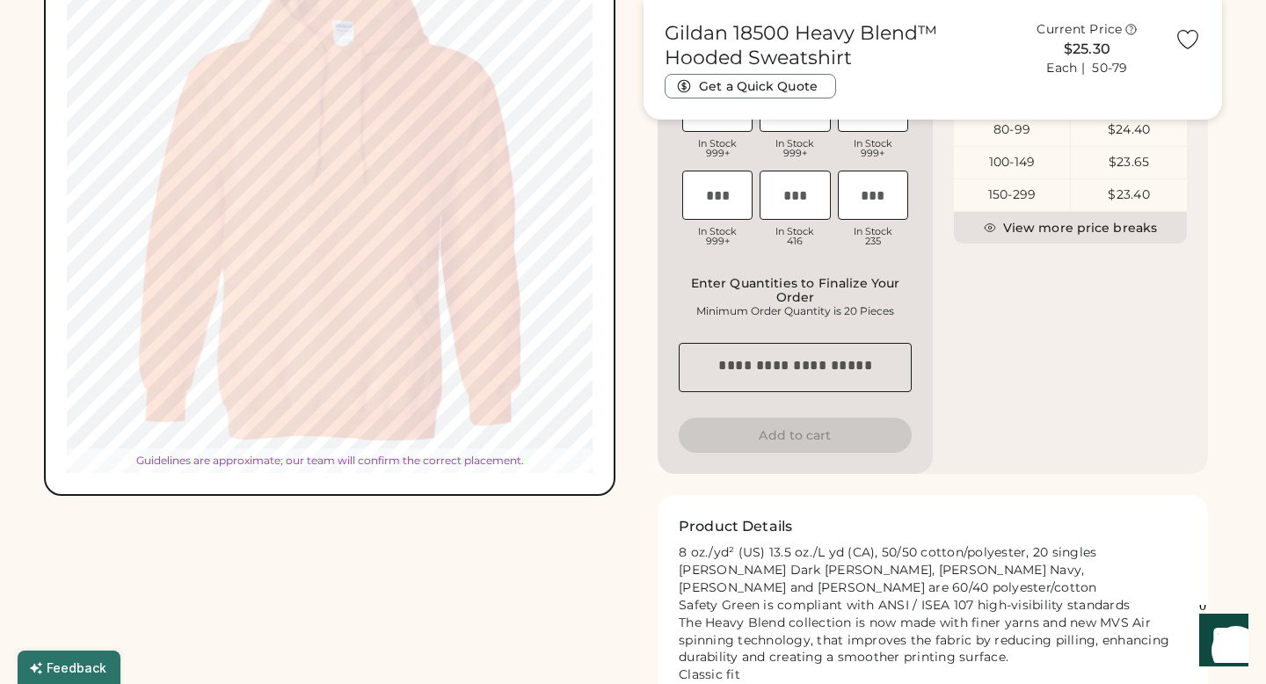
type input "*****"
type input "****"
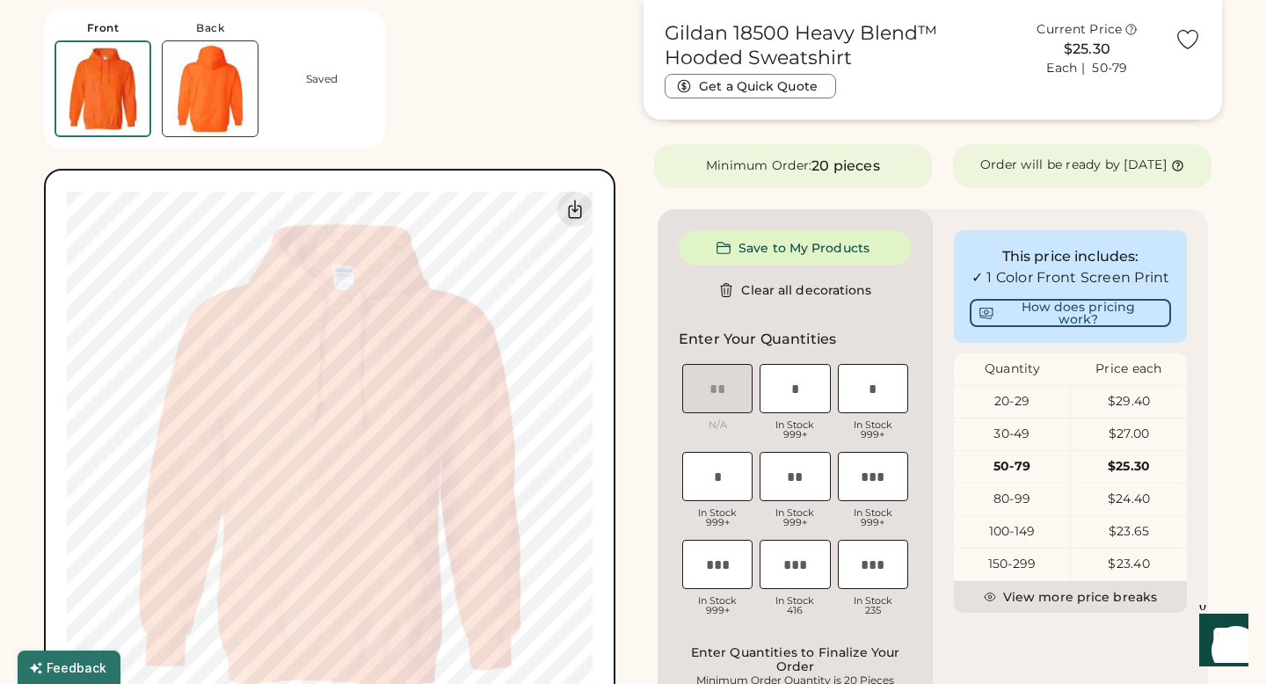
scroll to position [538, 0]
click at [789, 263] on button "Save to My Products" at bounding box center [795, 246] width 233 height 35
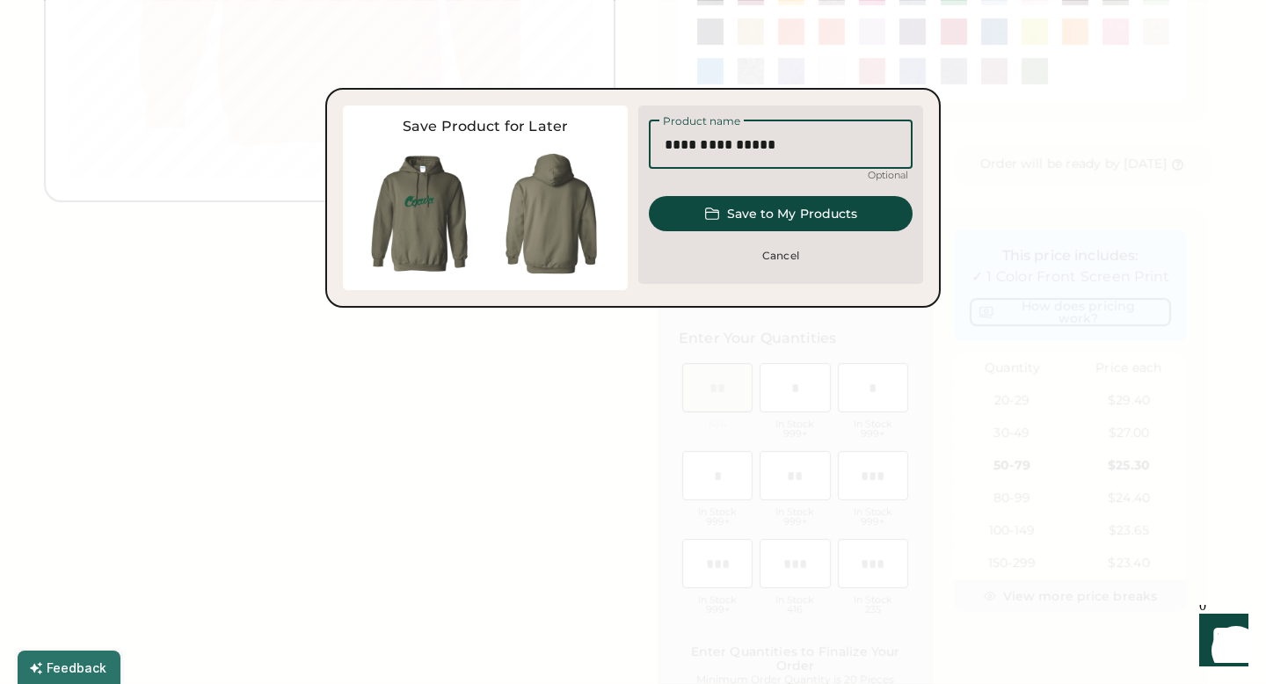
drag, startPoint x: 779, startPoint y: 148, endPoint x: 722, endPoint y: 148, distance: 57.1
click at [722, 148] on input "input" at bounding box center [781, 144] width 264 height 49
type input "********"
click at [786, 206] on button "Save to My Products" at bounding box center [781, 213] width 264 height 35
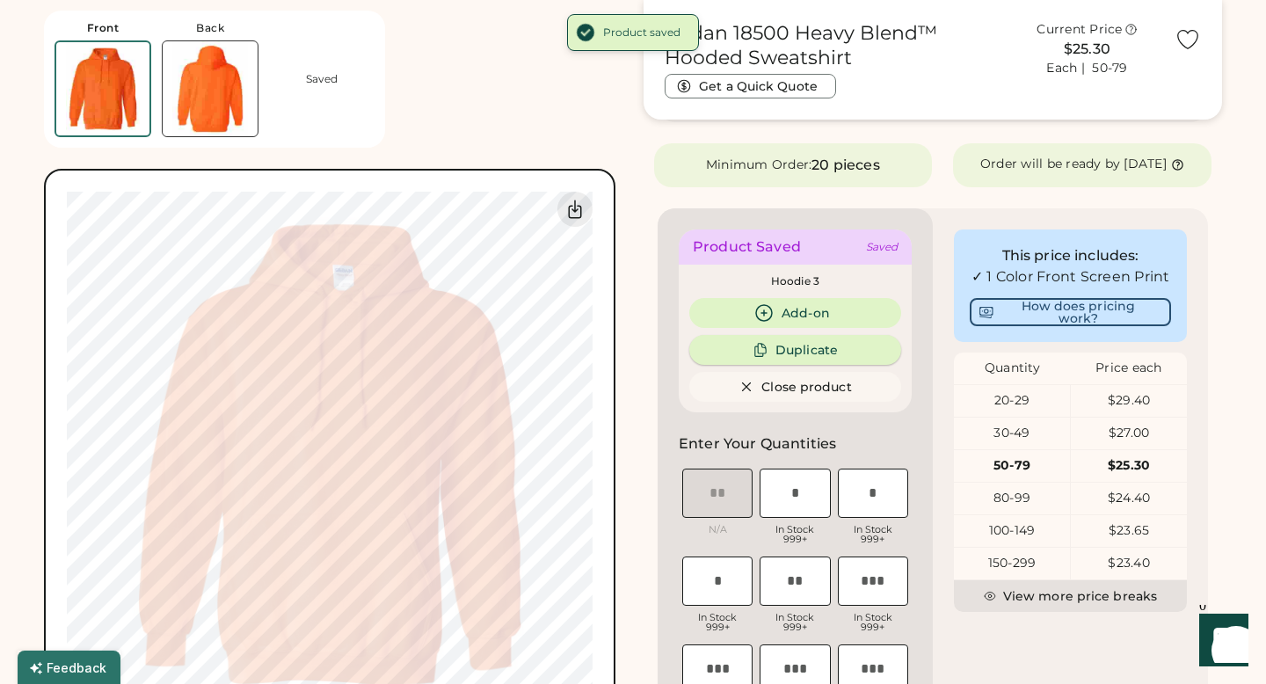
click at [760, 358] on icon at bounding box center [761, 350] width 16 height 16
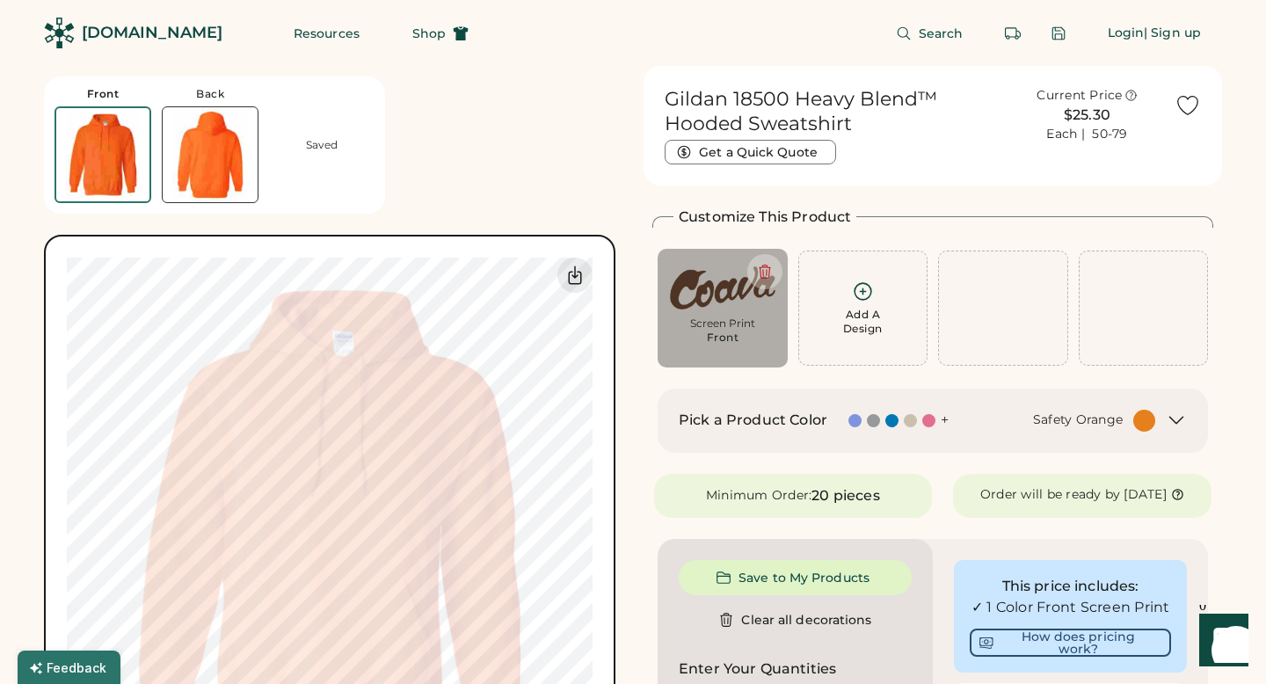
click at [841, 428] on div "Pick a Product Color + Safety Orange" at bounding box center [917, 421] width 476 height 22
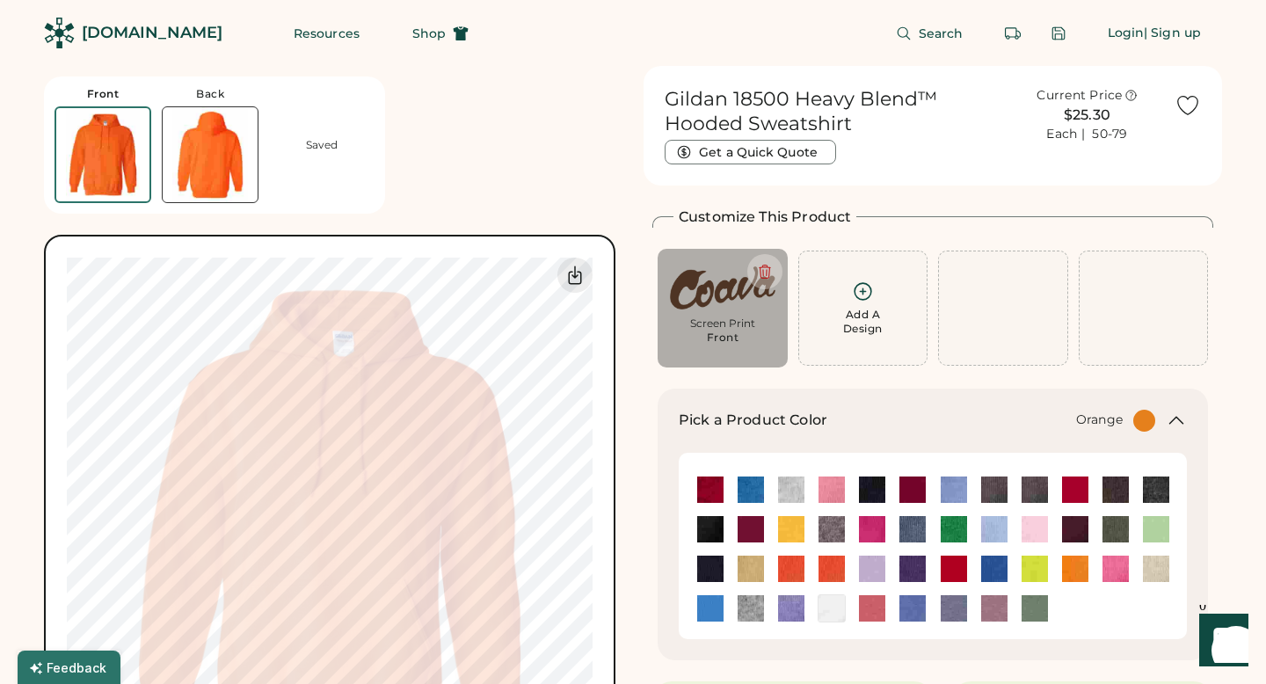
click at [822, 572] on img at bounding box center [831, 569] width 26 height 26
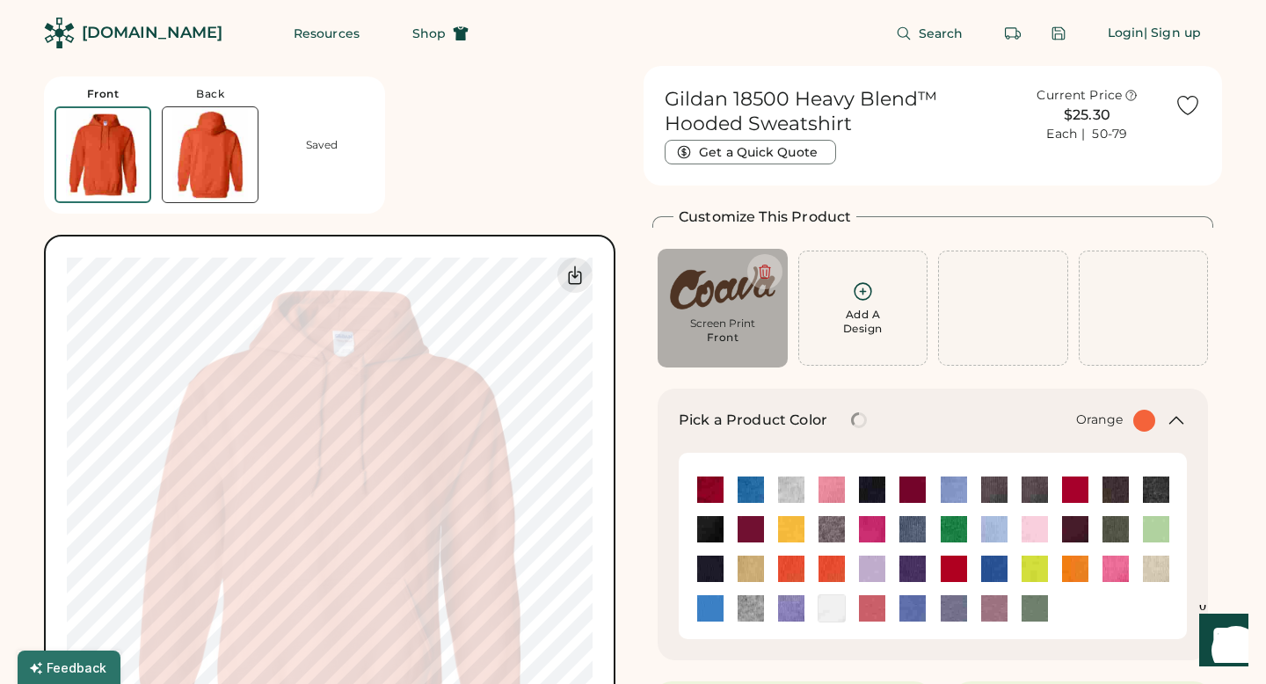
click at [800, 574] on img at bounding box center [791, 569] width 26 height 26
click at [793, 568] on img at bounding box center [791, 569] width 26 height 26
click at [958, 564] on img at bounding box center [954, 569] width 26 height 26
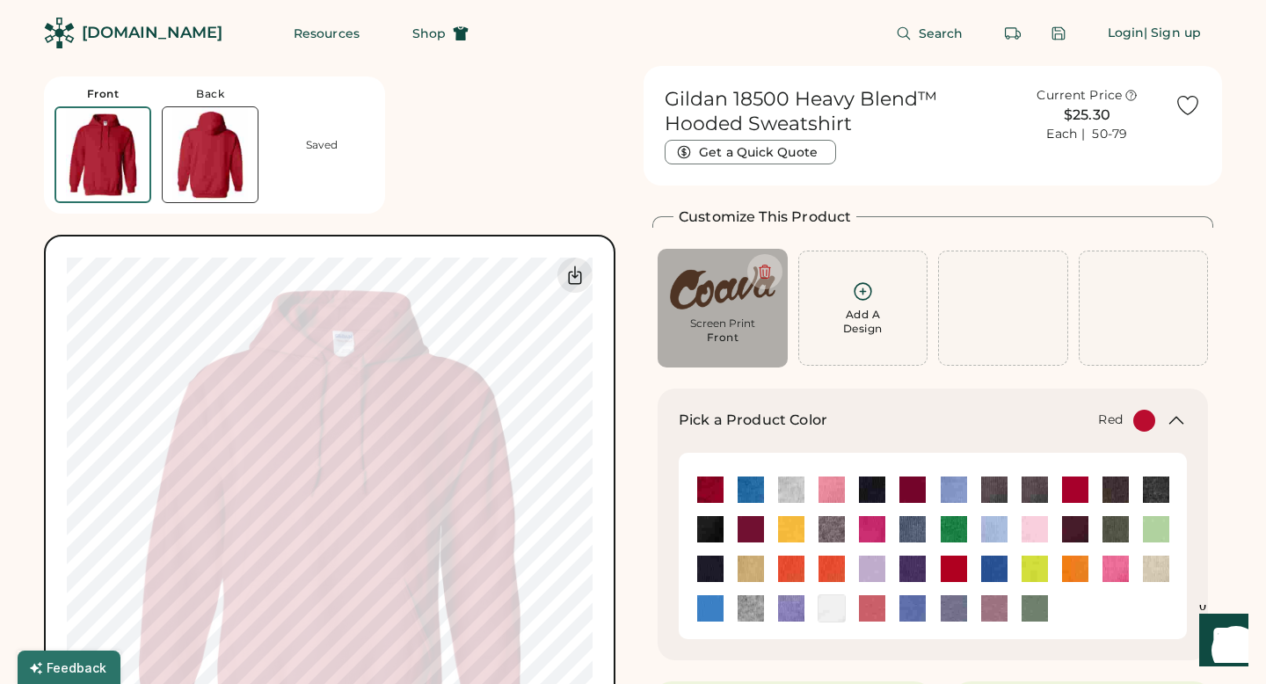
click at [958, 570] on img at bounding box center [954, 569] width 26 height 26
click at [1082, 489] on img at bounding box center [1075, 489] width 26 height 26
click at [963, 567] on img at bounding box center [954, 569] width 26 height 26
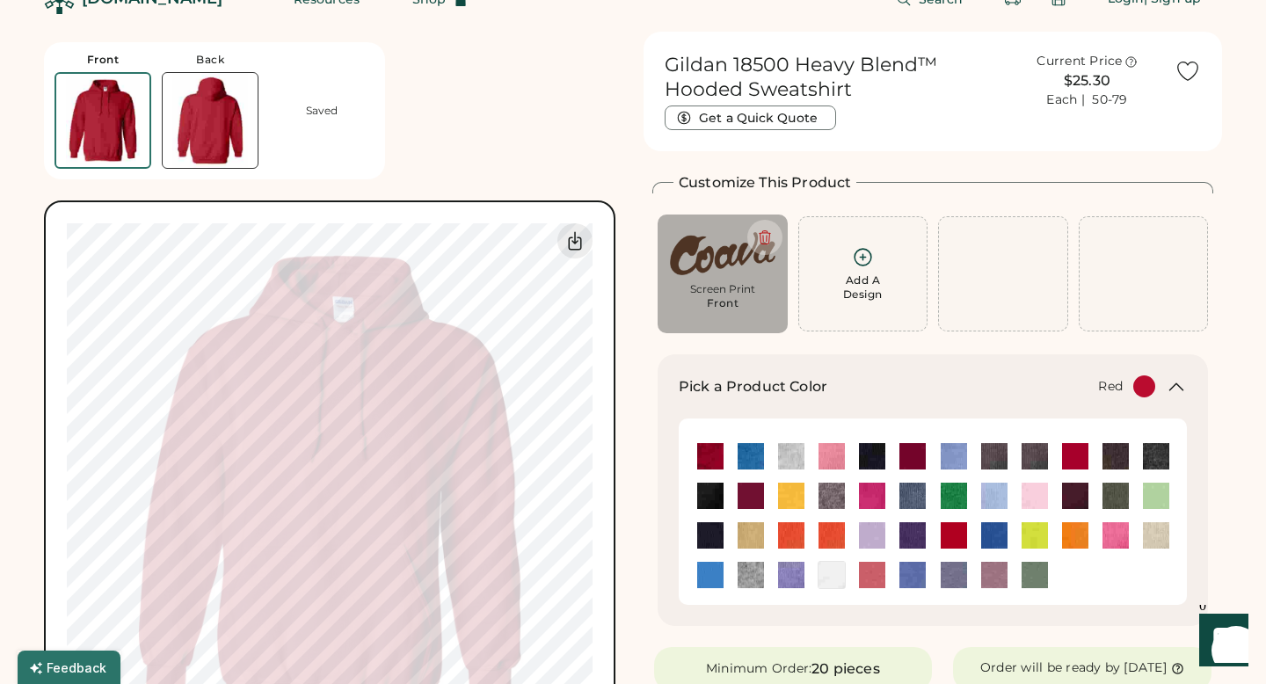
scroll to position [28, 0]
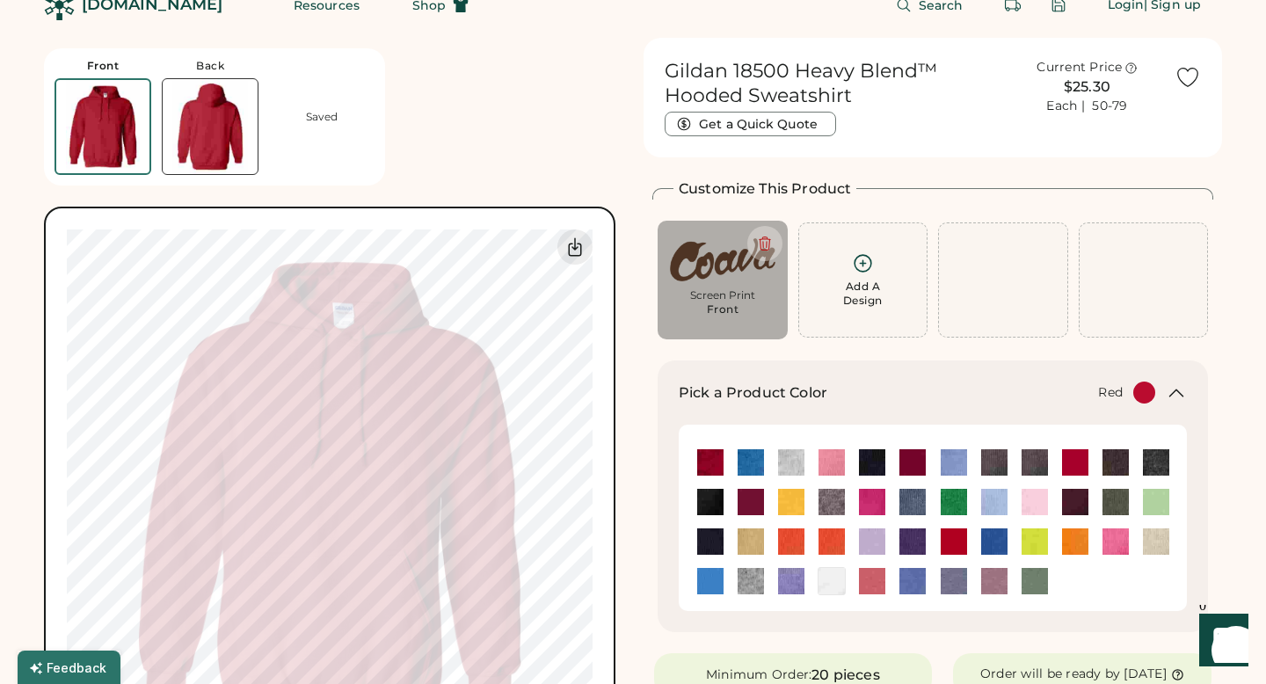
click at [697, 298] on div "Screen Print" at bounding box center [722, 295] width 105 height 14
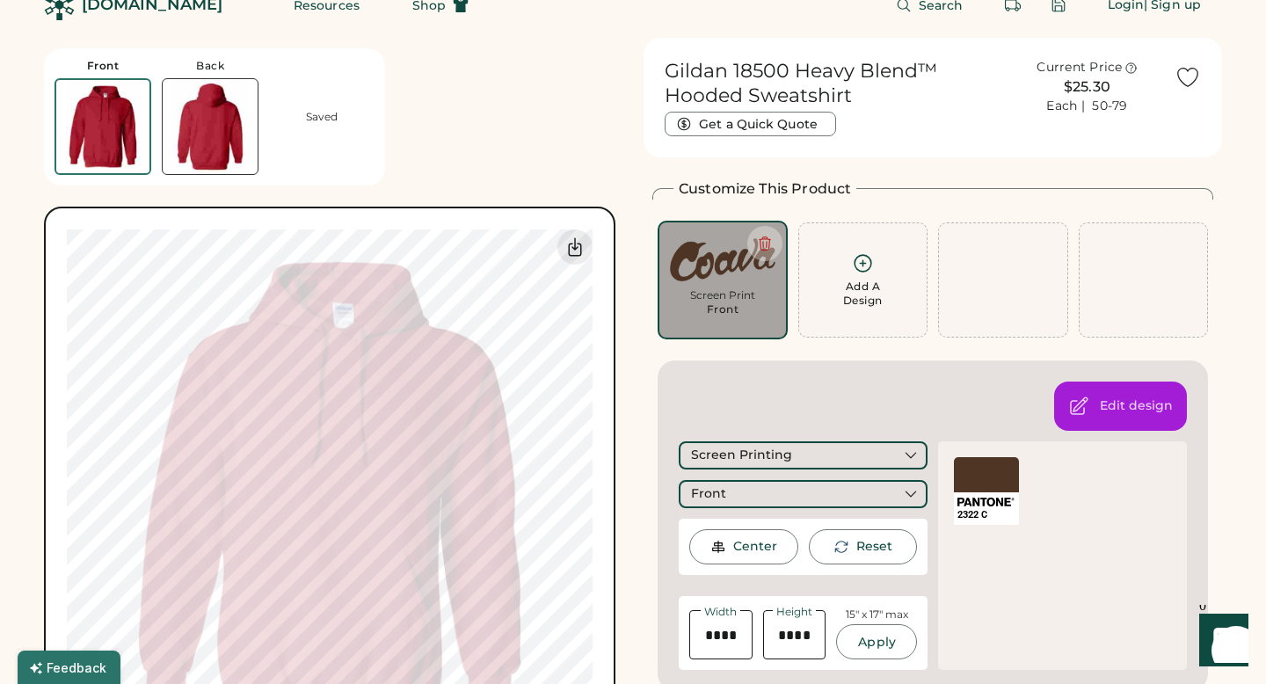
click at [970, 465] on div at bounding box center [986, 474] width 65 height 35
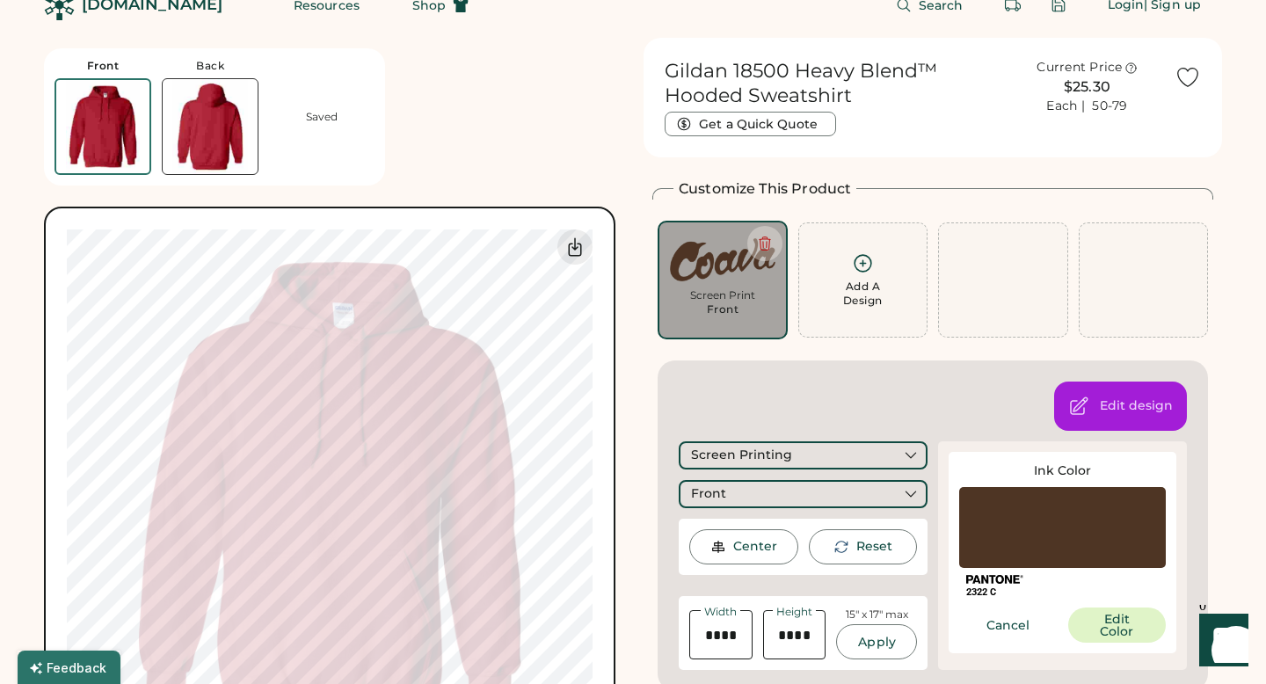
click at [1004, 533] on div at bounding box center [1062, 527] width 207 height 81
click at [1112, 628] on button "Edit Color" at bounding box center [1117, 624] width 98 height 35
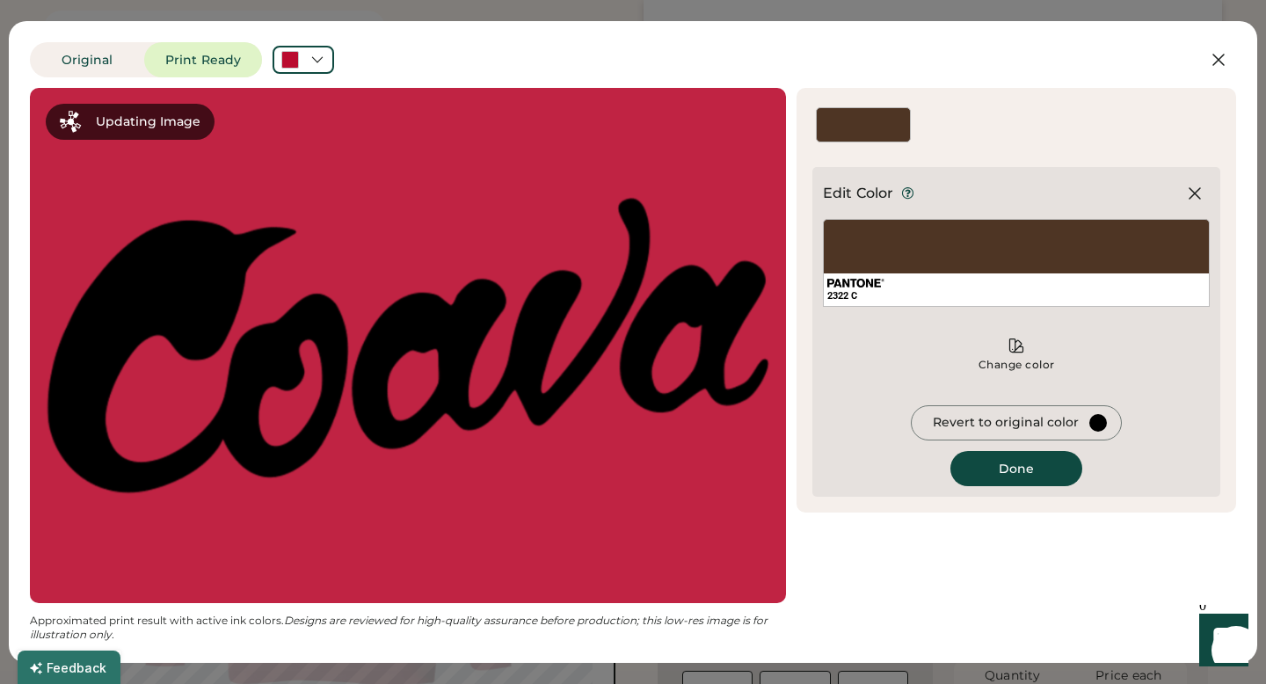
scroll to position [624, 0]
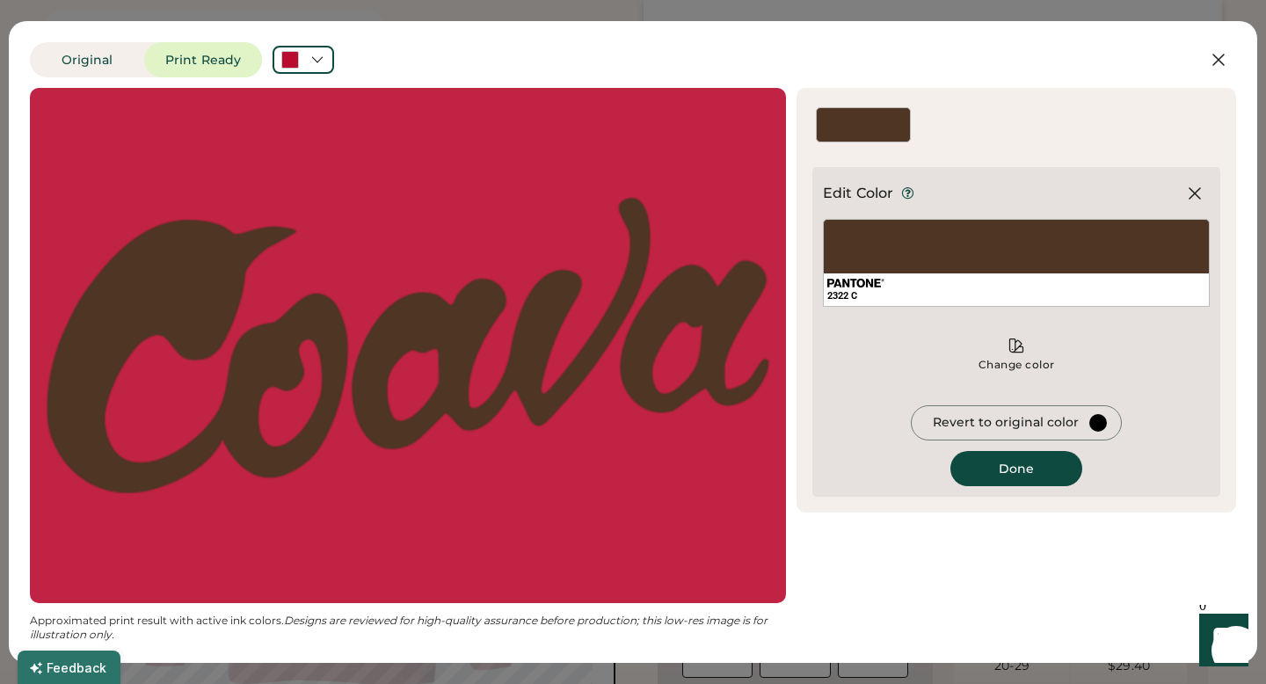
click at [934, 280] on div "2322 C" at bounding box center [1016, 289] width 385 height 33
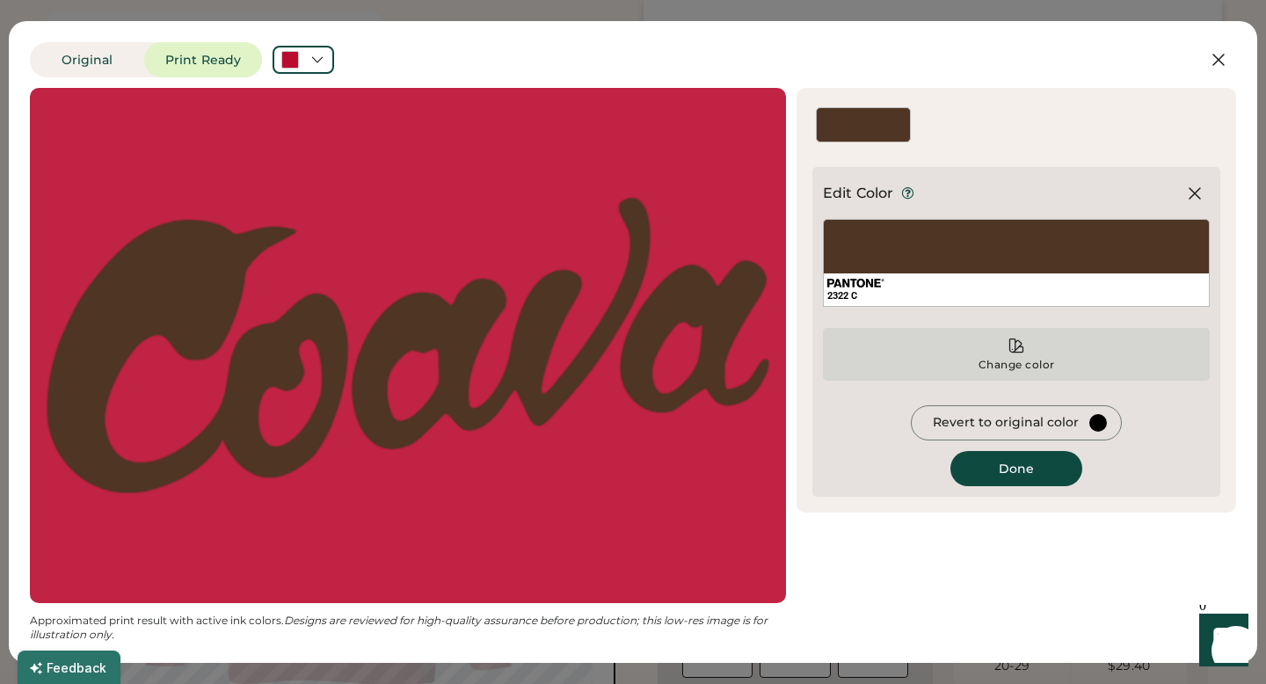
click at [1012, 345] on icon at bounding box center [1017, 346] width 18 height 18
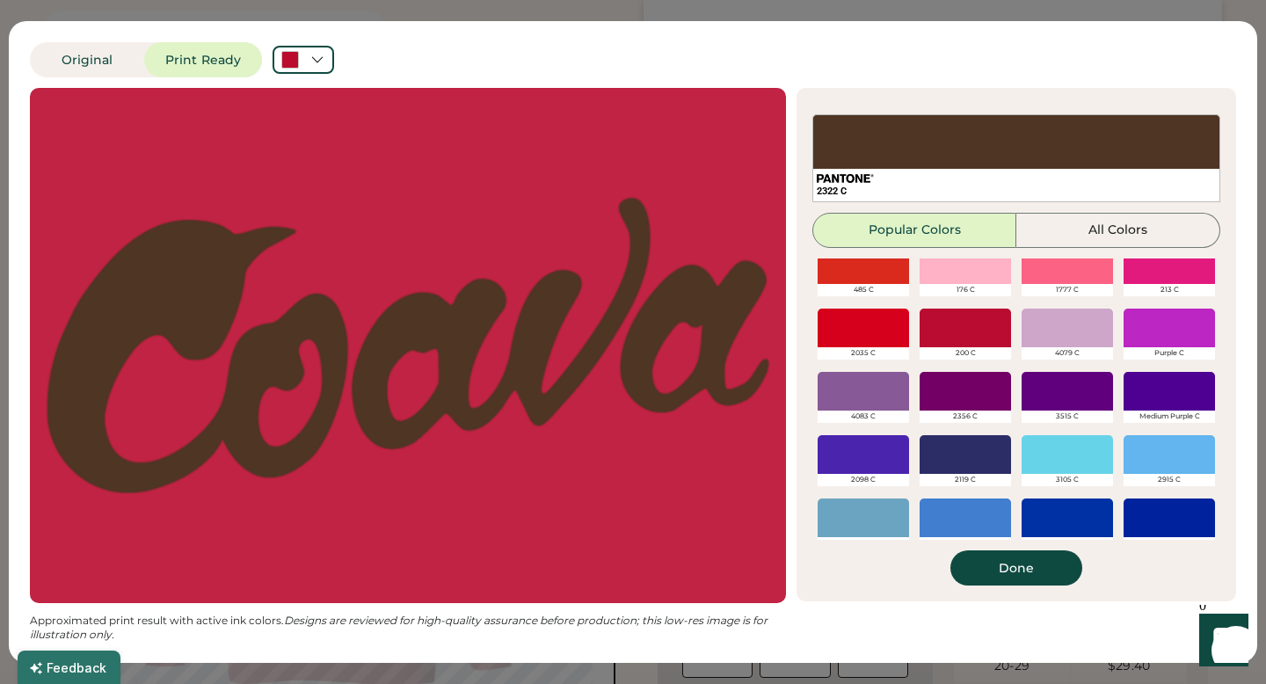
scroll to position [336, 0]
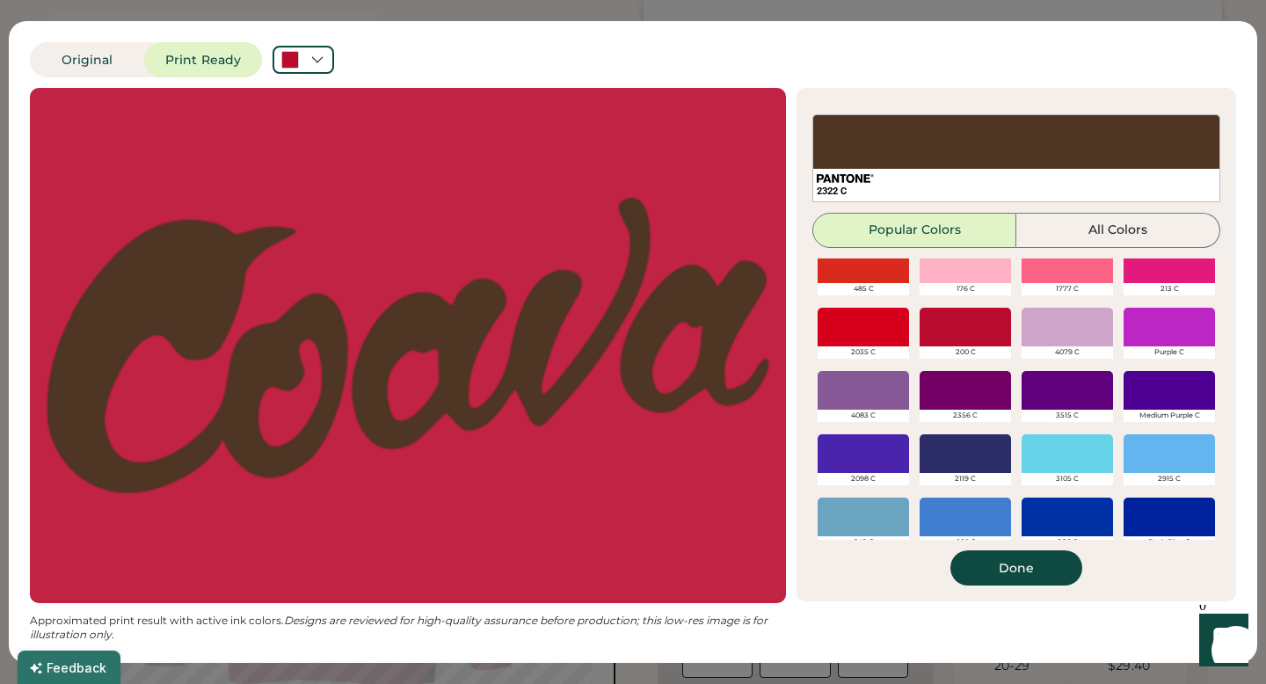
click at [958, 337] on div at bounding box center [965, 327] width 91 height 39
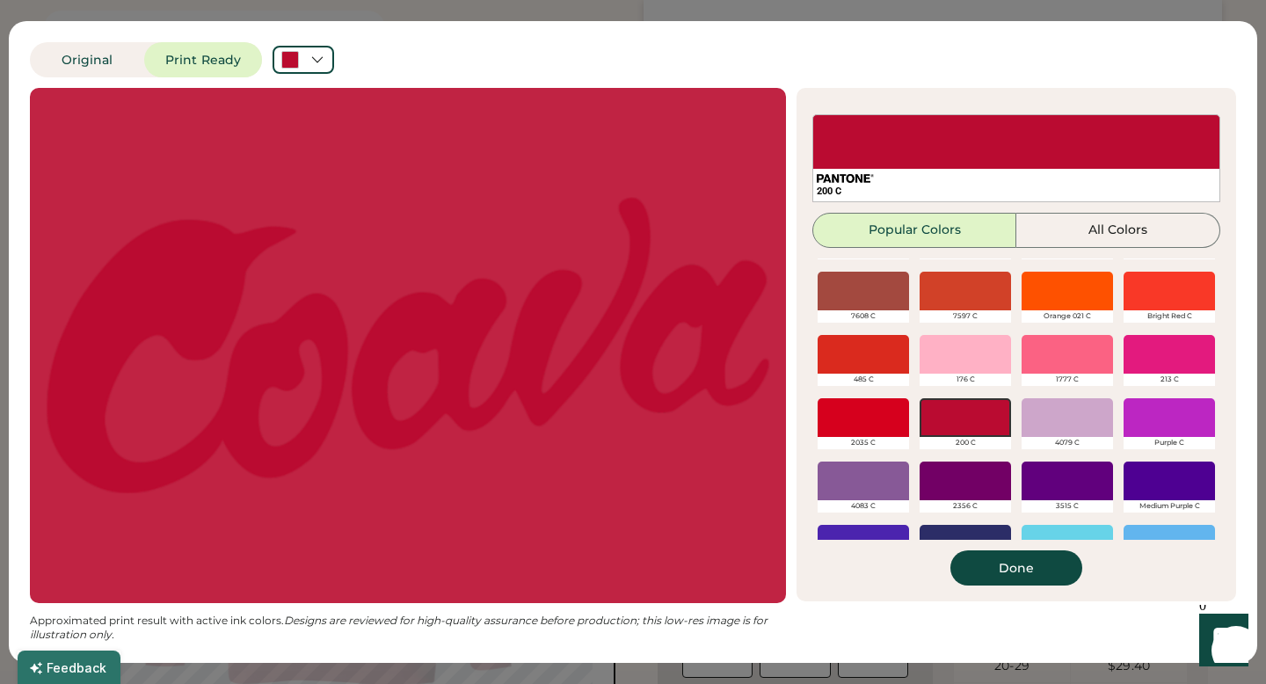
scroll to position [235, 0]
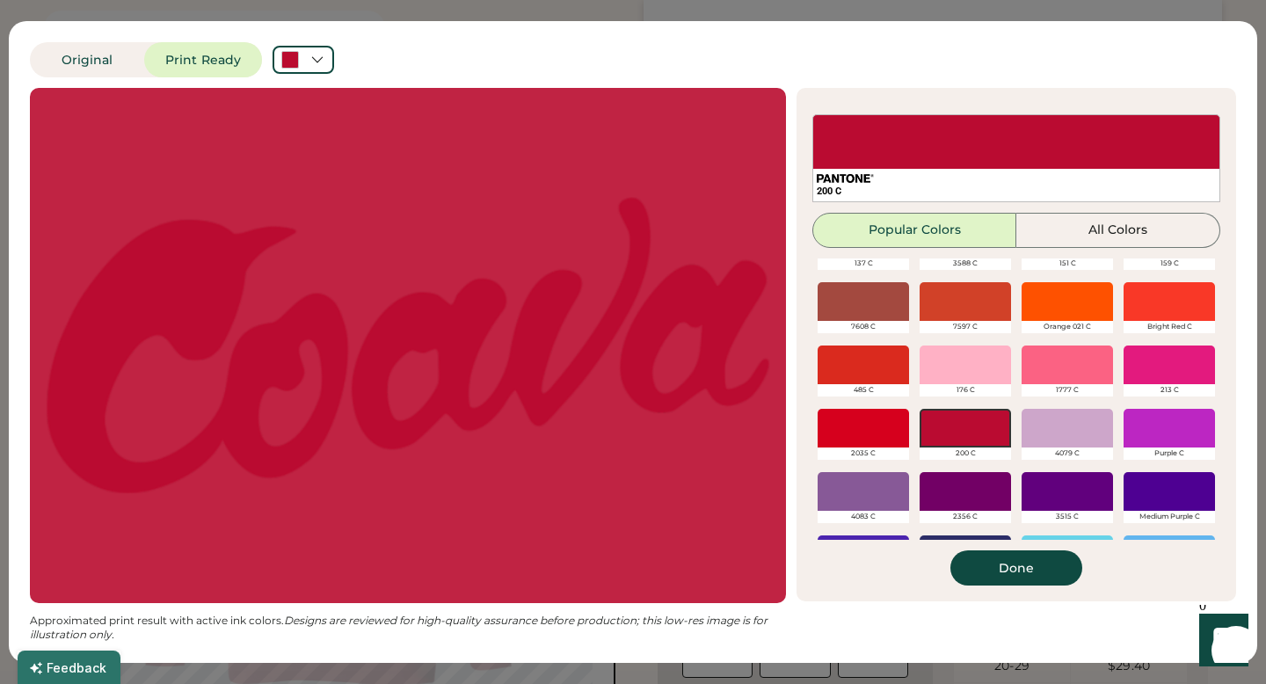
click at [879, 302] on div at bounding box center [863, 301] width 91 height 39
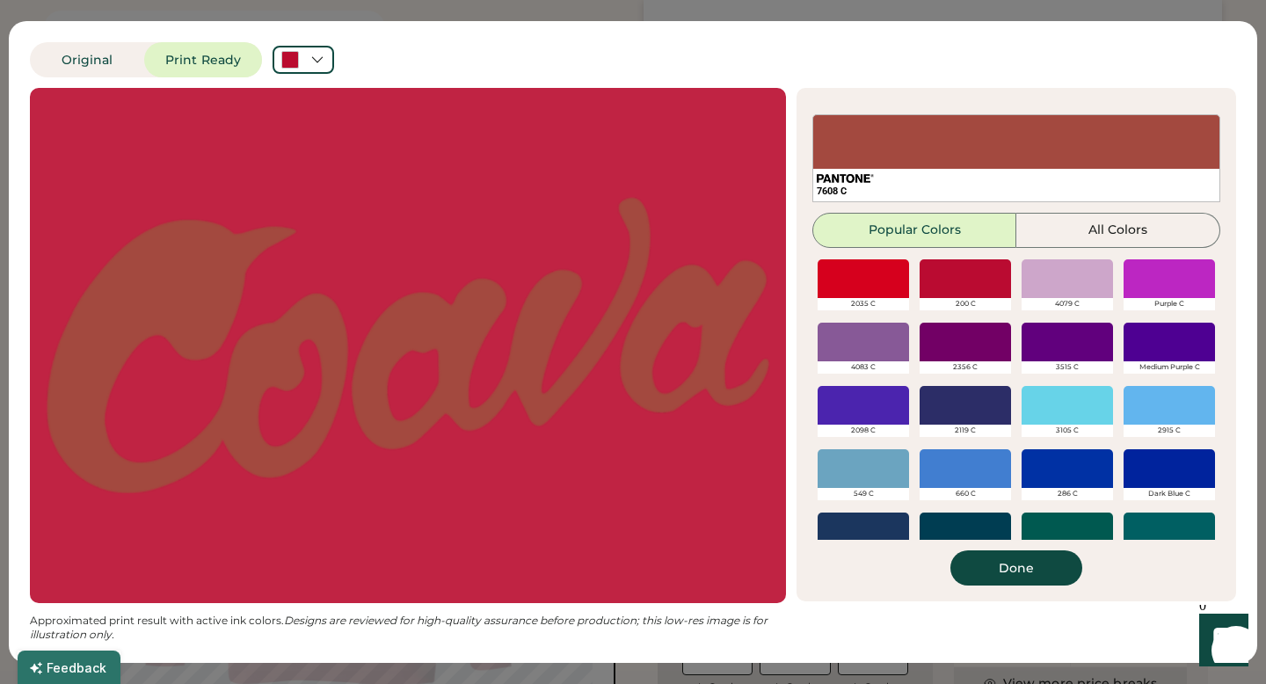
scroll to position [394, 0]
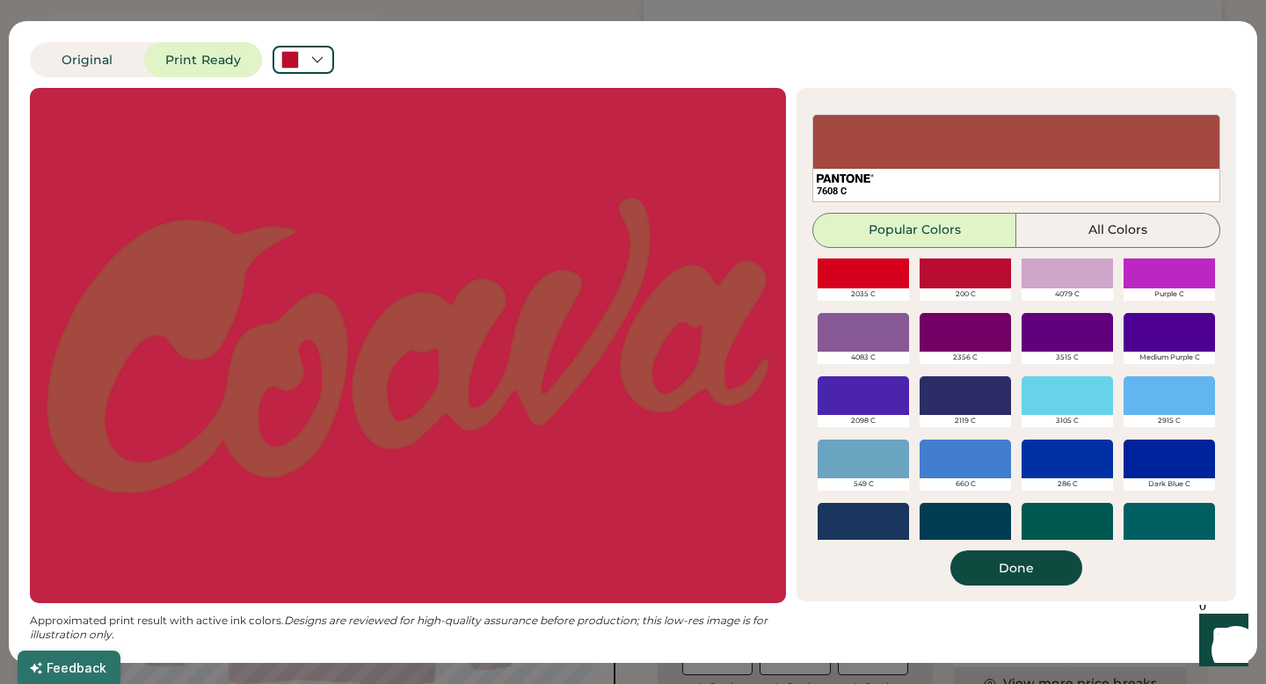
click at [964, 280] on div at bounding box center [965, 269] width 91 height 39
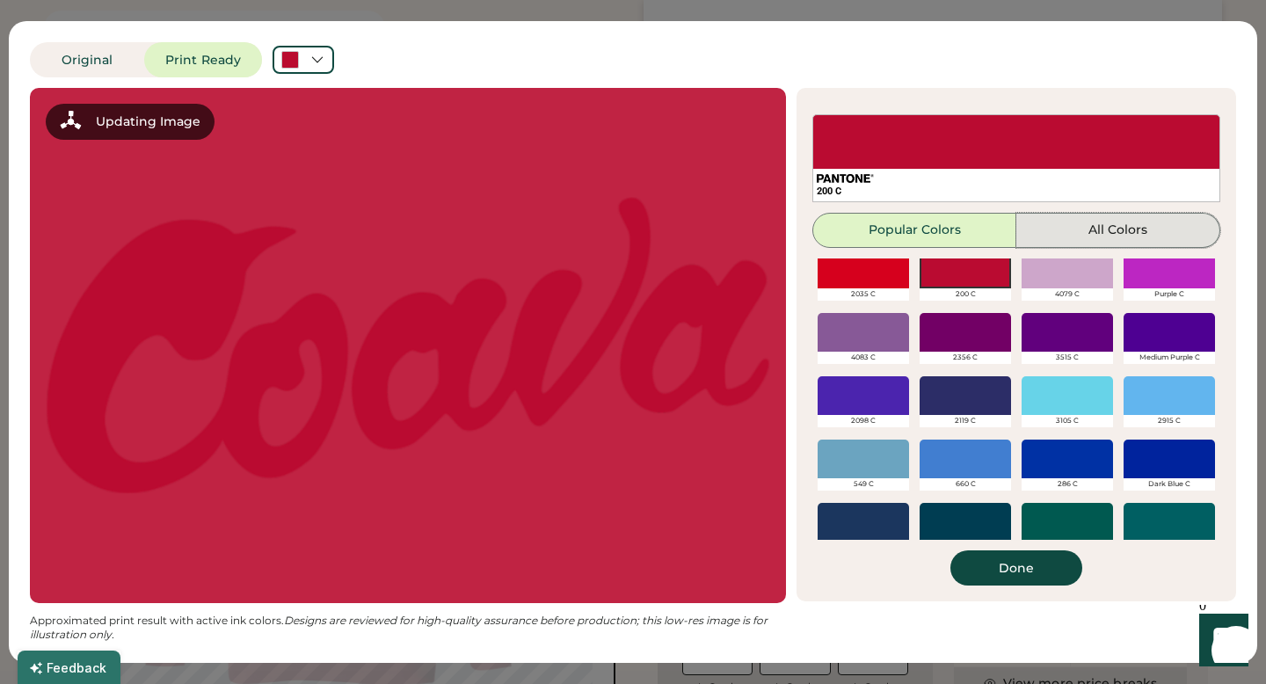
click at [1074, 239] on button "All Colors" at bounding box center [1118, 230] width 204 height 35
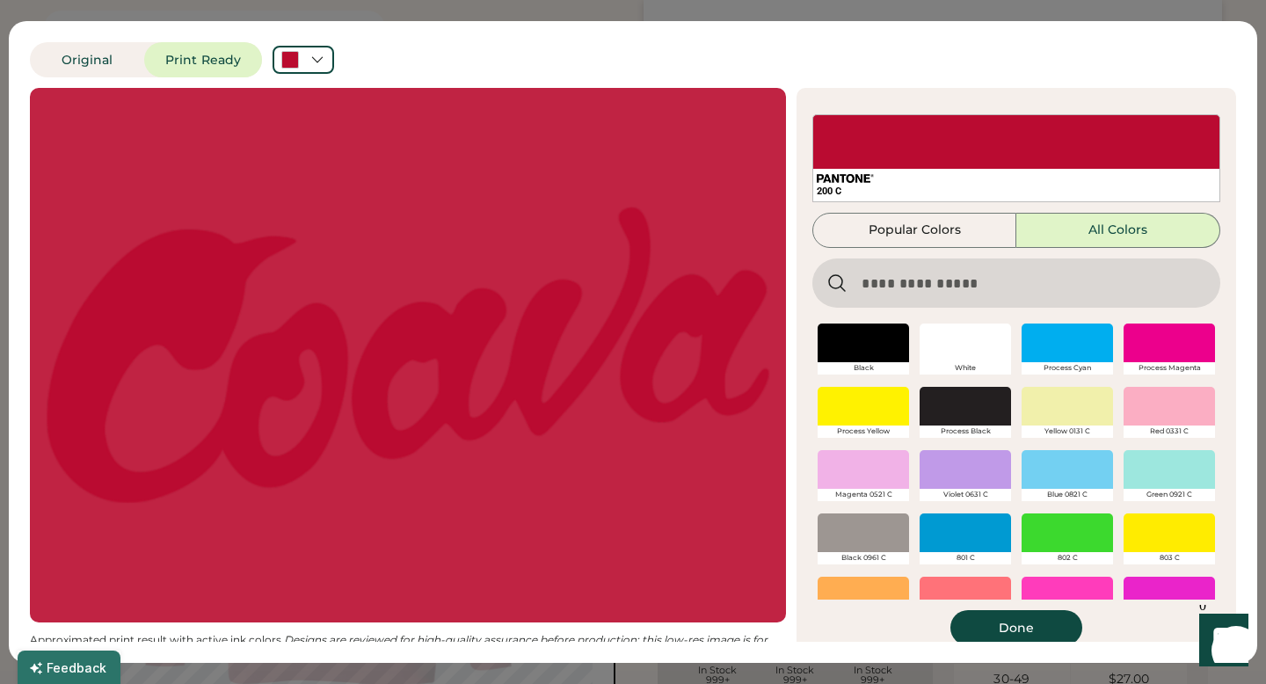
scroll to position [578, 0]
click at [965, 287] on input "input" at bounding box center [1016, 282] width 408 height 49
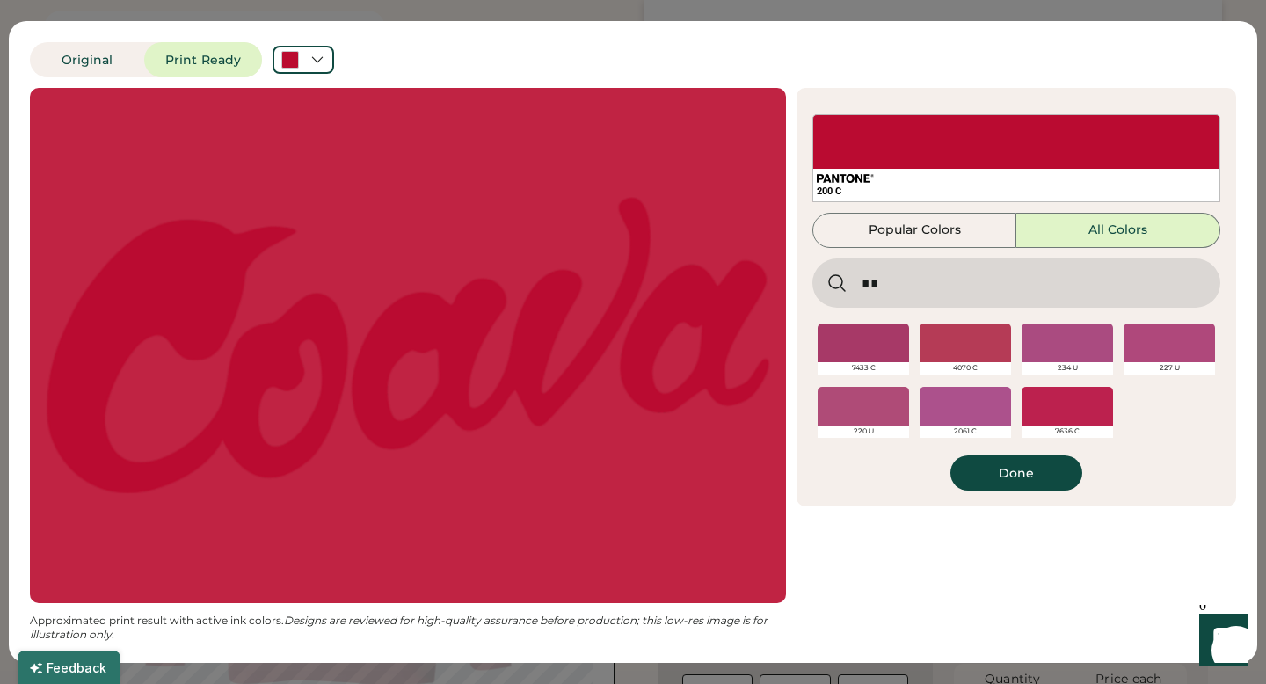
type input "*"
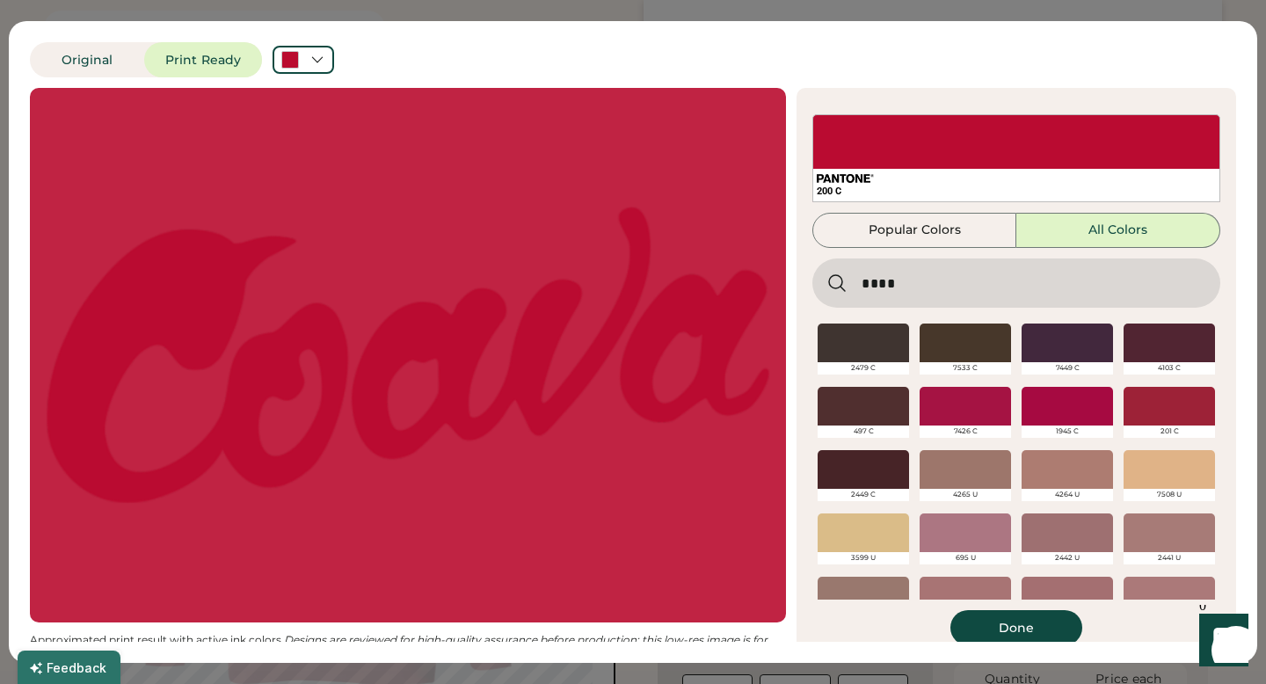
type input "****"
click at [1158, 407] on div at bounding box center [1169, 406] width 91 height 39
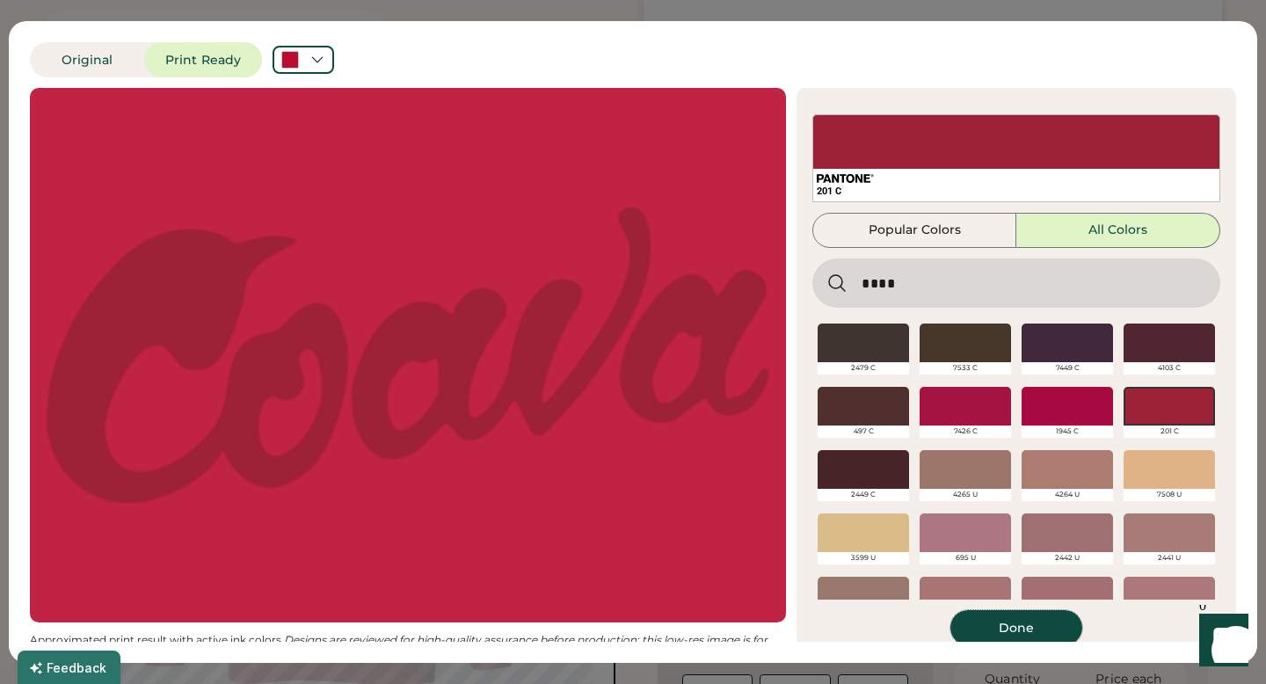
click at [1000, 632] on button "Done" at bounding box center [1016, 627] width 132 height 35
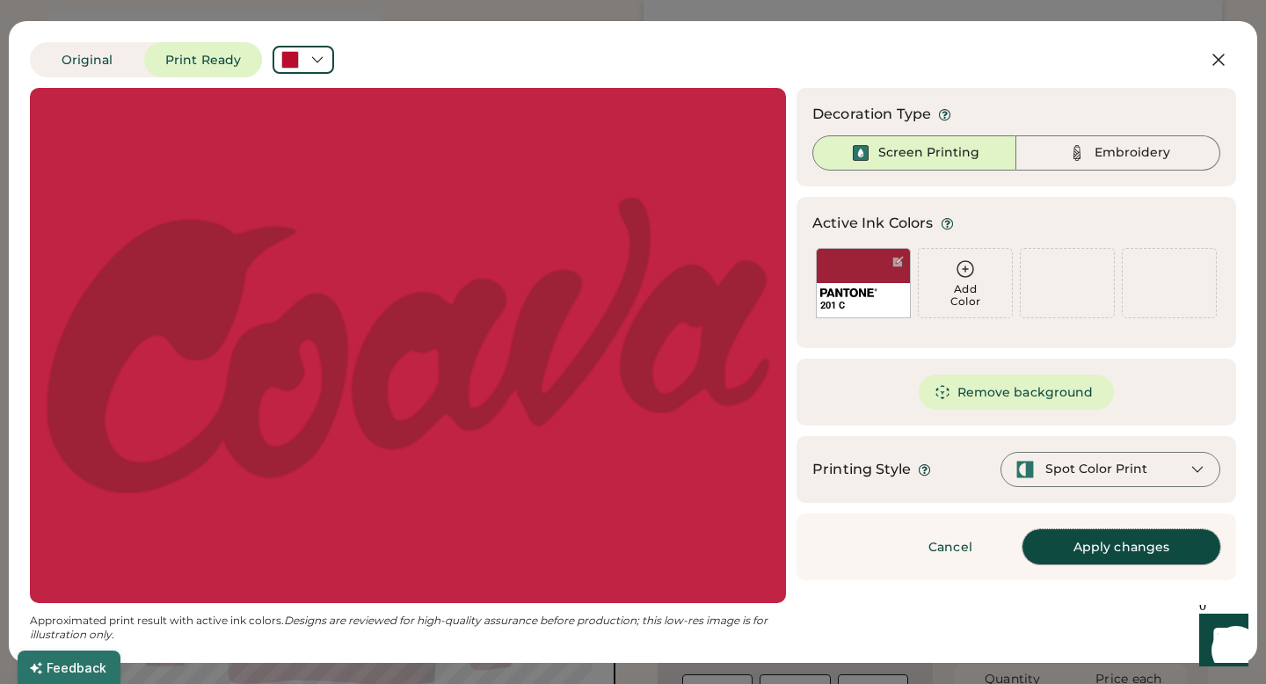
click at [1138, 552] on button "Apply changes" at bounding box center [1121, 546] width 198 height 35
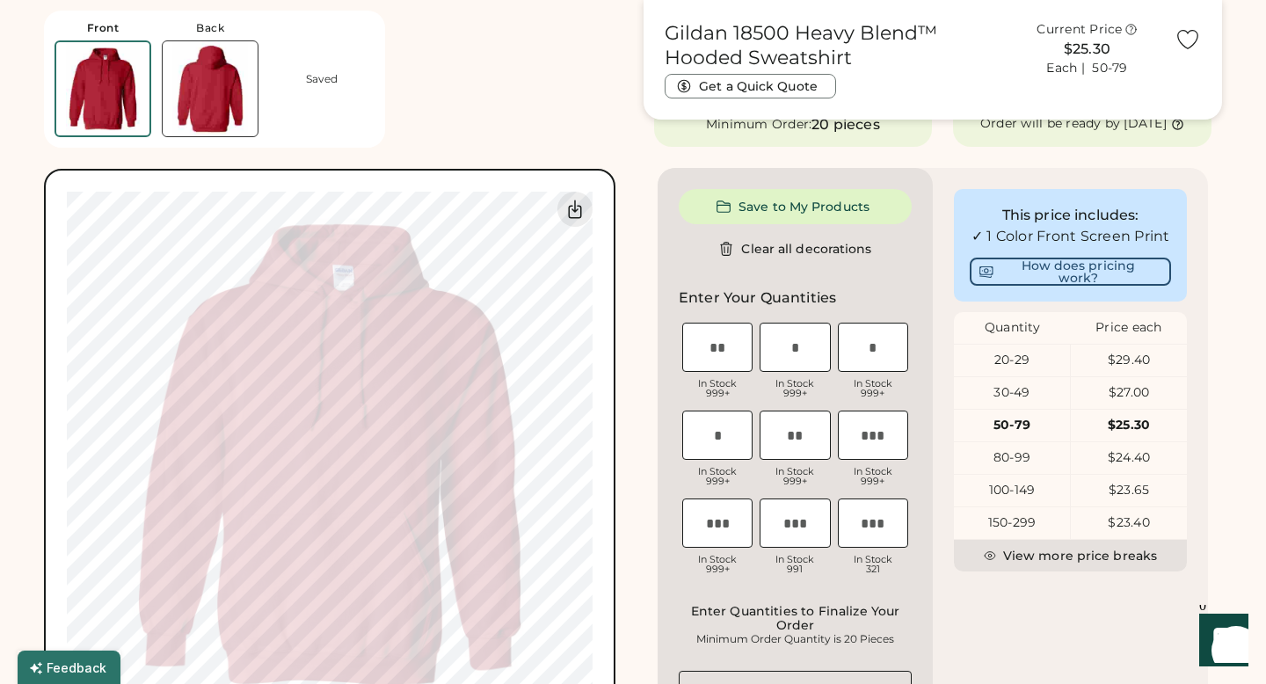
type input "****"
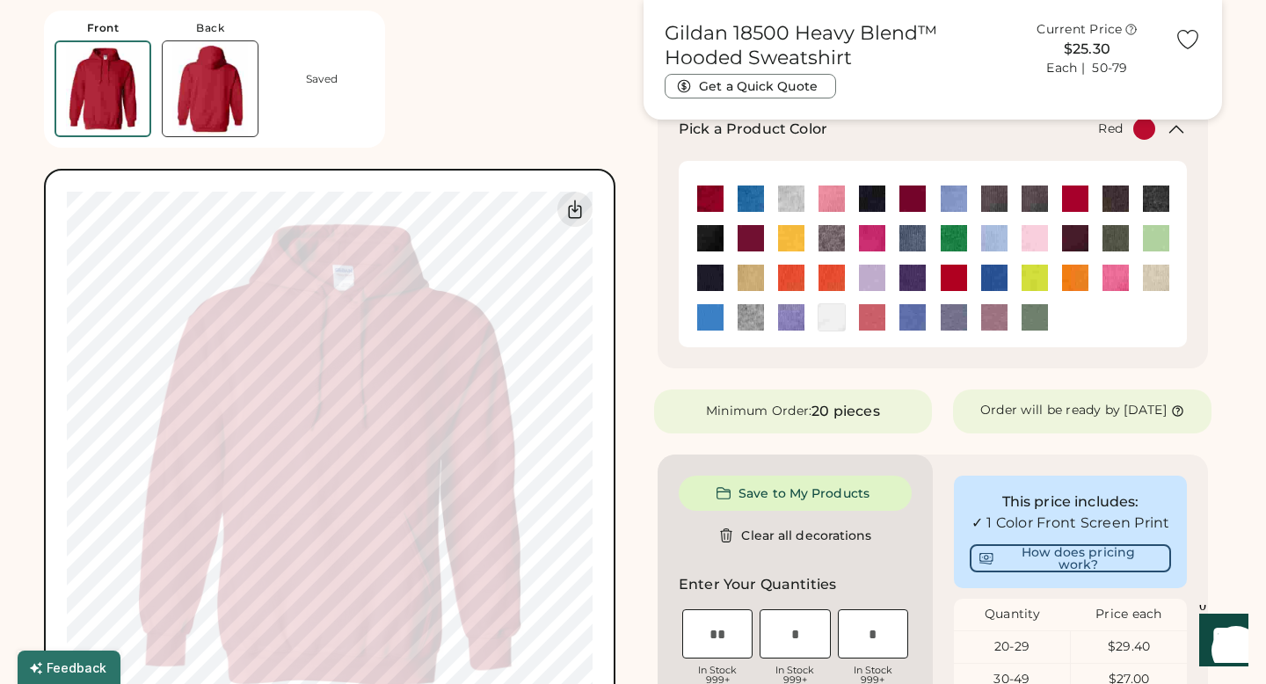
scroll to position [243, 0]
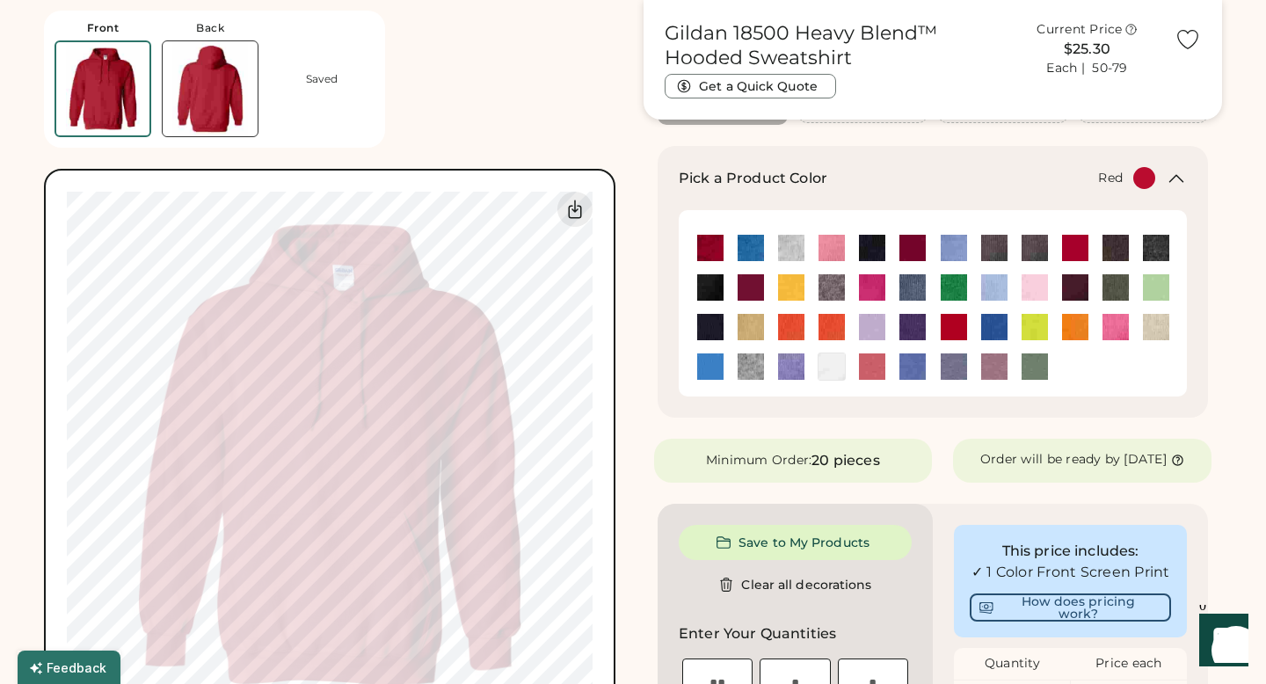
type input "****"
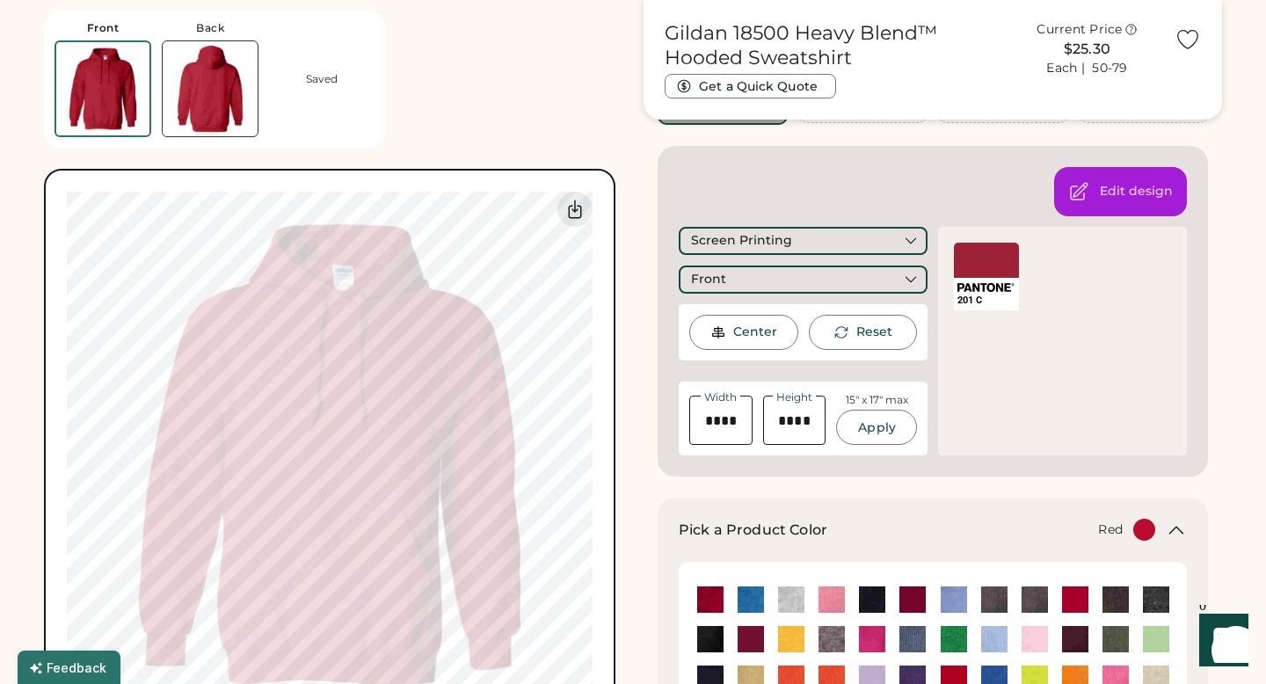
click at [1004, 261] on div at bounding box center [986, 260] width 65 height 35
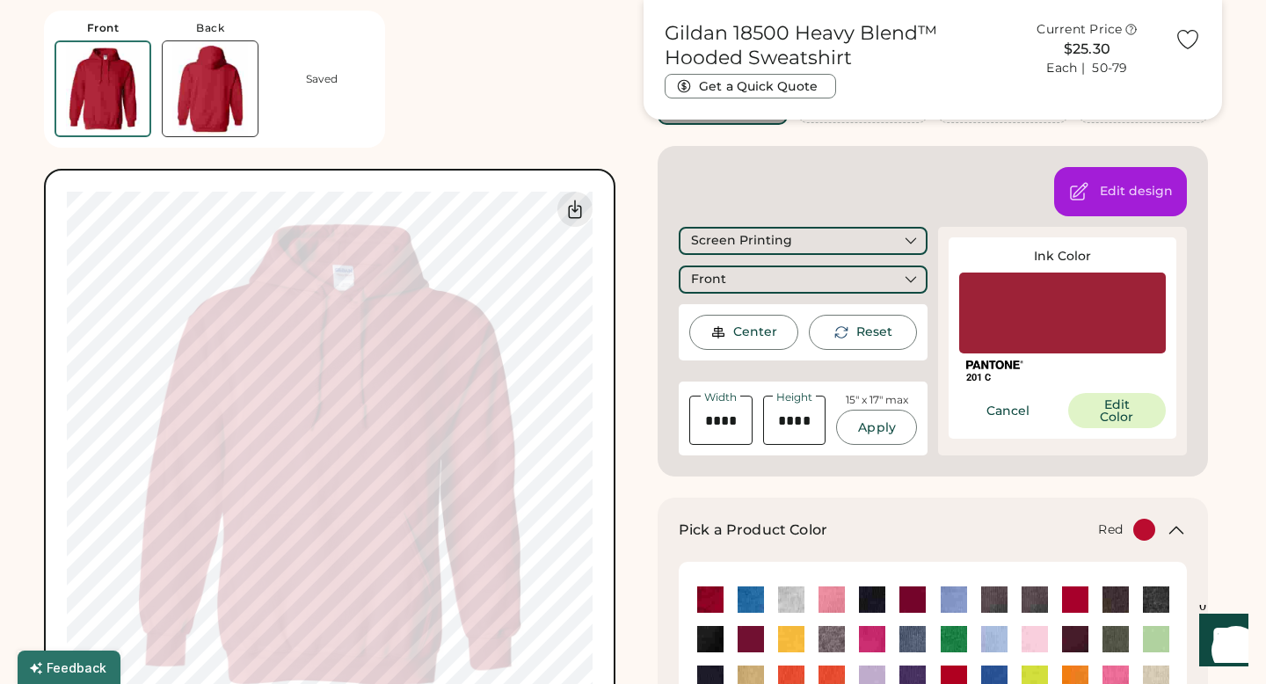
click at [1021, 301] on div at bounding box center [1062, 313] width 207 height 81
click at [1101, 396] on button "Edit Color" at bounding box center [1117, 410] width 98 height 35
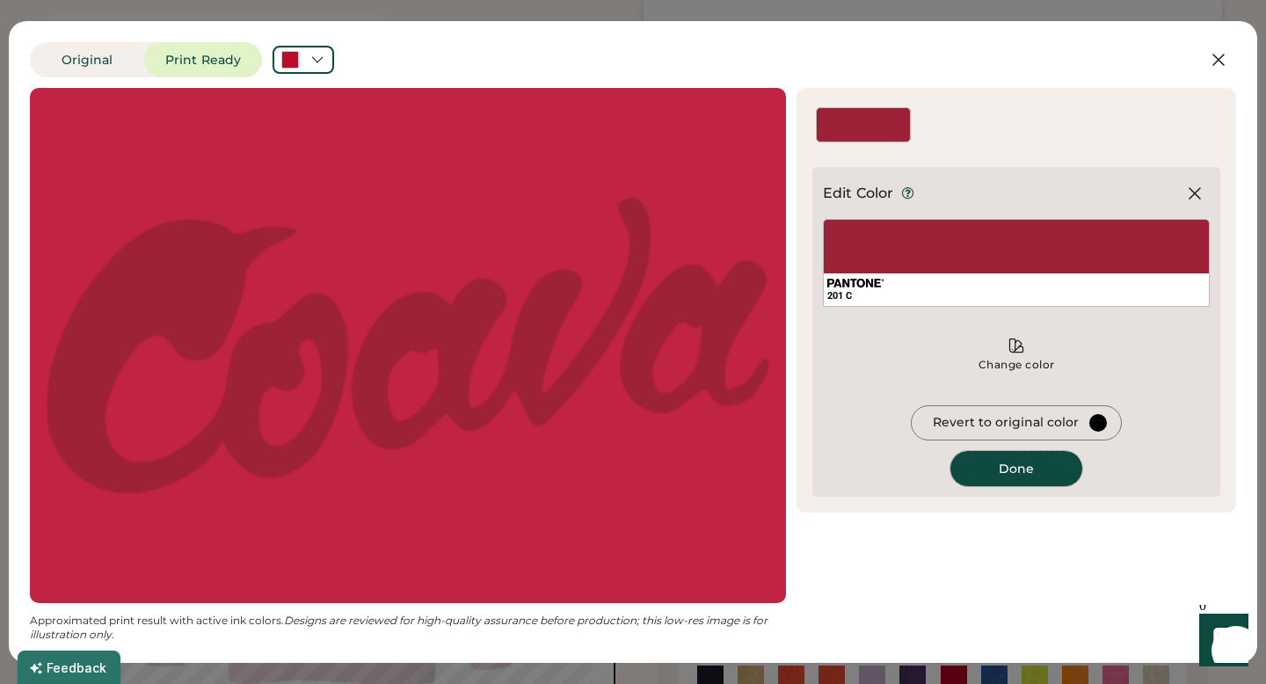
click at [992, 476] on button "Done" at bounding box center [1016, 468] width 132 height 35
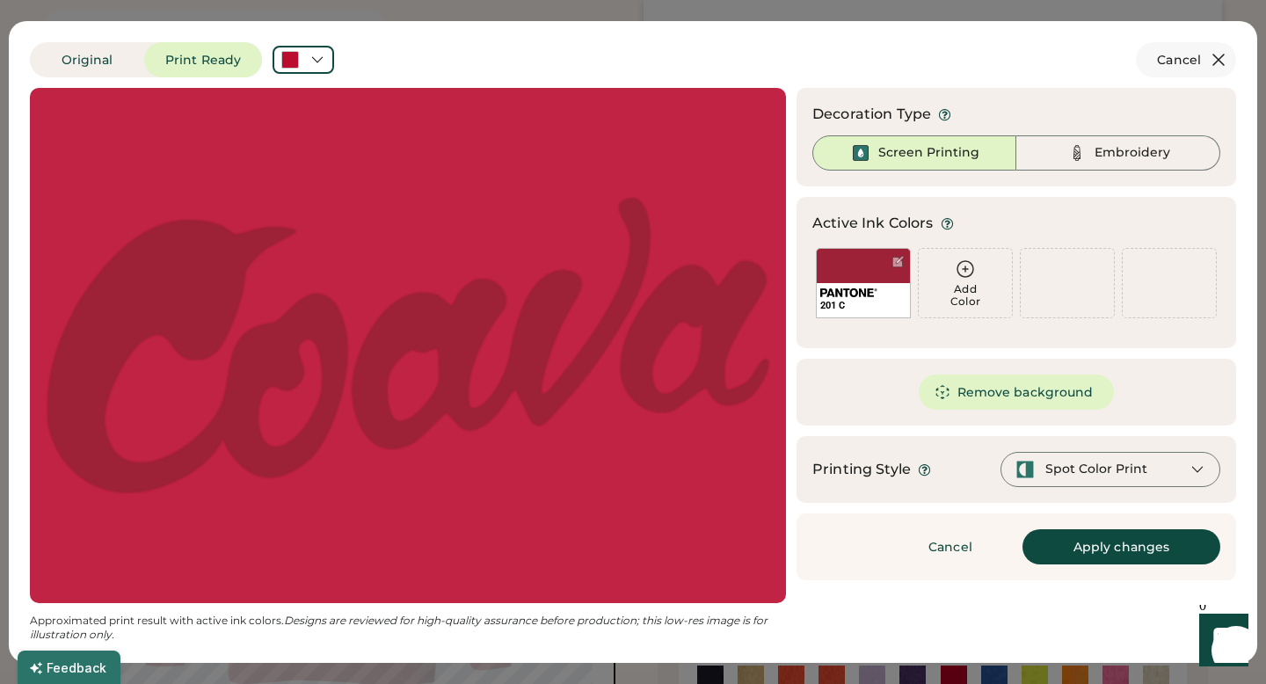
click at [1218, 51] on icon at bounding box center [1218, 59] width 21 height 21
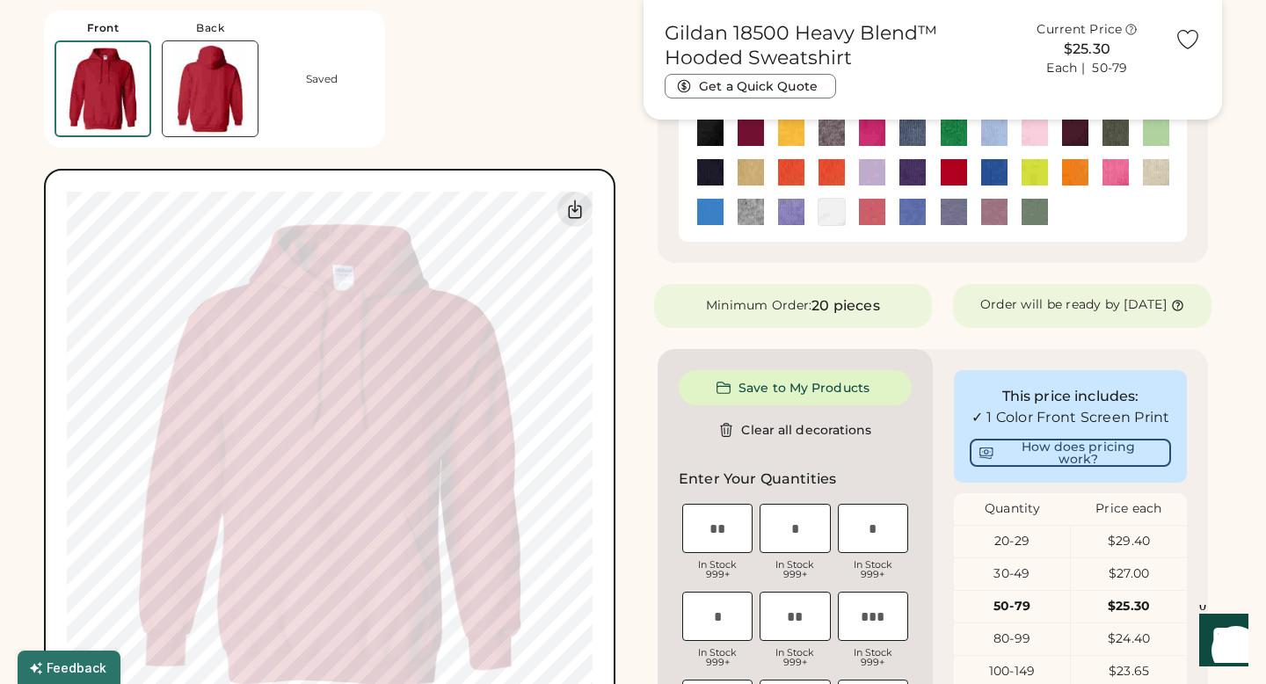
scroll to position [766, 0]
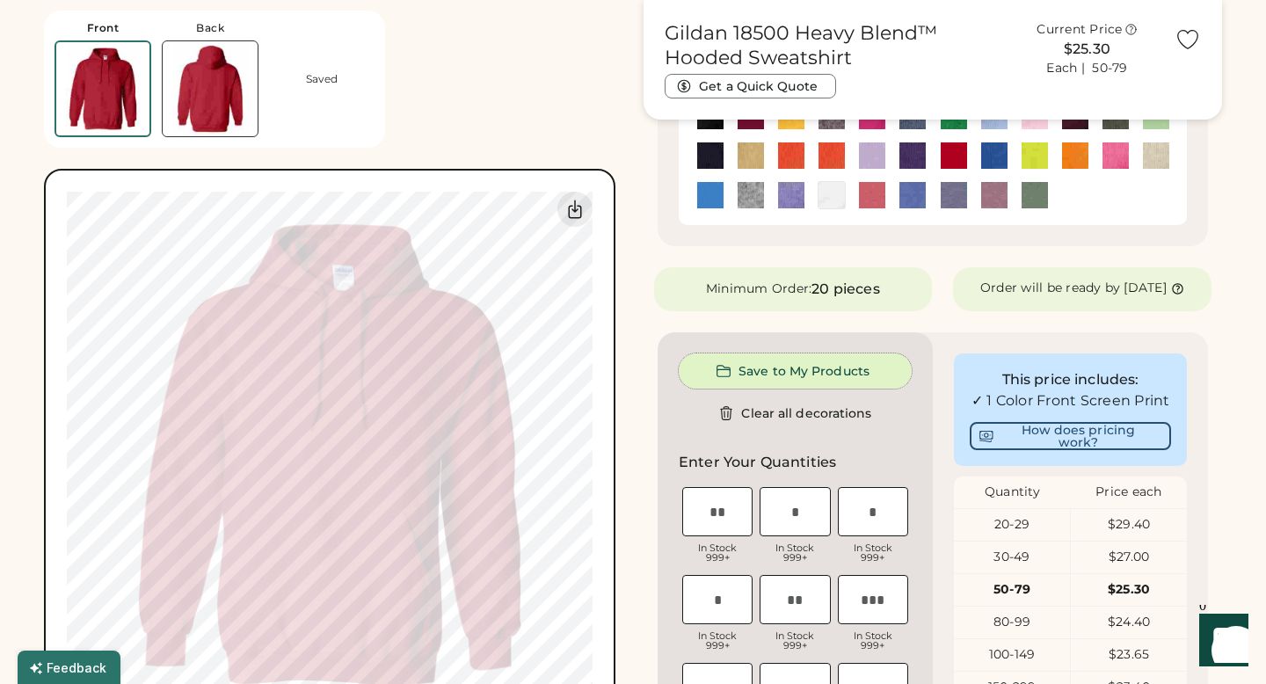
click at [754, 382] on button "Save to My Products" at bounding box center [795, 370] width 233 height 35
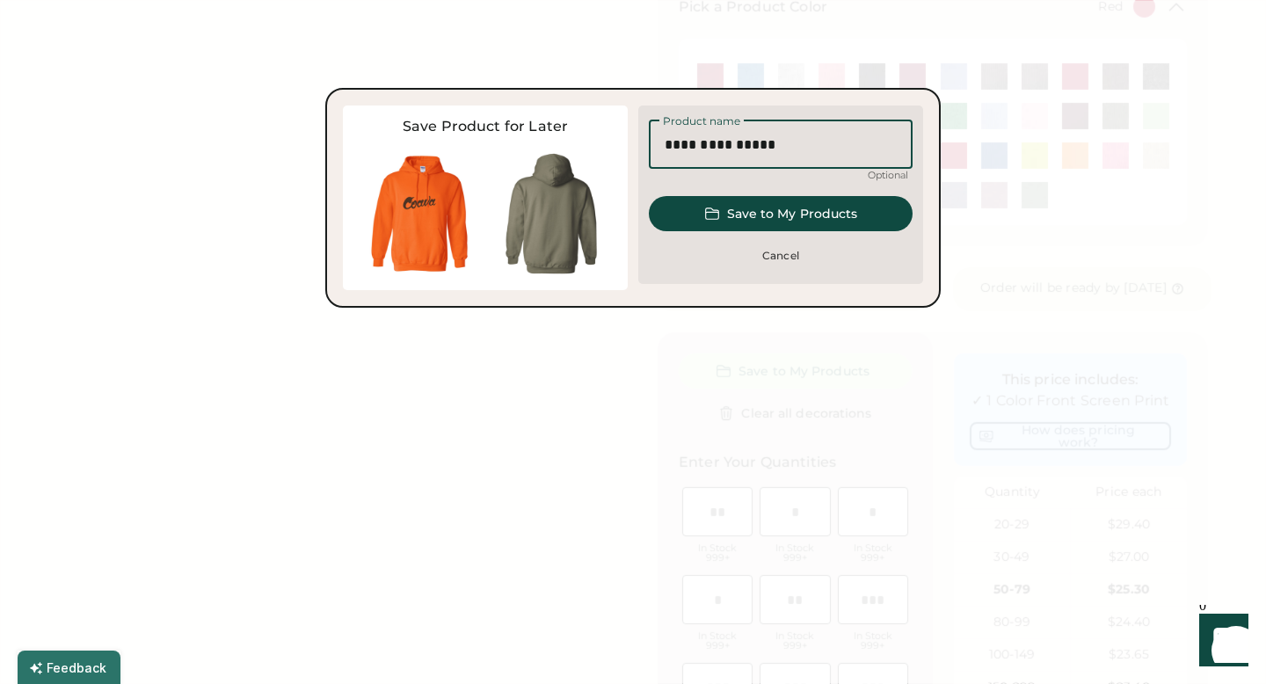
drag, startPoint x: 781, startPoint y: 144, endPoint x: 720, endPoint y: 142, distance: 60.7
click at [720, 142] on input "input" at bounding box center [781, 144] width 264 height 49
type input "********"
click at [775, 208] on button "Save to My Products" at bounding box center [781, 213] width 264 height 35
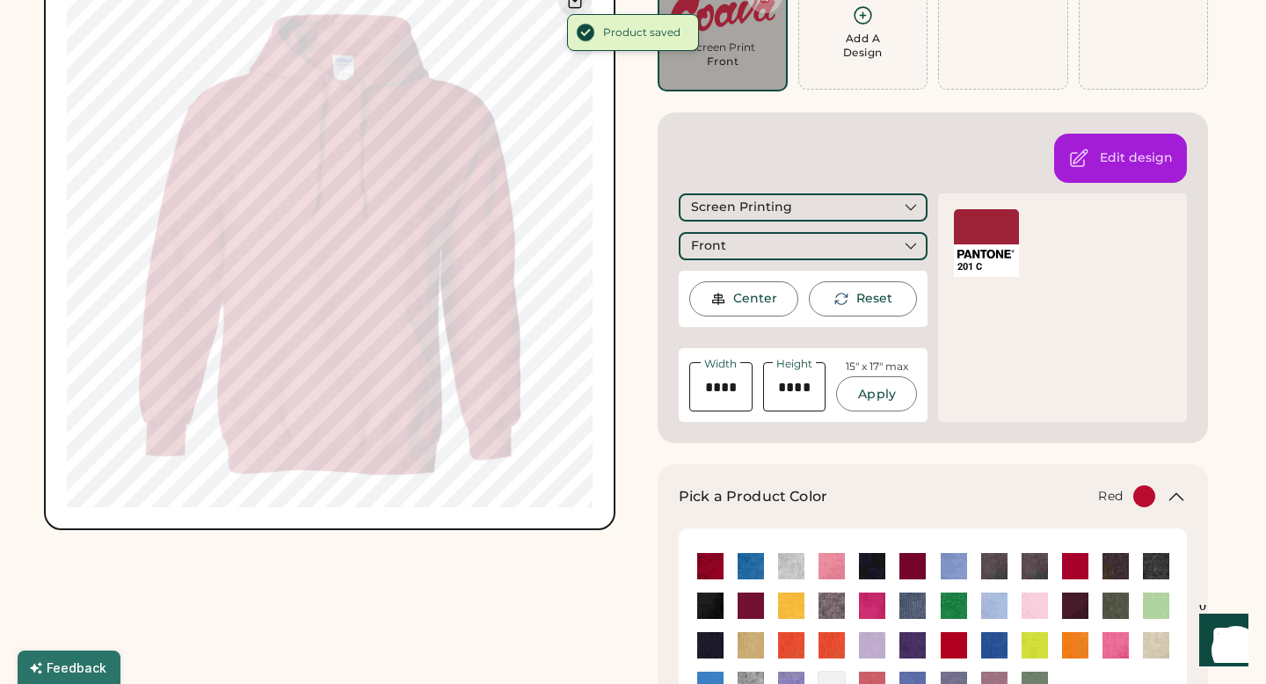
scroll to position [0, 0]
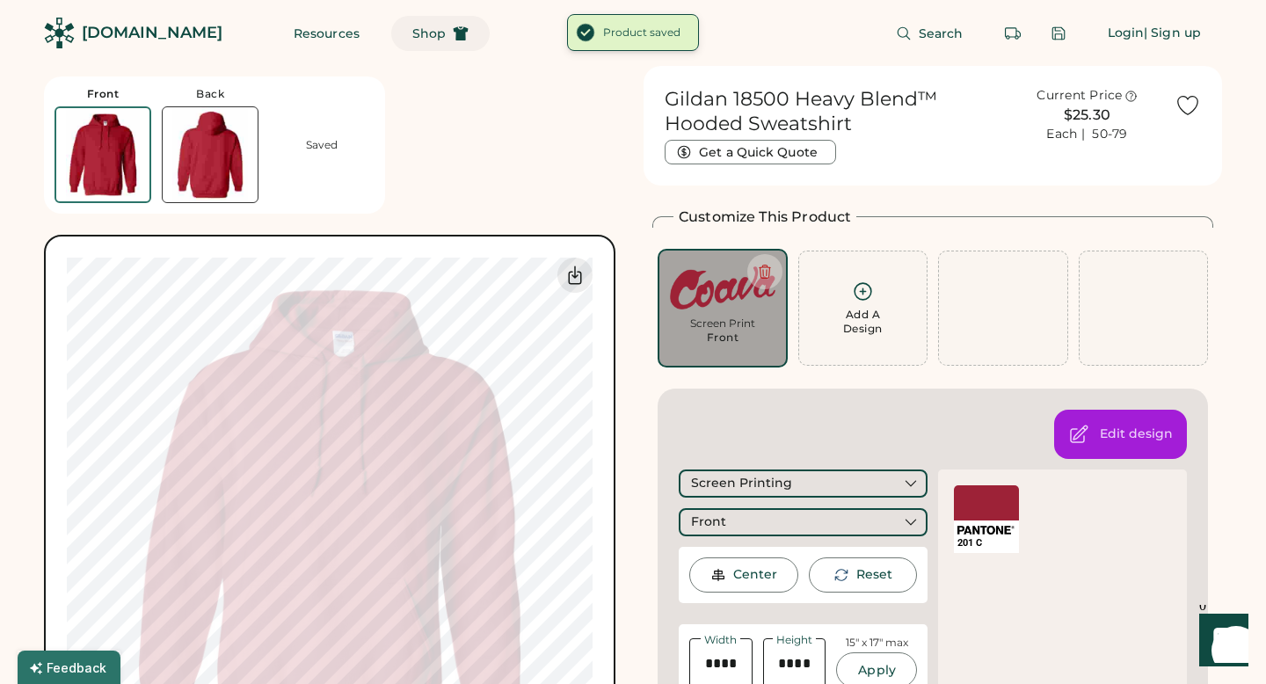
click at [412, 27] on span "Shop" at bounding box center [428, 33] width 33 height 12
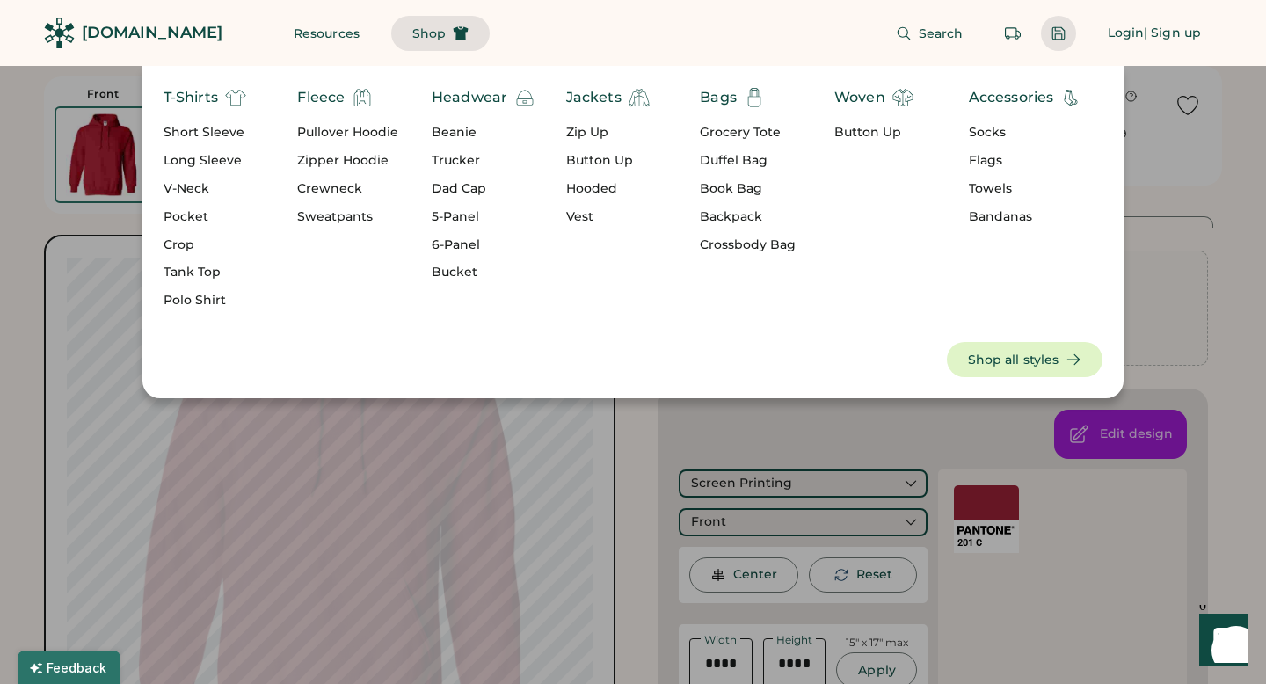
click at [1051, 34] on div at bounding box center [1059, 33] width 16 height 16
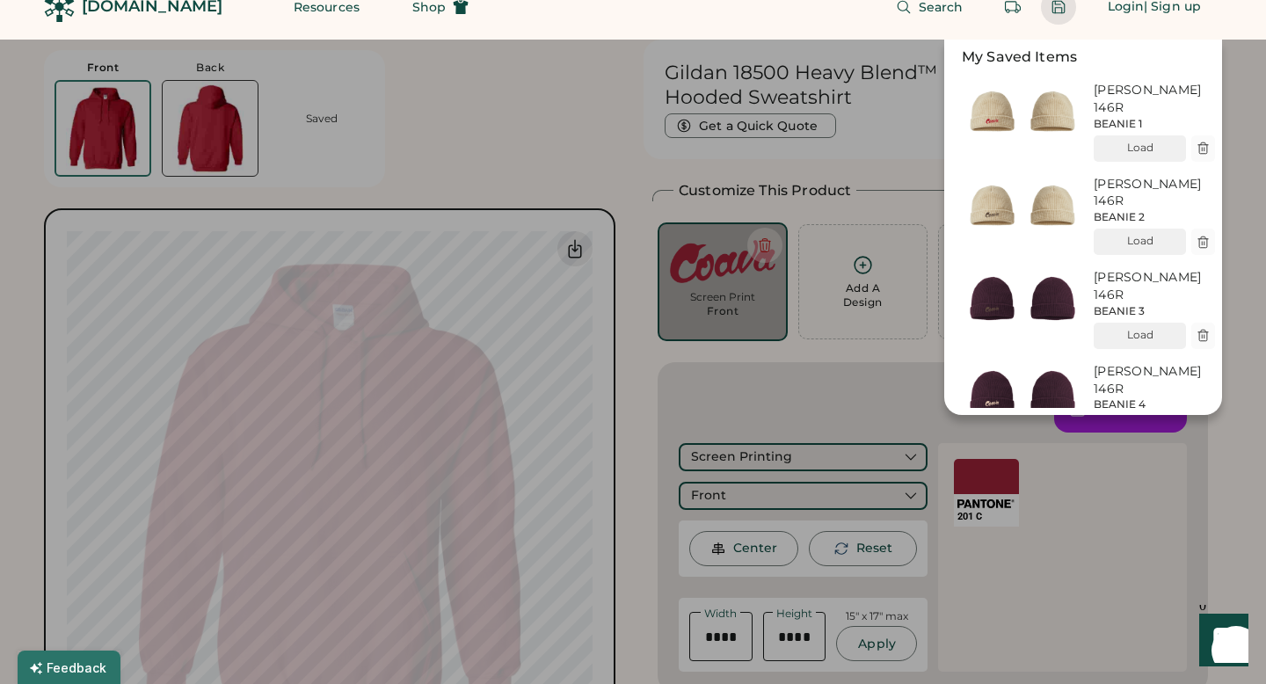
scroll to position [12, 0]
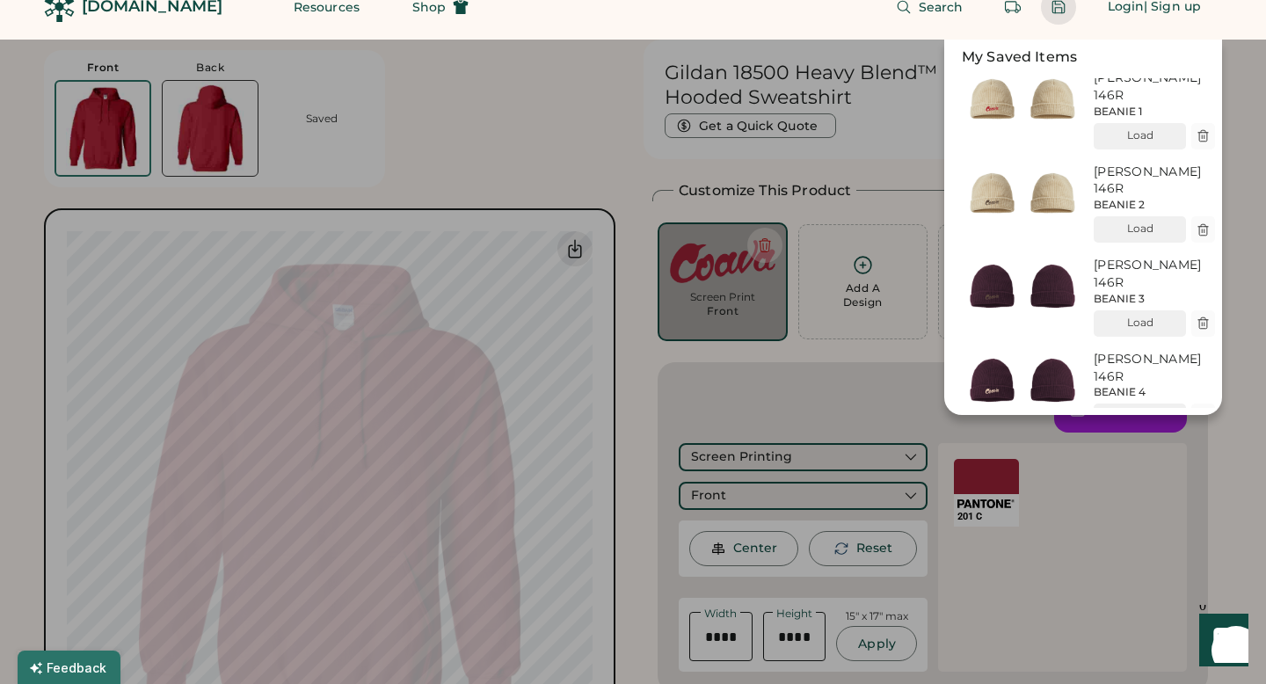
click at [445, 124] on div "My Saved Items Richardson 146R BEANIE 1 Load Richardson 146R BEANIE 2 Load Rich…" at bounding box center [611, 227] width 1222 height 375
click at [539, 4] on div "Search Login | Sign up" at bounding box center [856, 7] width 732 height 66
click at [539, 10] on div "Search Login | Sign up" at bounding box center [856, 7] width 732 height 66
click at [538, 149] on div "My Saved Items Richardson 146R BEANIE 1 Load Richardson 146R BEANIE 2 Load Rich…" at bounding box center [611, 227] width 1222 height 375
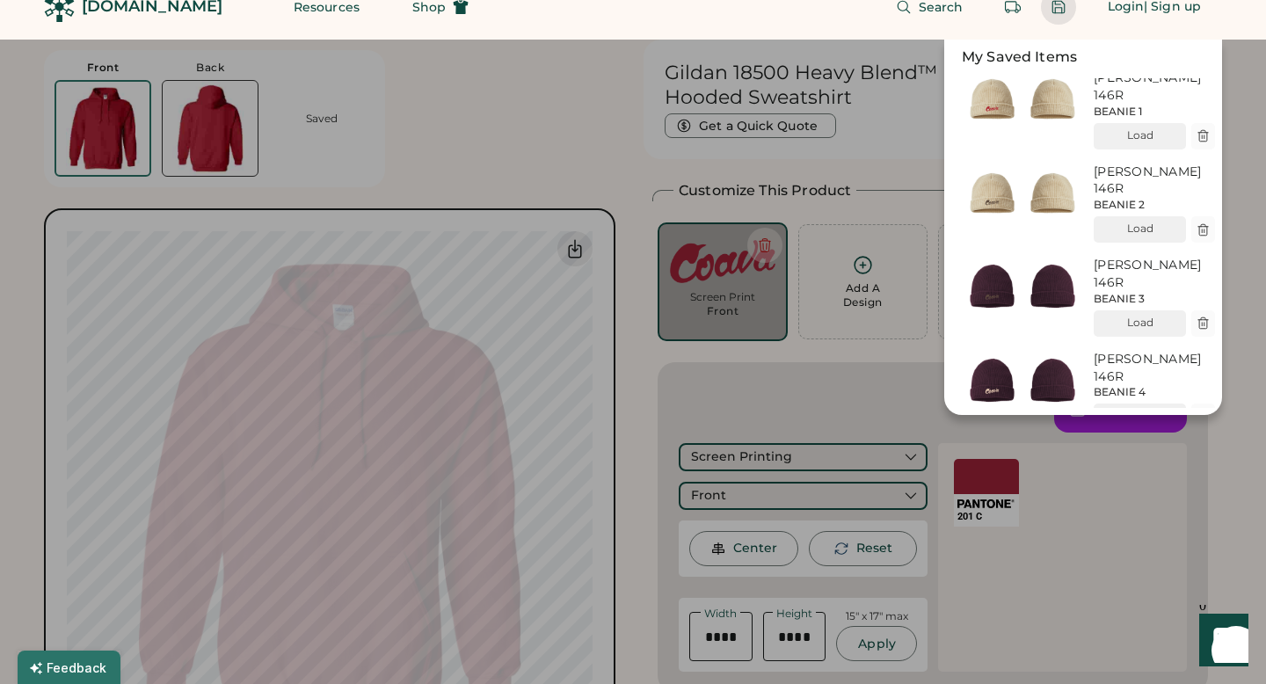
click at [538, 149] on div "My Saved Items Richardson 146R BEANIE 1 Load Richardson 146R BEANIE 2 Load Rich…" at bounding box center [611, 227] width 1222 height 375
click at [1255, 172] on div at bounding box center [633, 342] width 1266 height 684
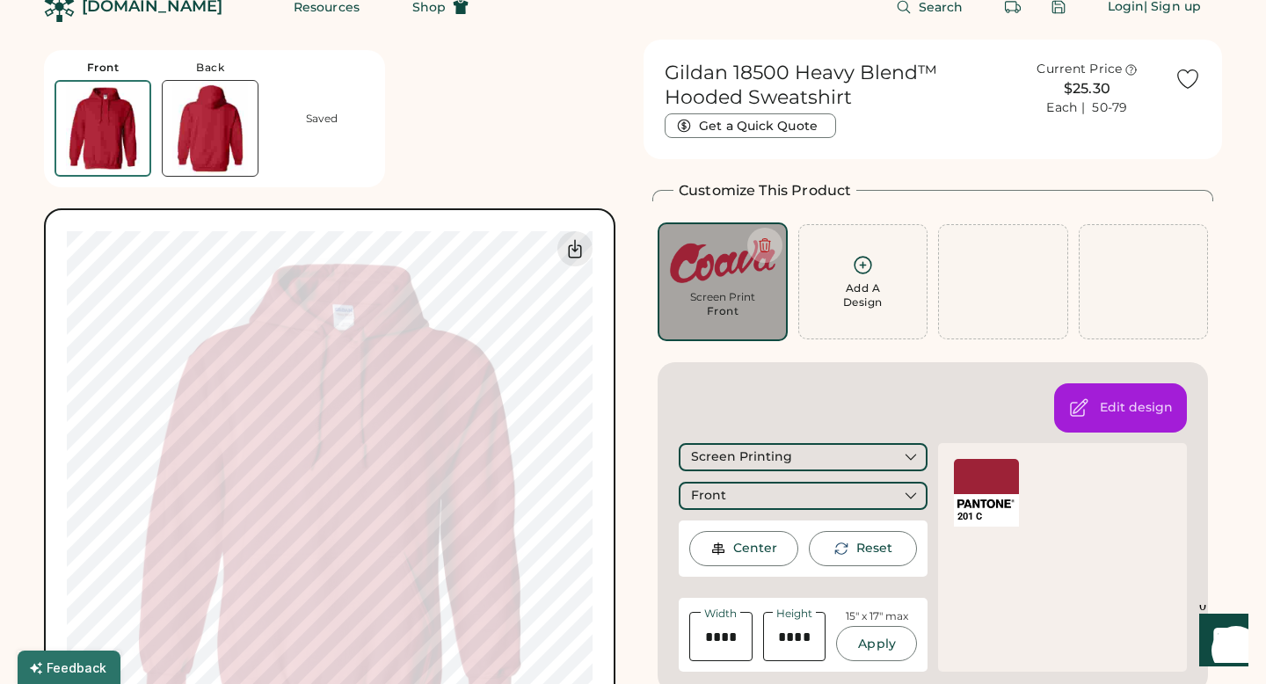
scroll to position [0, 0]
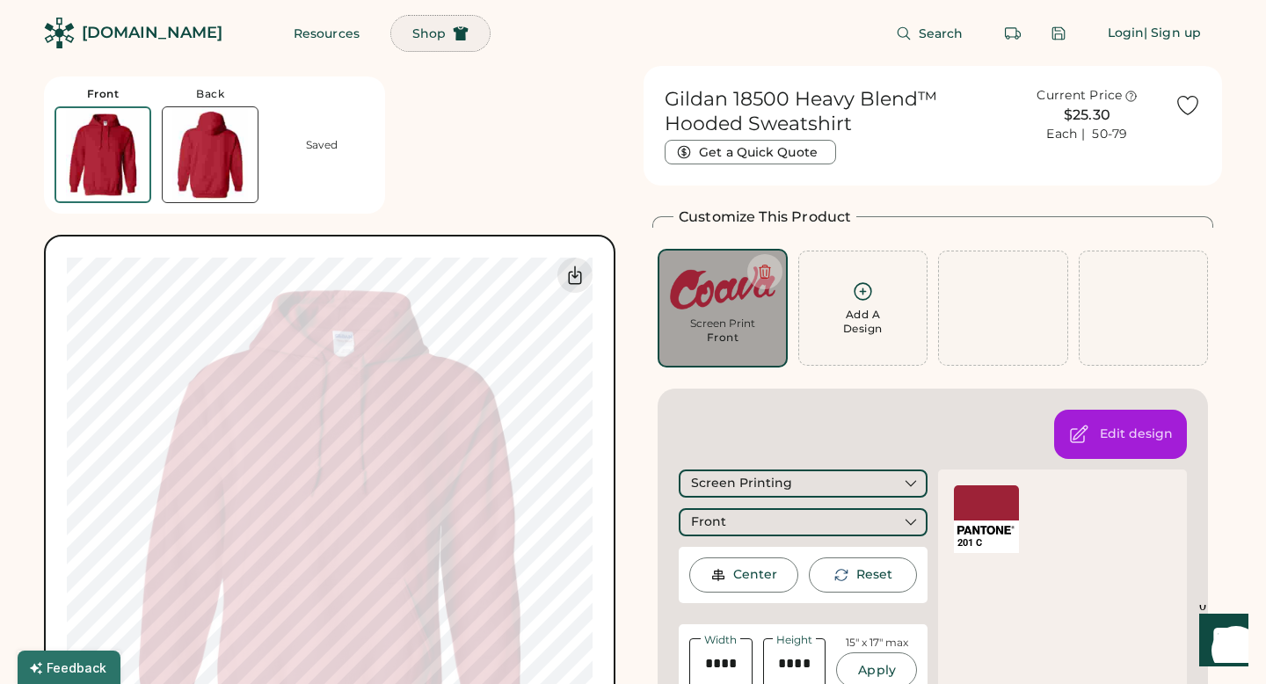
click at [412, 31] on span "Shop" at bounding box center [428, 33] width 33 height 12
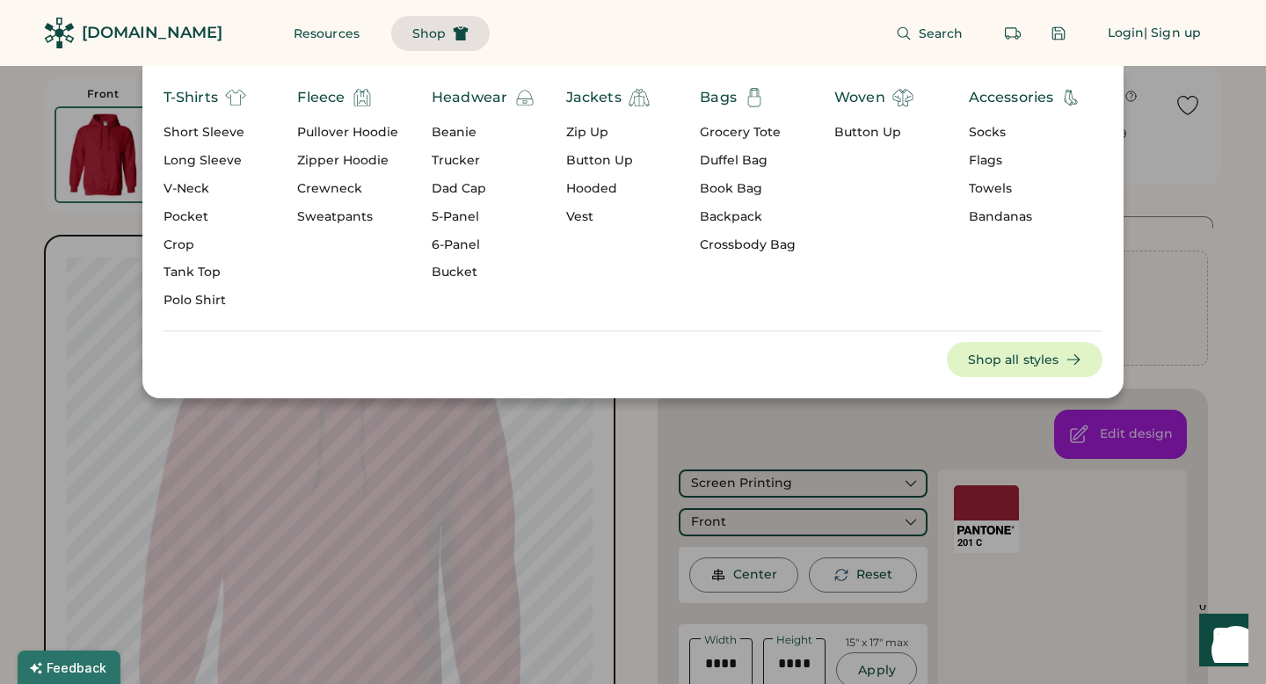
click at [463, 128] on div "Beanie" at bounding box center [484, 133] width 104 height 18
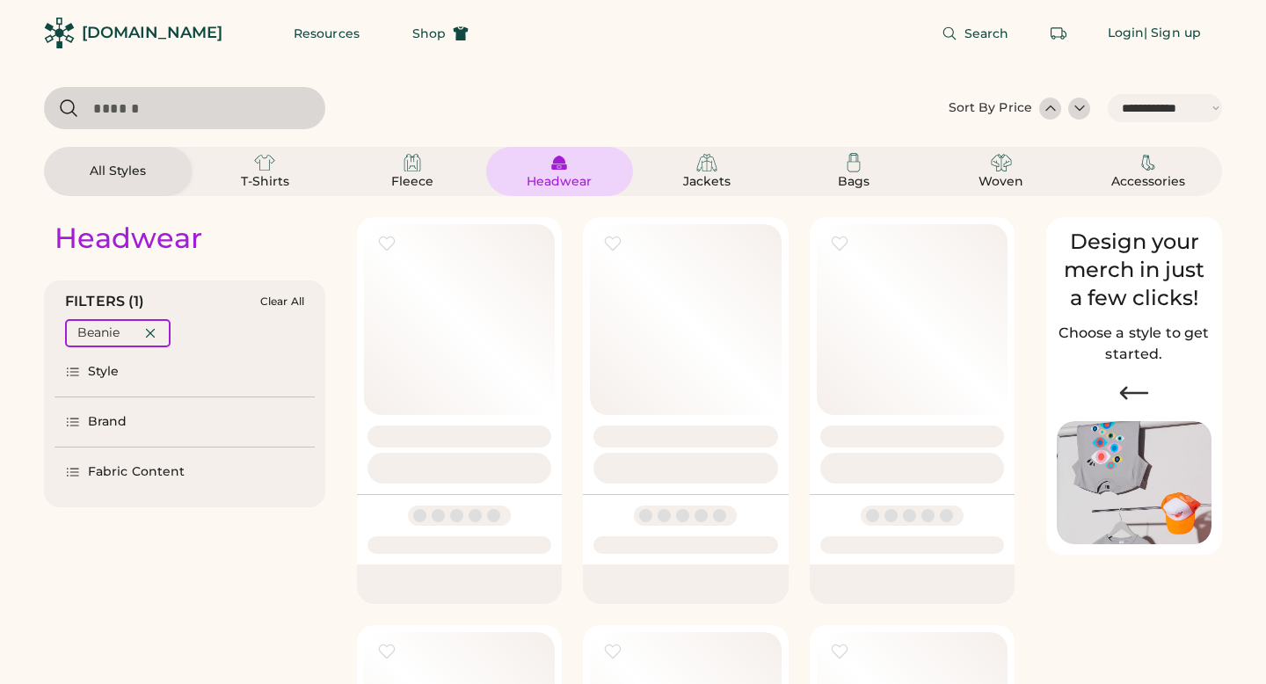
select select "*****"
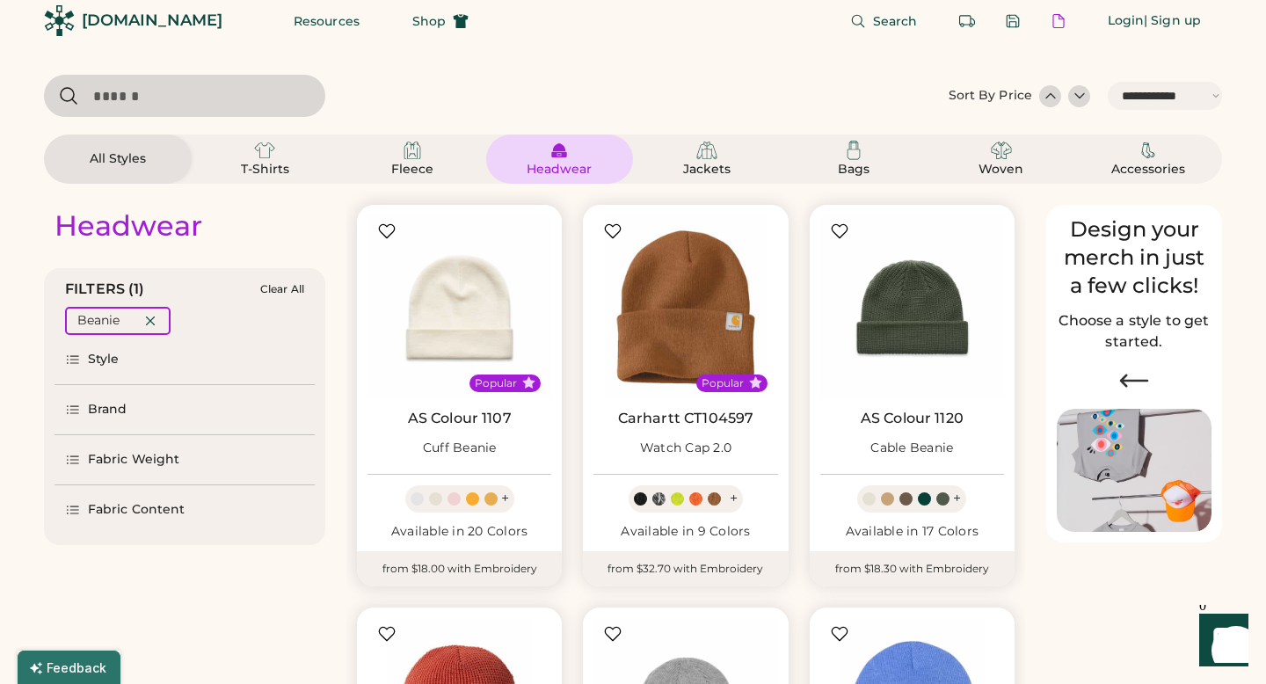
select select "*****"
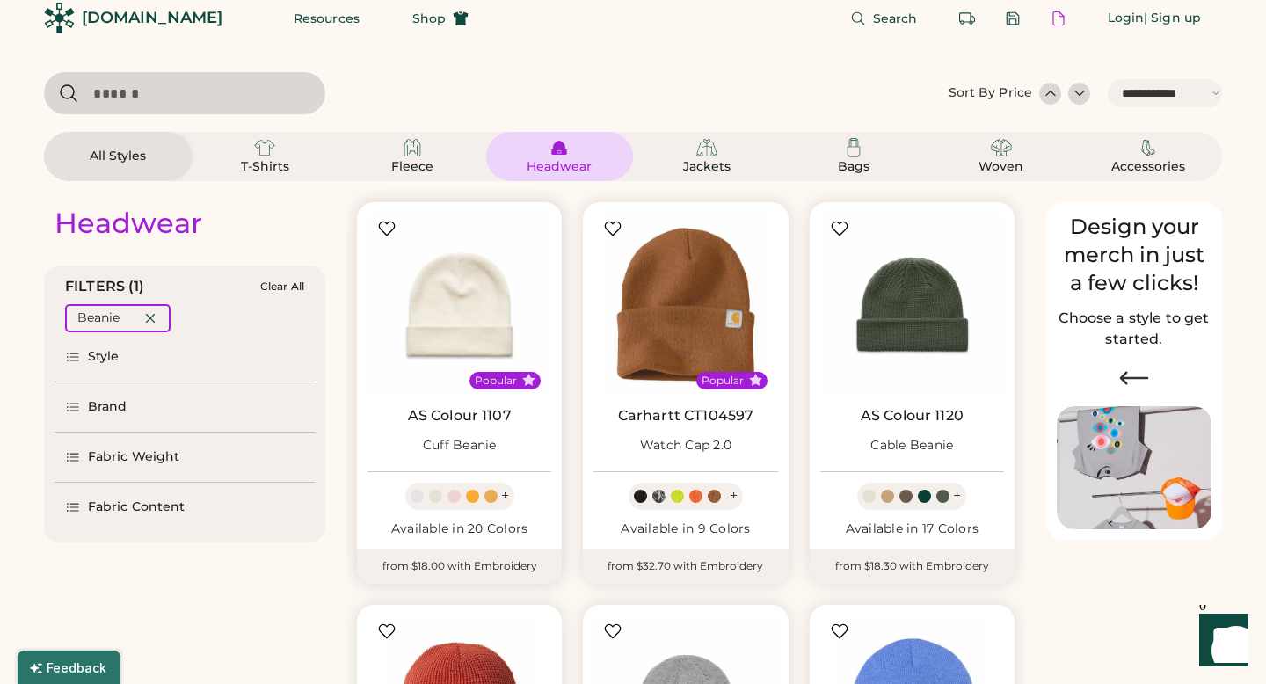
scroll to position [16, 0]
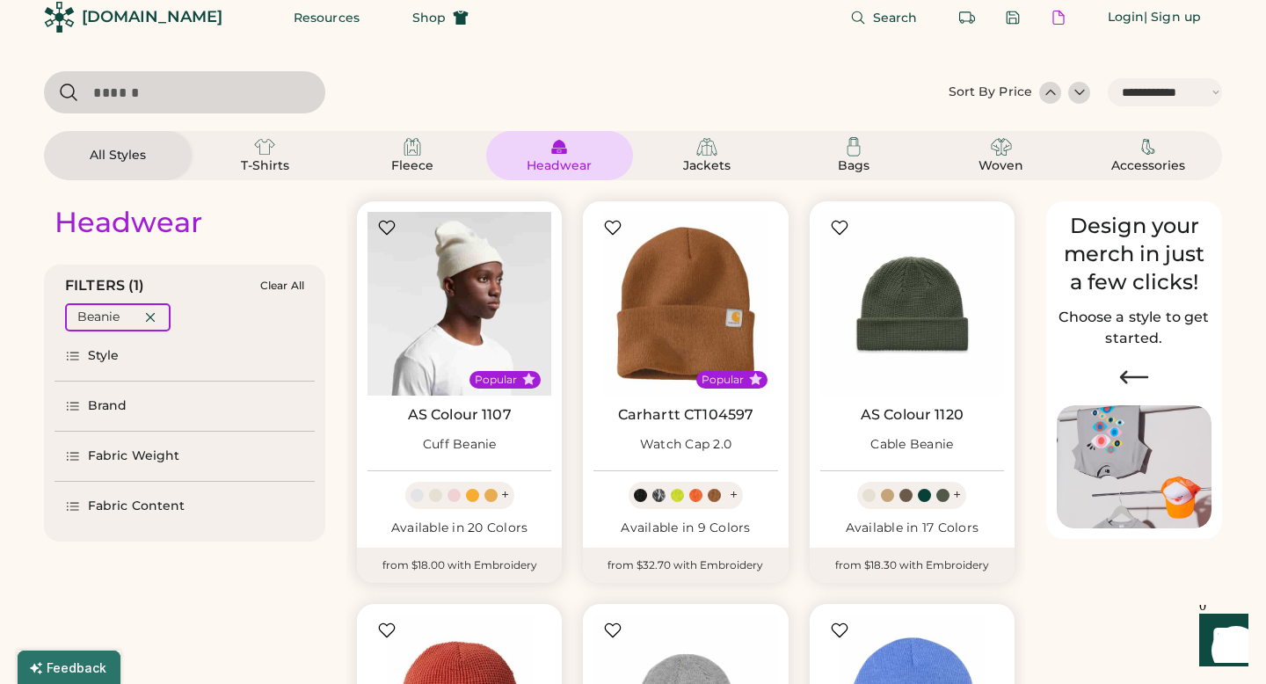
click at [477, 309] on img at bounding box center [459, 304] width 184 height 184
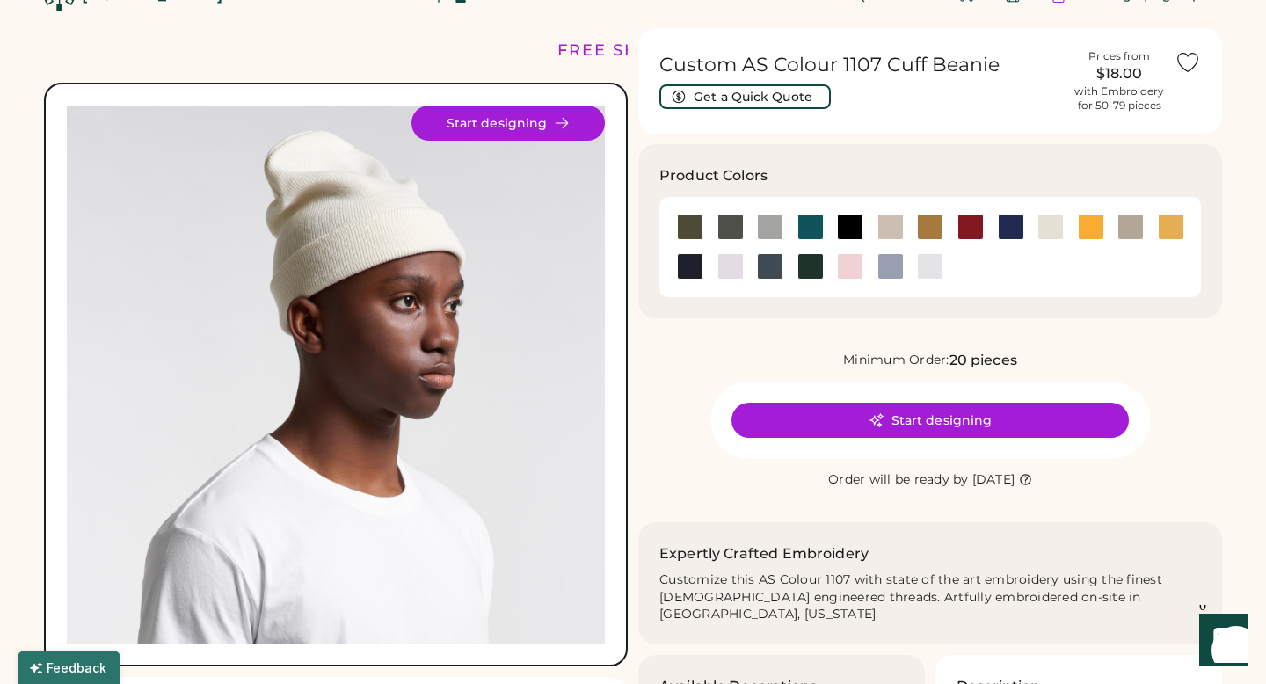
scroll to position [58, 0]
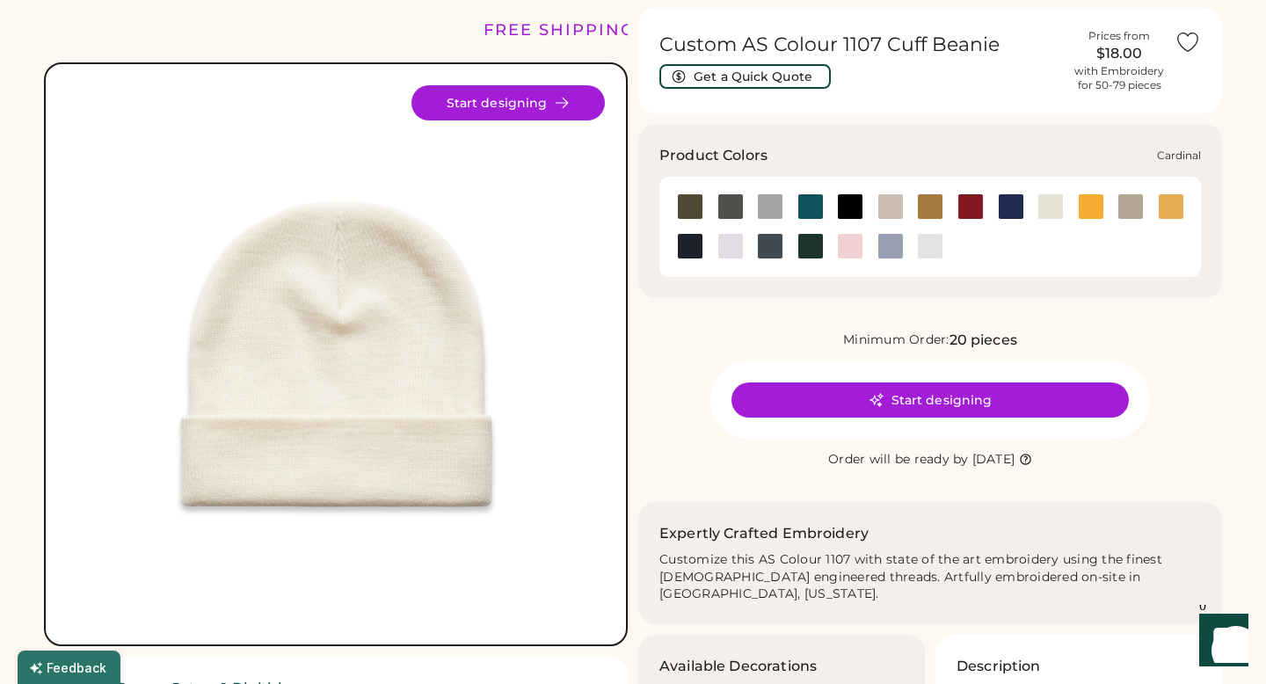
click at [969, 212] on div at bounding box center [970, 206] width 26 height 26
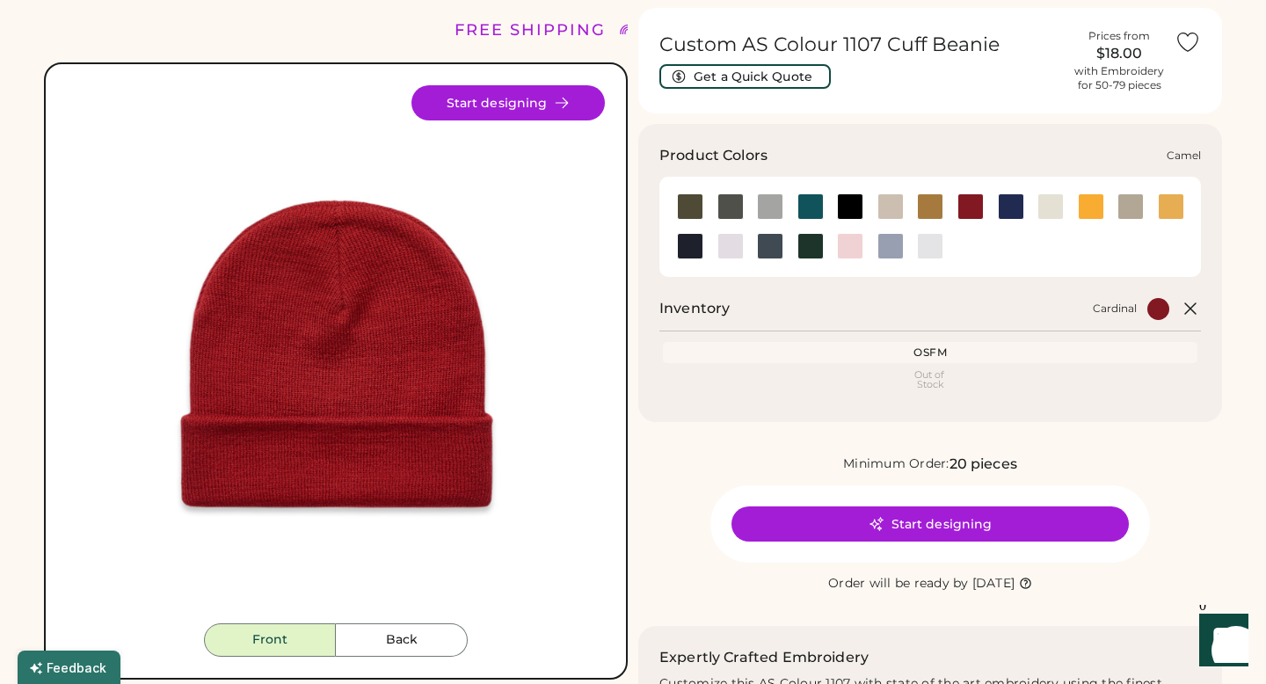
click at [920, 213] on div at bounding box center [930, 206] width 26 height 26
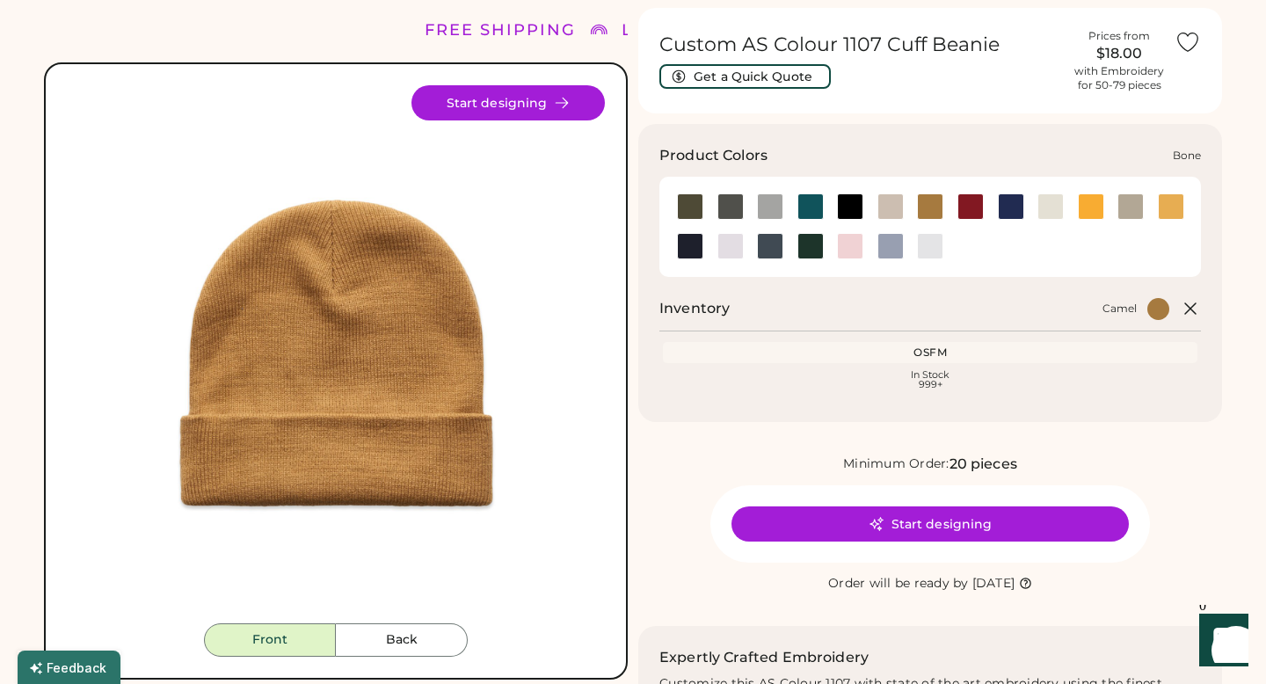
click at [886, 210] on div at bounding box center [890, 206] width 26 height 26
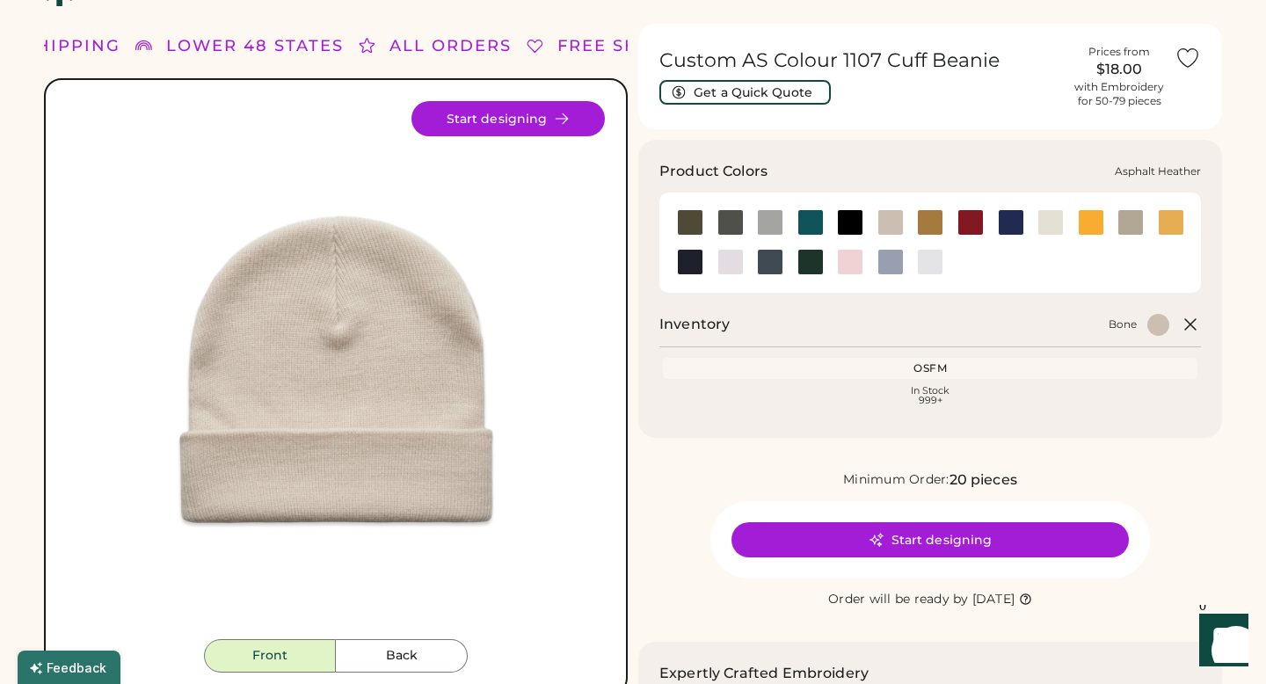
scroll to position [40, 0]
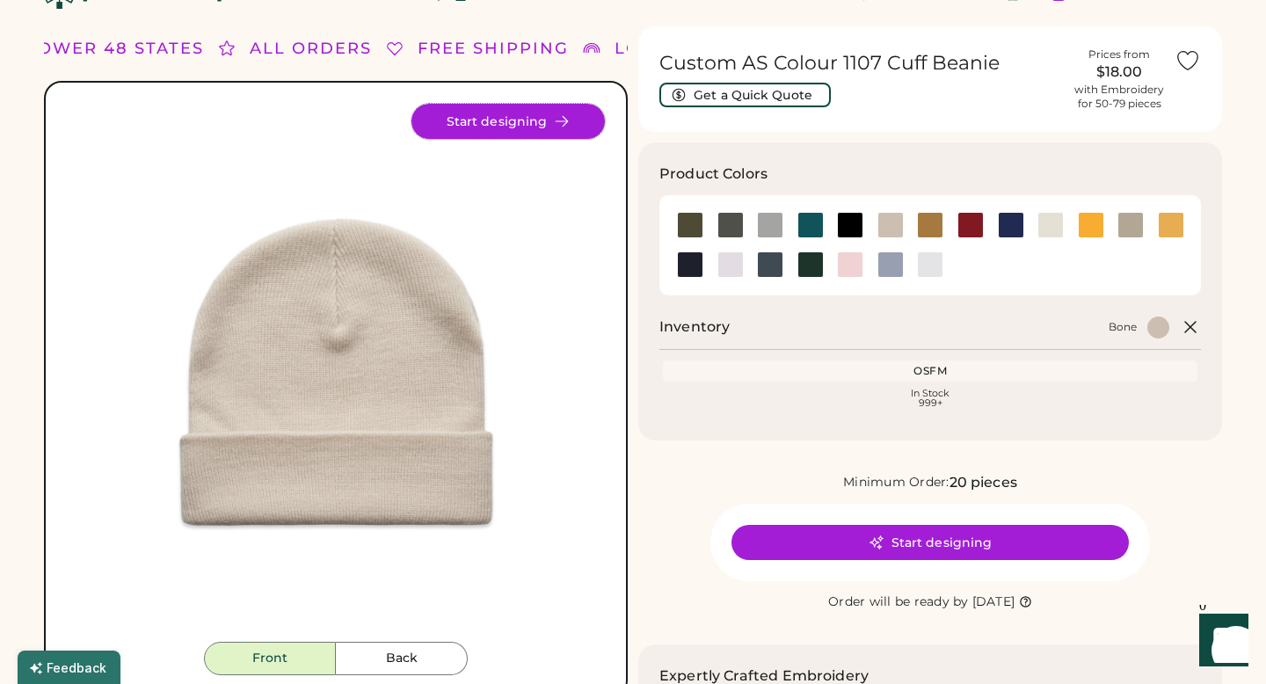
click at [485, 135] on button "Start designing" at bounding box center [507, 121] width 193 height 35
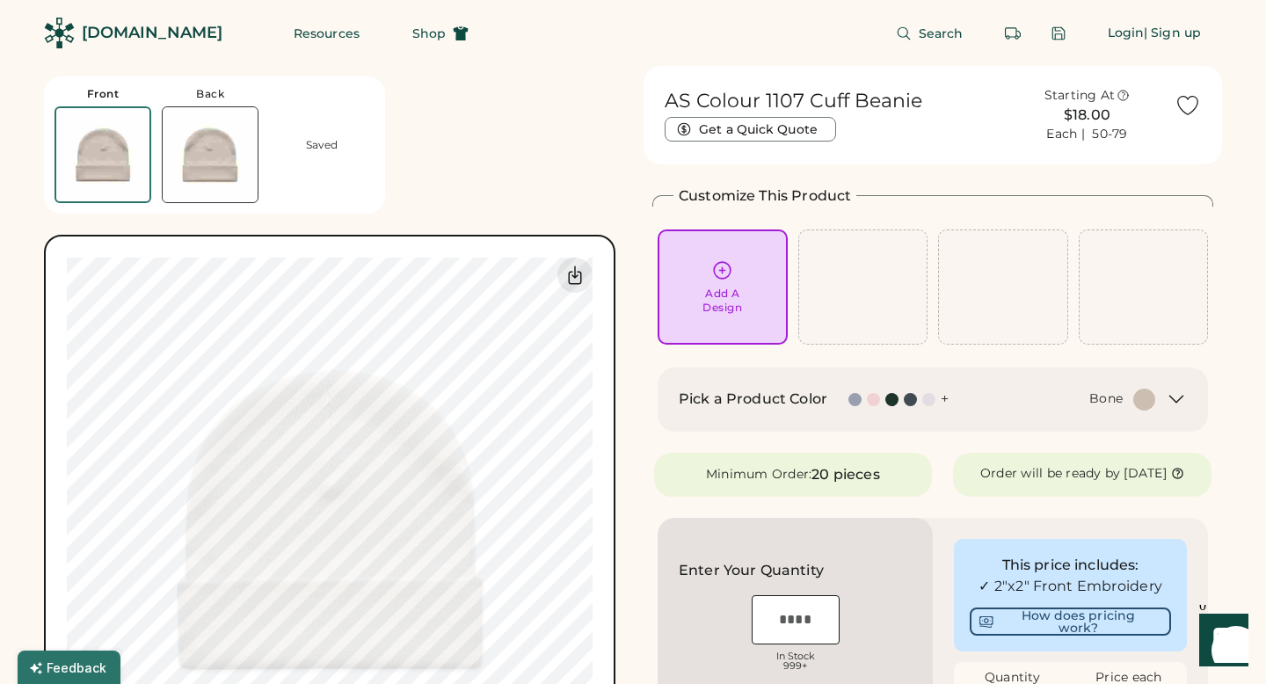
click at [700, 293] on div "Add A Design" at bounding box center [722, 286] width 105 height 55
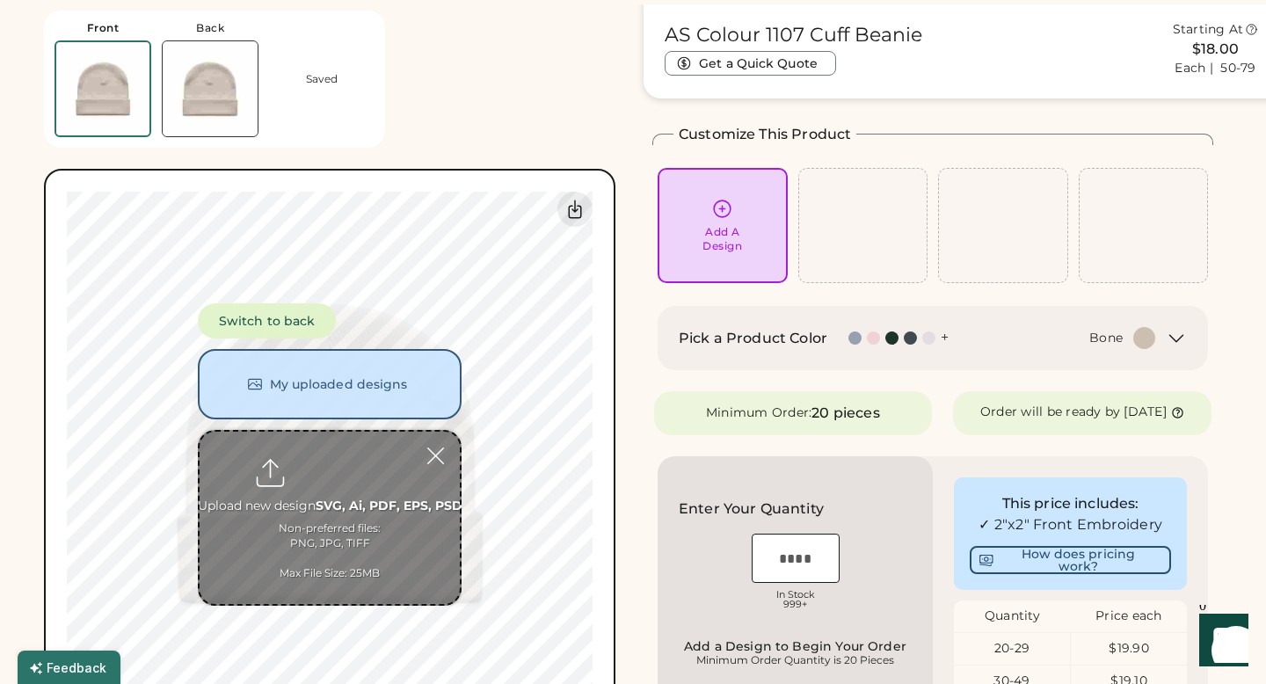
scroll to position [66, 0]
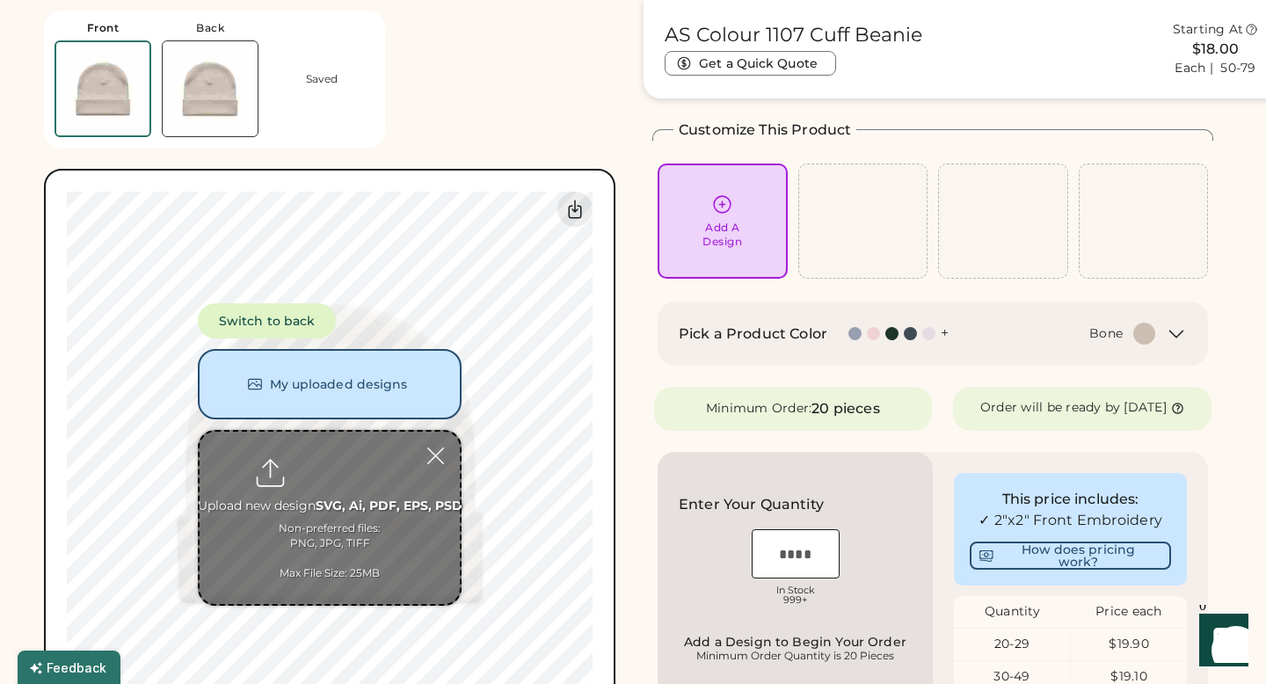
click at [371, 453] on input "file" at bounding box center [330, 518] width 260 height 172
type input "**********"
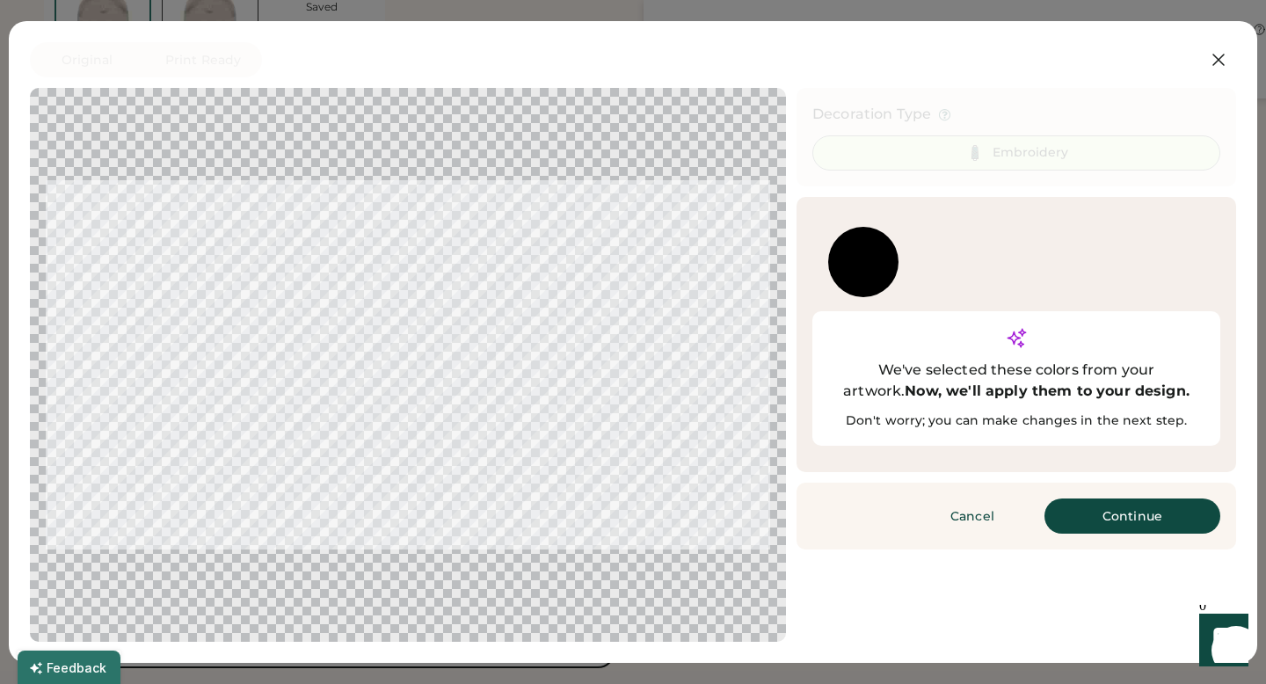
scroll to position [617, 0]
click at [1116, 498] on button "Continue" at bounding box center [1132, 515] width 176 height 35
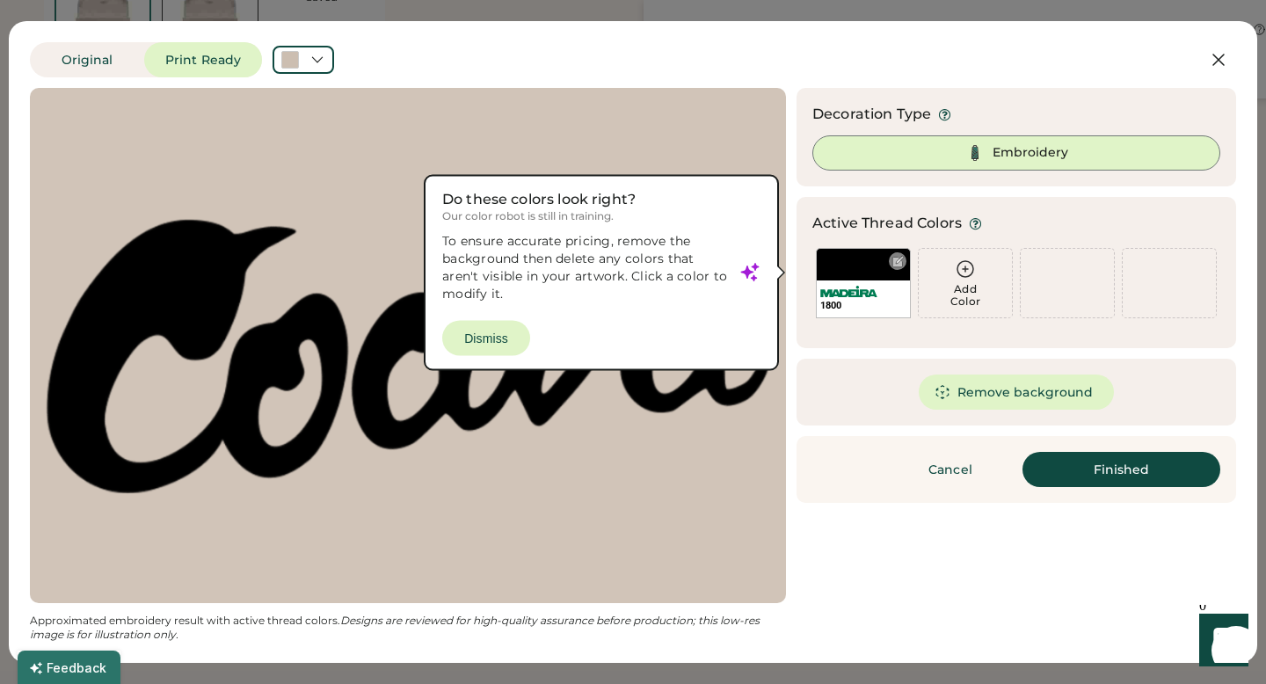
click at [868, 295] on img at bounding box center [848, 291] width 57 height 11
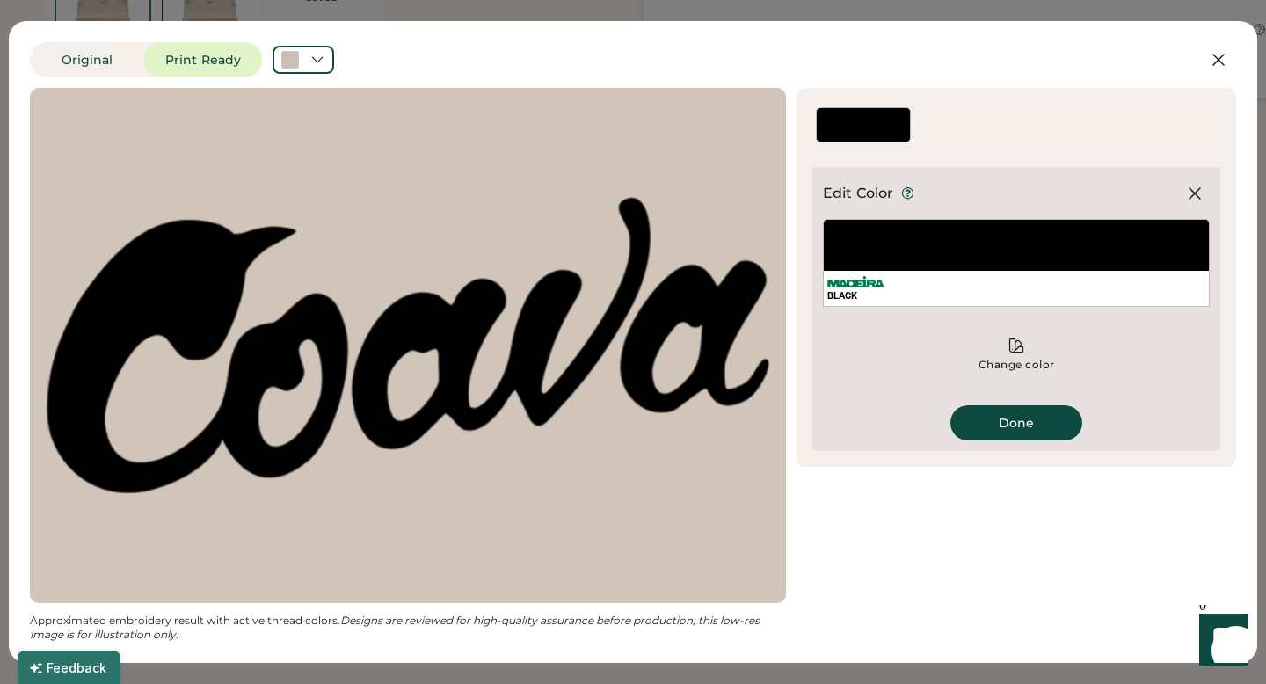
click at [1016, 377] on div "Change color" at bounding box center [1016, 354] width 387 height 53
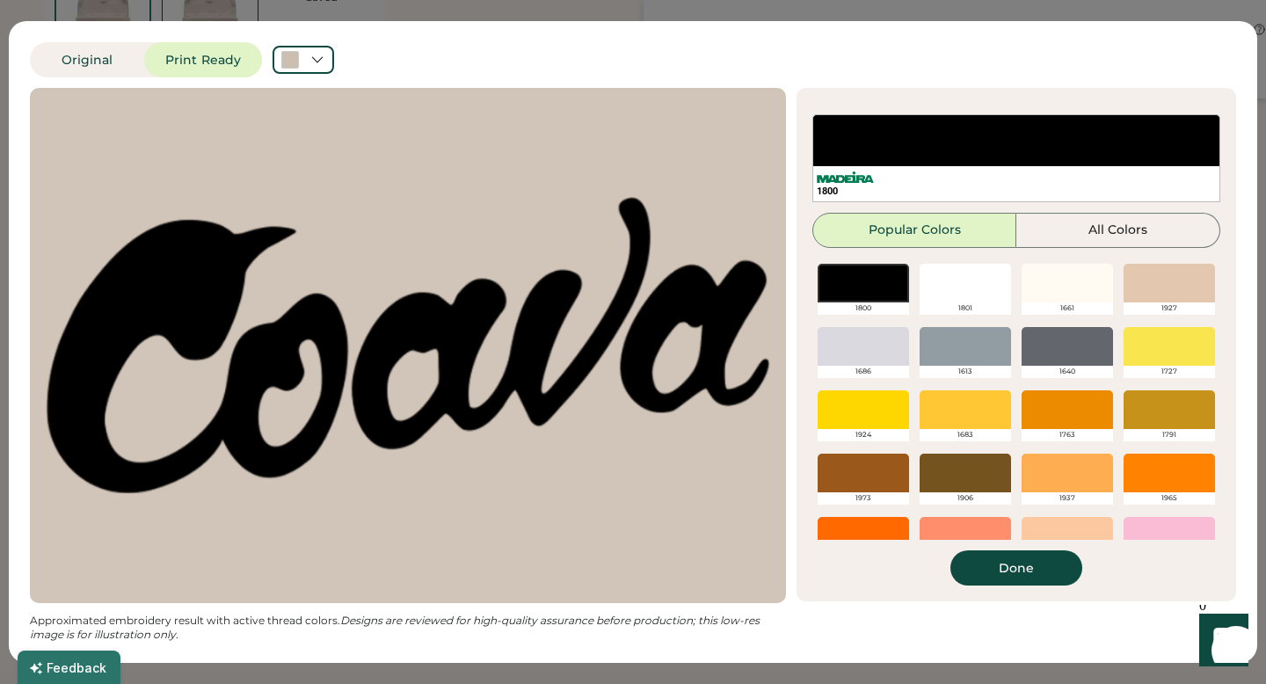
click at [1137, 294] on div at bounding box center [1169, 283] width 91 height 39
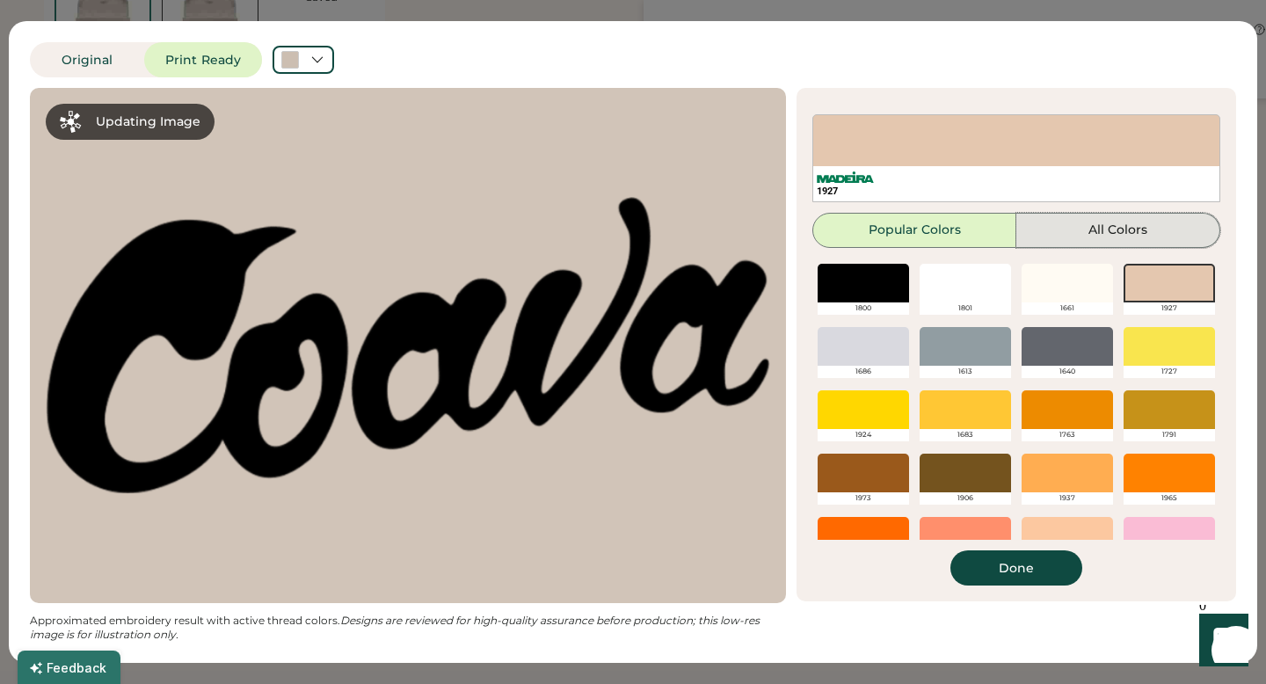
click at [1071, 227] on button "All Colors" at bounding box center [1118, 230] width 204 height 35
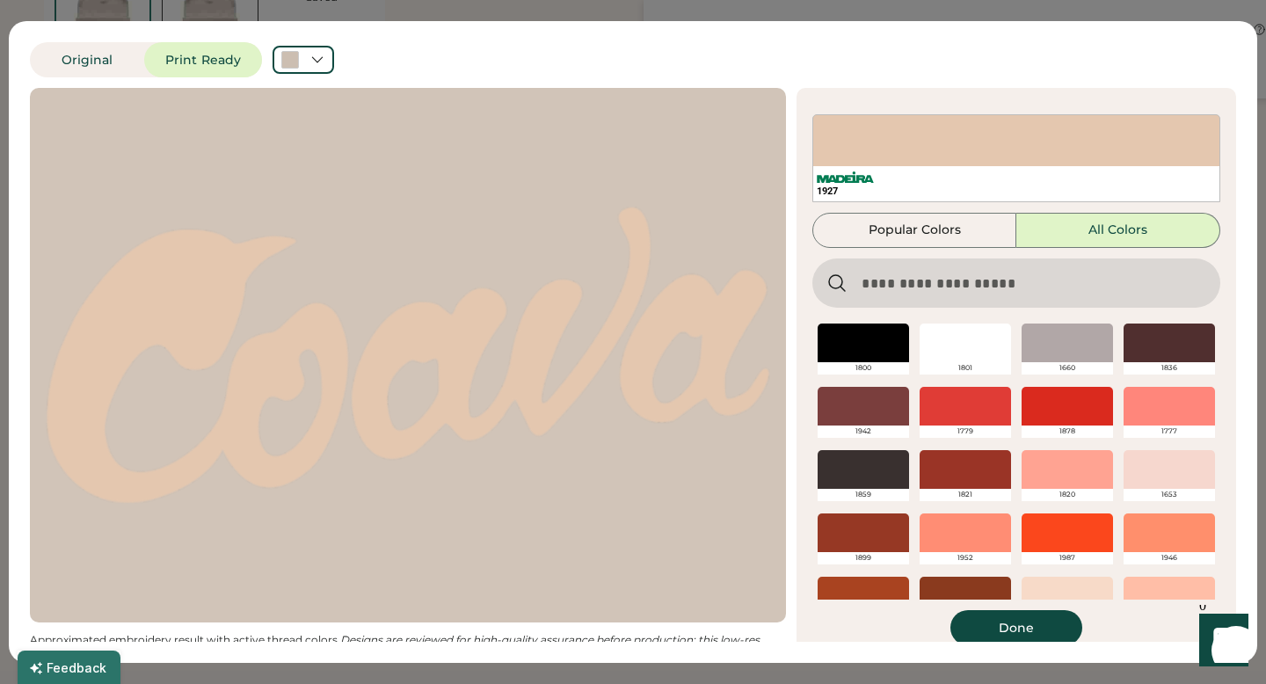
click at [966, 287] on input "input" at bounding box center [1016, 282] width 408 height 49
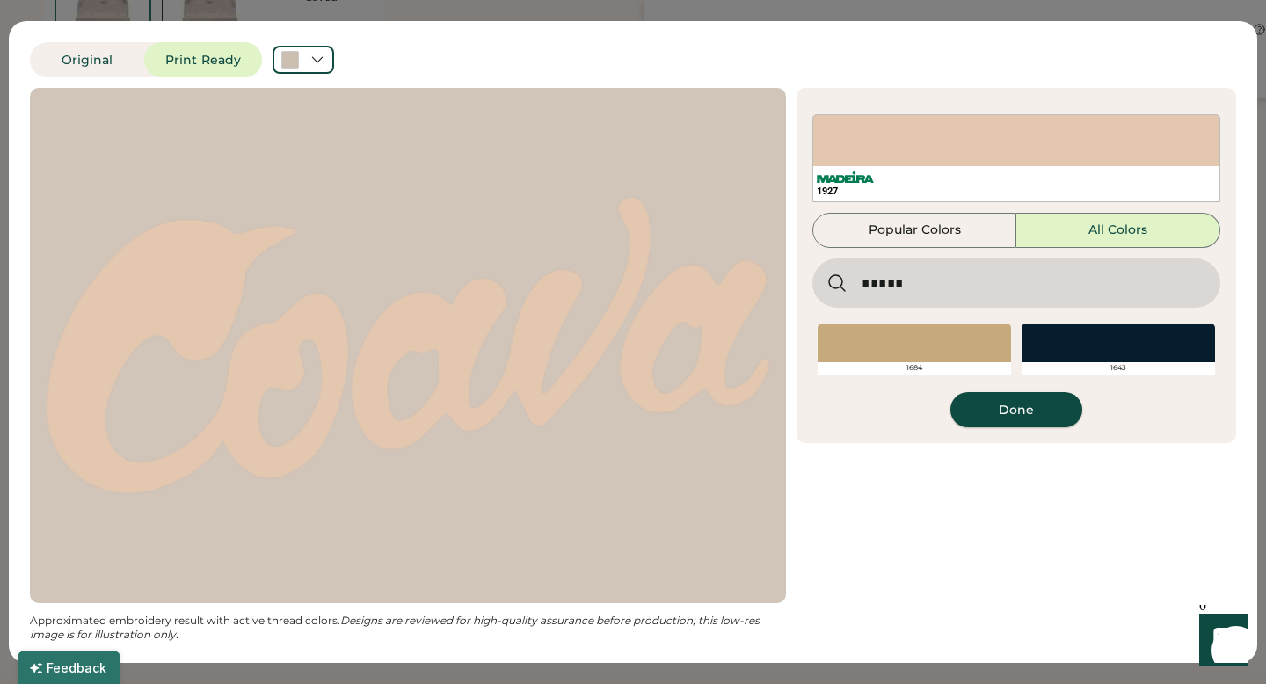
scroll to position [622, 0]
type input "*****"
click at [963, 346] on div at bounding box center [914, 343] width 193 height 39
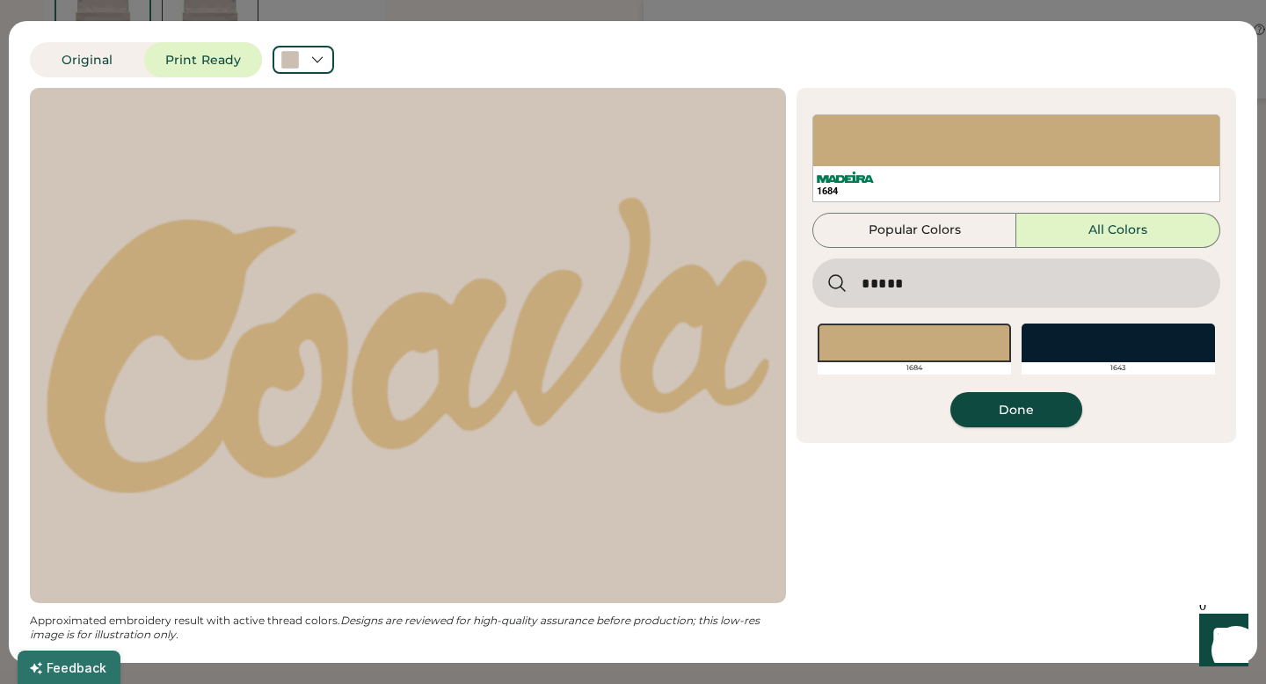
click at [1015, 409] on button "Done" at bounding box center [1016, 409] width 132 height 35
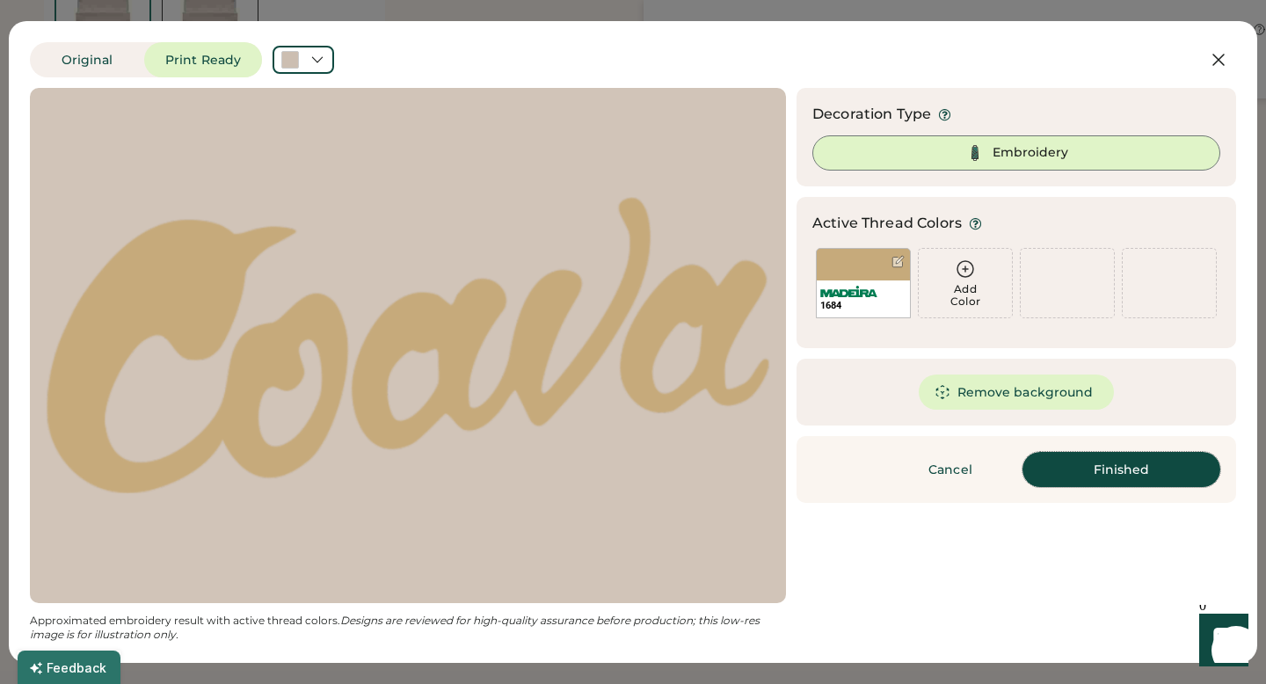
click at [1103, 471] on button "Finished" at bounding box center [1121, 469] width 198 height 35
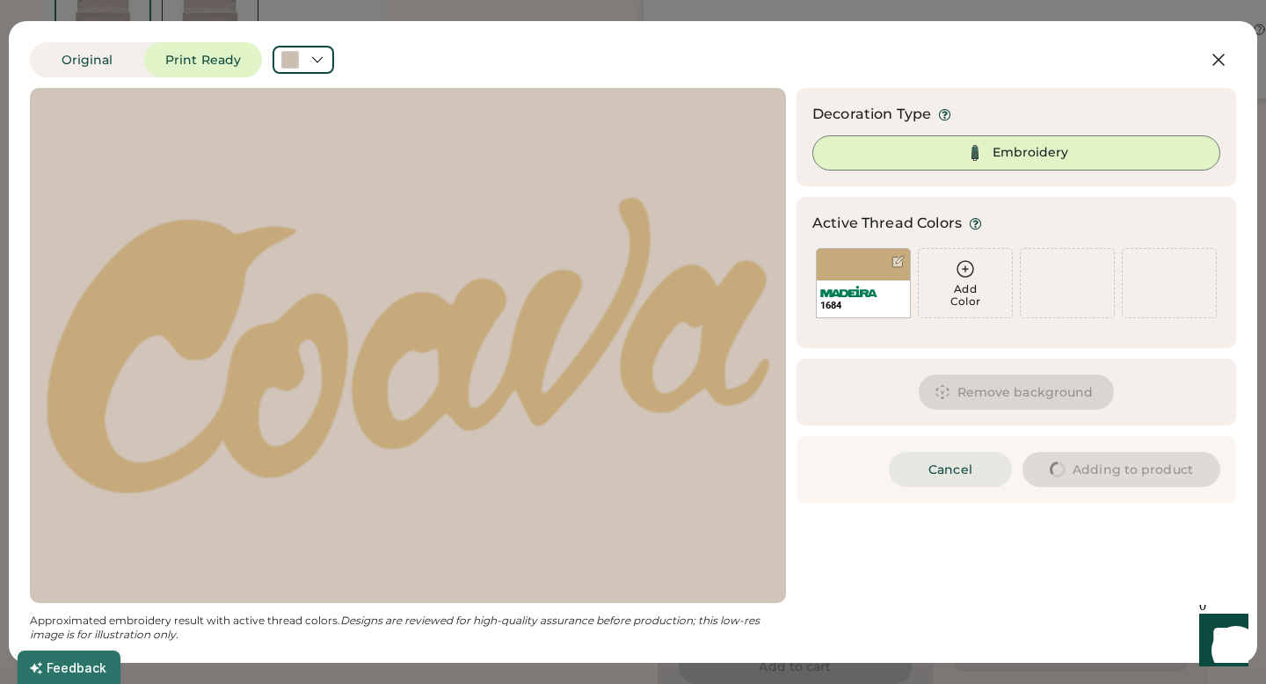
type input "****"
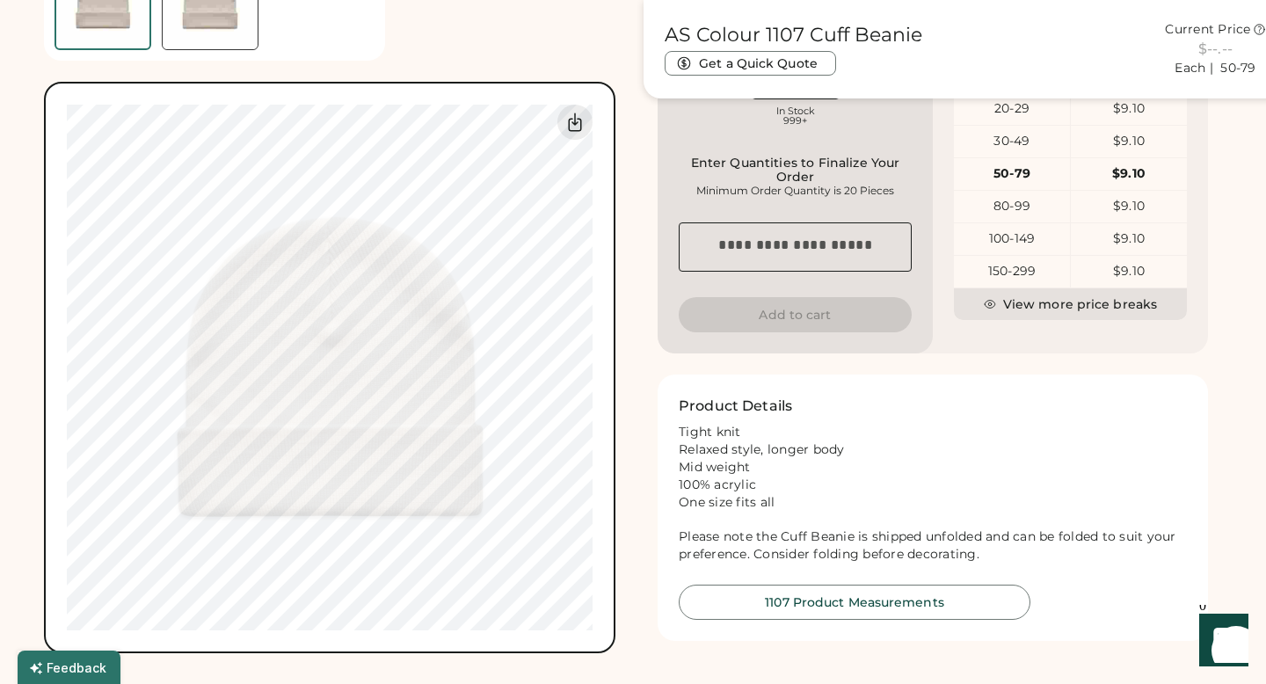
type input "****"
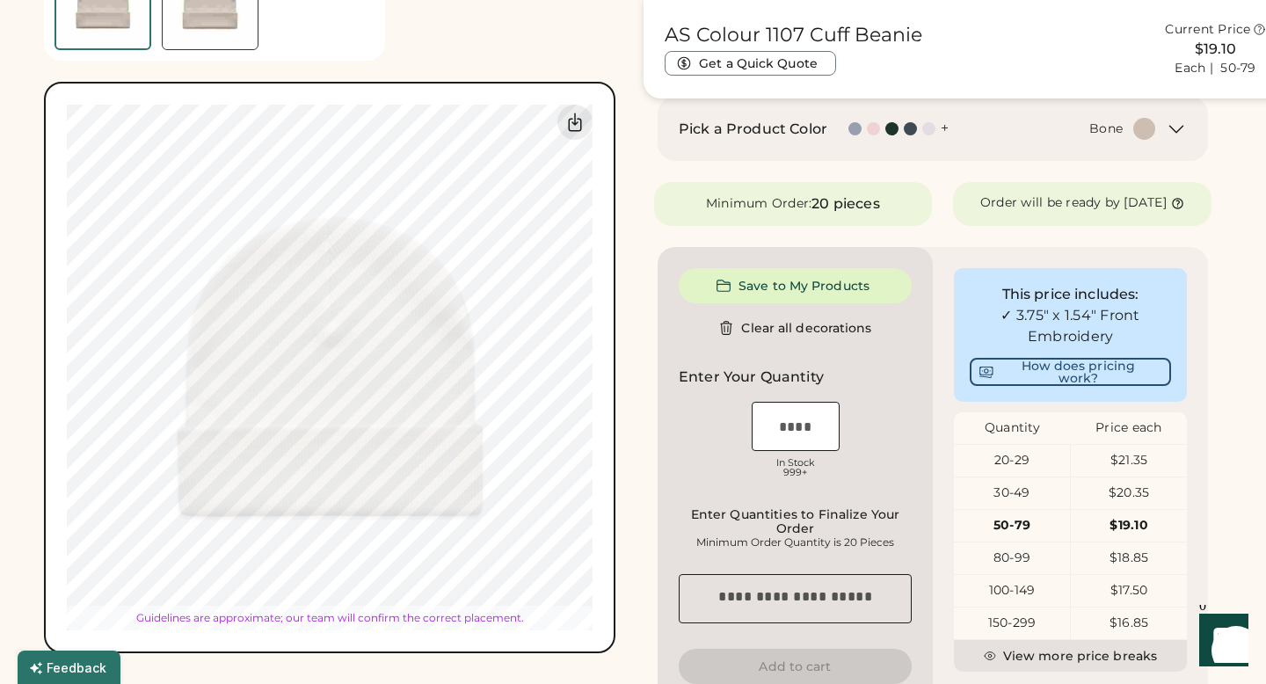
type input "****"
click at [766, 303] on button "Save to My Products" at bounding box center [795, 285] width 233 height 35
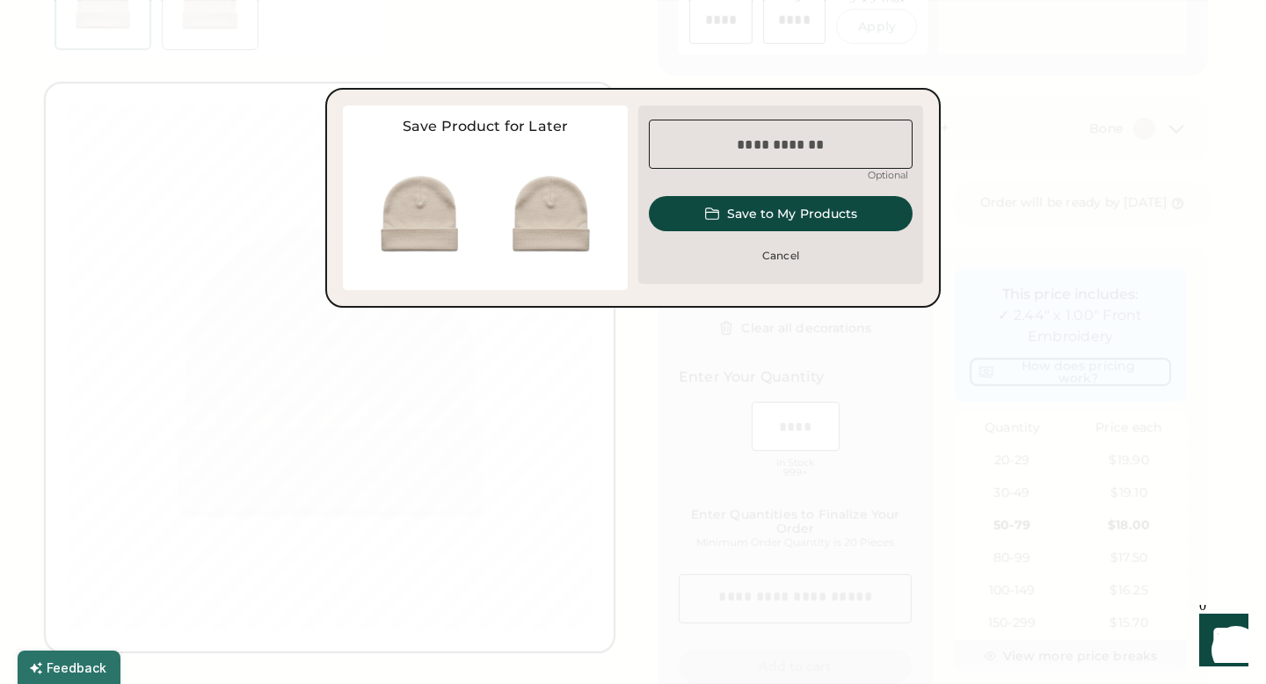
click at [748, 144] on input "input" at bounding box center [781, 144] width 264 height 49
type input "**********"
click at [832, 202] on button "Save to My Products" at bounding box center [781, 213] width 264 height 35
